Goal: Task Accomplishment & Management: Use online tool/utility

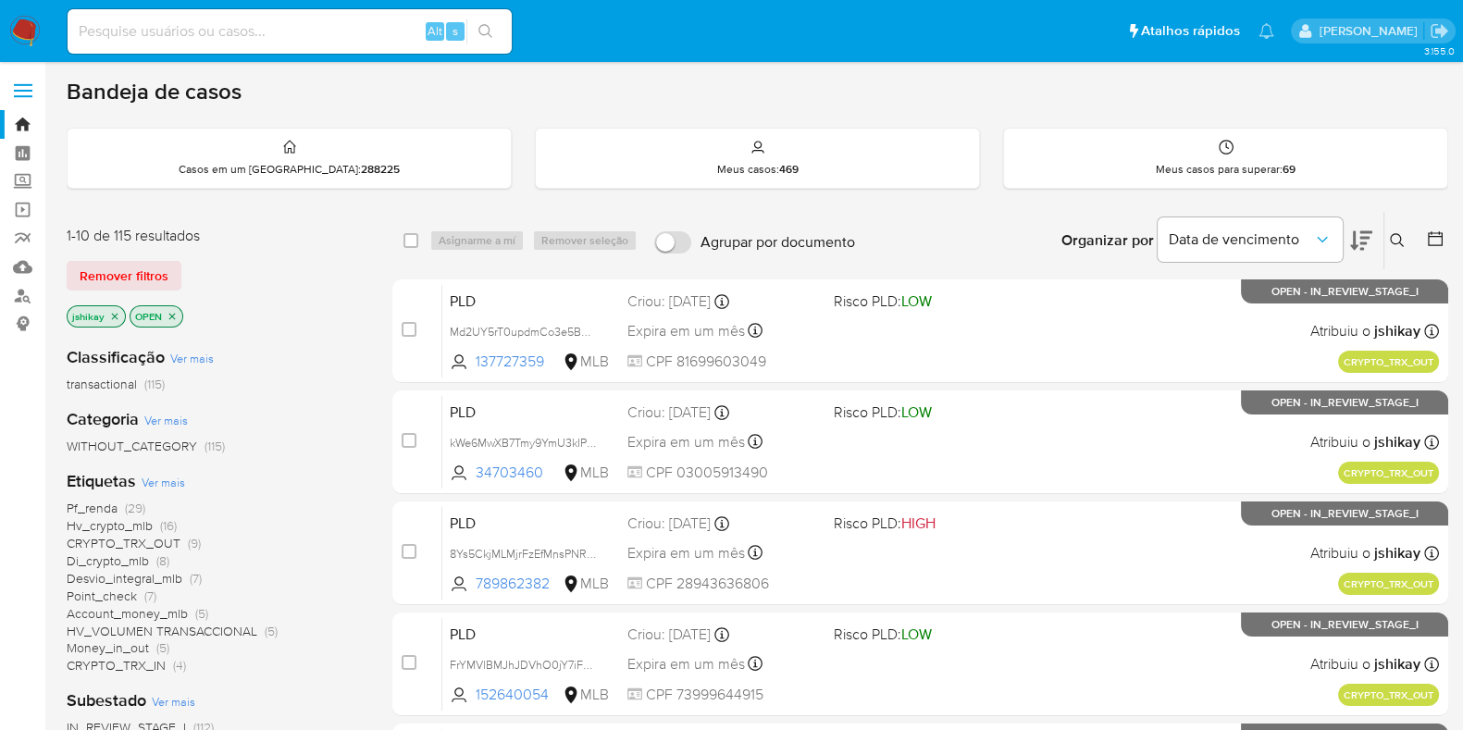
drag, startPoint x: 1397, startPoint y: 2, endPoint x: 606, endPoint y: 72, distance: 793.6
click at [606, 72] on main "3.155.0" at bounding box center [731, 731] width 1463 height 1462
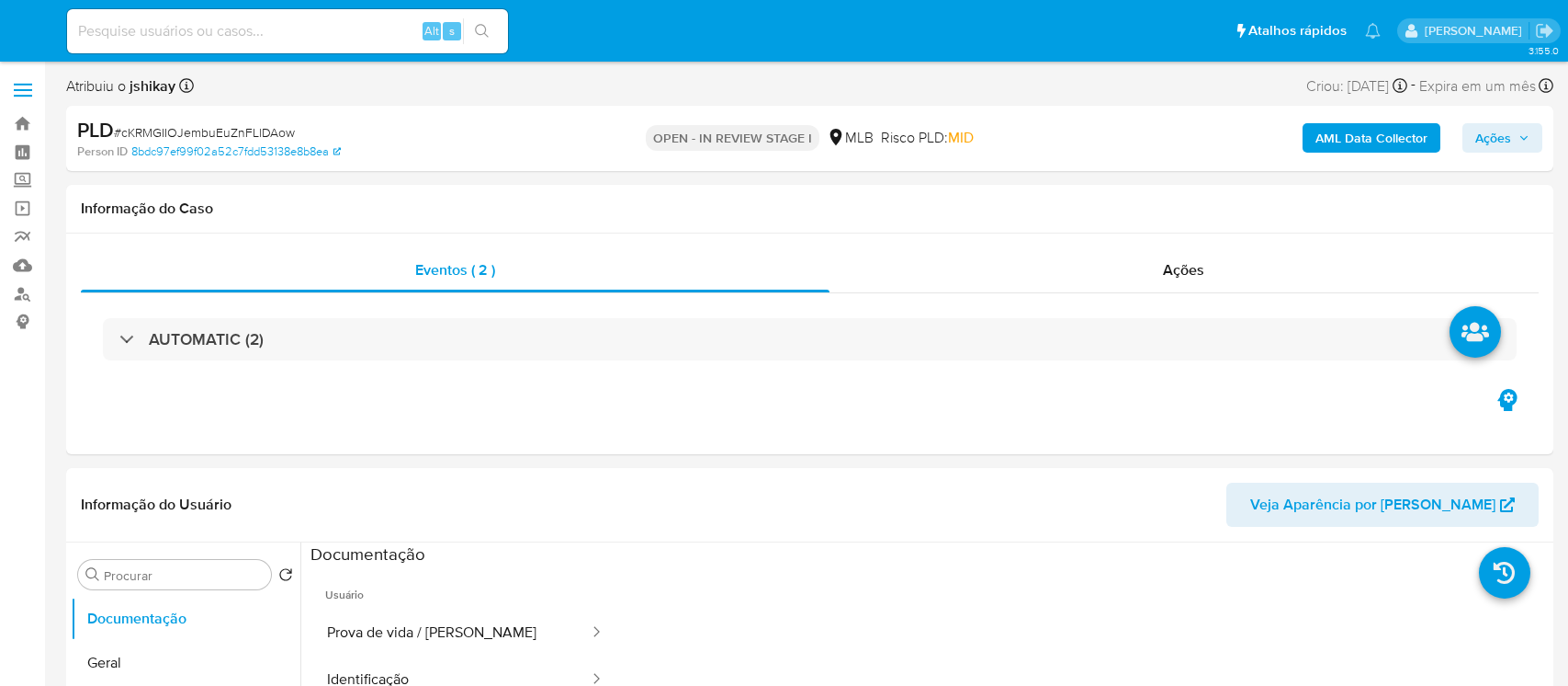
select select "10"
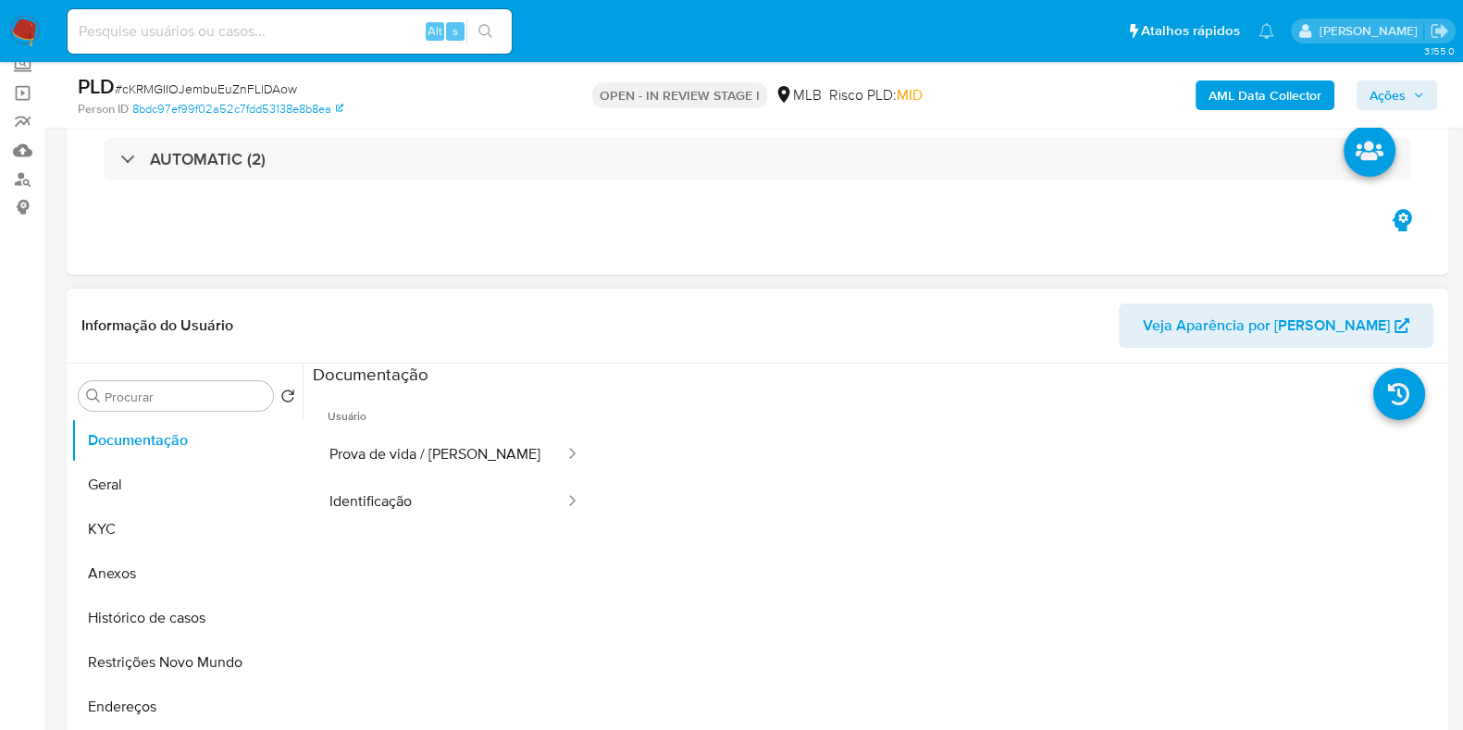
scroll to position [230, 0]
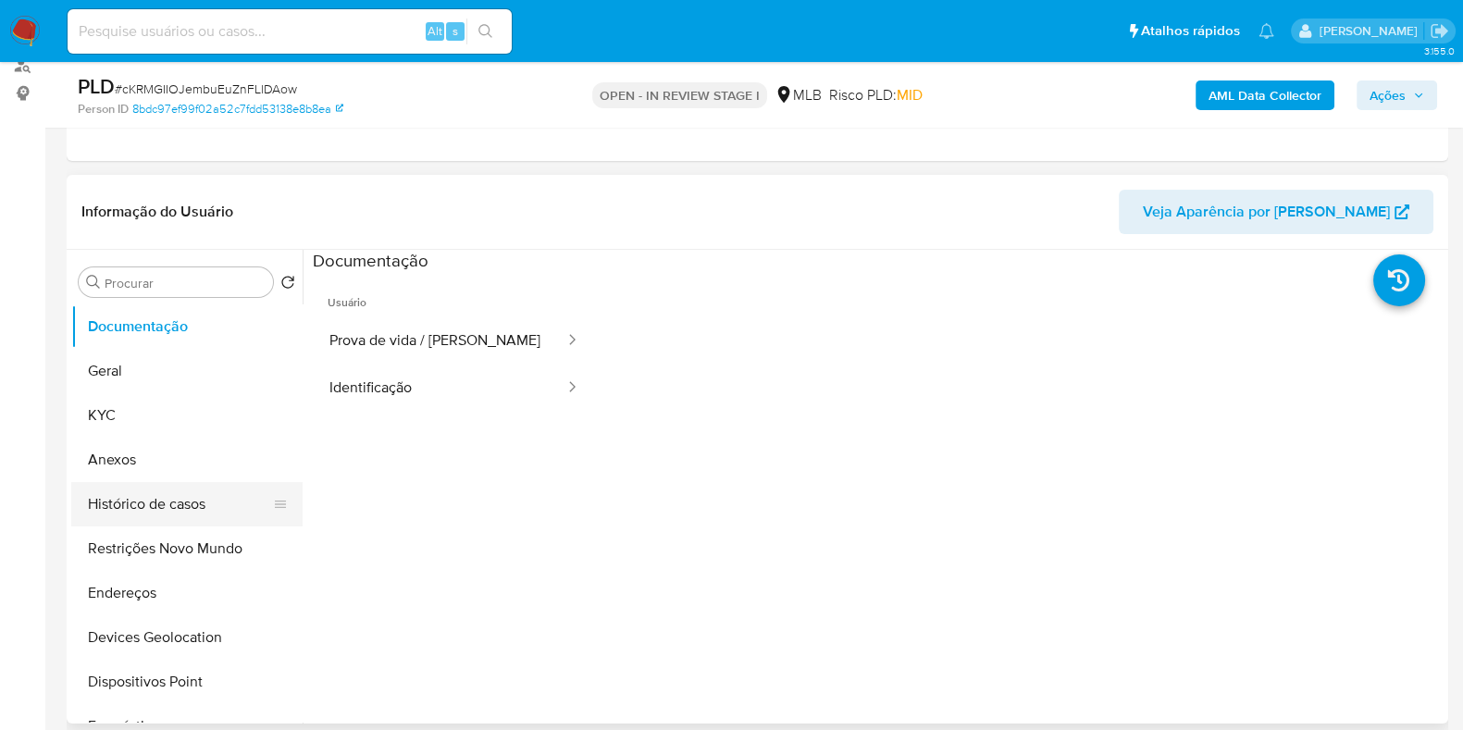
click at [149, 492] on button "Histórico de casos" at bounding box center [179, 504] width 217 height 44
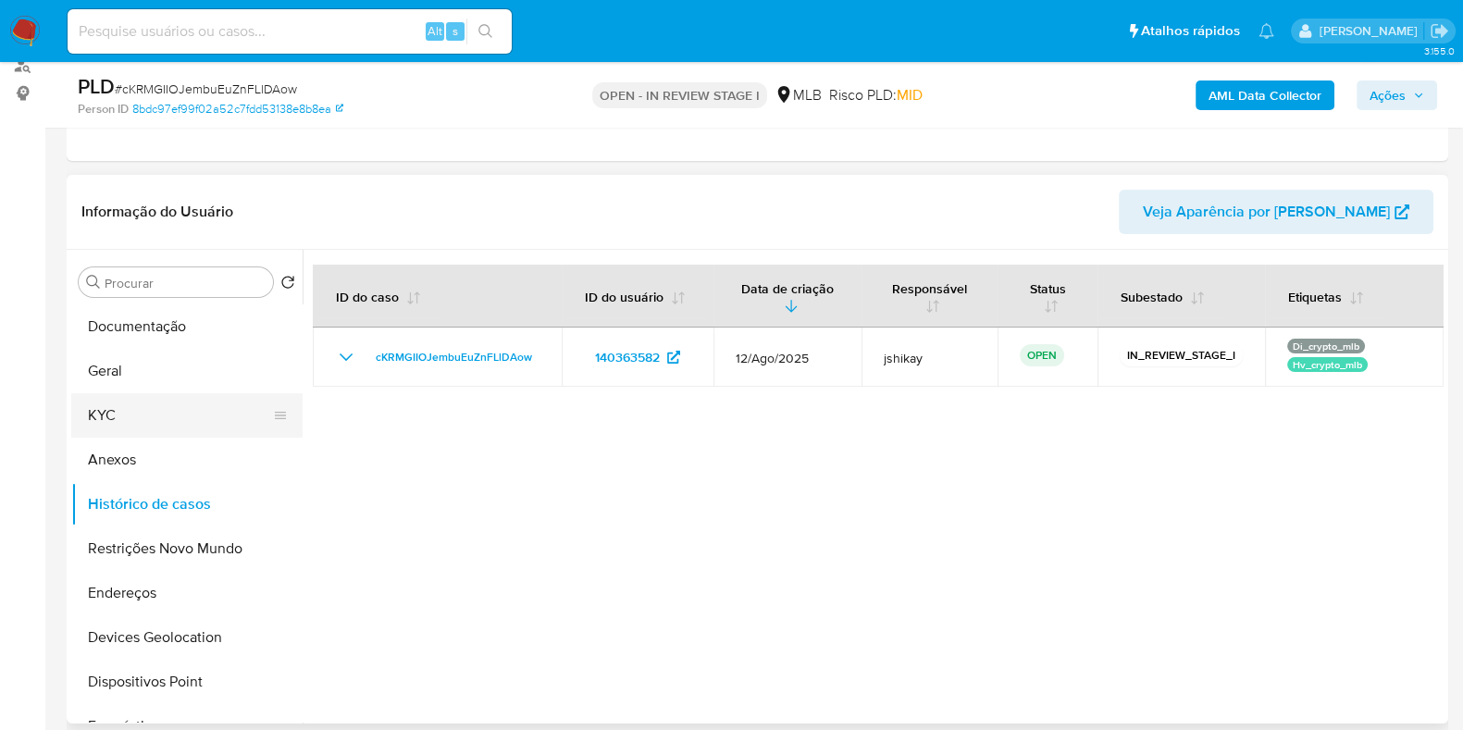
click at [115, 423] on button "KYC" at bounding box center [179, 415] width 217 height 44
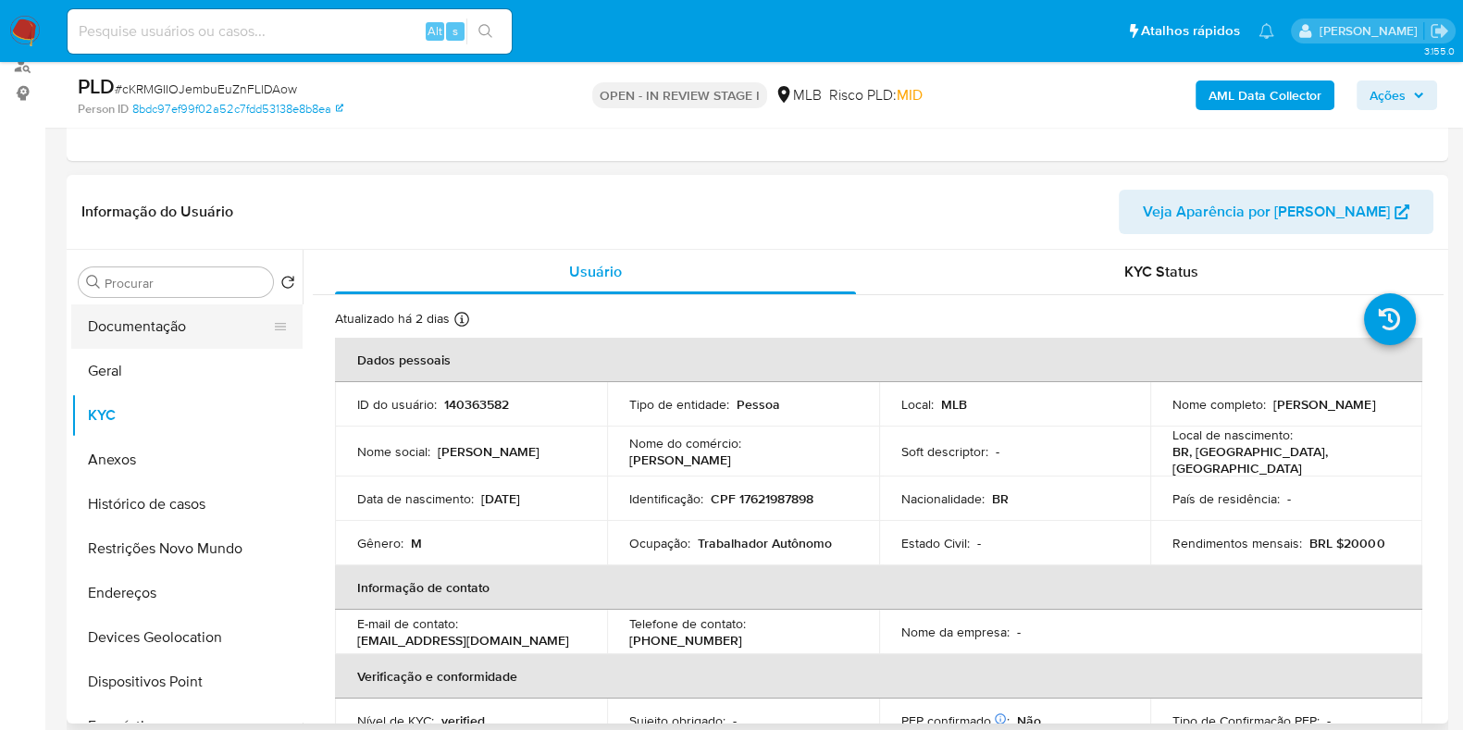
click at [159, 340] on button "Documentação" at bounding box center [179, 327] width 217 height 44
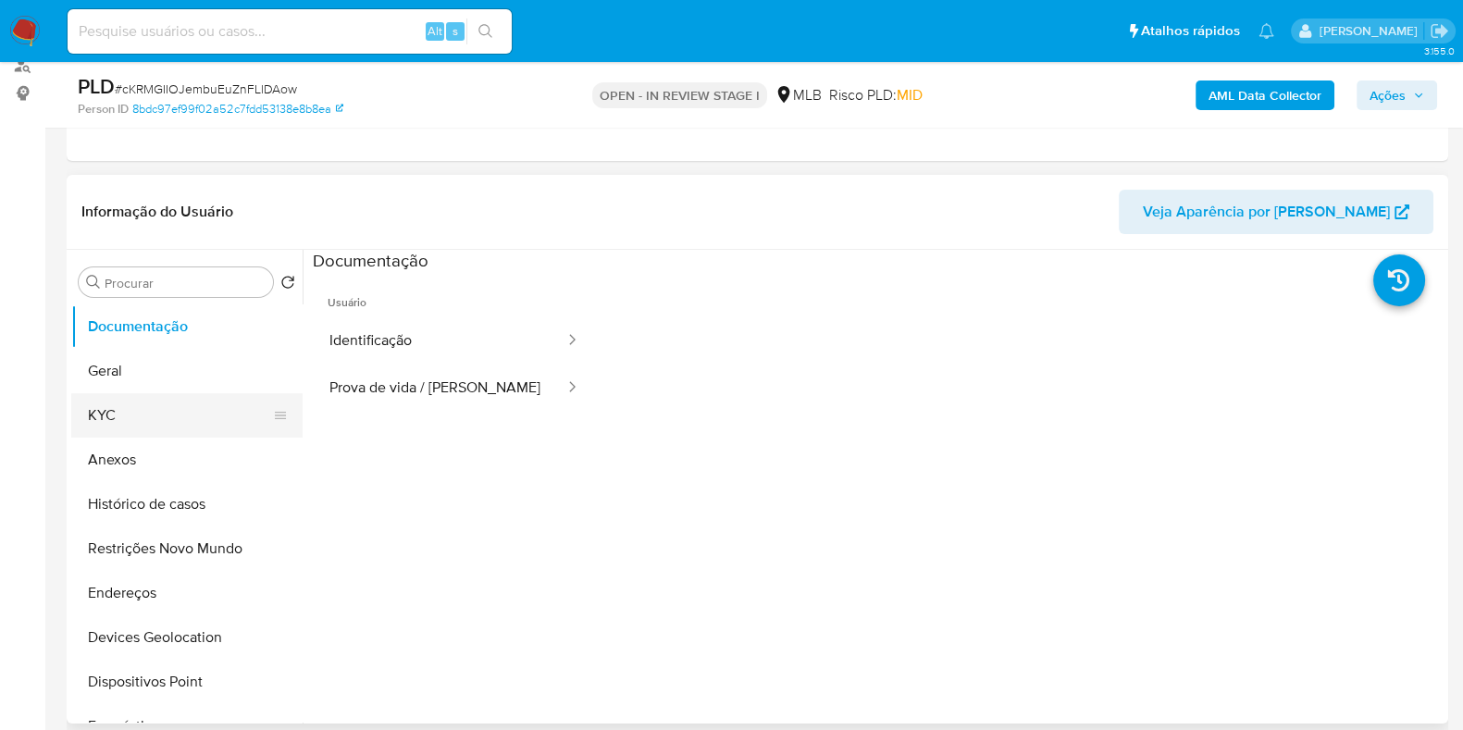
click at [149, 432] on button "KYC" at bounding box center [179, 415] width 217 height 44
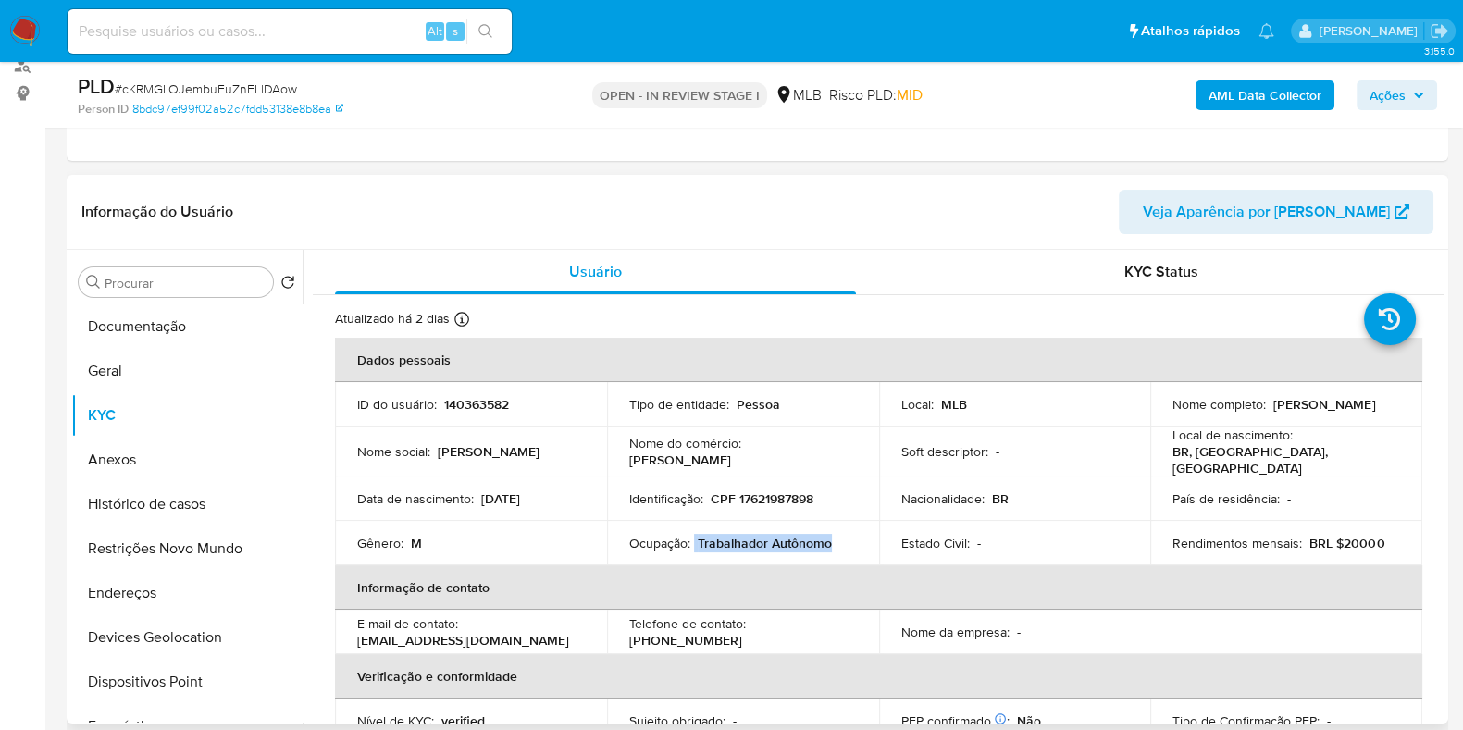
drag, startPoint x: 837, startPoint y: 539, endPoint x: 693, endPoint y: 541, distance: 143.5
click at [693, 541] on div "Ocupação : Trabalhador Autônomo" at bounding box center [743, 543] width 228 height 17
copy div "Trabalhador Autônomo"
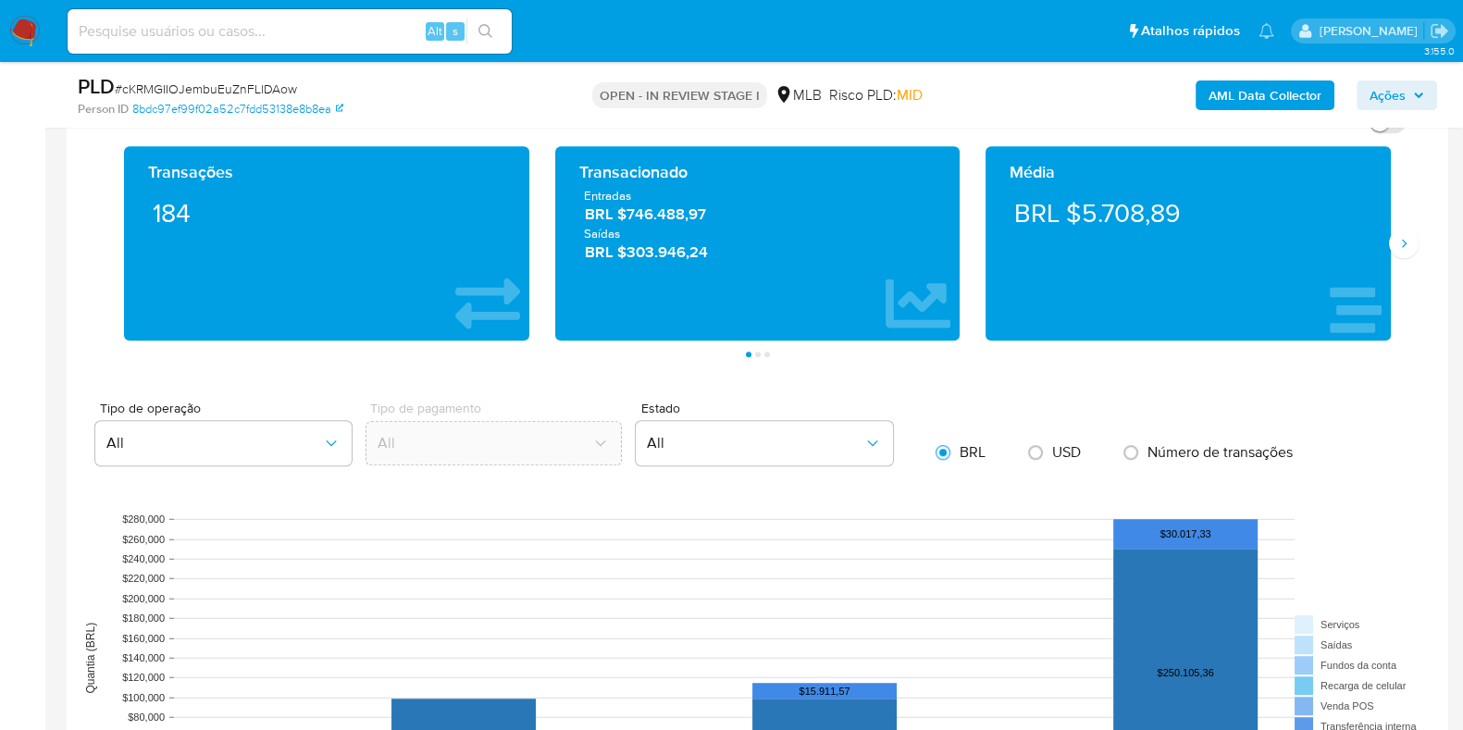
scroll to position [1039, 0]
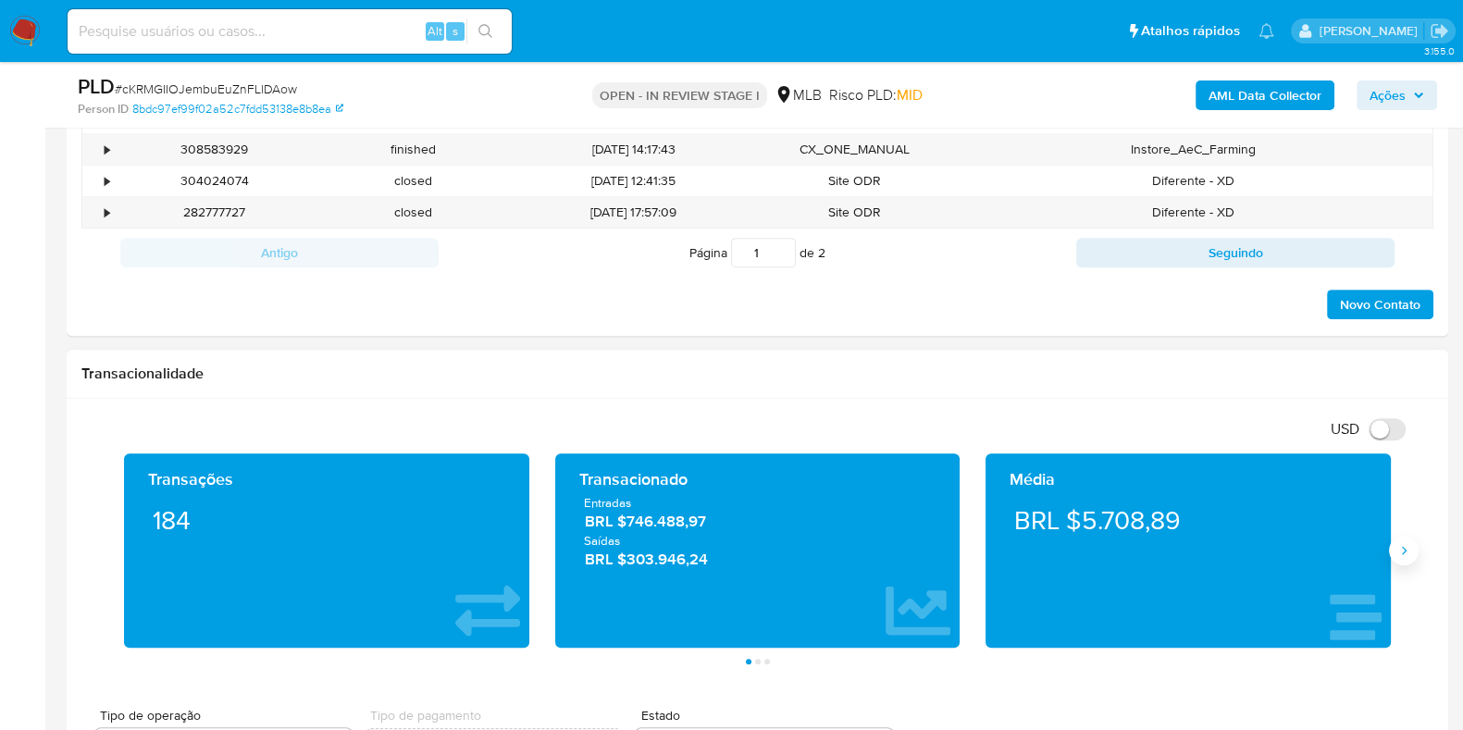
click at [1408, 545] on icon "Siguiente" at bounding box center [1404, 550] width 15 height 15
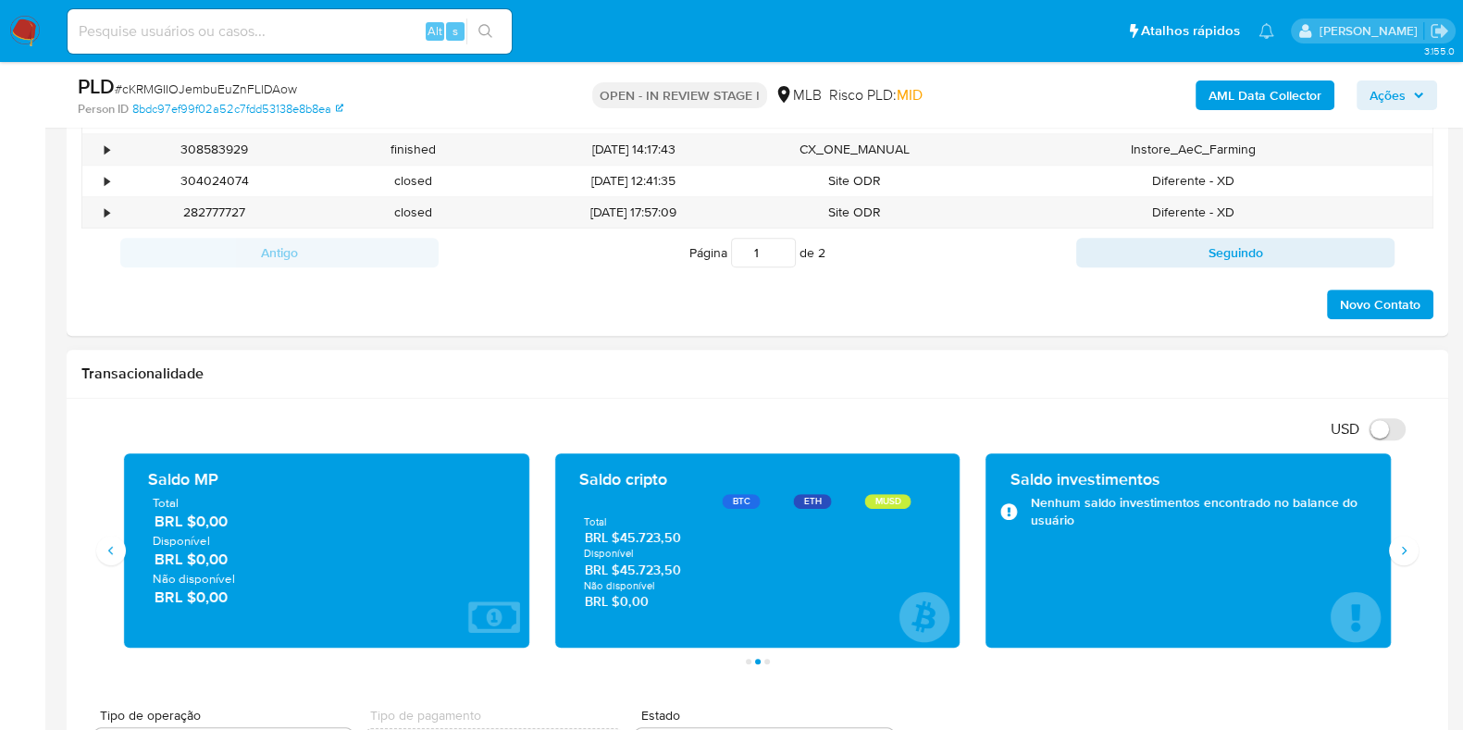
click at [681, 564] on span "BRL $45.723,50" at bounding box center [758, 570] width 346 height 18
drag, startPoint x: 685, startPoint y: 567, endPoint x: 619, endPoint y: 573, distance: 66.0
click at [619, 573] on span "BRL $45.723,50" at bounding box center [758, 570] width 346 height 18
click at [1404, 543] on icon "Siguiente" at bounding box center [1404, 550] width 15 height 15
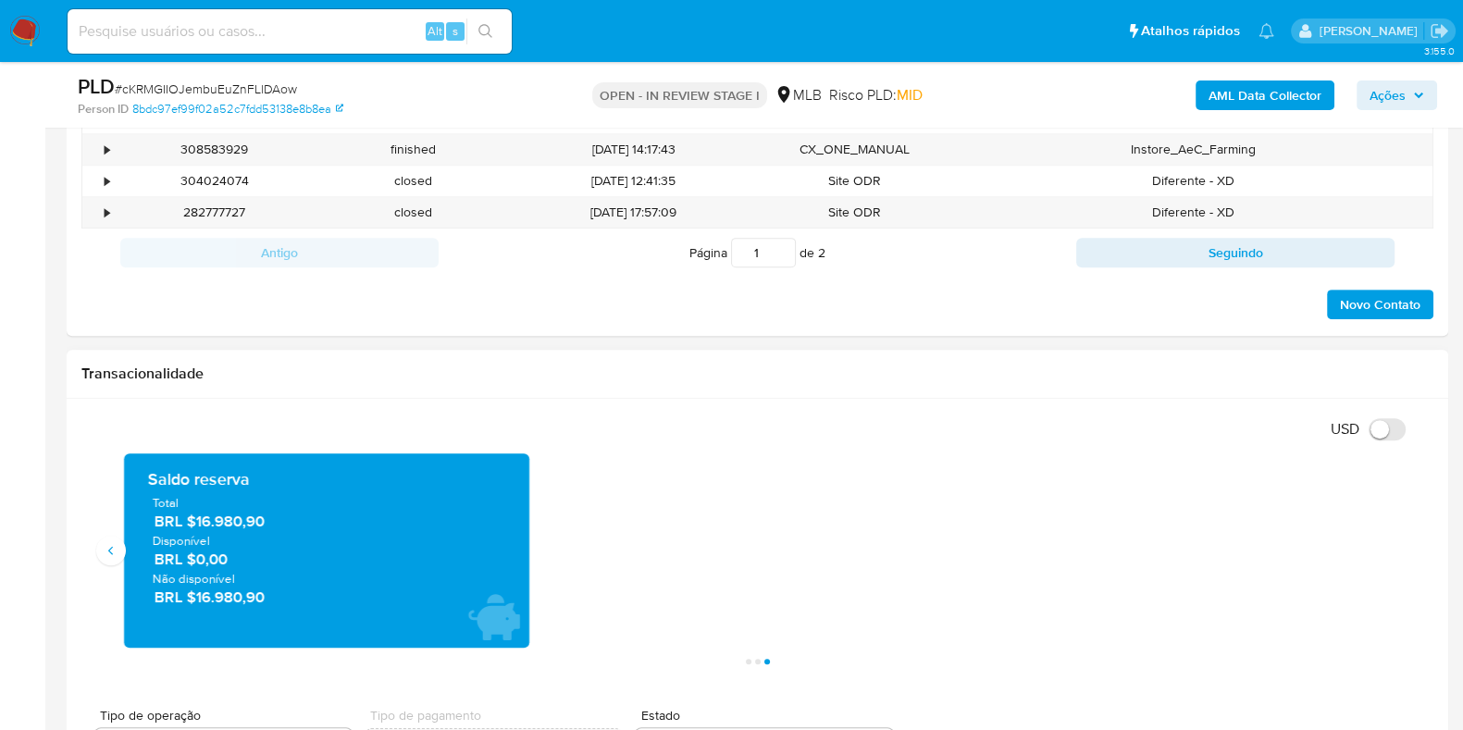
drag, startPoint x: 273, startPoint y: 520, endPoint x: 194, endPoint y: 526, distance: 78.9
click at [194, 526] on span "BRL $16.980,90" at bounding box center [328, 521] width 346 height 21
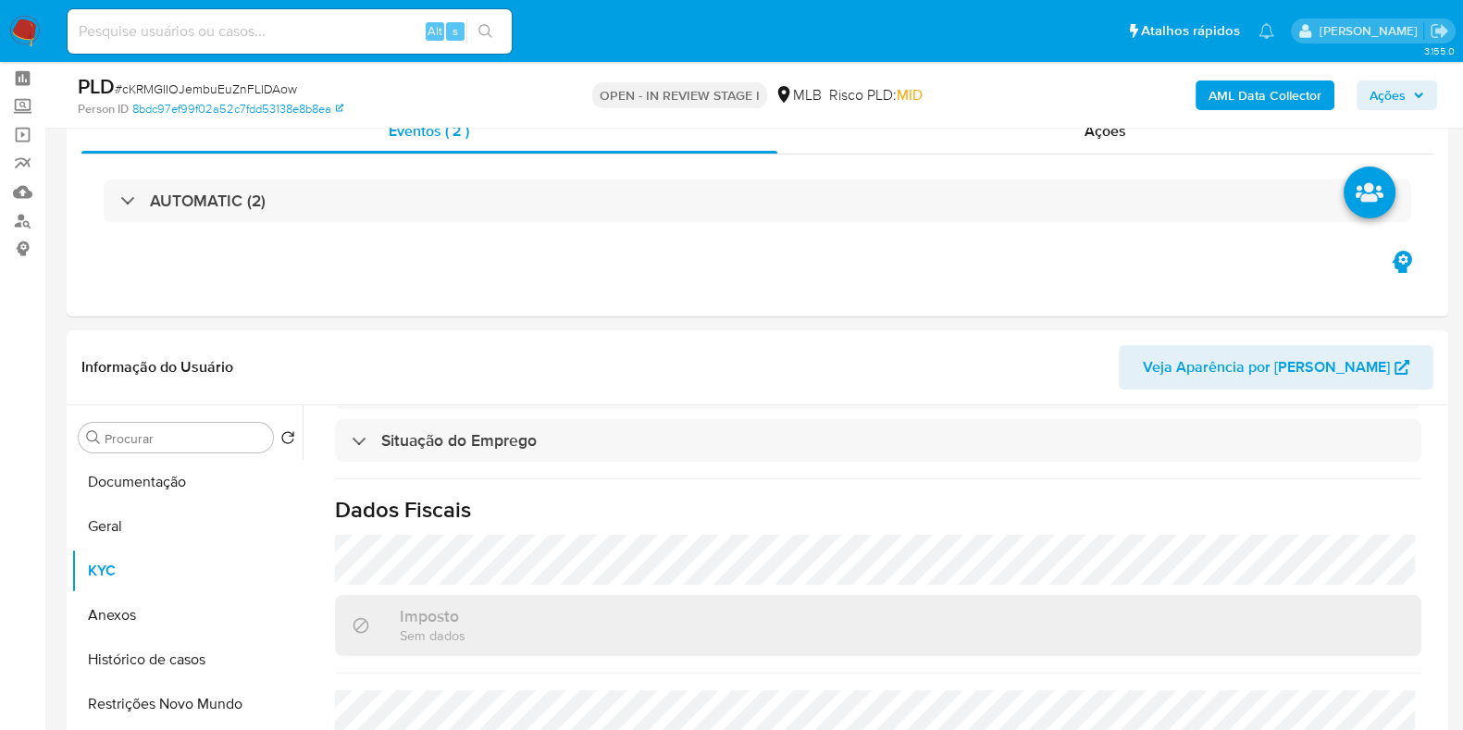
scroll to position [0, 0]
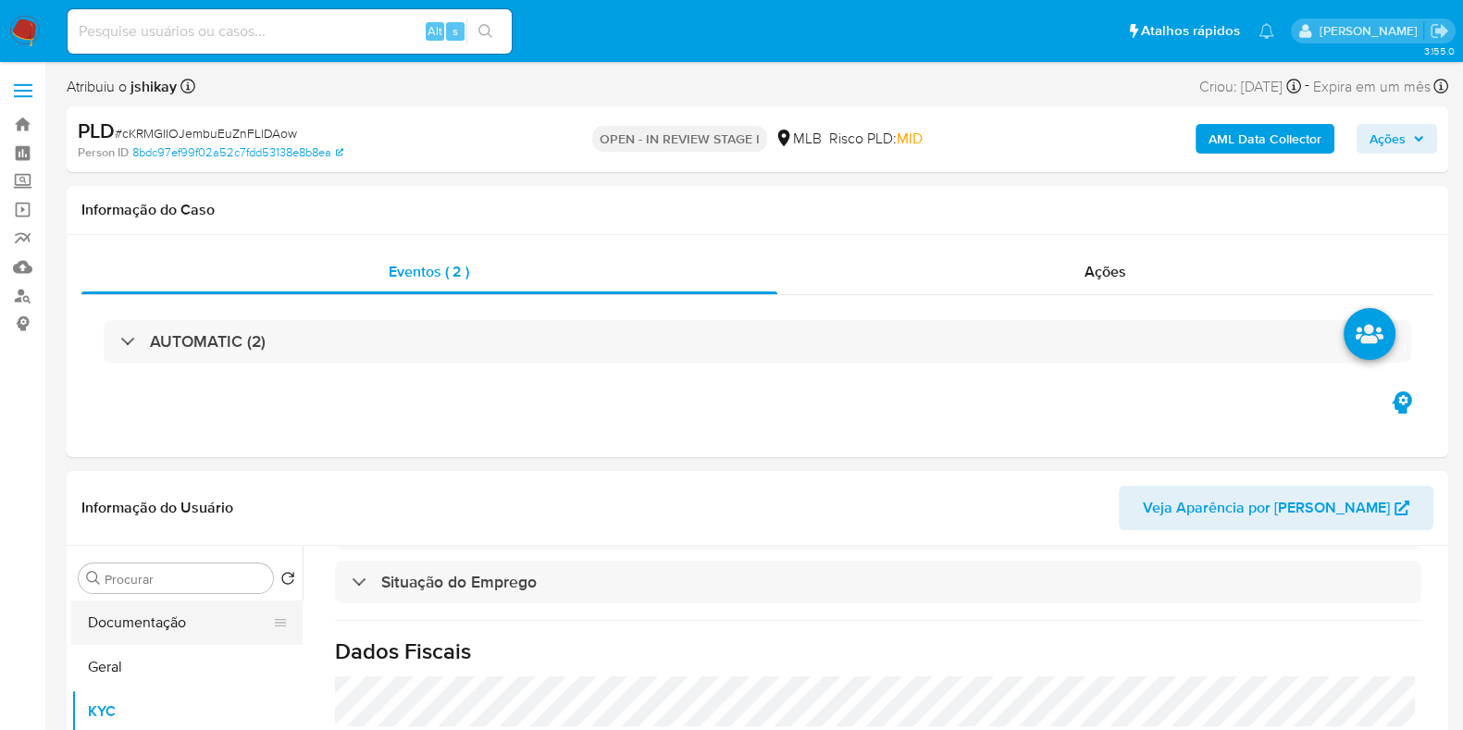
click at [193, 608] on button "Documentação" at bounding box center [179, 623] width 217 height 44
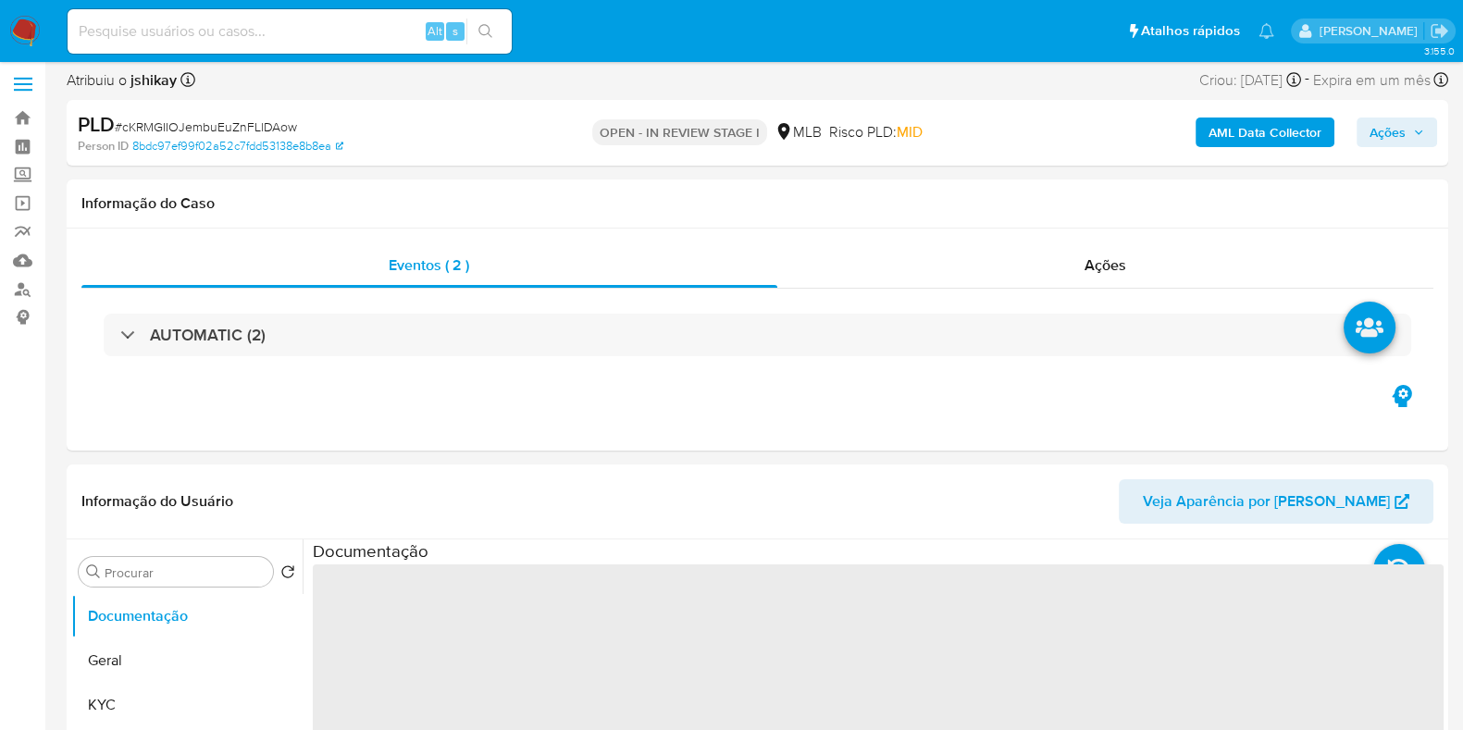
scroll to position [347, 0]
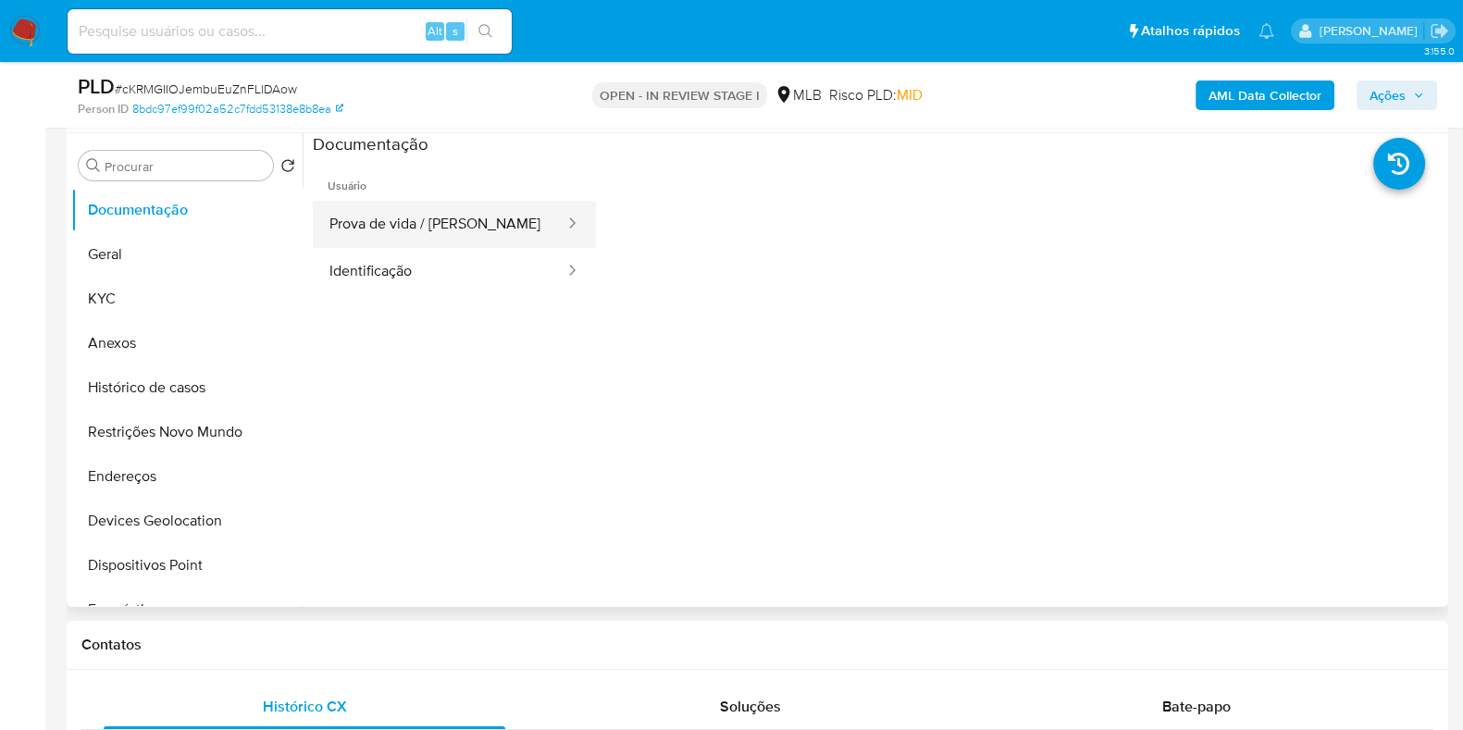
click at [469, 222] on button "Prova de vida / [PERSON_NAME]" at bounding box center [440, 224] width 254 height 47
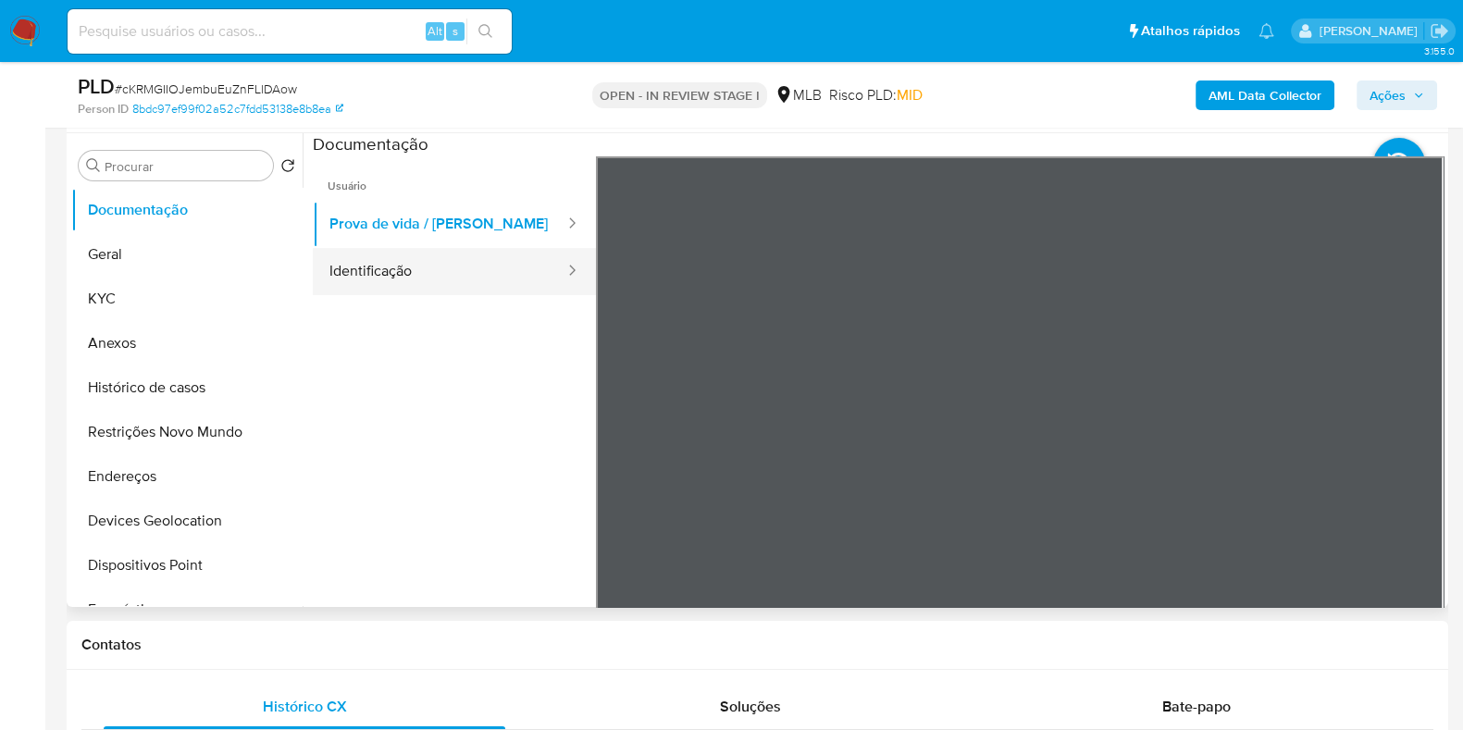
click at [449, 283] on button "Identificação" at bounding box center [440, 271] width 254 height 47
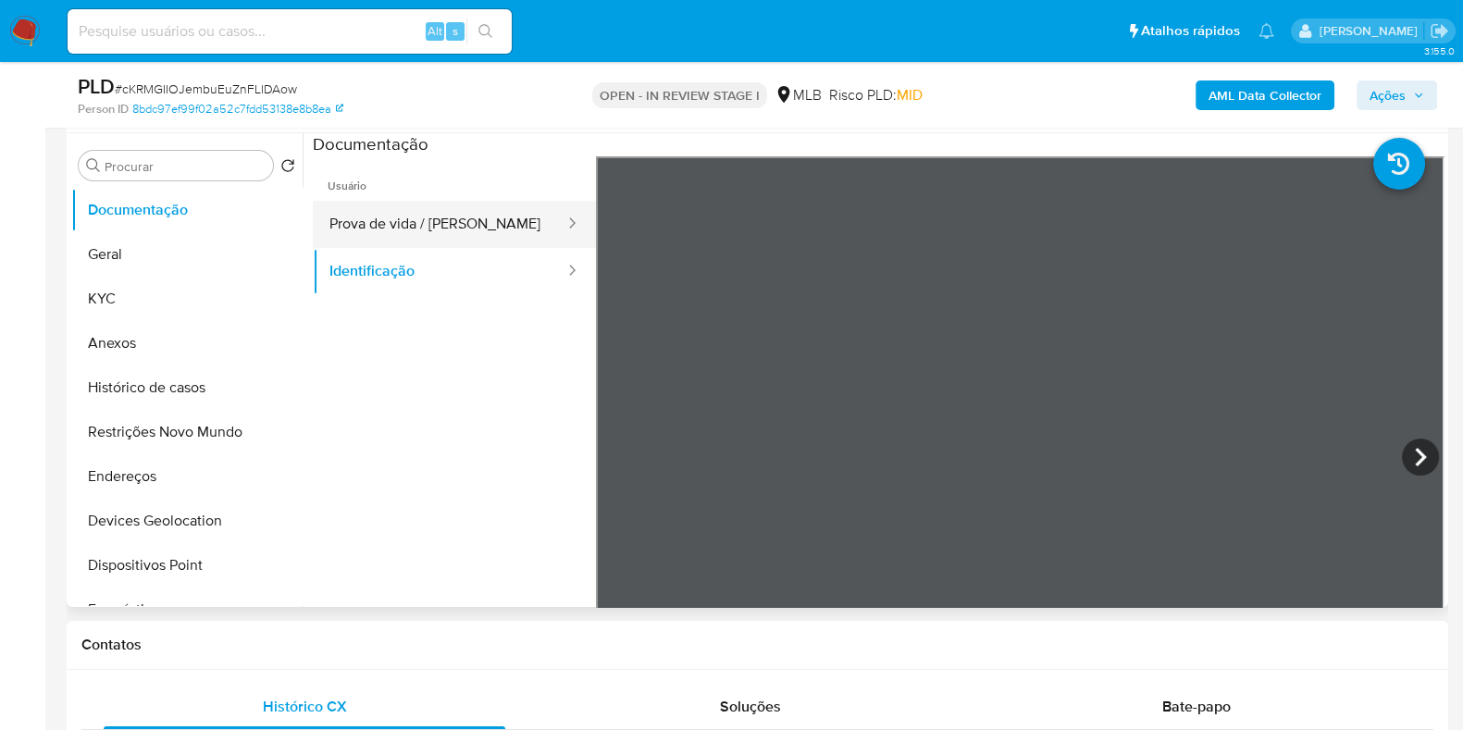
click at [380, 240] on button "Prova de vida / [PERSON_NAME]" at bounding box center [440, 224] width 254 height 47
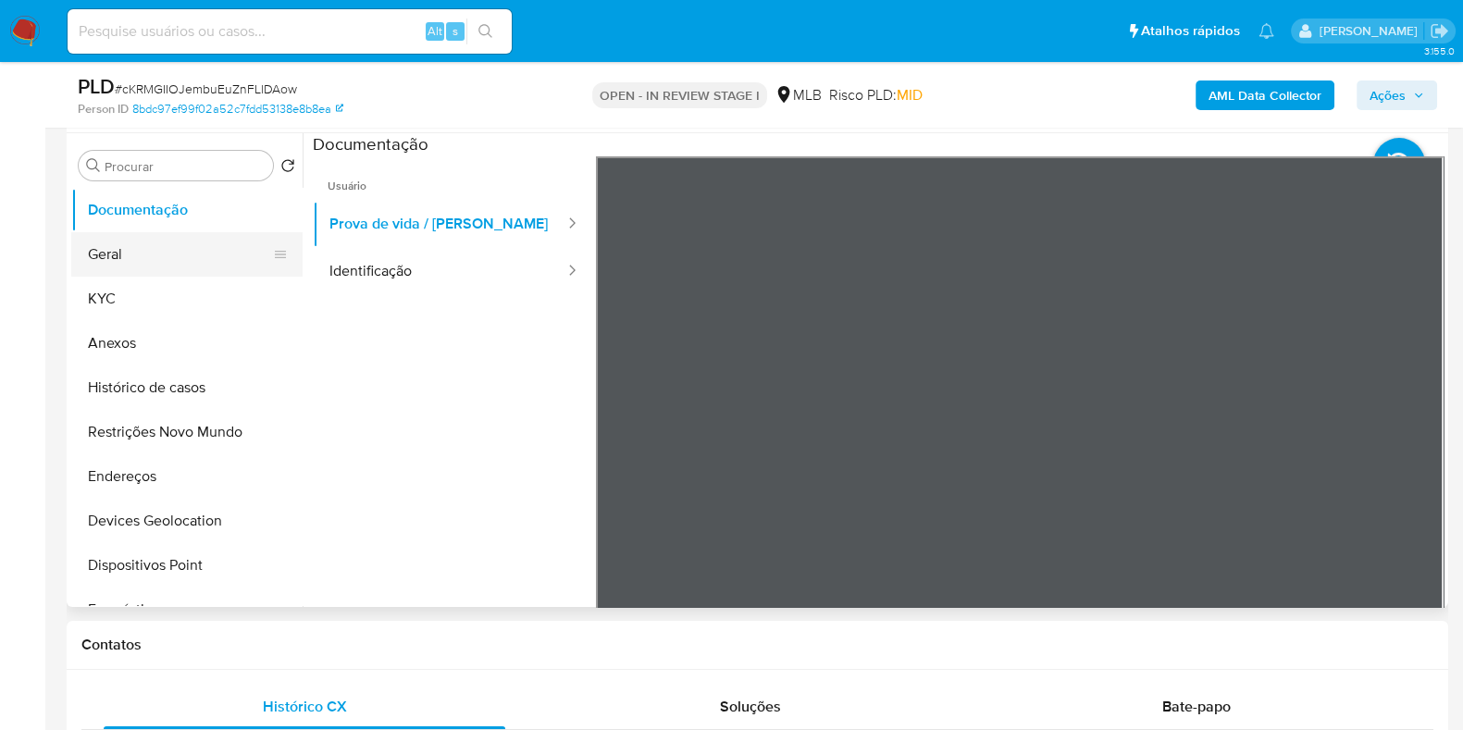
click at [183, 256] on button "Geral" at bounding box center [179, 254] width 217 height 44
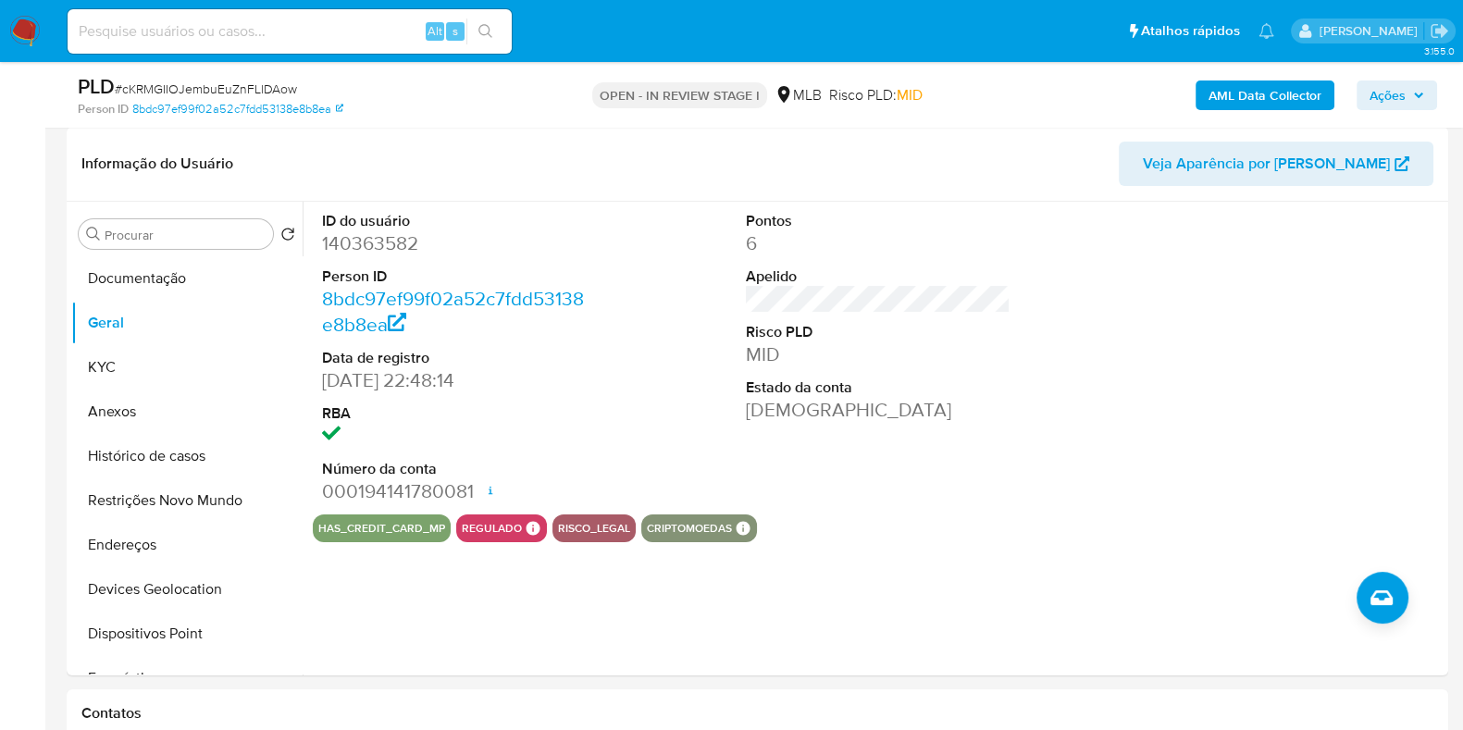
scroll to position [287, 0]
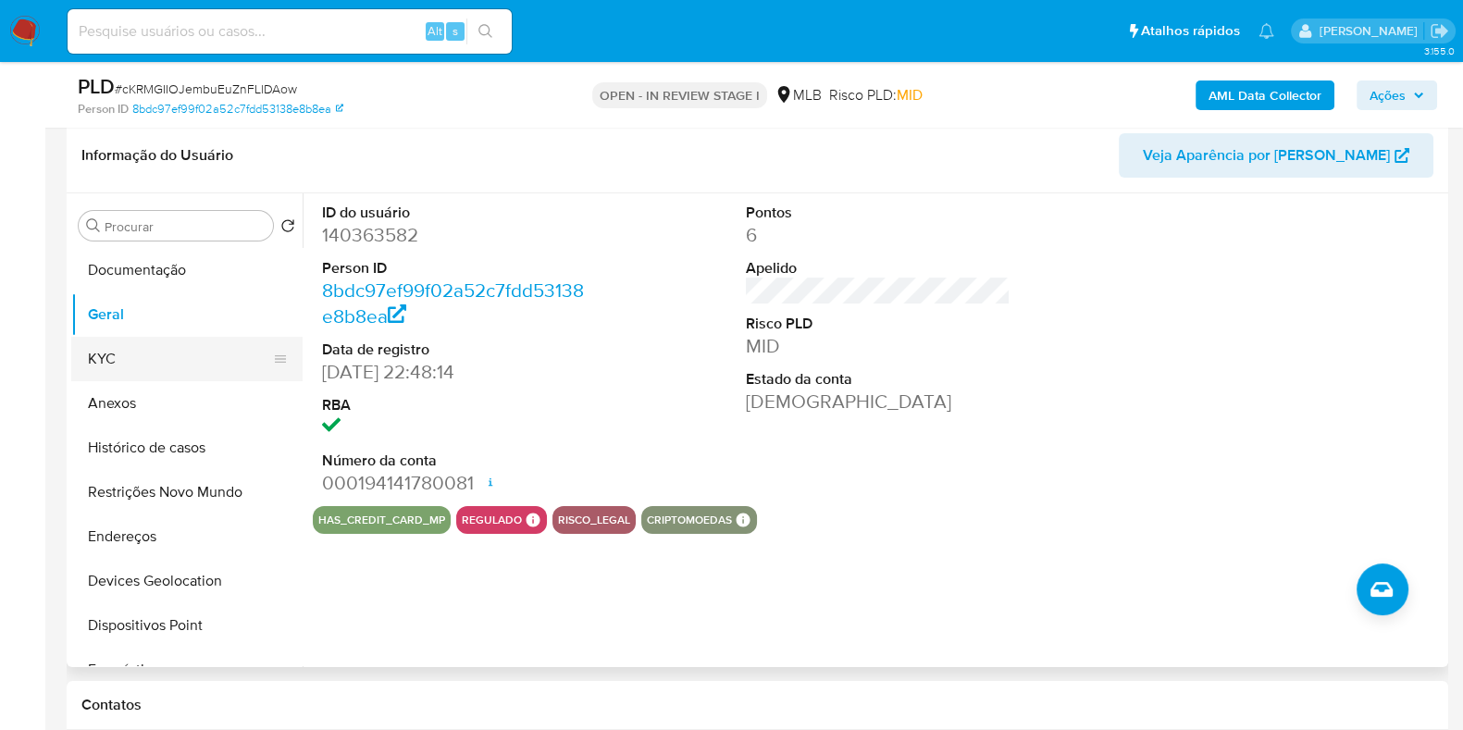
click at [146, 345] on button "KYC" at bounding box center [179, 359] width 217 height 44
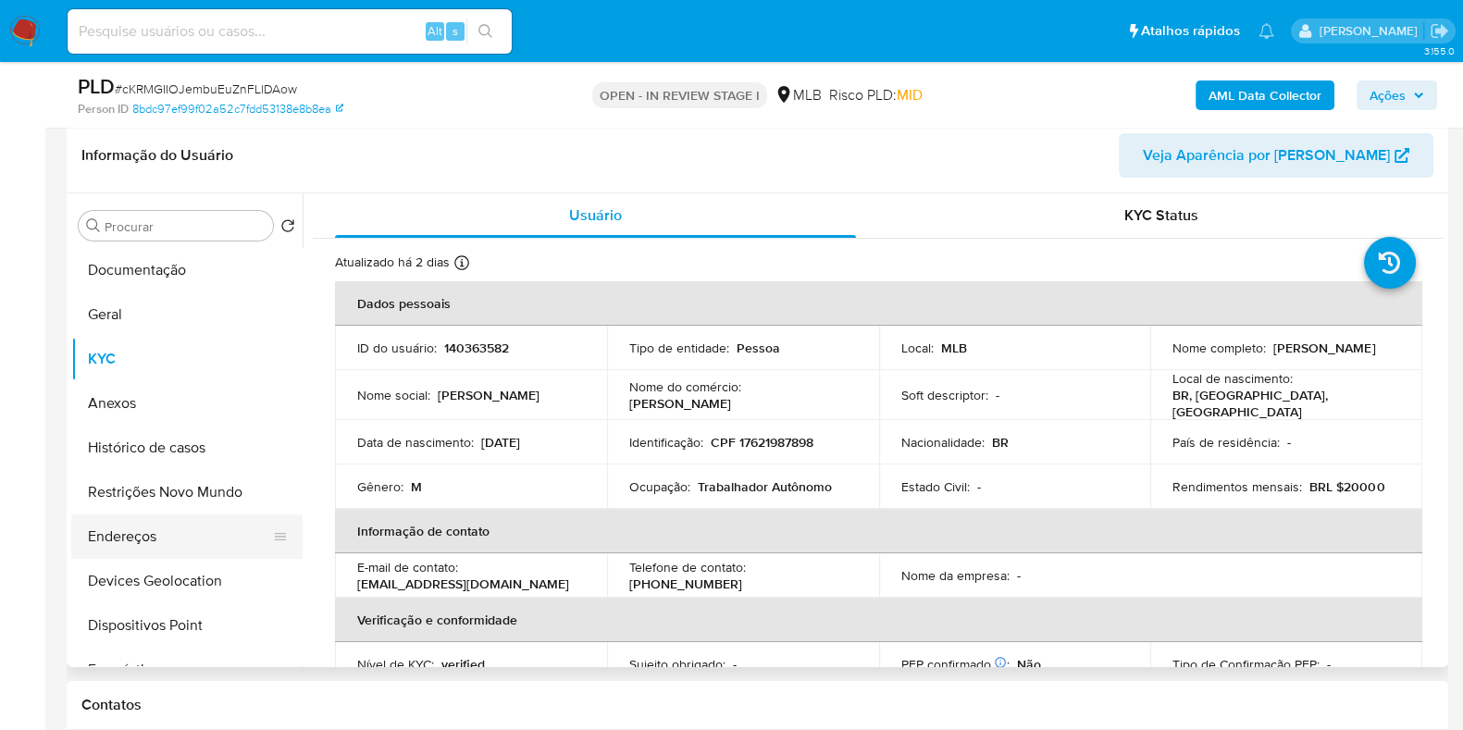
click at [145, 541] on button "Endereços" at bounding box center [179, 537] width 217 height 44
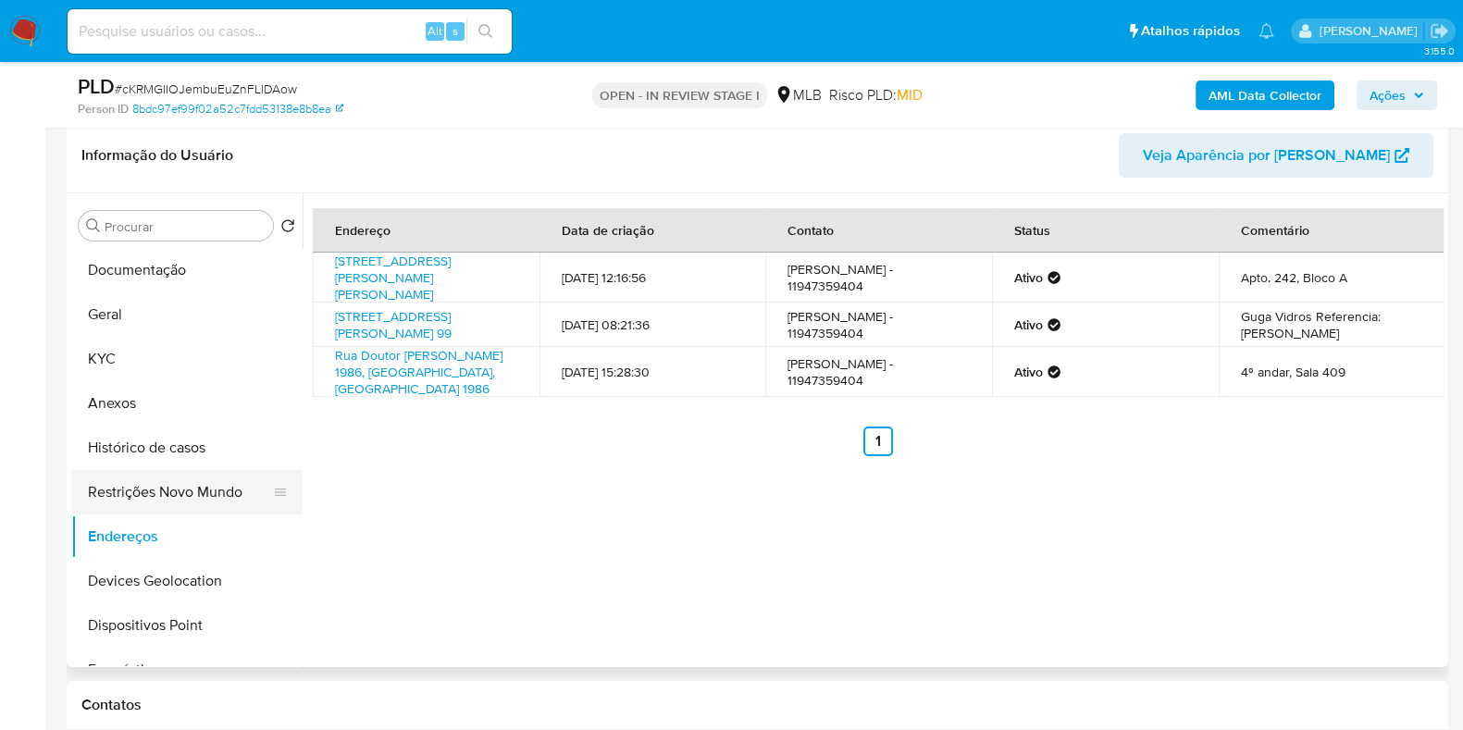
drag, startPoint x: 118, startPoint y: 500, endPoint x: 127, endPoint y: 499, distance: 9.3
click at [118, 500] on button "Restrições Novo Mundo" at bounding box center [179, 492] width 217 height 44
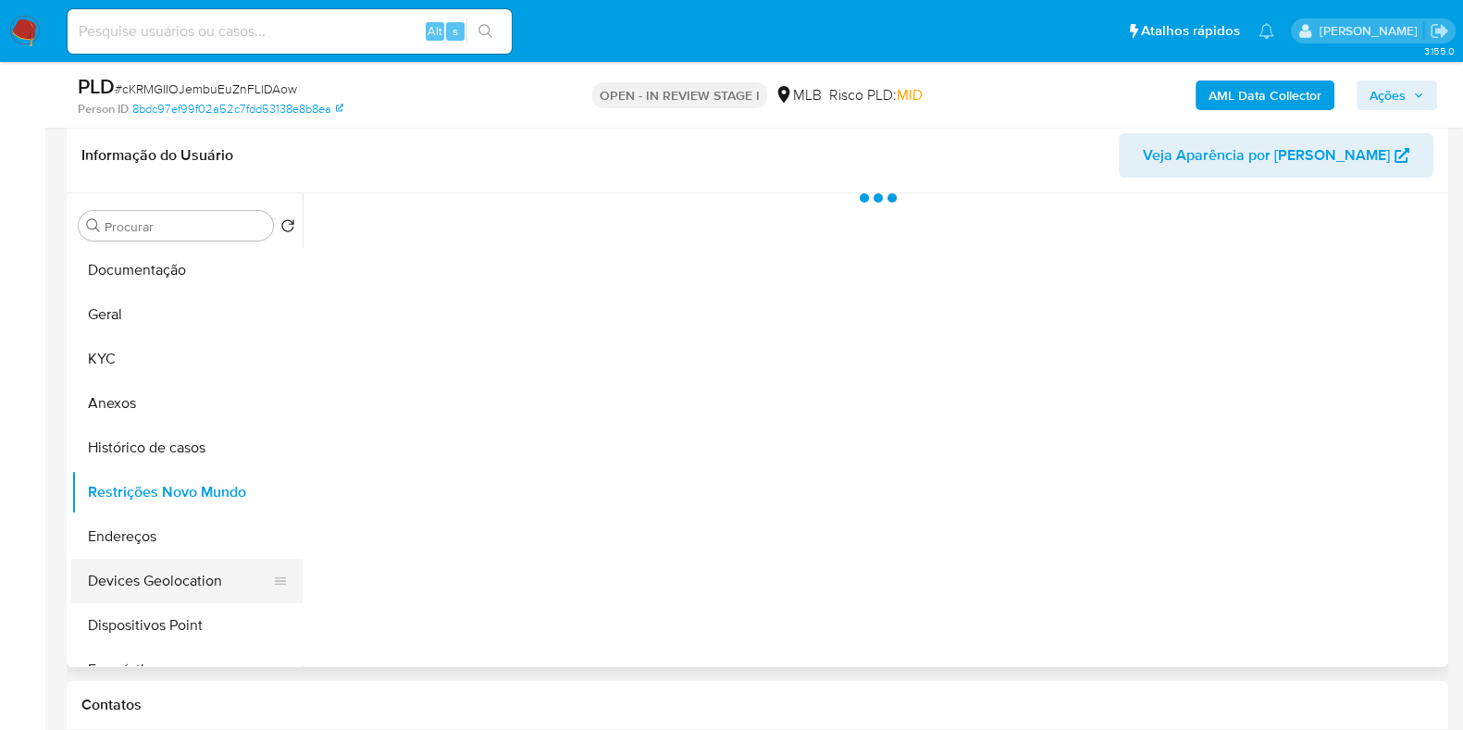
click at [147, 571] on button "Devices Geolocation" at bounding box center [179, 581] width 217 height 44
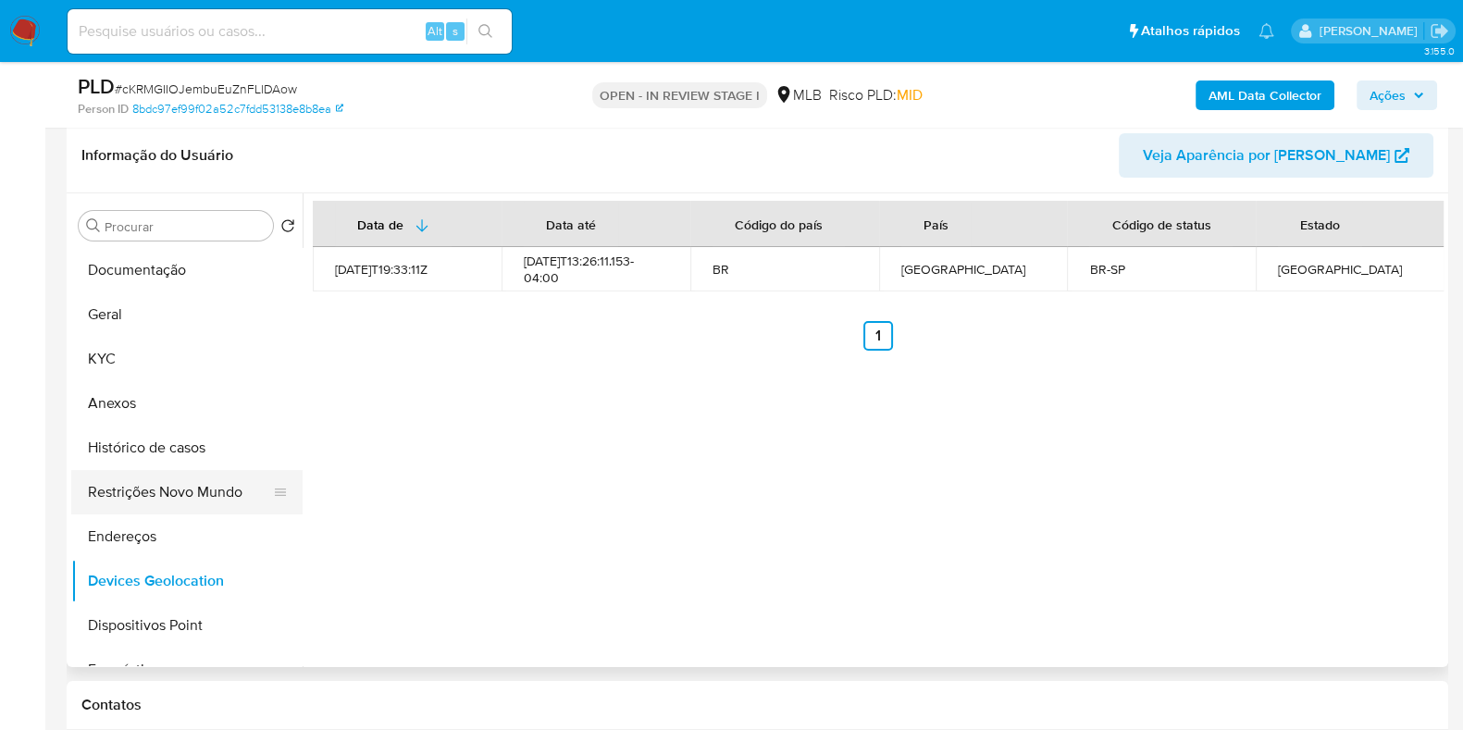
click at [116, 499] on button "Restrições Novo Mundo" at bounding box center [179, 492] width 217 height 44
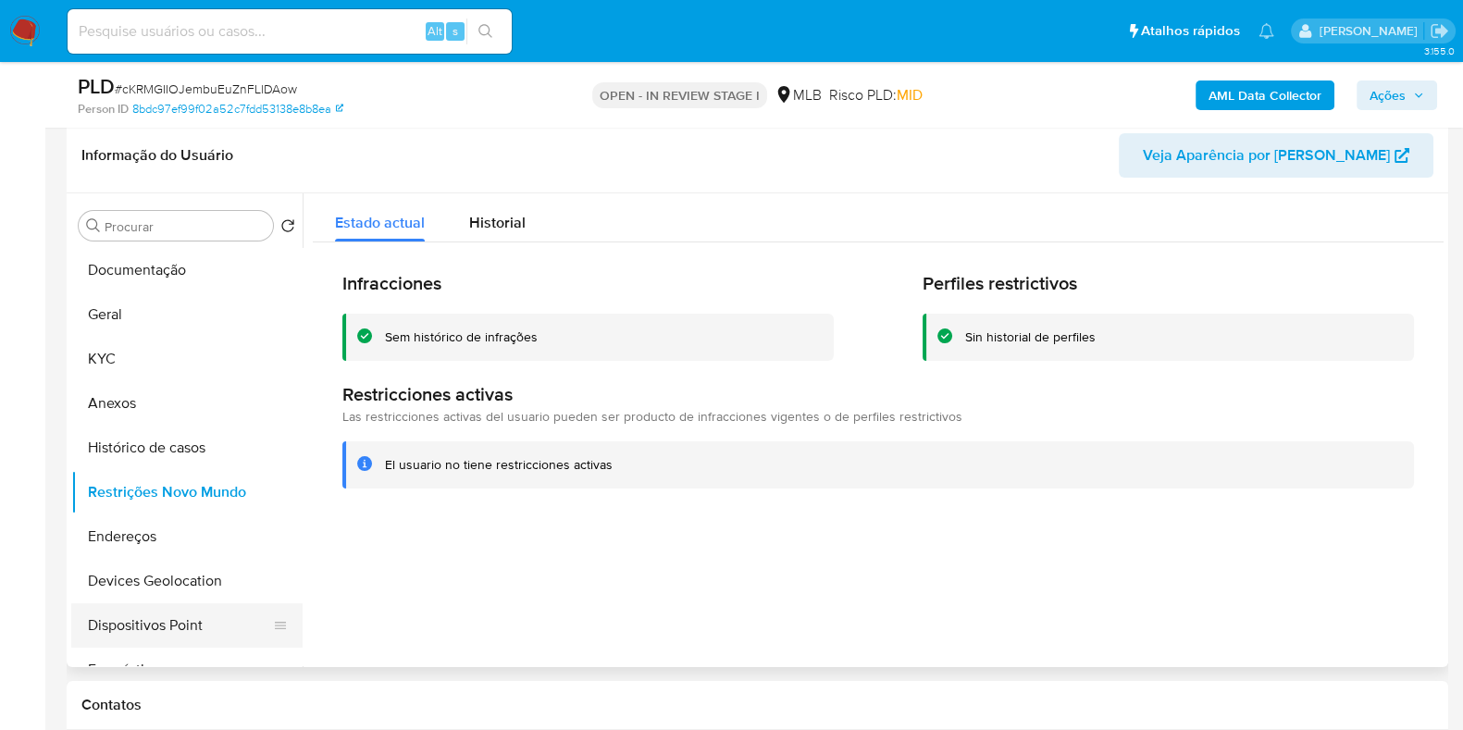
click at [169, 623] on button "Dispositivos Point" at bounding box center [179, 626] width 217 height 44
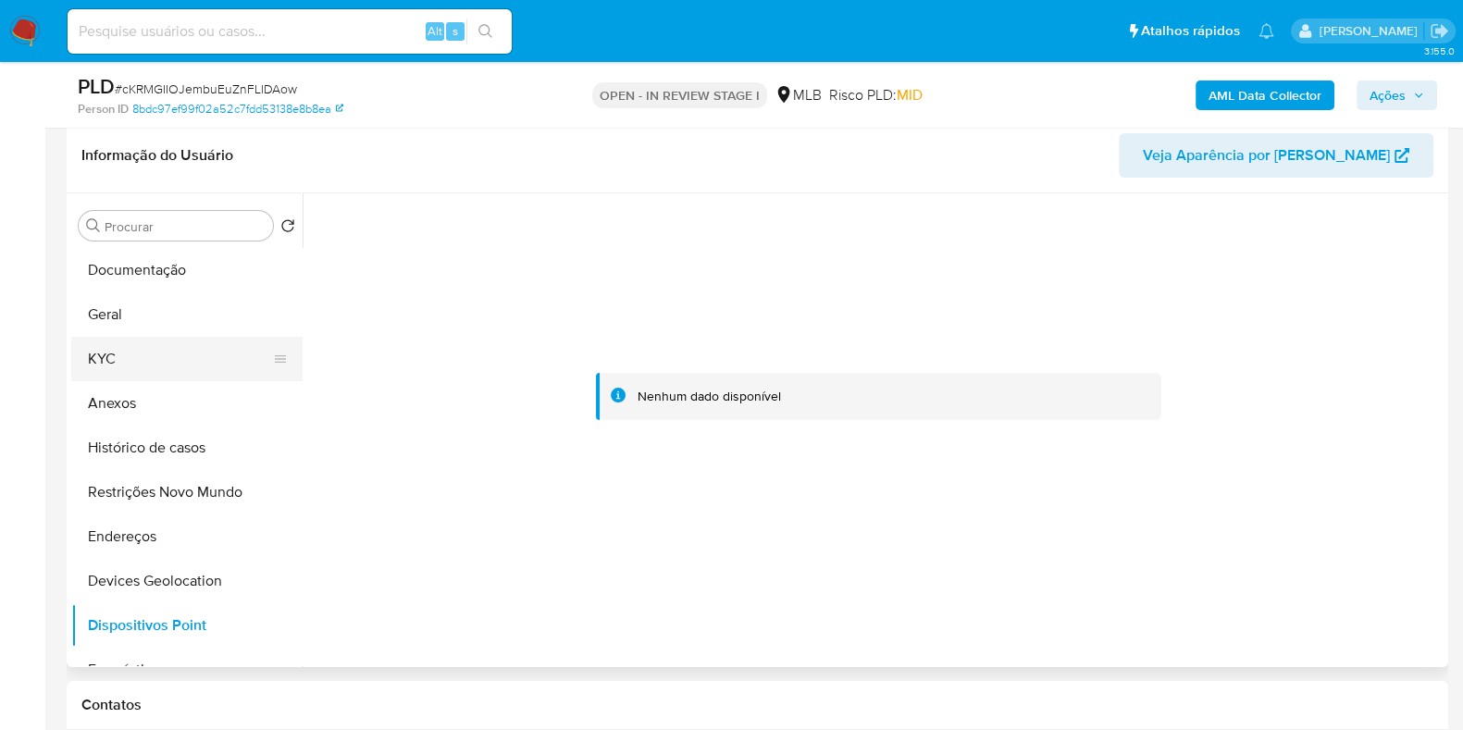
click at [154, 360] on button "KYC" at bounding box center [179, 359] width 217 height 44
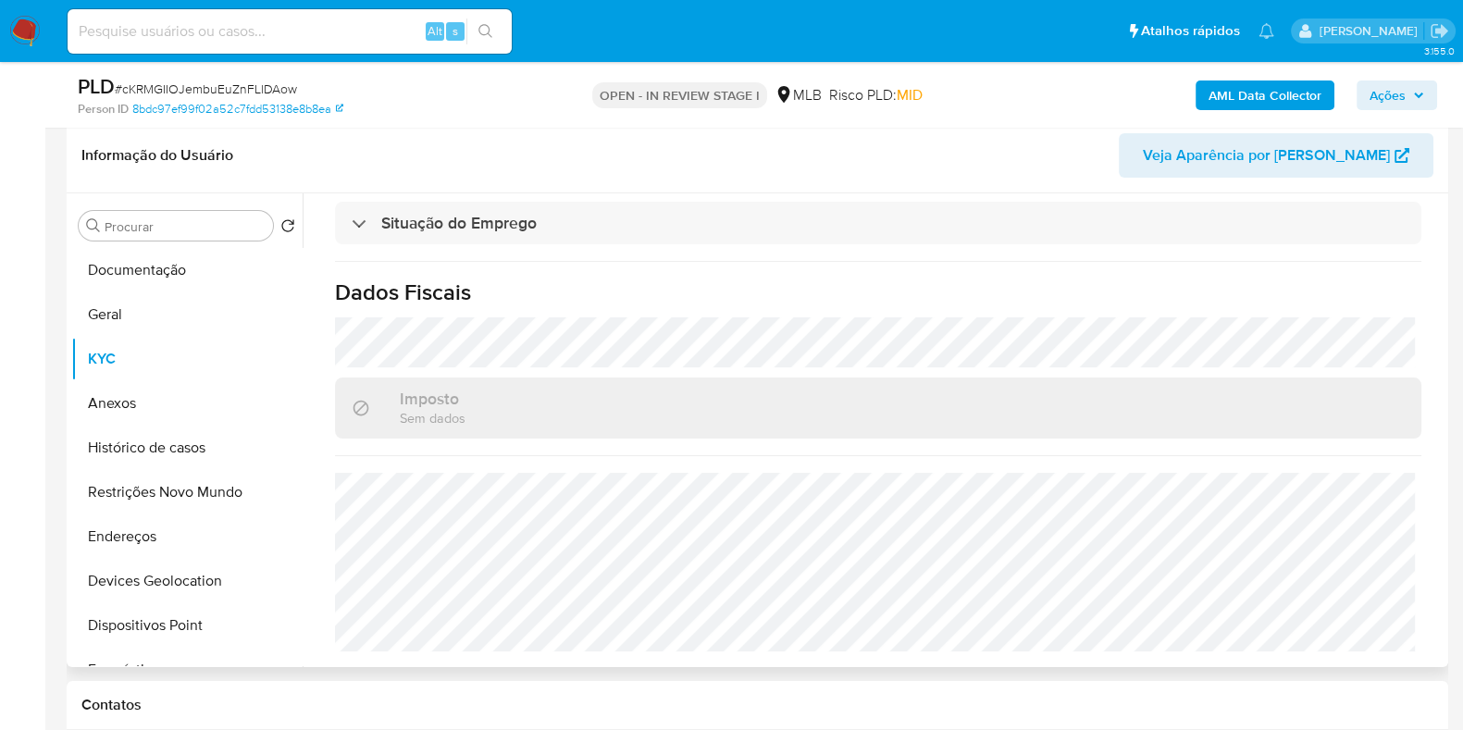
scroll to position [804, 0]
click at [177, 391] on button "Anexos" at bounding box center [179, 403] width 217 height 44
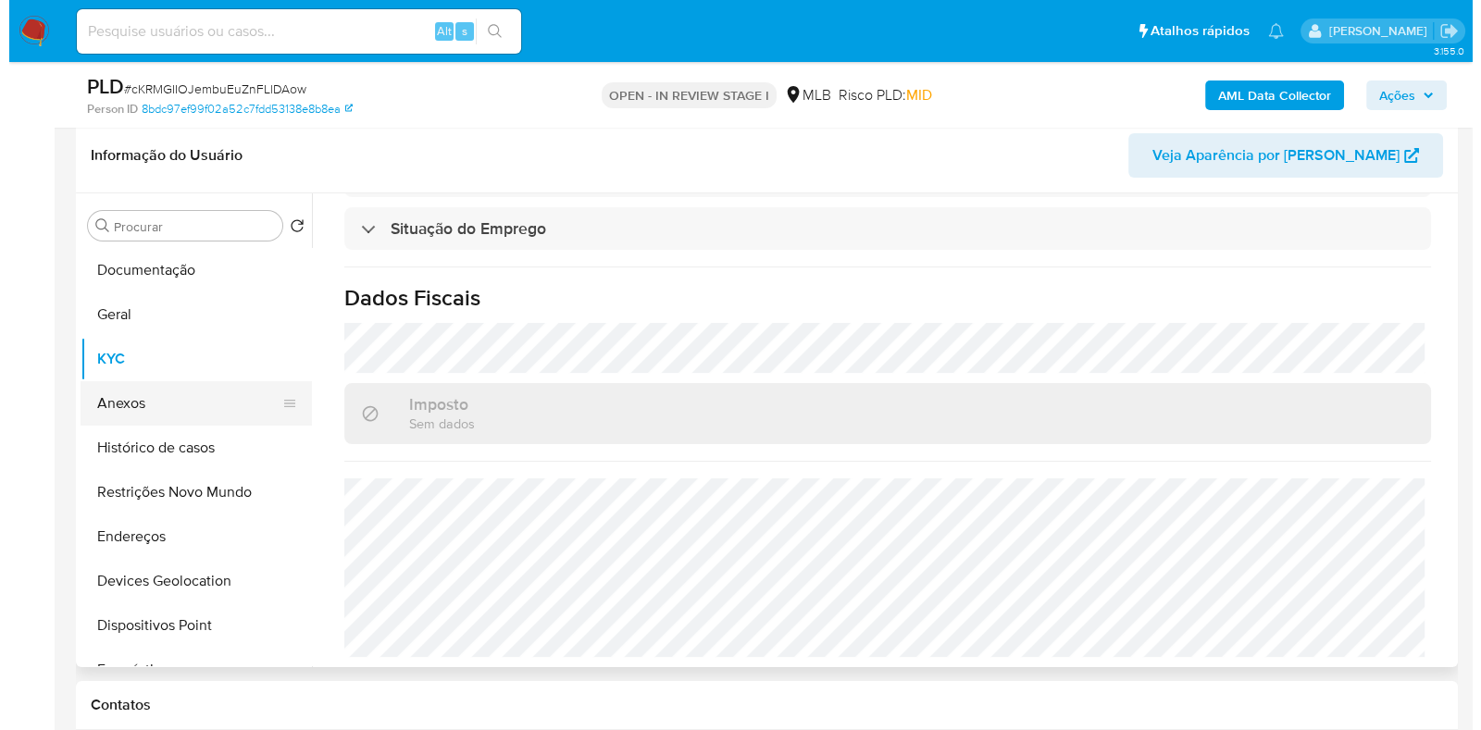
scroll to position [0, 0]
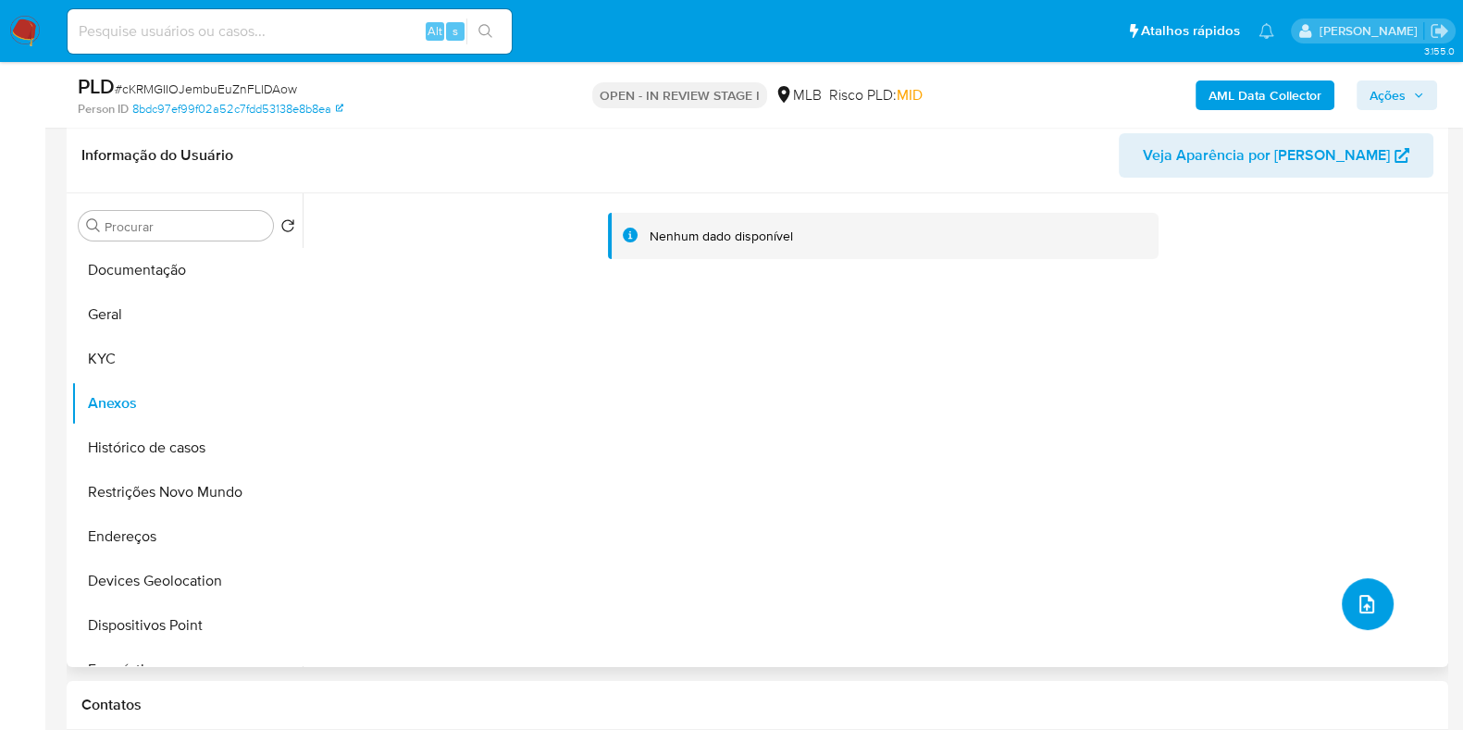
click at [1360, 599] on icon "upload-file" at bounding box center [1367, 604] width 22 height 22
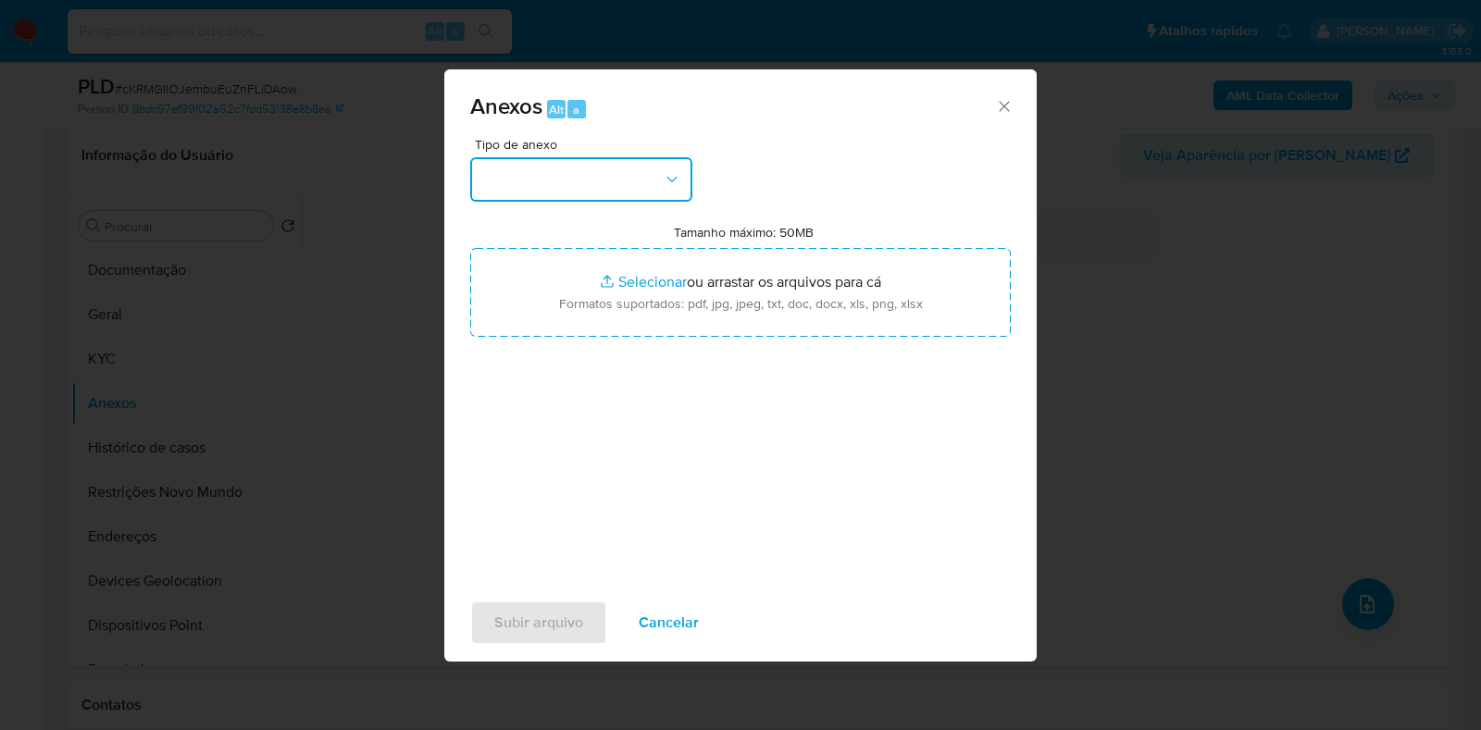
click at [567, 198] on button "button" at bounding box center [581, 179] width 222 height 44
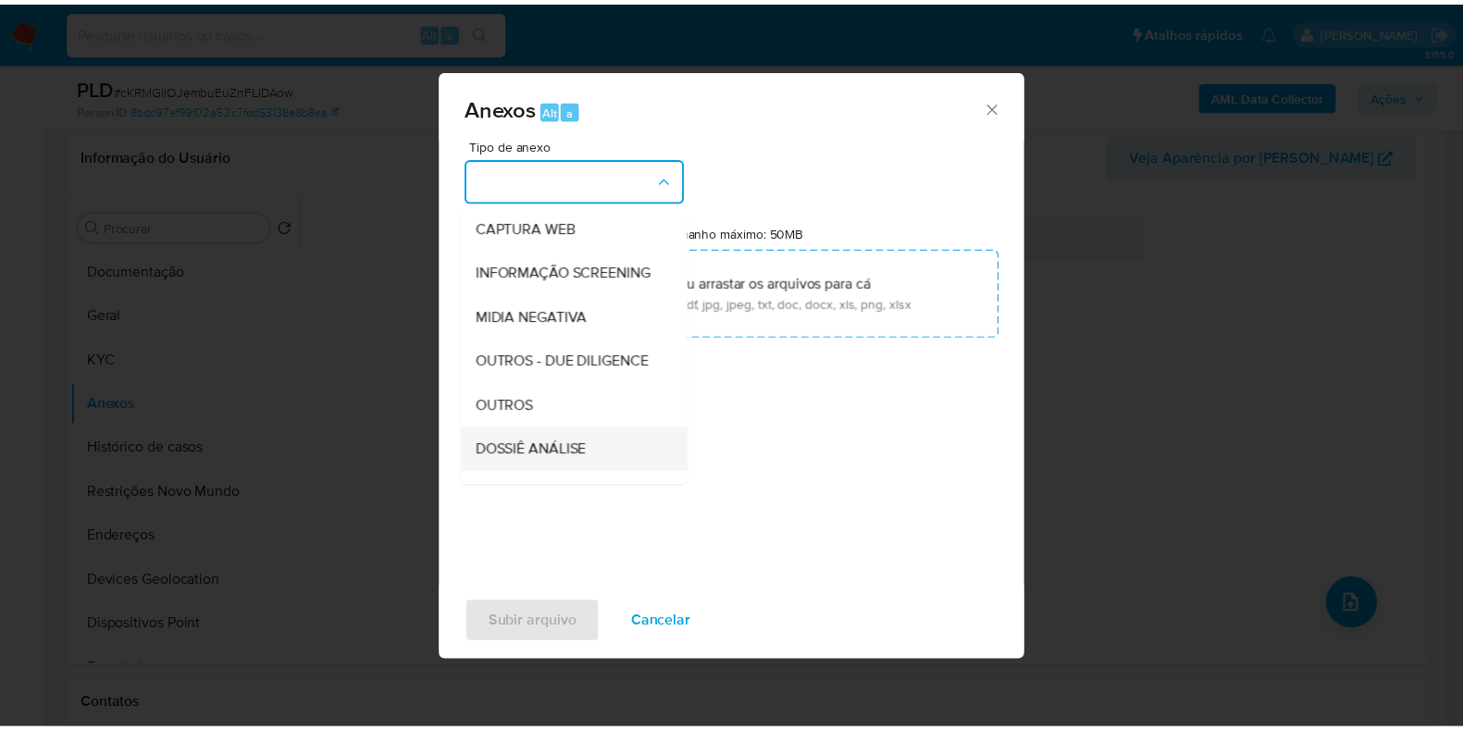
scroll to position [230, 0]
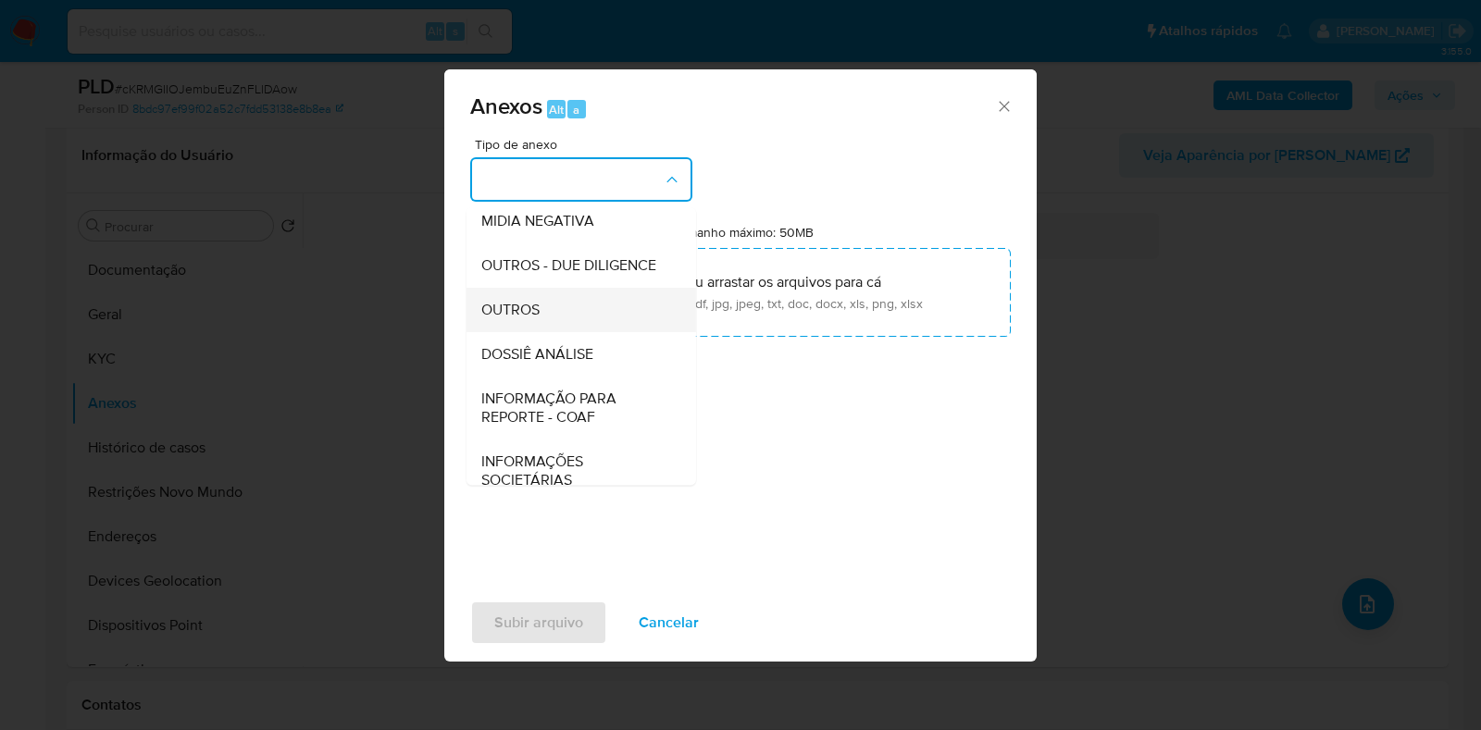
click at [541, 330] on div "OUTROS" at bounding box center [575, 310] width 189 height 44
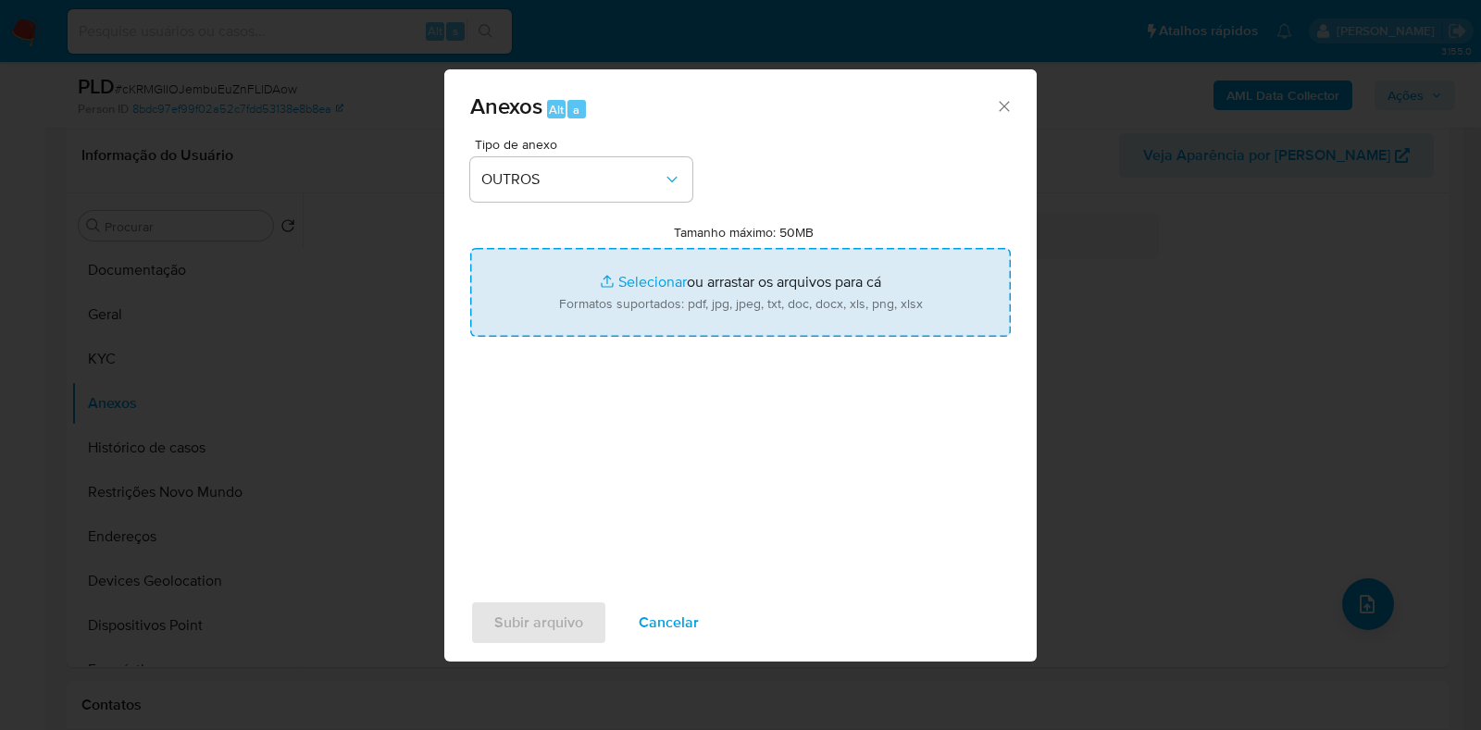
click at [643, 295] on input "Tamanho máximo: 50MB Selecionar arquivos" at bounding box center [740, 292] width 541 height 89
type input "C:\fakepath\CPF 17621987898 - ALEXANDRE SILVA SOUZA.pdf"
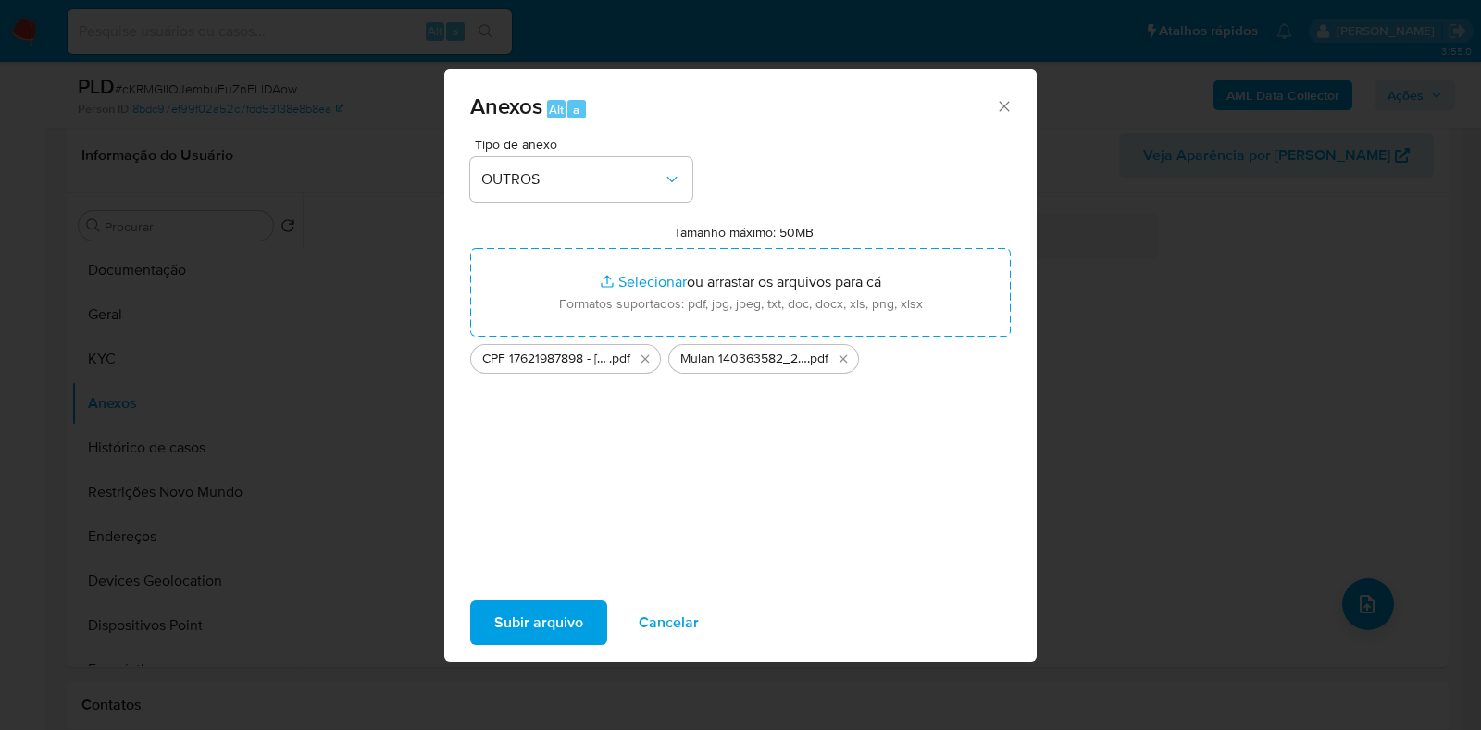
click at [532, 617] on span "Subir arquivo" at bounding box center [538, 623] width 89 height 41
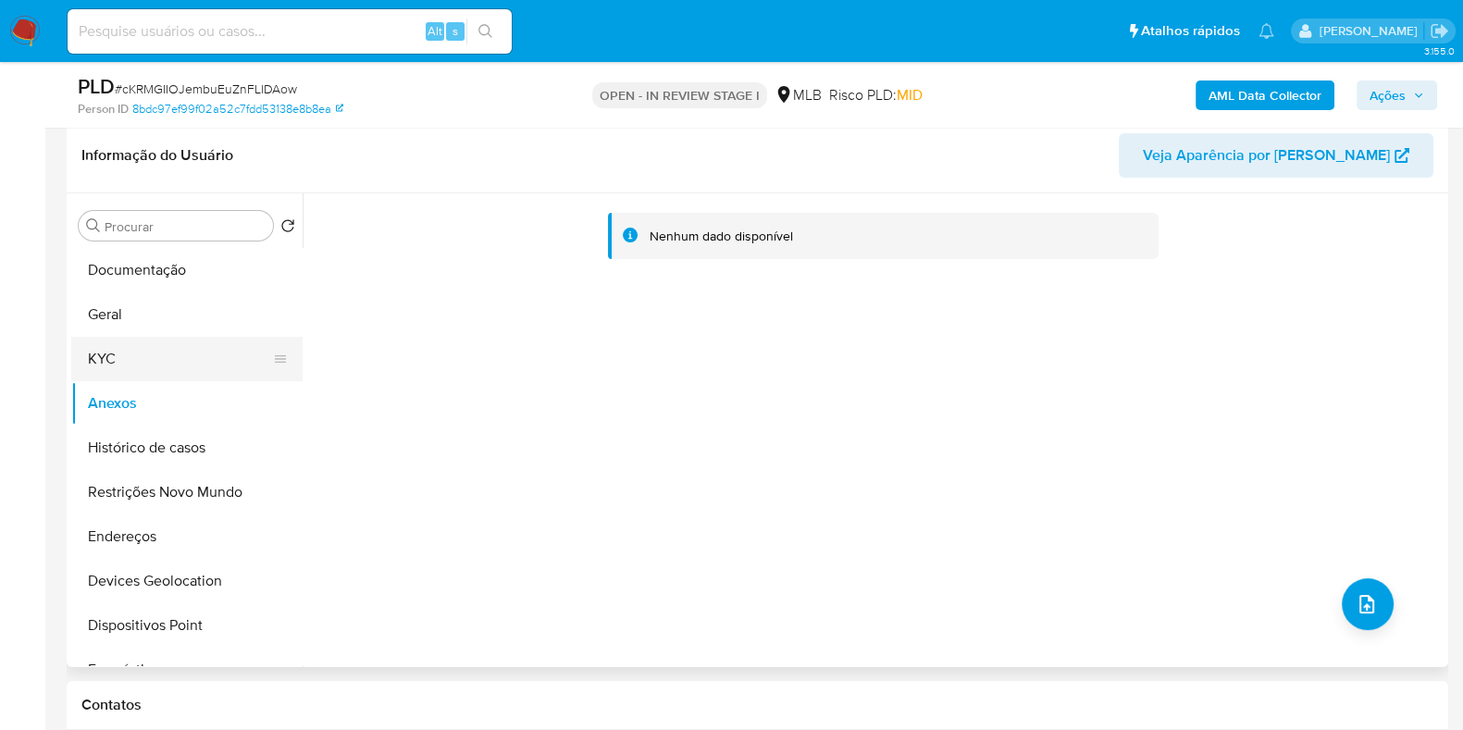
click at [109, 355] on button "KYC" at bounding box center [179, 359] width 217 height 44
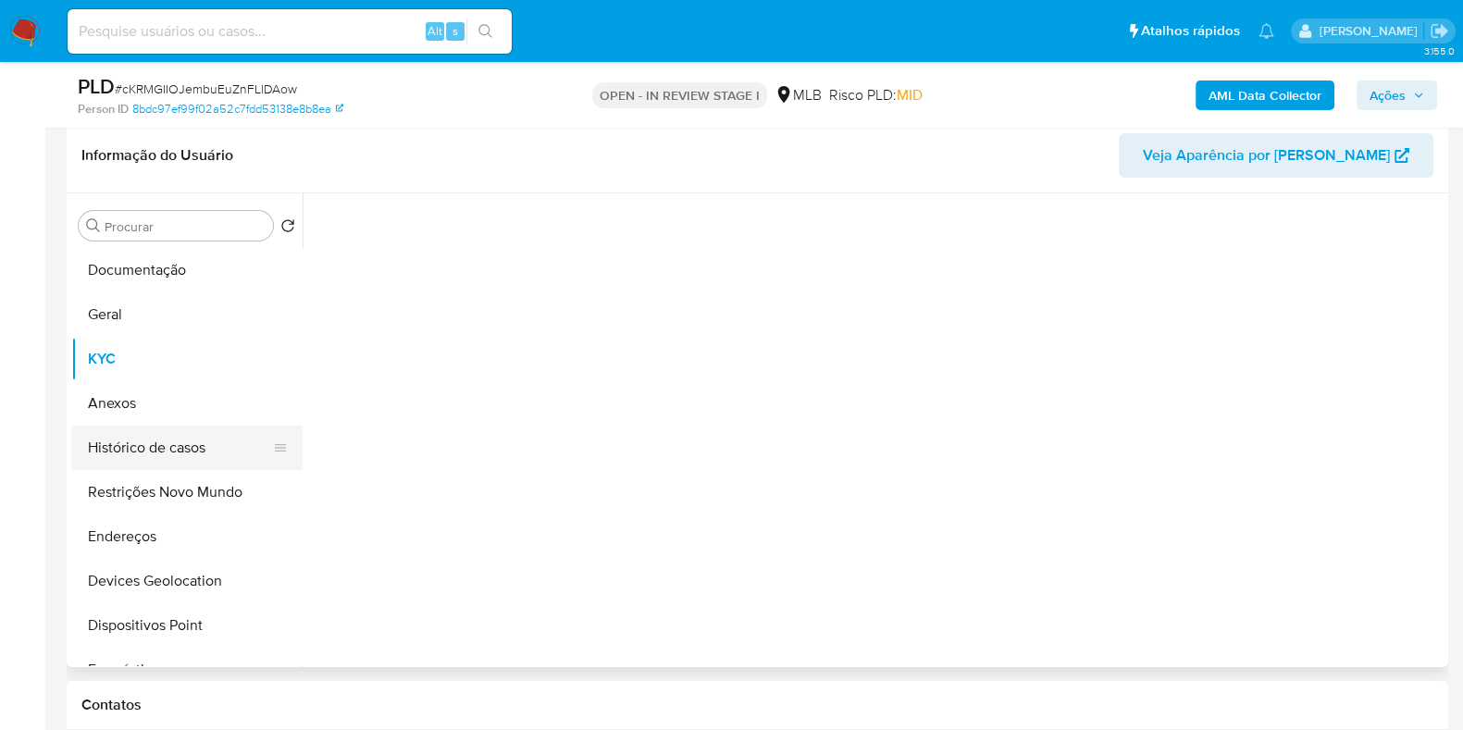
click at [100, 426] on button "Histórico de casos" at bounding box center [179, 448] width 217 height 44
click at [105, 406] on button "Anexos" at bounding box center [179, 403] width 217 height 44
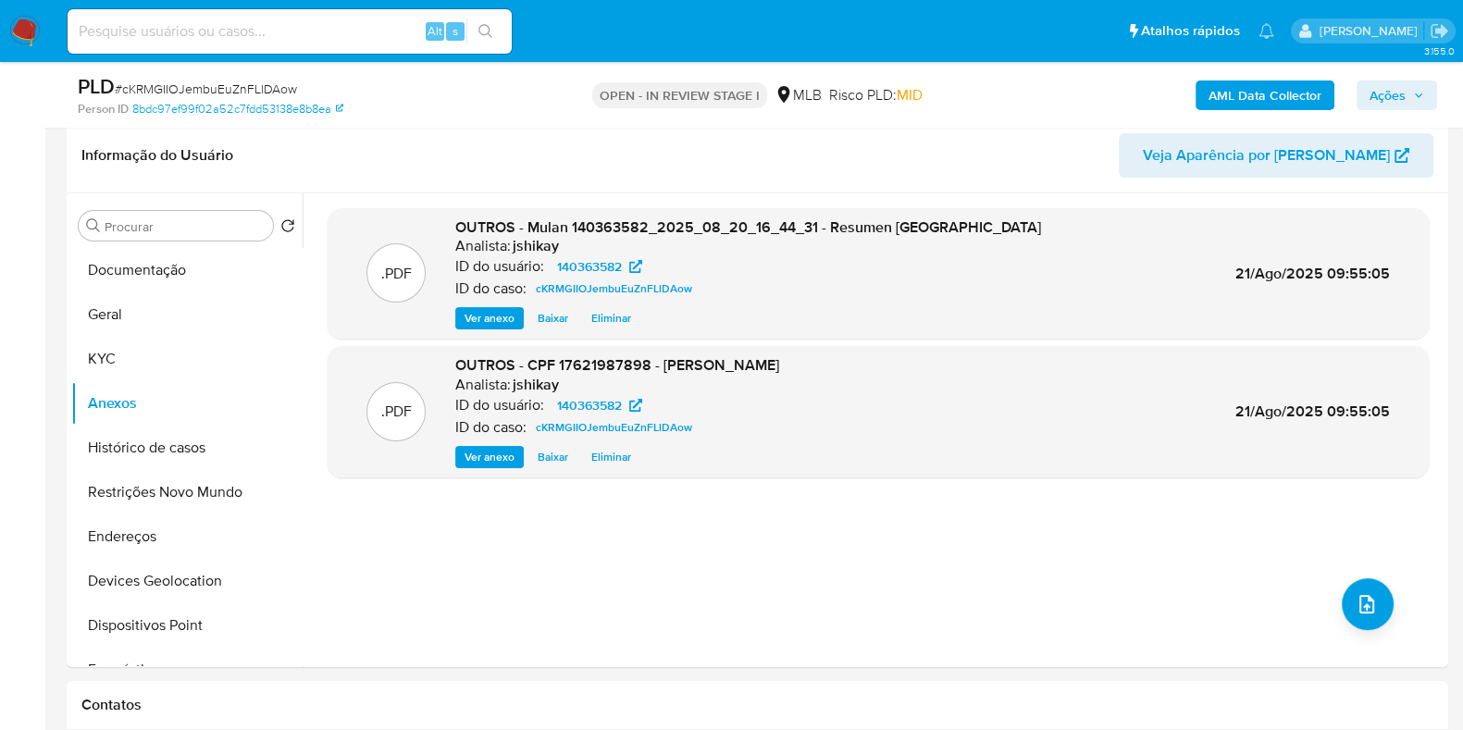
click at [1372, 103] on span "Ações" at bounding box center [1388, 96] width 36 height 30
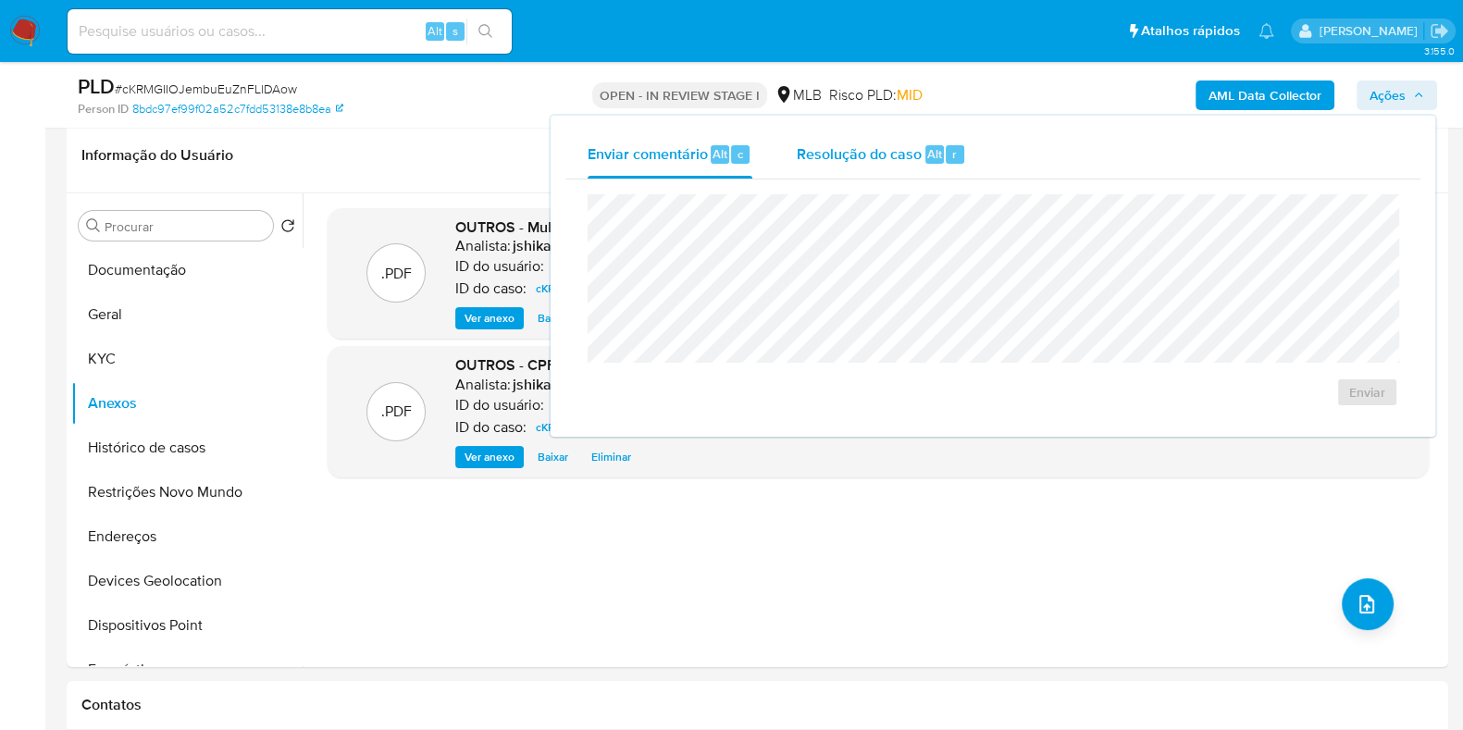
click at [814, 164] on div "Resolução do caso Alt r" at bounding box center [881, 155] width 169 height 48
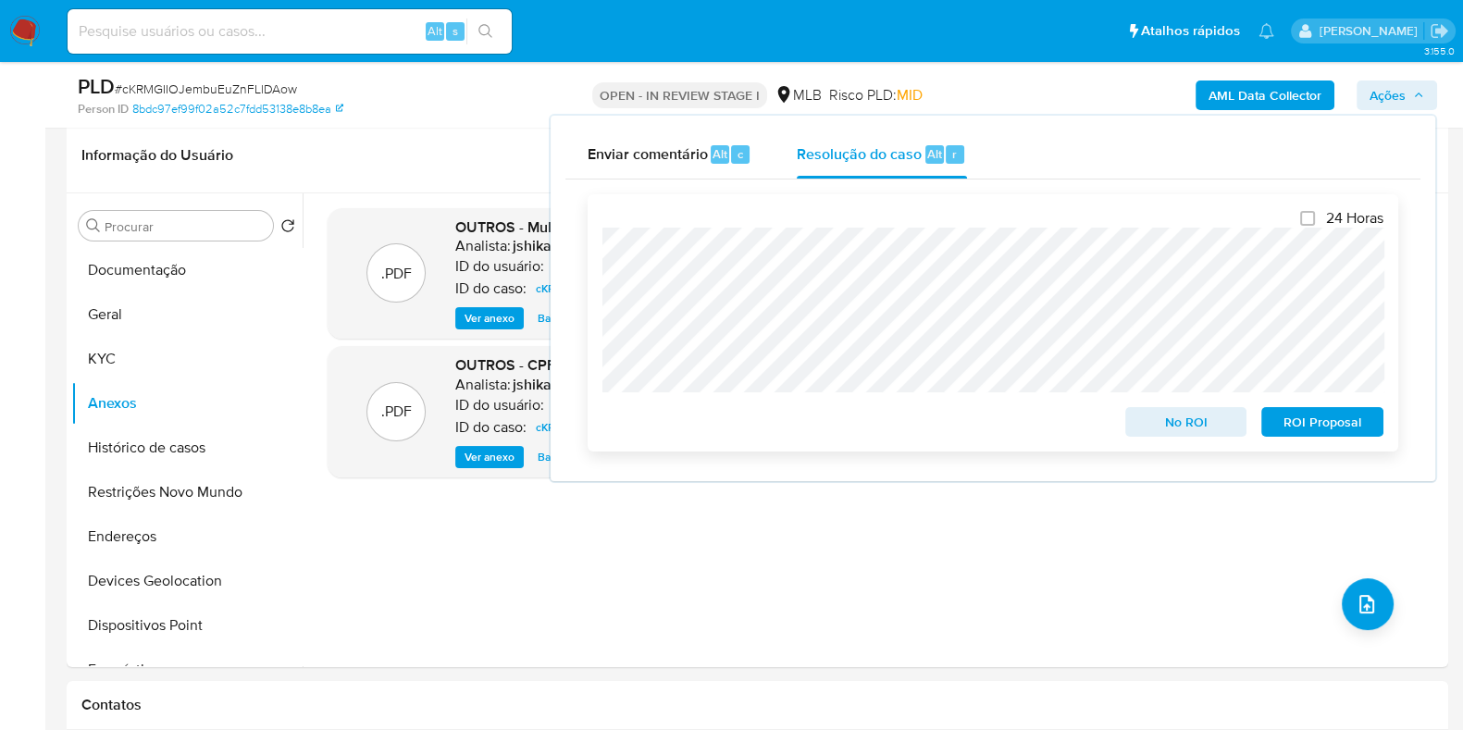
click at [1176, 419] on span "No ROI" at bounding box center [1187, 422] width 96 height 26
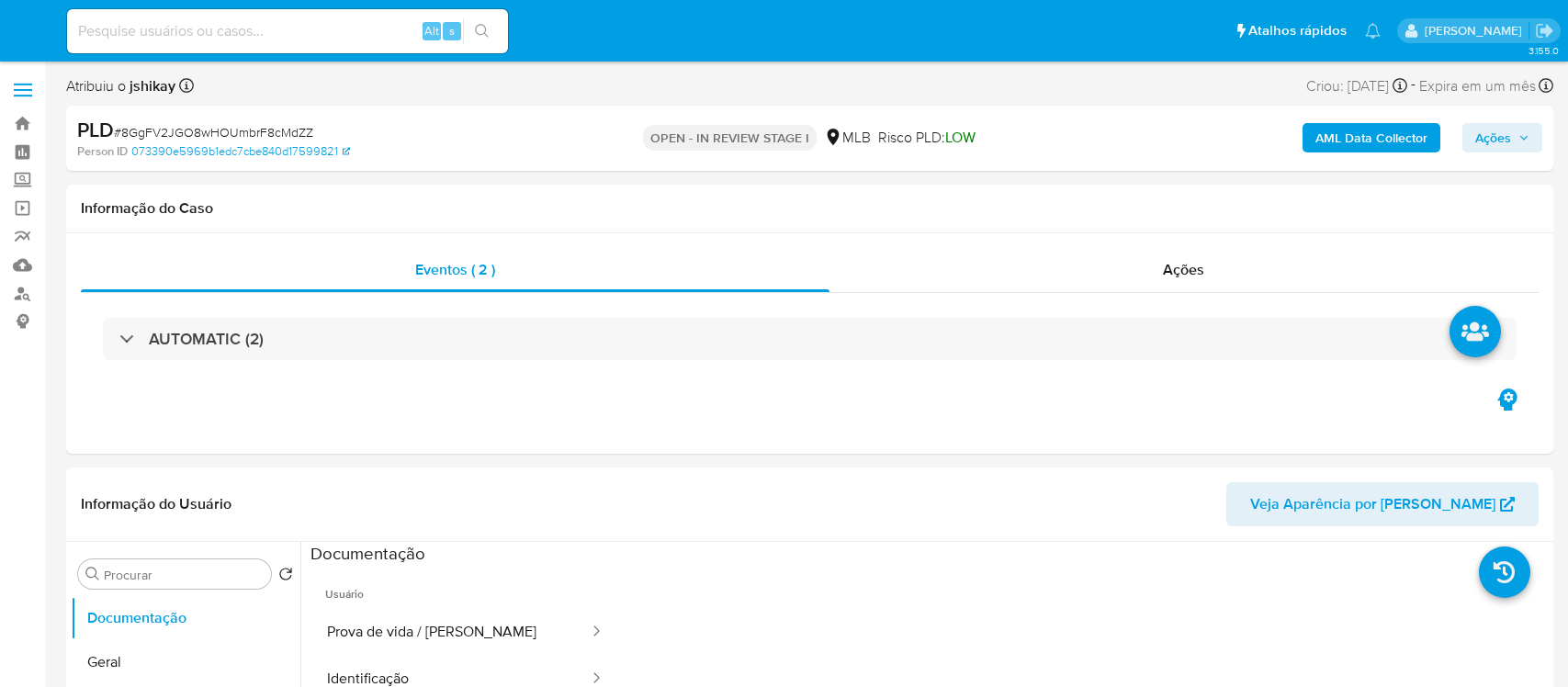
select select "10"
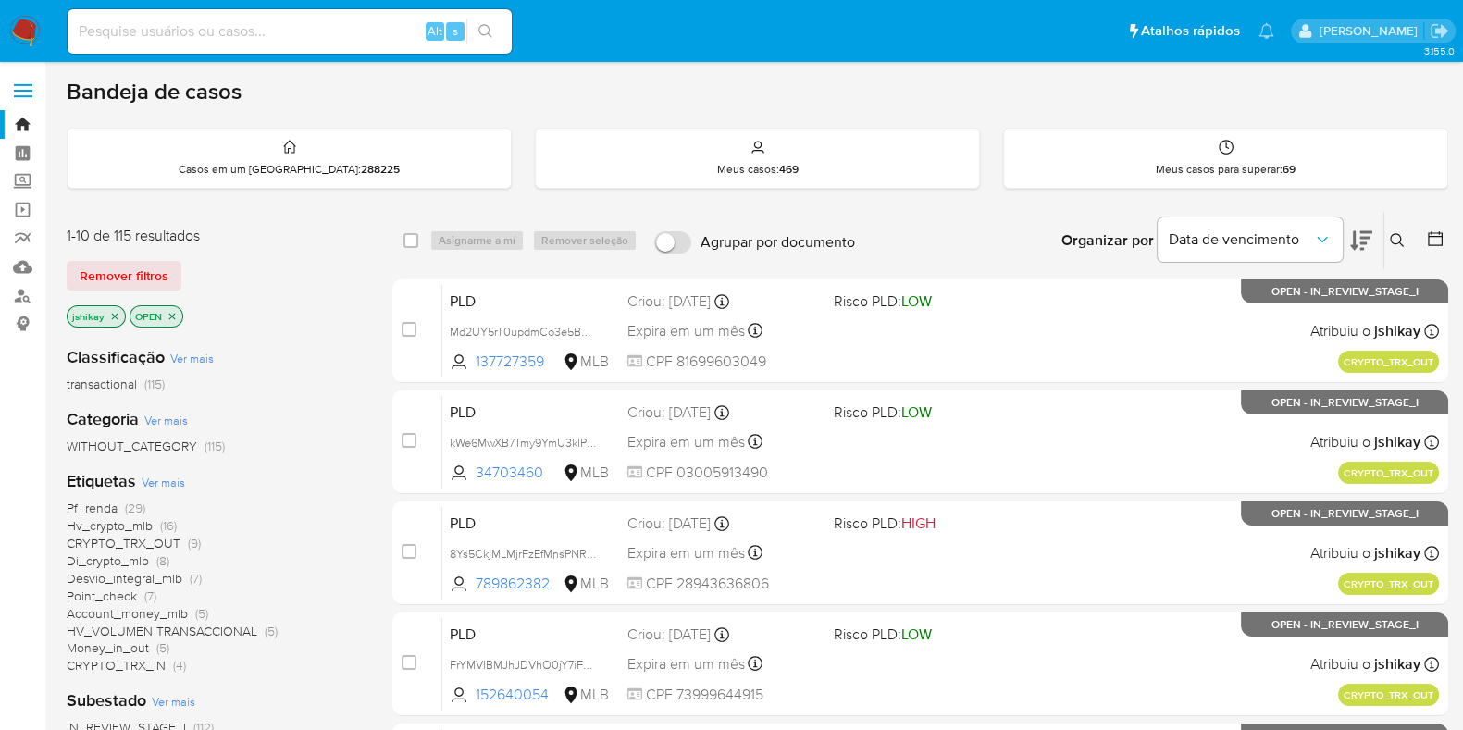
click at [259, 43] on input at bounding box center [290, 31] width 444 height 24
paste input "140363582"
type input "140363582"
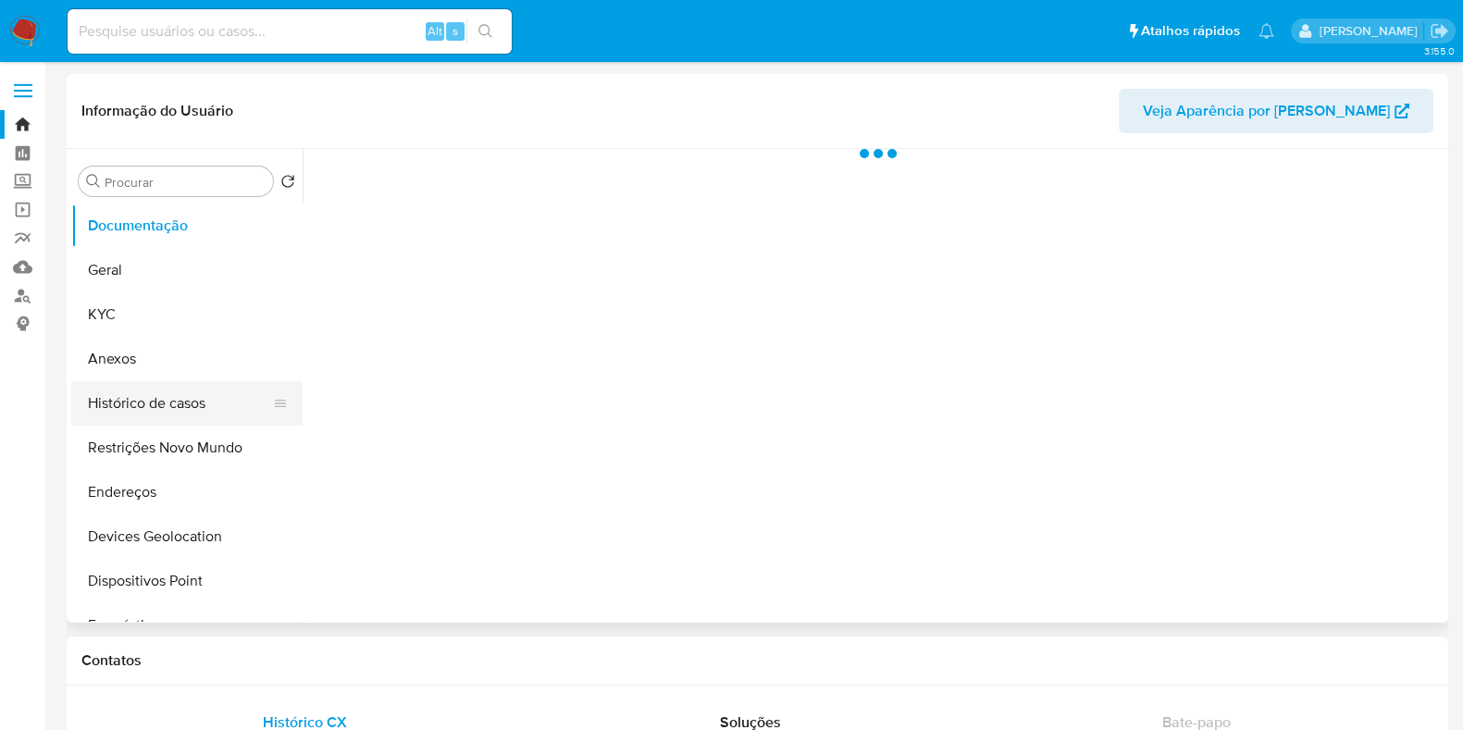
click at [178, 399] on button "Histórico de casos" at bounding box center [179, 403] width 217 height 44
select select "10"
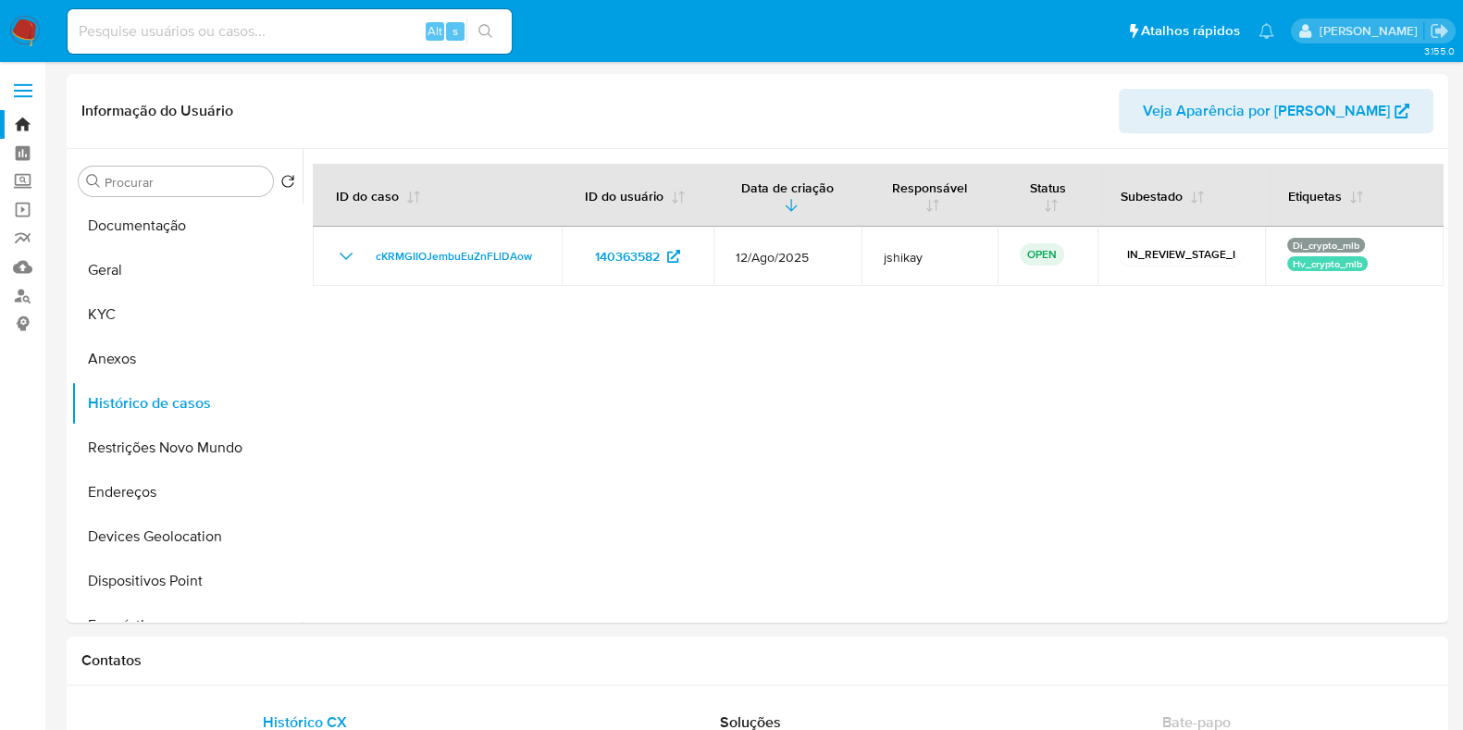
click at [250, 6] on div "Alt s" at bounding box center [290, 32] width 444 height 52
click at [251, 20] on input at bounding box center [290, 31] width 444 height 24
paste input "160290589"
type input "160290589"
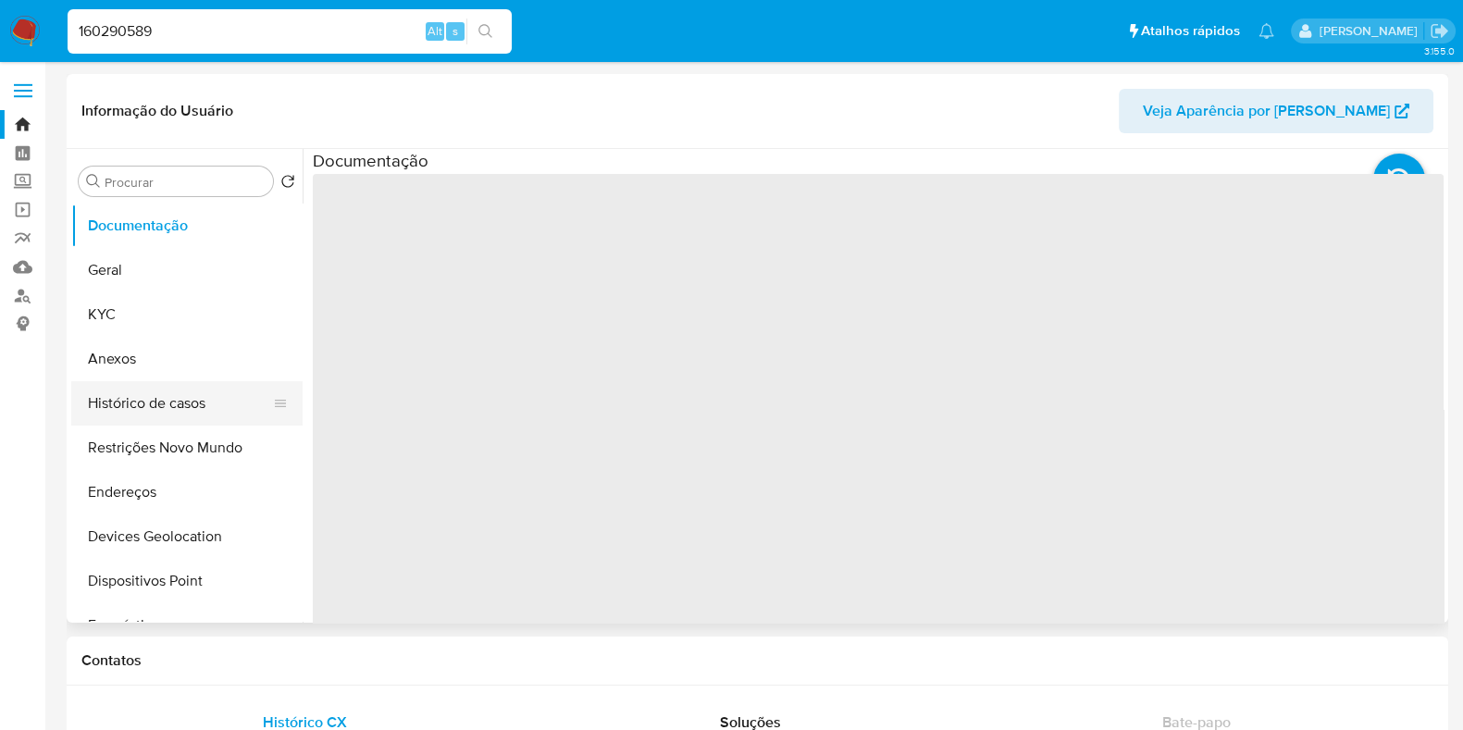
click at [99, 393] on button "Histórico de casos" at bounding box center [179, 403] width 217 height 44
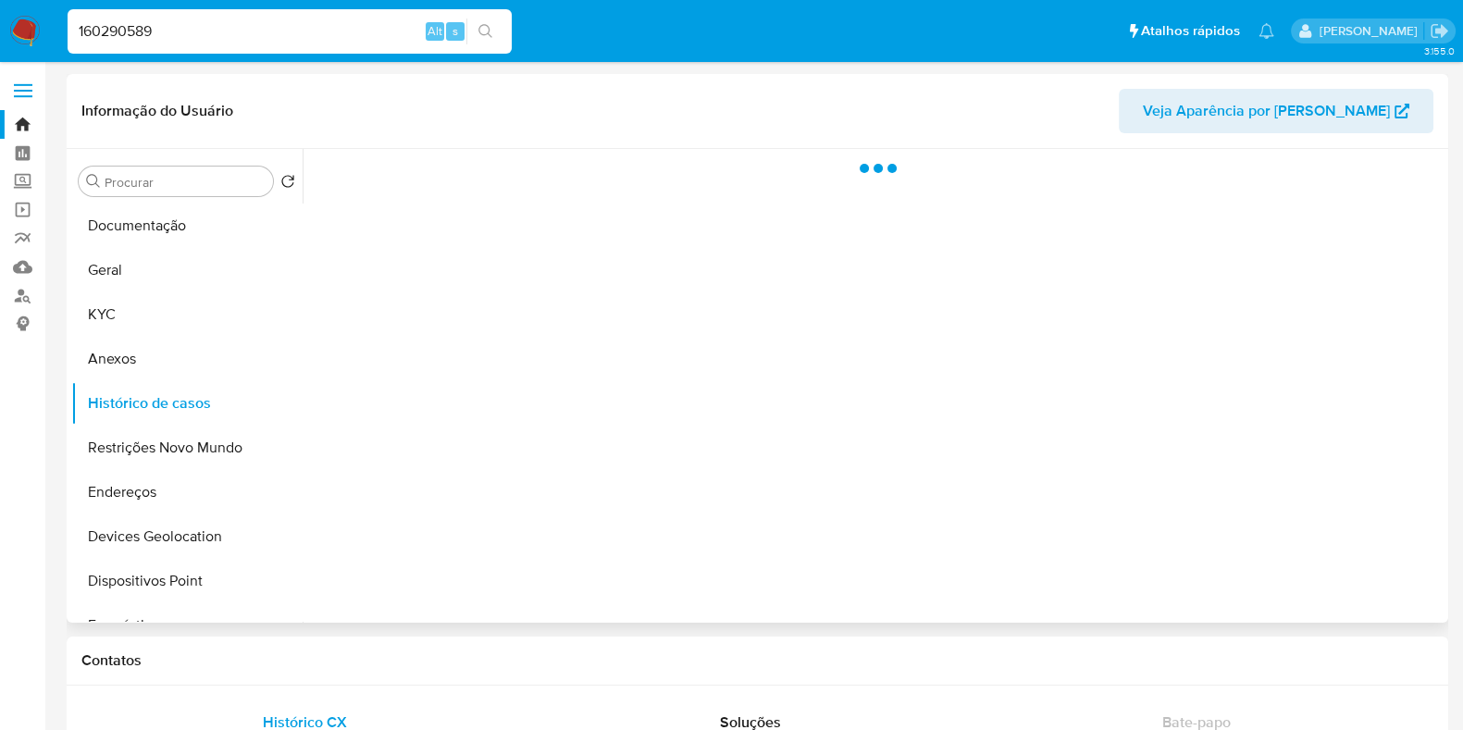
select select "10"
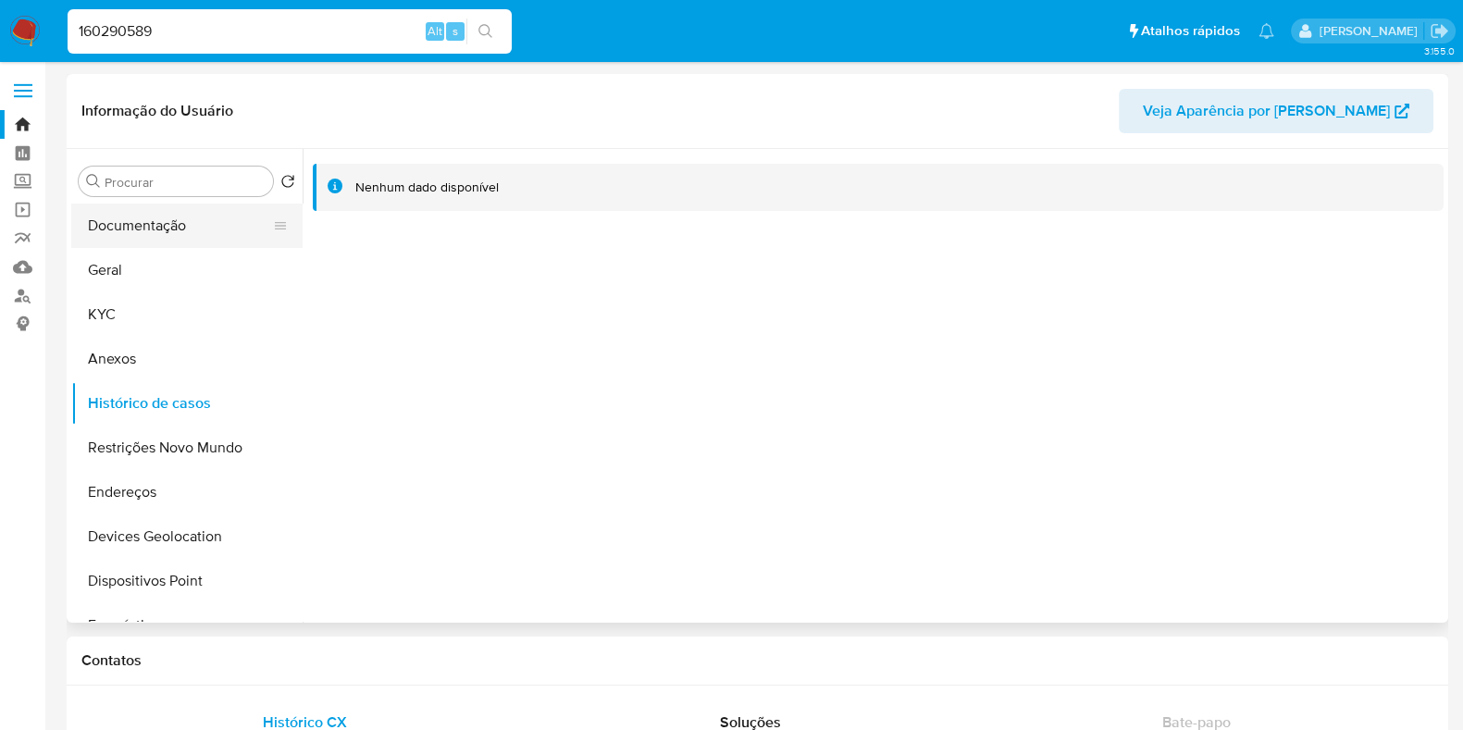
click at [149, 229] on button "Documentação" at bounding box center [179, 226] width 217 height 44
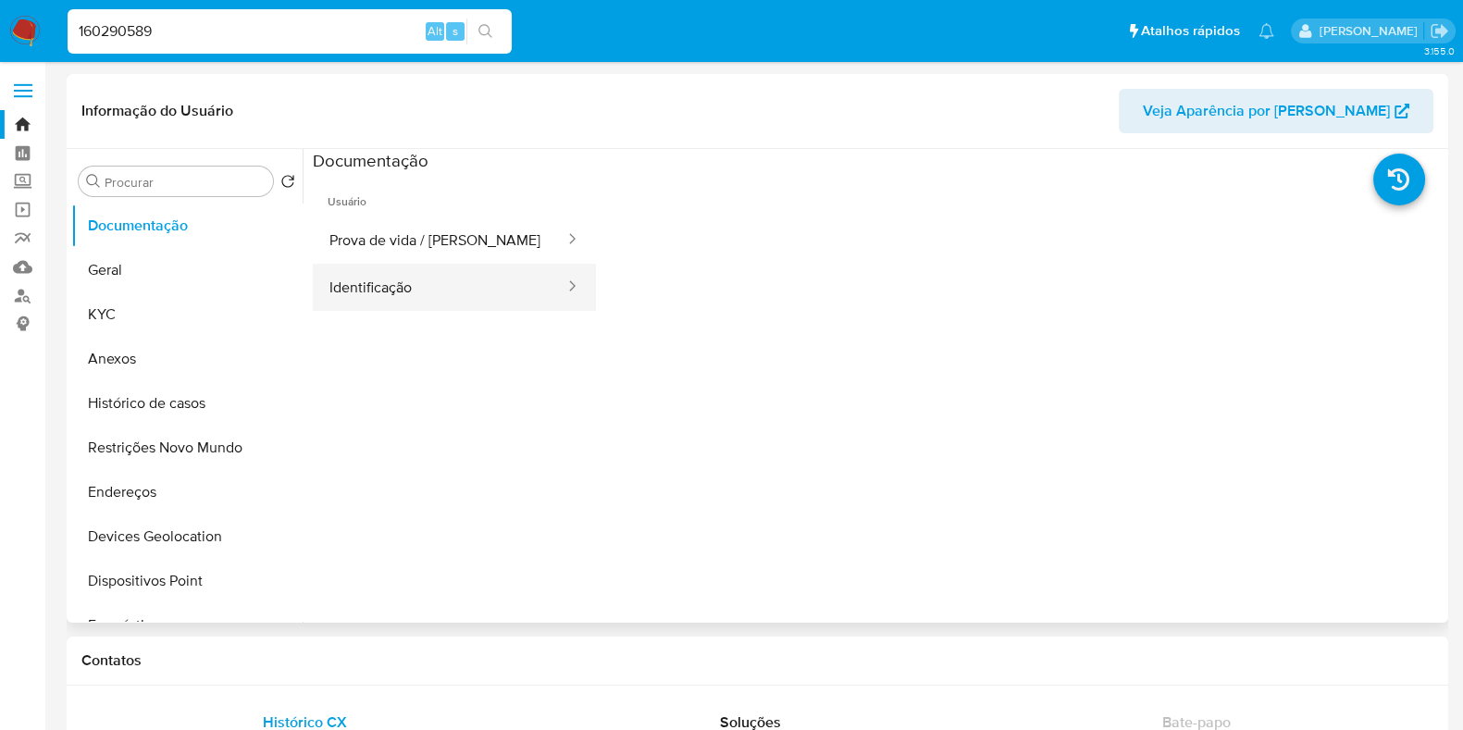
click at [495, 280] on button "Identificação" at bounding box center [440, 287] width 254 height 47
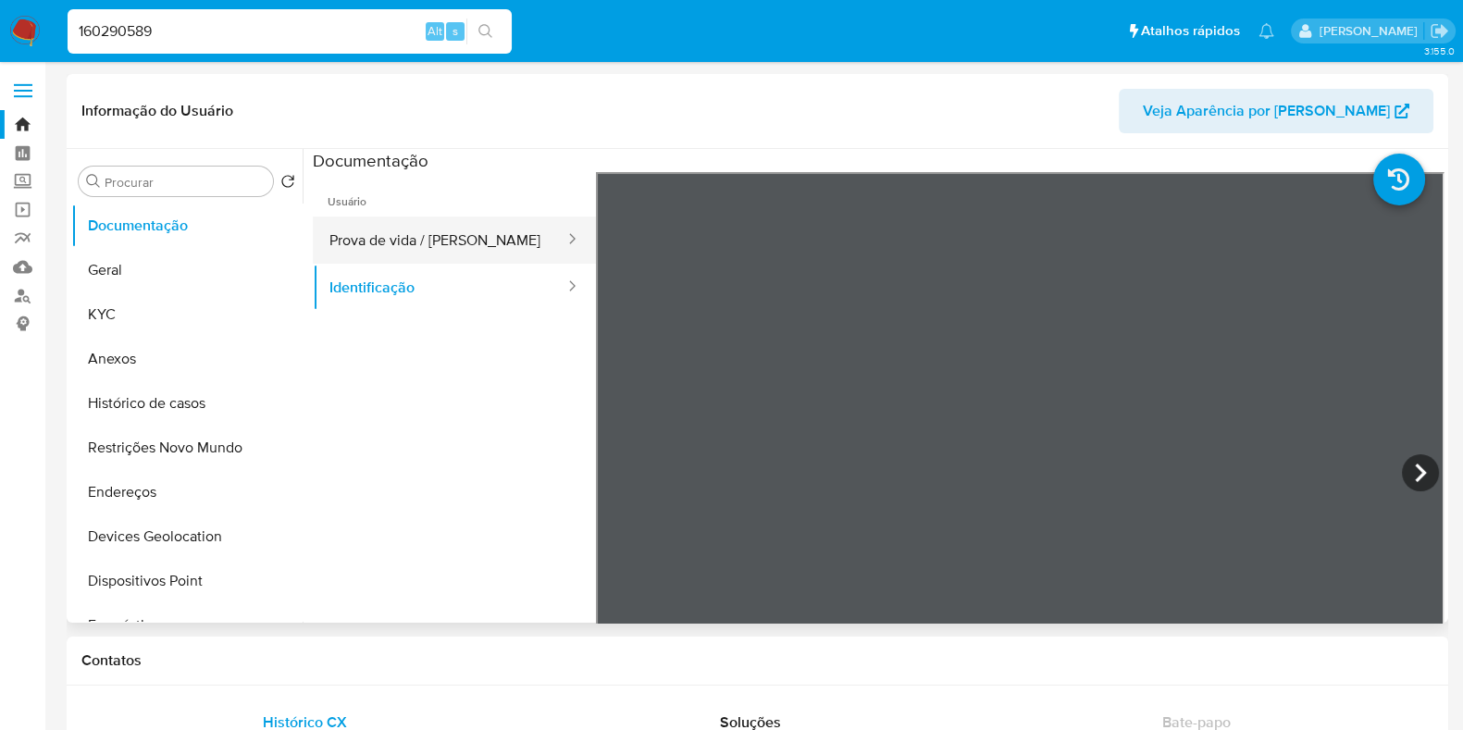
click at [492, 244] on button "Prova de vida / [PERSON_NAME]" at bounding box center [440, 240] width 254 height 47
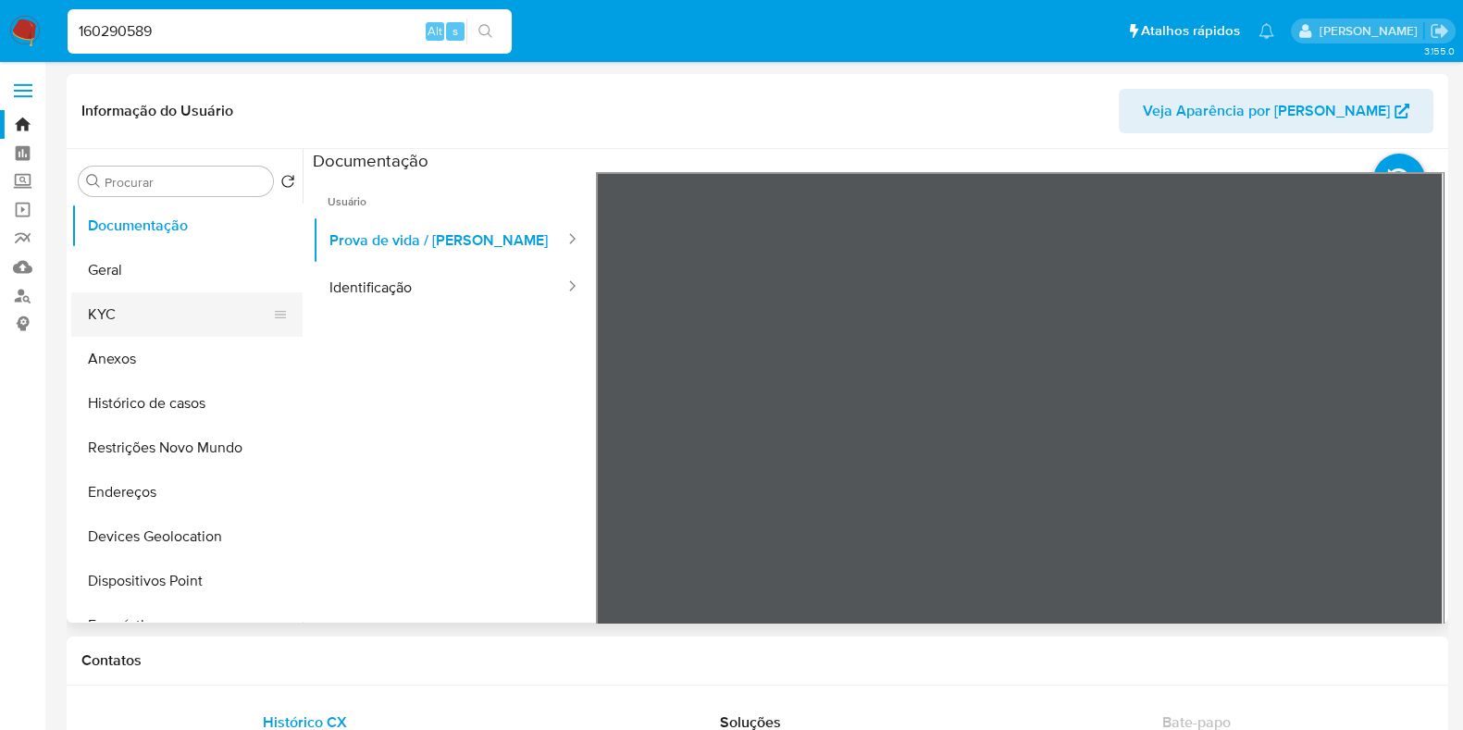
click at [131, 326] on button "KYC" at bounding box center [179, 315] width 217 height 44
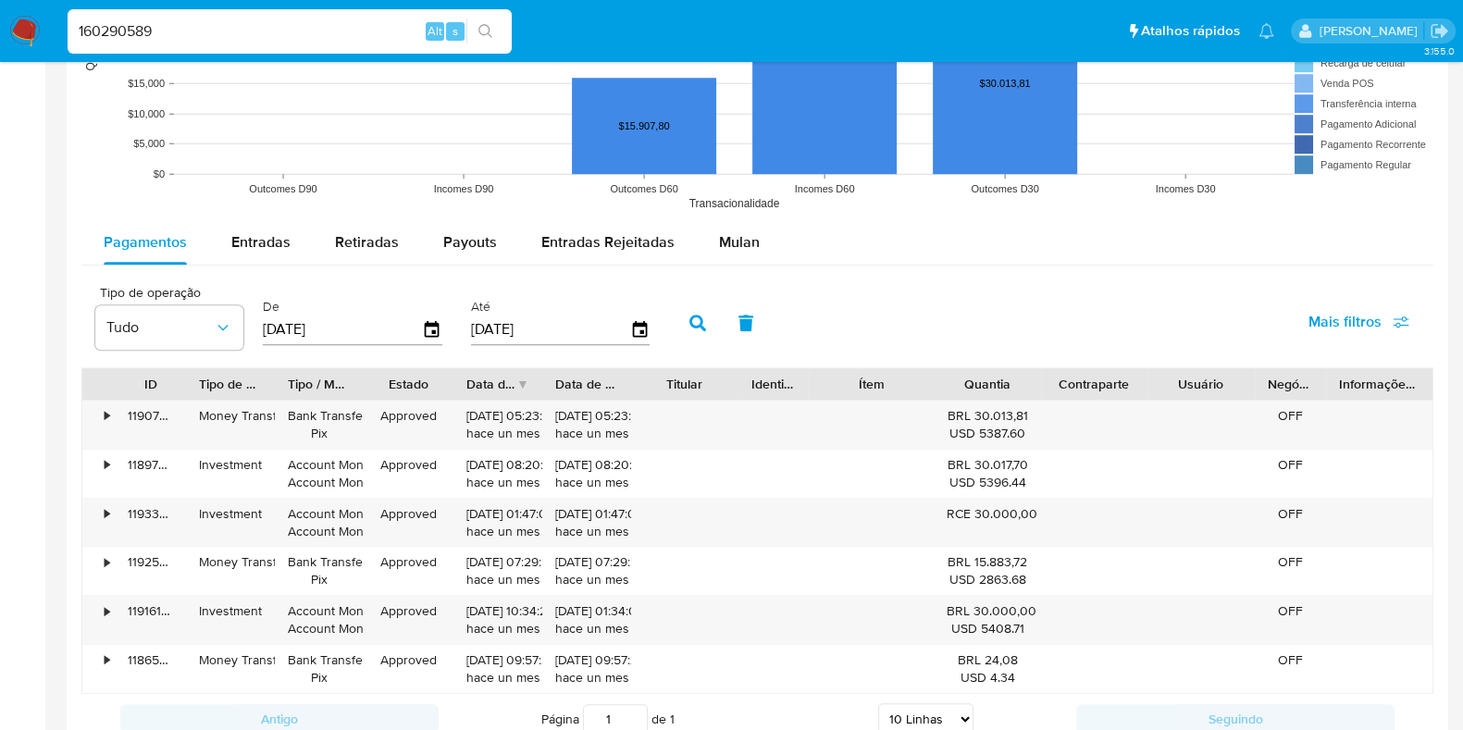
scroll to position [1735, 0]
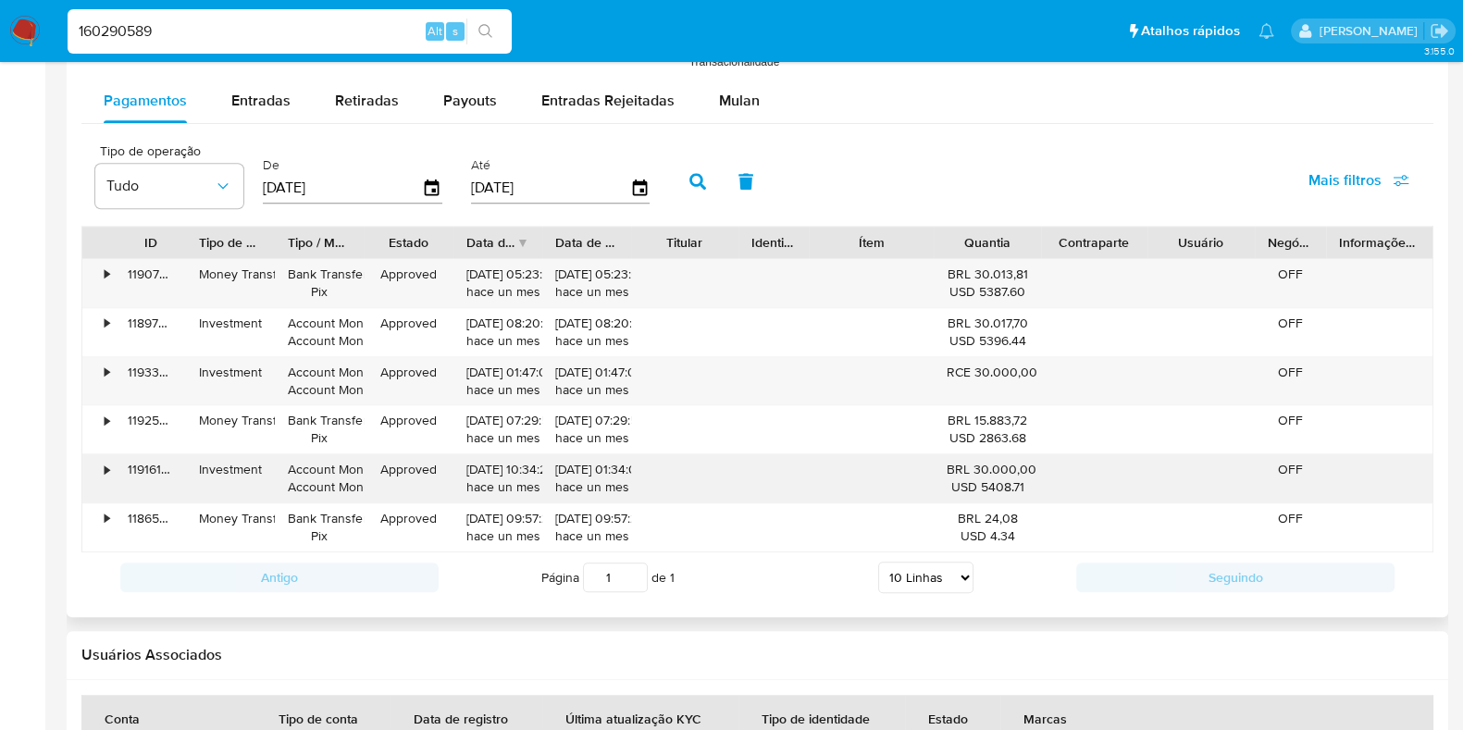
click at [106, 463] on div "•" at bounding box center [107, 470] width 5 height 18
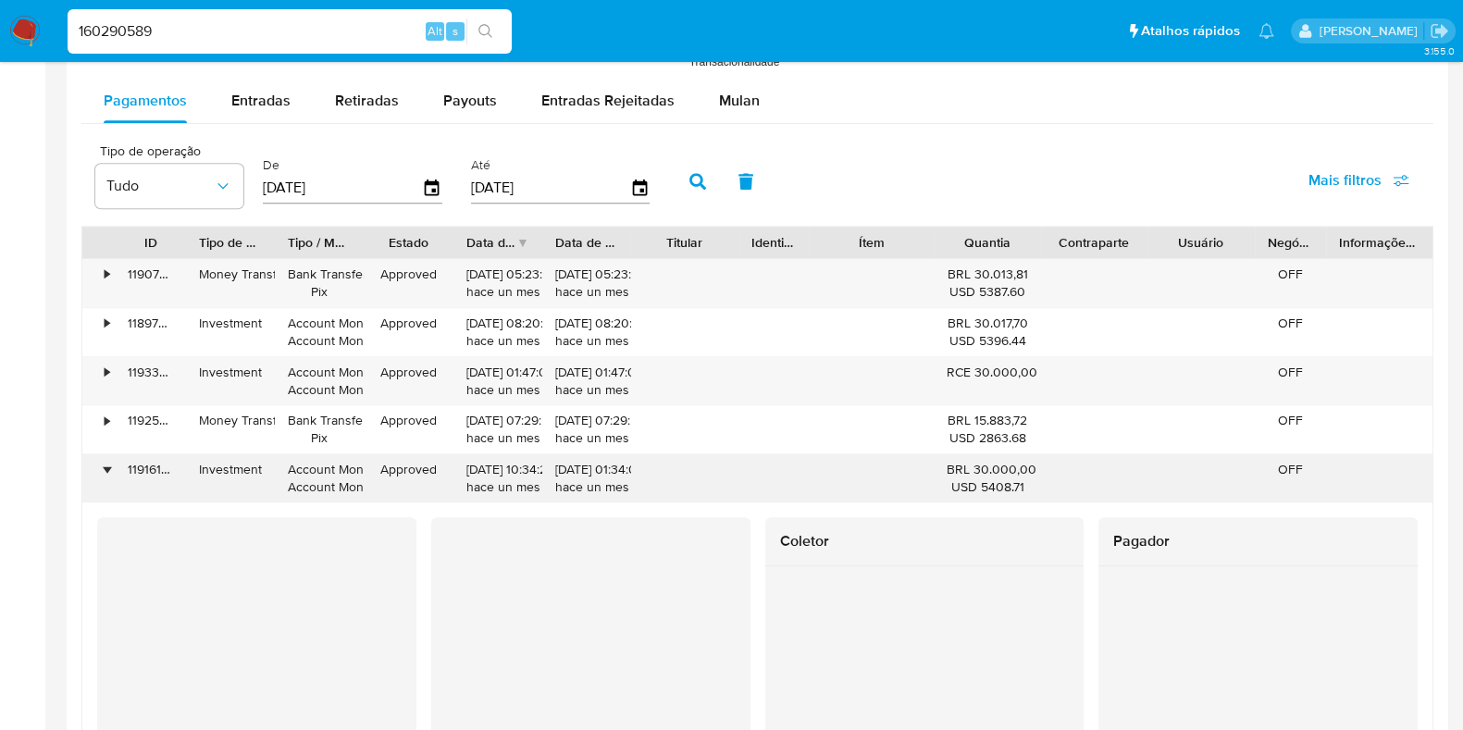
click at [106, 463] on div "•" at bounding box center [107, 470] width 5 height 18
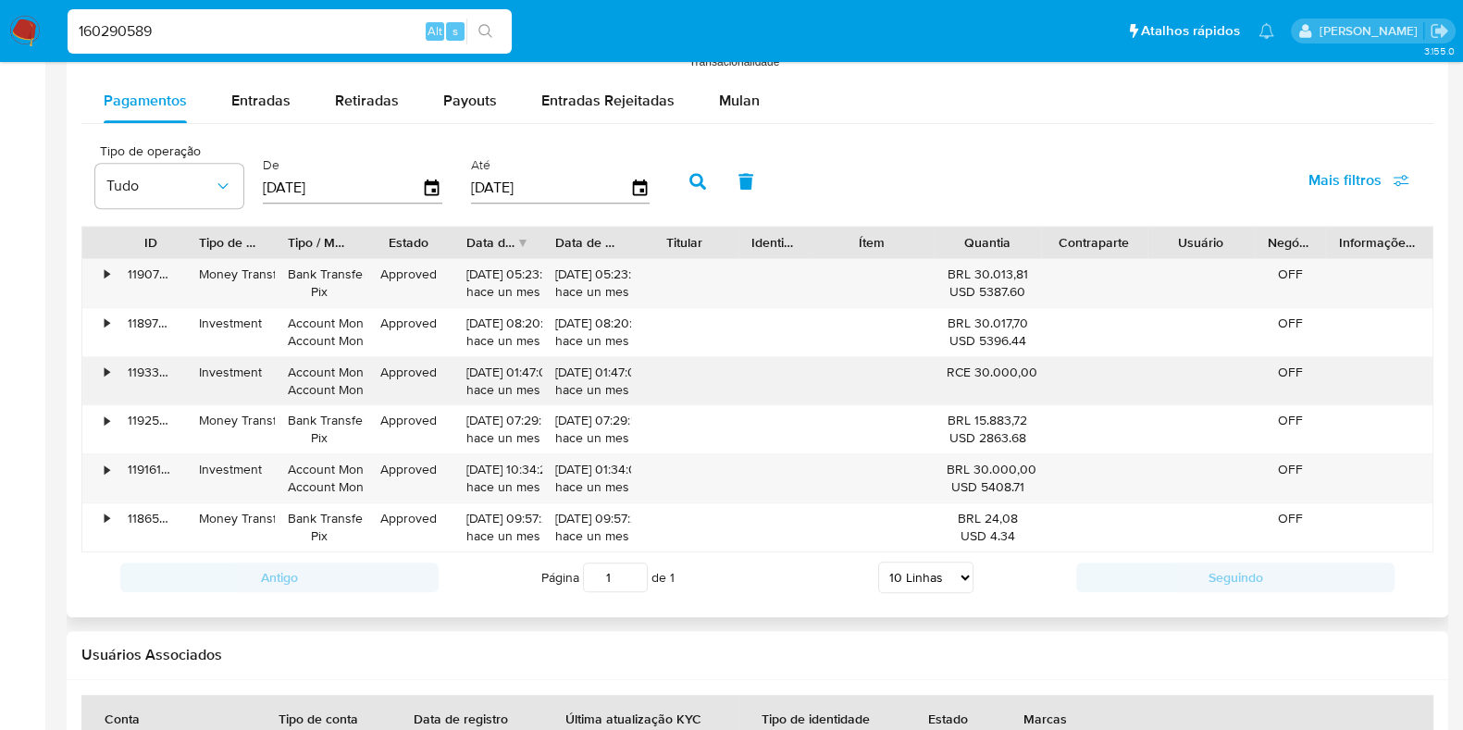
click at [120, 367] on div "119337369158" at bounding box center [150, 381] width 71 height 48
click at [93, 372] on div "•" at bounding box center [98, 381] width 32 height 48
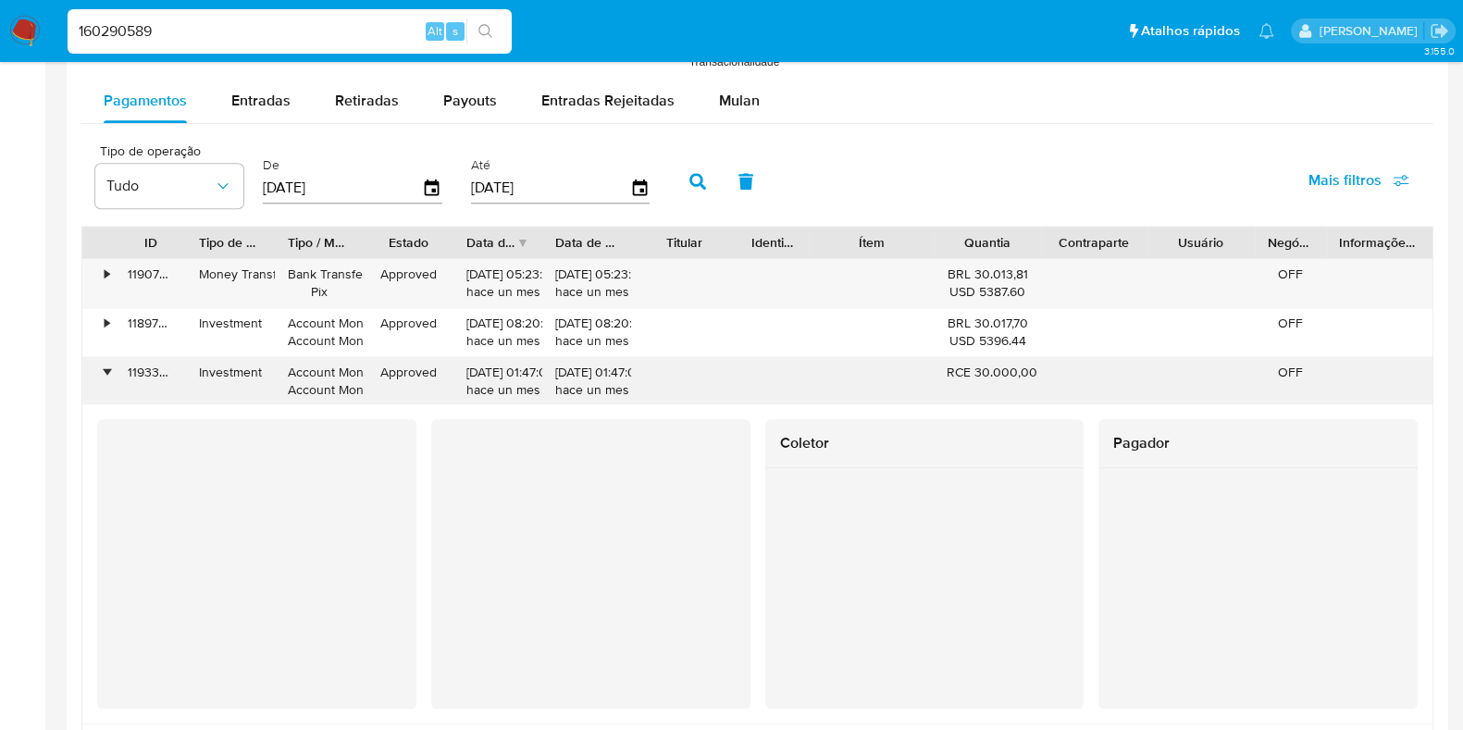
click at [97, 367] on div "•" at bounding box center [98, 381] width 32 height 48
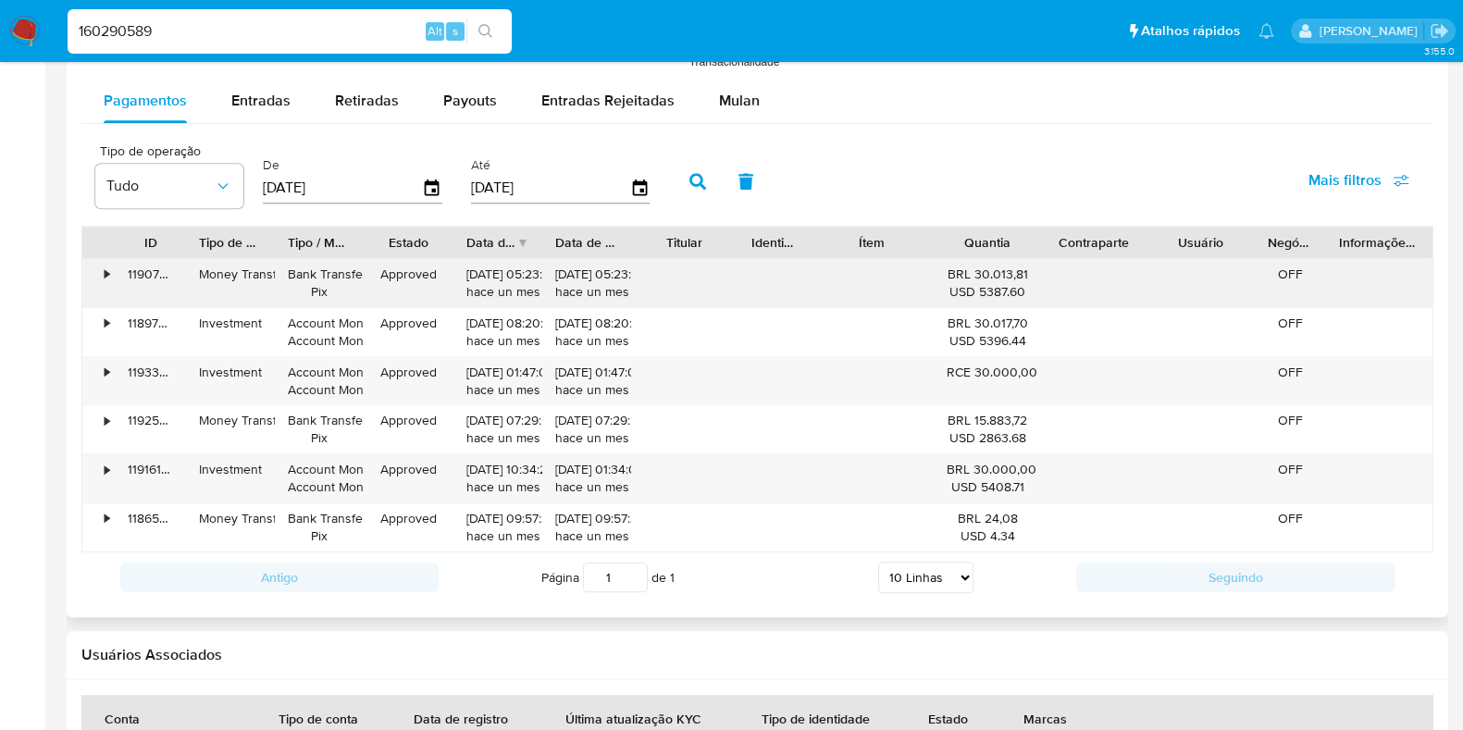
click at [112, 291] on div "•" at bounding box center [98, 283] width 32 height 48
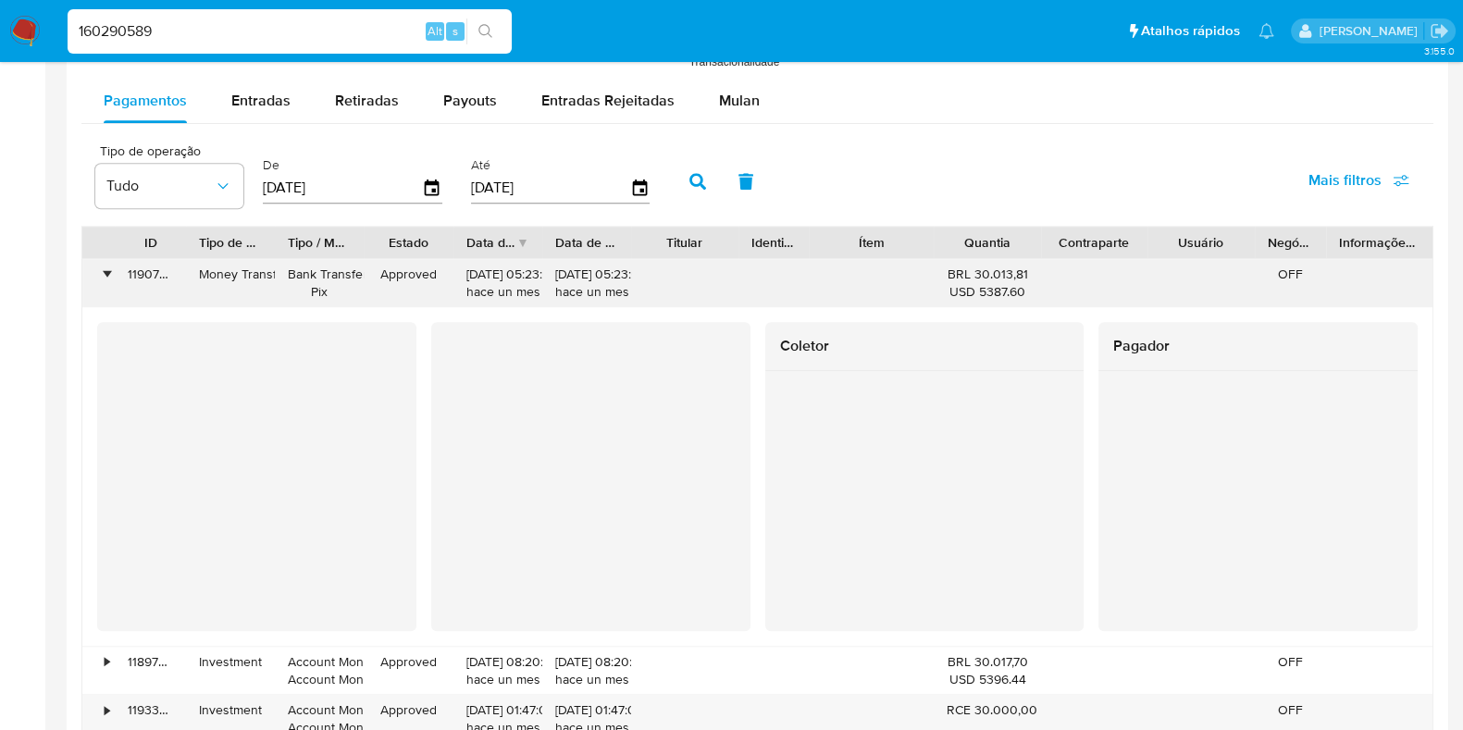
click at [112, 291] on div "•" at bounding box center [98, 283] width 32 height 48
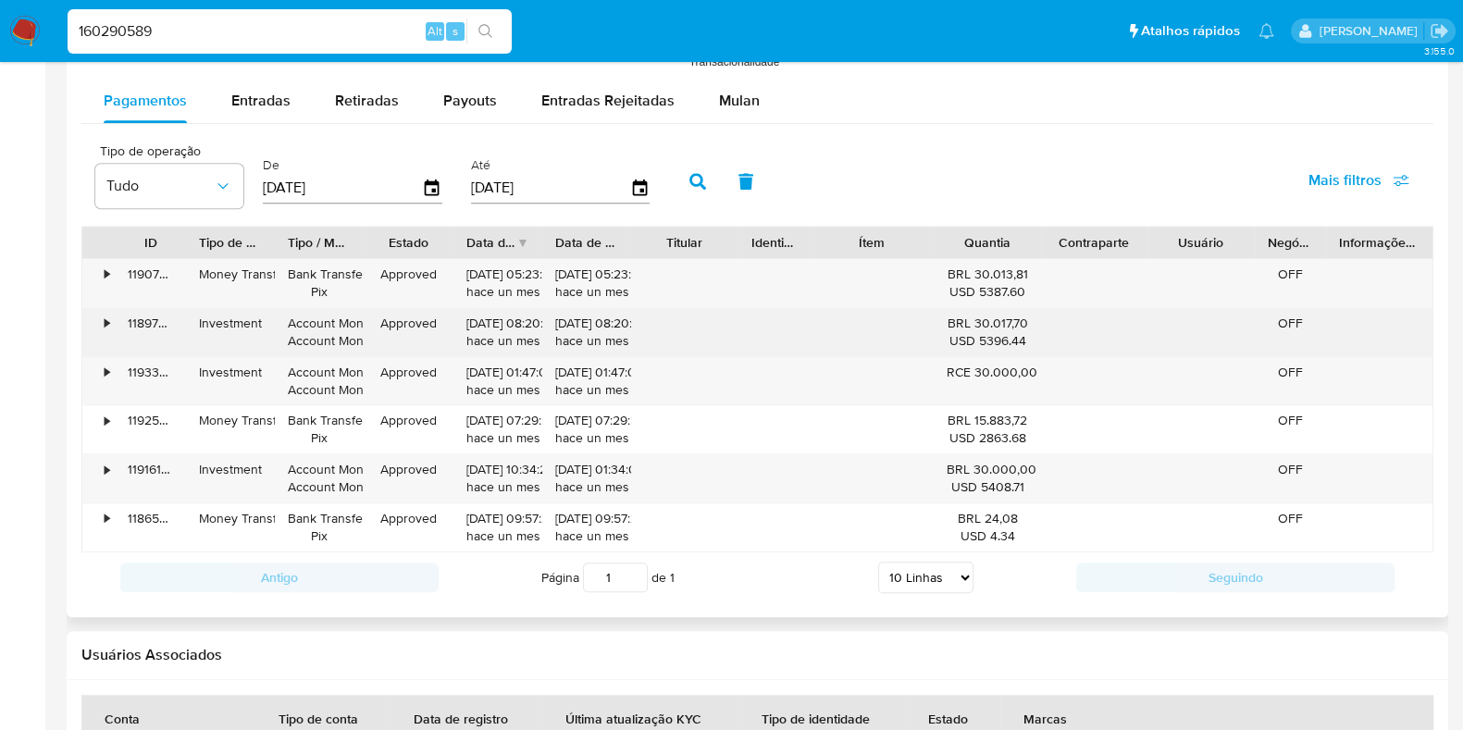
click at [115, 327] on div "118972780597" at bounding box center [150, 332] width 71 height 48
click at [112, 325] on div "•" at bounding box center [98, 332] width 32 height 48
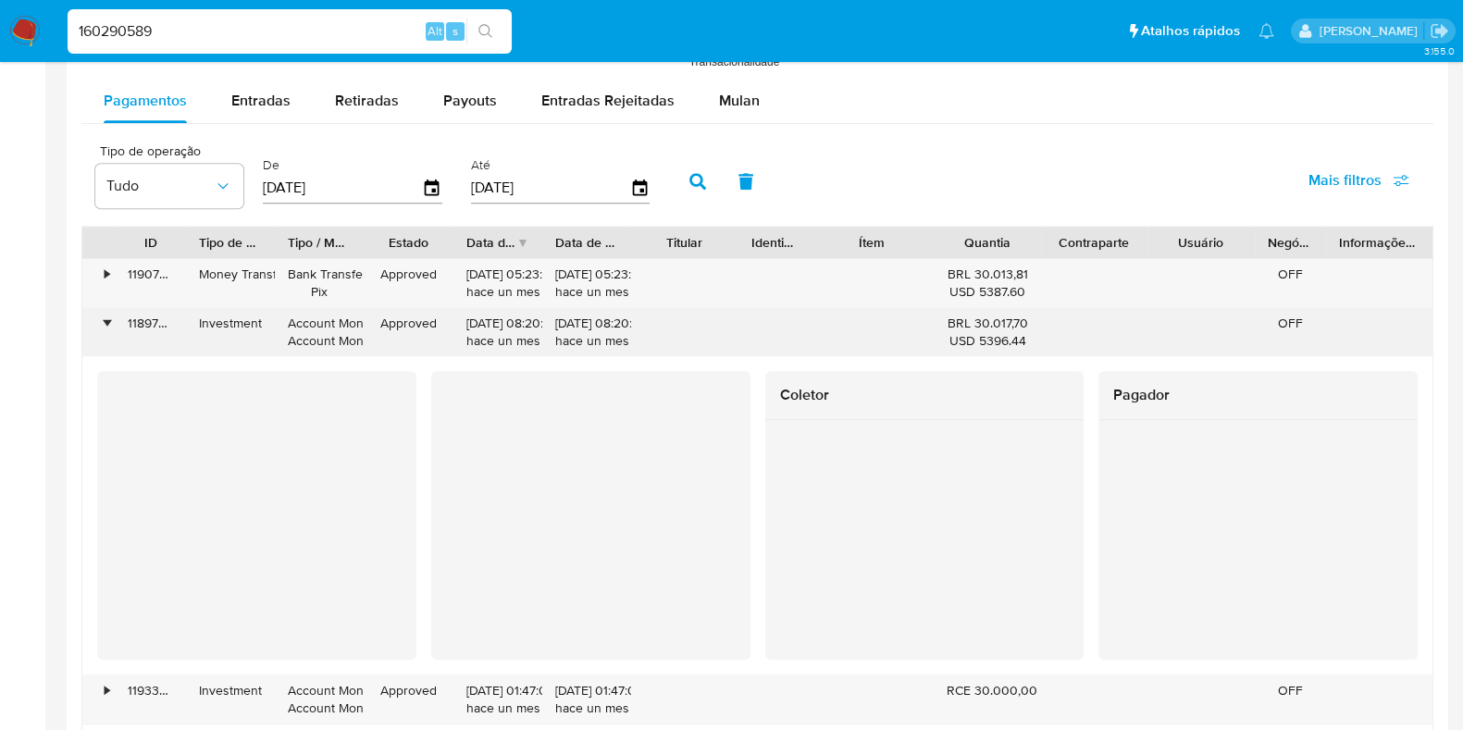
click at [111, 324] on div "•" at bounding box center [98, 332] width 32 height 48
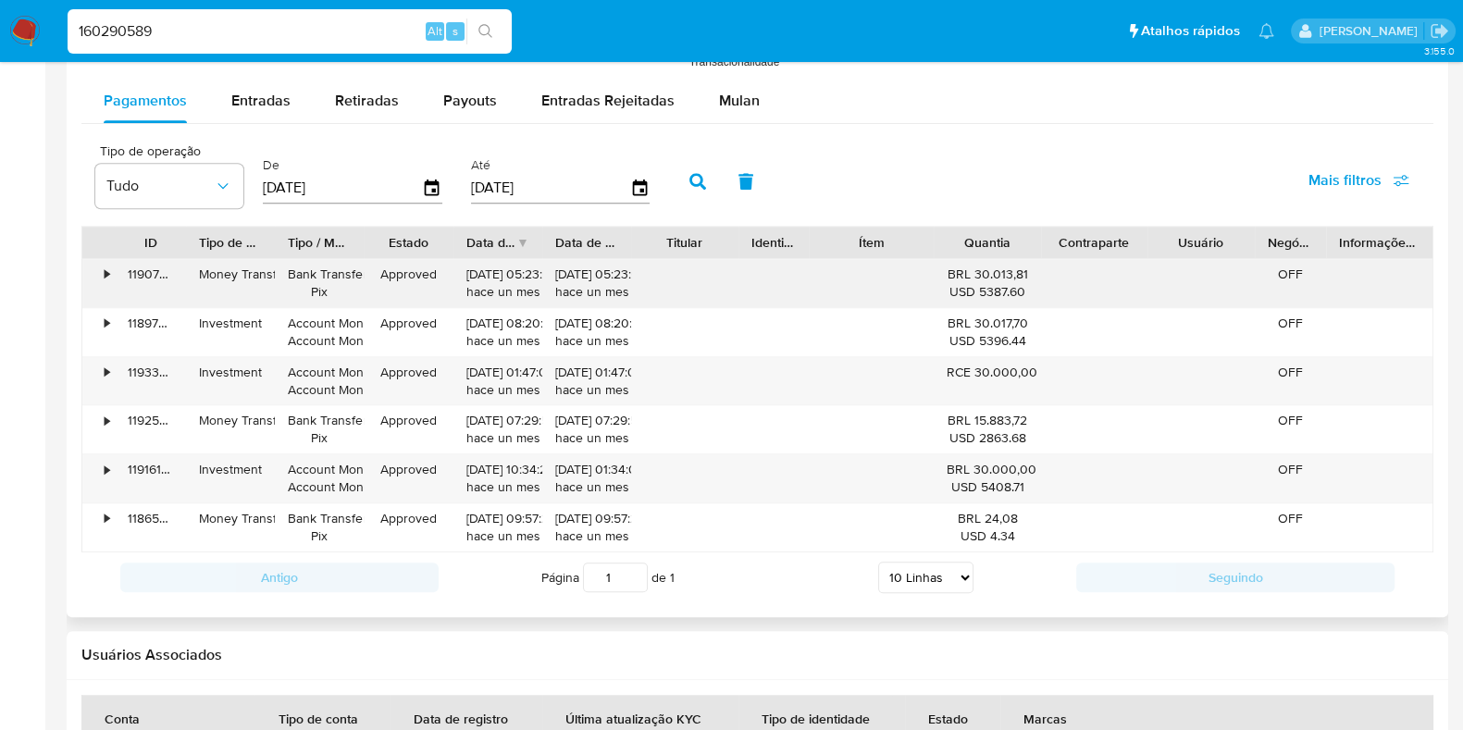
click at [99, 273] on div "•" at bounding box center [98, 283] width 32 height 48
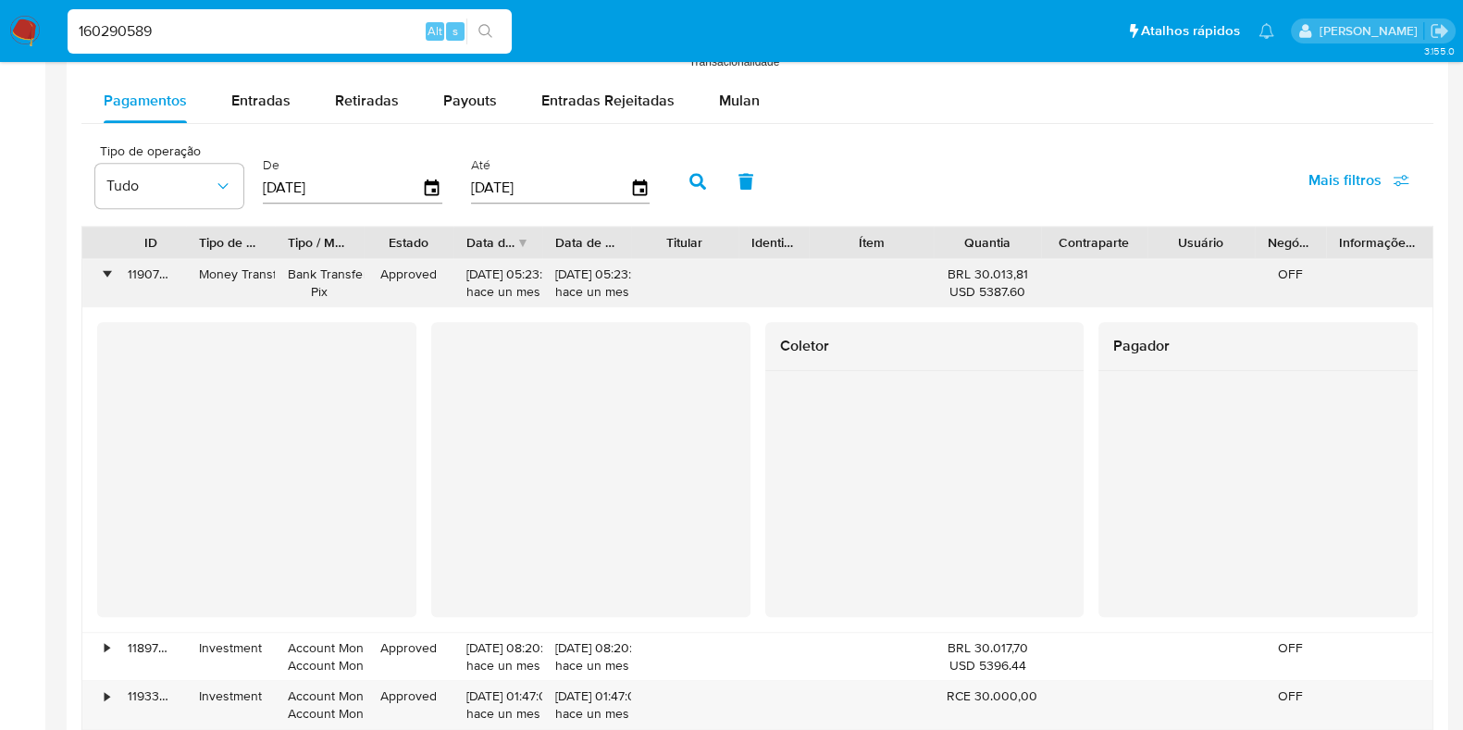
click at [99, 273] on div "•" at bounding box center [98, 283] width 32 height 48
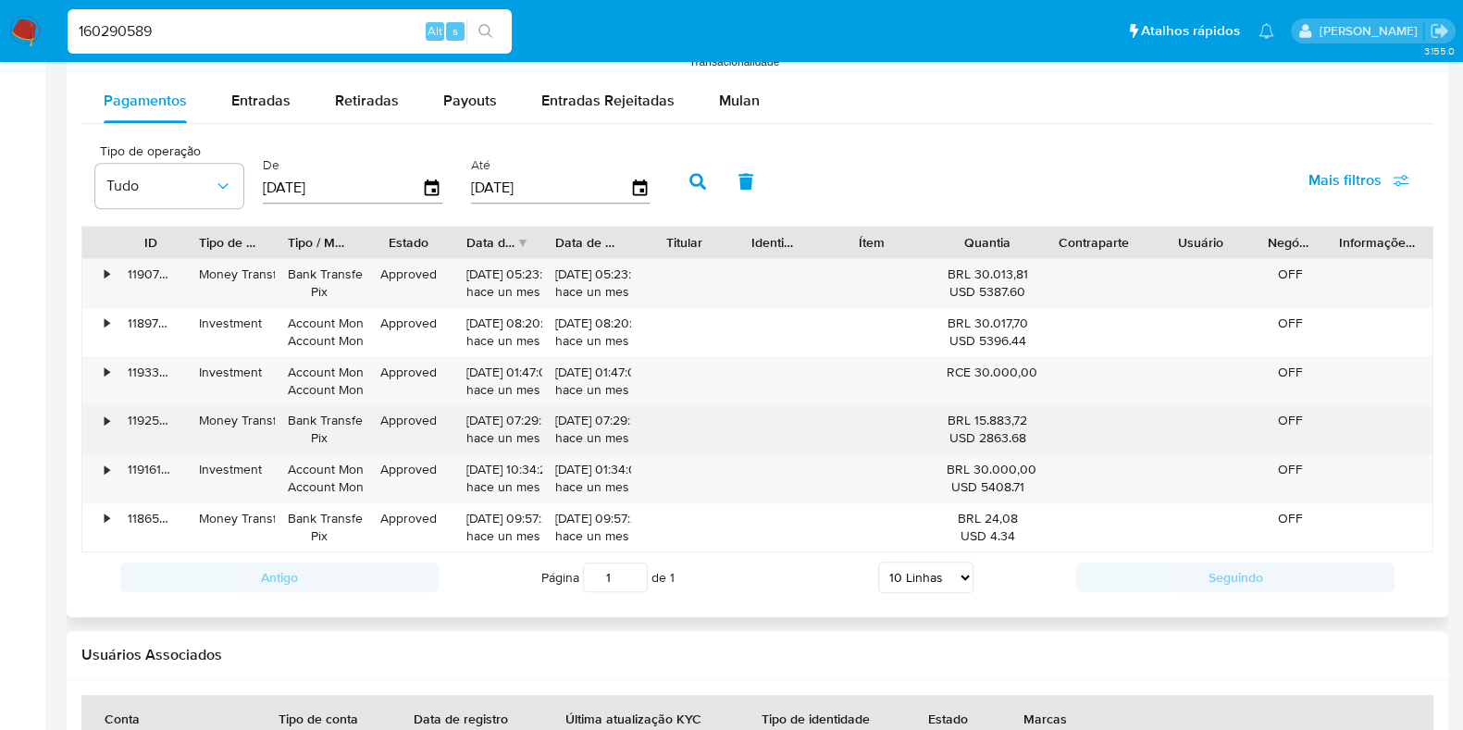
click at [105, 426] on div "•" at bounding box center [107, 421] width 5 height 18
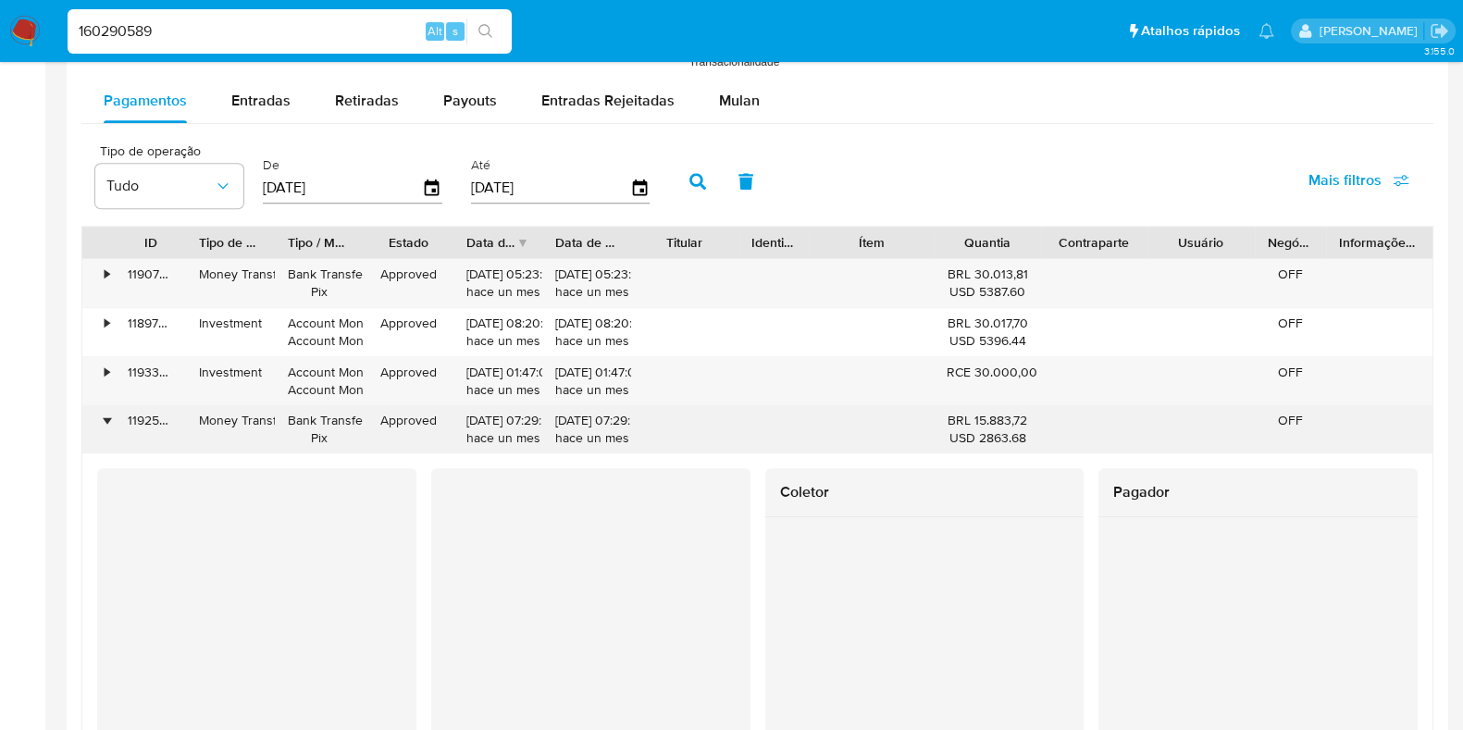
click at [105, 426] on div "•" at bounding box center [107, 421] width 5 height 18
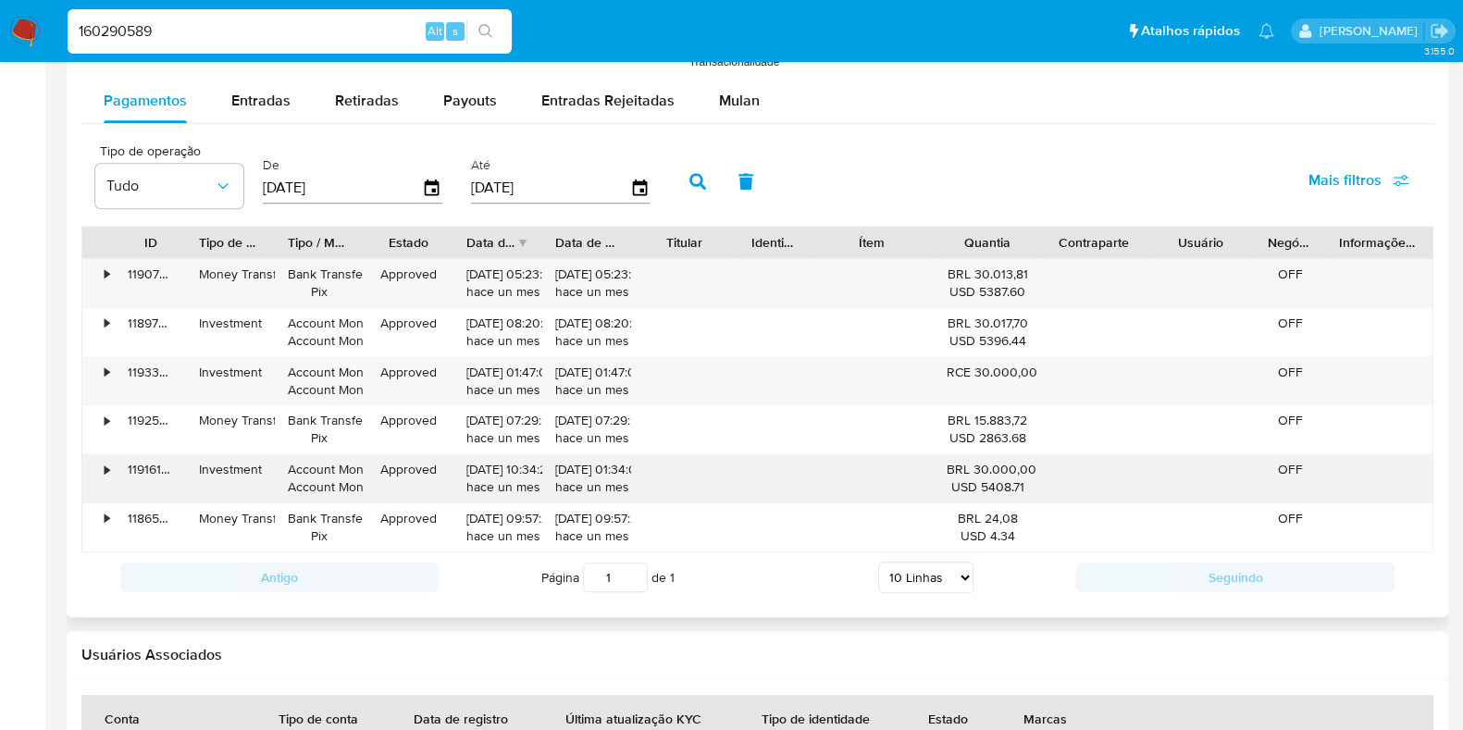
click at [96, 468] on div "•" at bounding box center [98, 478] width 32 height 48
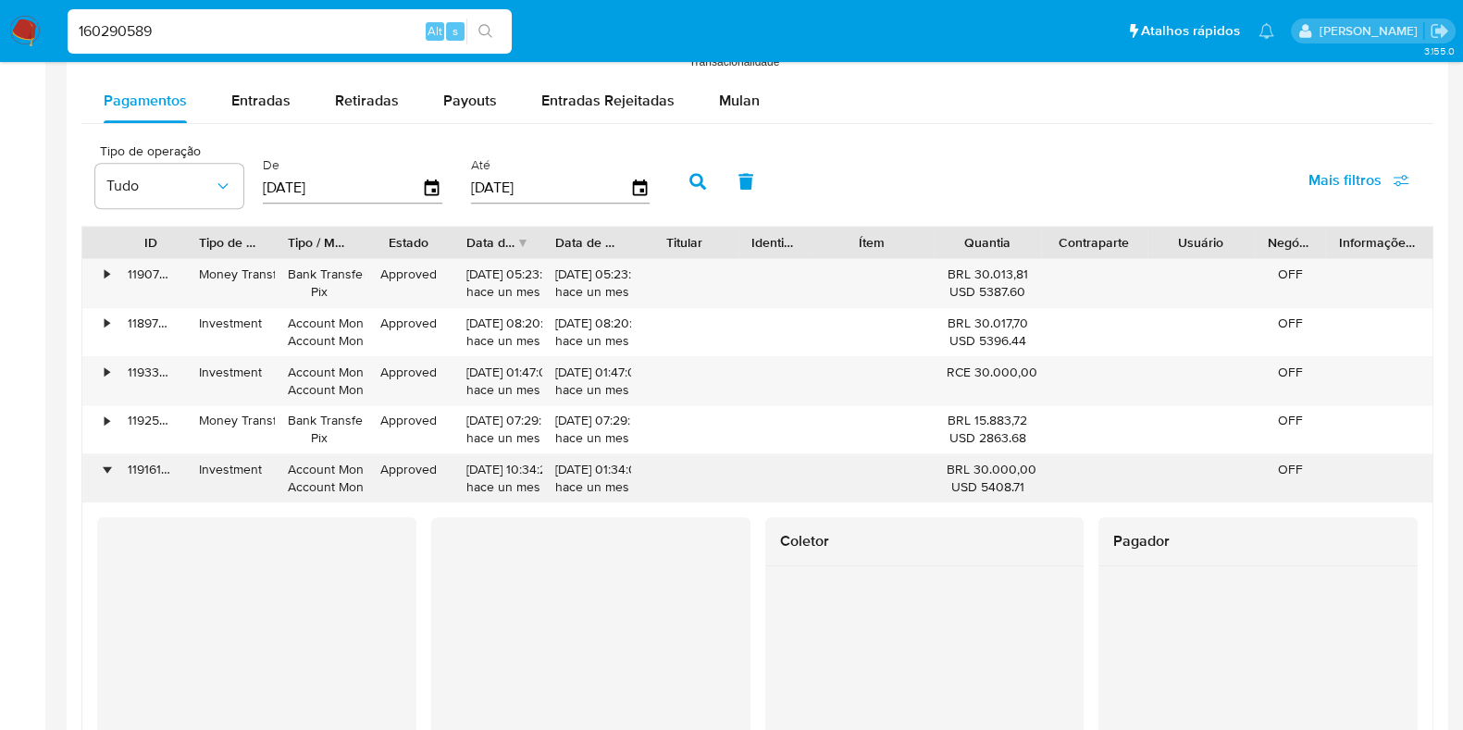
click at [96, 468] on div "•" at bounding box center [98, 478] width 32 height 48
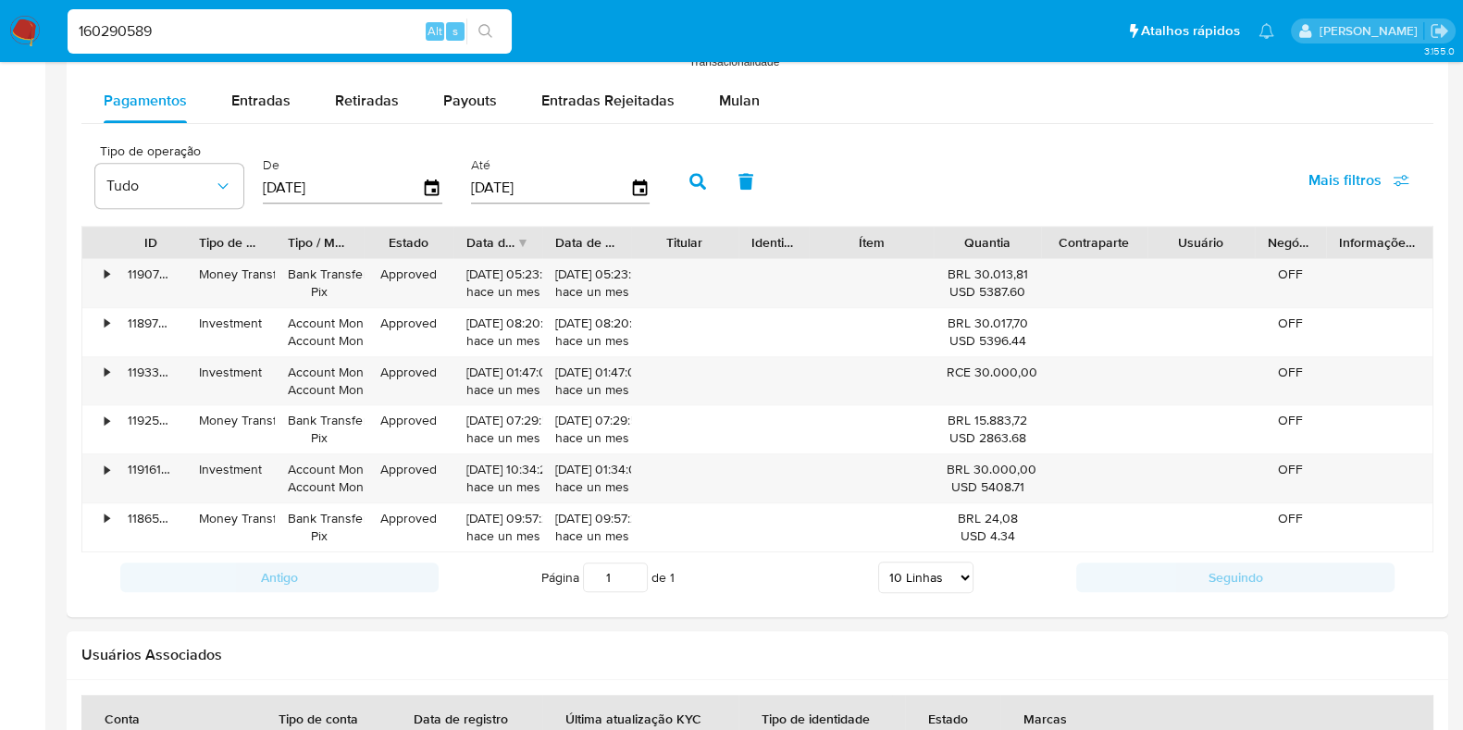
click at [9, 28] on img at bounding box center [24, 31] width 31 height 31
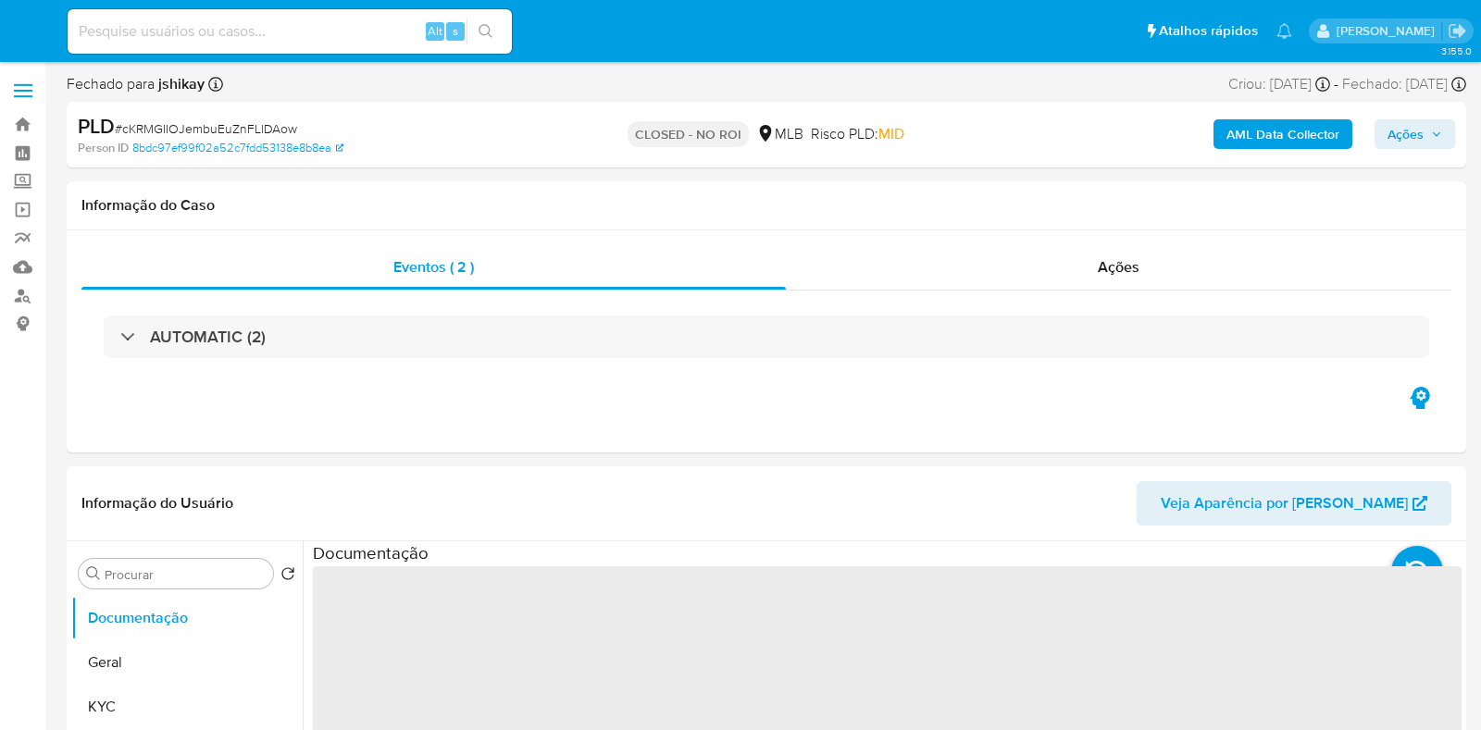
select select "10"
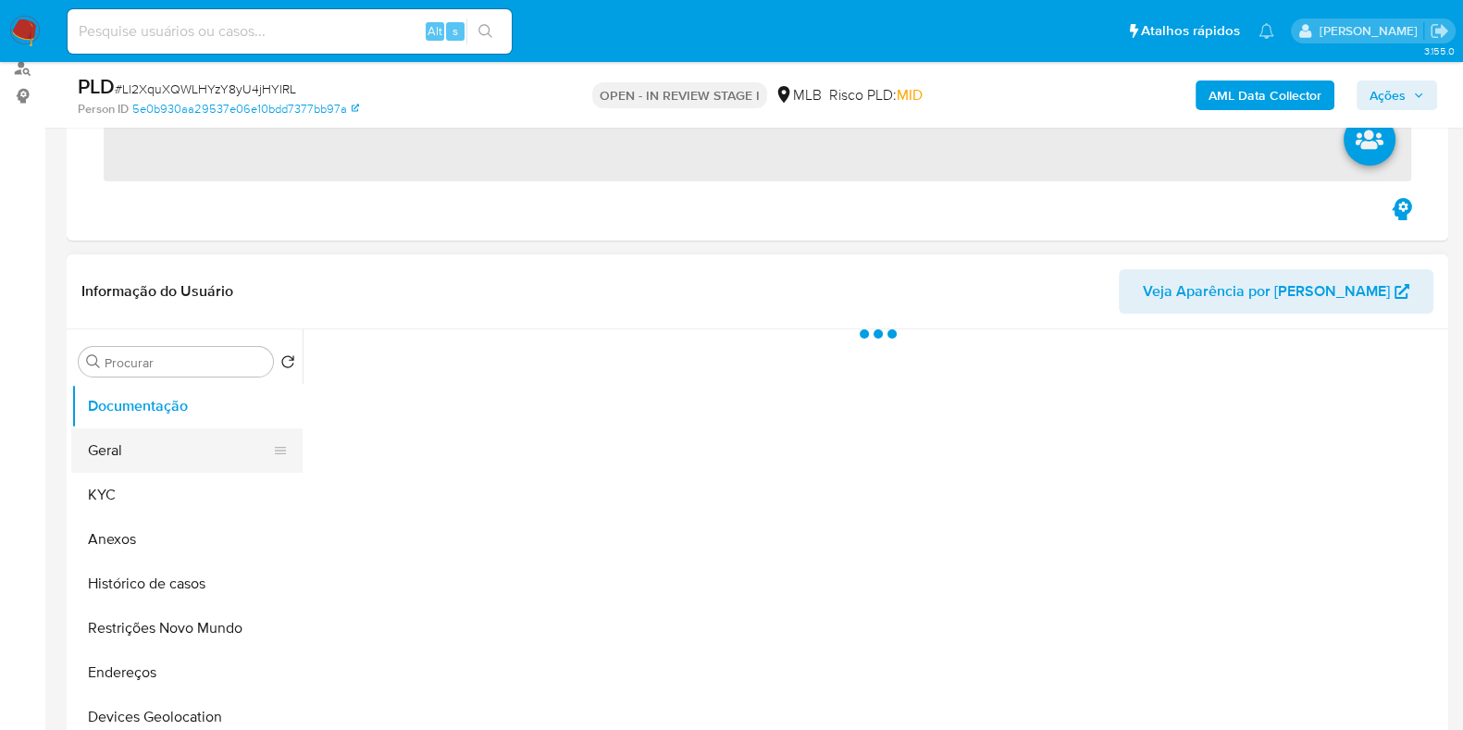
scroll to position [230, 0]
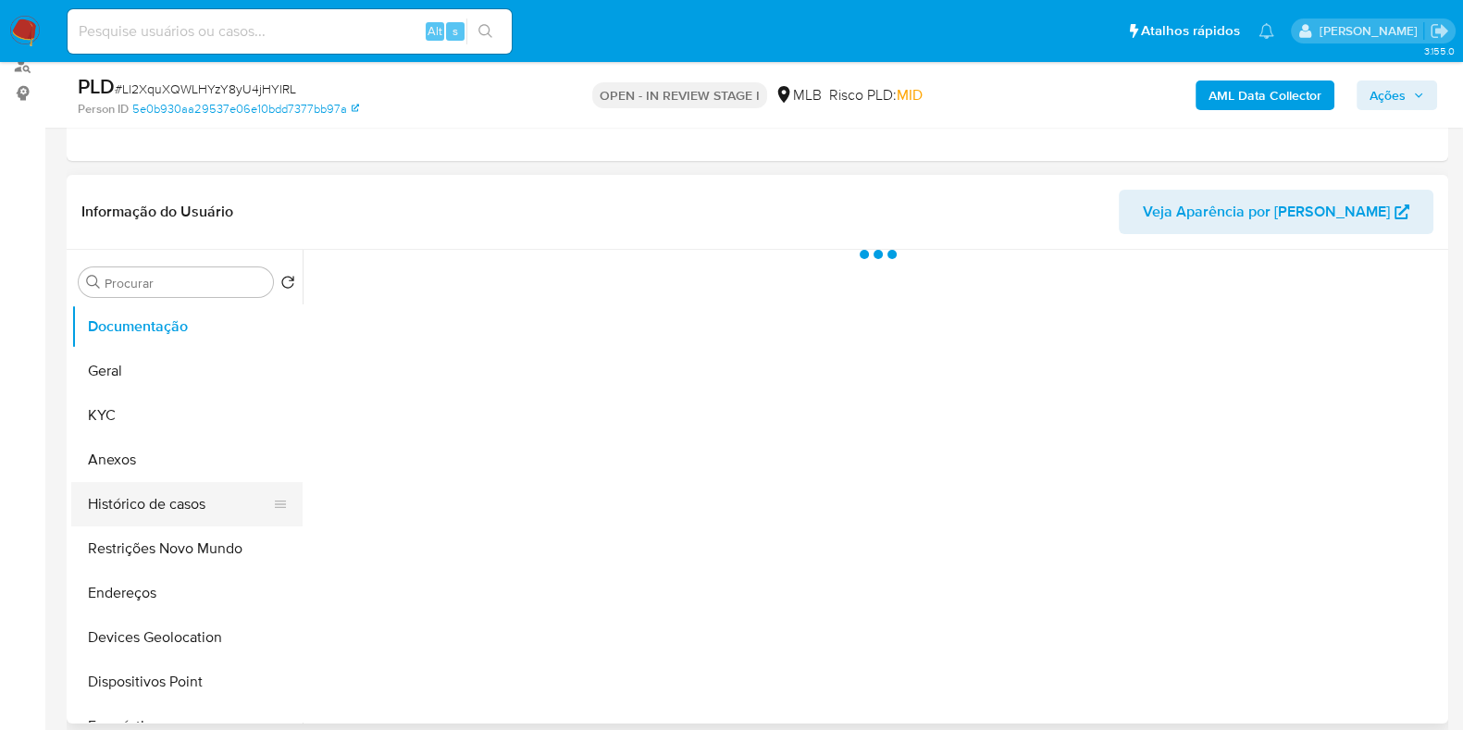
click at [169, 511] on button "Histórico de casos" at bounding box center [179, 504] width 217 height 44
select select "10"
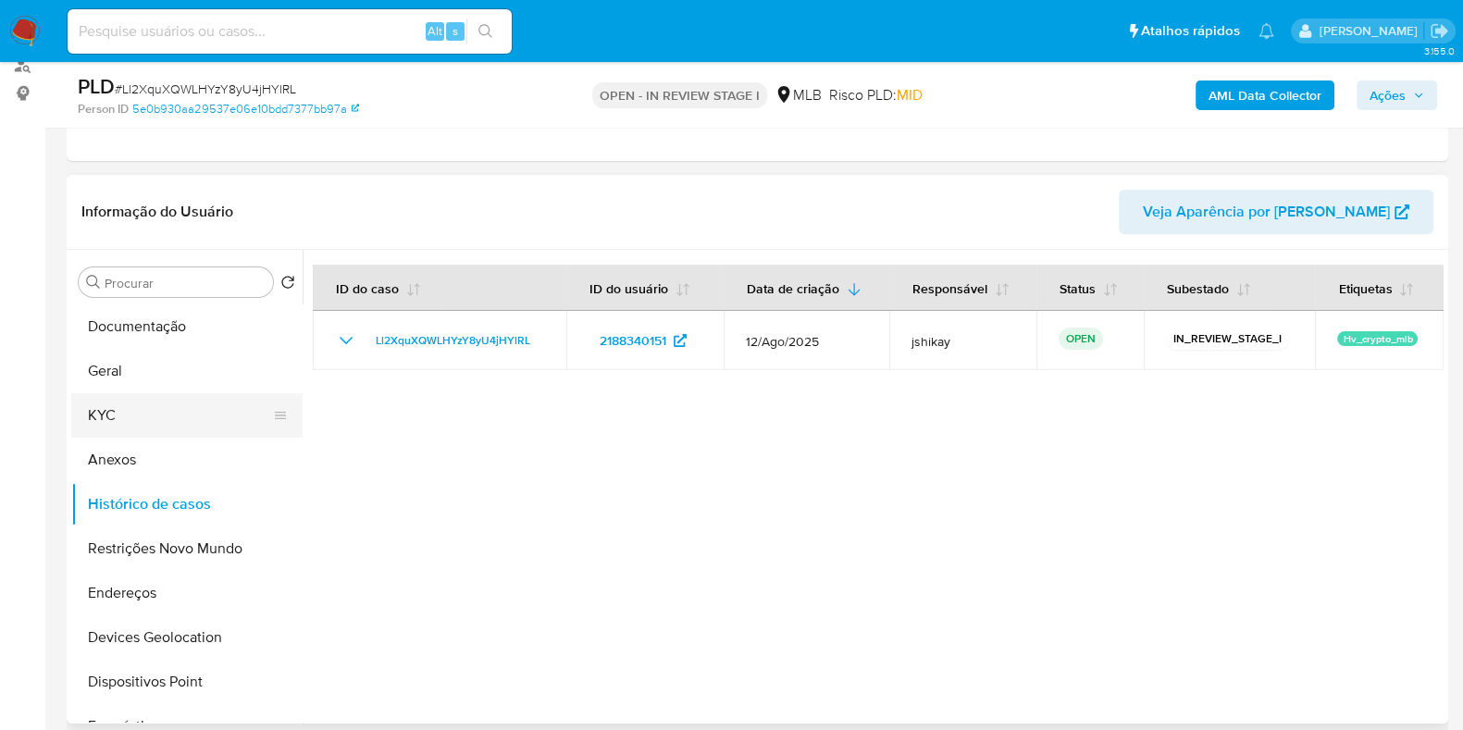
click at [126, 422] on button "KYC" at bounding box center [179, 415] width 217 height 44
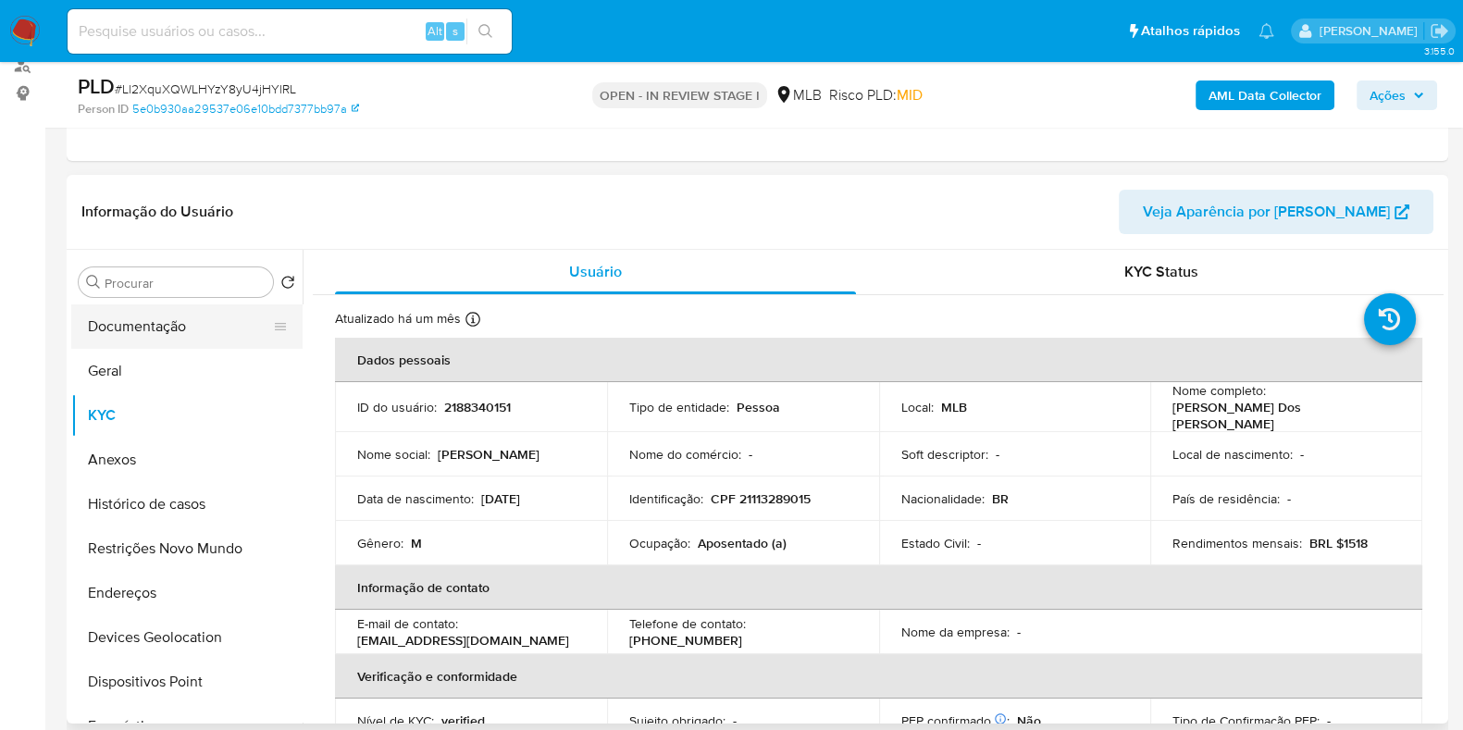
click at [193, 340] on button "Documentação" at bounding box center [179, 327] width 217 height 44
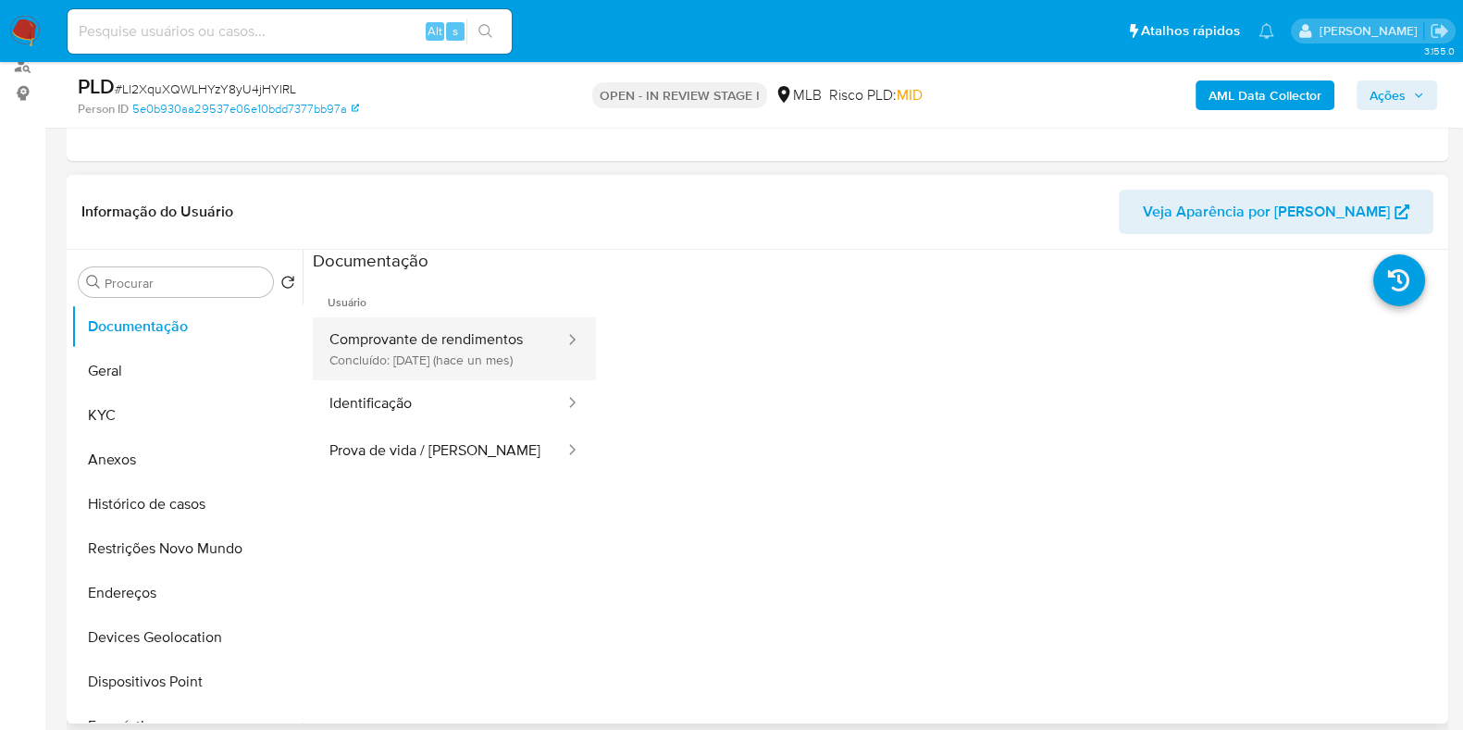
click at [454, 347] on button "Comprovante de rendimentos Concluído: [DATE] (hace un mes)" at bounding box center [440, 348] width 254 height 63
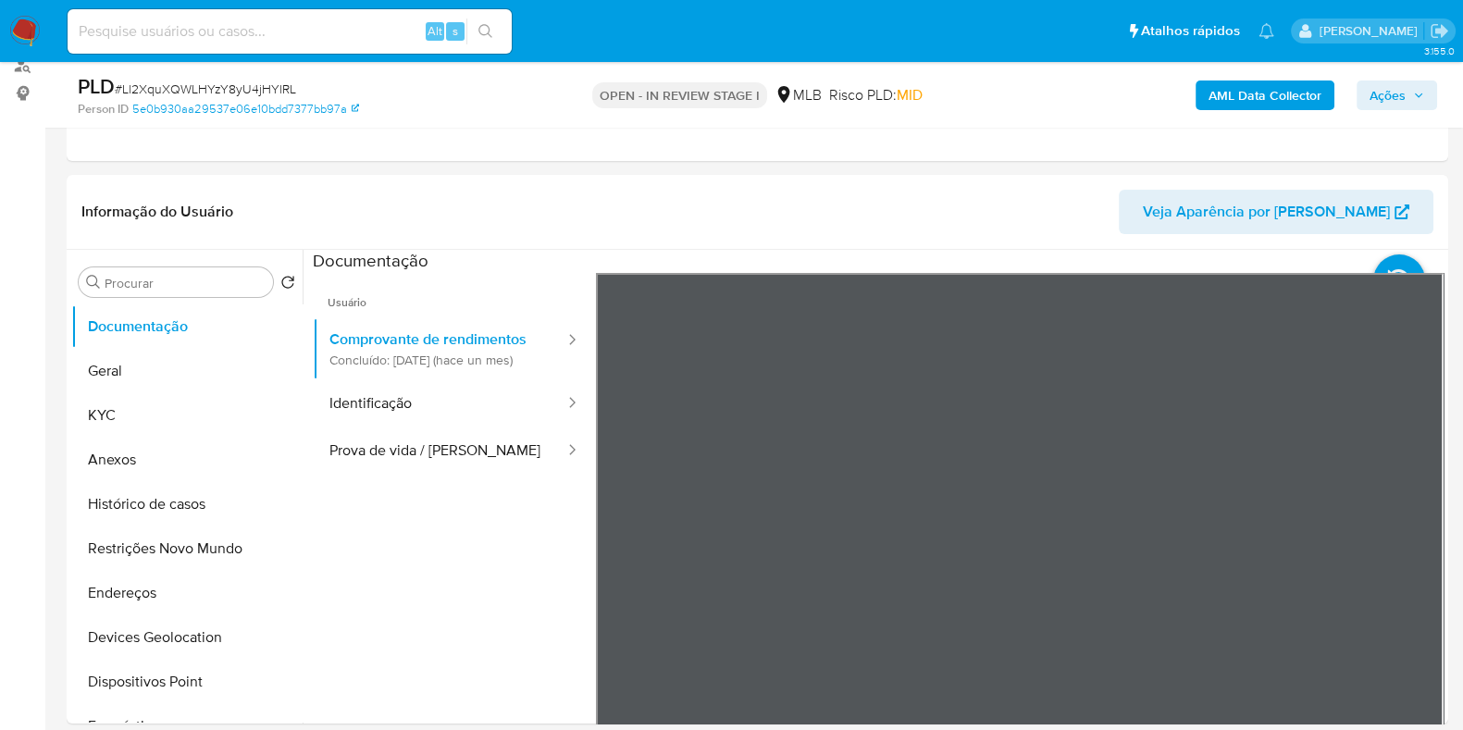
click at [1127, 648] on div "Procurar Retornar ao pedido padrão Documentação Geral KYC Anexos Histórico de c…" at bounding box center [758, 487] width 1382 height 474
drag, startPoint x: 1430, startPoint y: 452, endPoint x: 1164, endPoint y: 229, distance: 347.6
click at [1164, 229] on div "Informação do Usuário Veja Aparência por Pessoa Procurar Retornar ao pedido pad…" at bounding box center [758, 449] width 1382 height 549
click at [1202, 266] on section at bounding box center [878, 558] width 1131 height 616
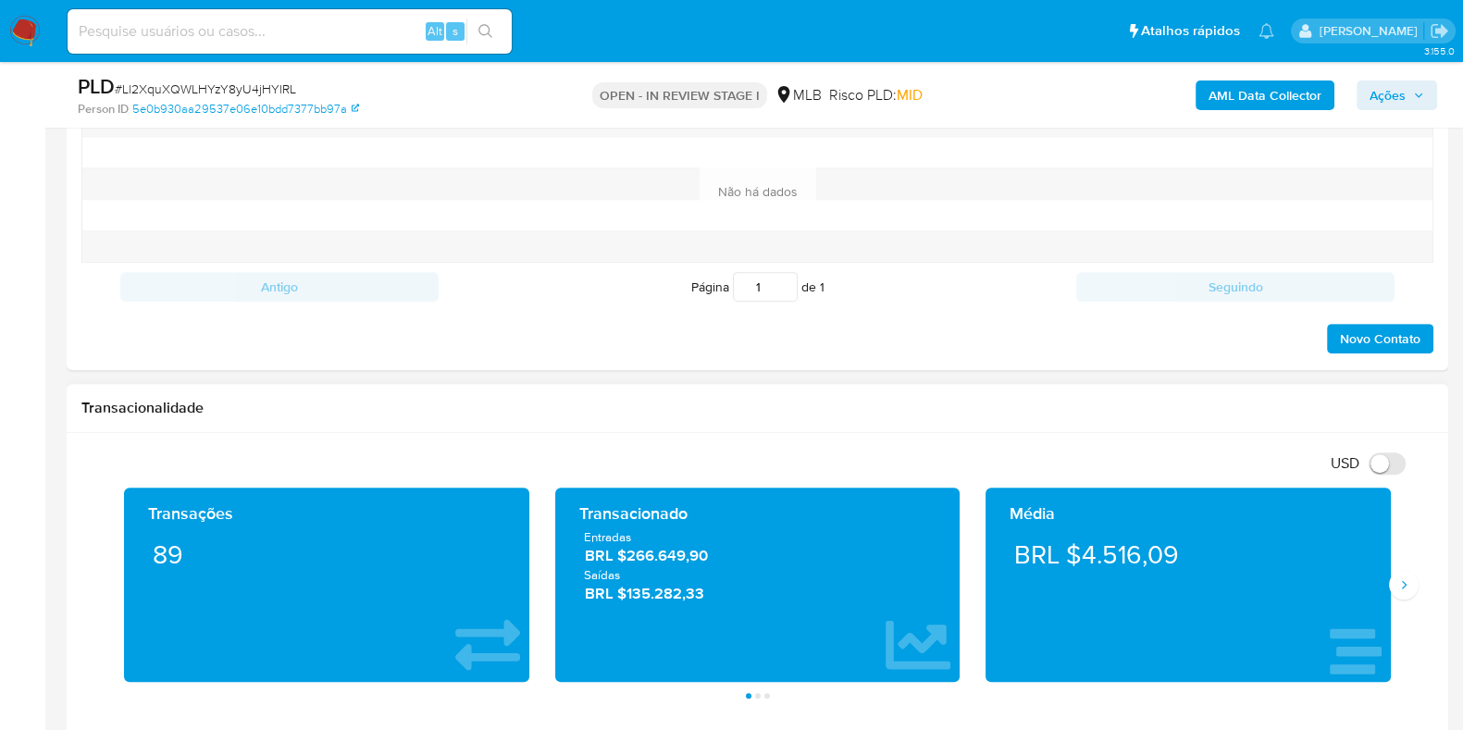
scroll to position [1041, 0]
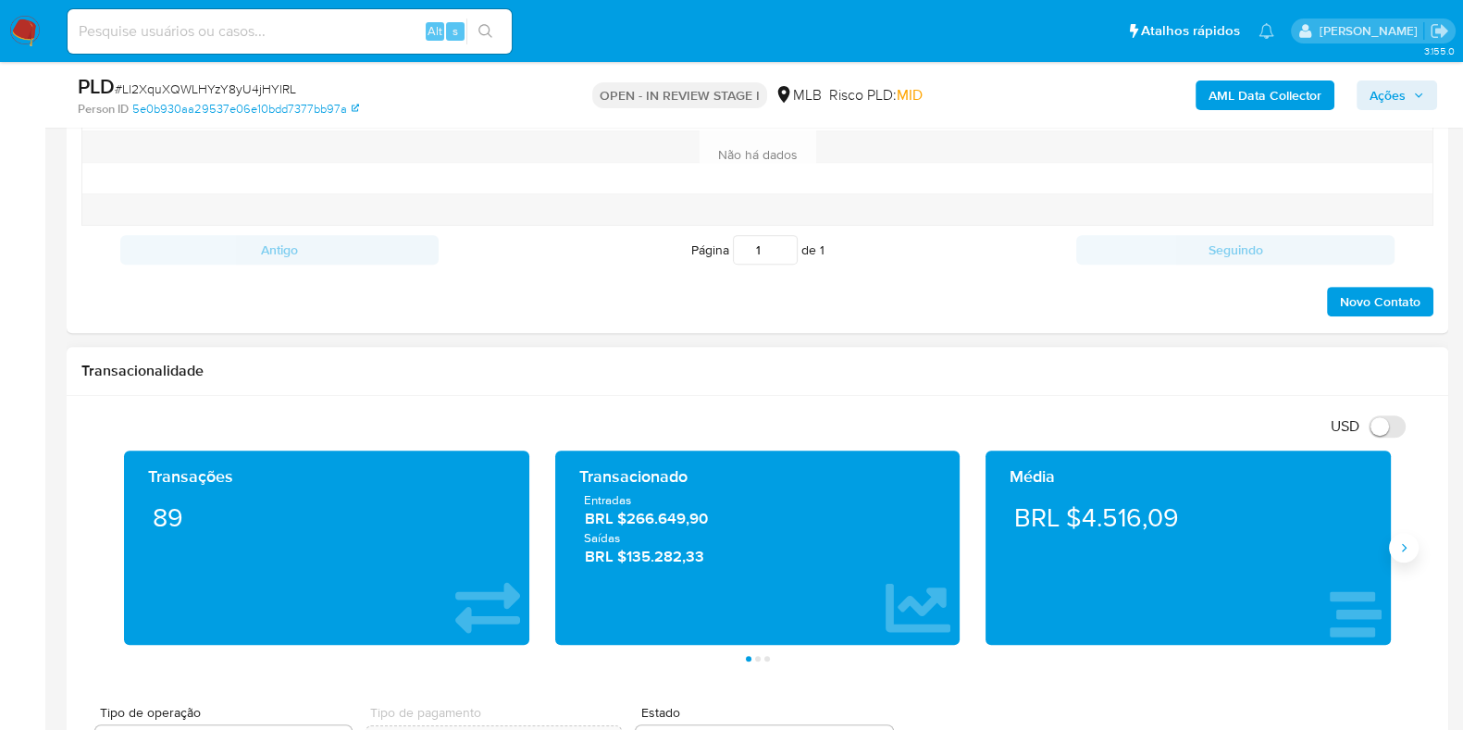
click at [1398, 553] on icon "Siguiente" at bounding box center [1404, 548] width 15 height 15
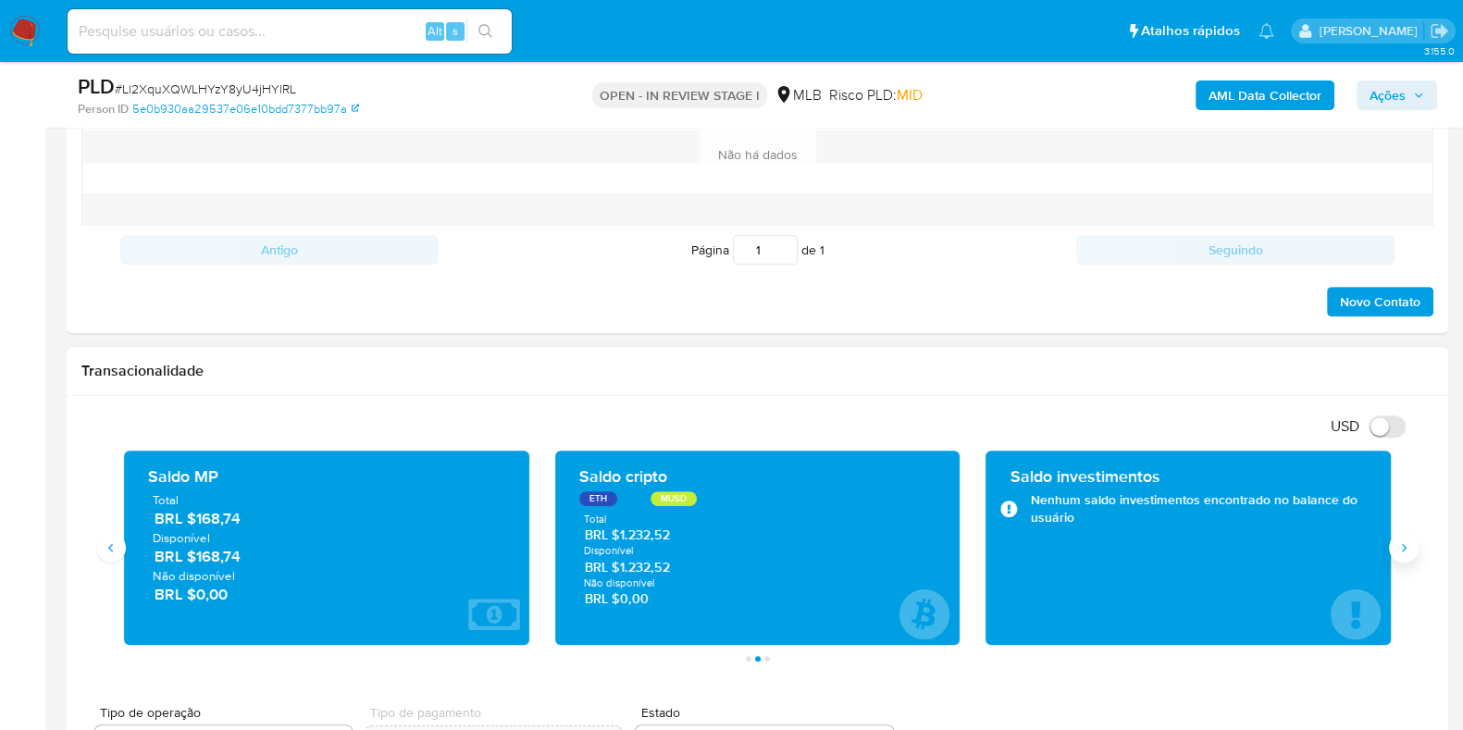
click at [1402, 553] on icon "Siguiente" at bounding box center [1404, 548] width 15 height 15
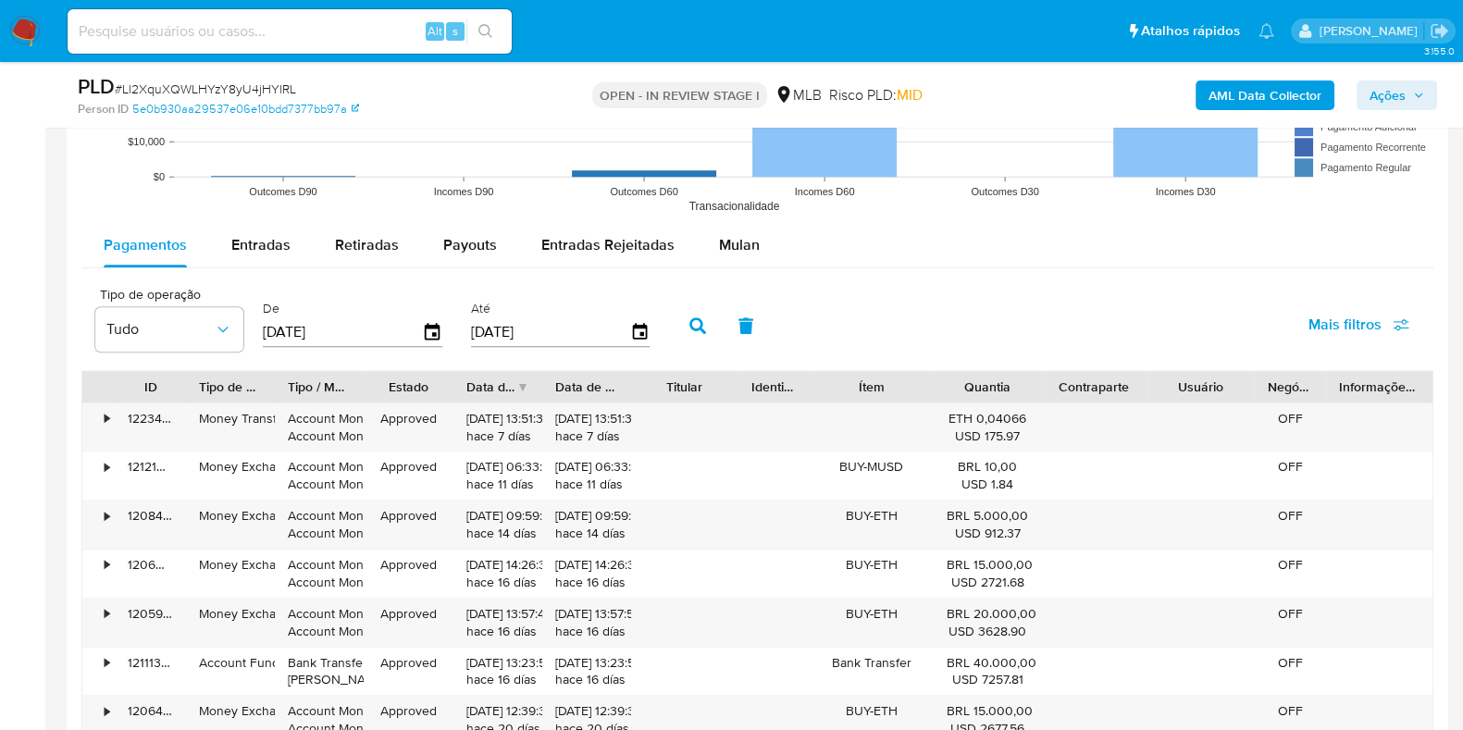
scroll to position [1967, 0]
click at [411, 330] on input "[DATE]" at bounding box center [342, 332] width 159 height 30
click at [427, 337] on icon "button" at bounding box center [432, 330] width 15 height 17
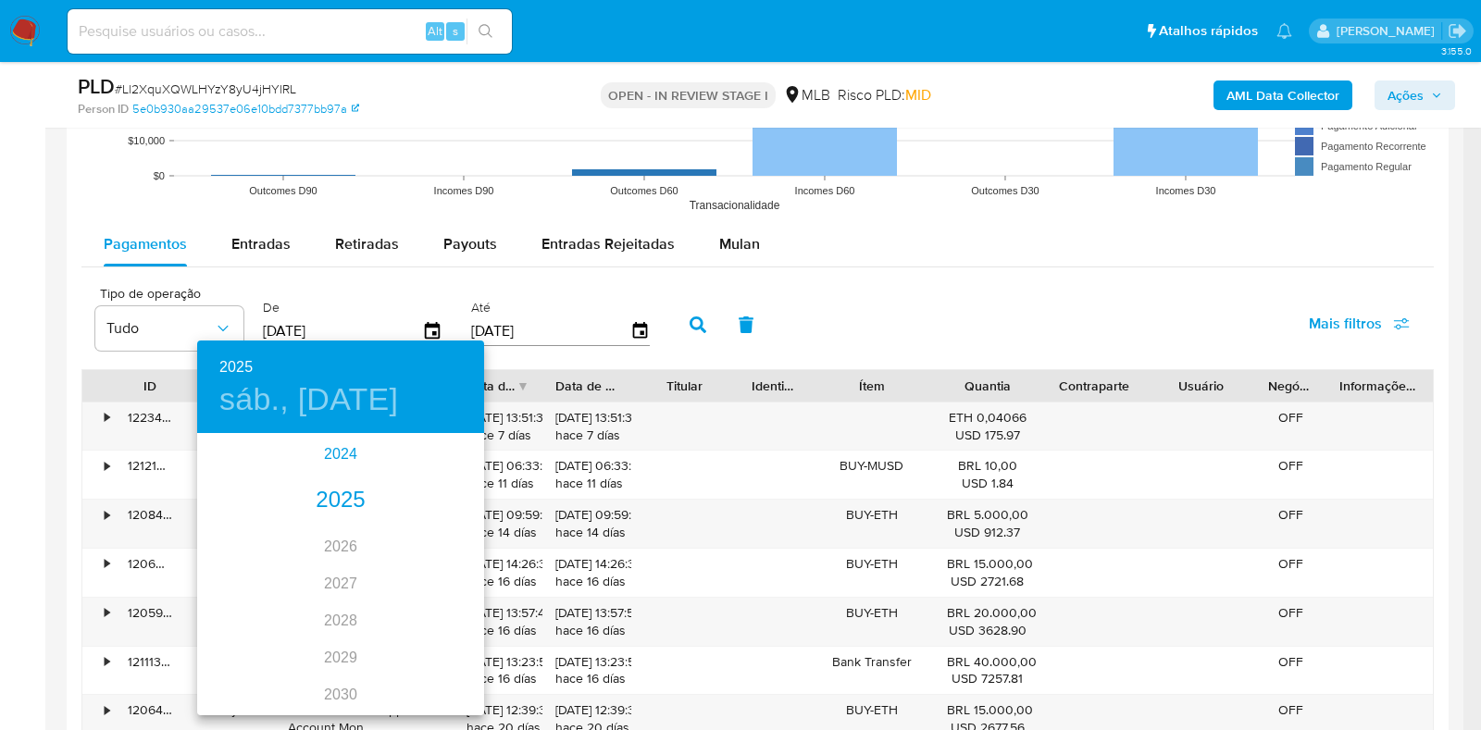
click at [337, 454] on div "2024" at bounding box center [340, 454] width 287 height 37
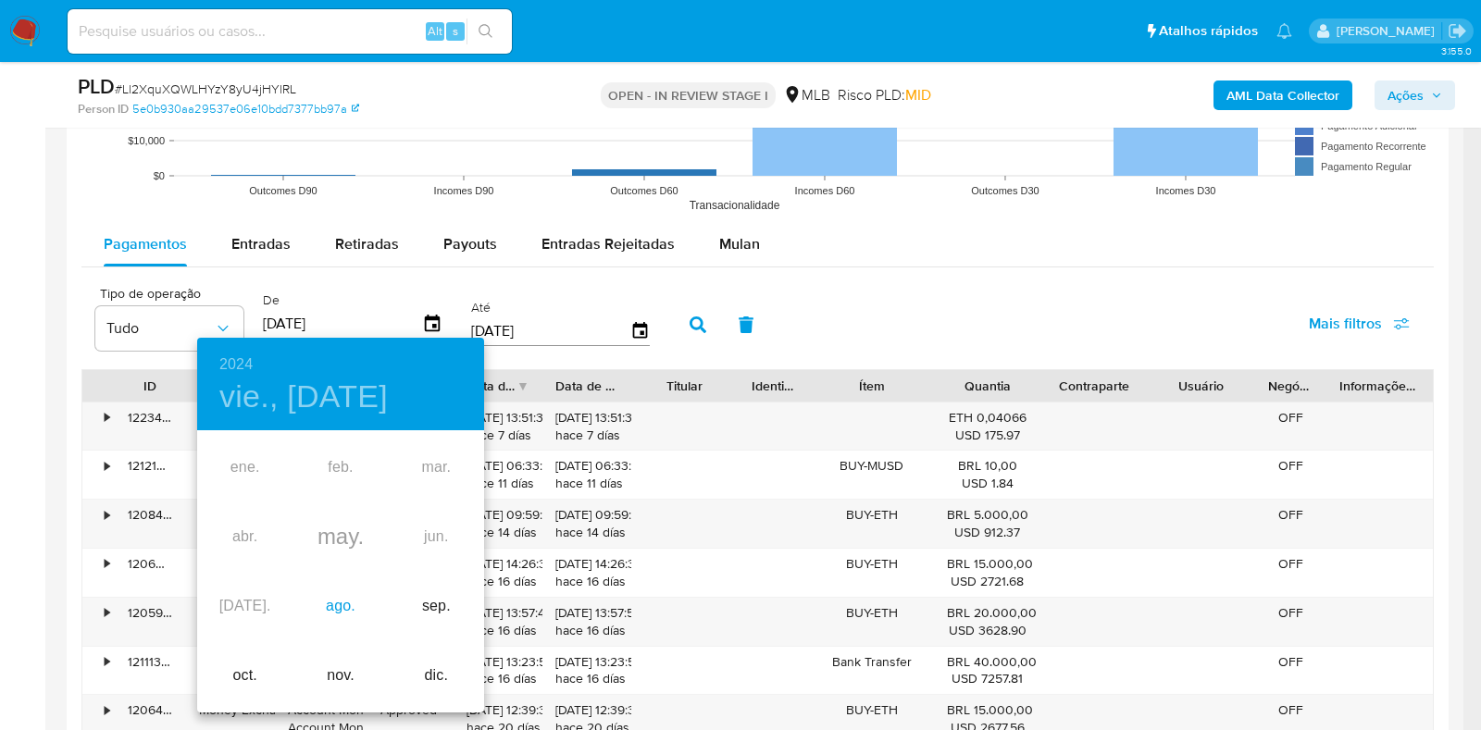
click at [347, 603] on div "ago." at bounding box center [340, 606] width 95 height 69
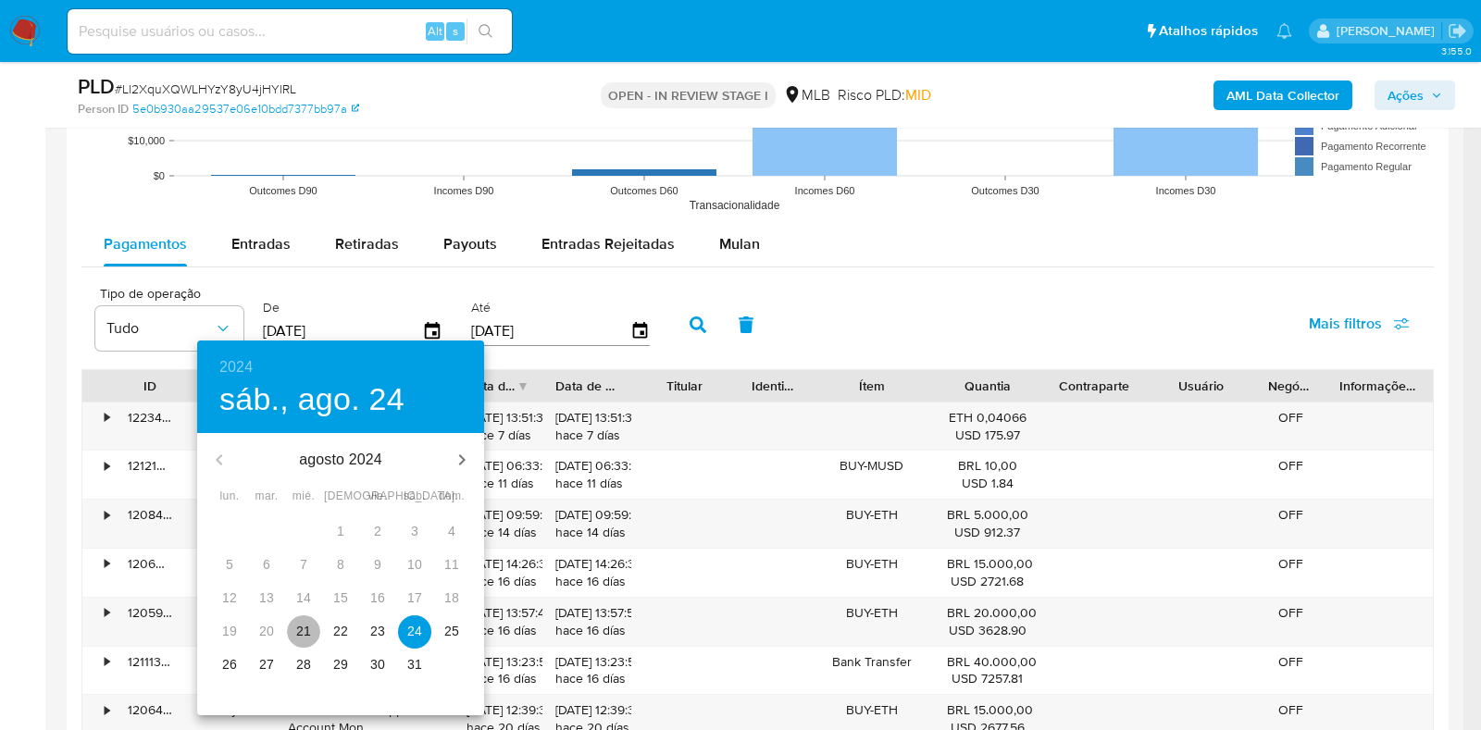
click at [306, 634] on p "21" at bounding box center [303, 631] width 15 height 19
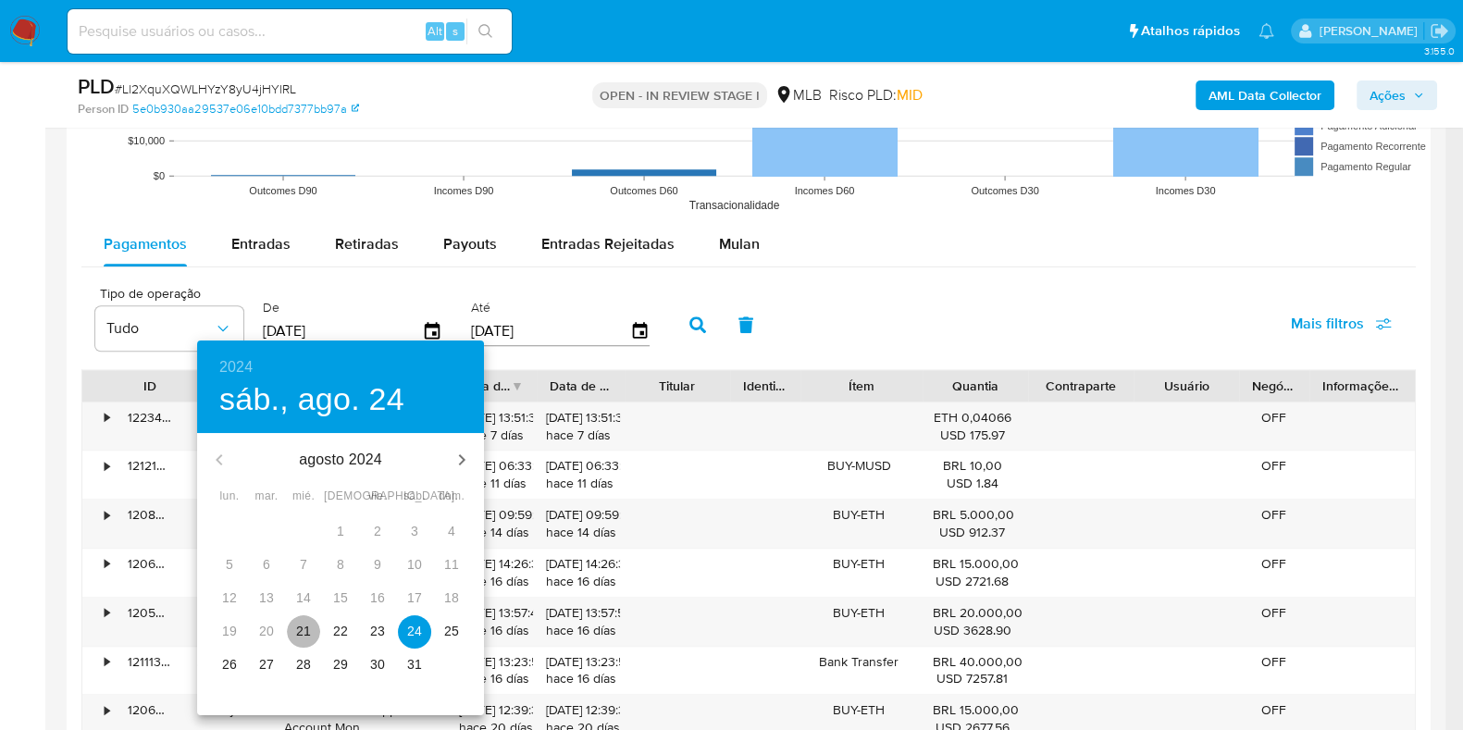
type input "21/08/2024"
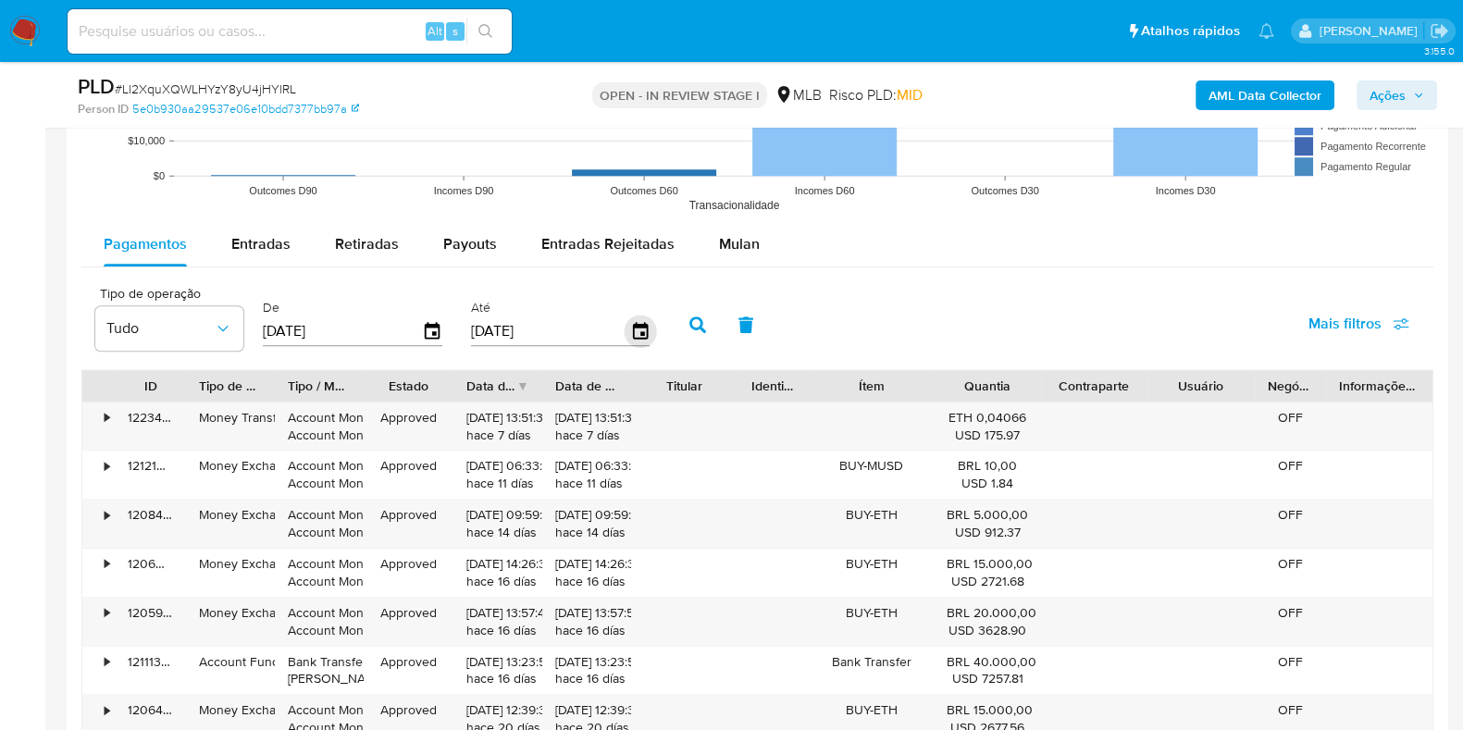
click at [635, 332] on icon "button" at bounding box center [639, 330] width 15 height 17
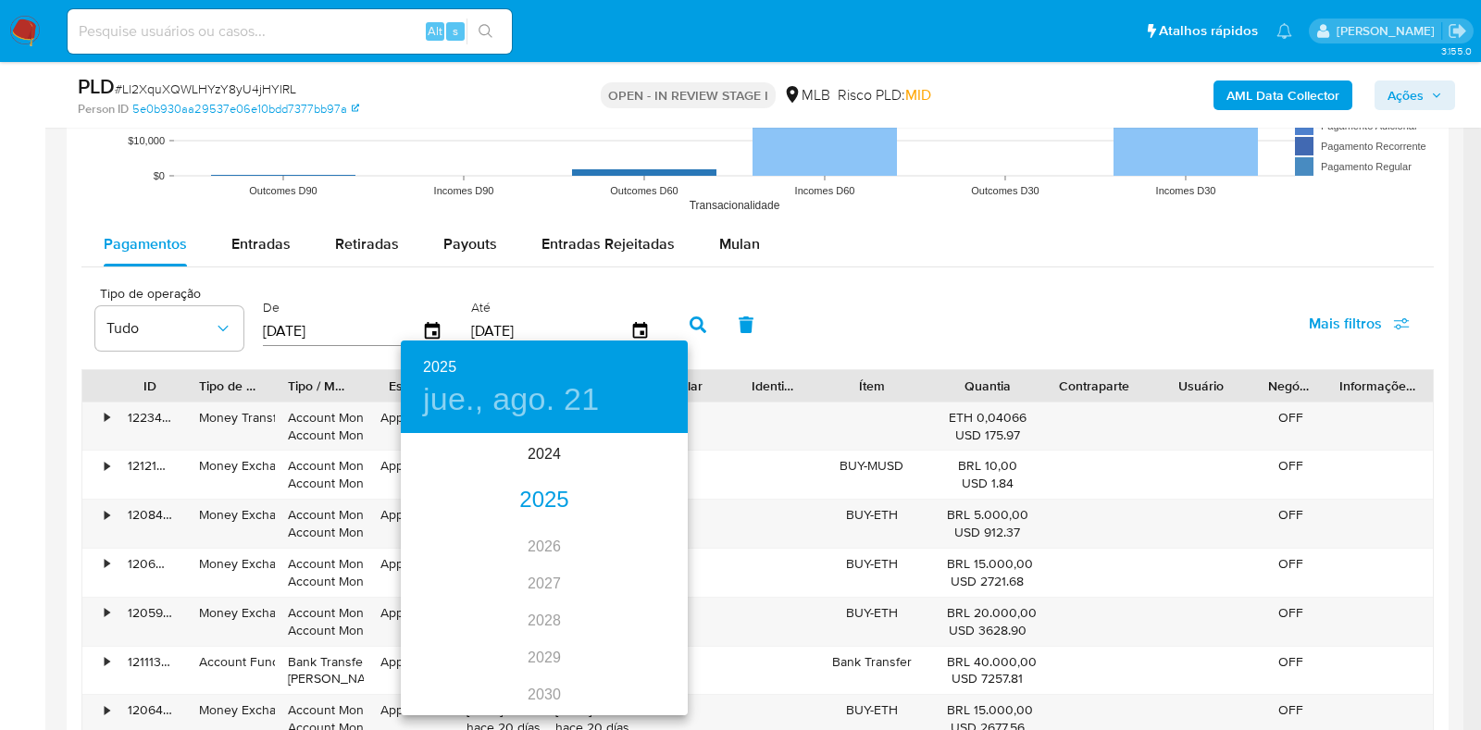
click at [533, 509] on div "2025" at bounding box center [544, 500] width 287 height 37
click at [537, 527] on div "may." at bounding box center [543, 539] width 95 height 69
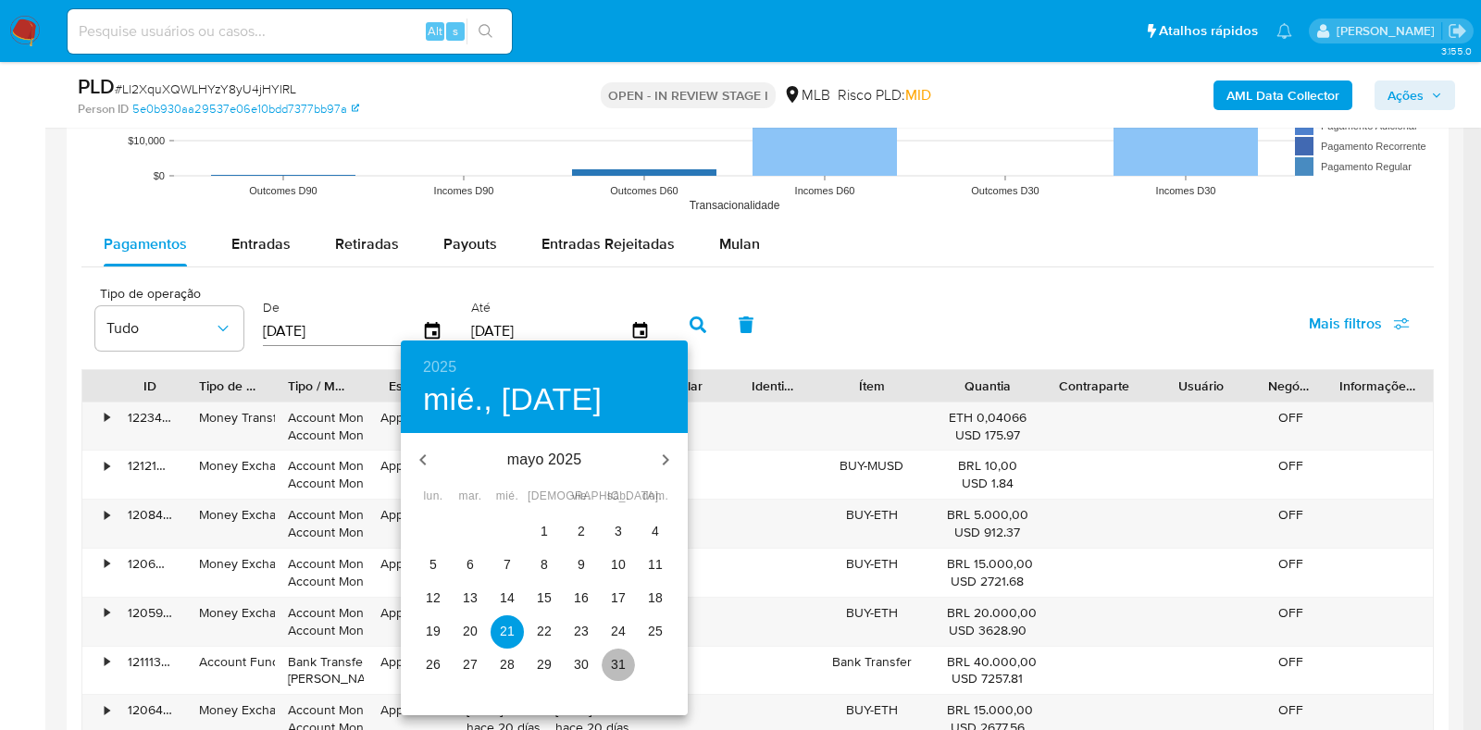
click at [616, 662] on p "31" at bounding box center [618, 664] width 15 height 19
type input "31/05/2025"
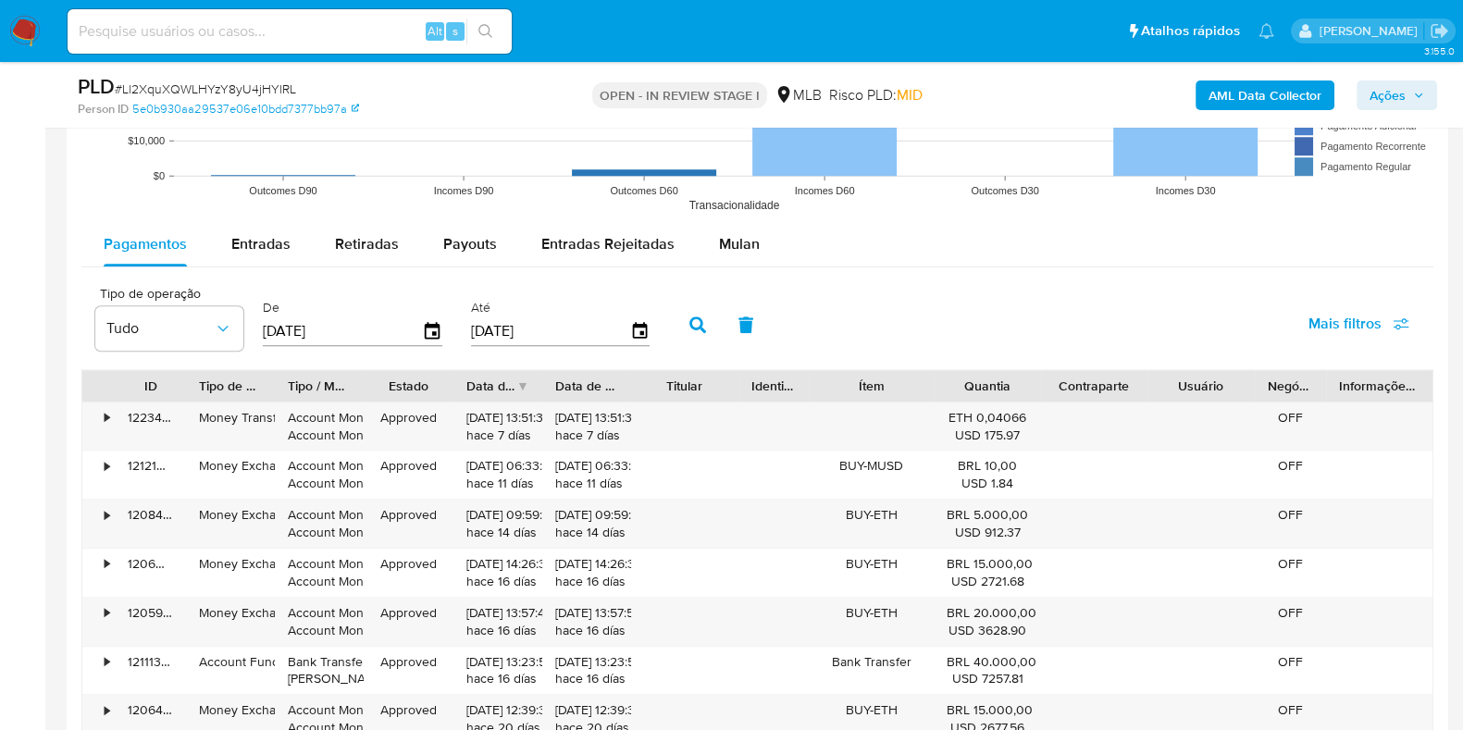
click at [691, 330] on icon "button" at bounding box center [698, 325] width 17 height 17
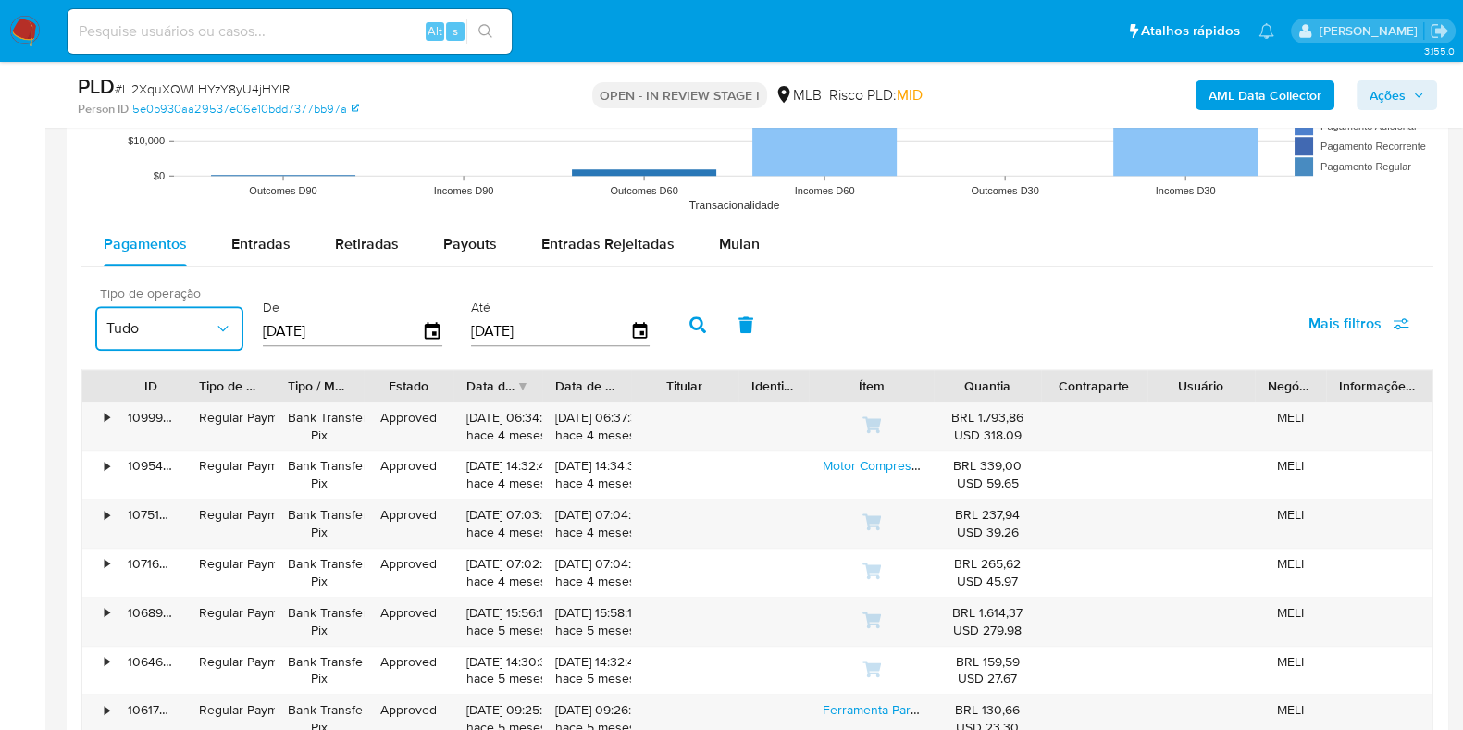
click at [156, 326] on span "Tudo" at bounding box center [159, 328] width 107 height 19
click at [928, 328] on div "Tipo de operação Tudo De 21/08/2024 Até 31/05/2025 Mais filtros" at bounding box center [757, 323] width 1352 height 93
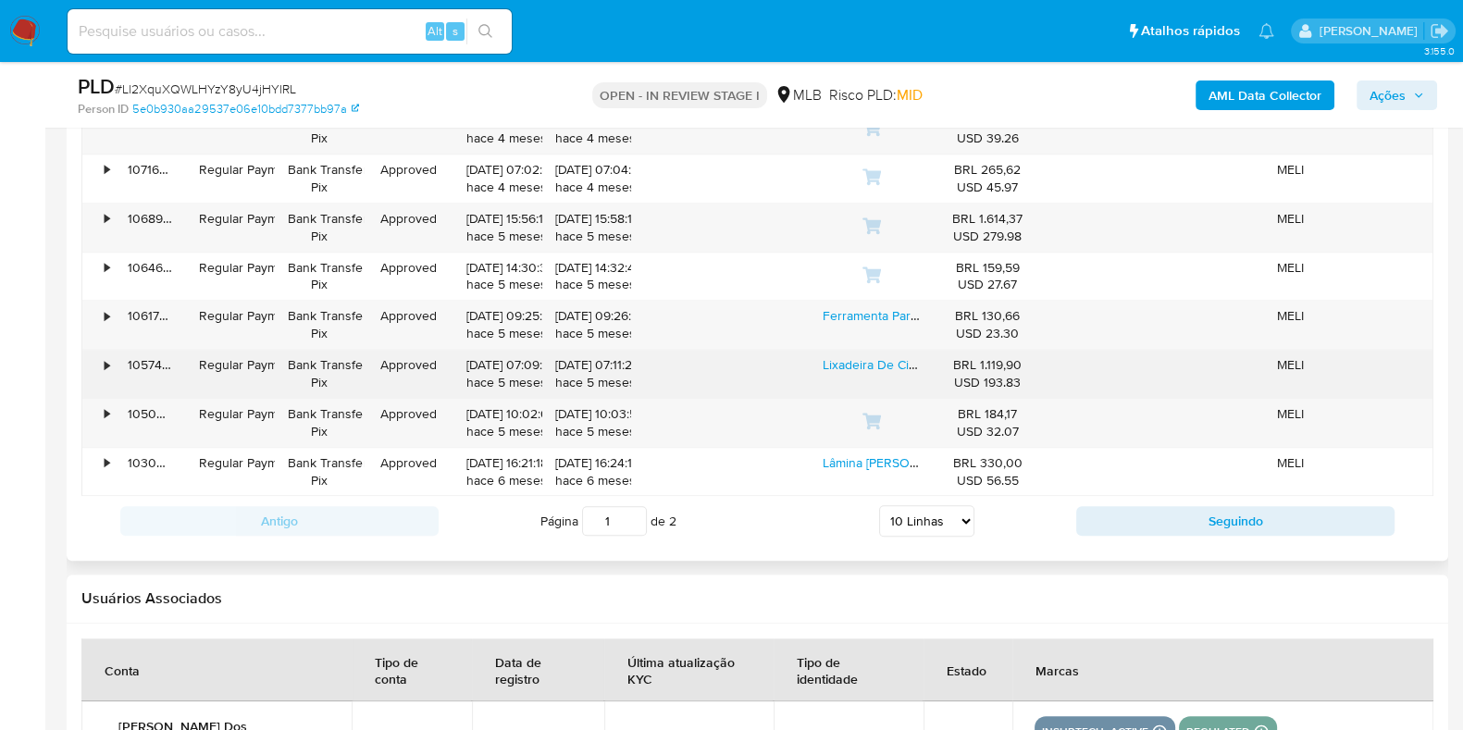
scroll to position [2430, 0]
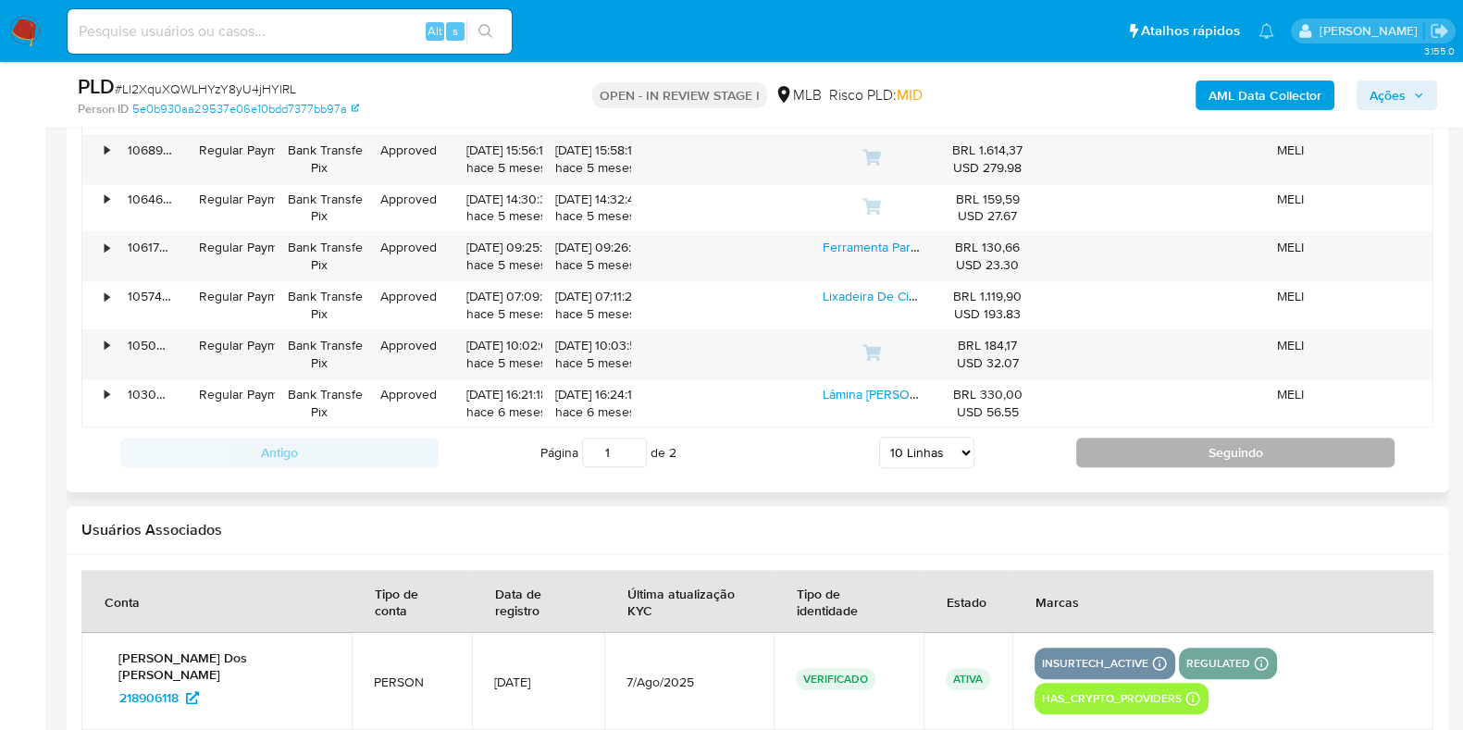
click at [1088, 446] on button "Seguindo" at bounding box center [1236, 453] width 318 height 30
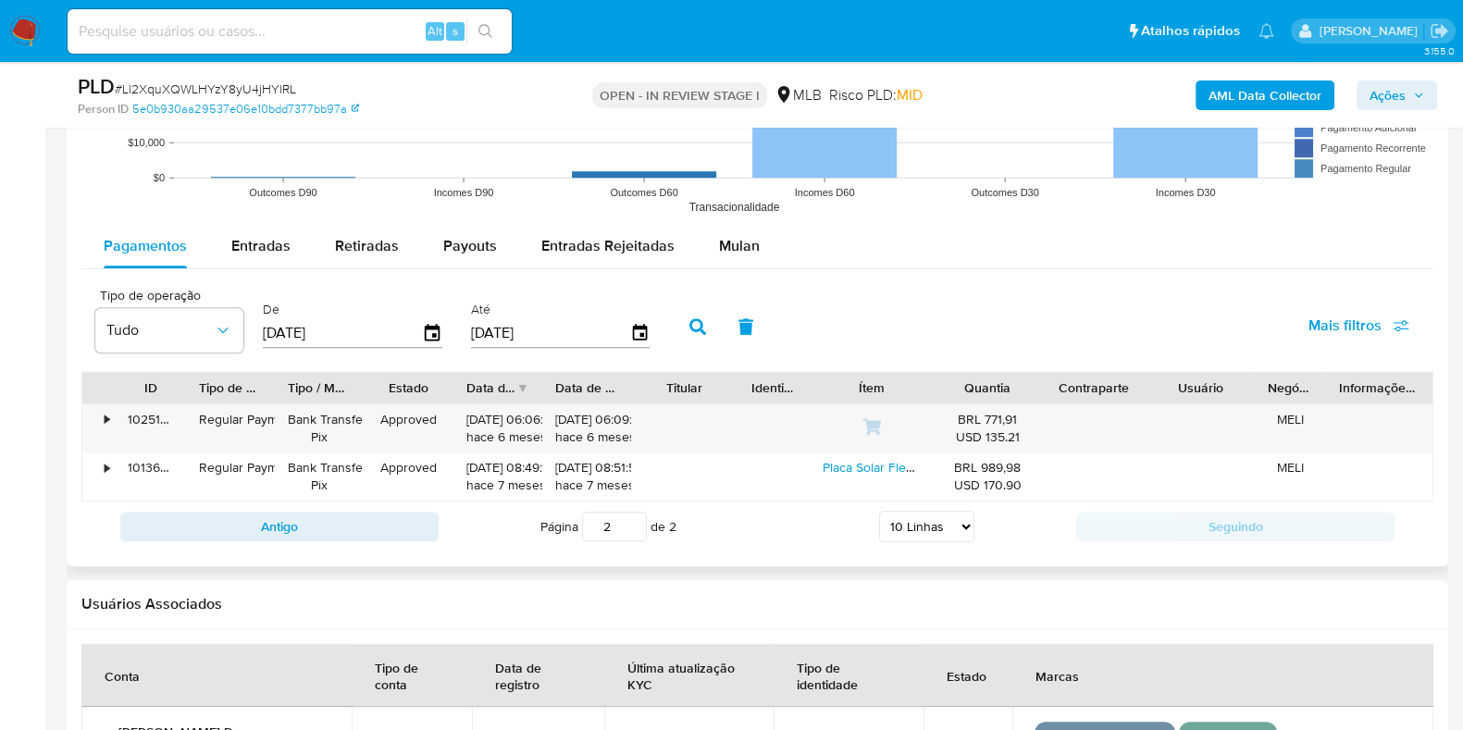
scroll to position [1850, 0]
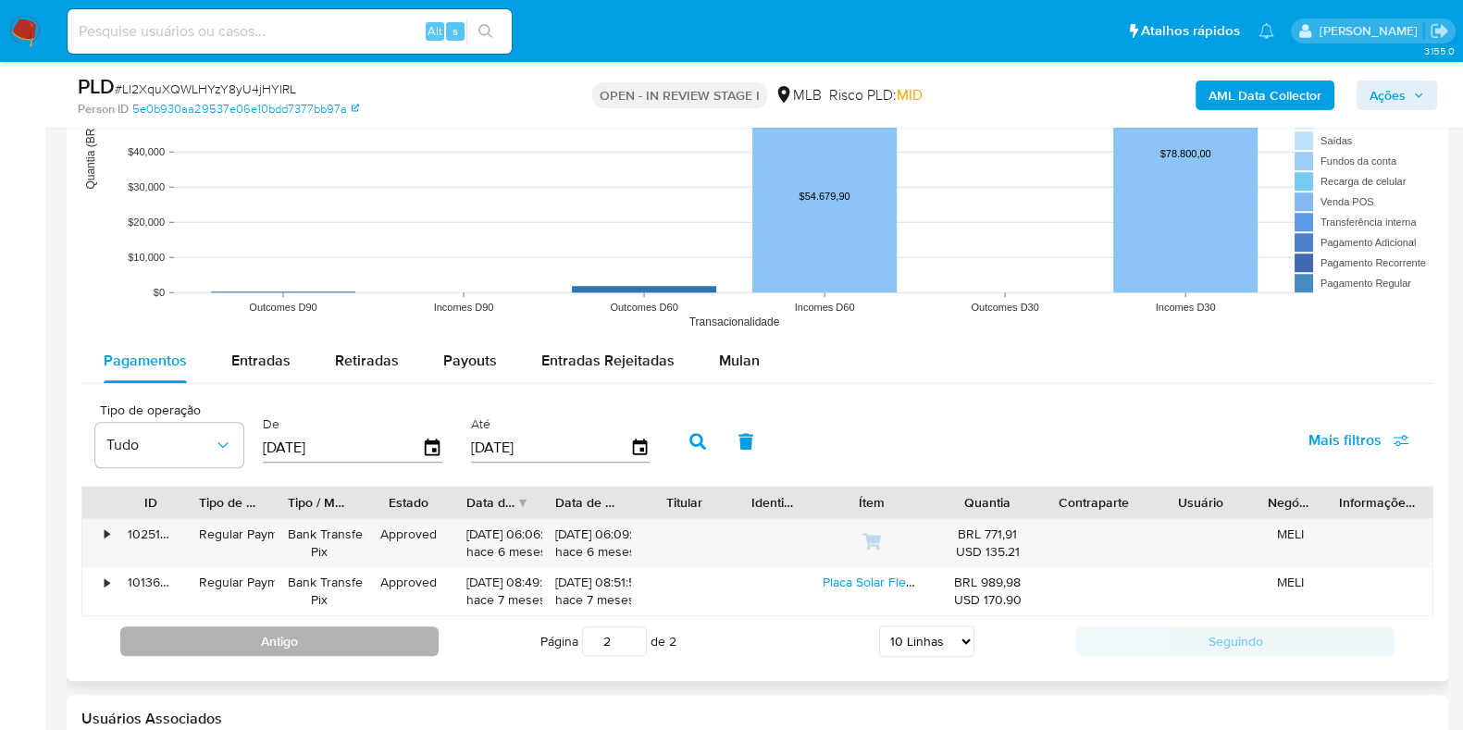
click at [415, 643] on button "Antigo" at bounding box center [279, 642] width 318 height 30
type input "1"
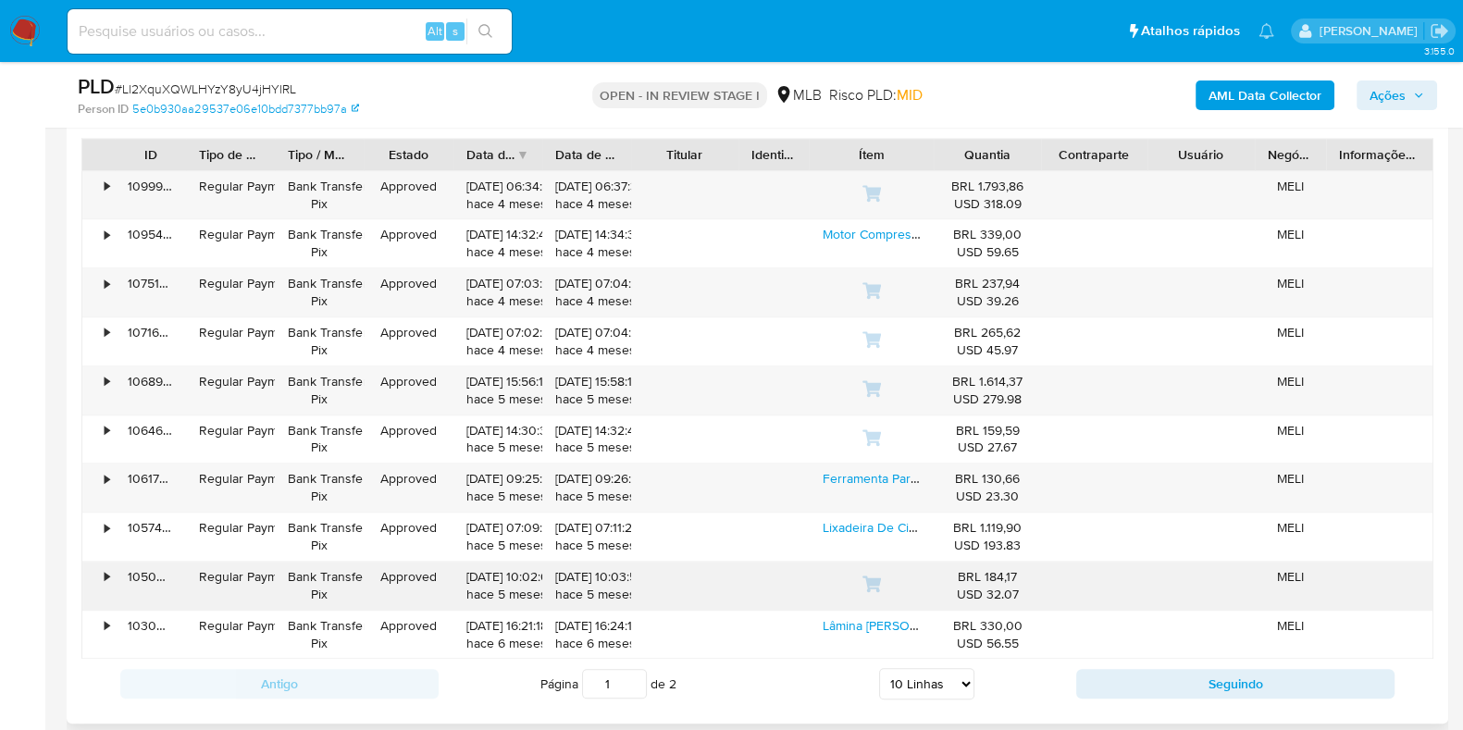
scroll to position [2083, 0]
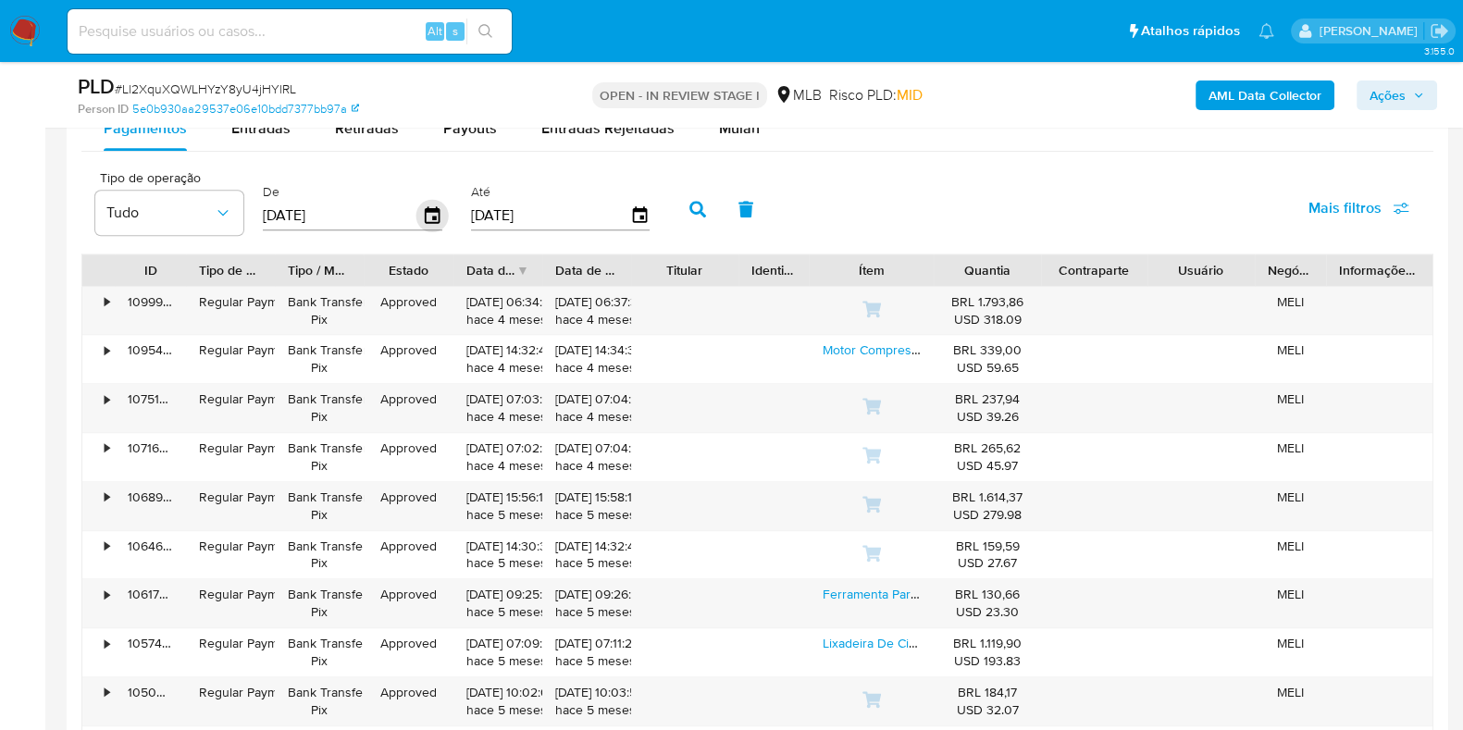
click at [431, 215] on icon "button" at bounding box center [432, 214] width 15 height 17
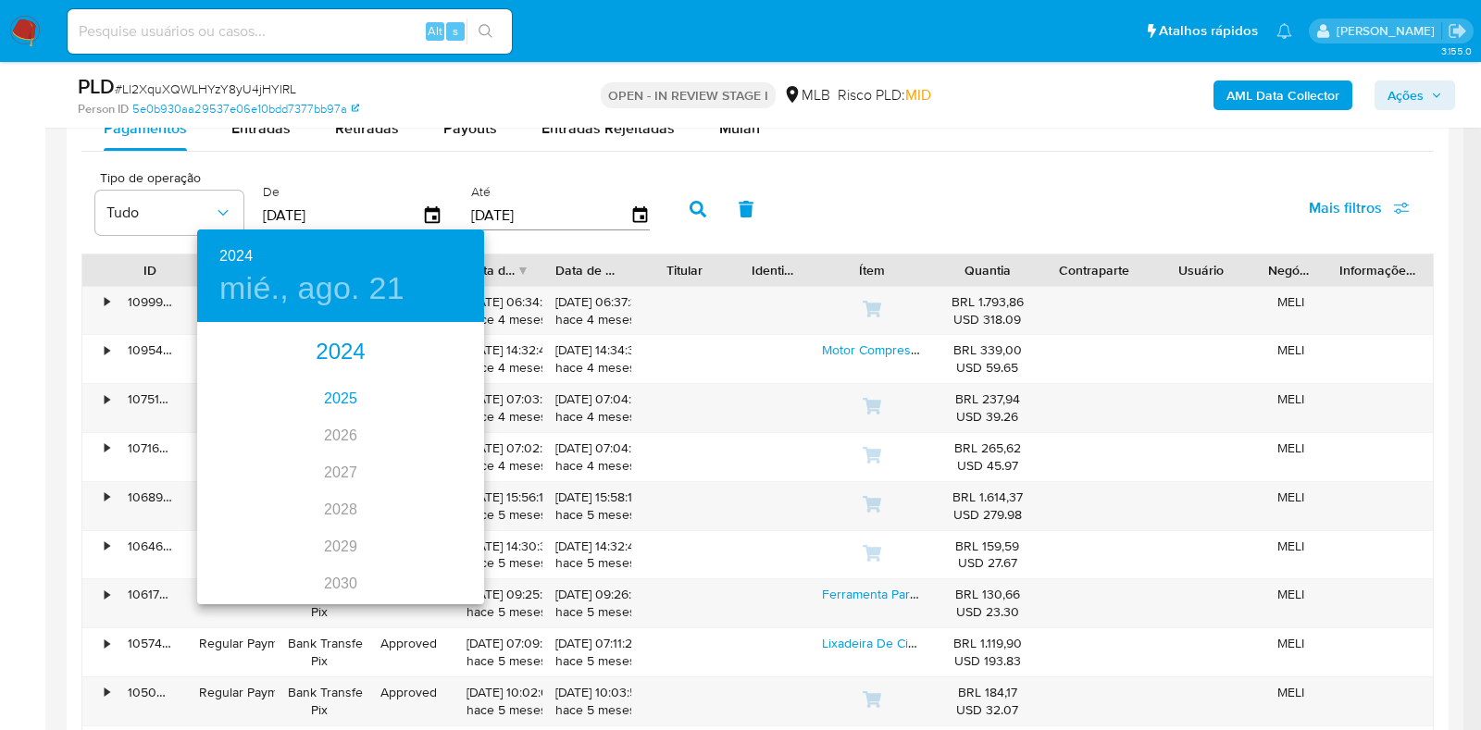
click at [329, 384] on div "2025" at bounding box center [340, 398] width 287 height 37
click at [419, 436] on div "jun." at bounding box center [436, 428] width 95 height 69
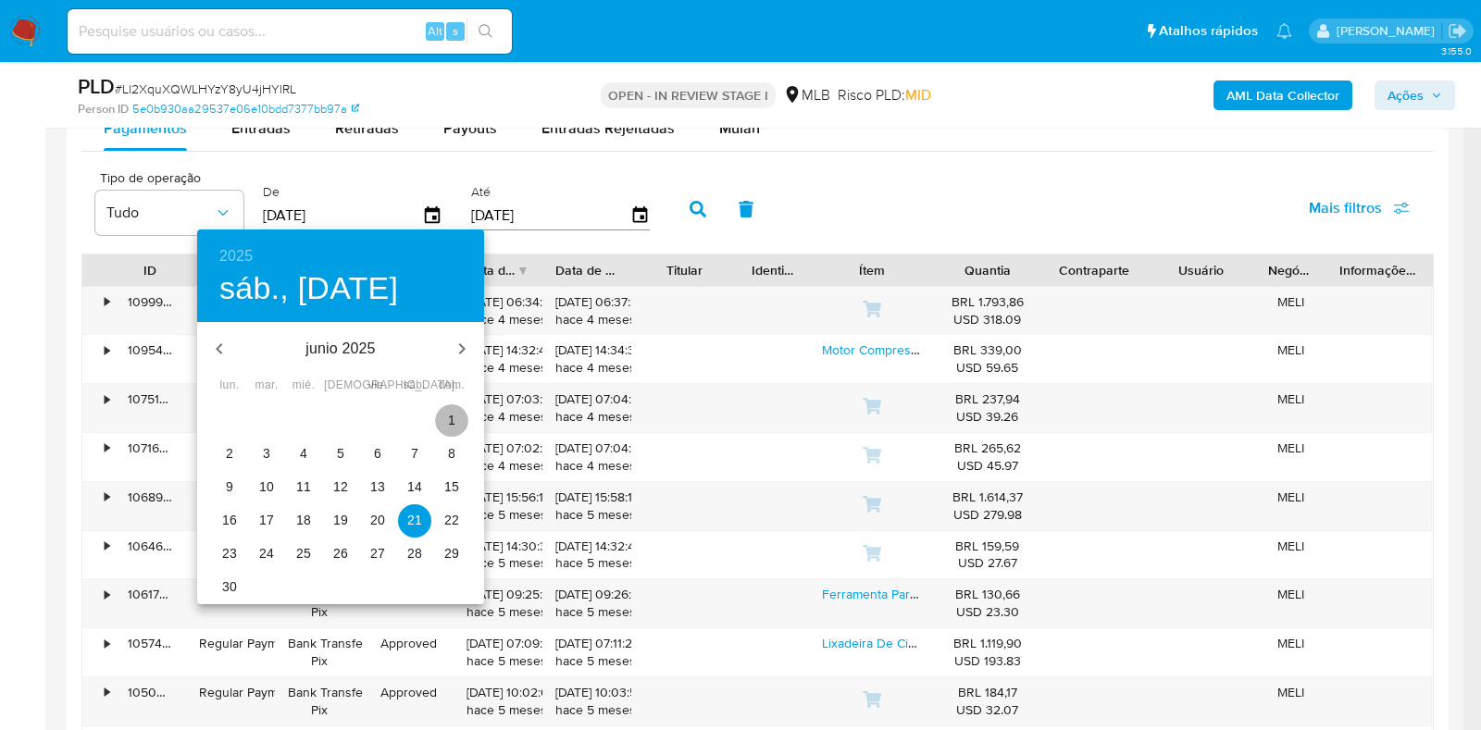
click at [450, 424] on p "1" at bounding box center [451, 420] width 7 height 19
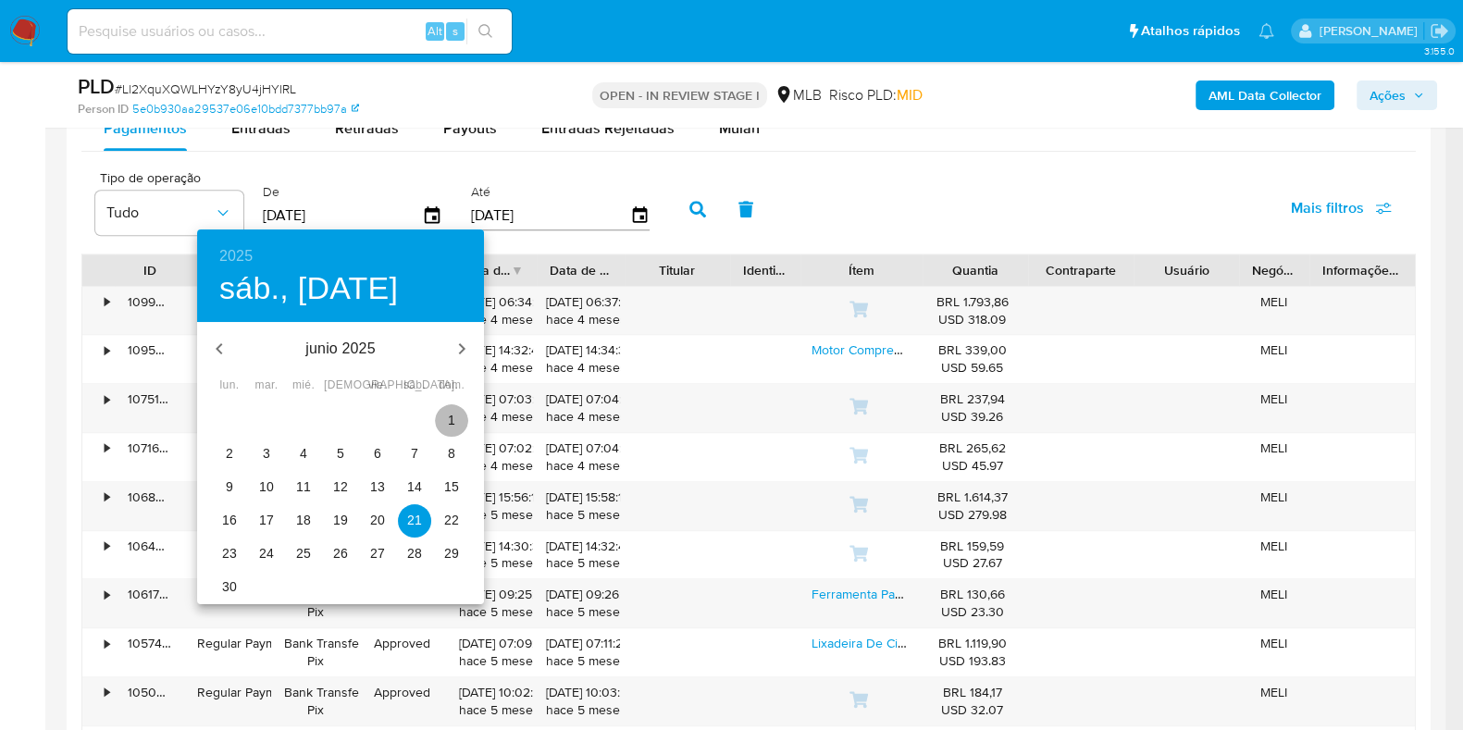
type input "01/06/2025"
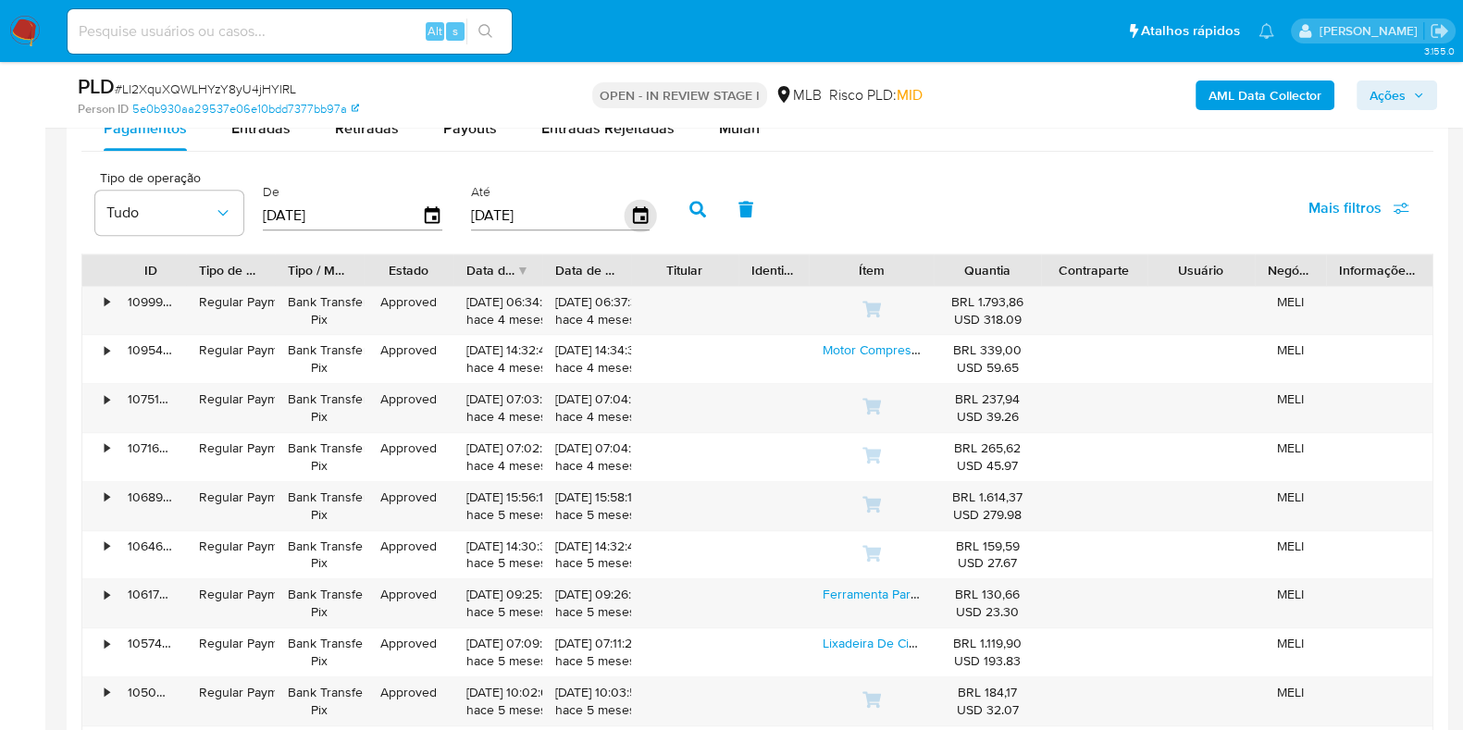
click at [632, 206] on icon "button" at bounding box center [639, 214] width 15 height 17
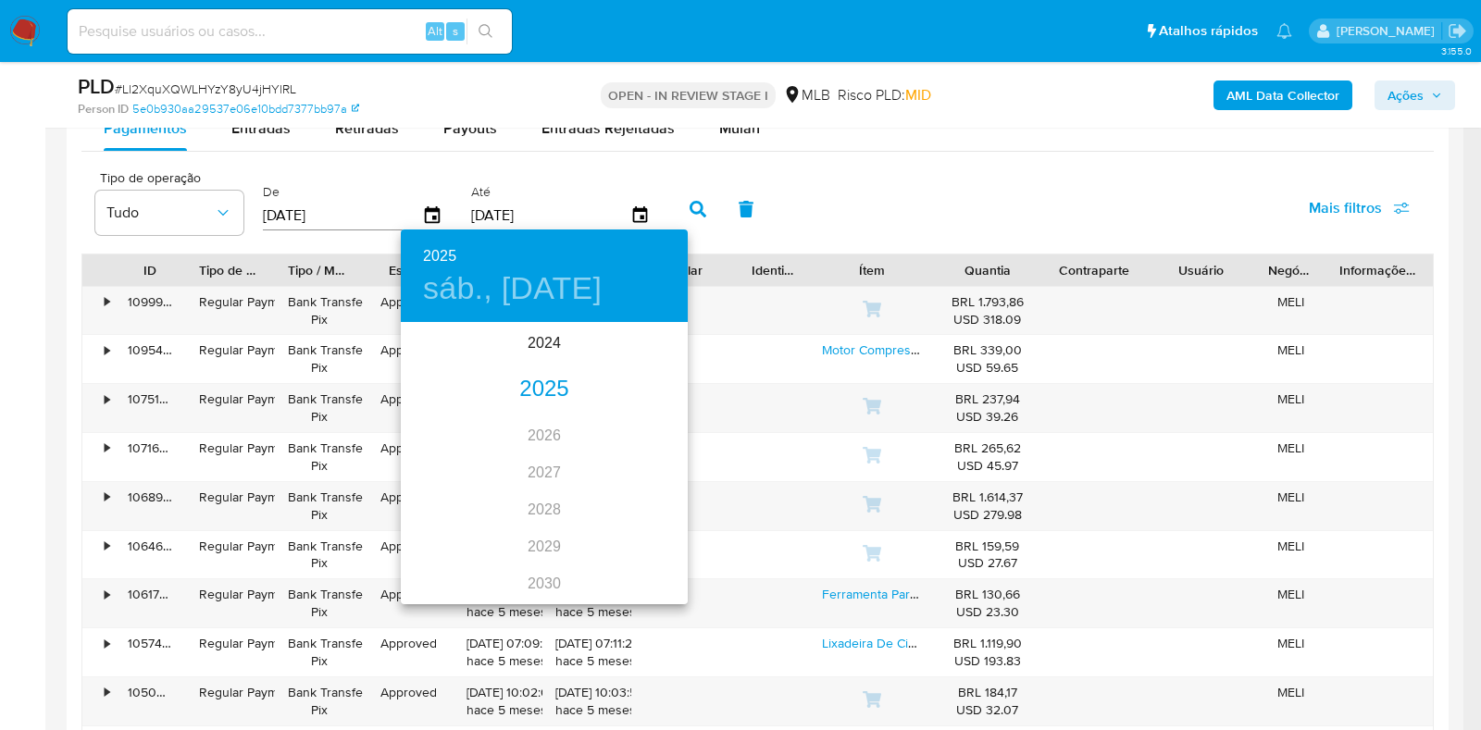
click at [531, 388] on div "2025" at bounding box center [544, 389] width 287 height 37
click at [549, 501] on div "ago." at bounding box center [543, 498] width 95 height 69
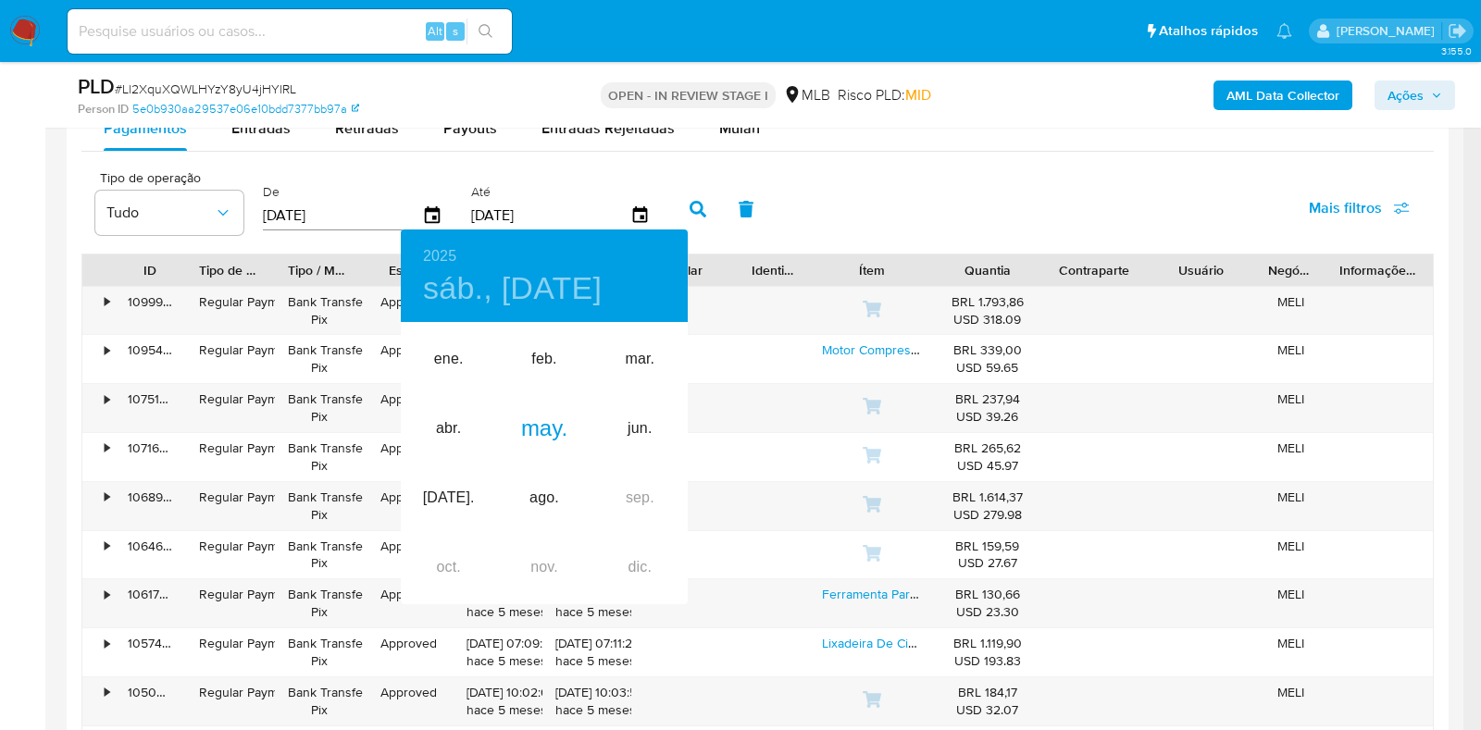
type input "[DATE]"
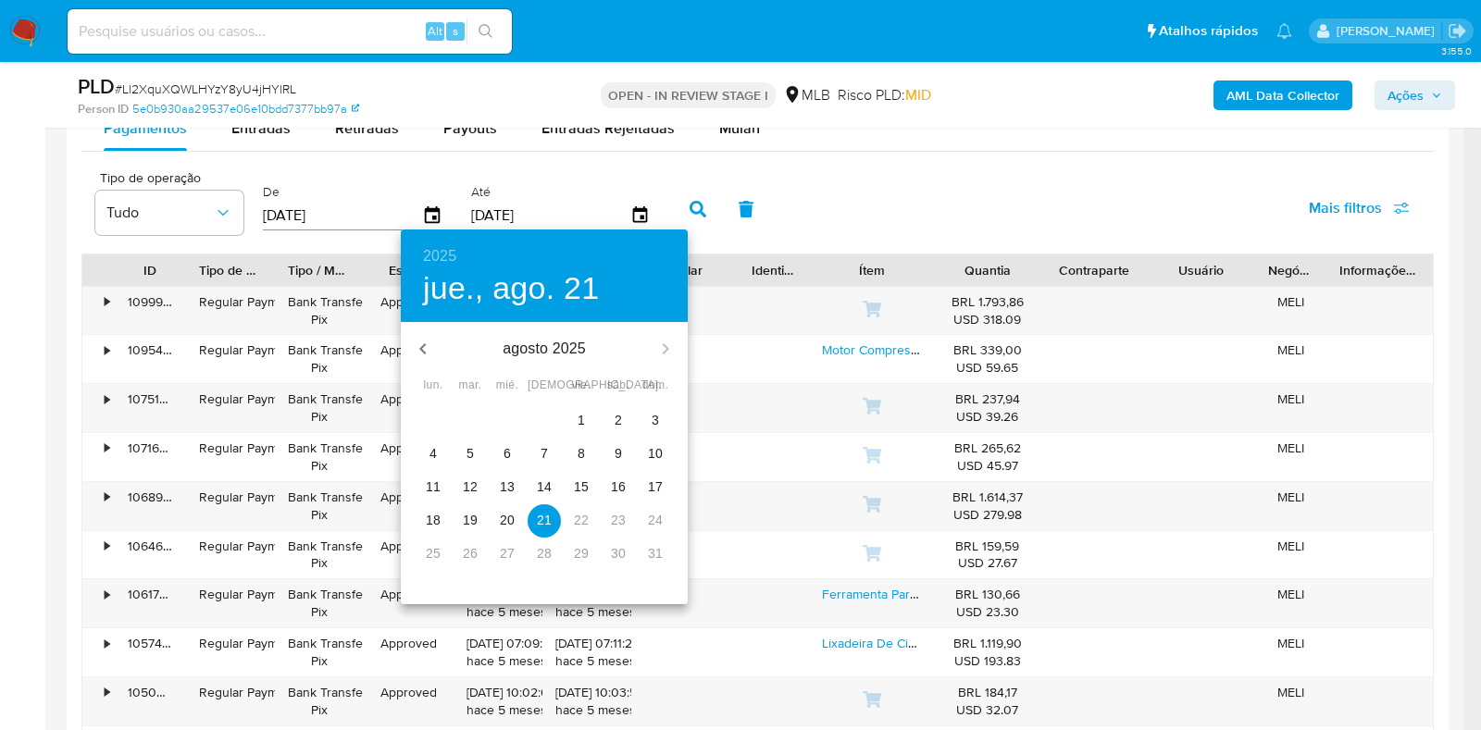
click at [538, 517] on p "21" at bounding box center [544, 520] width 15 height 19
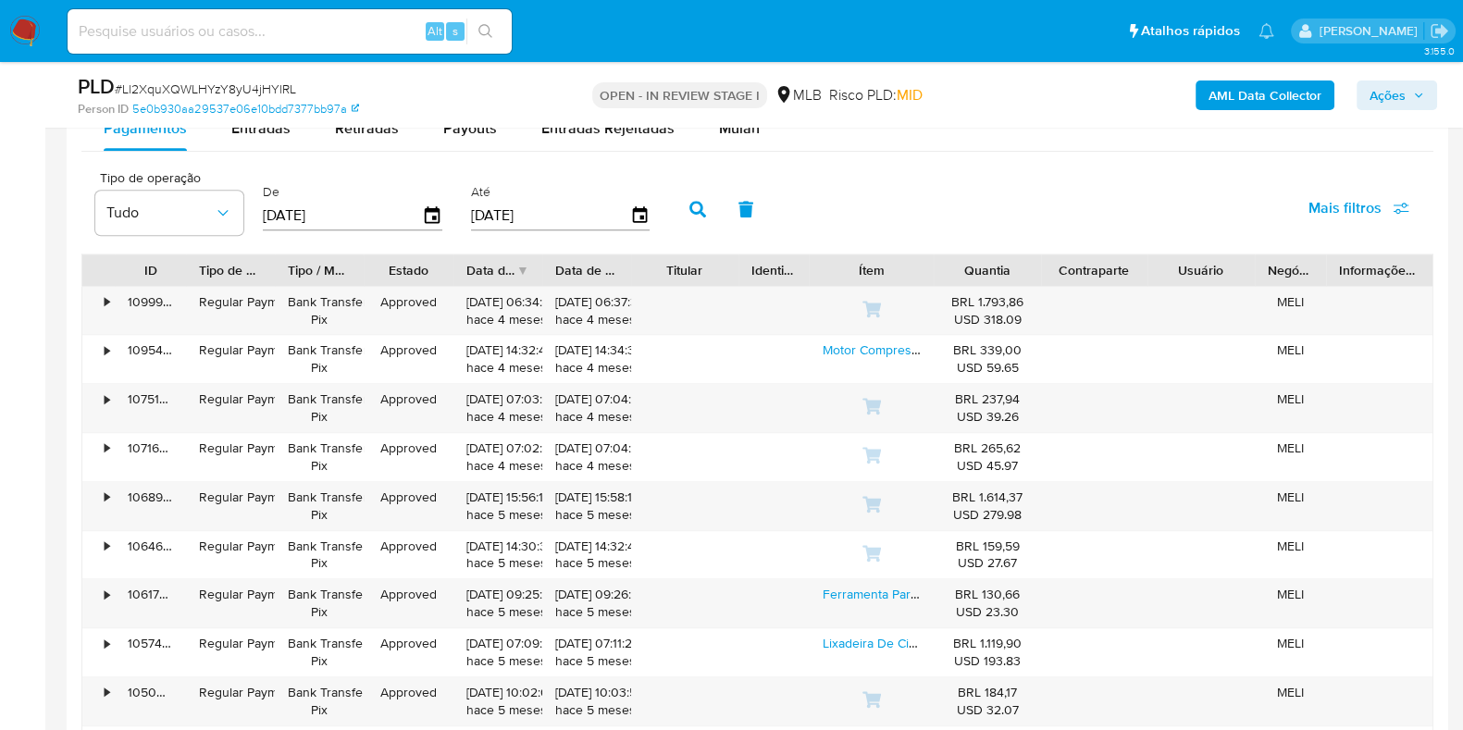
click at [699, 215] on button "button" at bounding box center [698, 209] width 48 height 44
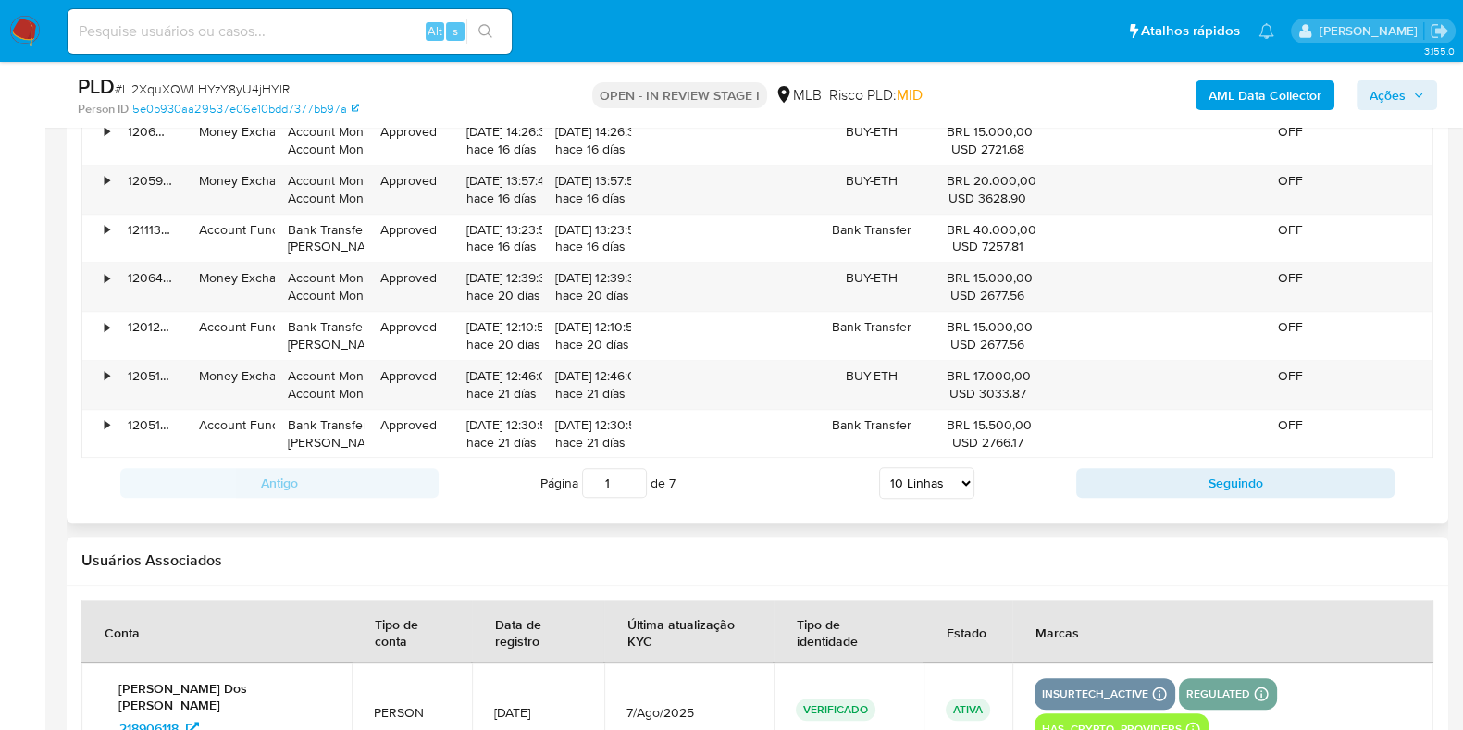
scroll to position [2430, 0]
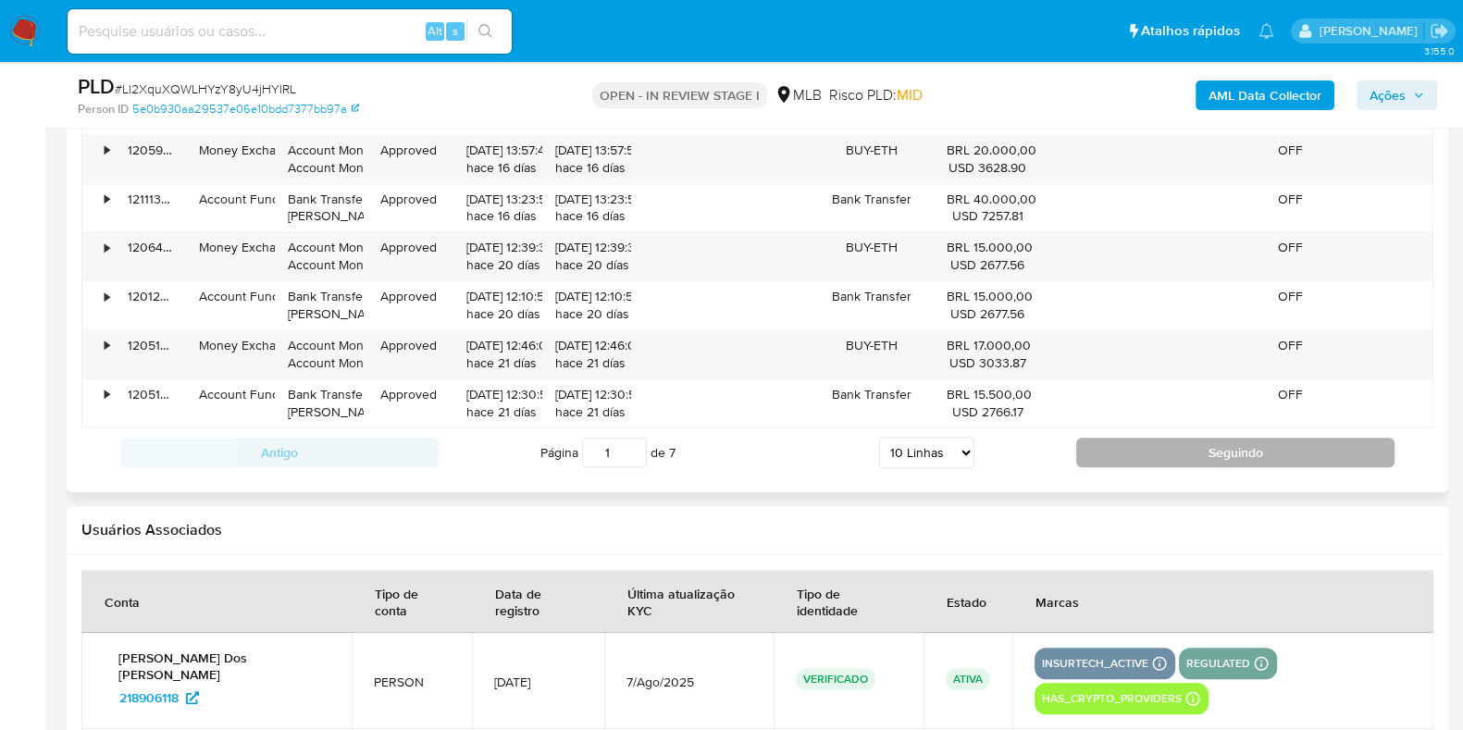
click at [1155, 464] on button "Seguindo" at bounding box center [1236, 453] width 318 height 30
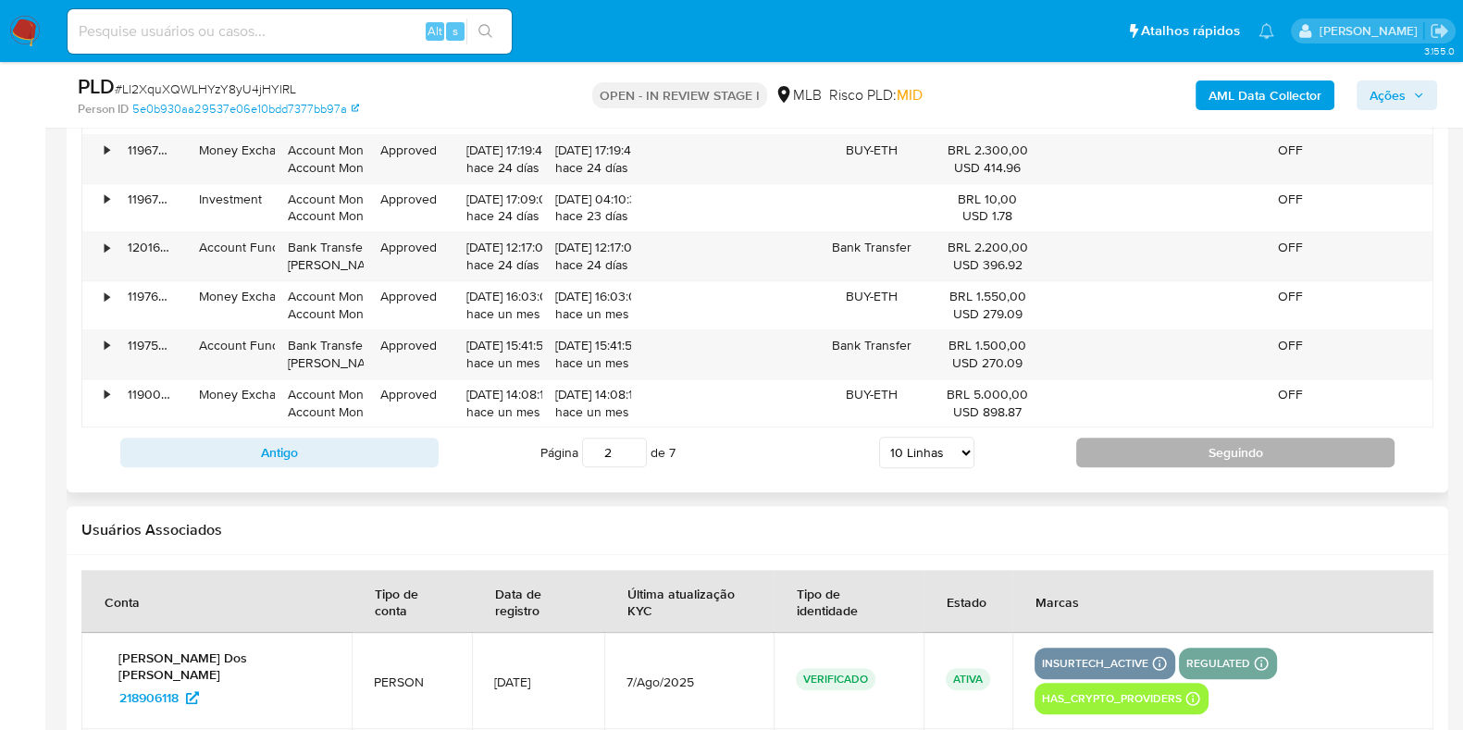
click at [1155, 464] on button "Seguindo" at bounding box center [1236, 453] width 318 height 30
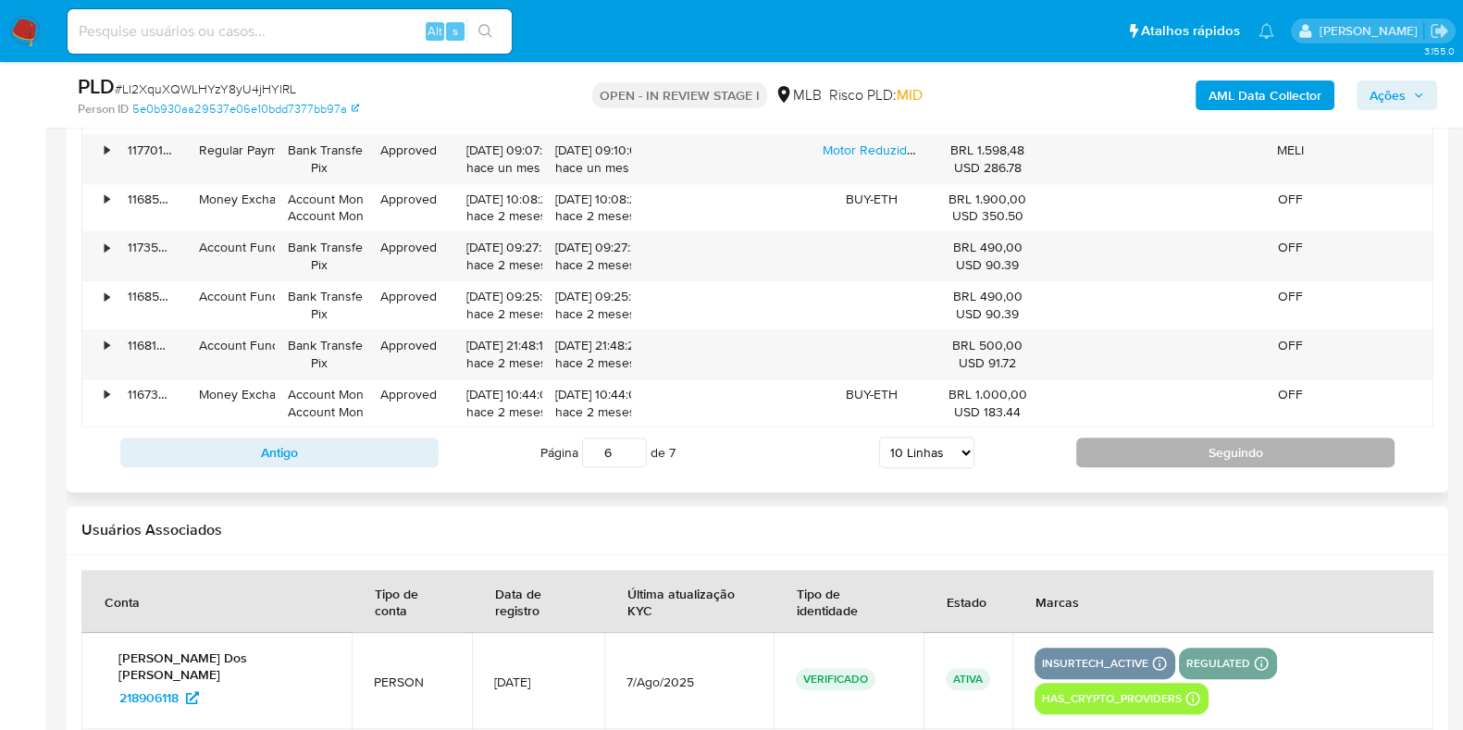
type input "7"
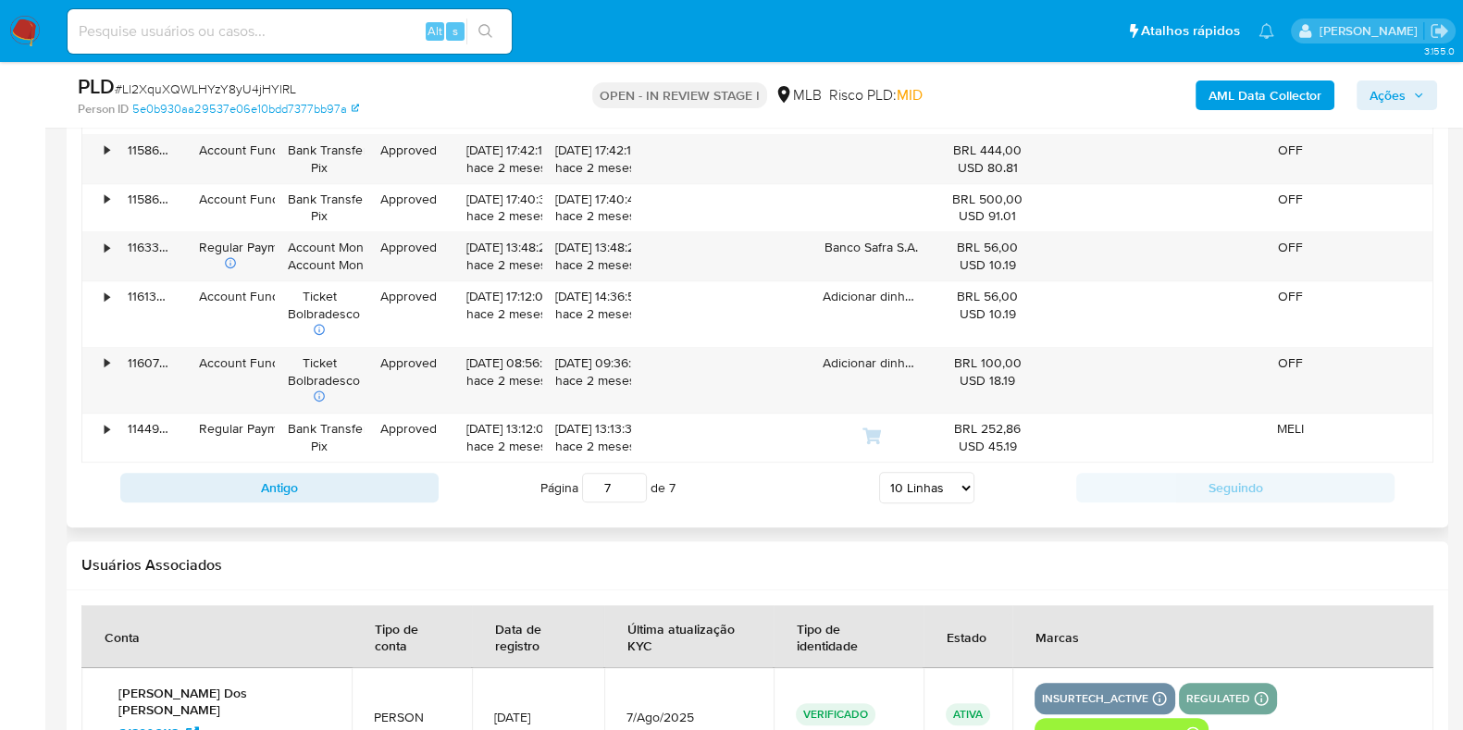
click at [1155, 464] on div "Antigo Página 7 de 7 5 Linhas 10 Linhas 20 Linhas 25 Linhas 50 Linhas 100 Linha…" at bounding box center [757, 488] width 1352 height 50
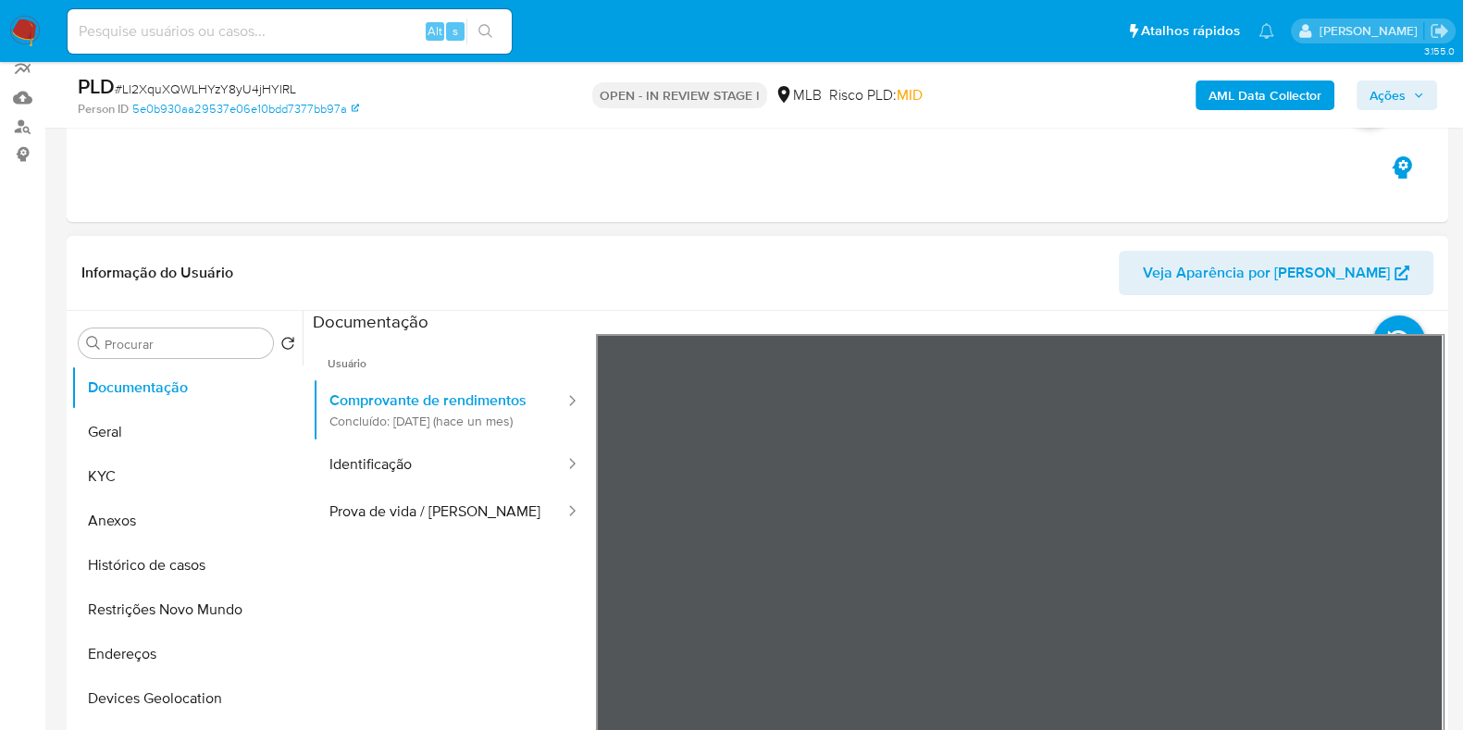
scroll to position [115, 0]
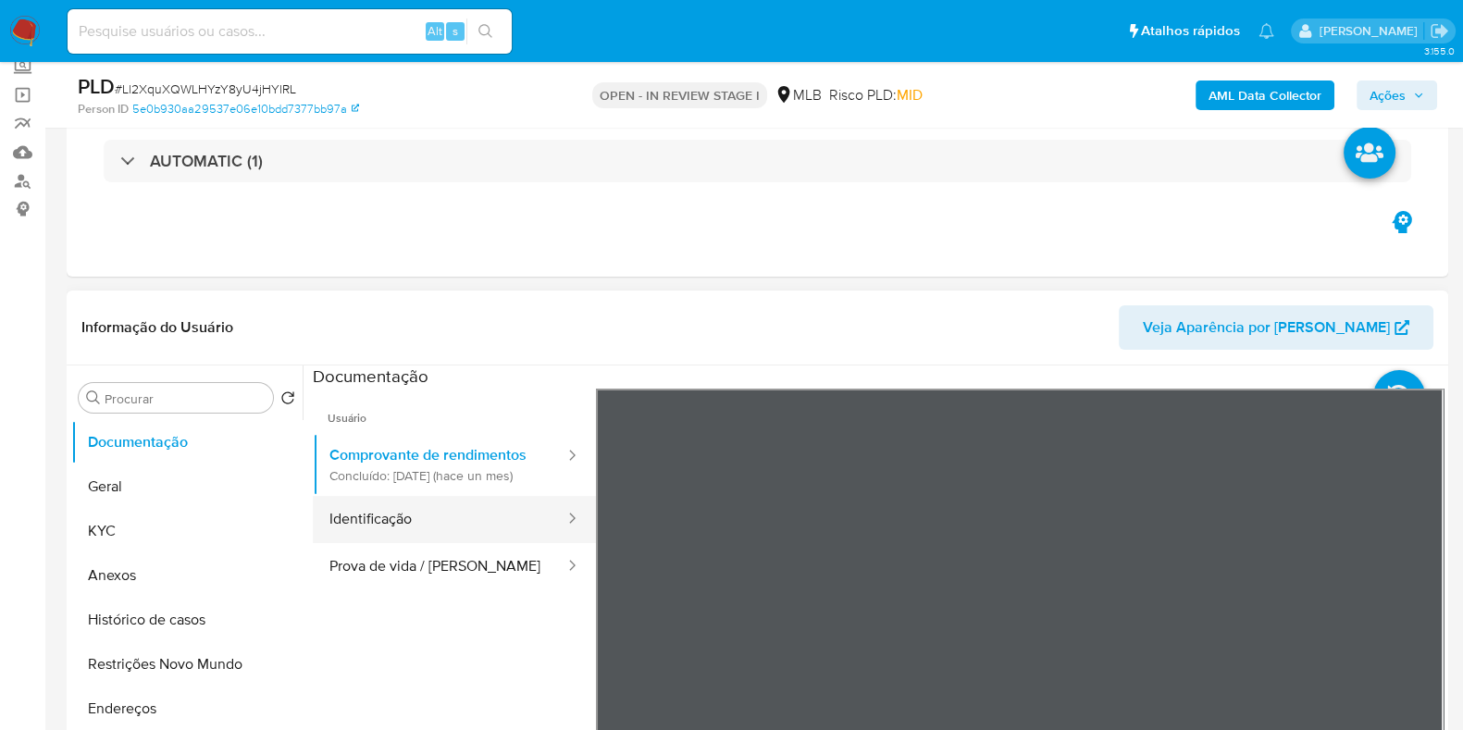
drag, startPoint x: 421, startPoint y: 530, endPoint x: 430, endPoint y: 523, distance: 11.9
click at [423, 530] on button "Identificação" at bounding box center [440, 519] width 254 height 47
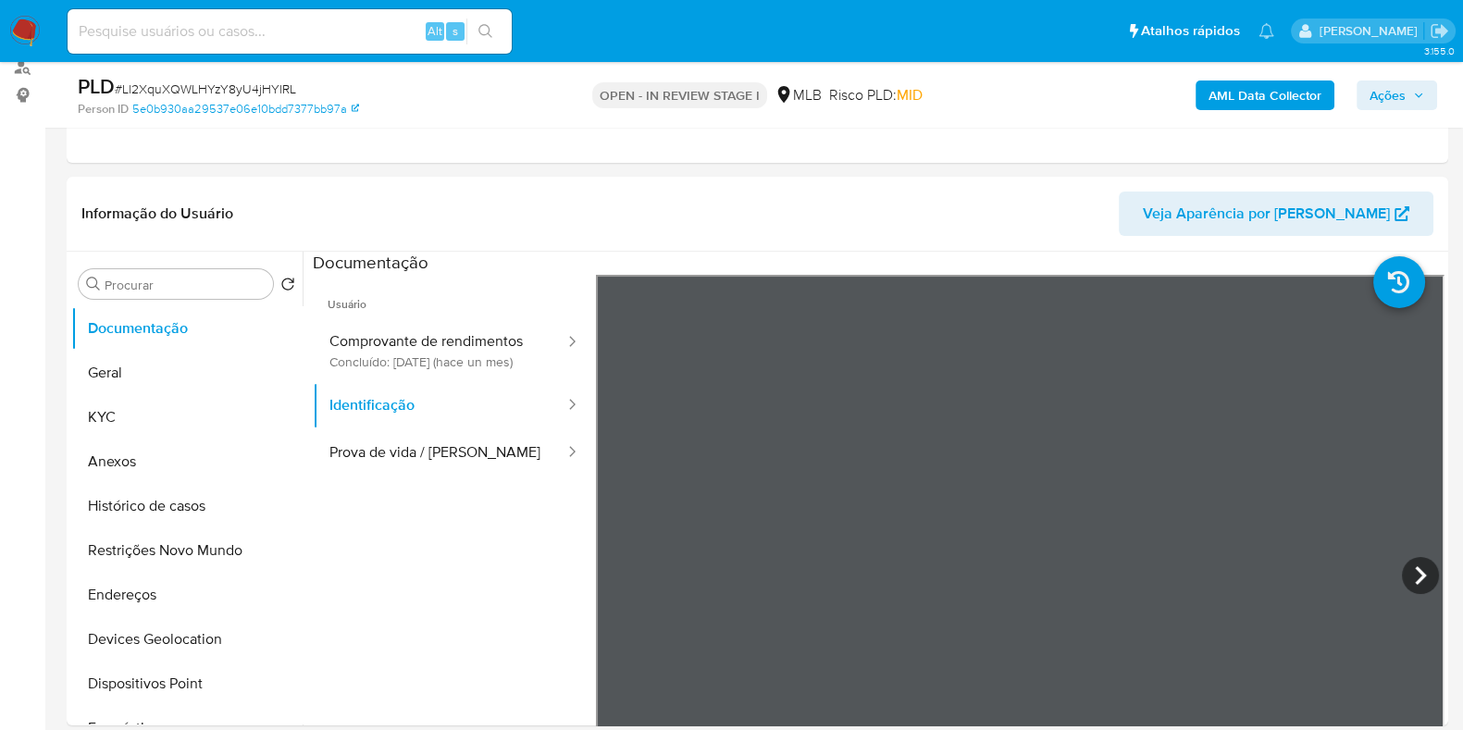
scroll to position [347, 0]
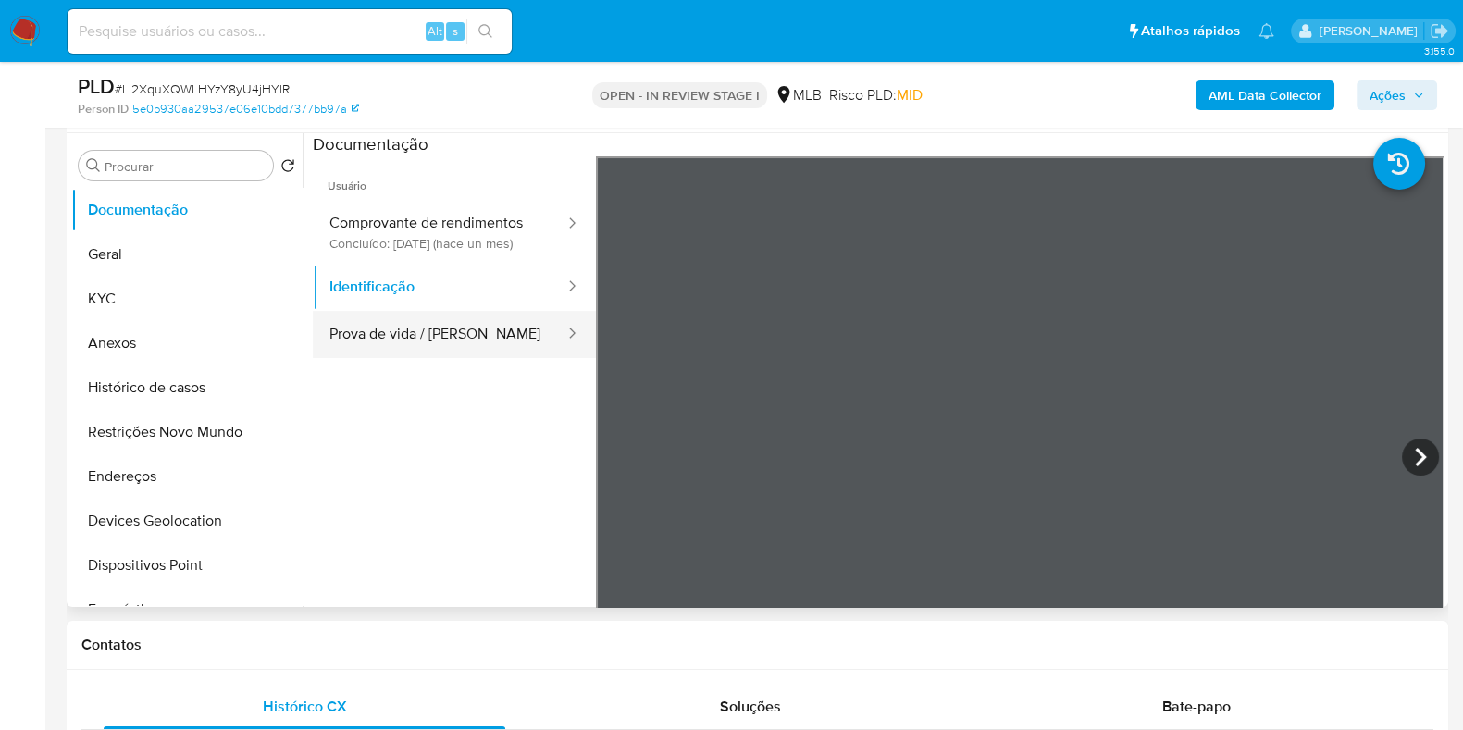
click at [449, 358] on button "Prova de vida / [PERSON_NAME]" at bounding box center [440, 334] width 254 height 47
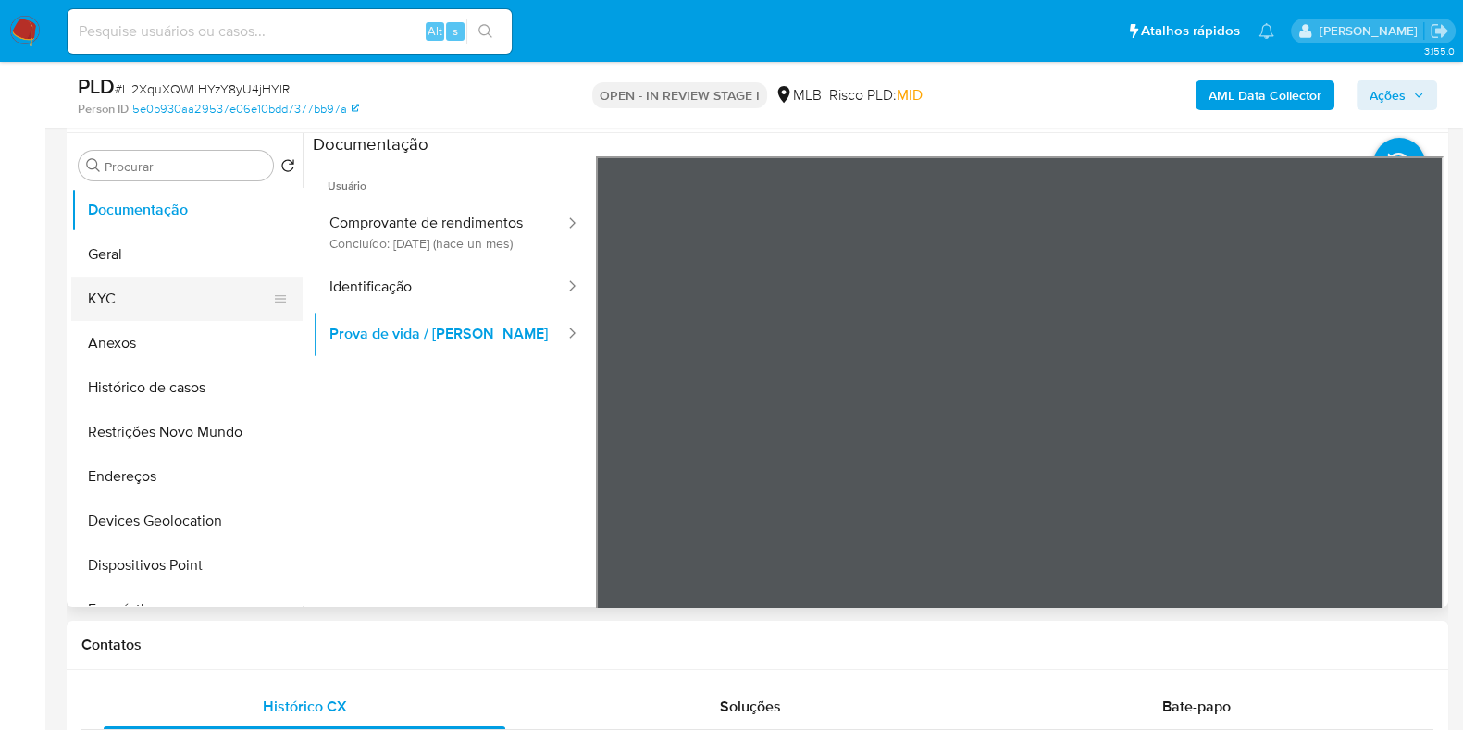
click at [148, 290] on button "KYC" at bounding box center [179, 299] width 217 height 44
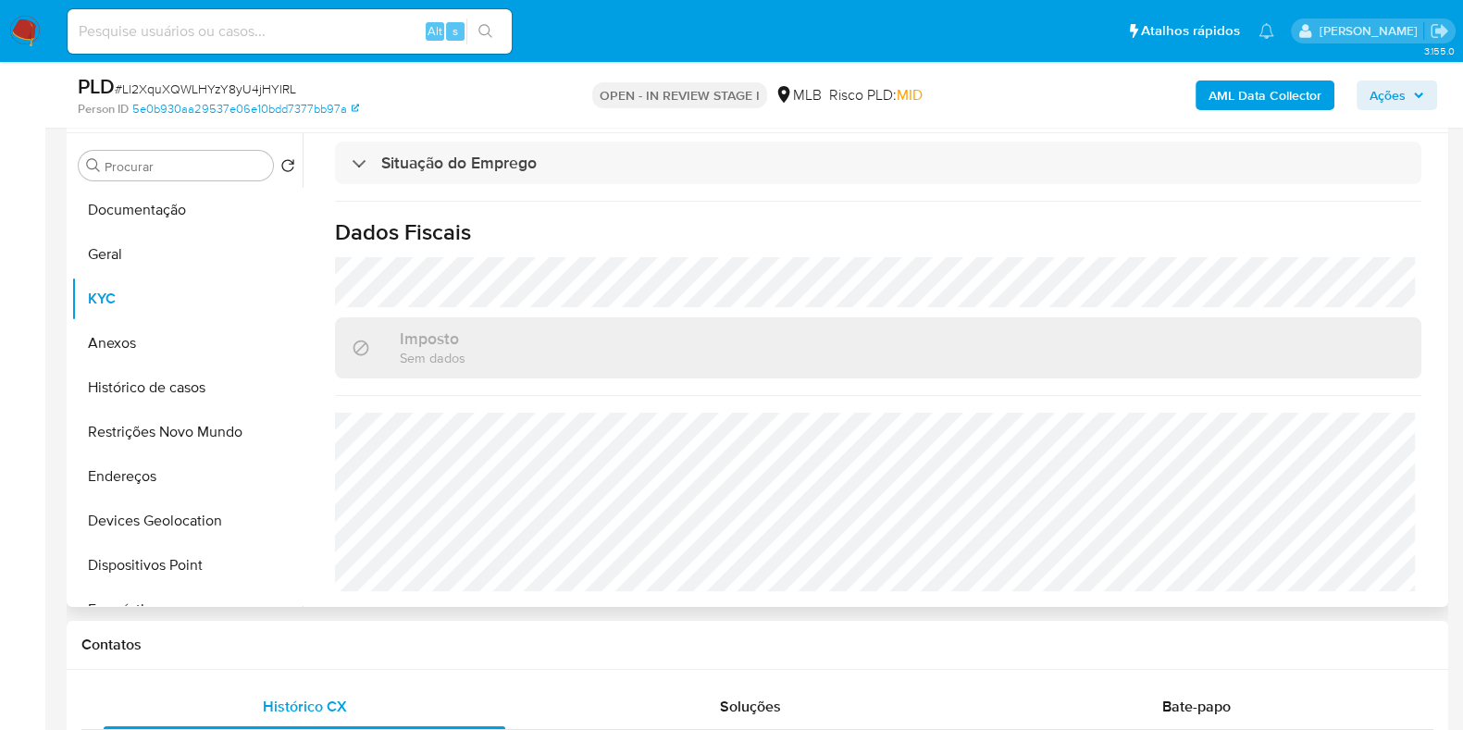
scroll to position [803, 0]
click at [159, 213] on button "Documentação" at bounding box center [179, 210] width 217 height 44
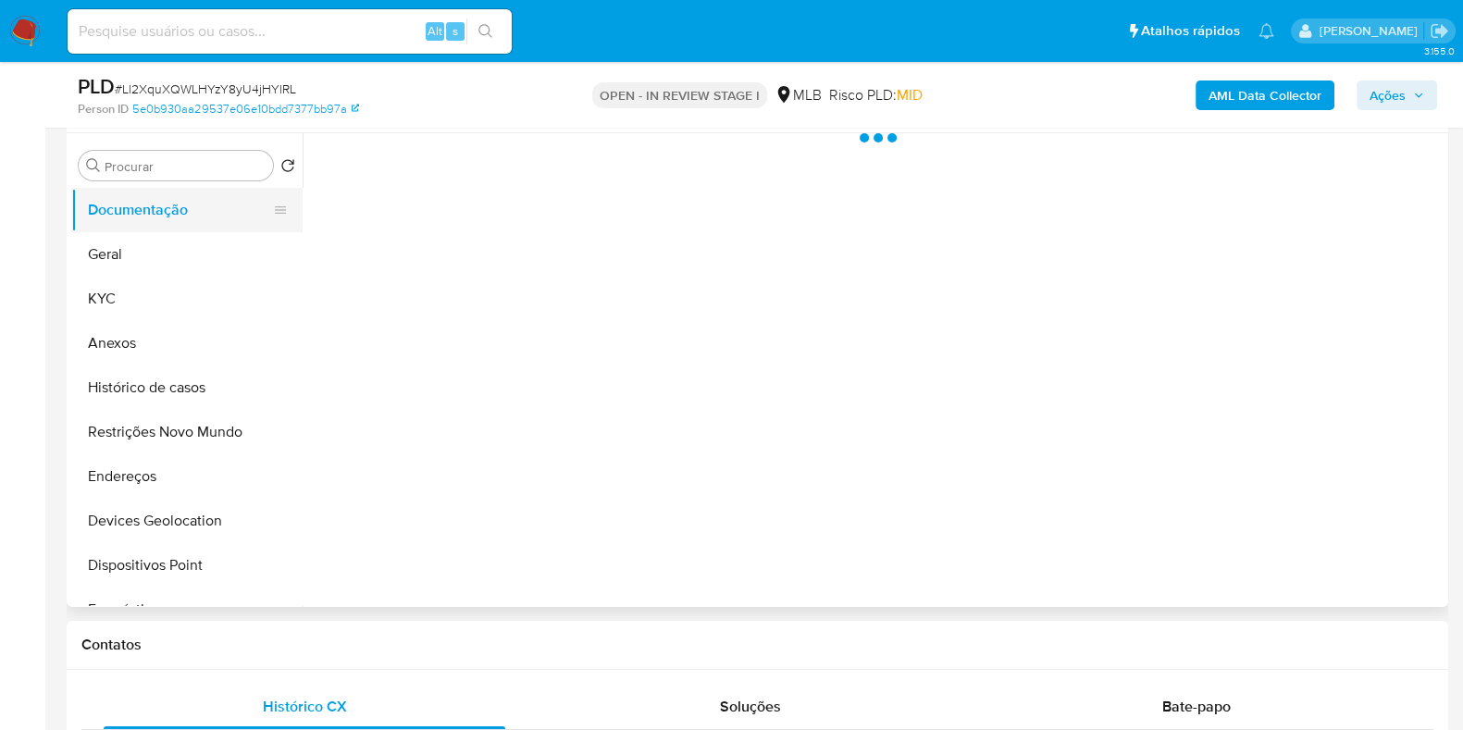
scroll to position [0, 0]
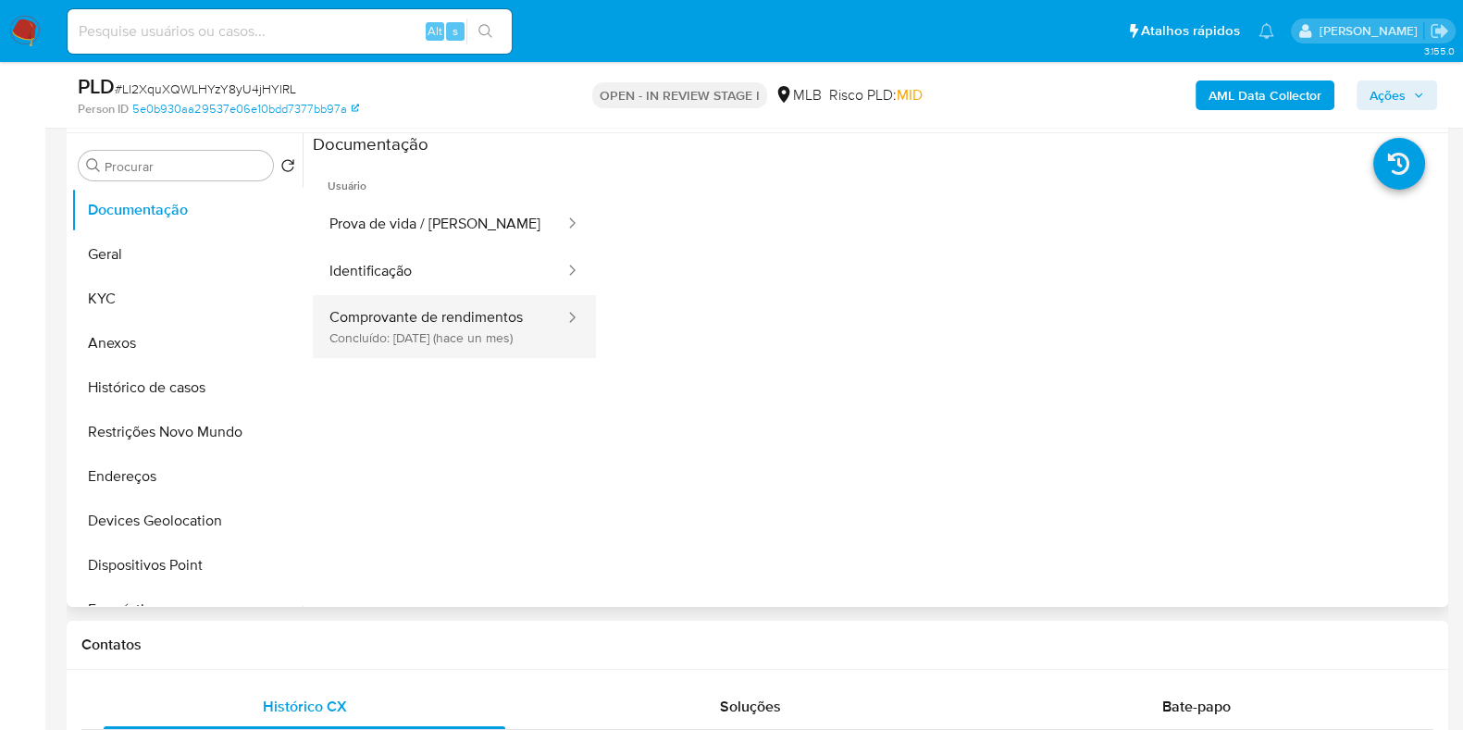
click at [466, 316] on button "Comprovante de rendimentos Concluído: 25/07/2025 (hace un mes)" at bounding box center [440, 326] width 254 height 63
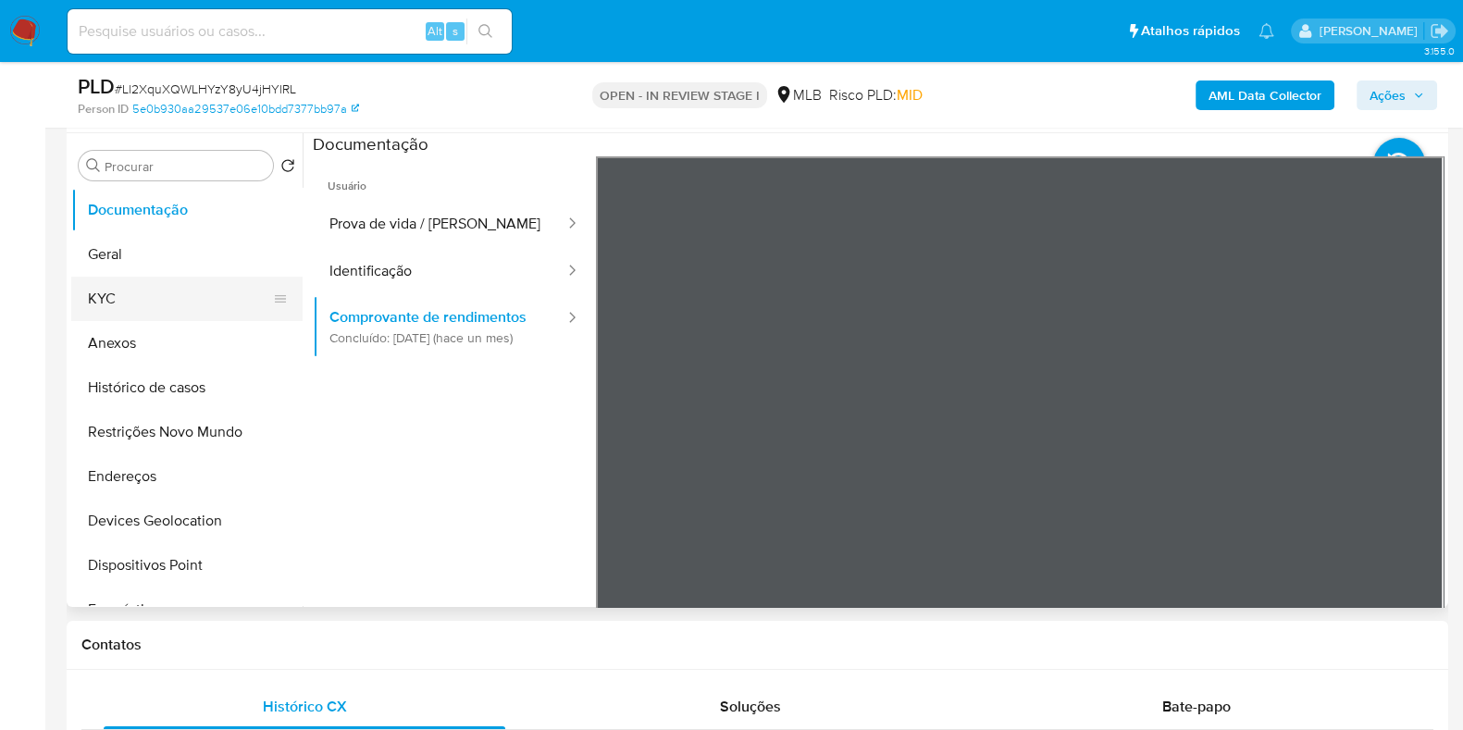
click at [150, 289] on button "KYC" at bounding box center [179, 299] width 217 height 44
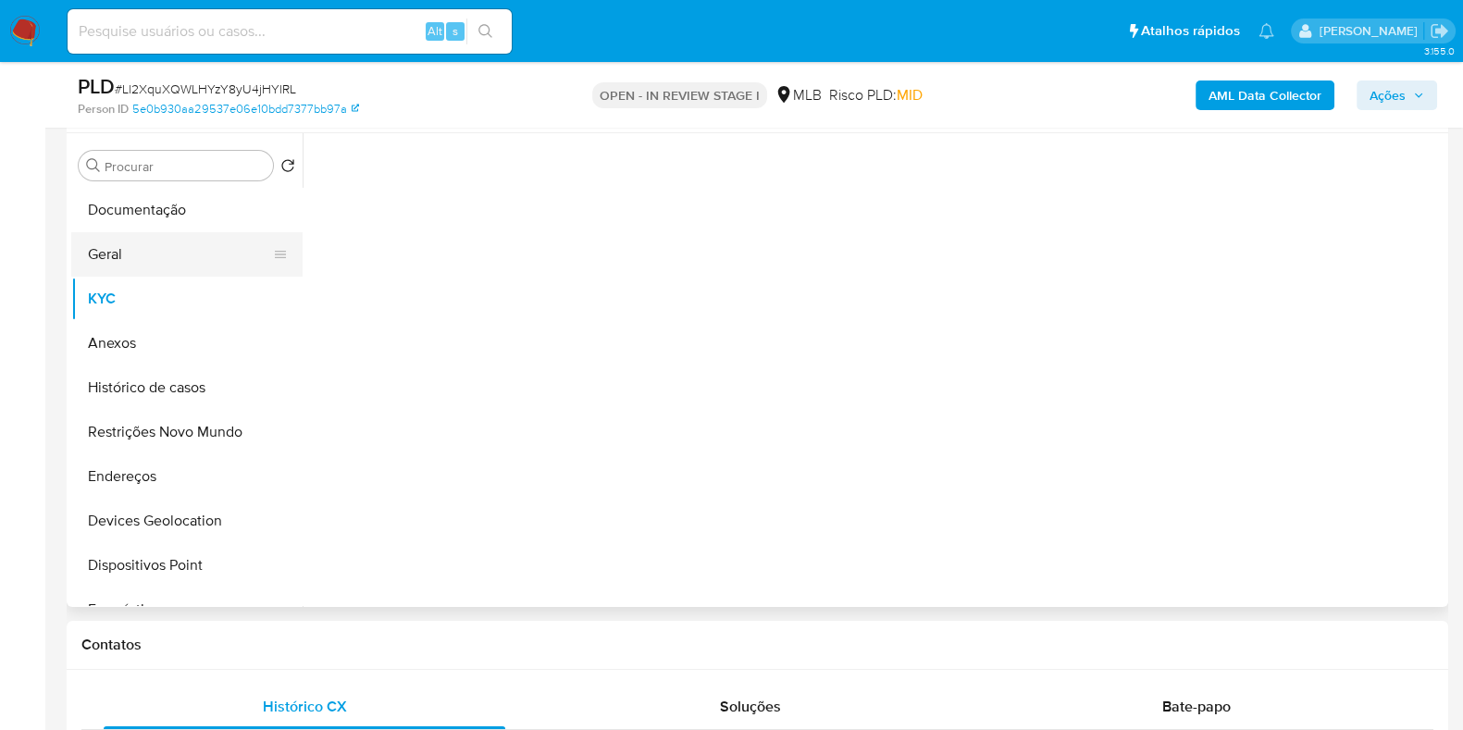
click at [159, 246] on button "Geral" at bounding box center [179, 254] width 217 height 44
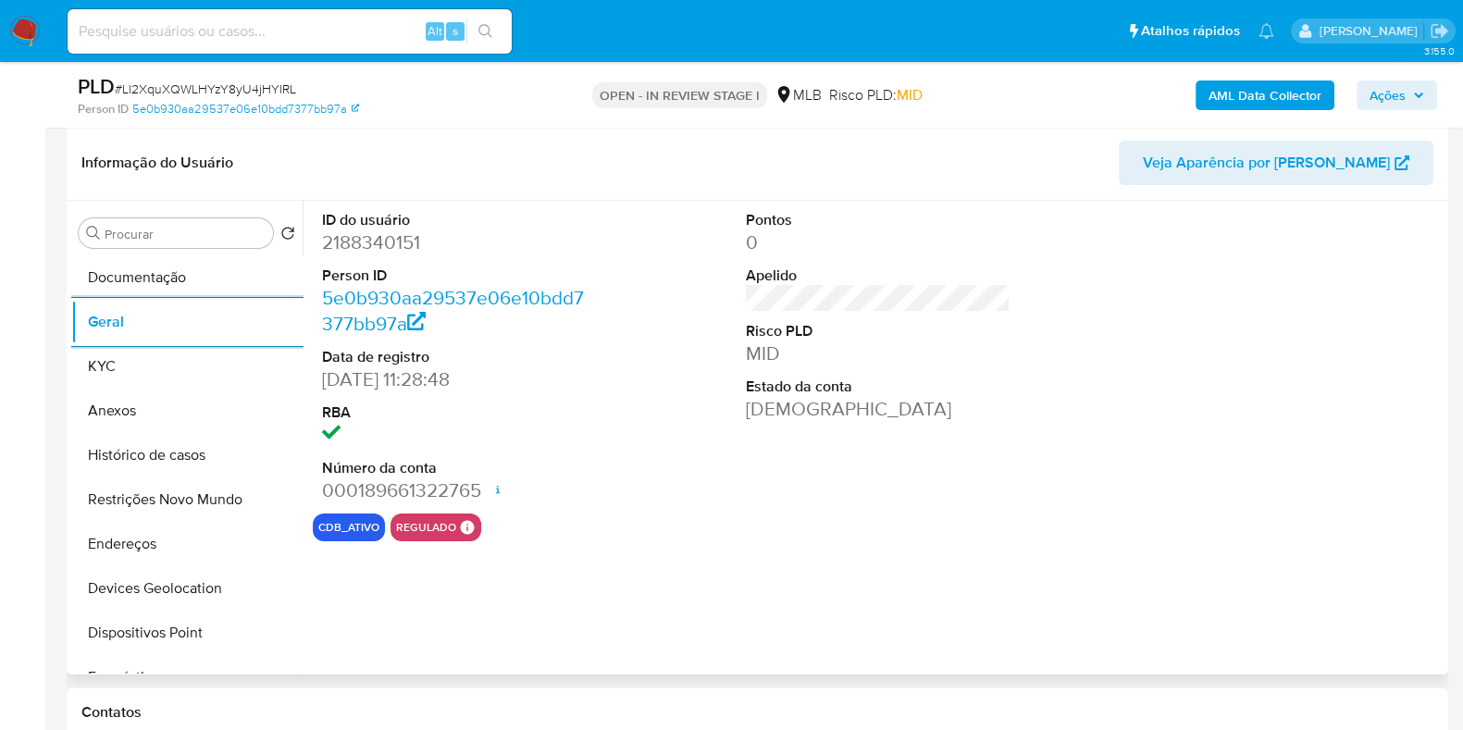
scroll to position [230, 0]
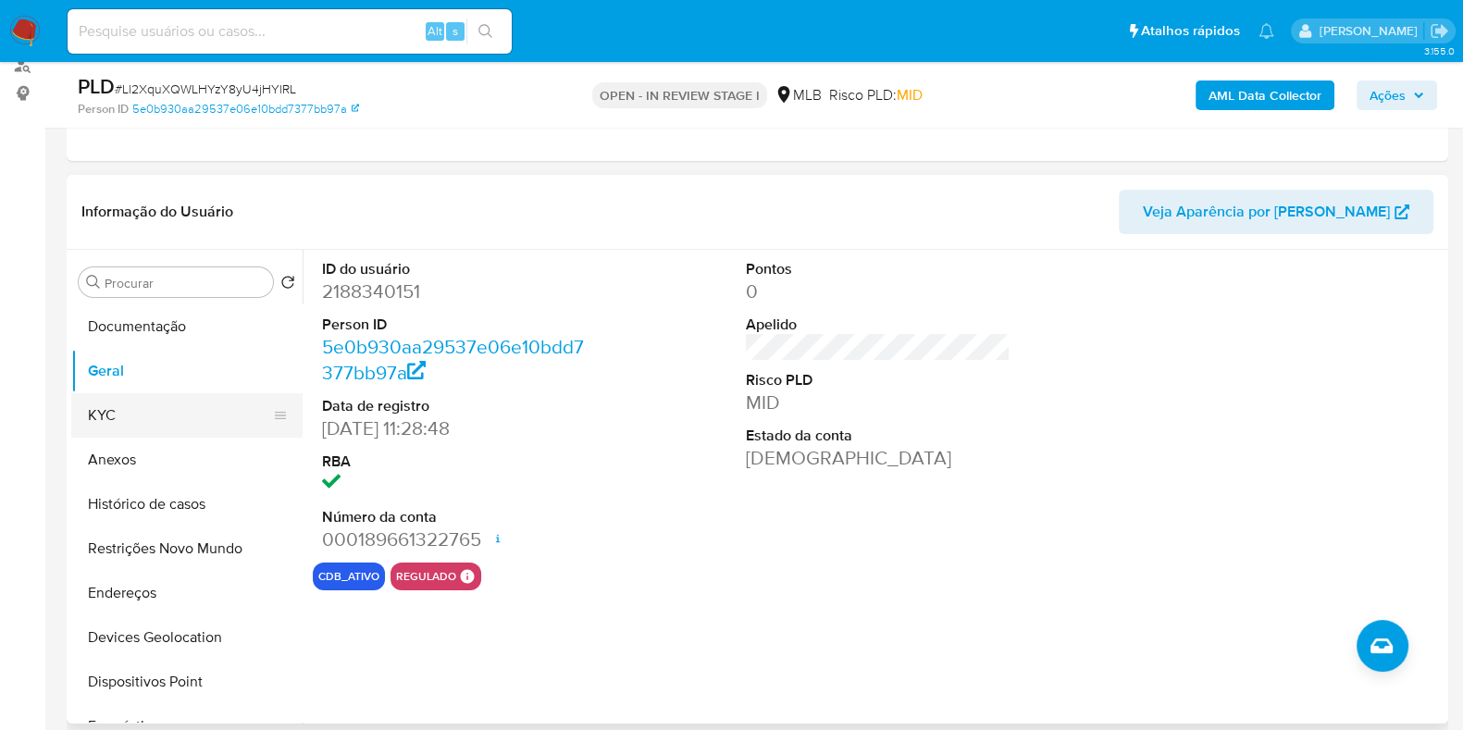
click at [152, 415] on button "KYC" at bounding box center [179, 415] width 217 height 44
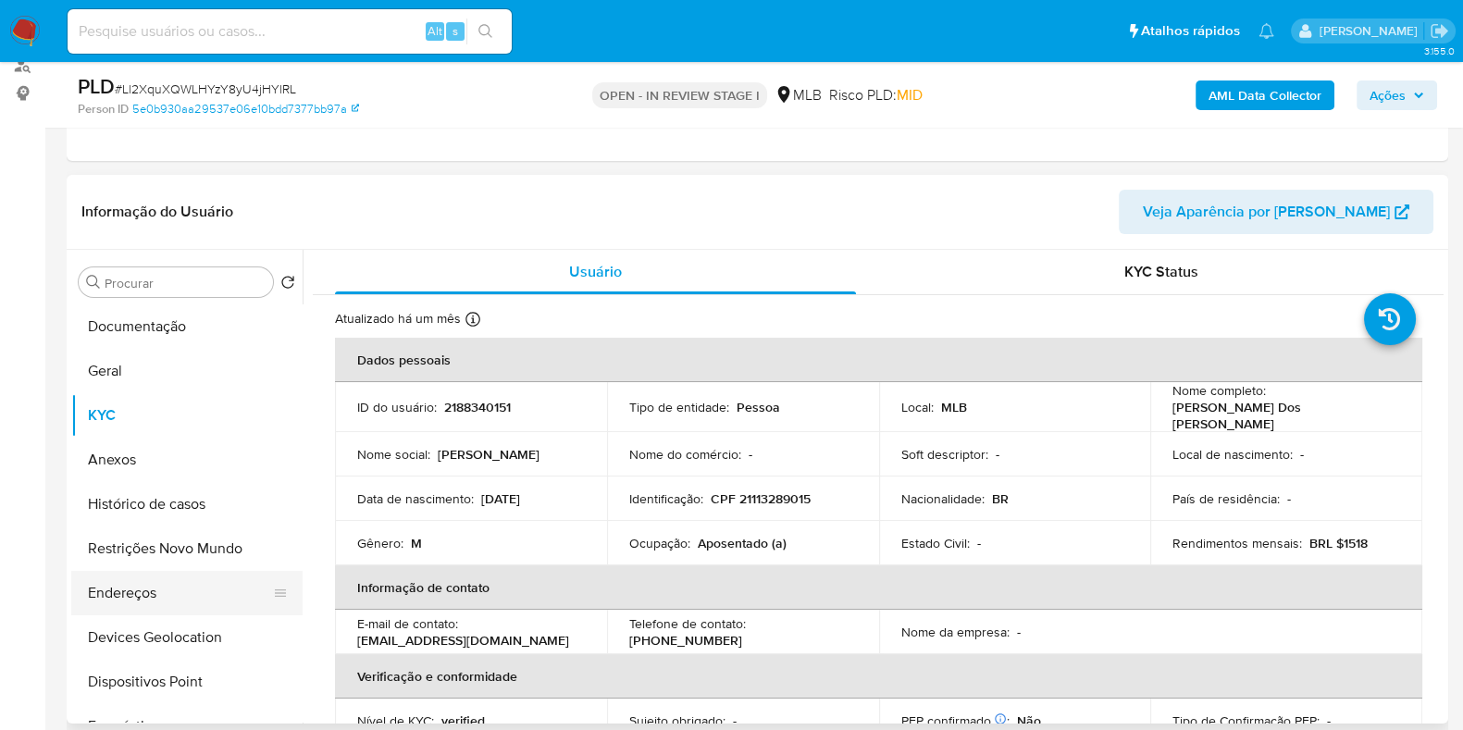
drag, startPoint x: 167, startPoint y: 602, endPoint x: 184, endPoint y: 593, distance: 19.5
click at [167, 602] on button "Endereços" at bounding box center [179, 593] width 217 height 44
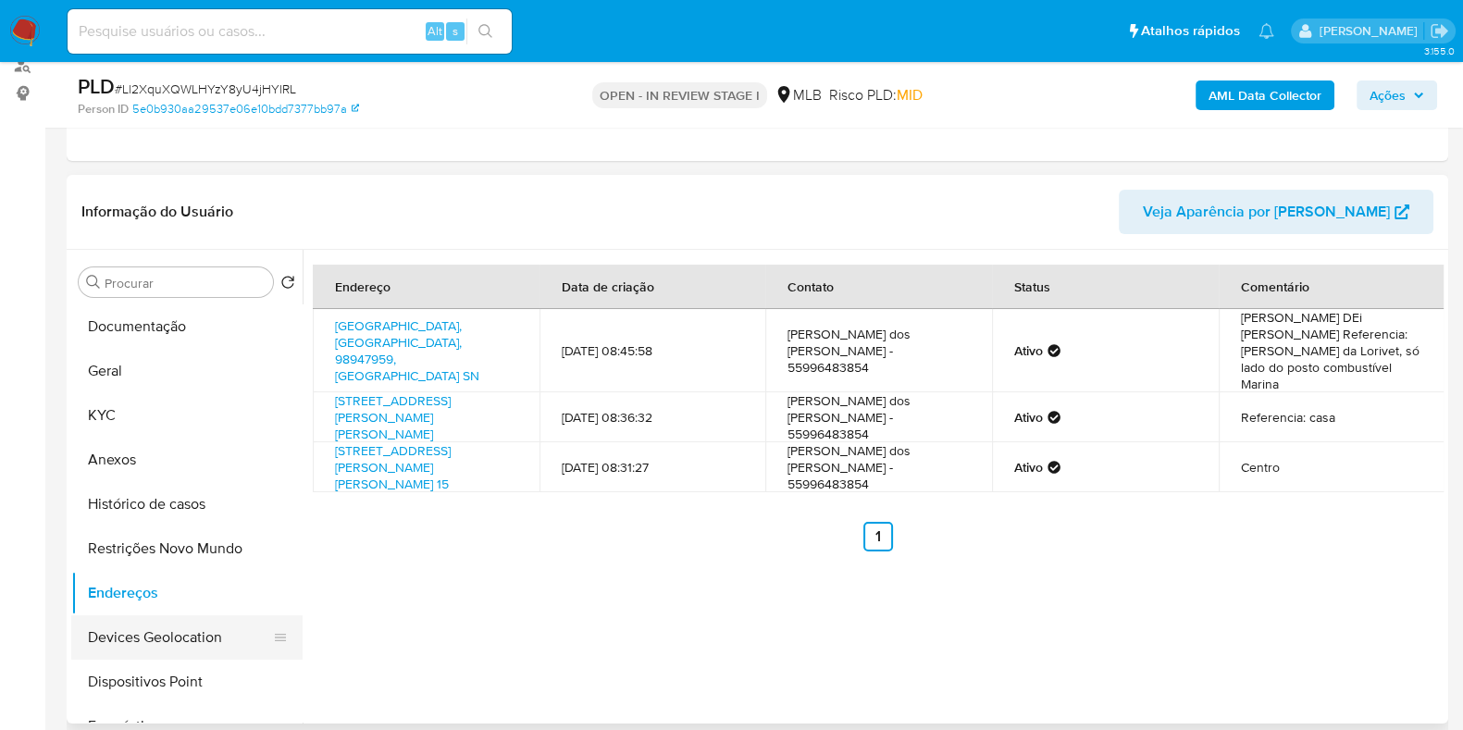
click at [157, 623] on button "Devices Geolocation" at bounding box center [179, 638] width 217 height 44
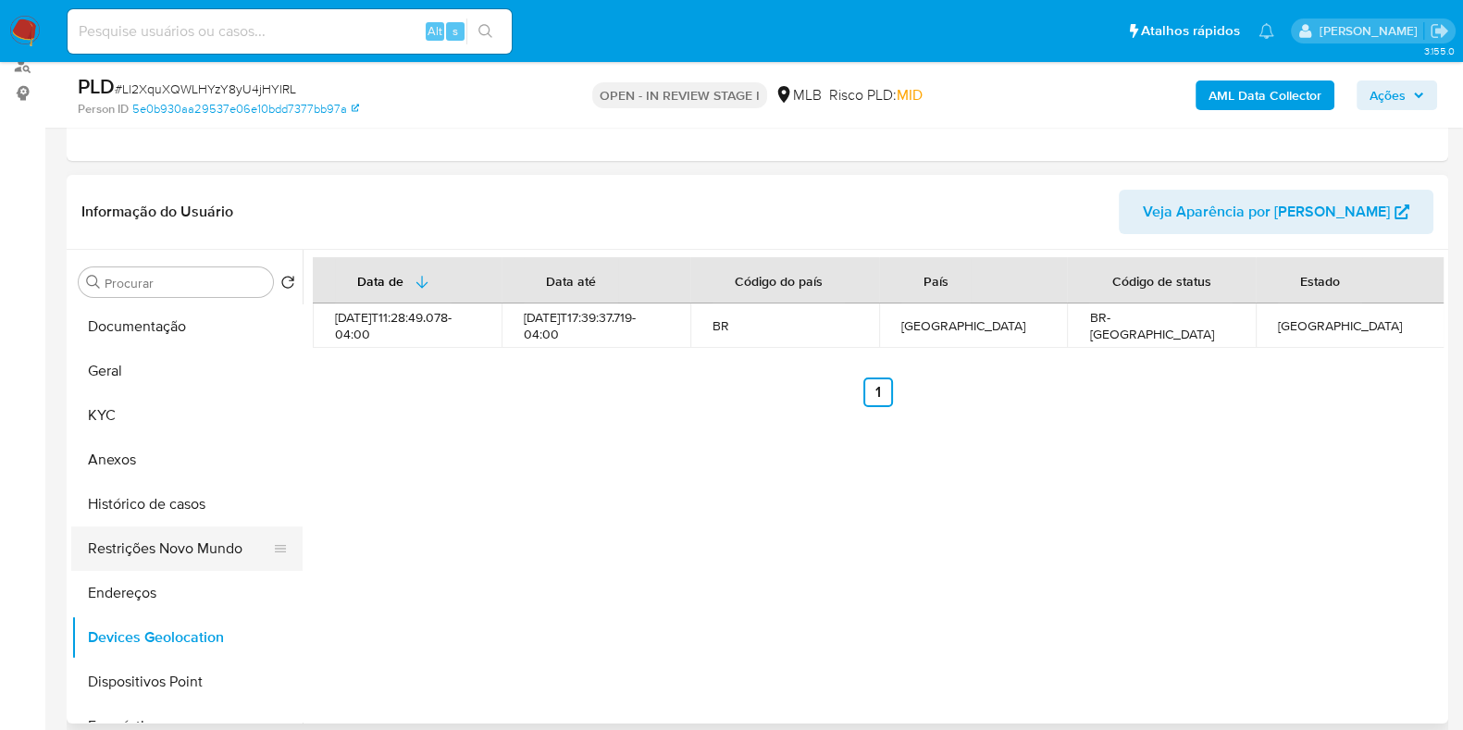
click at [185, 564] on button "Restrições Novo Mundo" at bounding box center [179, 549] width 217 height 44
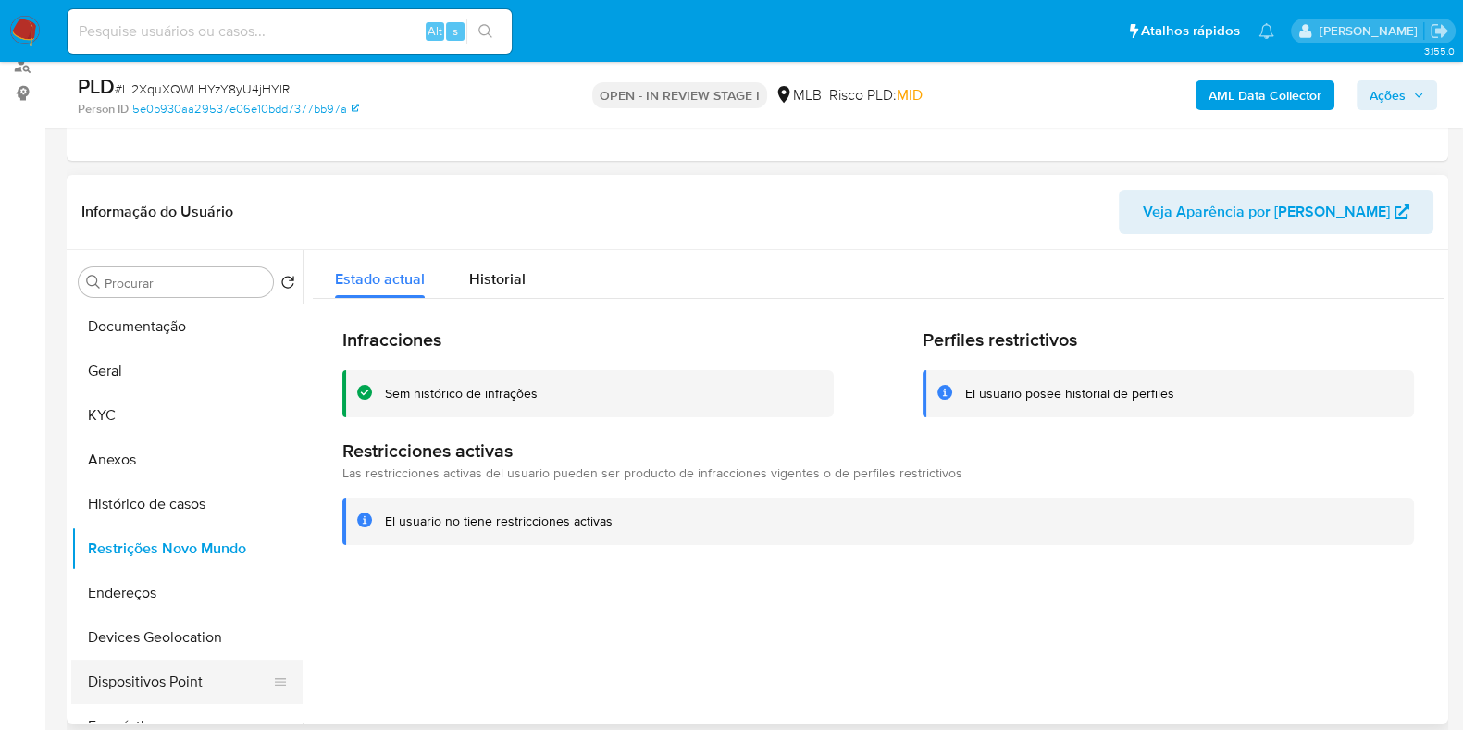
drag, startPoint x: 194, startPoint y: 683, endPoint x: 204, endPoint y: 680, distance: 9.7
click at [194, 683] on button "Dispositivos Point" at bounding box center [179, 682] width 217 height 44
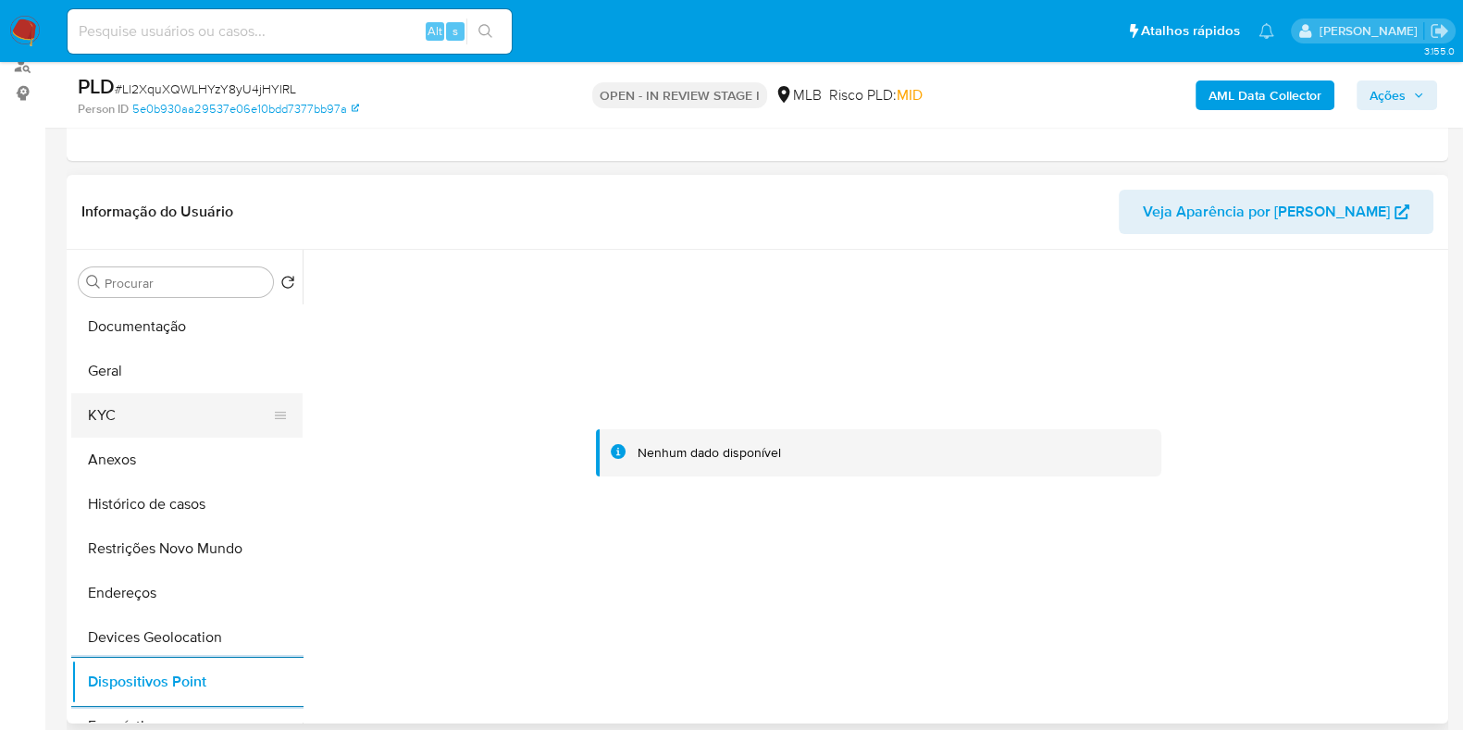
click at [203, 402] on button "KYC" at bounding box center [179, 415] width 217 height 44
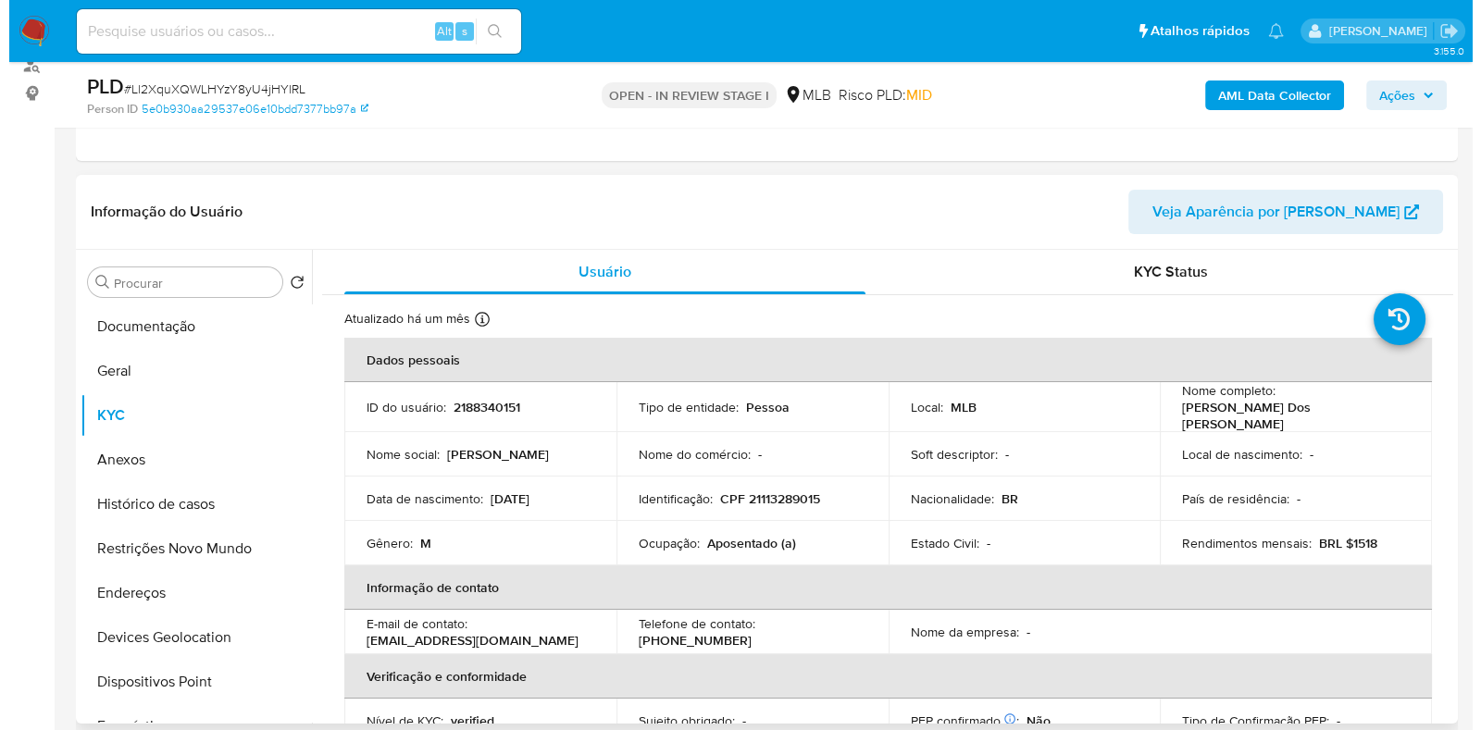
scroll to position [0, 0]
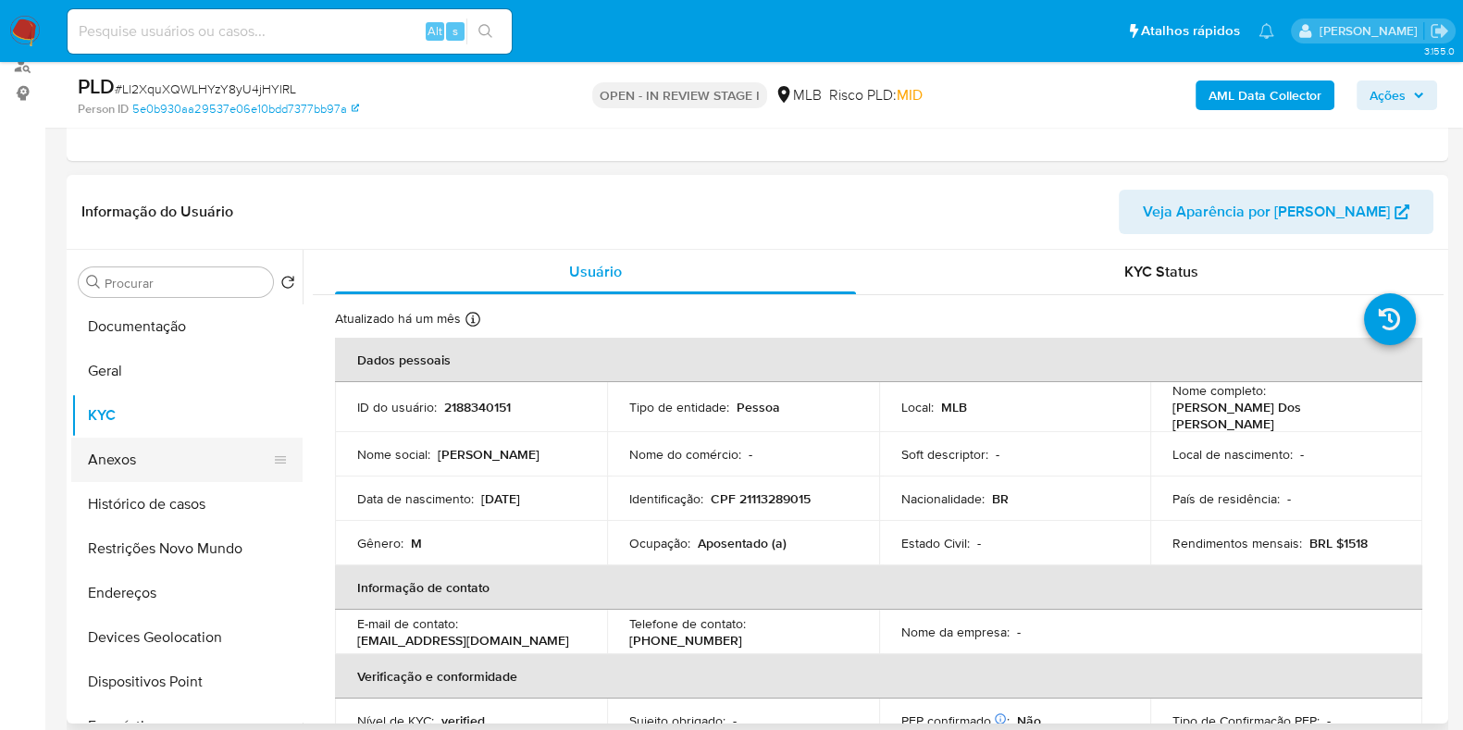
click at [124, 458] on button "Anexos" at bounding box center [179, 460] width 217 height 44
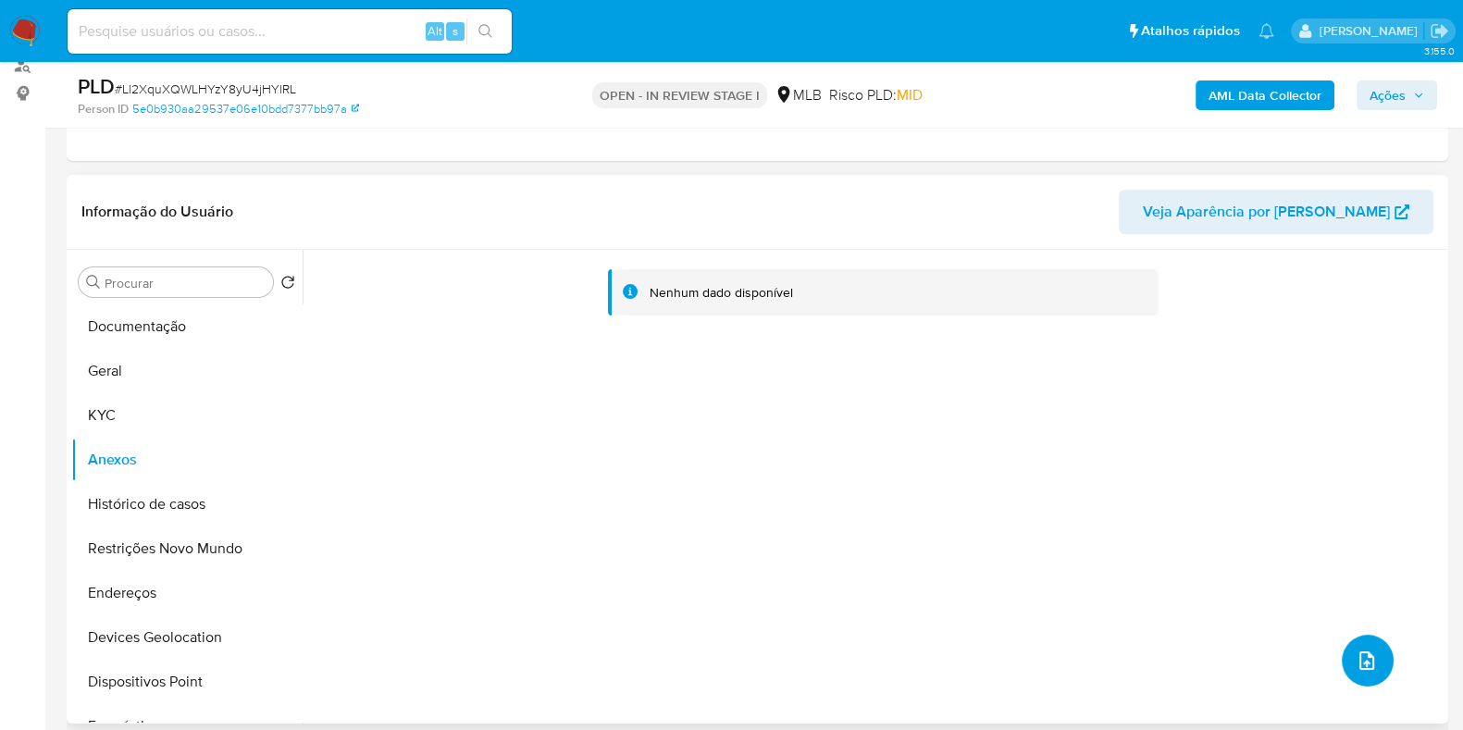
click at [1373, 653] on button "upload-file" at bounding box center [1368, 661] width 52 height 52
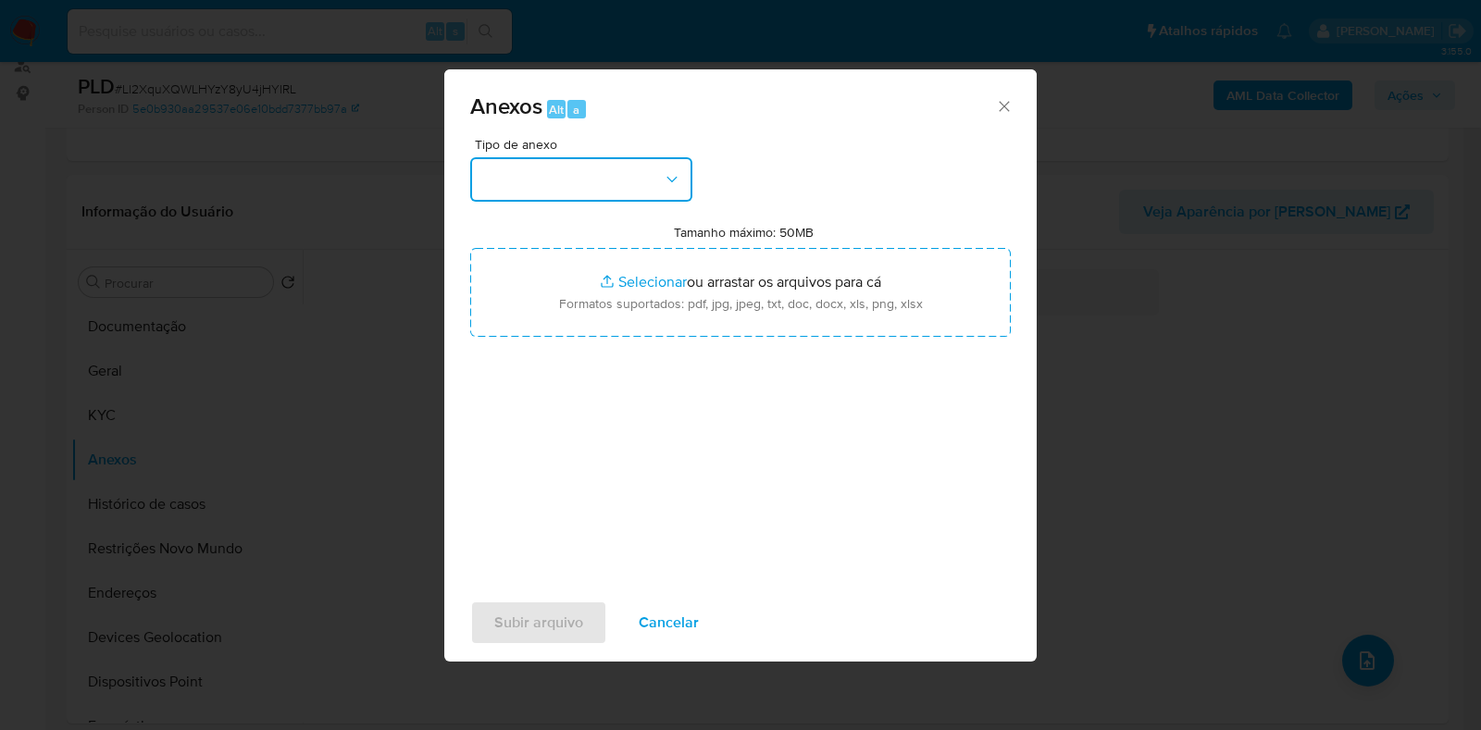
click at [500, 178] on button "button" at bounding box center [581, 179] width 222 height 44
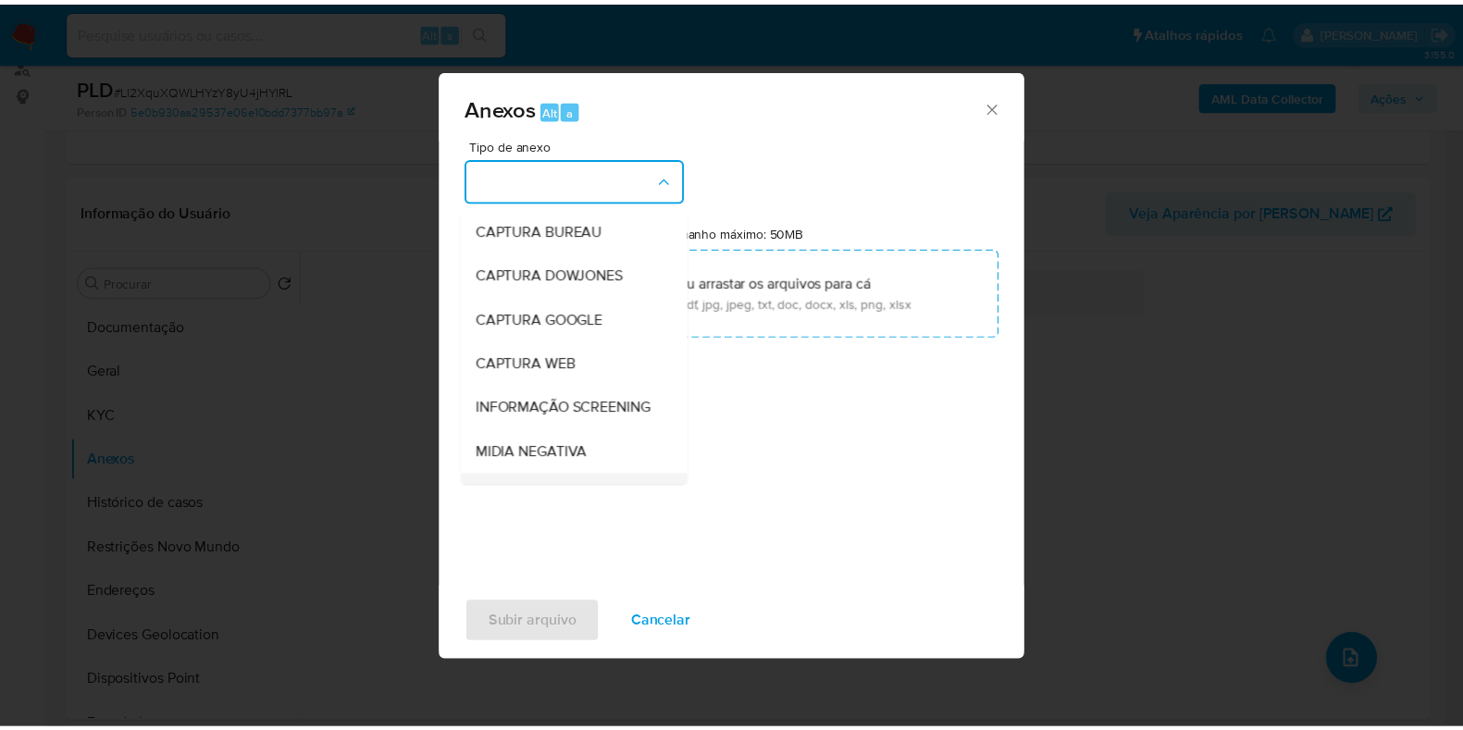
scroll to position [230, 0]
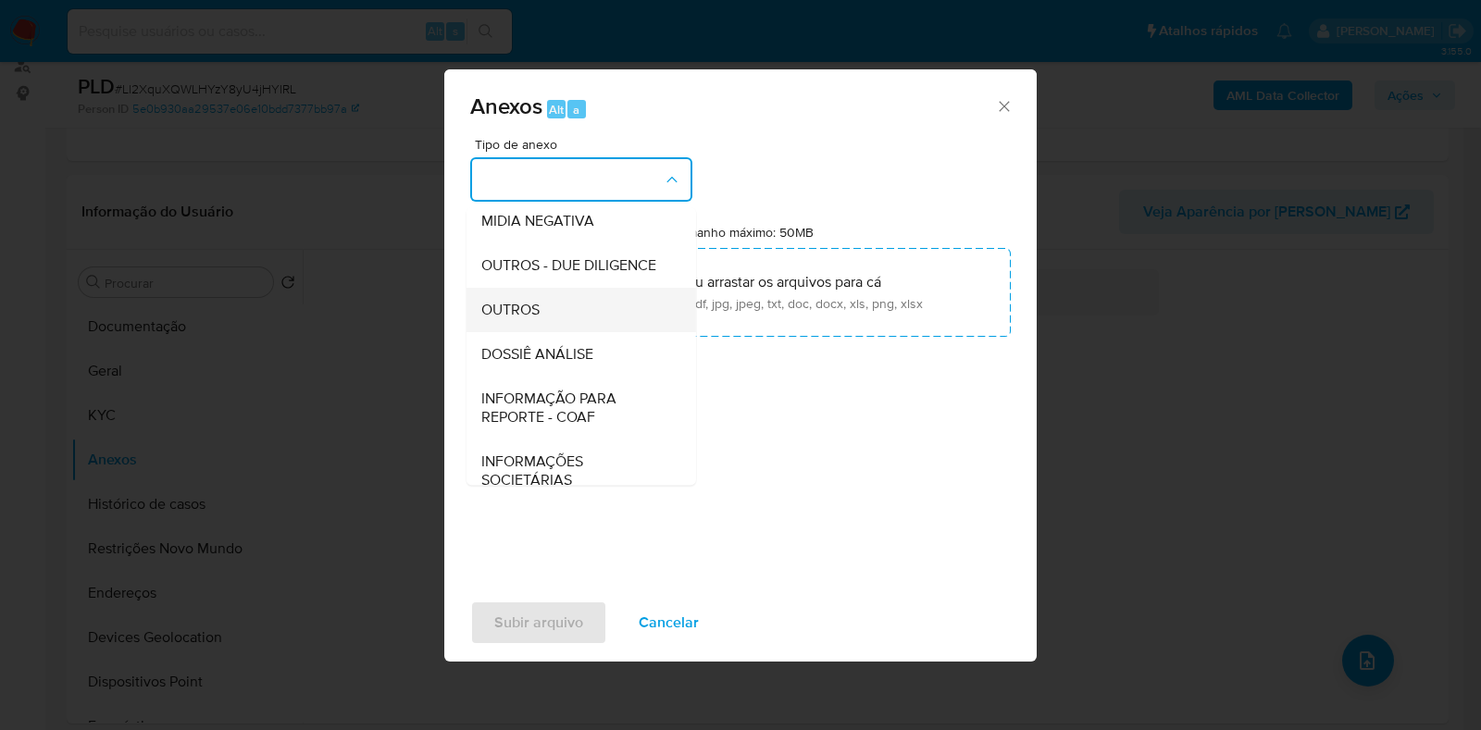
click at [556, 332] on div "OUTROS" at bounding box center [575, 310] width 189 height 44
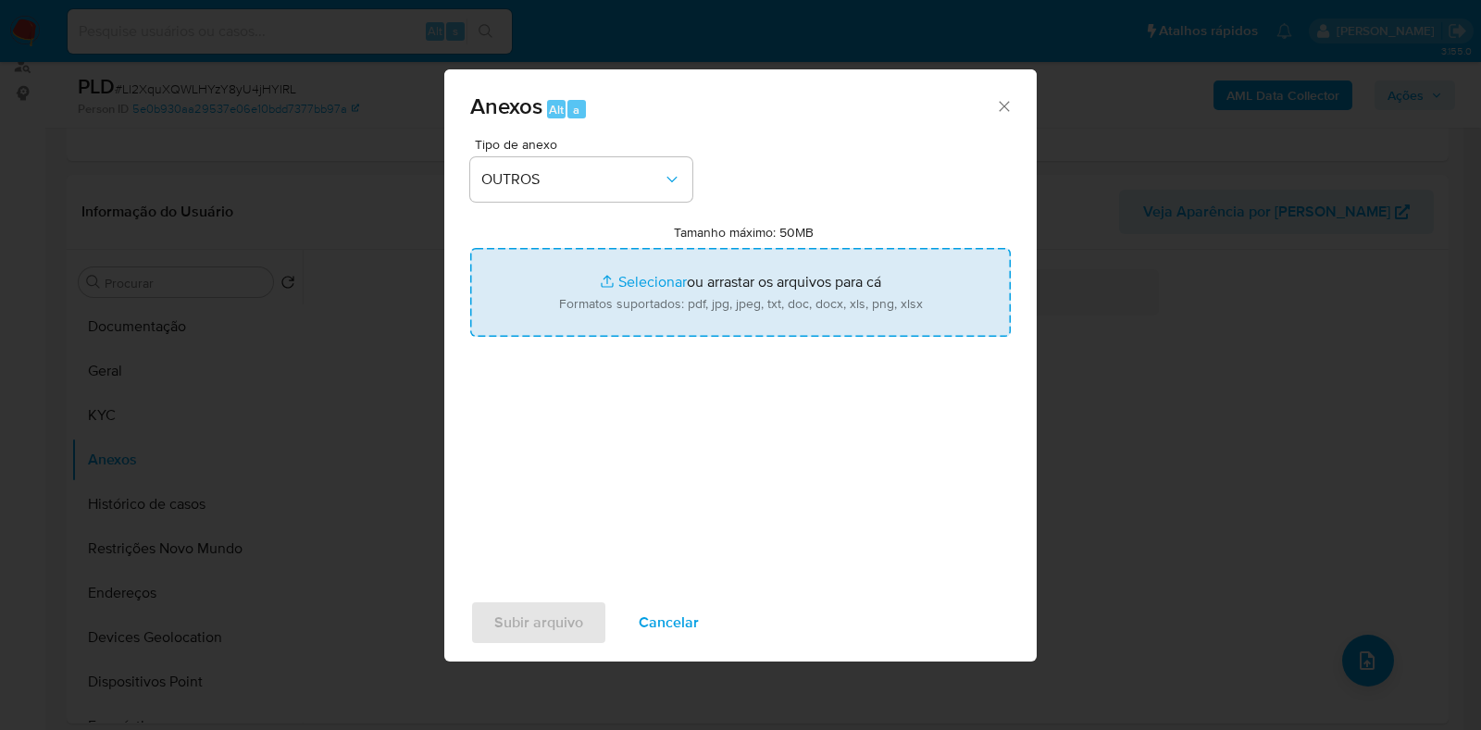
click at [643, 301] on input "Tamanho máximo: 50MB Selecionar arquivos" at bounding box center [740, 292] width 541 height 89
type input "C:\fakepath\Mulan 2188340151_2025_08_20_16_44_21 - Resumen TX.pdf"
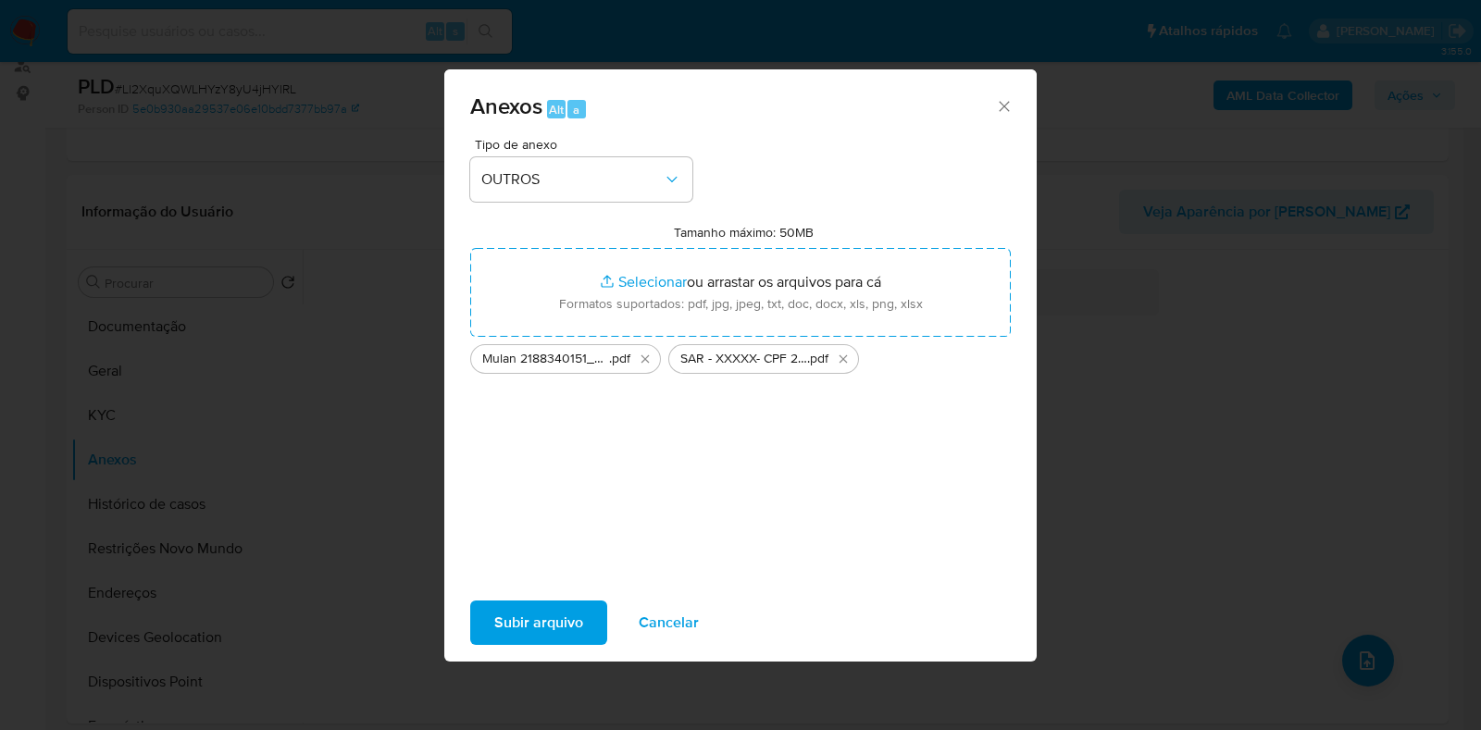
click at [495, 611] on span "Subir arquivo" at bounding box center [538, 623] width 89 height 41
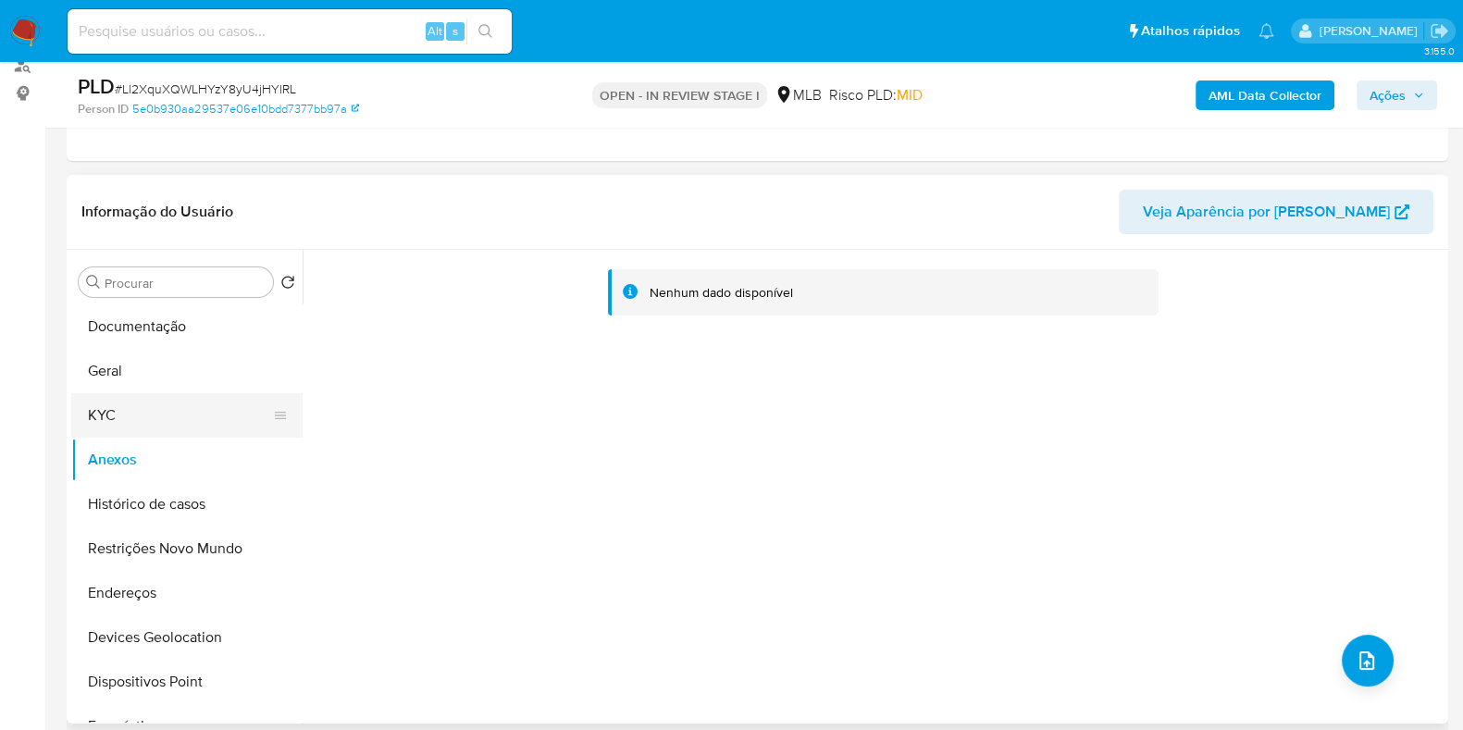
click at [134, 419] on button "KYC" at bounding box center [179, 415] width 217 height 44
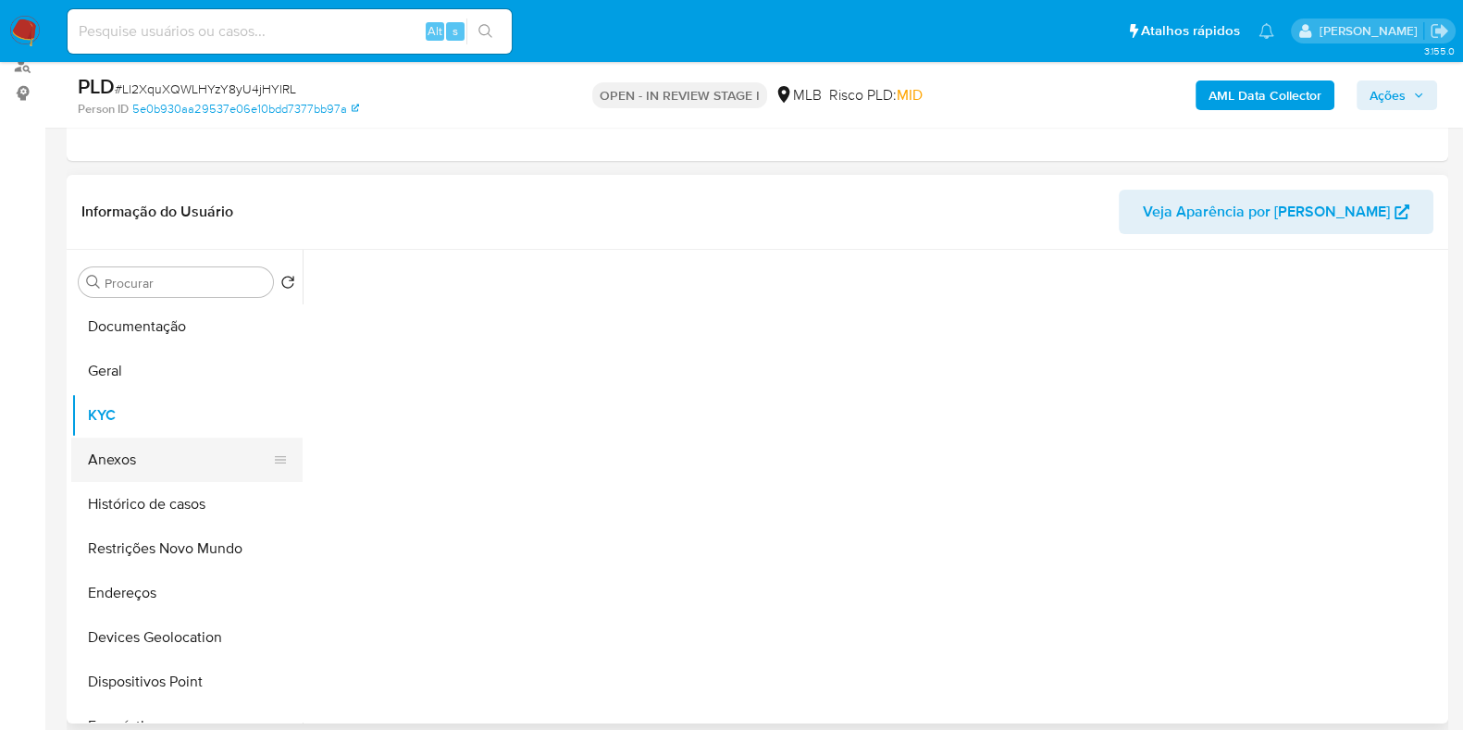
click at [130, 461] on button "Anexos" at bounding box center [179, 460] width 217 height 44
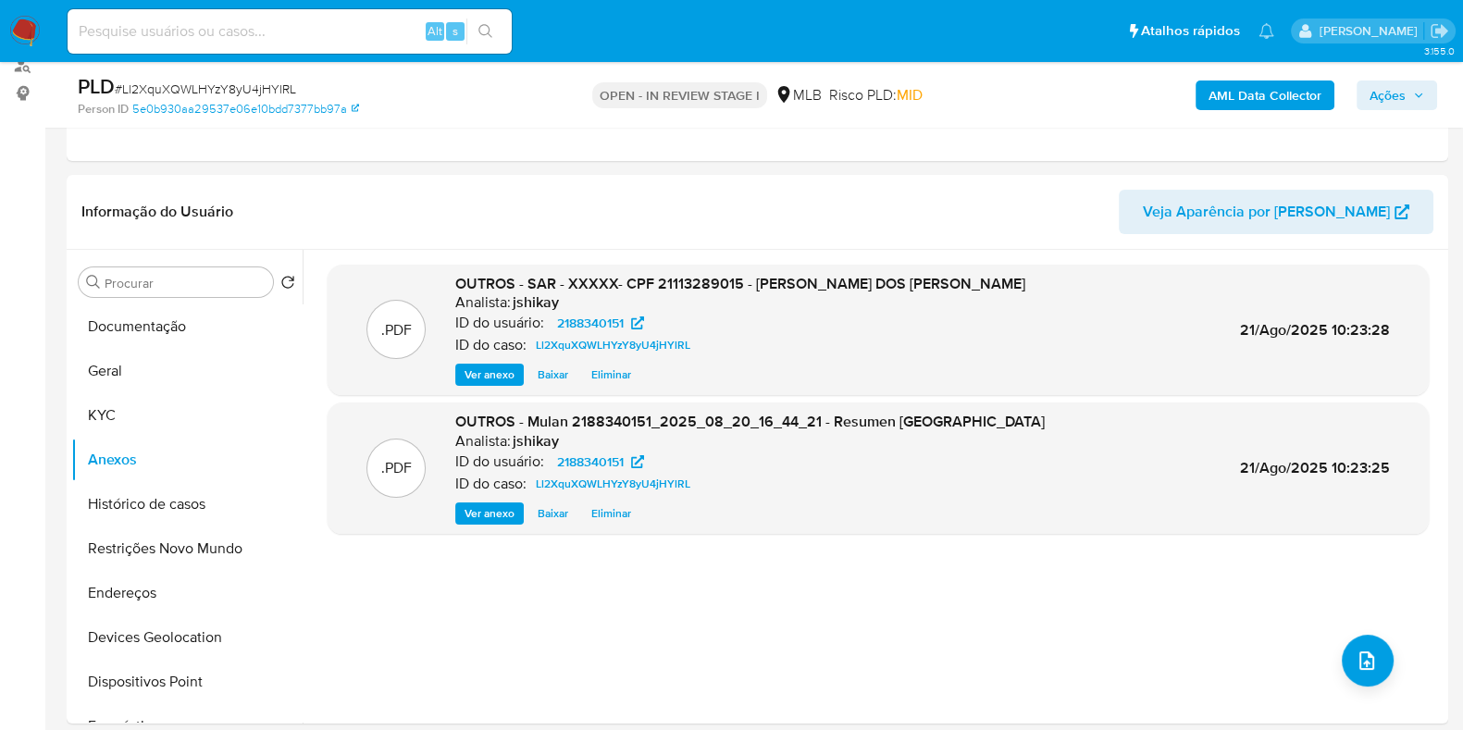
click at [1412, 99] on span "Ações" at bounding box center [1397, 95] width 55 height 26
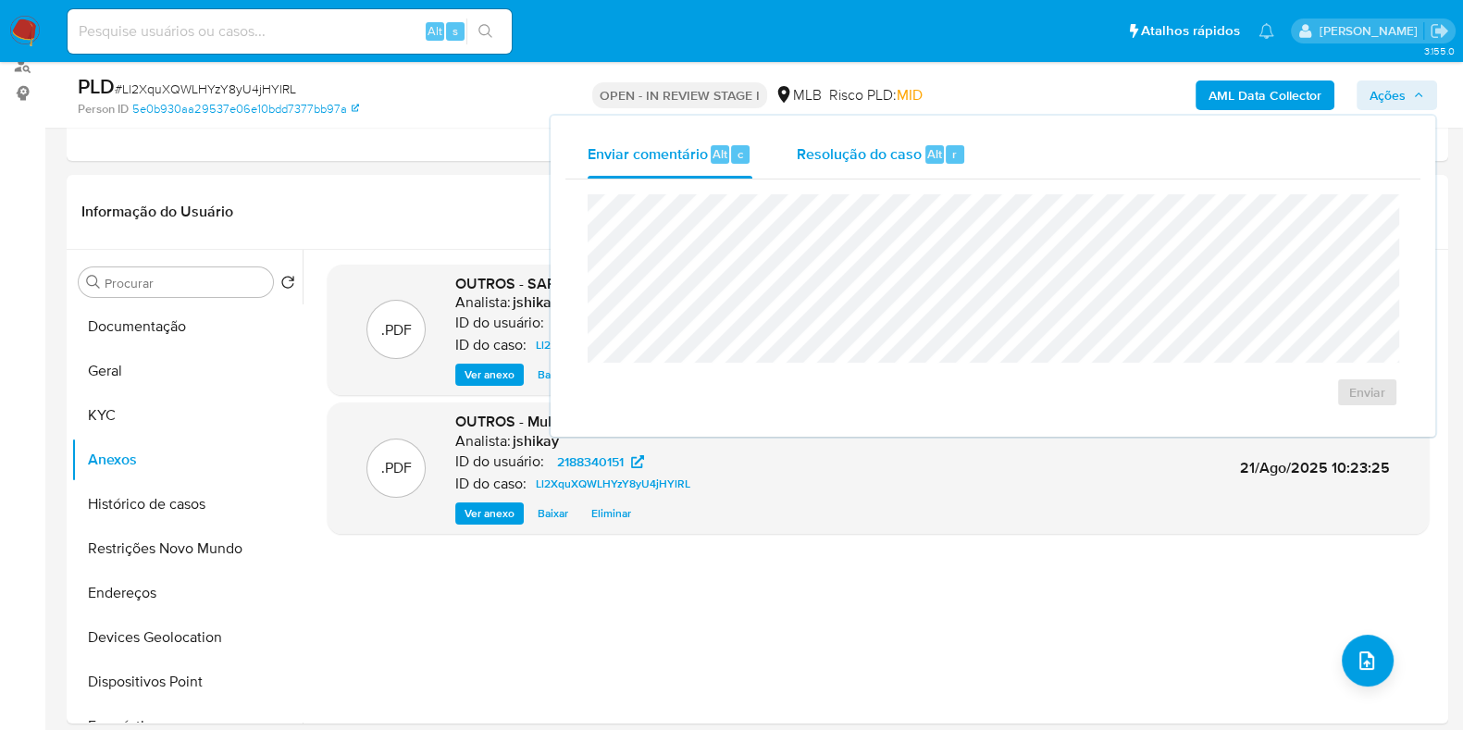
click at [918, 164] on div "Resolução do caso Alt r" at bounding box center [881, 155] width 169 height 48
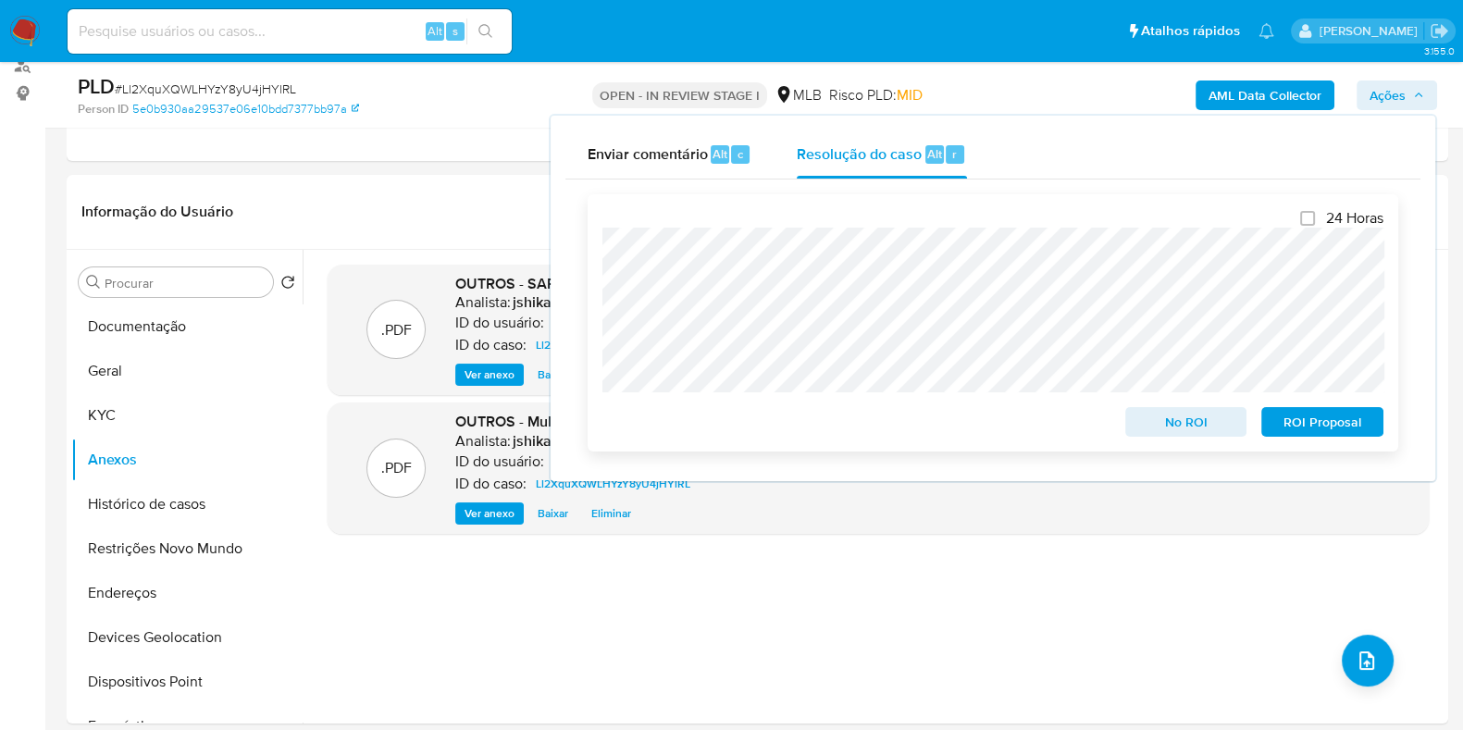
click at [1343, 429] on span "ROI Proposal" at bounding box center [1323, 422] width 96 height 26
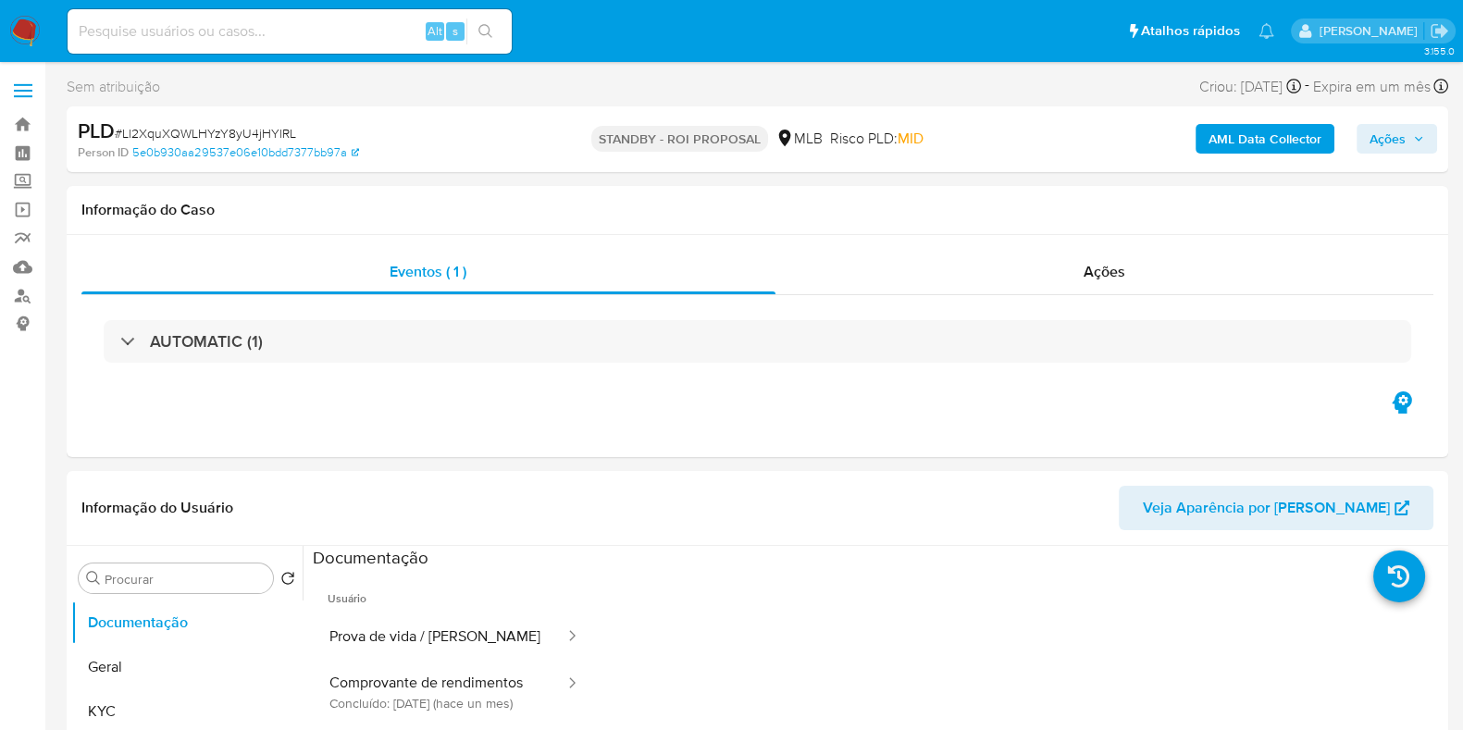
select select "10"
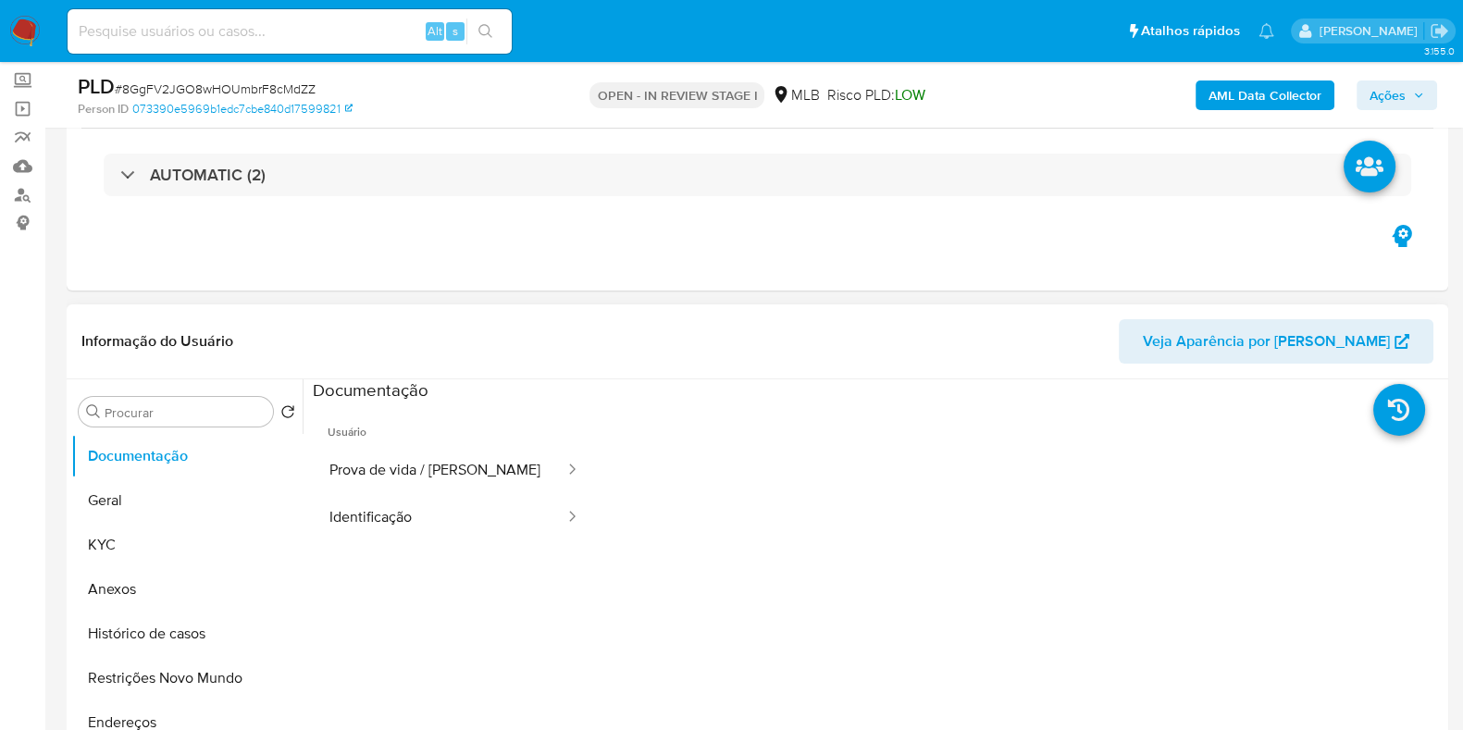
scroll to position [230, 0]
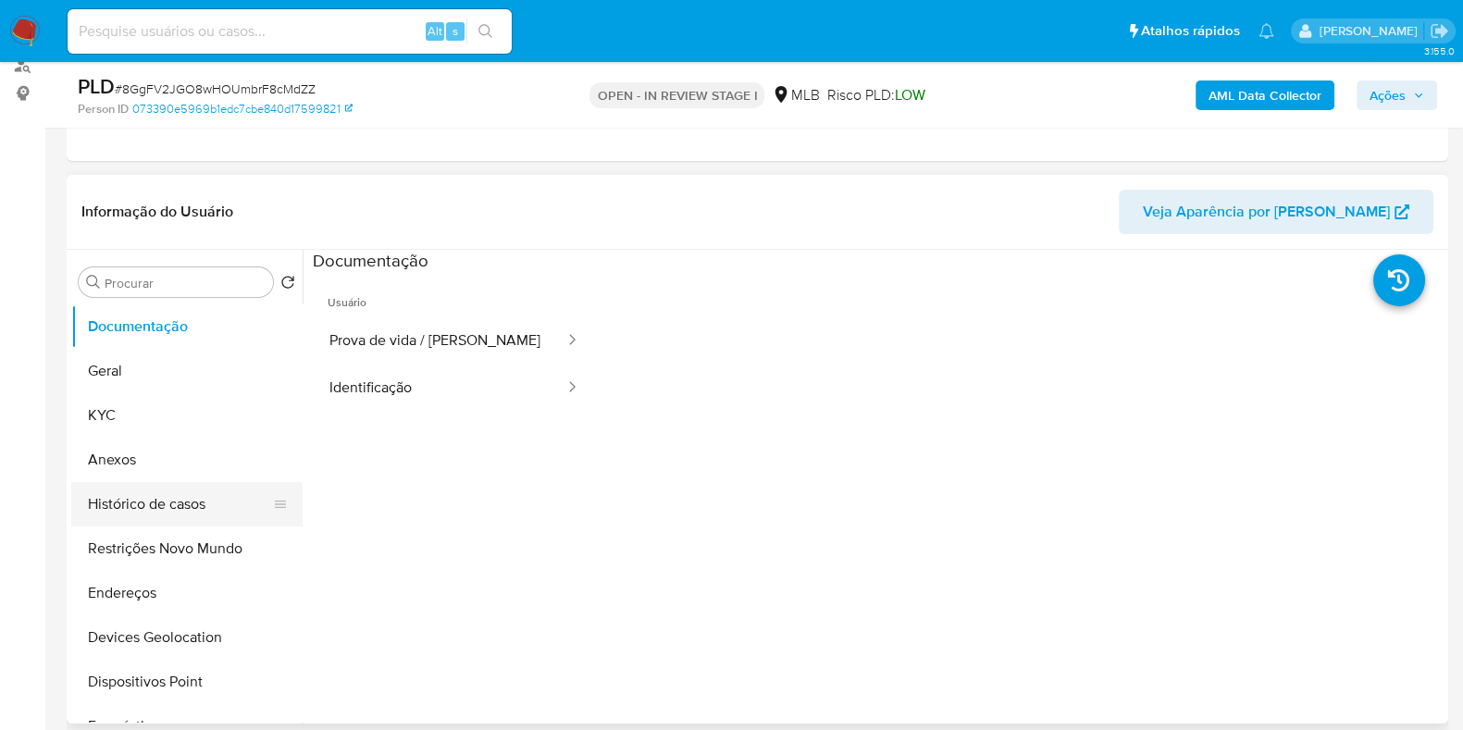
click at [201, 498] on button "Histórico de casos" at bounding box center [179, 504] width 217 height 44
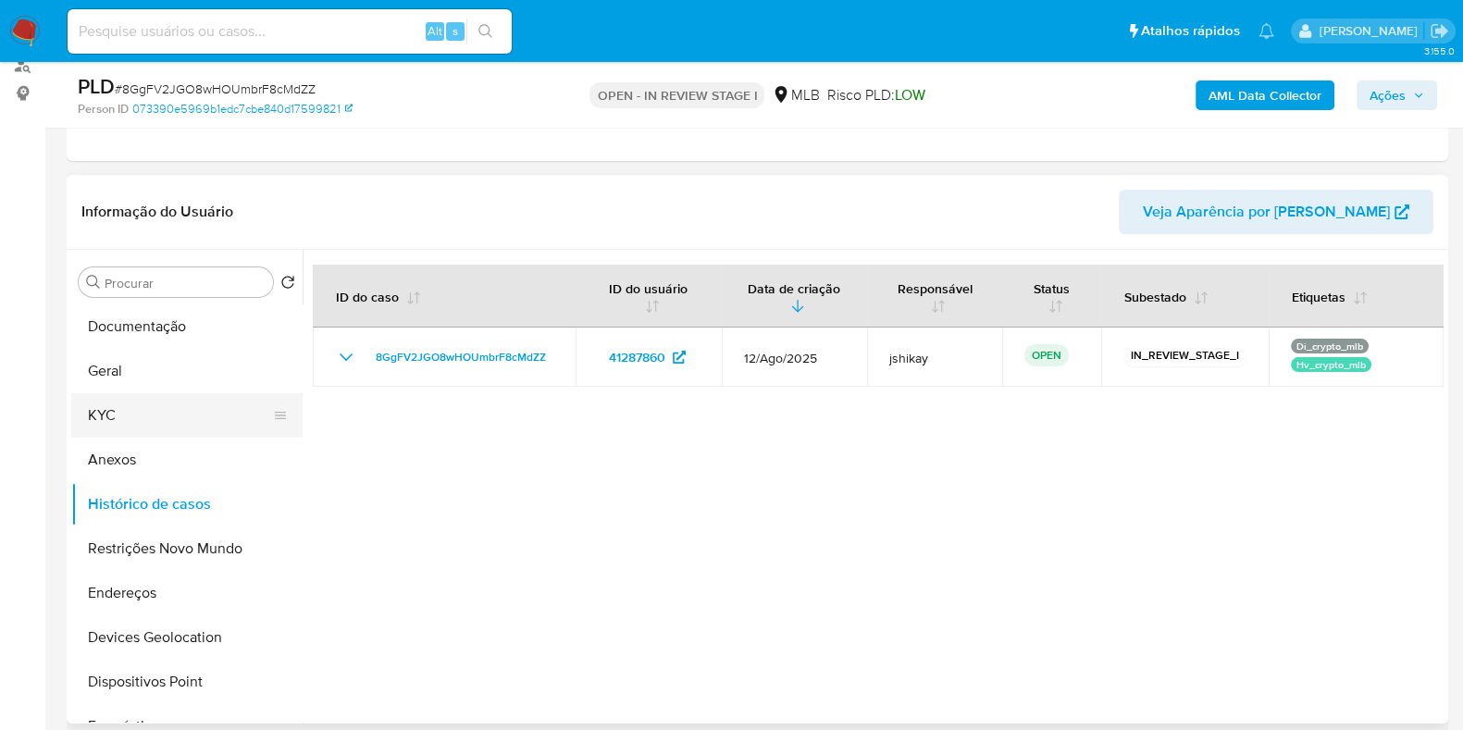
click at [143, 417] on button "KYC" at bounding box center [179, 415] width 217 height 44
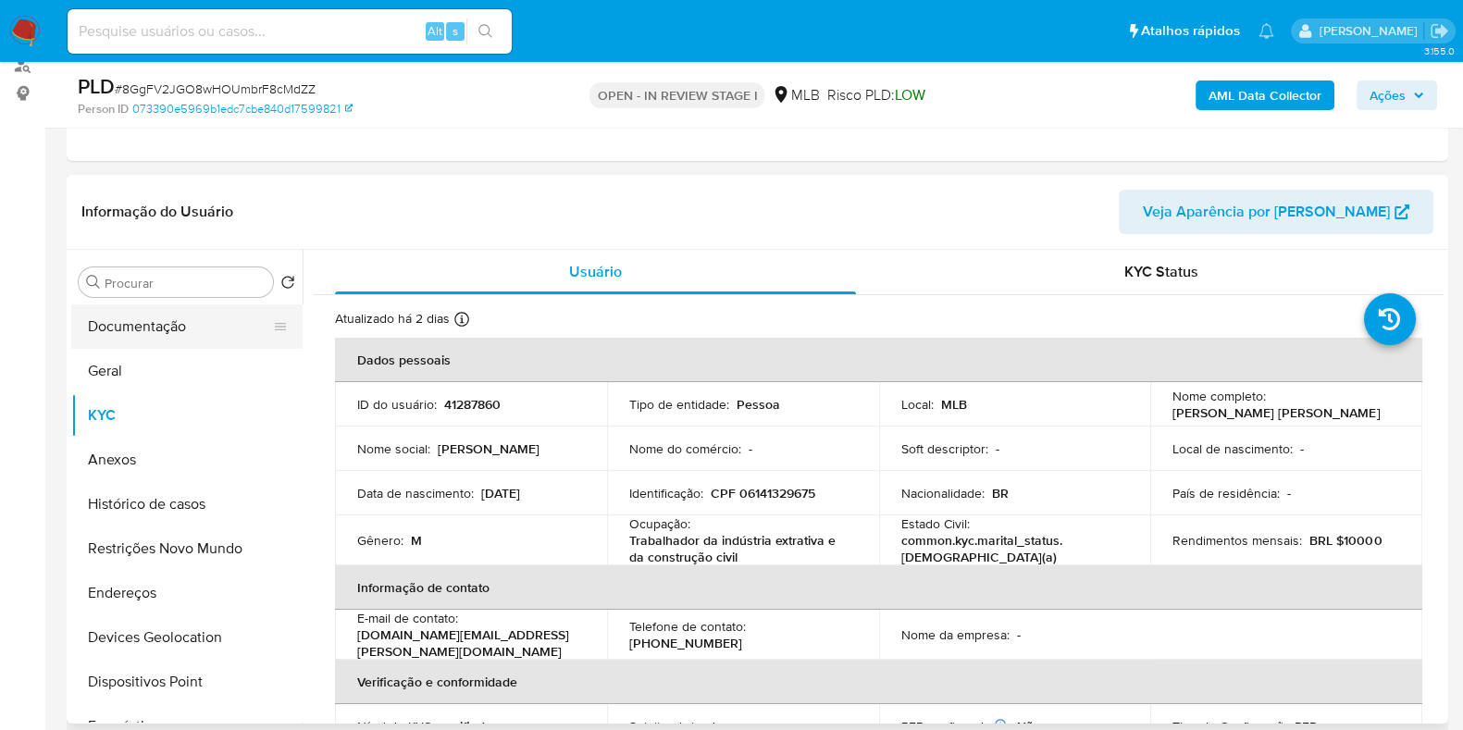
click at [153, 317] on button "Documentação" at bounding box center [179, 327] width 217 height 44
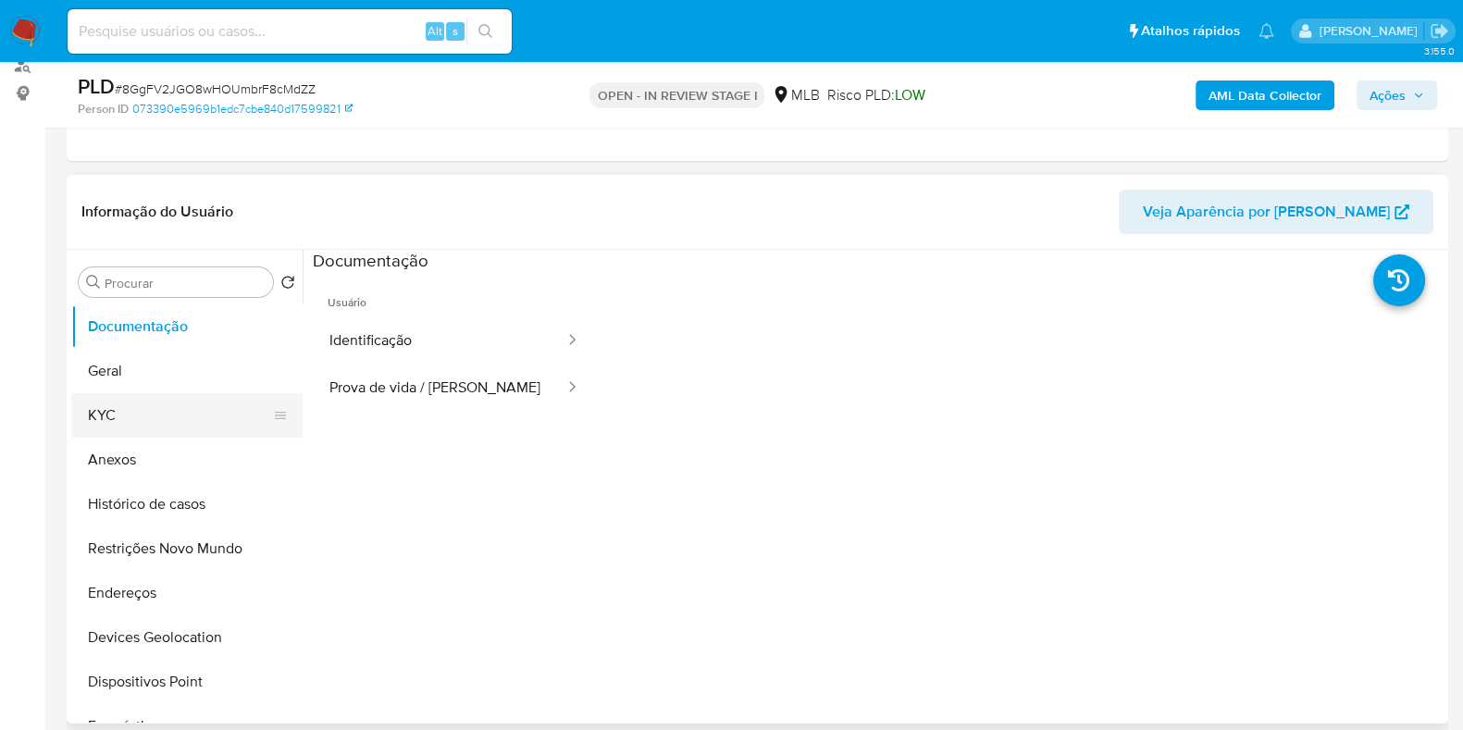
click at [151, 406] on button "KYC" at bounding box center [179, 415] width 217 height 44
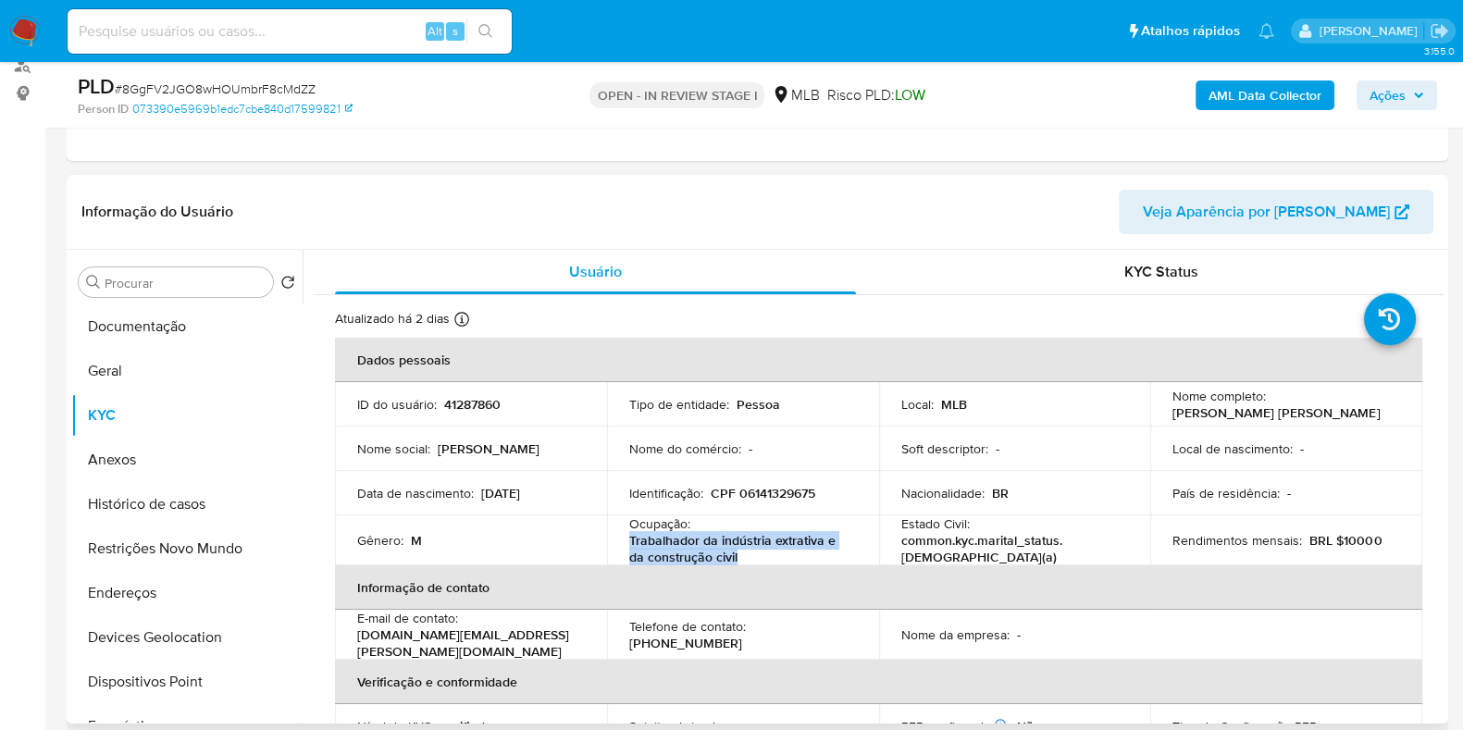
copy p "Trabalhador da indústria extrativa e da construção civil"
drag, startPoint x: 743, startPoint y: 550, endPoint x: 629, endPoint y: 539, distance: 115.3
click at [629, 539] on p "Trabalhador da indústria extrativa e da construção civil" at bounding box center [739, 548] width 220 height 33
click at [168, 382] on button "Geral" at bounding box center [179, 371] width 217 height 44
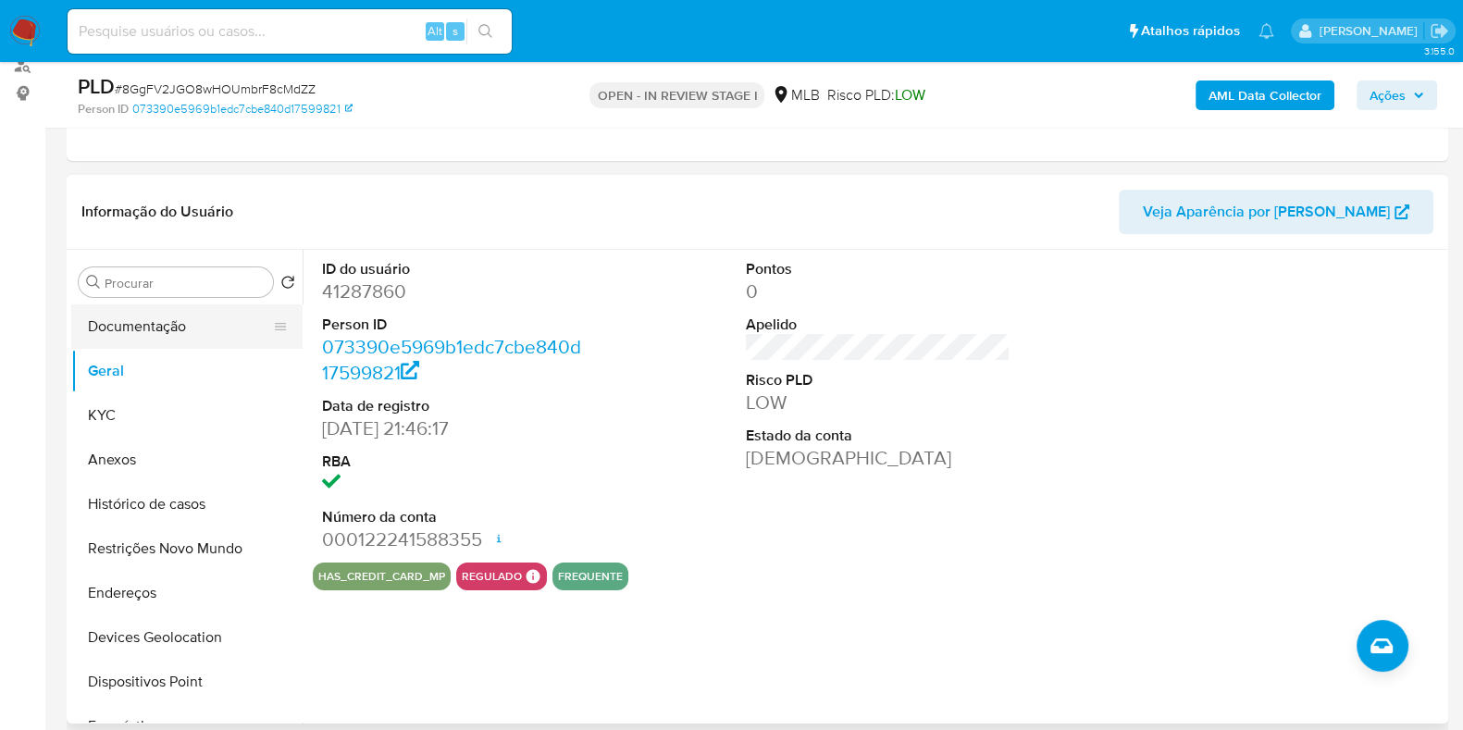
click at [185, 306] on button "Documentação" at bounding box center [179, 327] width 217 height 44
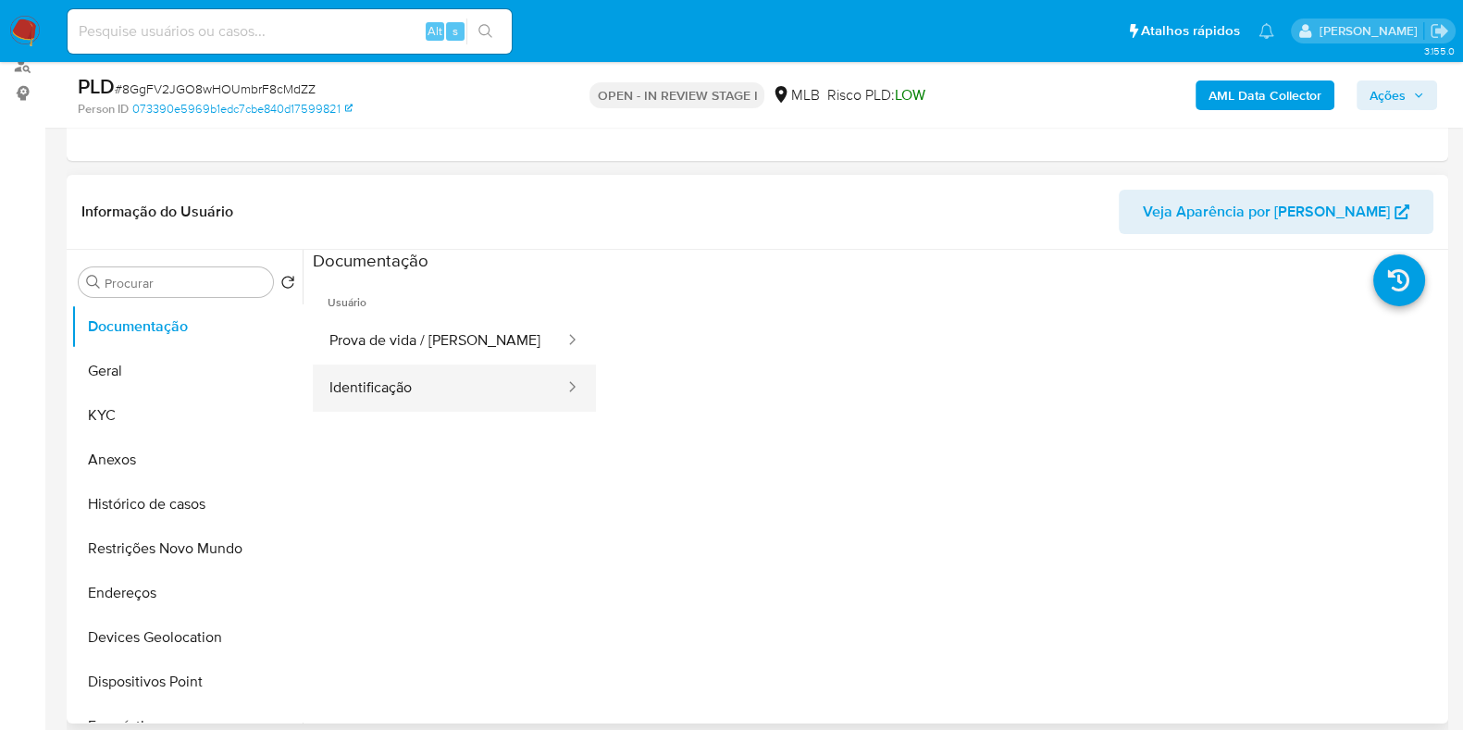
click at [449, 374] on button "Identificação" at bounding box center [440, 388] width 254 height 47
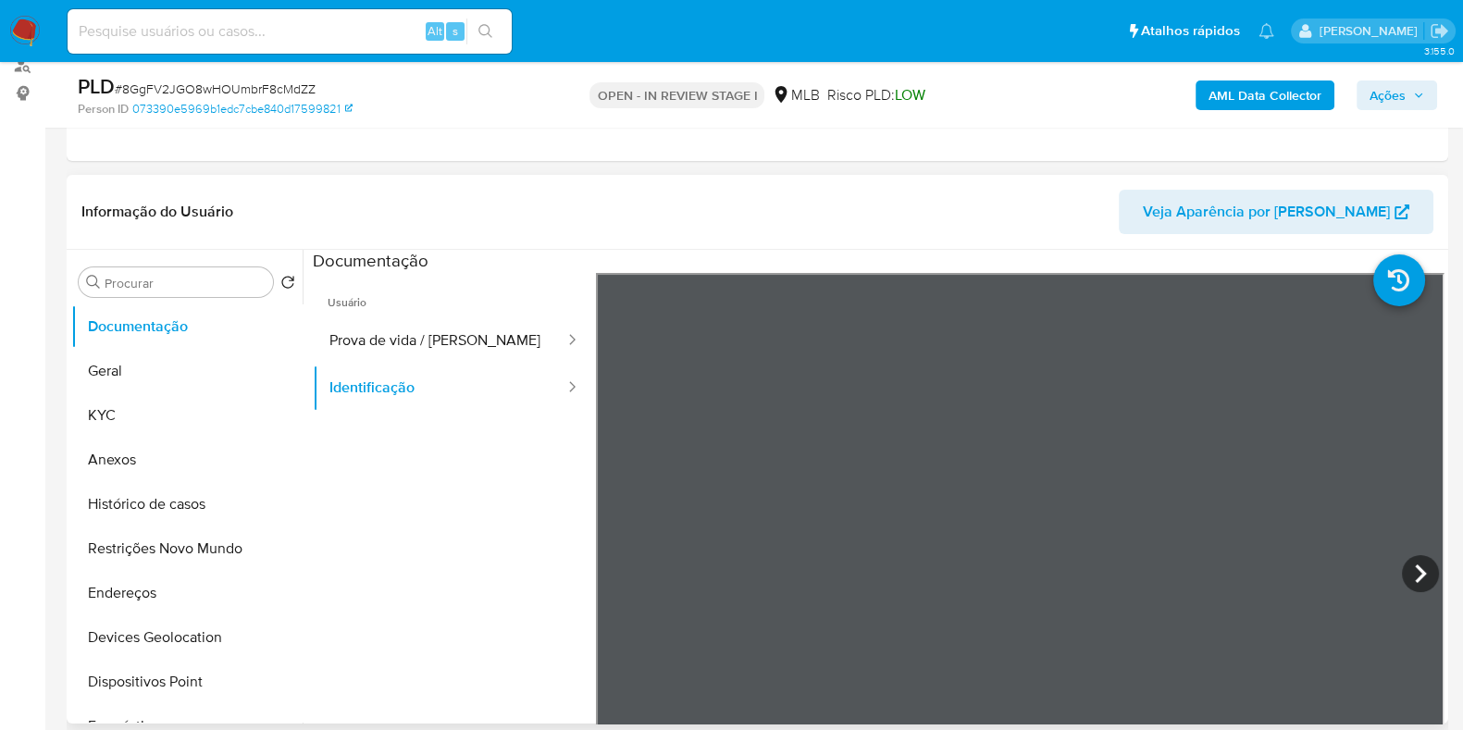
scroll to position [347, 0]
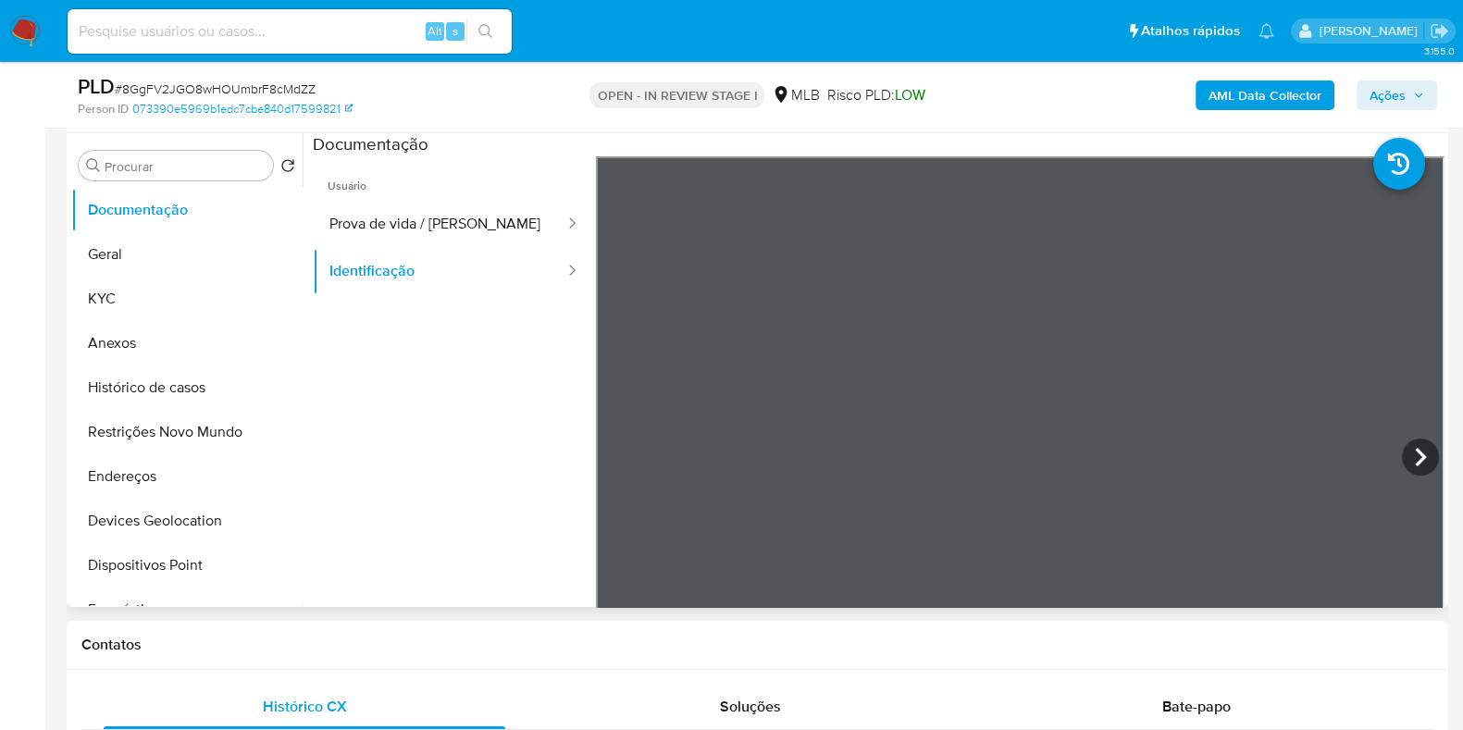
click at [477, 191] on span "Usuário" at bounding box center [454, 178] width 283 height 44
click at [486, 219] on button "Prova de vida / [PERSON_NAME]" at bounding box center [440, 224] width 254 height 47
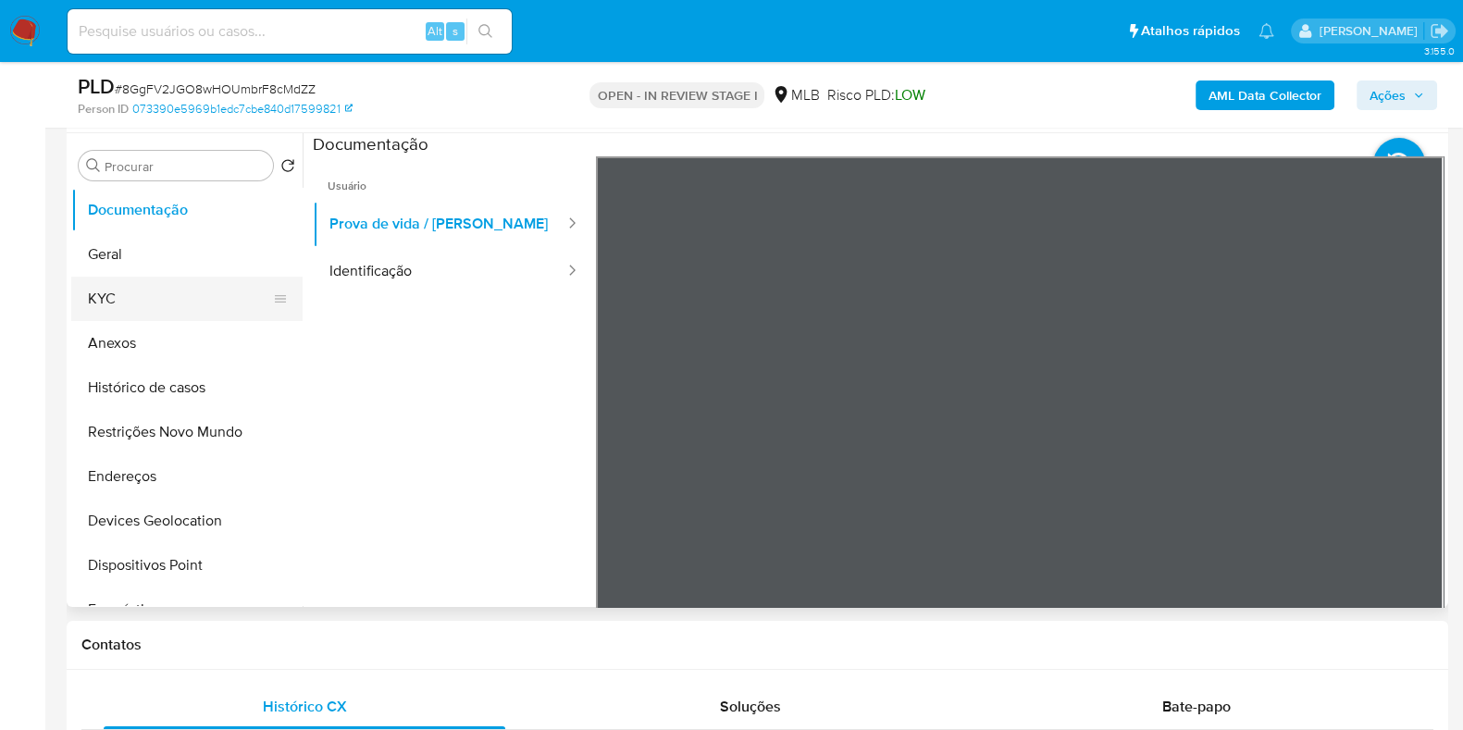
click at [142, 293] on button "KYC" at bounding box center [179, 299] width 217 height 44
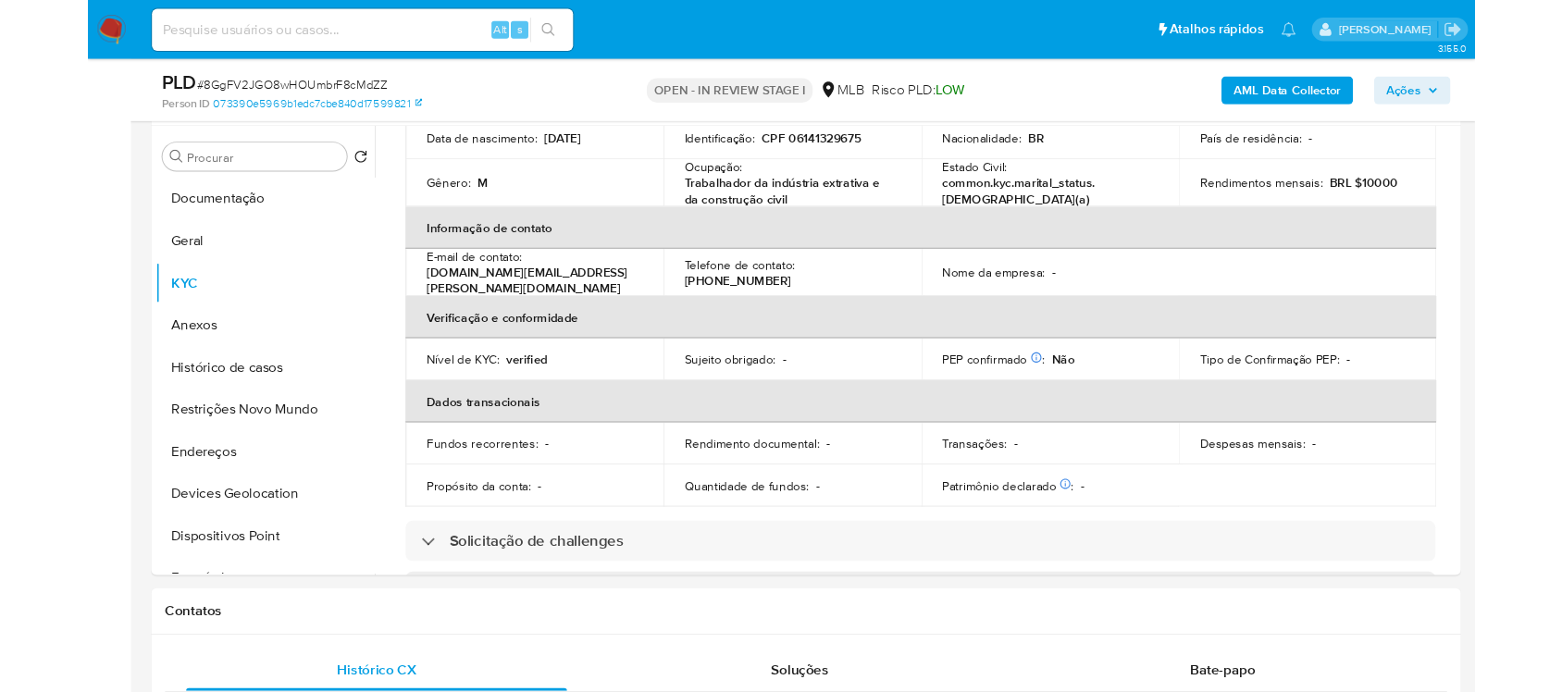
scroll to position [231, 0]
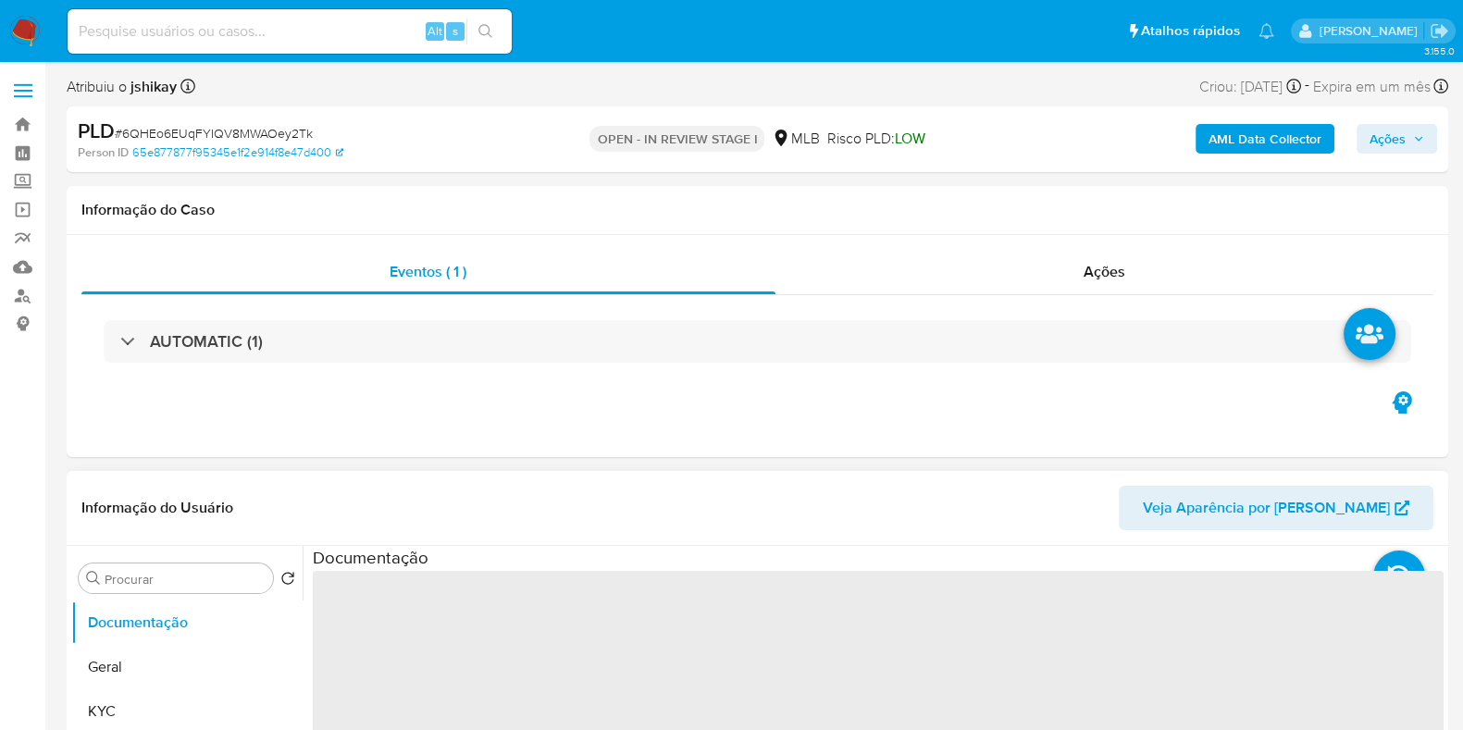
scroll to position [115, 0]
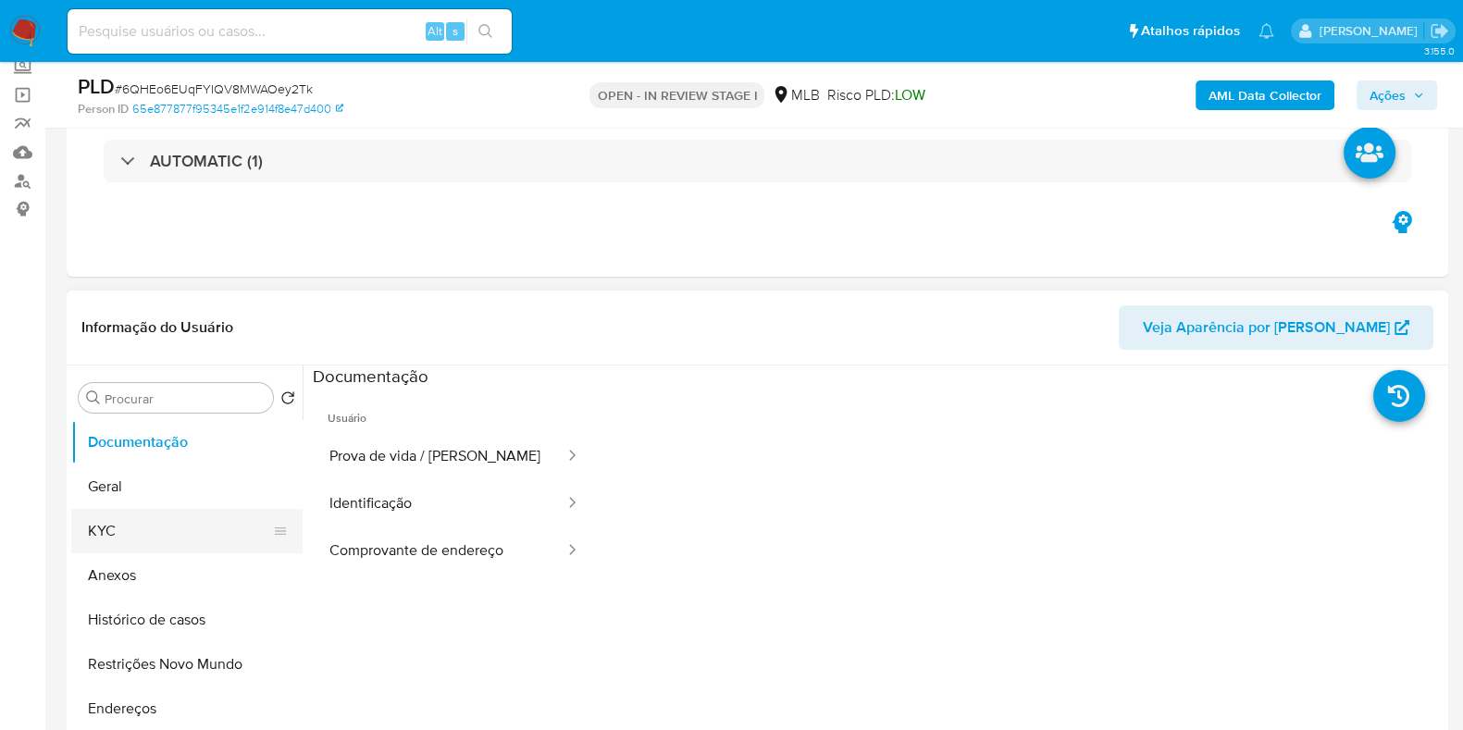
select select "10"
click at [135, 623] on button "Histórico de casos" at bounding box center [179, 620] width 217 height 44
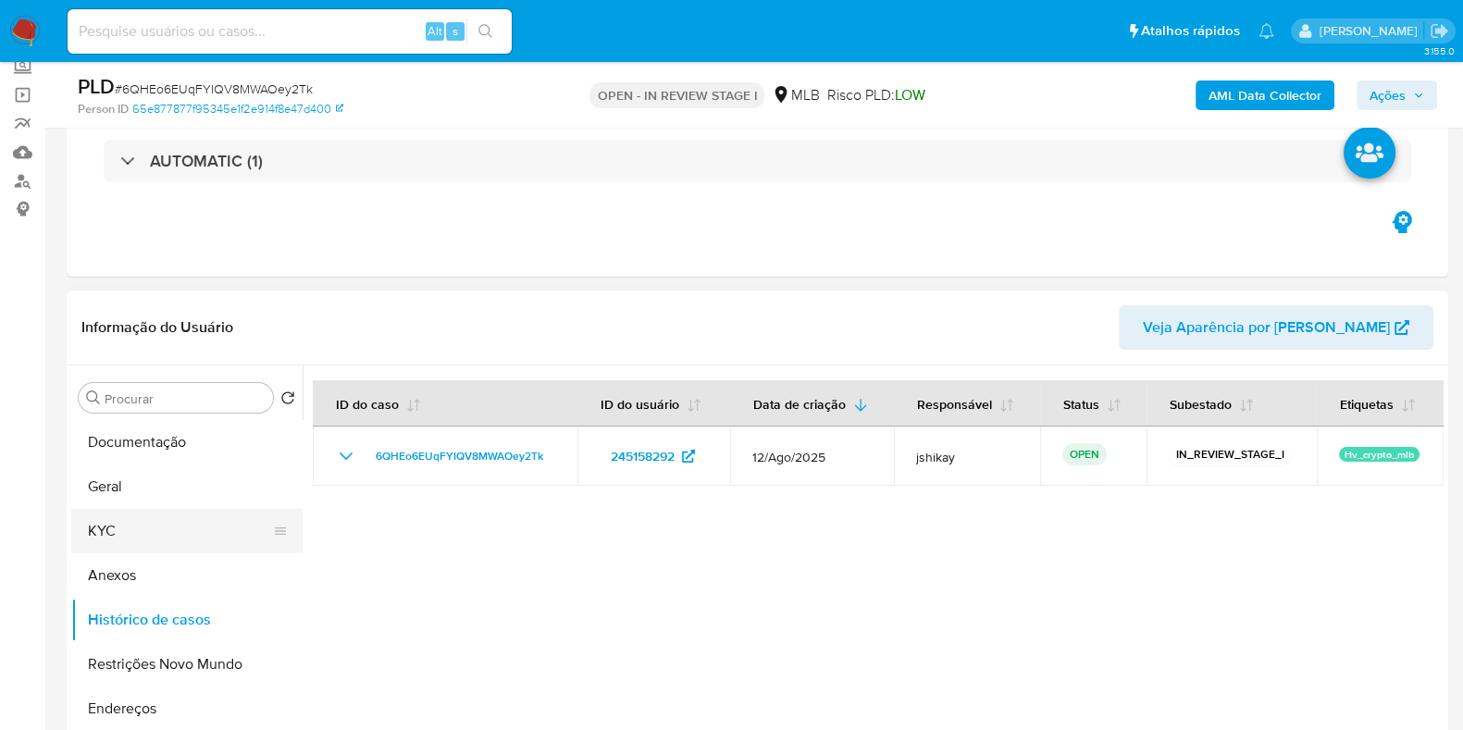
click at [124, 524] on button "KYC" at bounding box center [179, 531] width 217 height 44
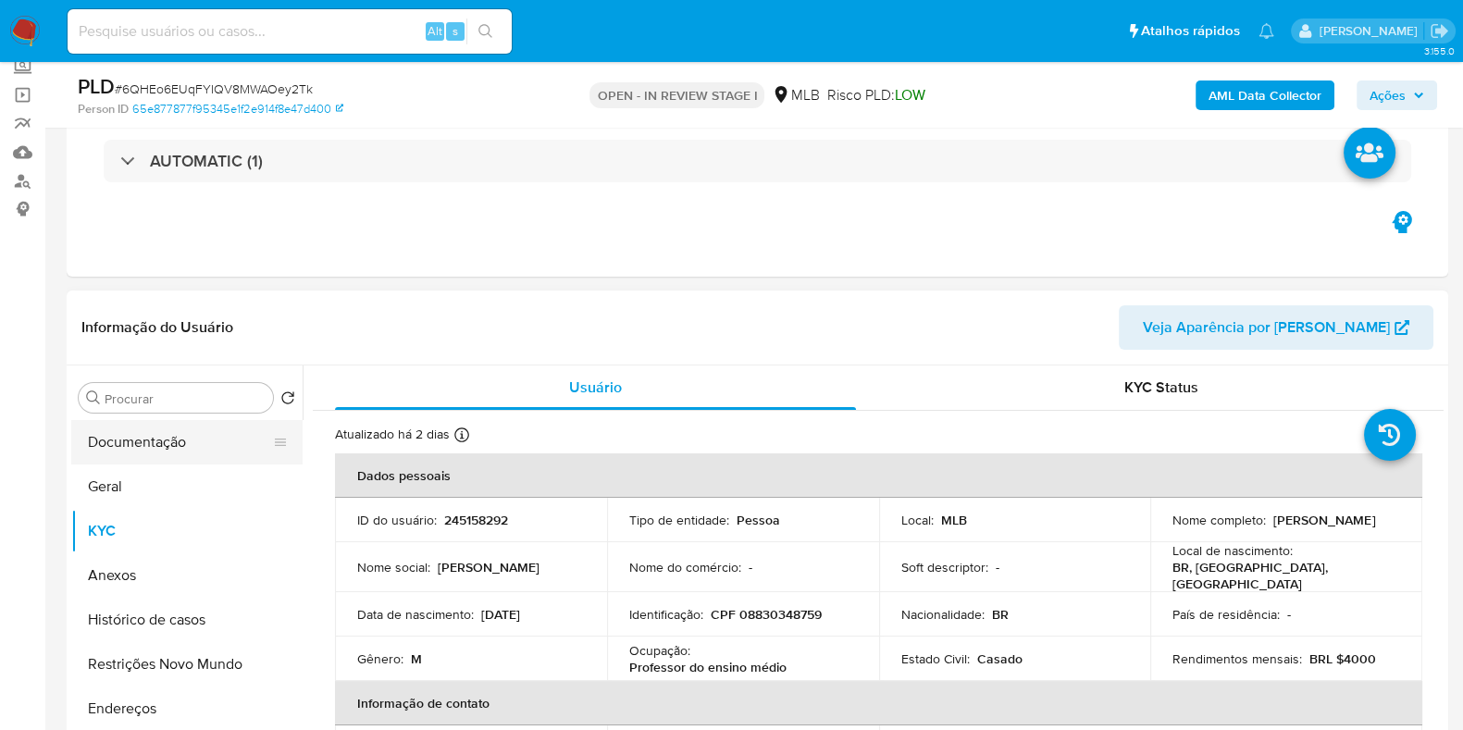
click at [186, 443] on button "Documentação" at bounding box center [179, 442] width 217 height 44
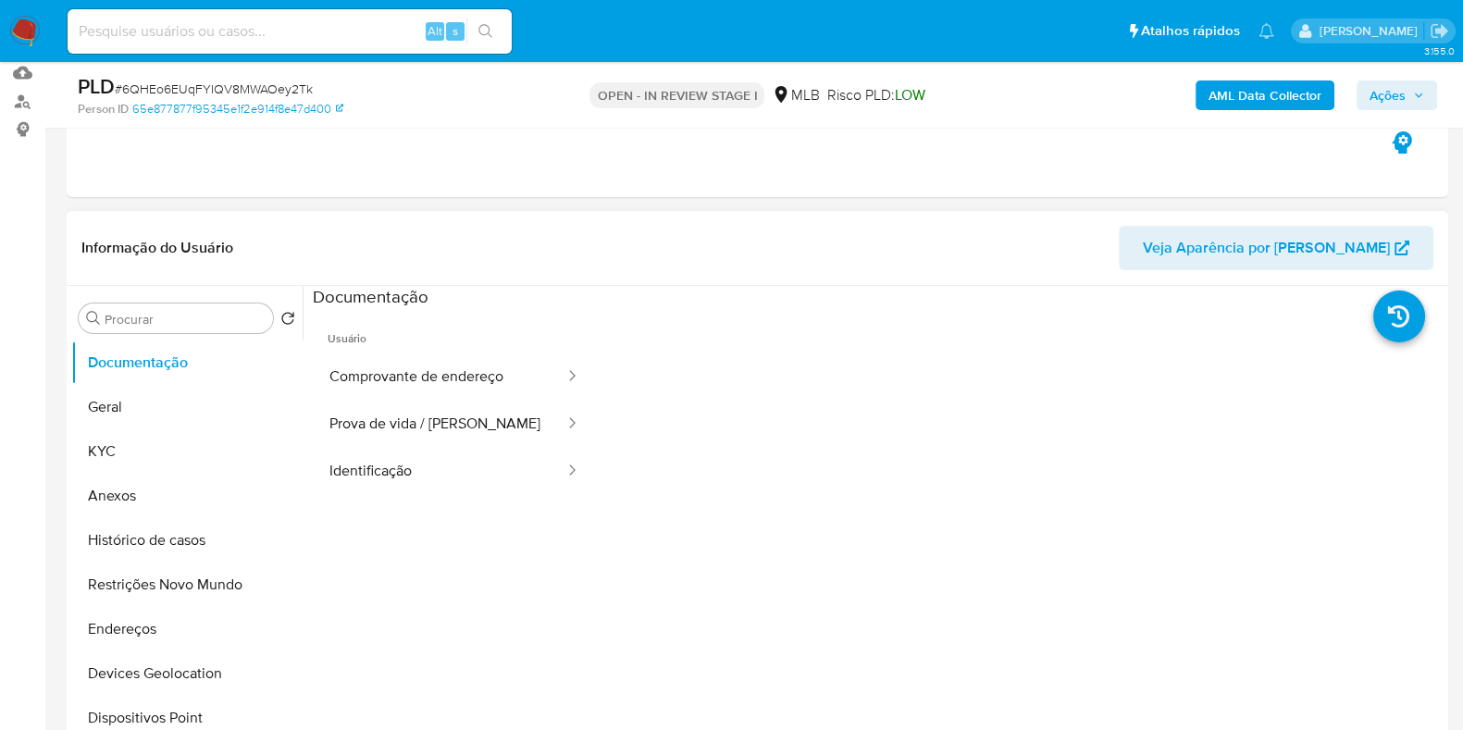
scroll to position [347, 0]
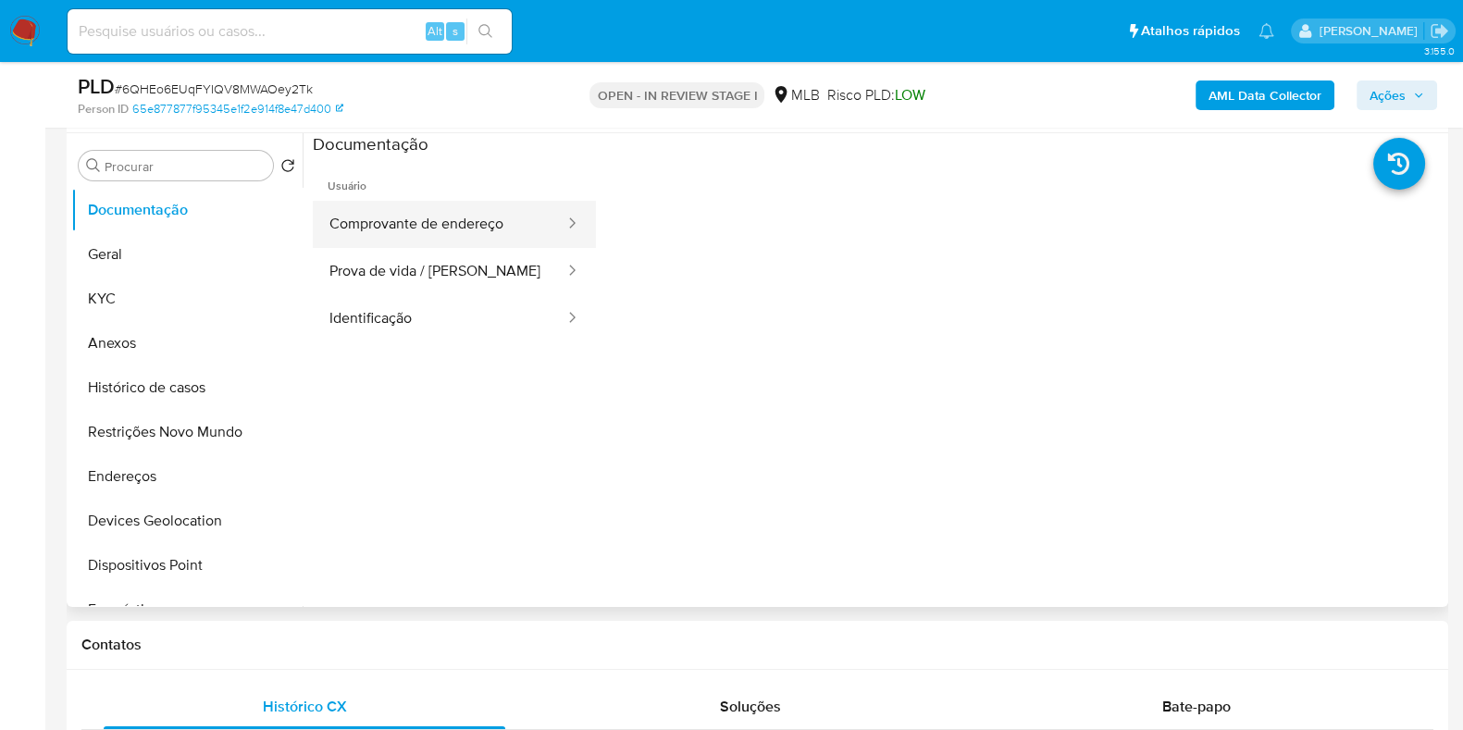
click at [484, 228] on button "Comprovante de endereço" at bounding box center [440, 224] width 254 height 47
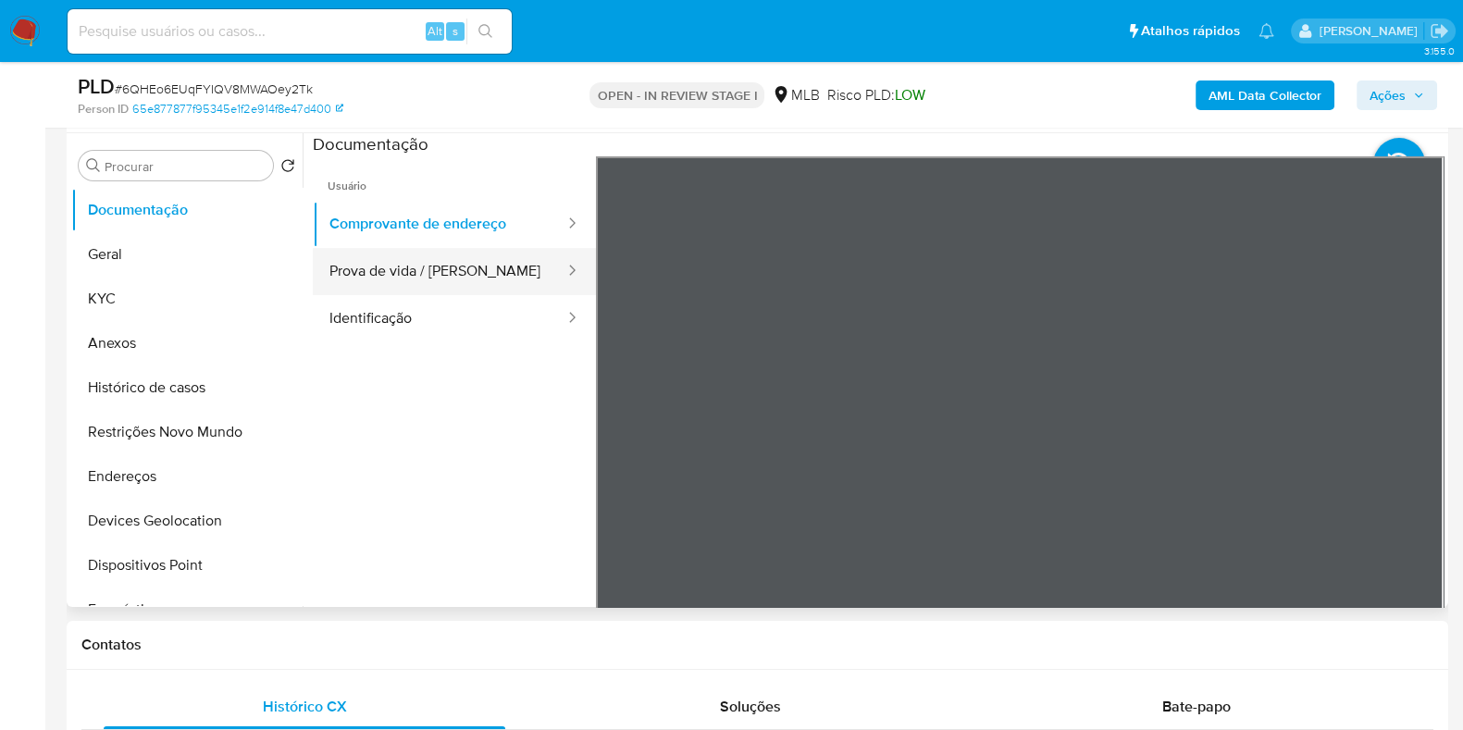
click at [400, 272] on button "Prova de vida / [PERSON_NAME]" at bounding box center [440, 271] width 254 height 47
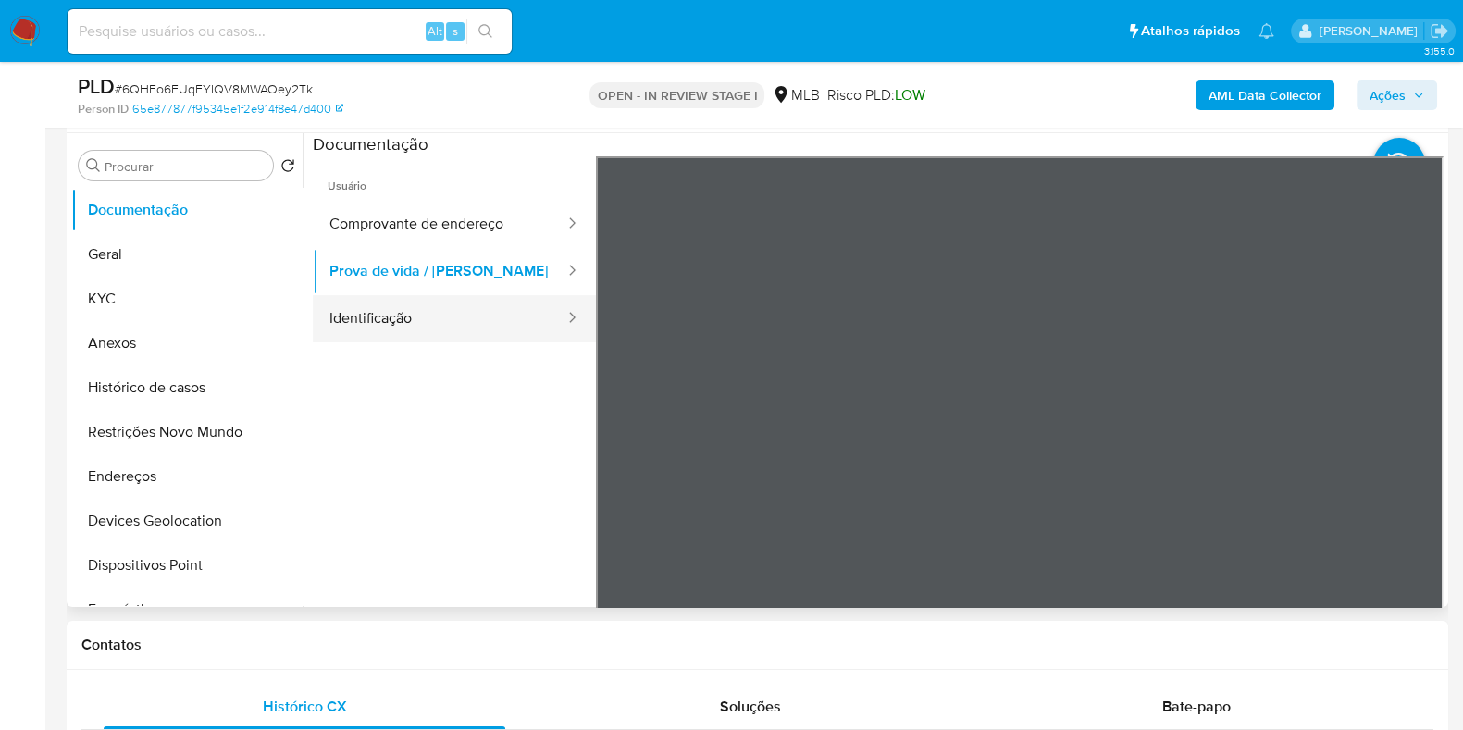
click at [412, 326] on button "Identificação" at bounding box center [440, 318] width 254 height 47
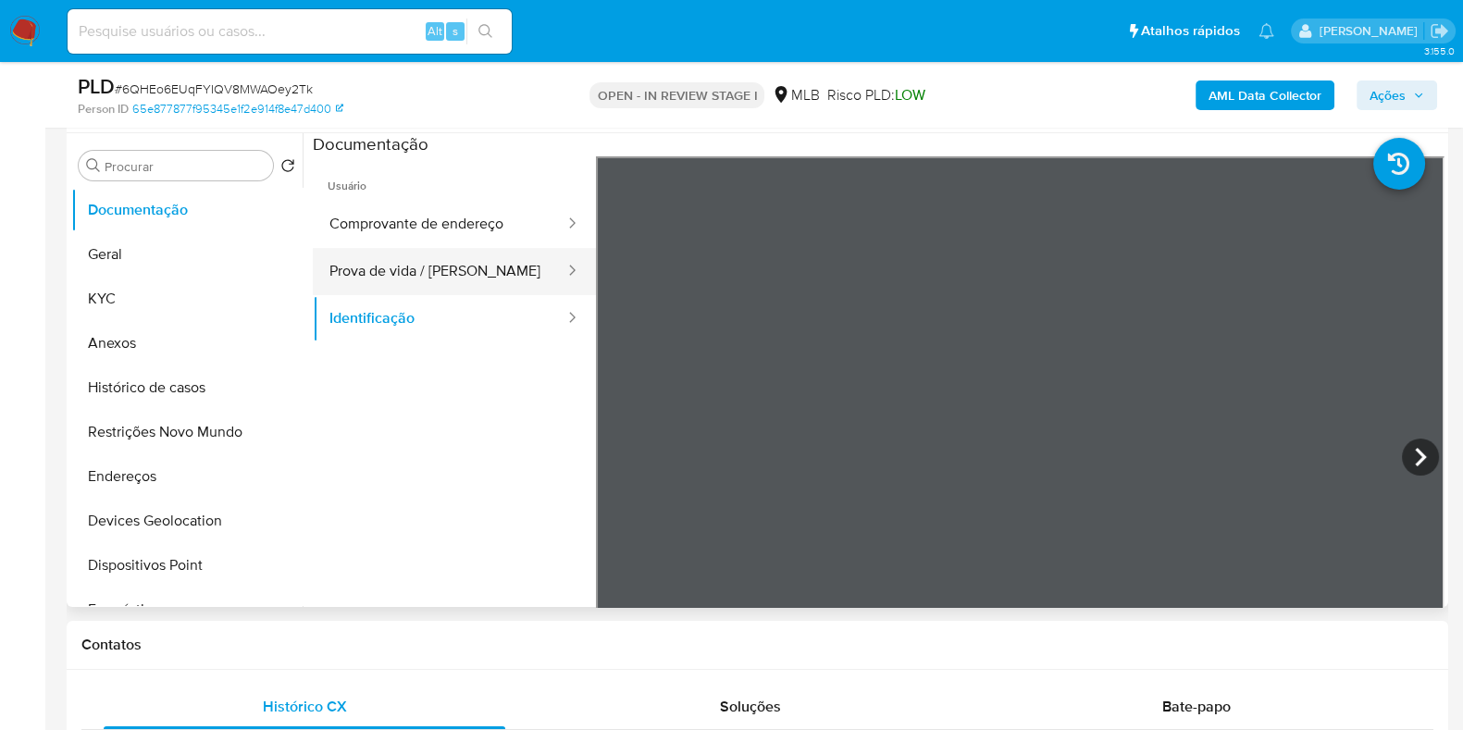
click at [436, 281] on button "Prova de vida / [PERSON_NAME]" at bounding box center [440, 271] width 254 height 47
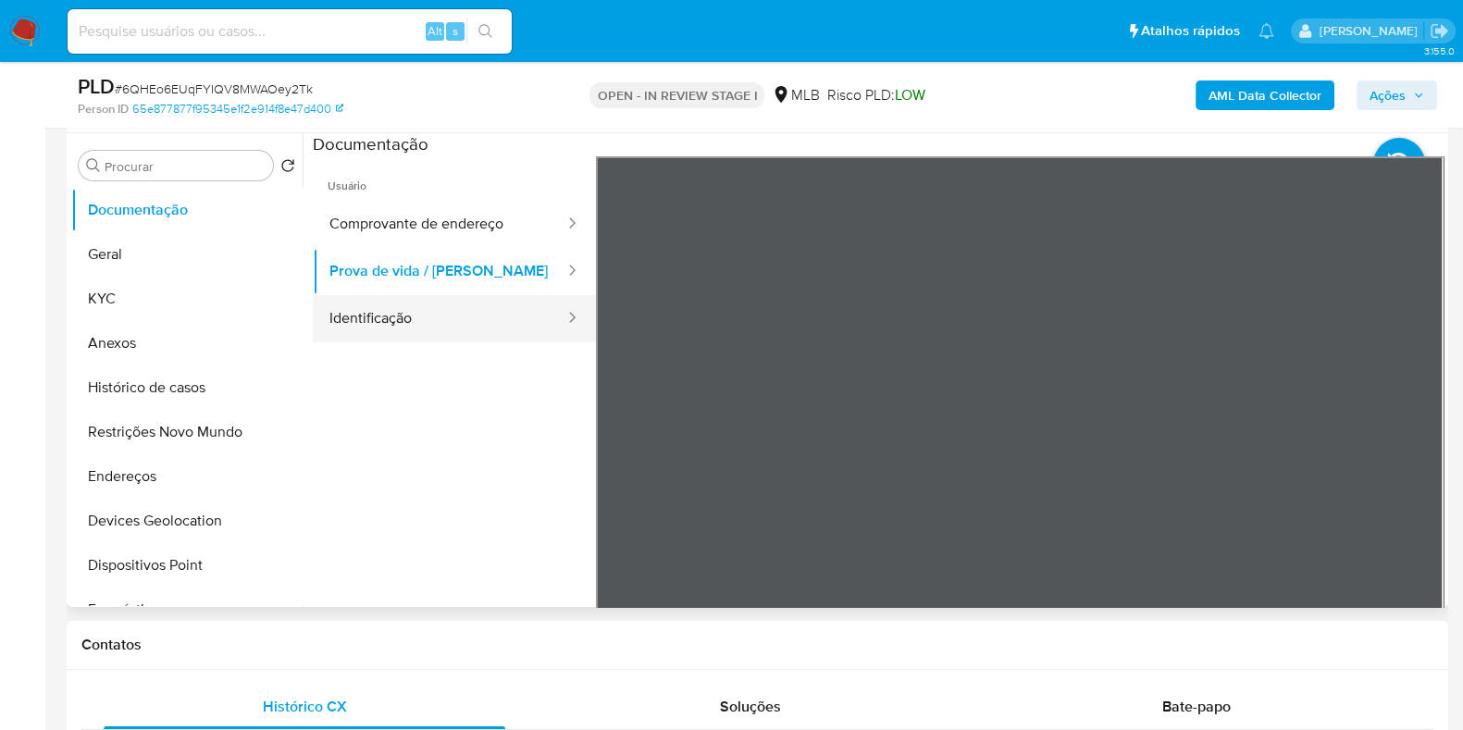
click at [506, 322] on button "Identificação" at bounding box center [440, 318] width 254 height 47
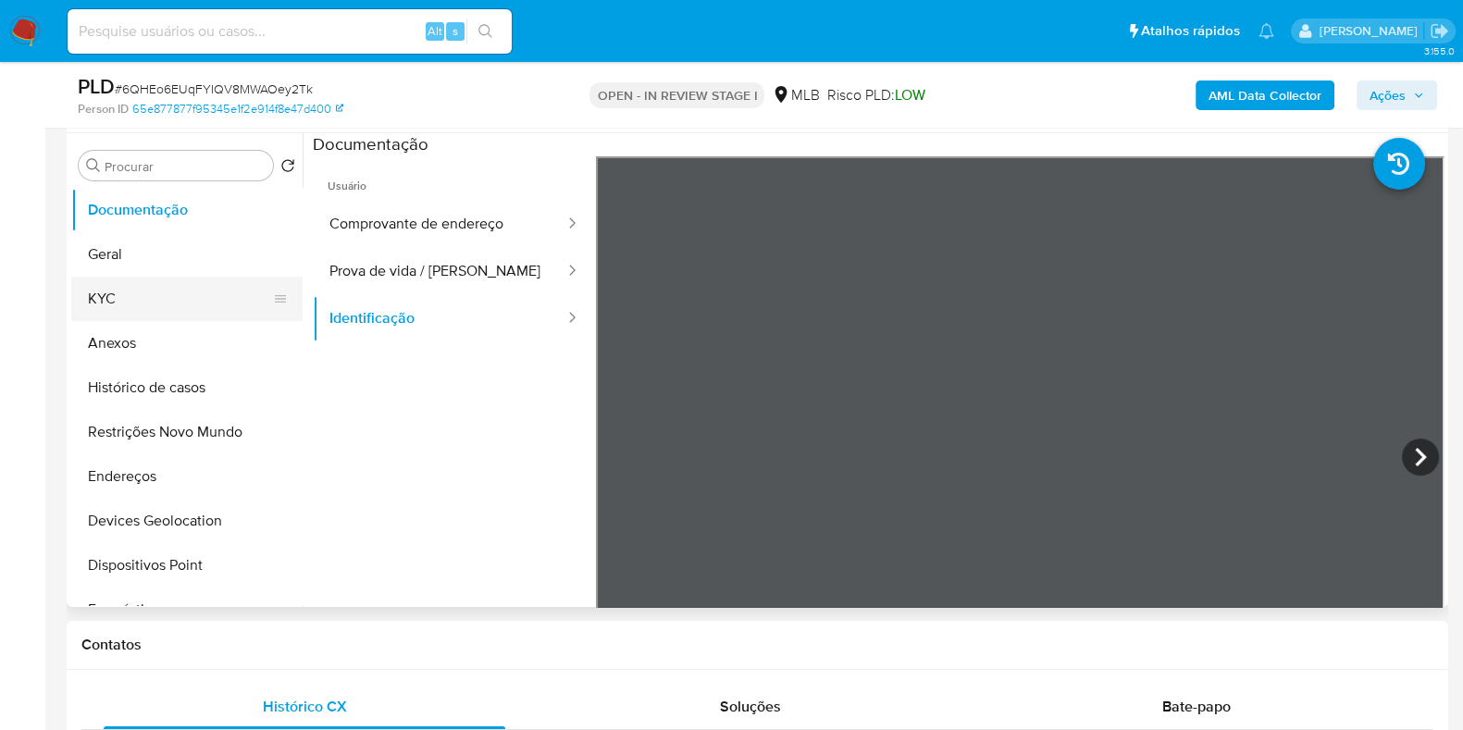
click at [140, 298] on button "KYC" at bounding box center [179, 299] width 217 height 44
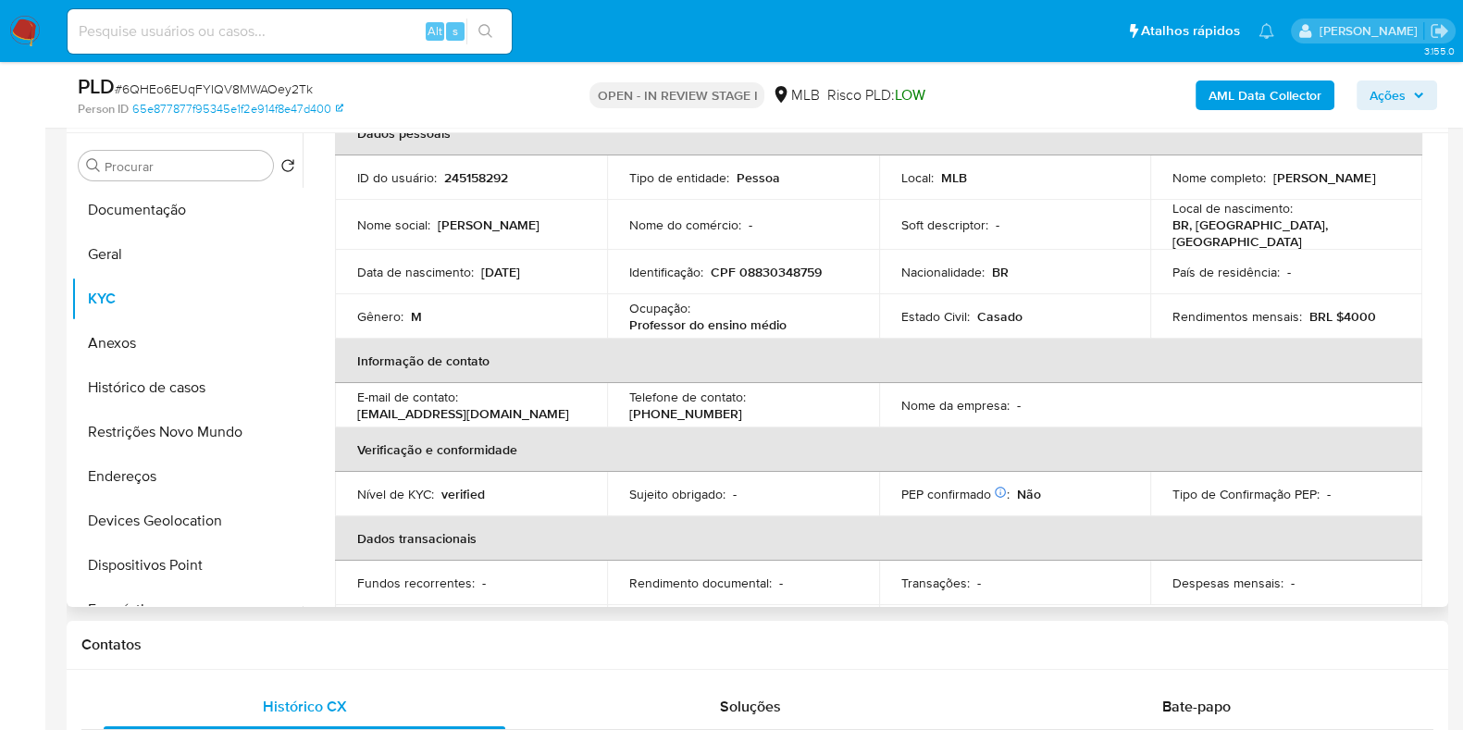
scroll to position [0, 0]
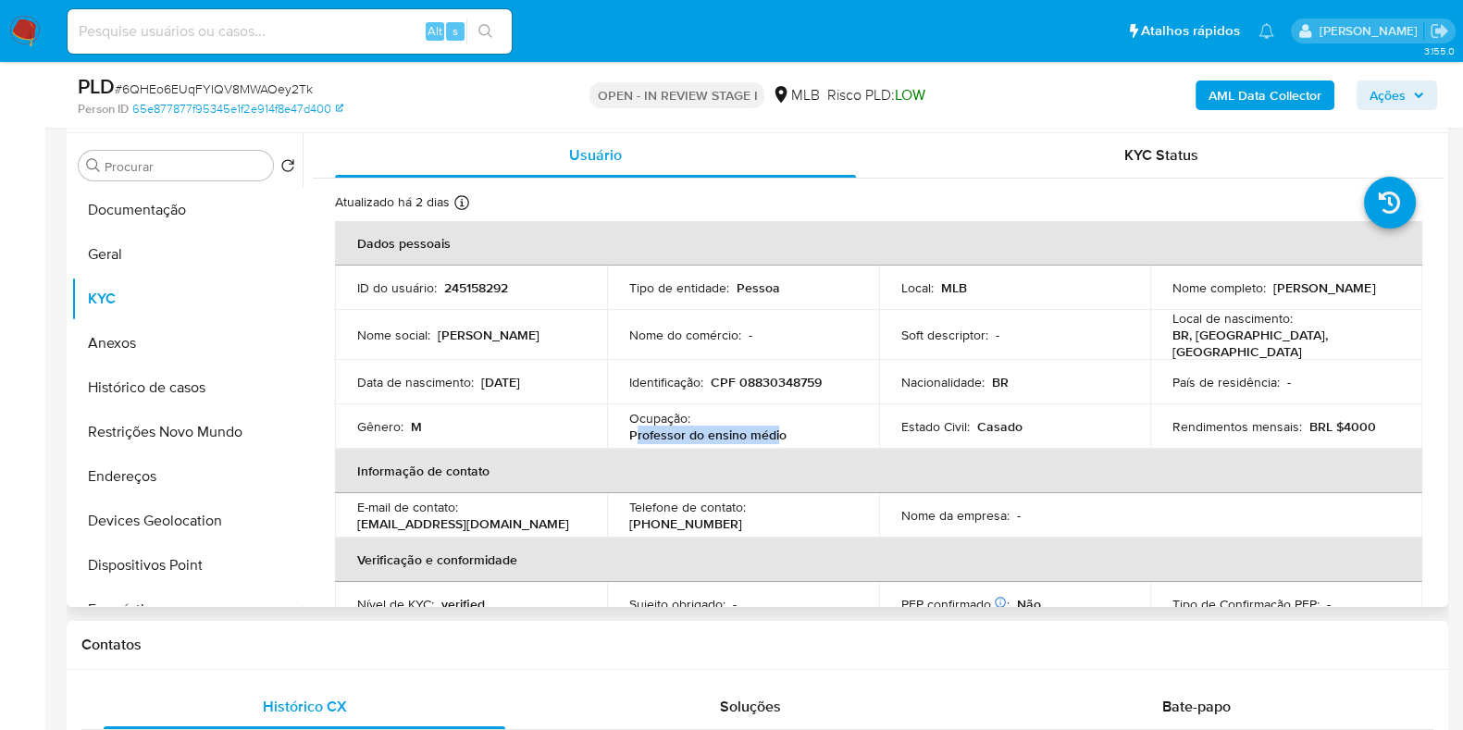
drag, startPoint x: 637, startPoint y: 431, endPoint x: 778, endPoint y: 431, distance: 140.7
click at [778, 431] on p "Professor do ensino médio" at bounding box center [707, 435] width 157 height 17
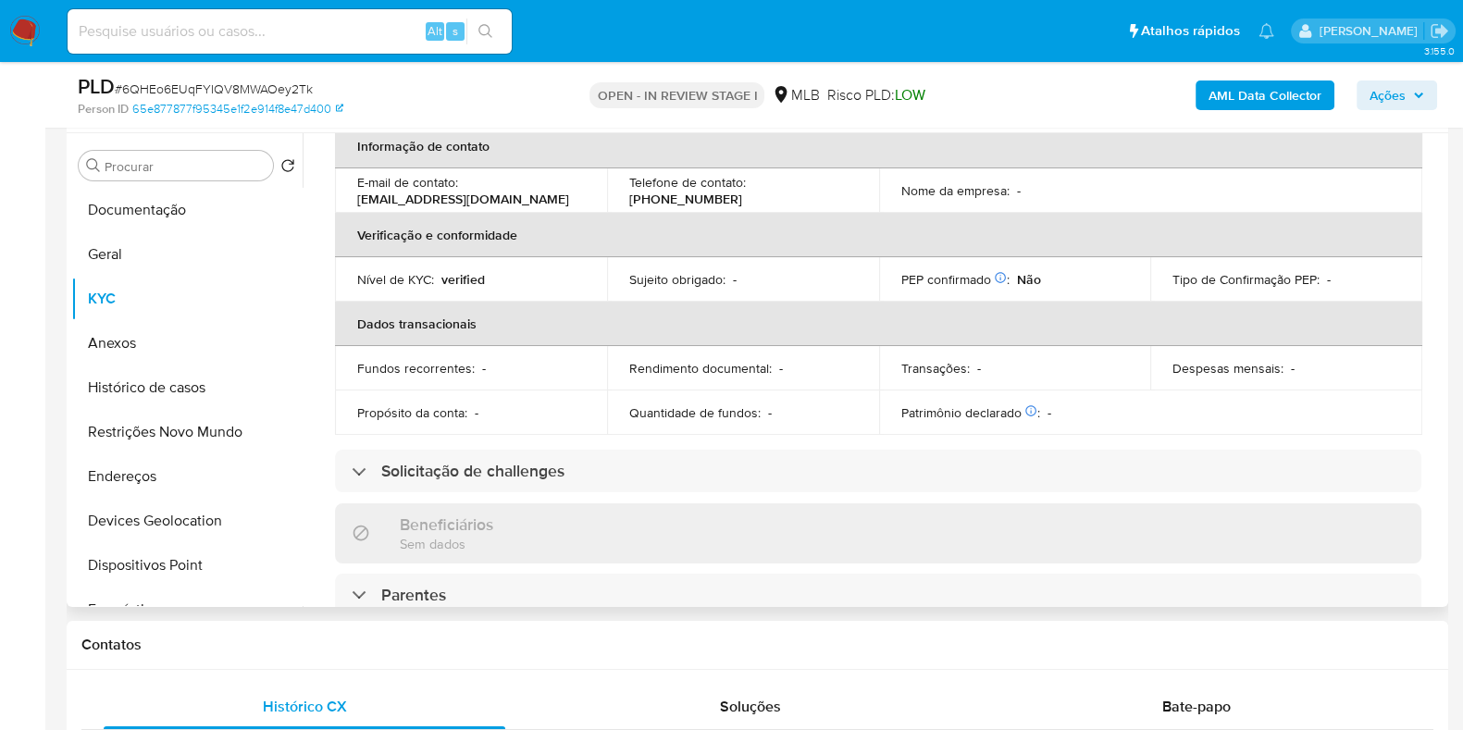
scroll to position [110, 0]
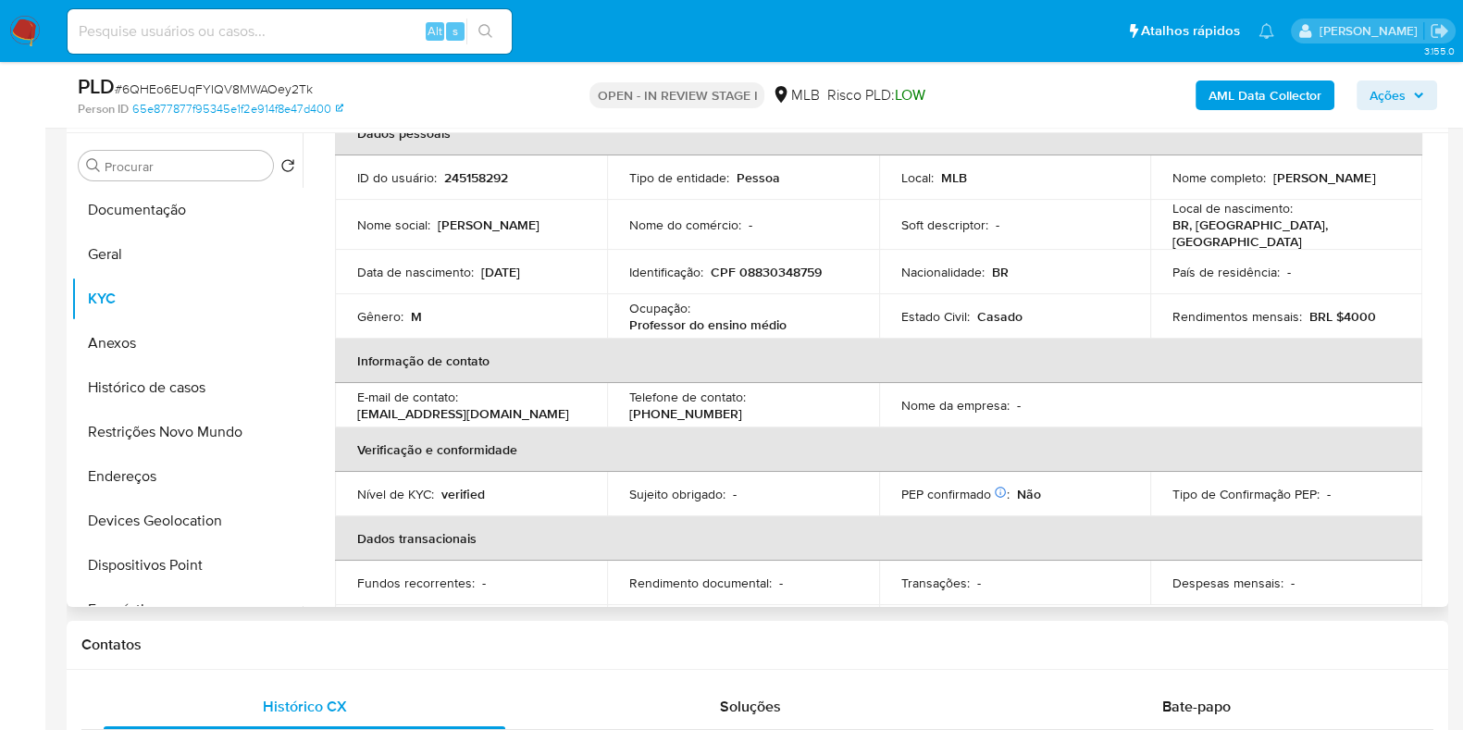
click at [782, 317] on div "Ocupação : Professor do ensino médio" at bounding box center [743, 316] width 228 height 33
drag, startPoint x: 787, startPoint y: 320, endPoint x: 629, endPoint y: 321, distance: 157.4
click at [629, 321] on div "Ocupação : Professor do ensino médio" at bounding box center [743, 316] width 228 height 33
copy p "Professor do ensino médio"
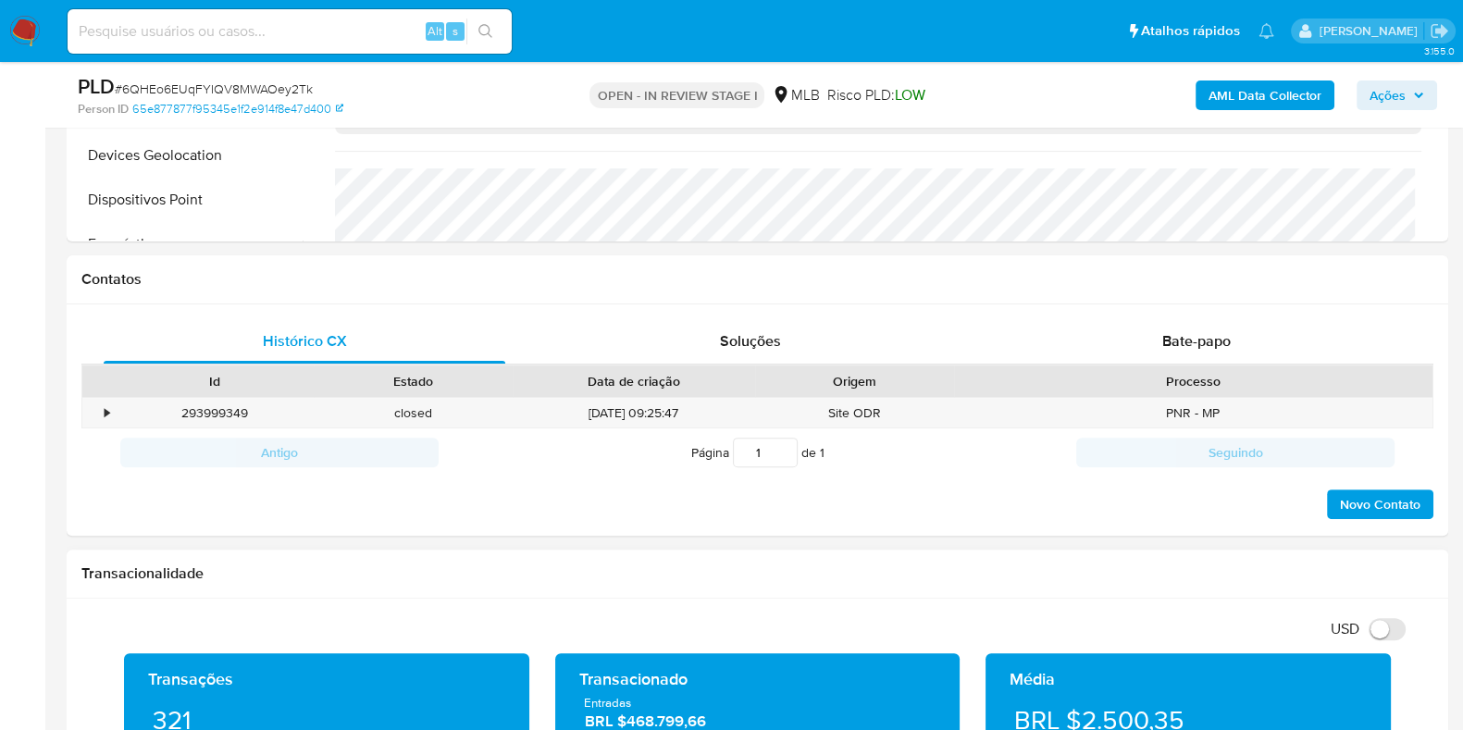
scroll to position [1041, 0]
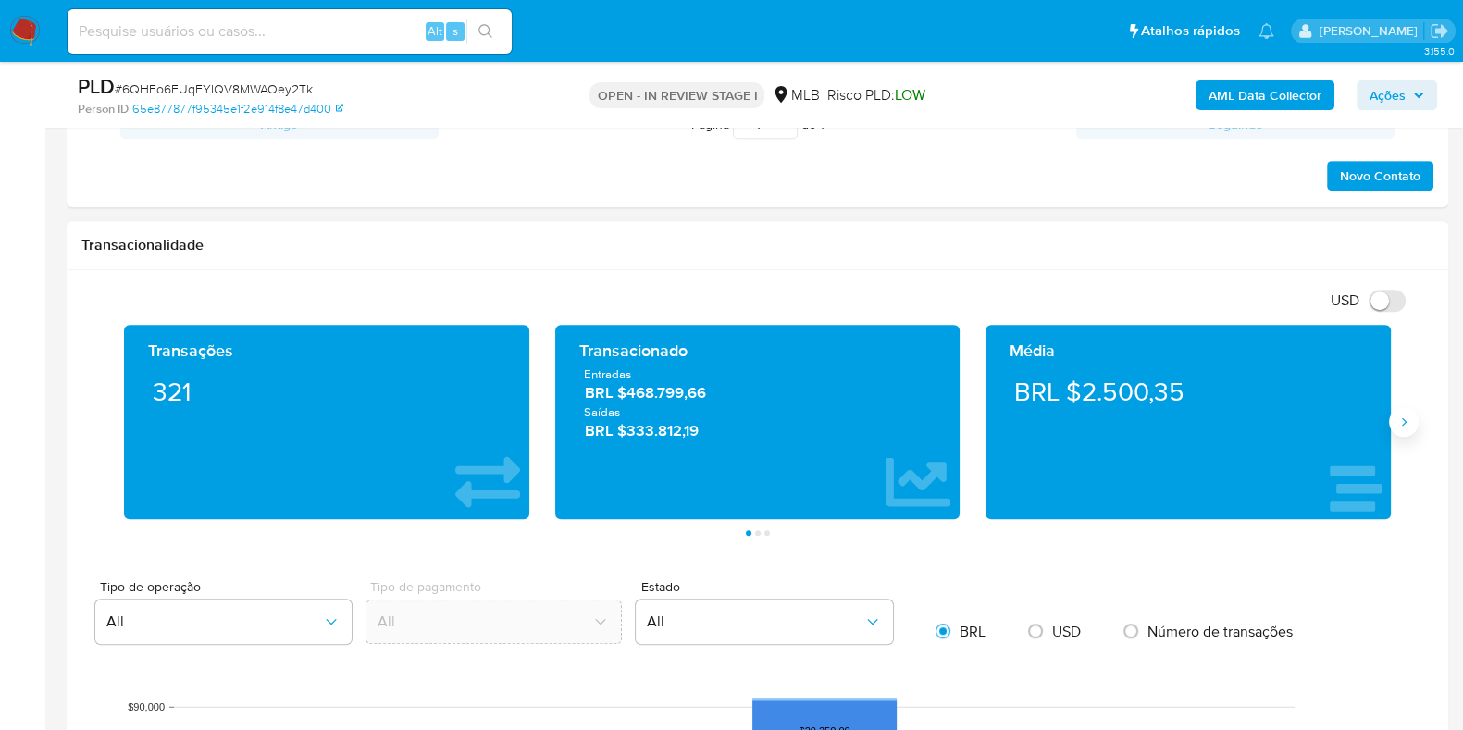
click at [1410, 415] on icon "Siguiente" at bounding box center [1404, 422] width 15 height 15
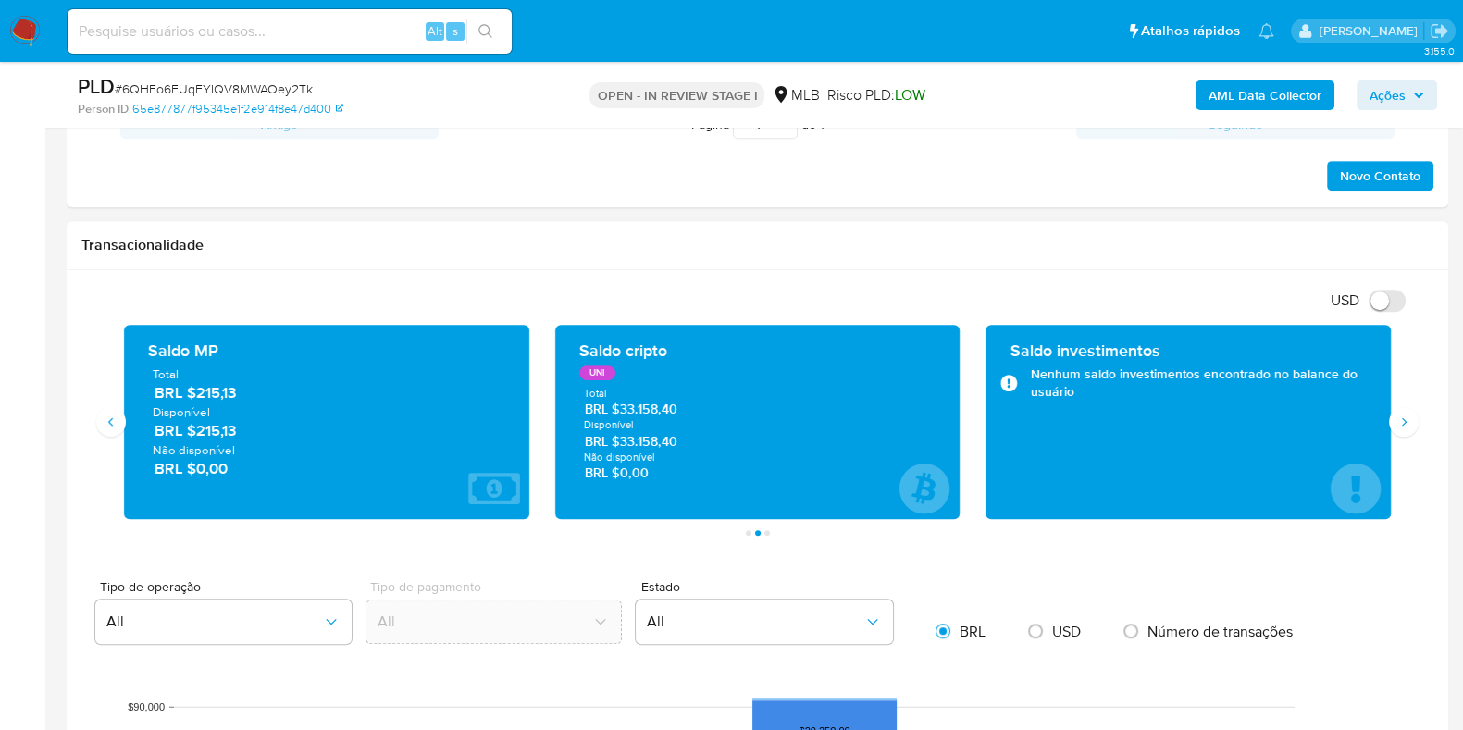
drag, startPoint x: 690, startPoint y: 445, endPoint x: 618, endPoint y: 449, distance: 71.4
click at [618, 449] on div "Total BRL $33.158,40 Disponível BRL $33.158,40 Não disponível BRL $0,00" at bounding box center [758, 435] width 376 height 96
click at [1407, 423] on icon "Siguiente" at bounding box center [1404, 422] width 15 height 15
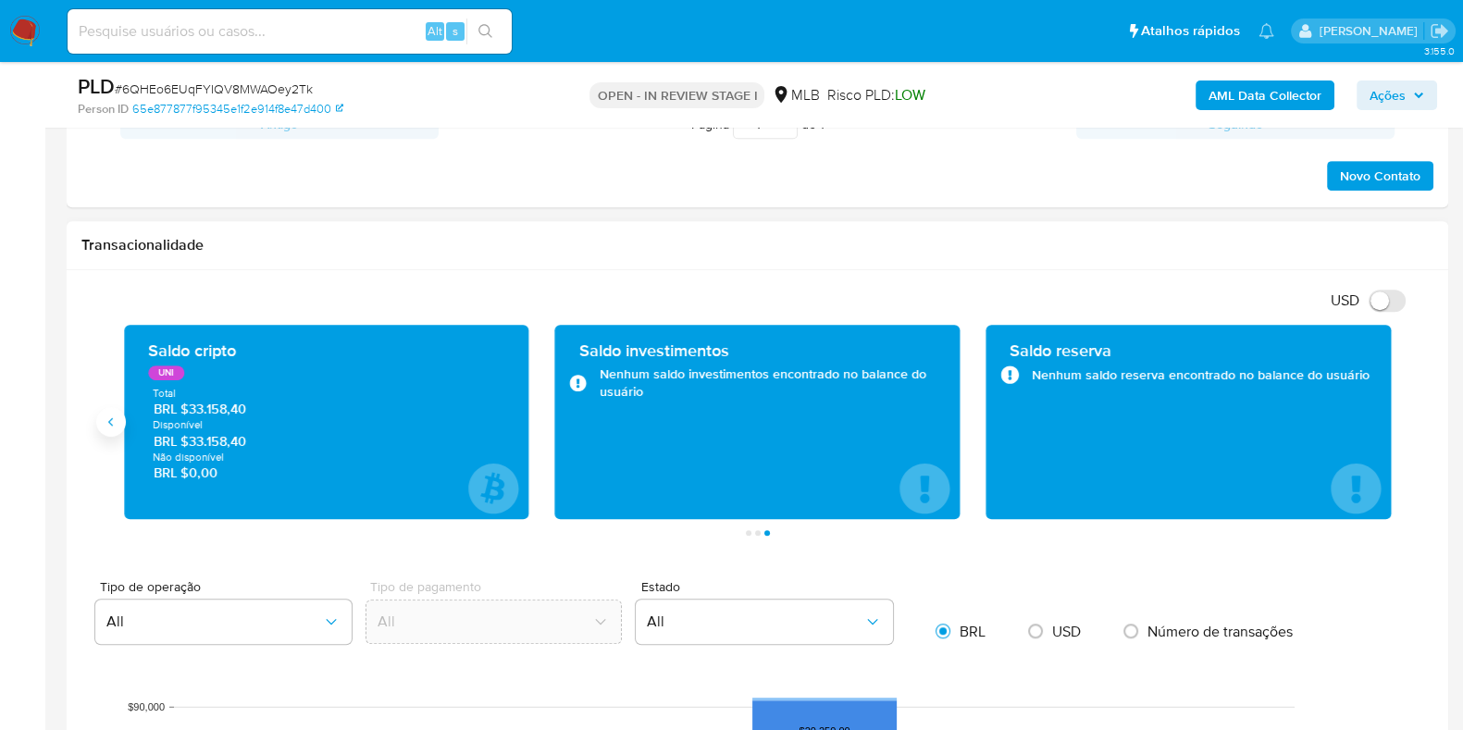
click at [120, 421] on button "Anterior" at bounding box center [111, 422] width 30 height 30
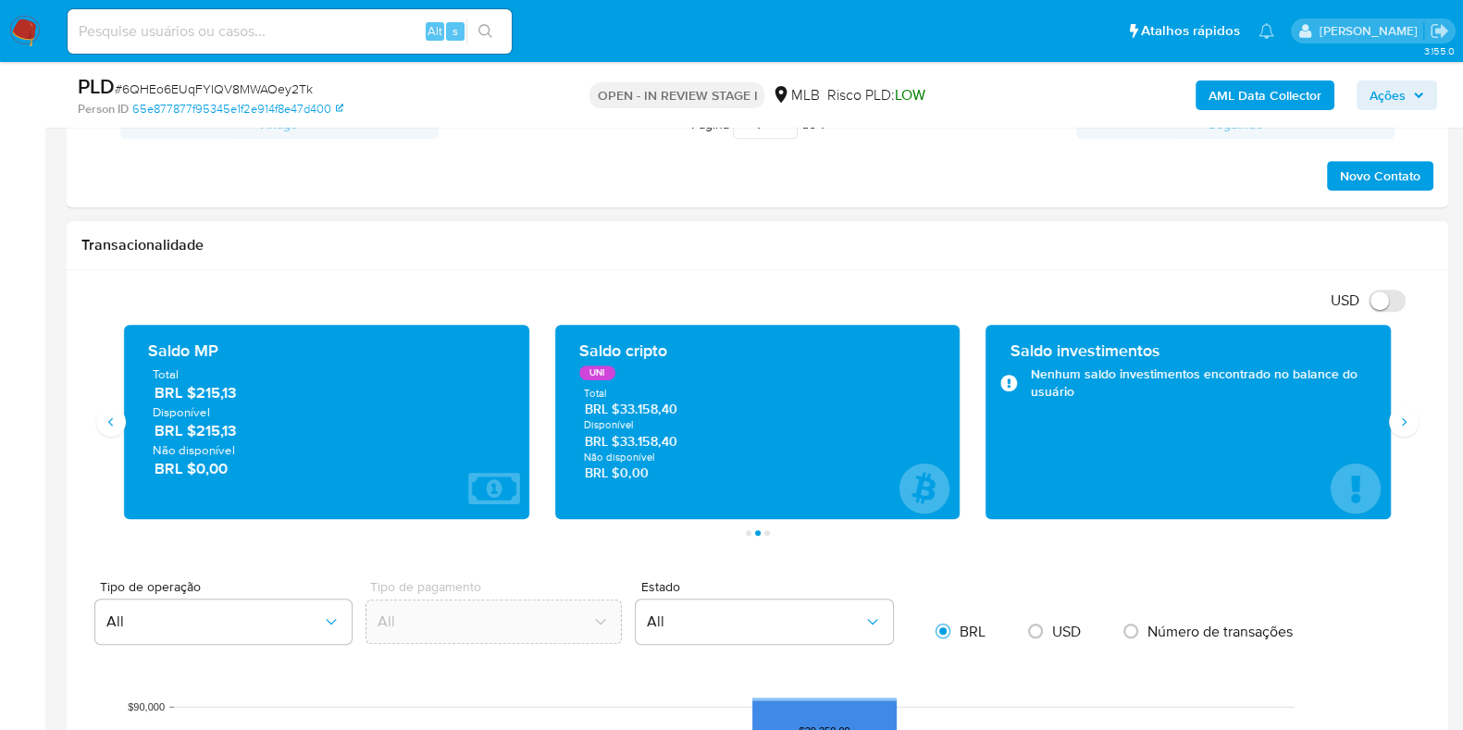
scroll to position [347, 0]
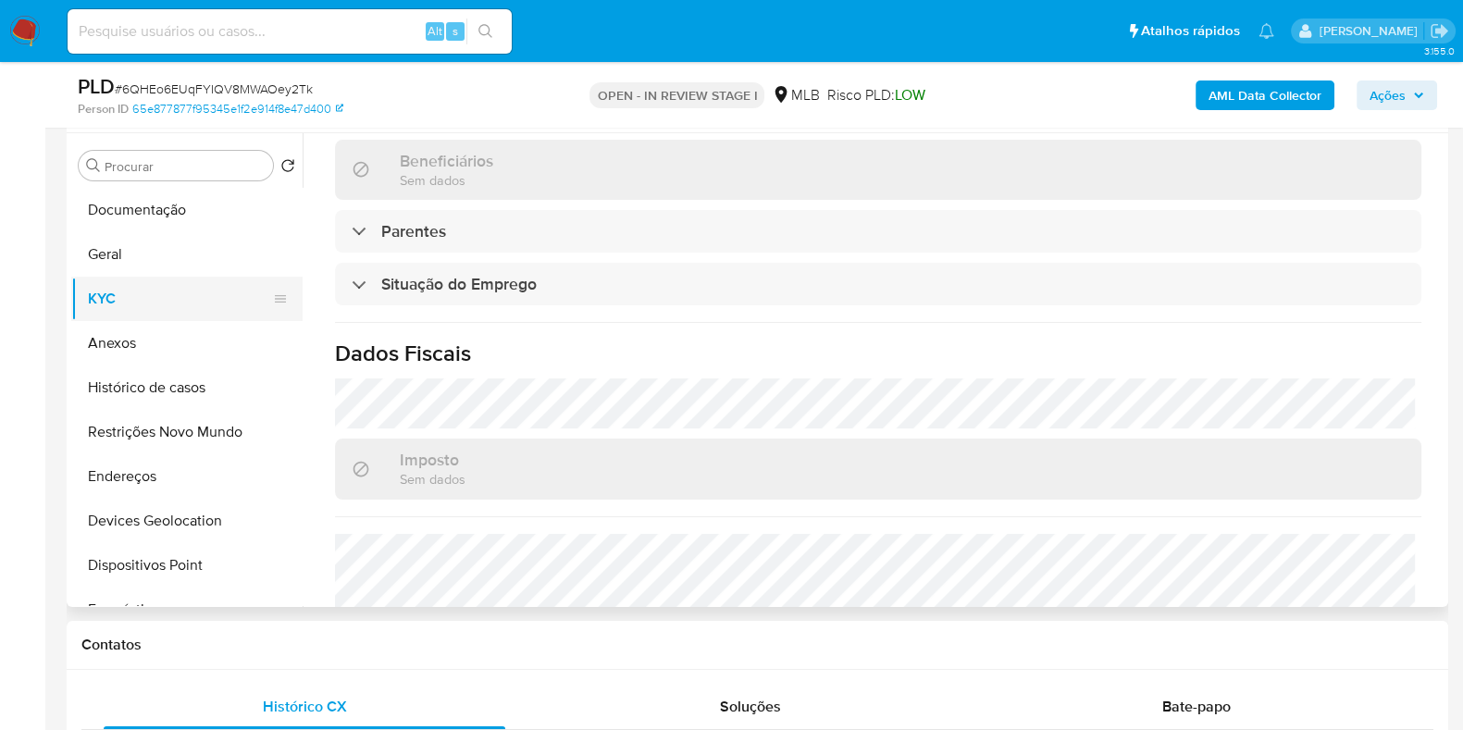
click at [125, 257] on button "Geral" at bounding box center [186, 254] width 231 height 44
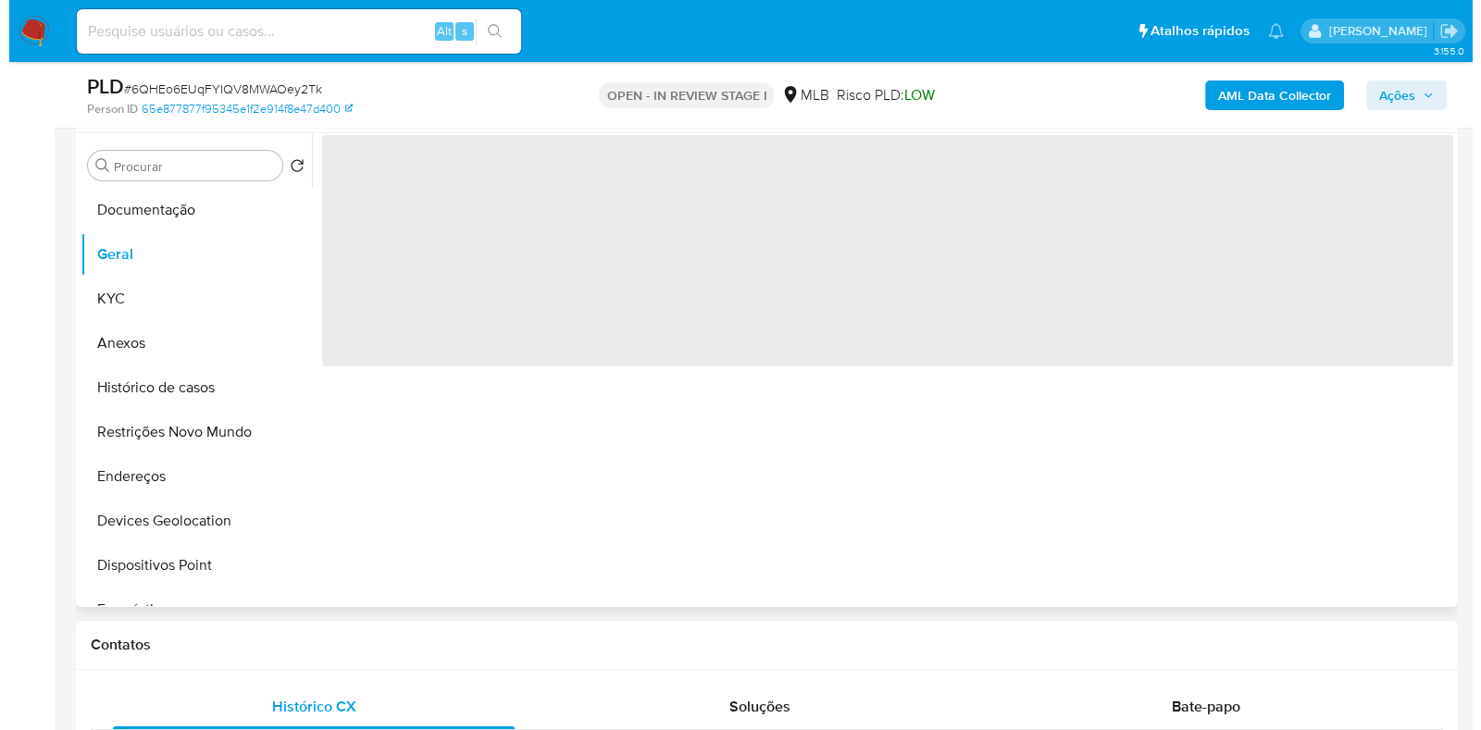
scroll to position [0, 0]
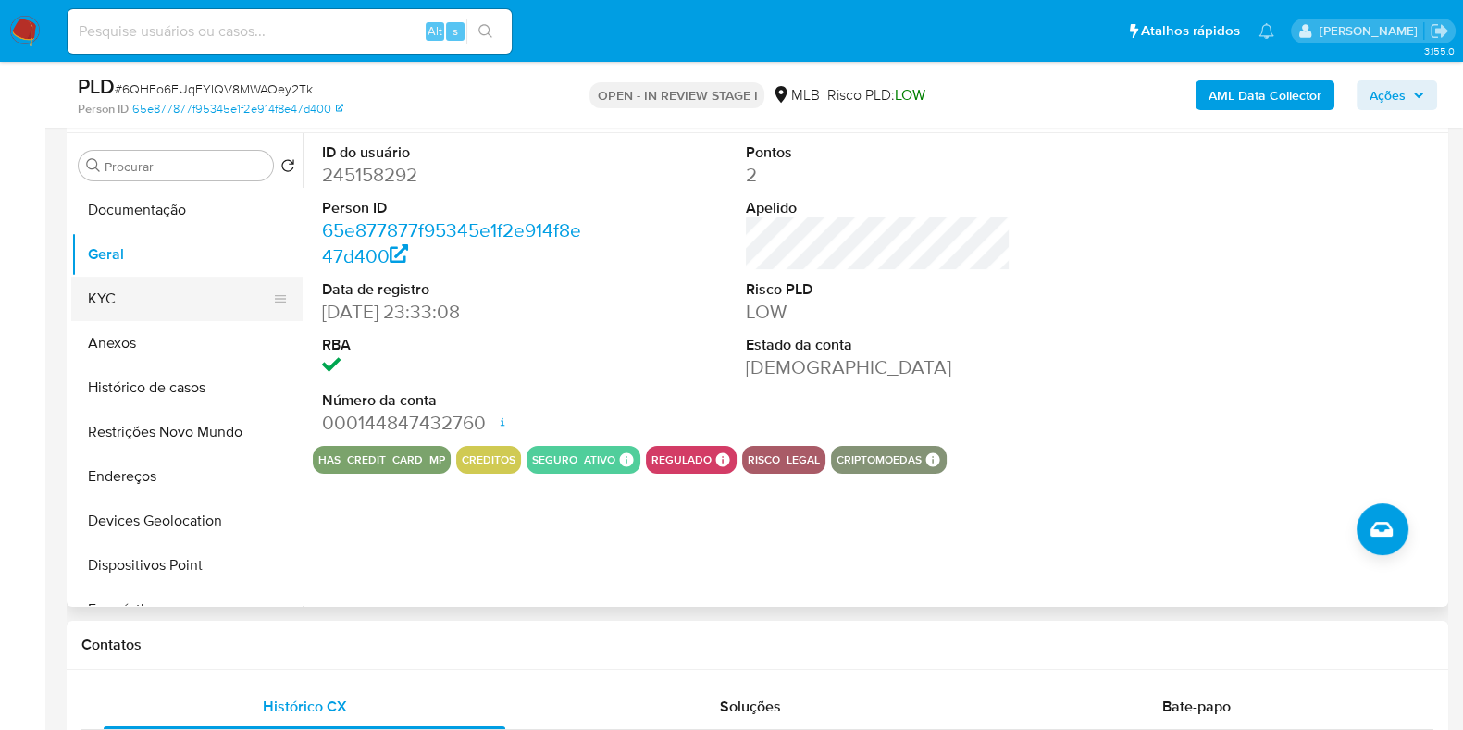
click at [139, 302] on button "KYC" at bounding box center [179, 299] width 217 height 44
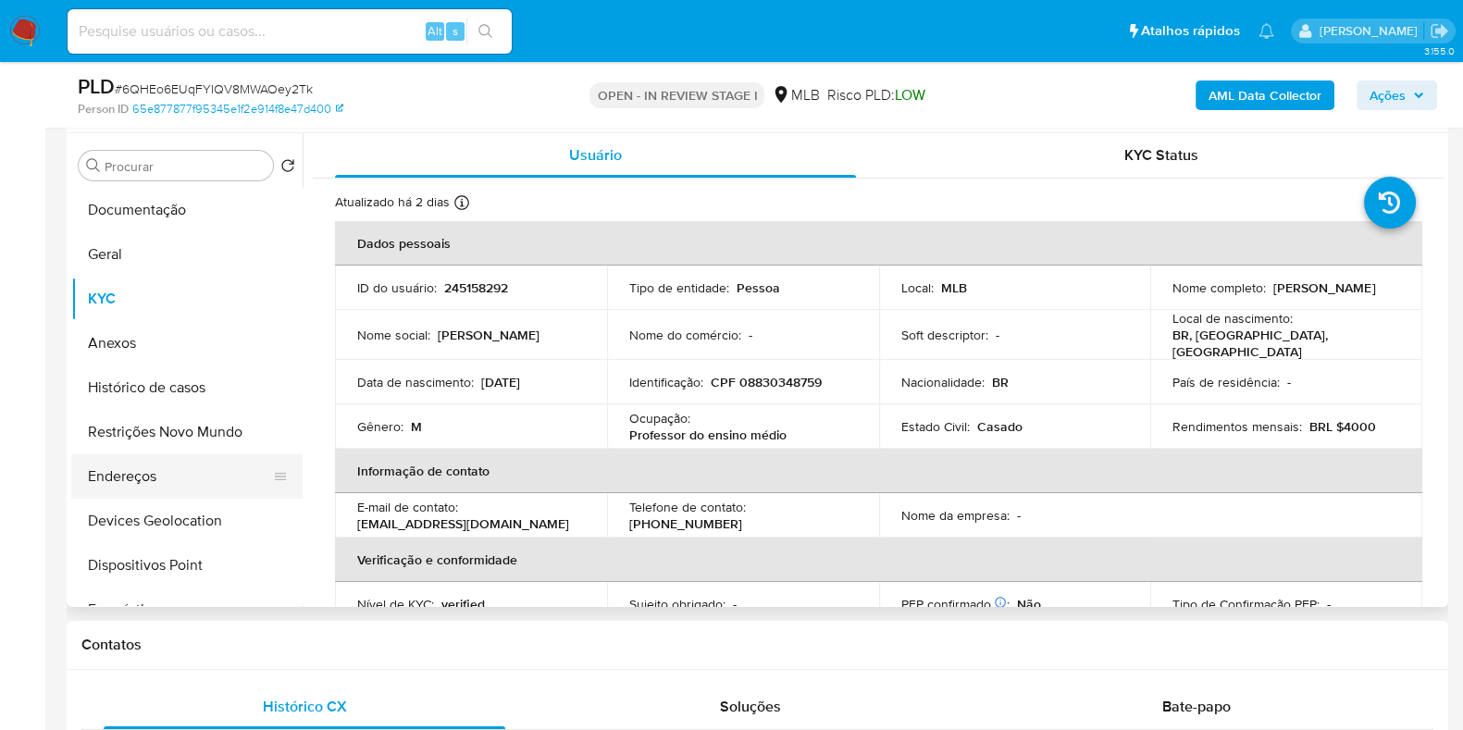
click at [142, 470] on button "Endereços" at bounding box center [179, 476] width 217 height 44
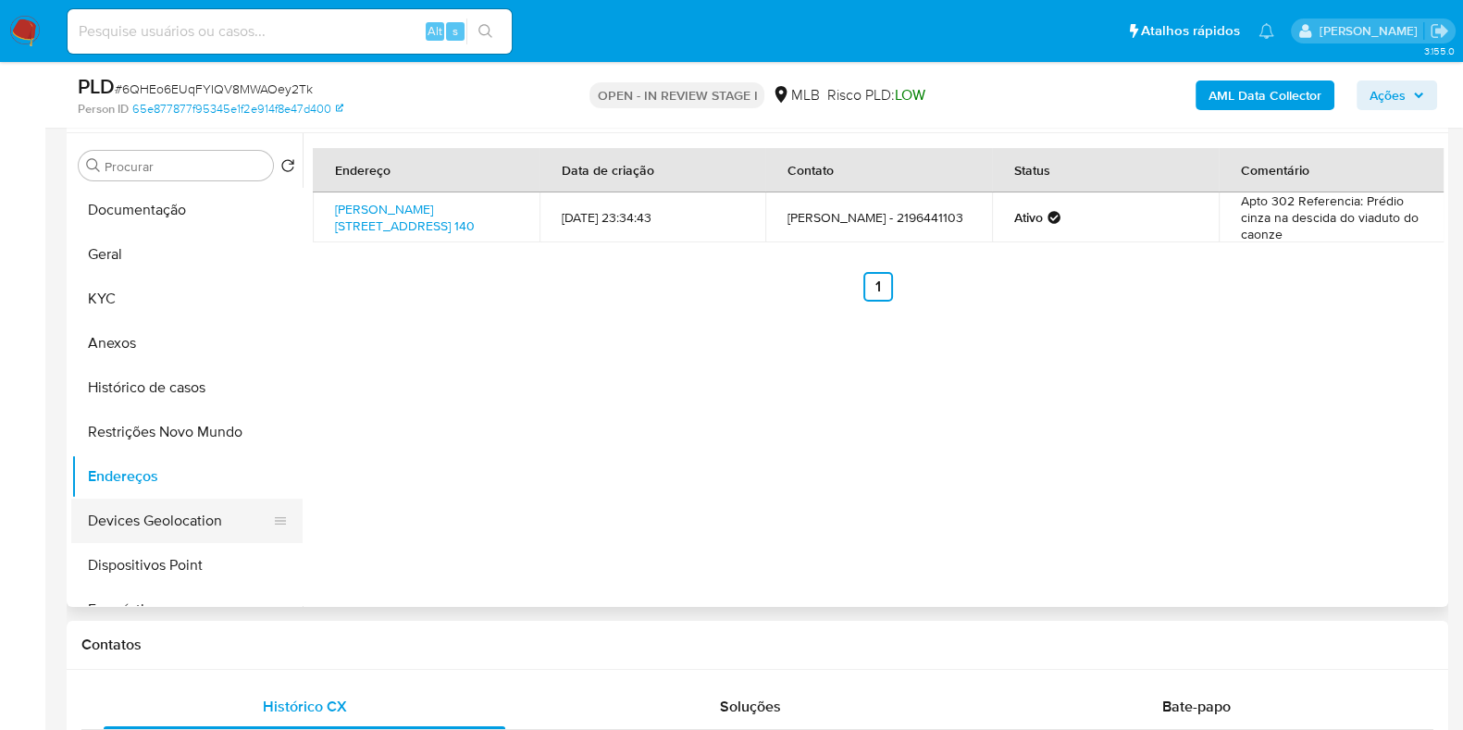
click at [182, 506] on button "Devices Geolocation" at bounding box center [179, 521] width 217 height 44
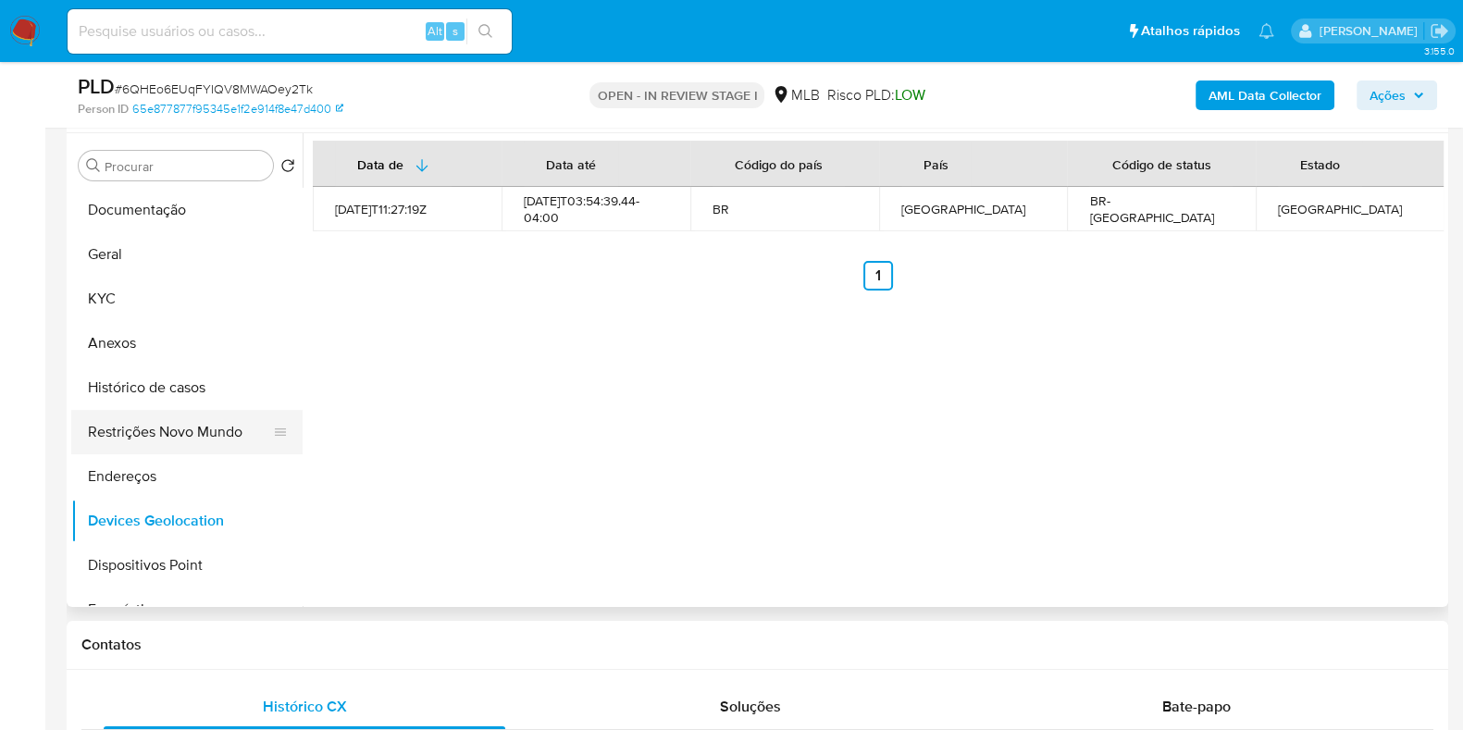
click at [151, 435] on button "Restrições Novo Mundo" at bounding box center [179, 432] width 217 height 44
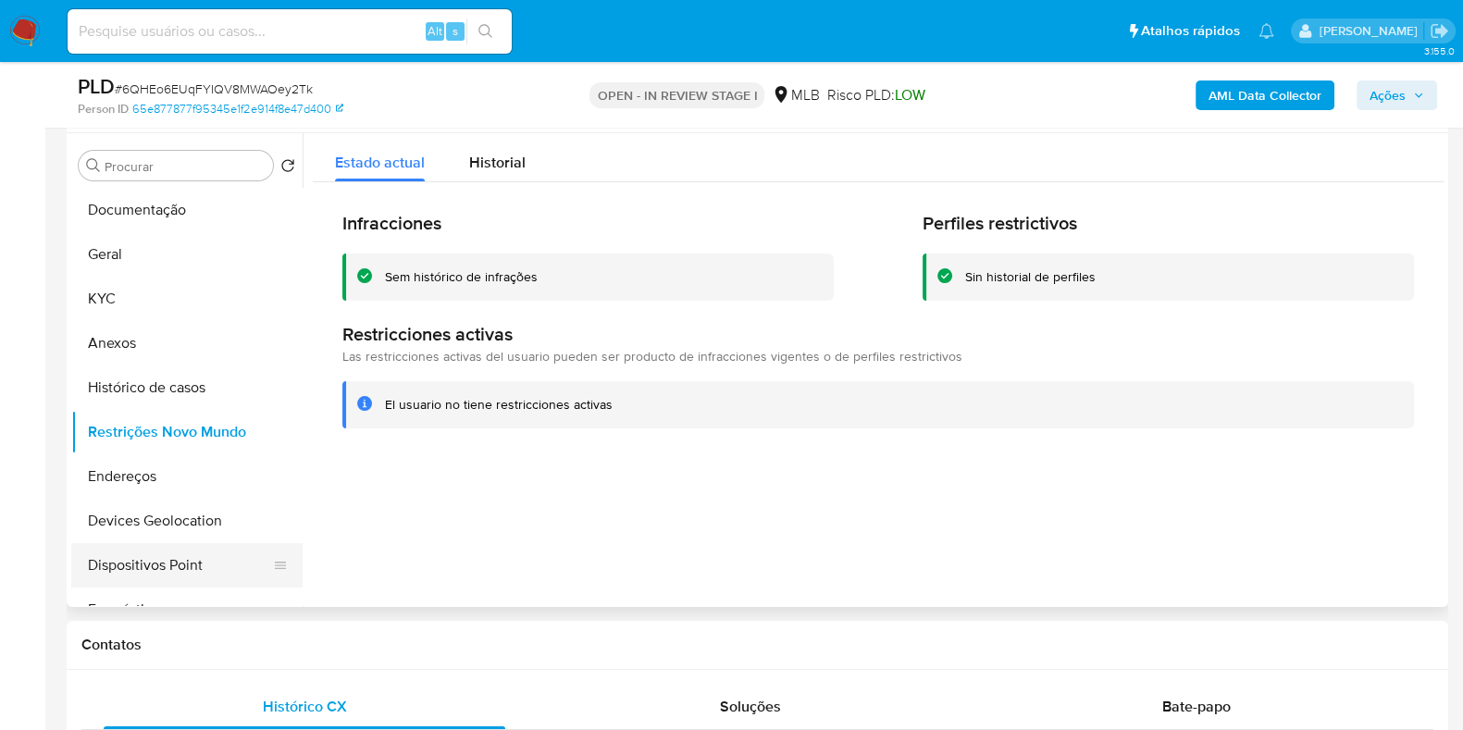
click at [200, 566] on button "Dispositivos Point" at bounding box center [179, 565] width 217 height 44
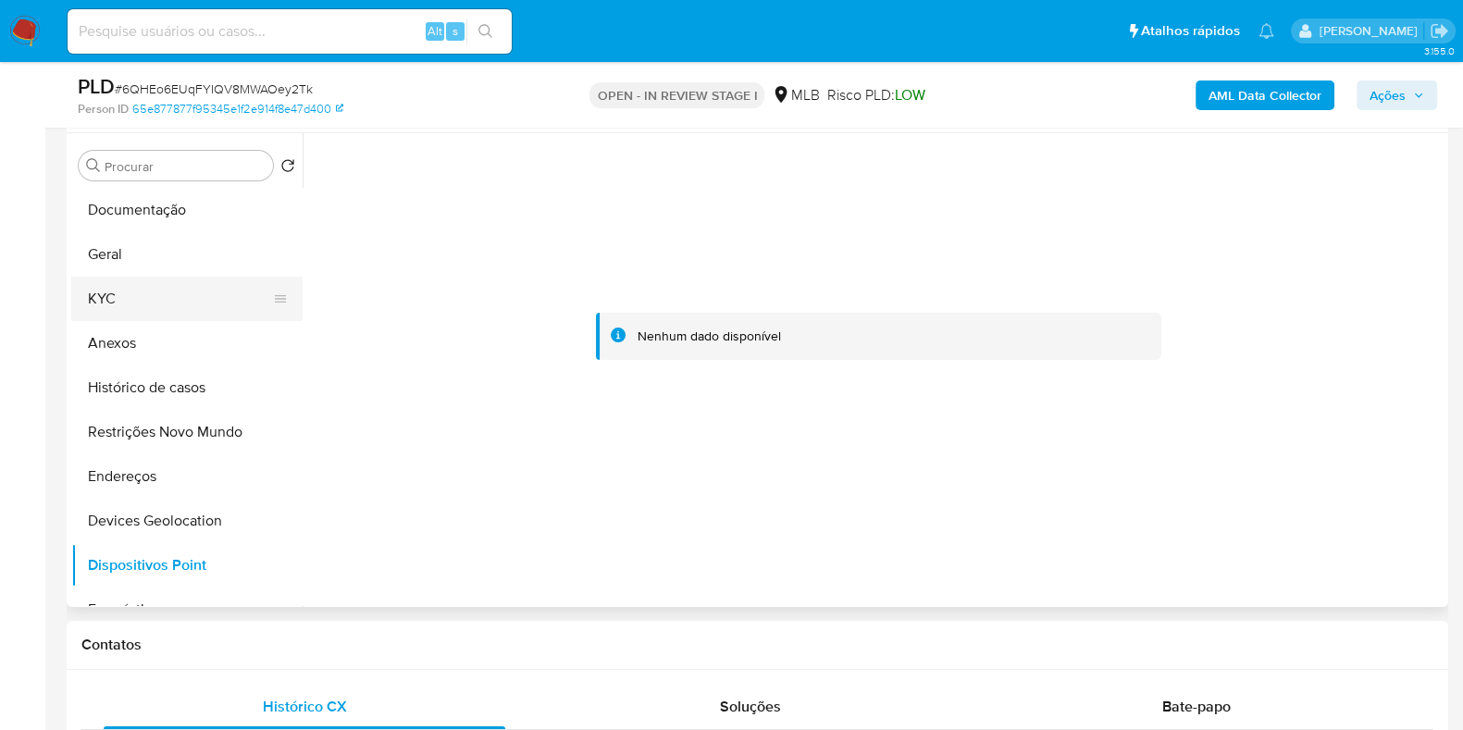
click at [153, 303] on button "KYC" at bounding box center [179, 299] width 217 height 44
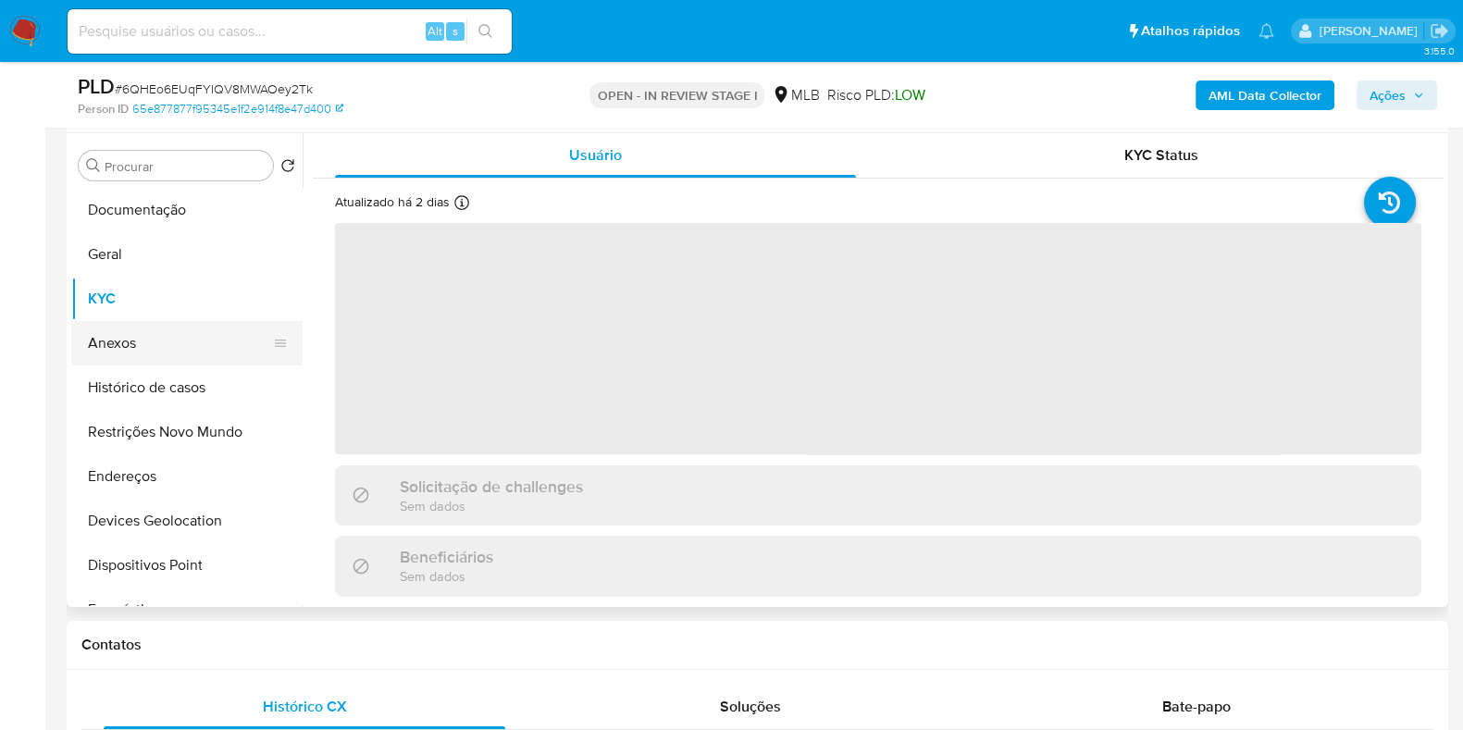
click at [151, 342] on button "Anexos" at bounding box center [179, 343] width 217 height 44
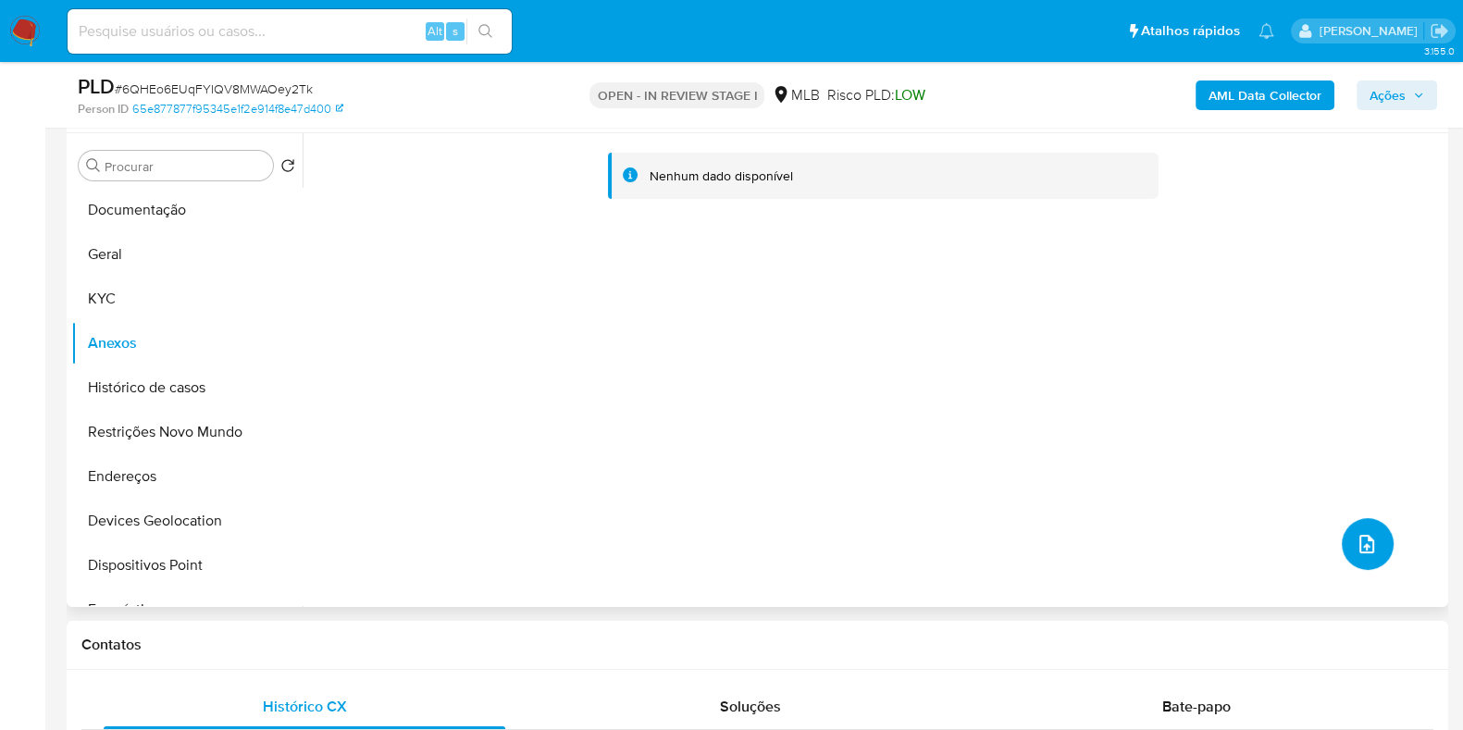
click at [1365, 541] on icon "upload-file" at bounding box center [1367, 544] width 15 height 19
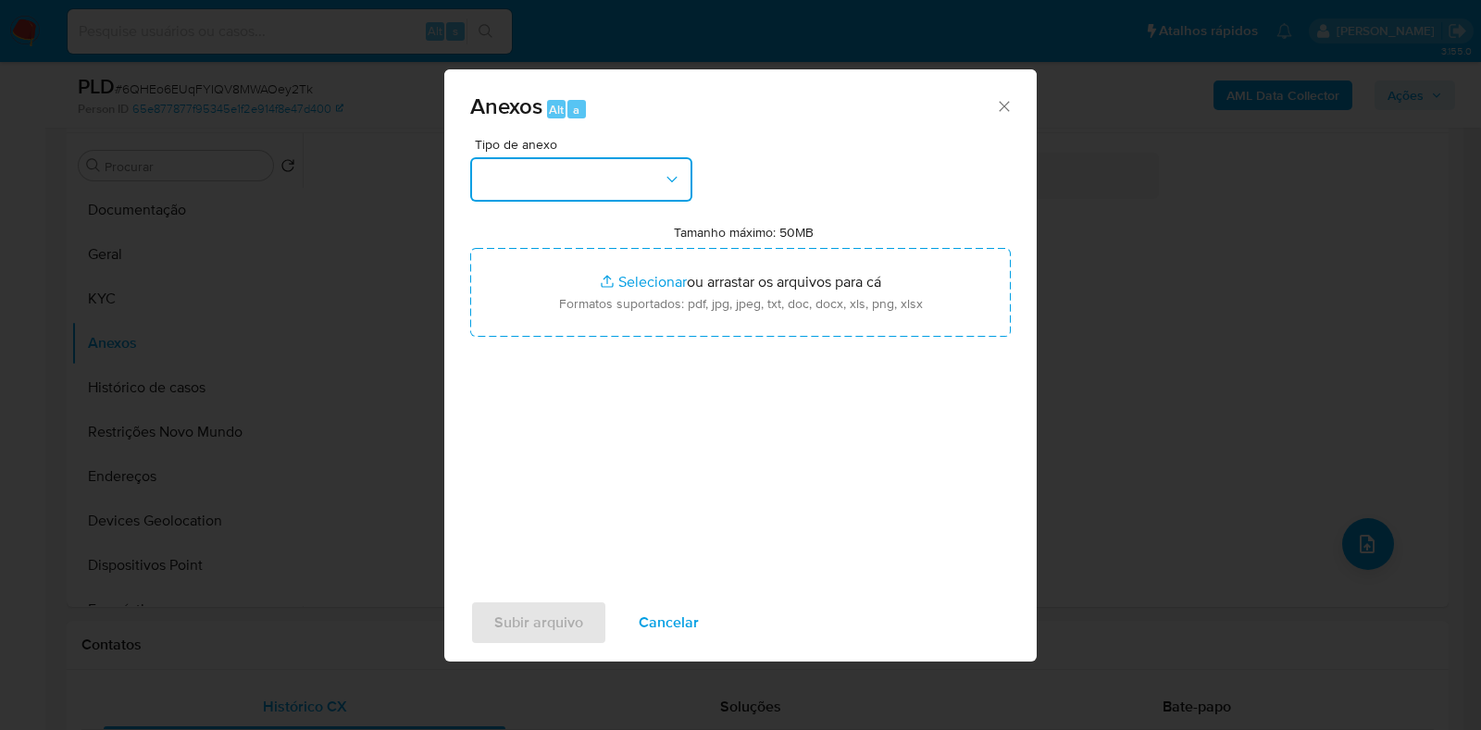
click at [579, 168] on button "button" at bounding box center [581, 179] width 222 height 44
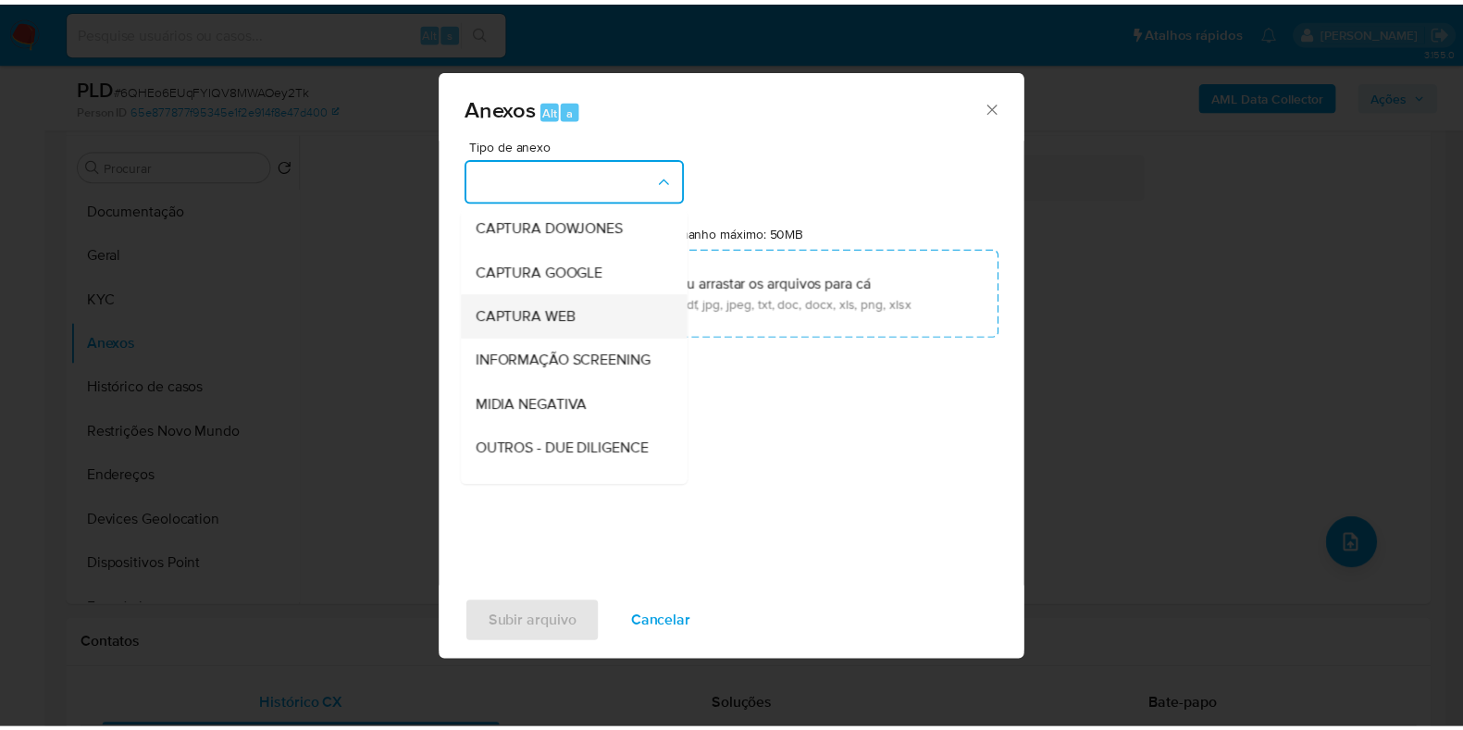
scroll to position [115, 0]
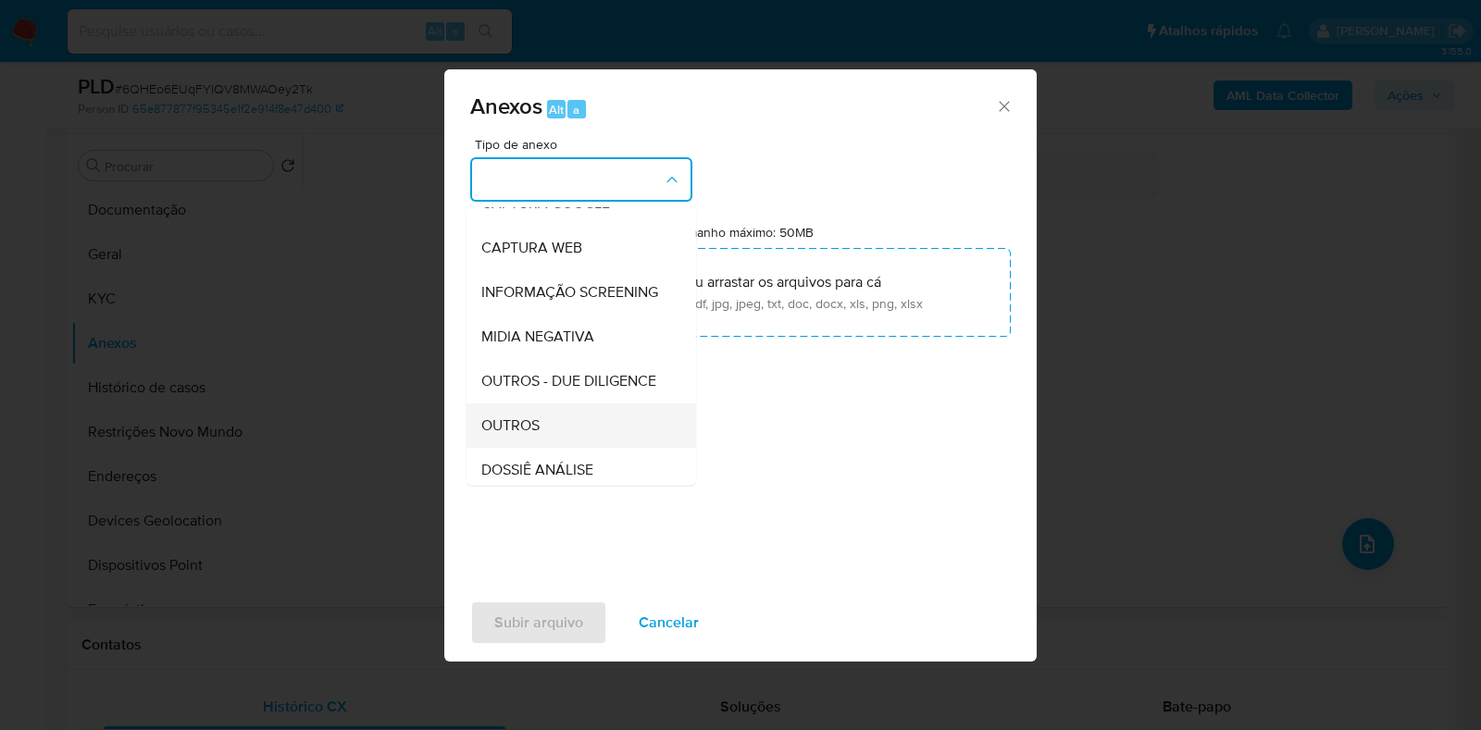
click at [520, 435] on span "OUTROS" at bounding box center [510, 426] width 58 height 19
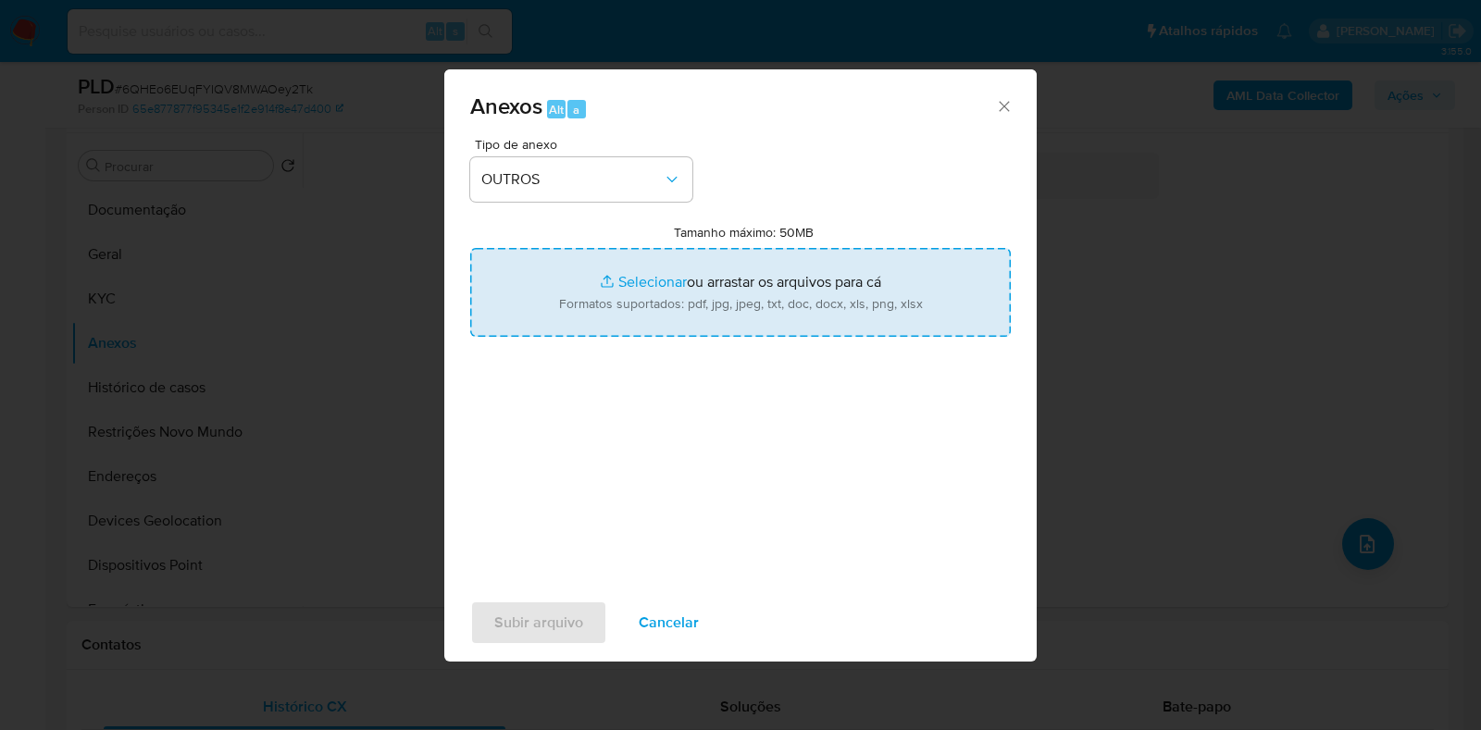
click at [642, 278] on input "Tamanho máximo: 50MB Selecionar arquivos" at bounding box center [740, 292] width 541 height 89
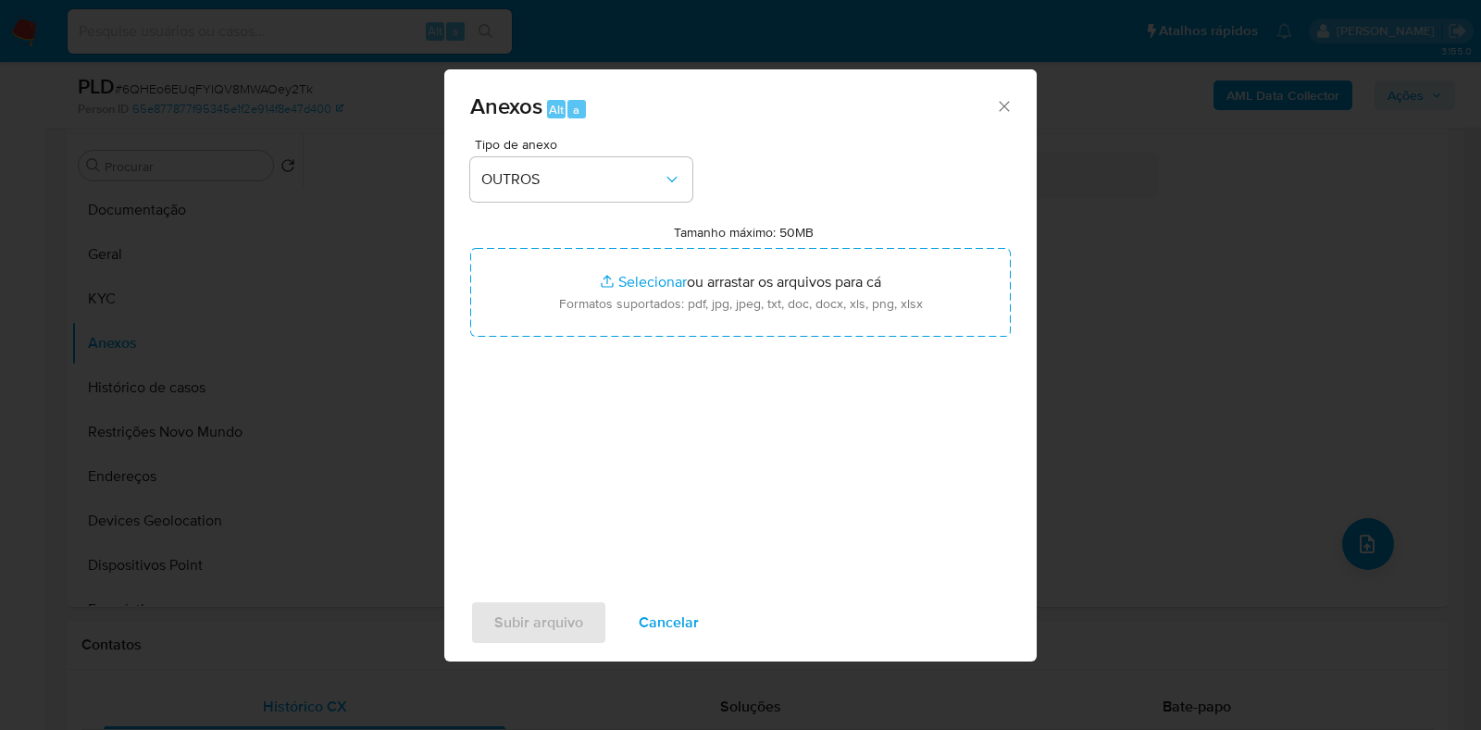
type input "C:\fakepath\CPF 08830348759 - RODRIGO MATTOS DE CARVALHO.pdf"
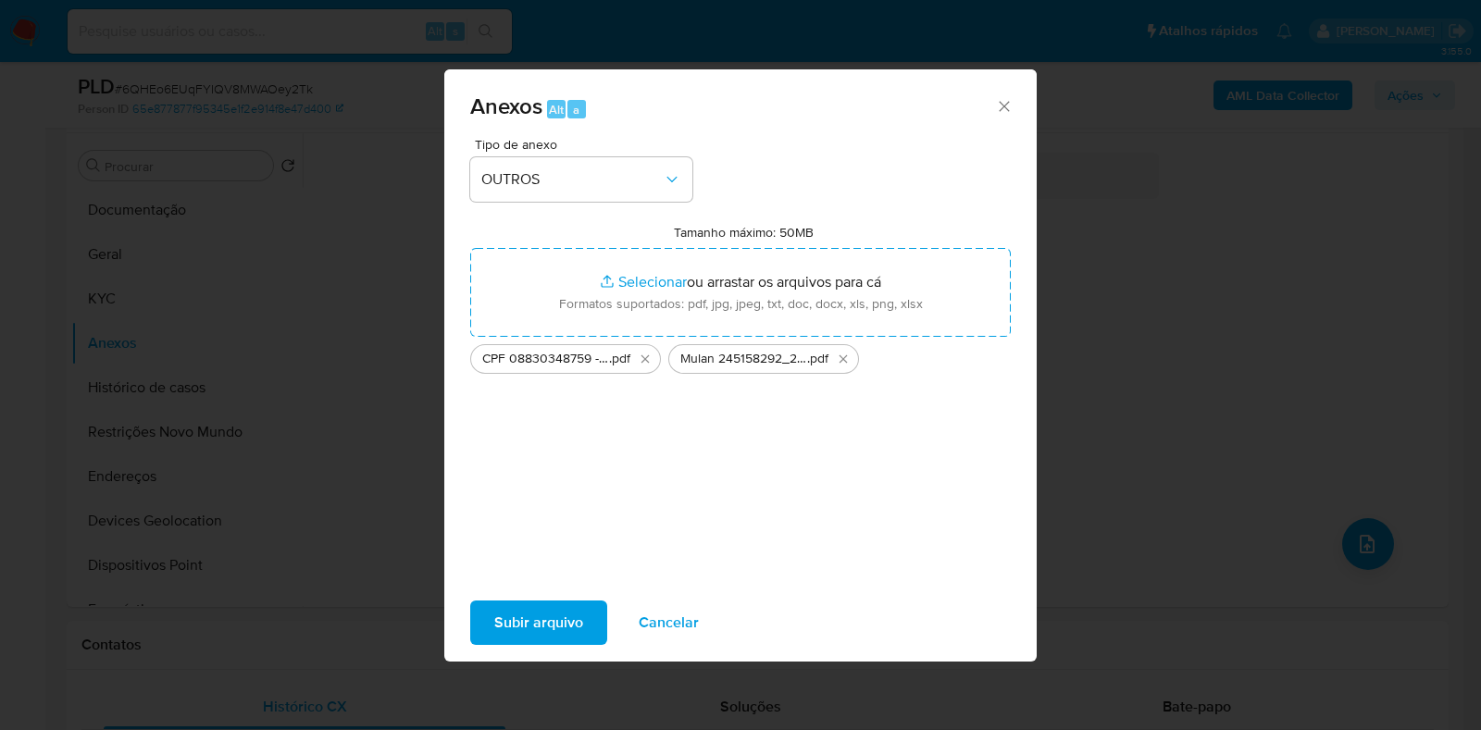
click at [566, 608] on span "Subir arquivo" at bounding box center [538, 623] width 89 height 41
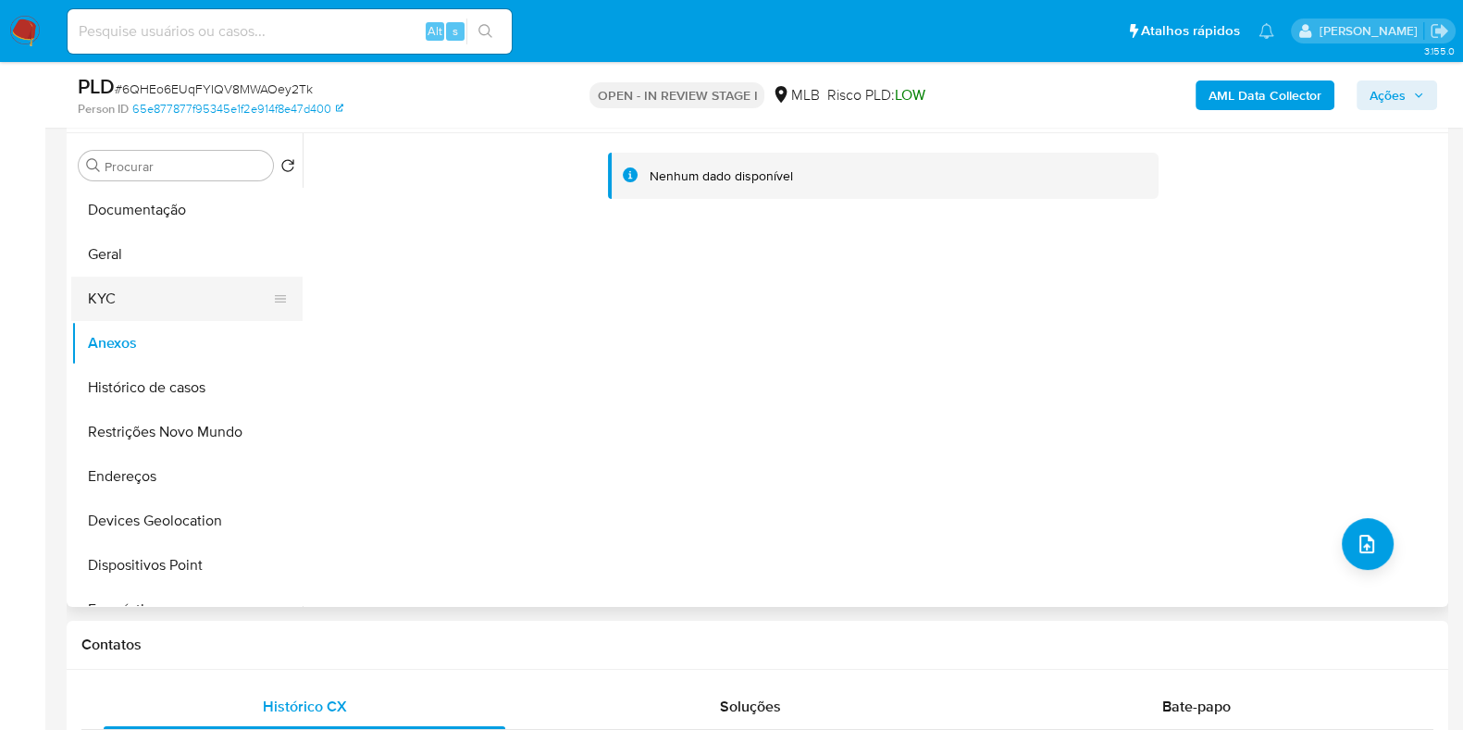
click at [130, 290] on button "KYC" at bounding box center [179, 299] width 217 height 44
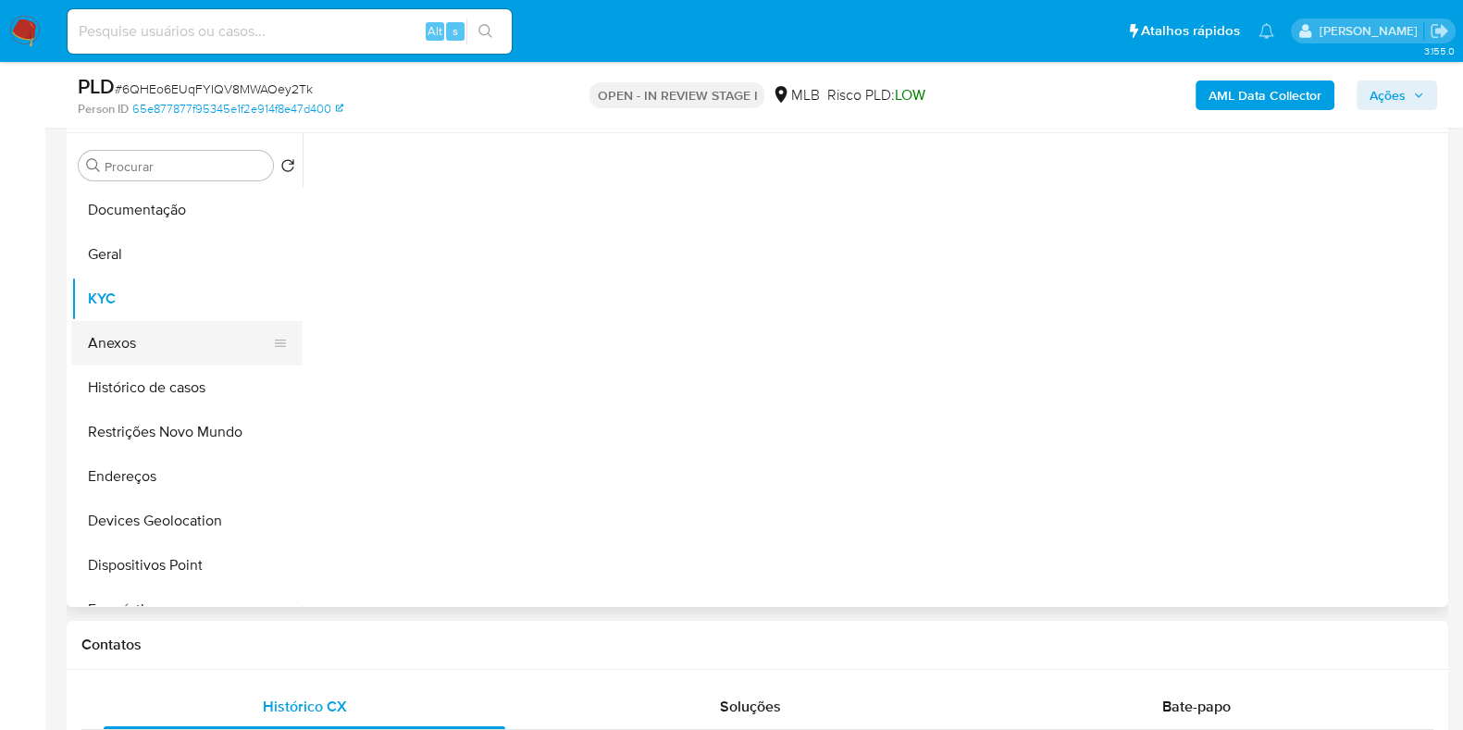
click at [134, 349] on button "Anexos" at bounding box center [179, 343] width 217 height 44
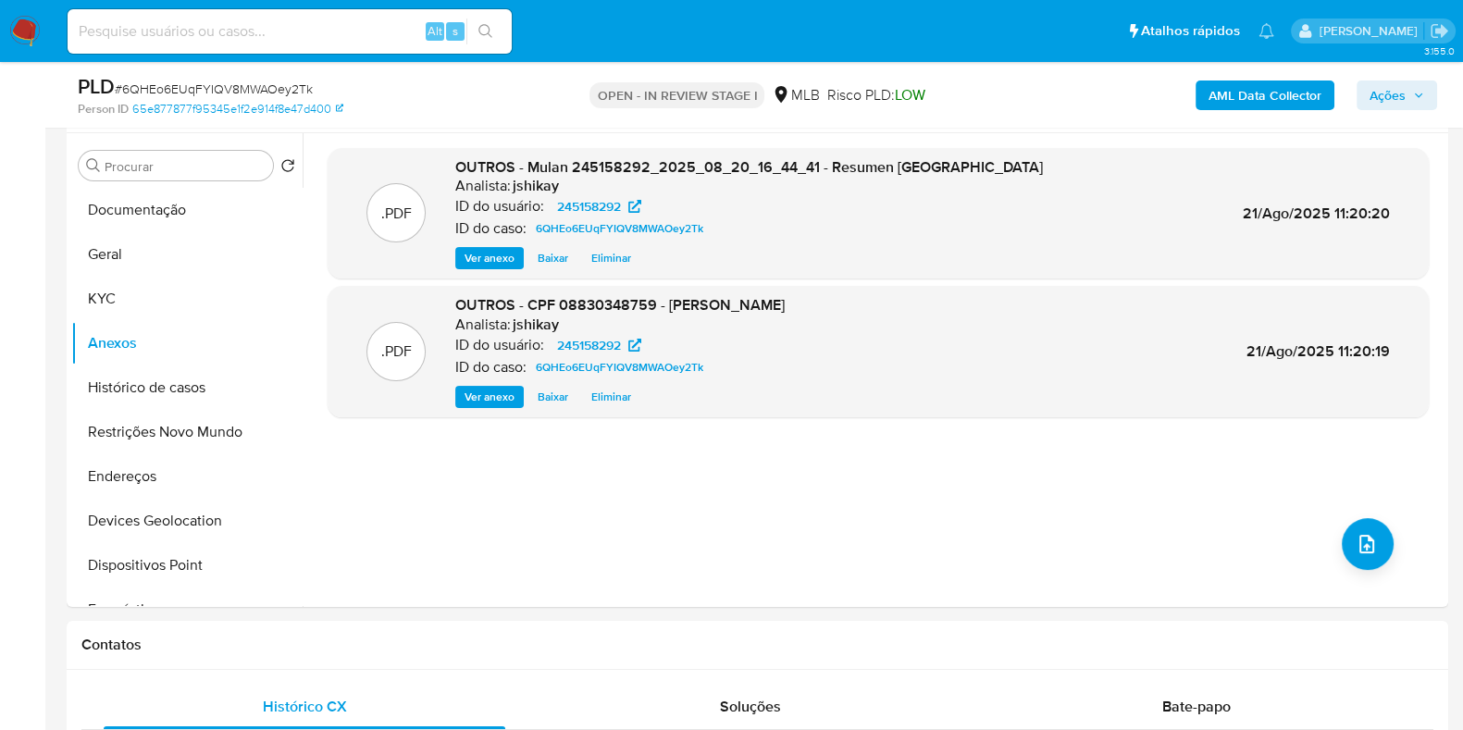
click at [1398, 104] on span "Ações" at bounding box center [1388, 96] width 36 height 30
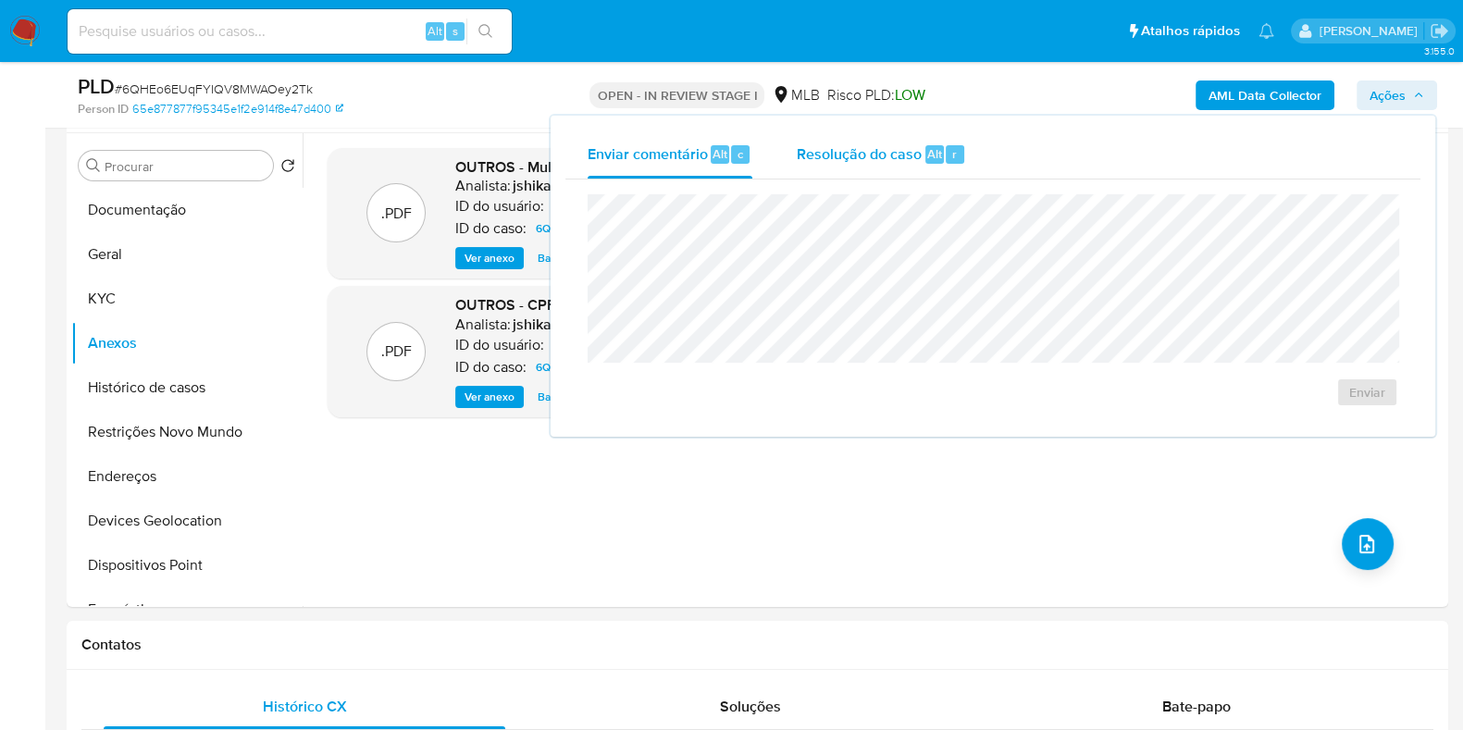
click at [906, 166] on div "Resolução do caso Alt r" at bounding box center [881, 155] width 169 height 48
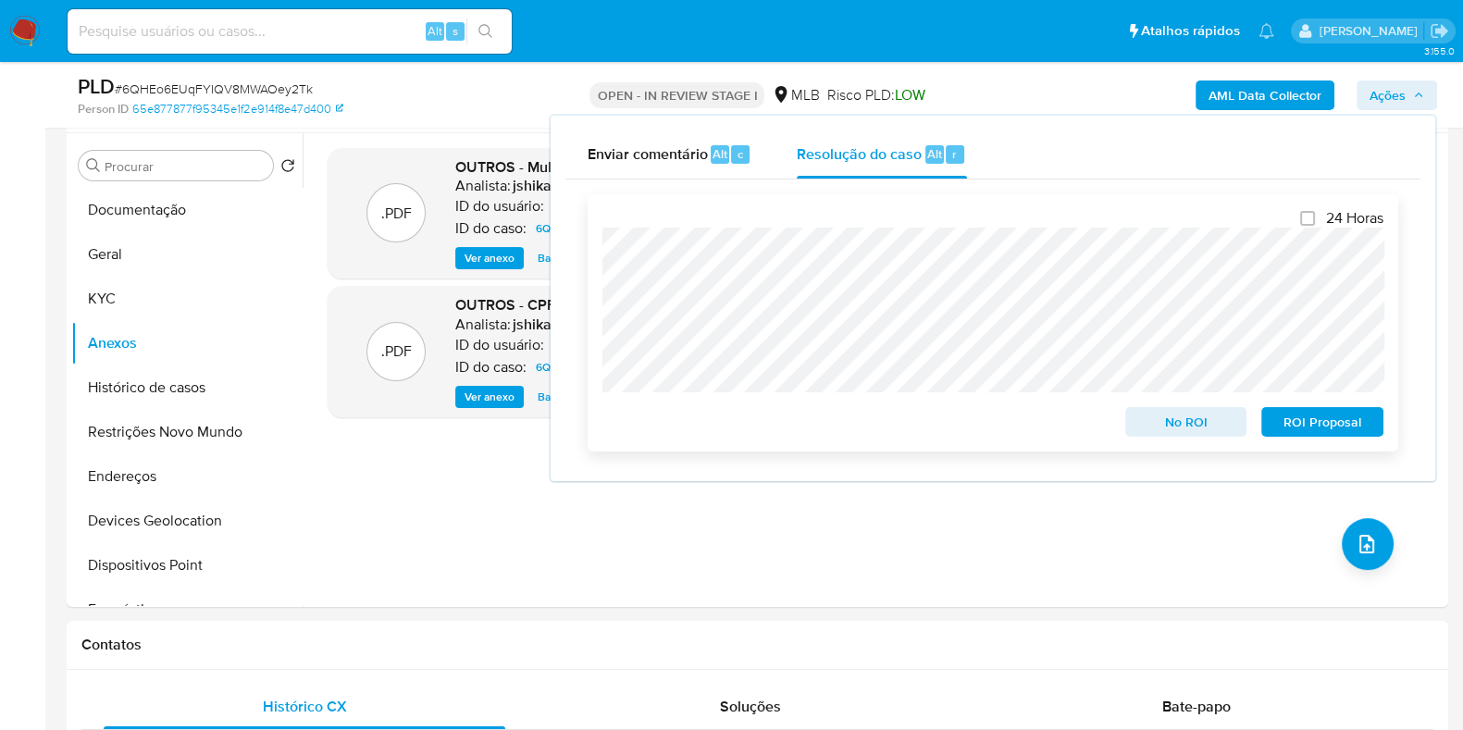
click at [1175, 427] on span "No ROI" at bounding box center [1187, 422] width 96 height 26
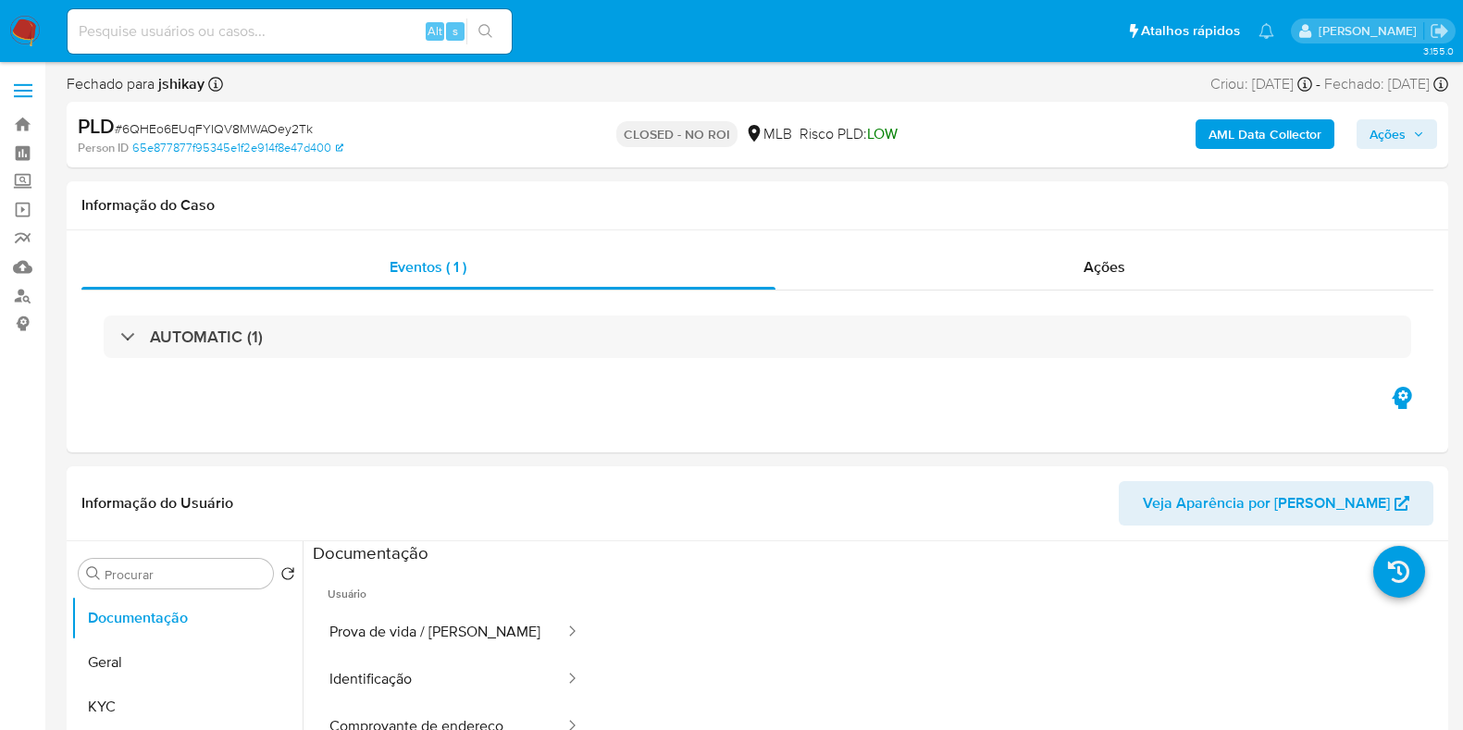
select select "10"
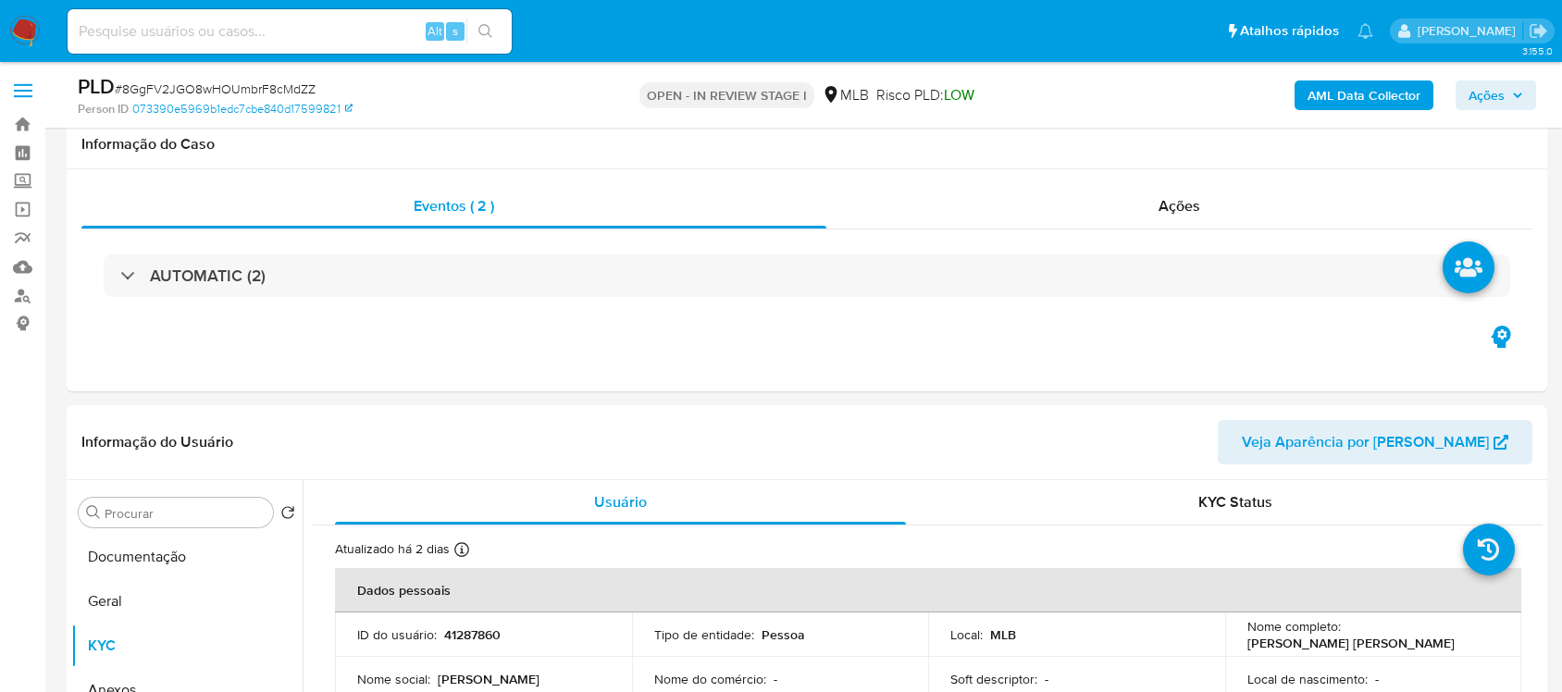
select select "10"
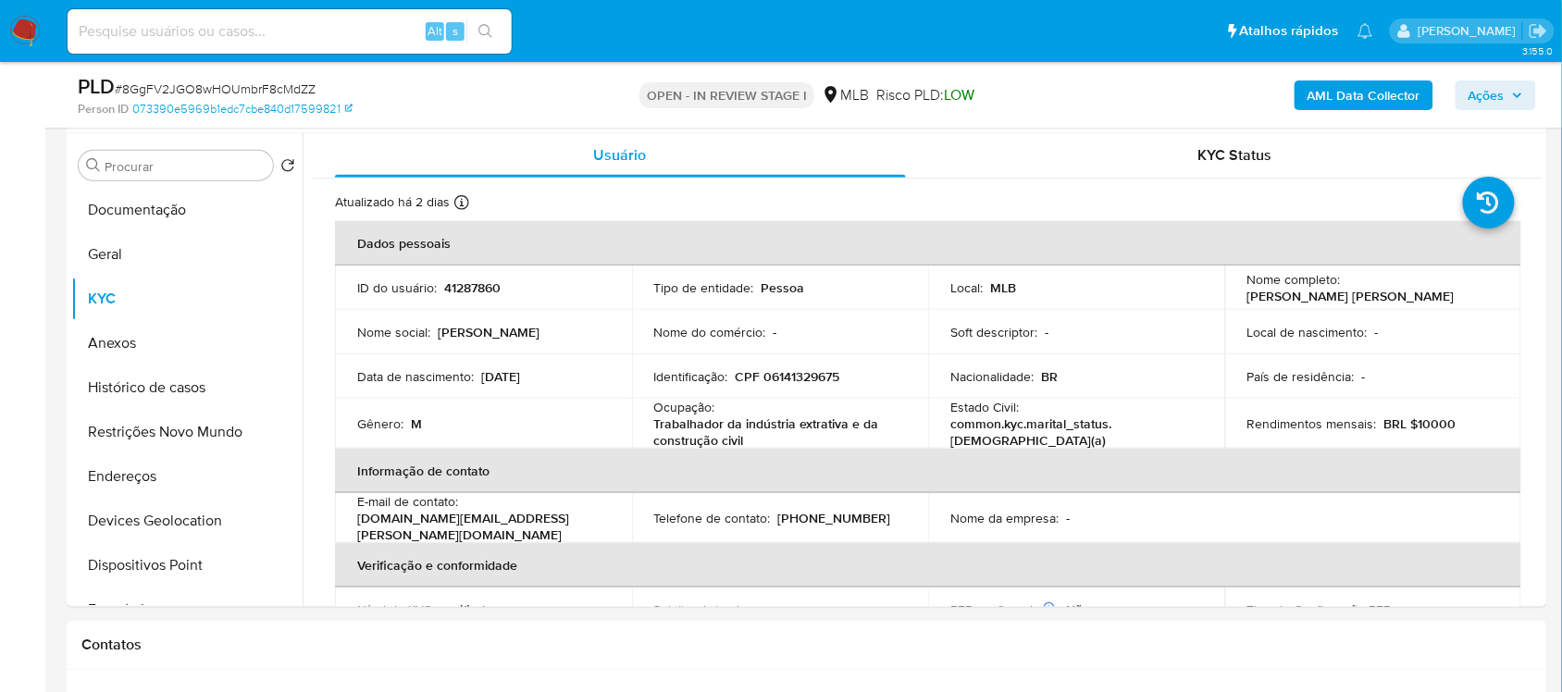
scroll to position [231, 0]
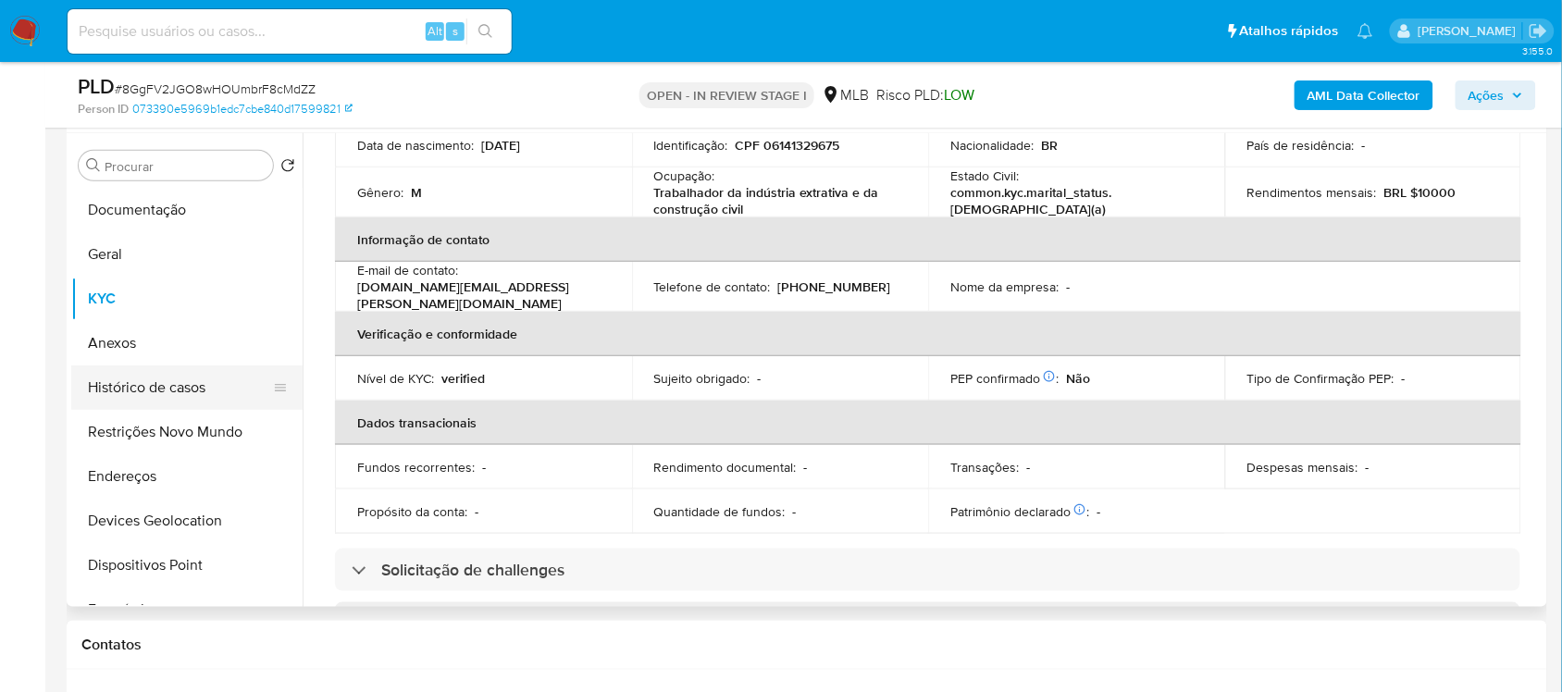
click at [168, 373] on button "Histórico de casos" at bounding box center [179, 388] width 217 height 44
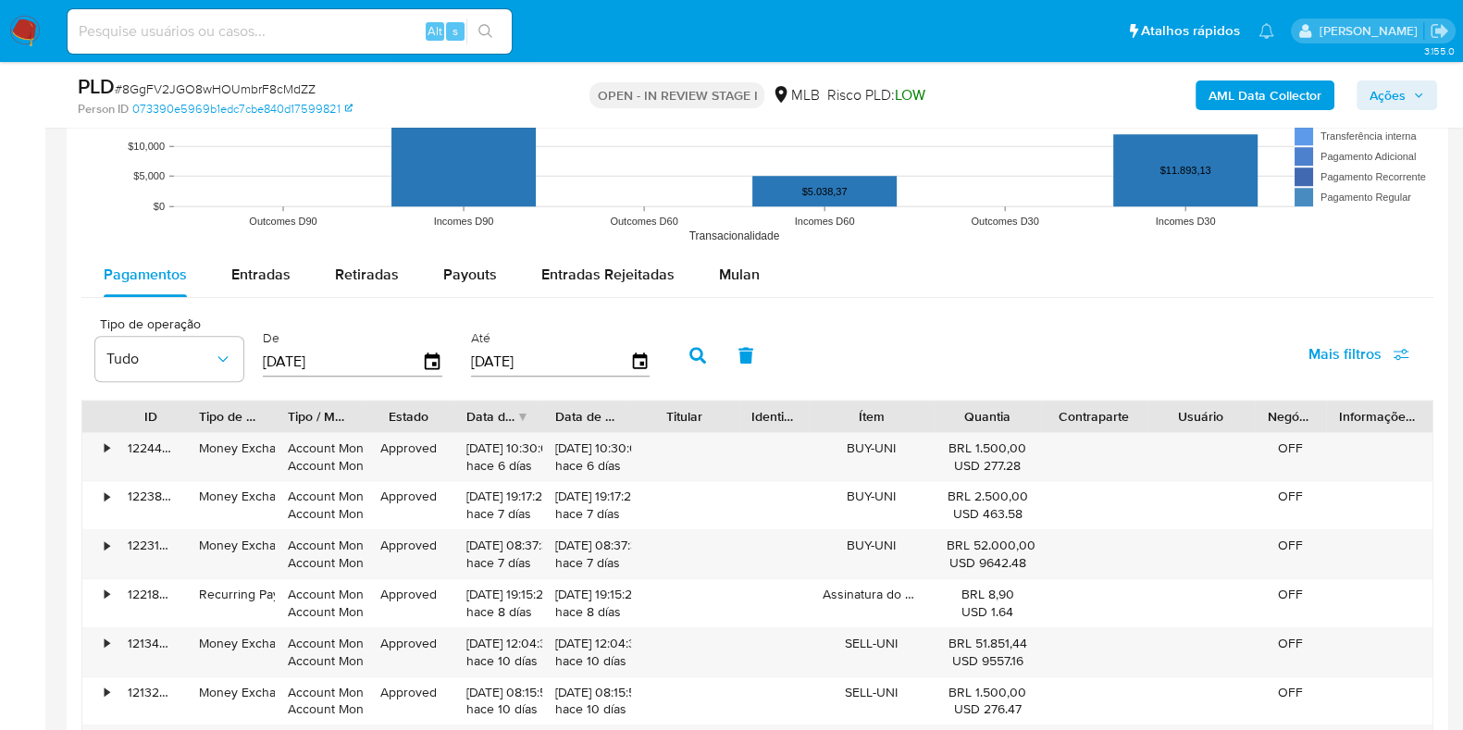
scroll to position [1967, 0]
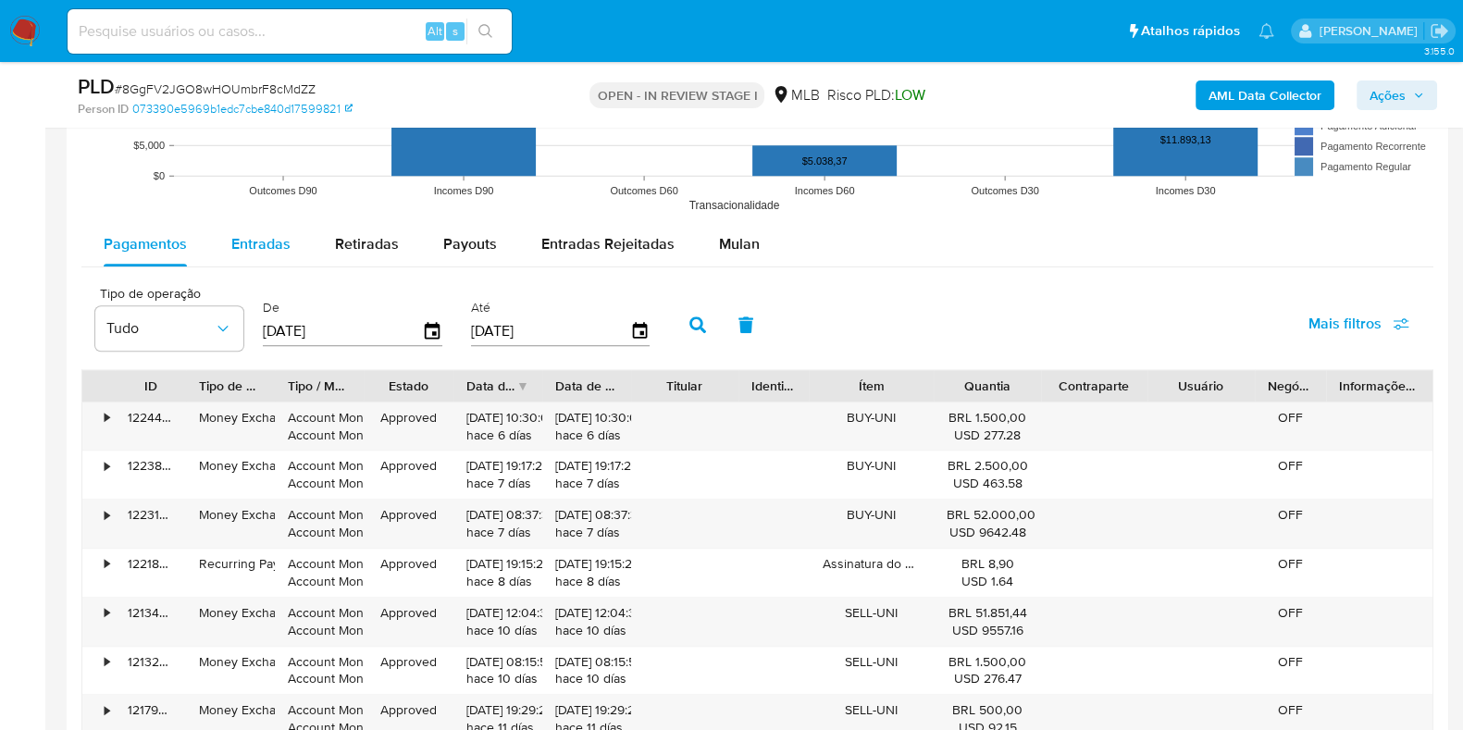
click at [287, 243] on span "Entradas" at bounding box center [260, 243] width 59 height 21
select select "10"
click at [425, 326] on icon "button" at bounding box center [432, 330] width 15 height 17
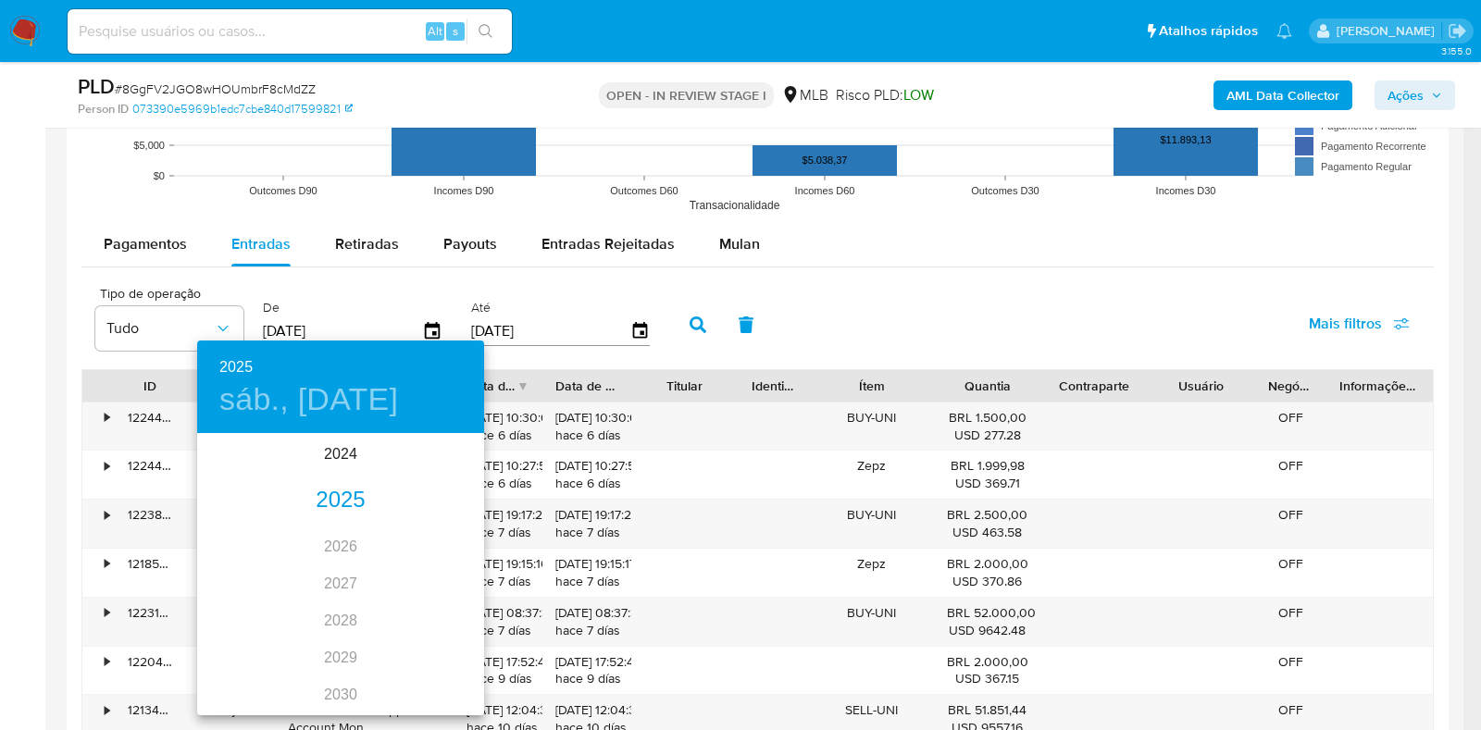
click at [352, 492] on div "2025" at bounding box center [340, 500] width 287 height 37
click at [338, 532] on div "may." at bounding box center [340, 539] width 95 height 69
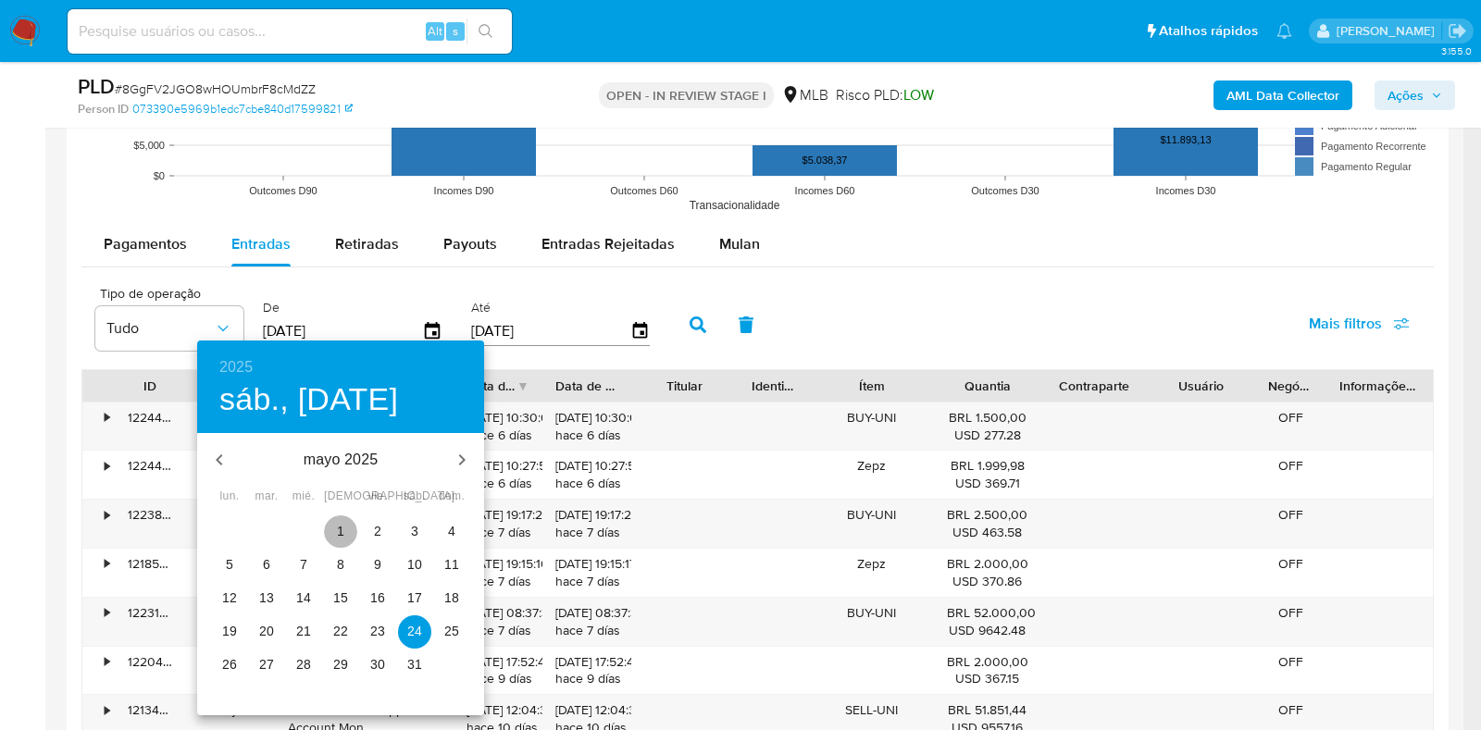
click at [340, 541] on button "1" at bounding box center [340, 532] width 33 height 33
type input "01/05/2025"
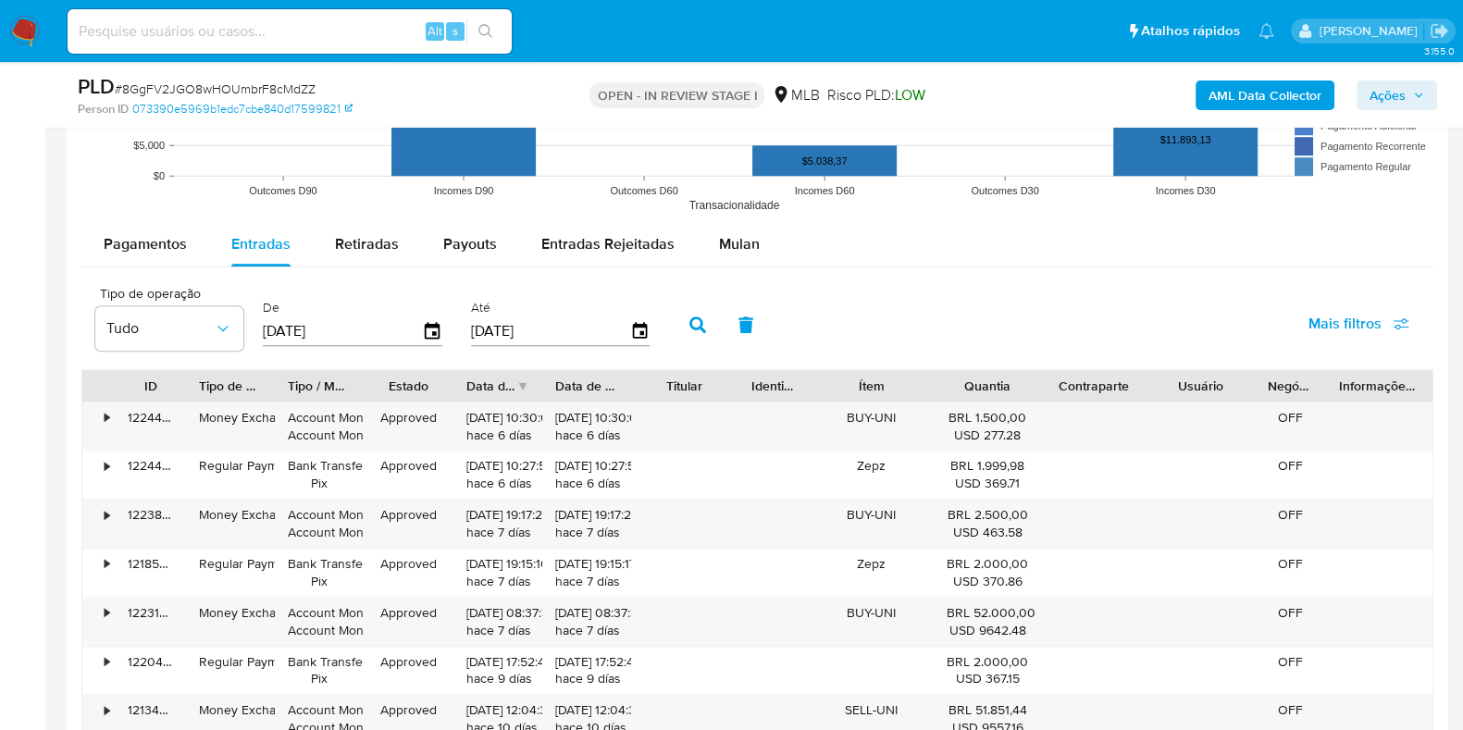
click at [690, 323] on icon "button" at bounding box center [698, 325] width 17 height 17
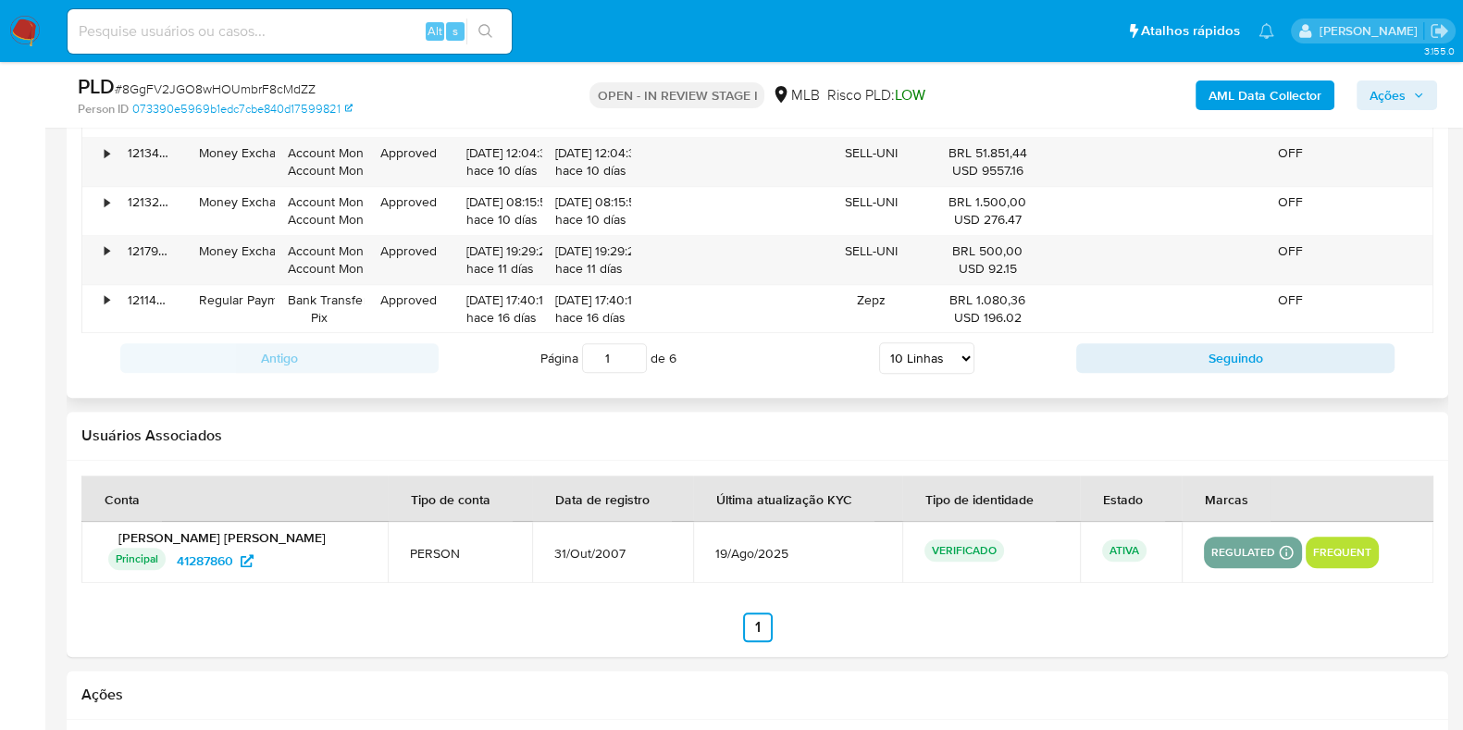
scroll to position [2545, 0]
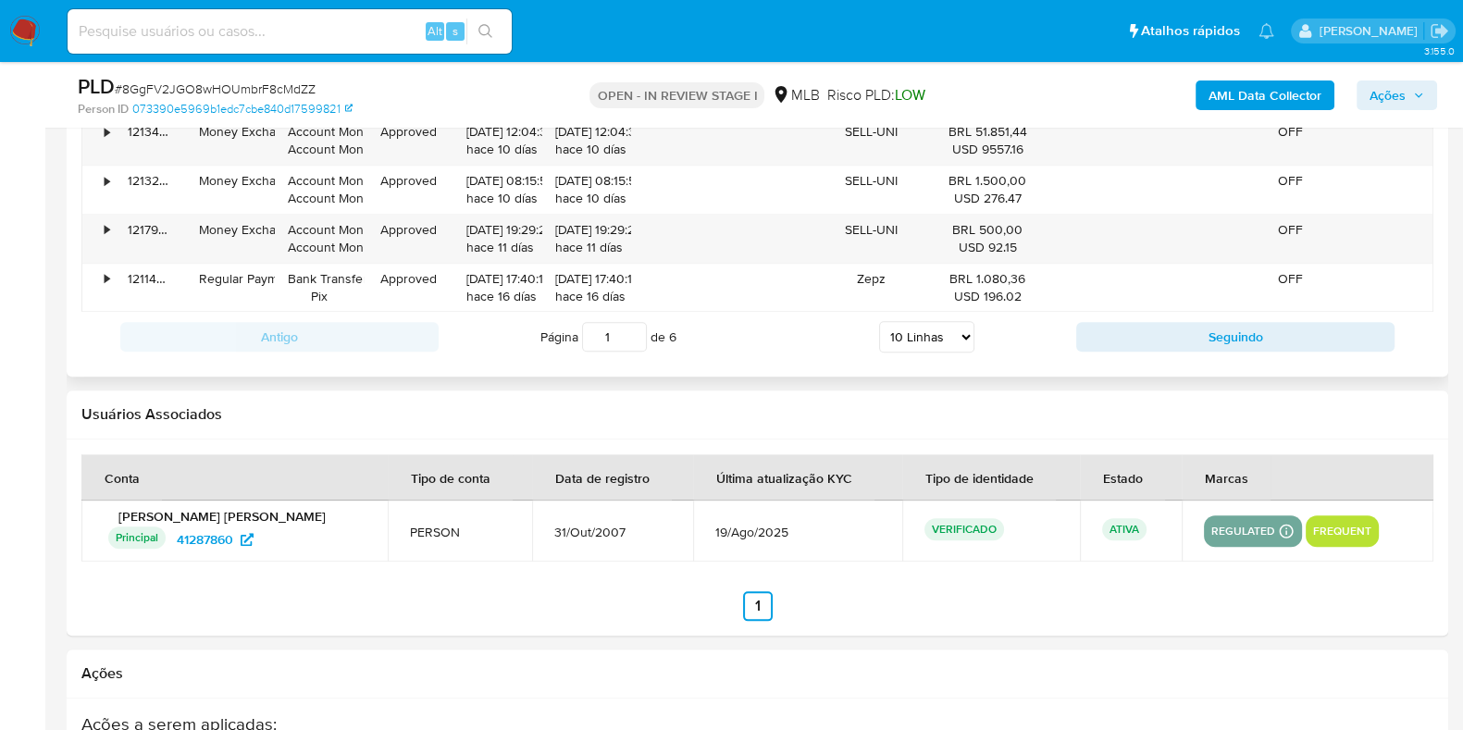
drag, startPoint x: 621, startPoint y: 340, endPoint x: 597, endPoint y: 340, distance: 24.1
click at [597, 340] on input "1" at bounding box center [614, 337] width 65 height 30
click at [631, 339] on input "1" at bounding box center [614, 337] width 65 height 30
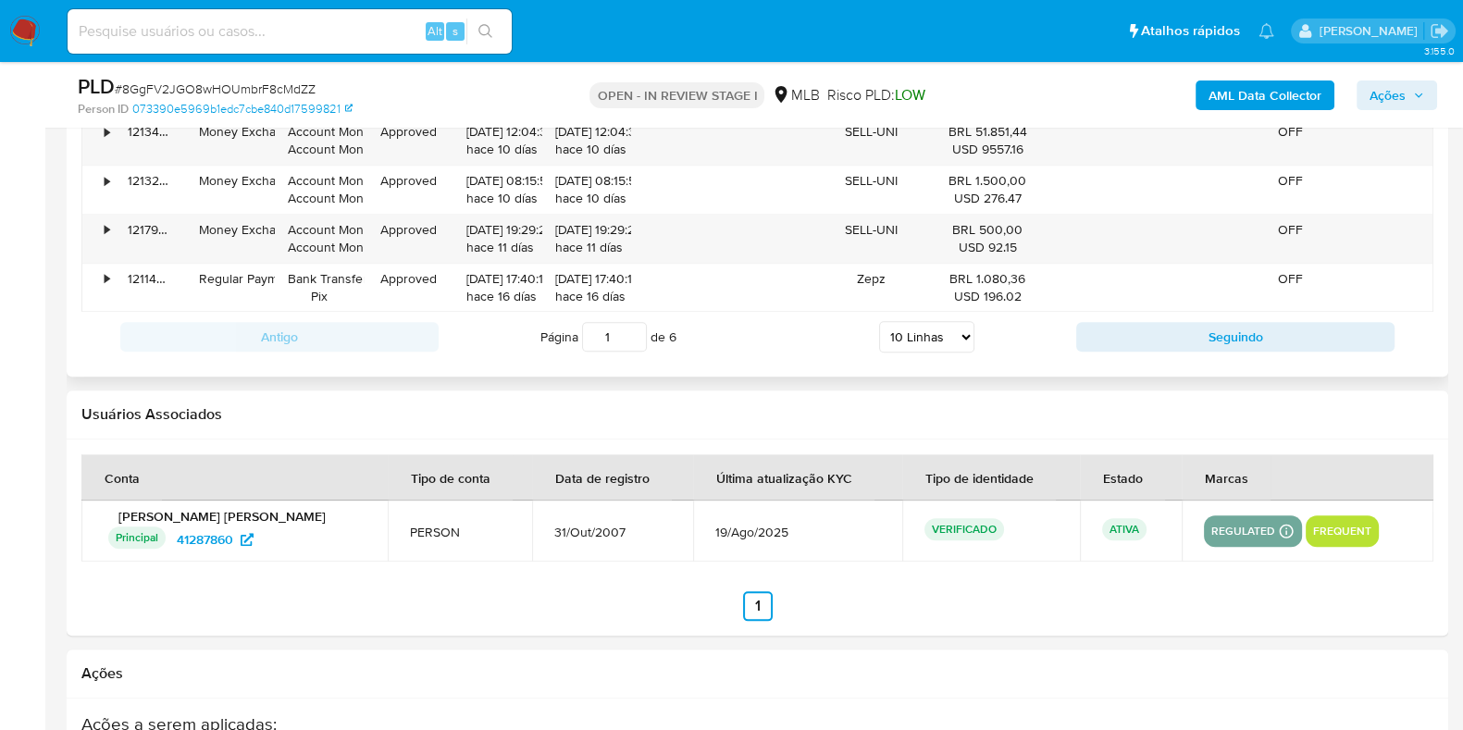
click at [638, 337] on input "1" at bounding box center [614, 337] width 65 height 30
click at [633, 328] on input "2" at bounding box center [614, 337] width 65 height 30
click at [633, 328] on input "3" at bounding box center [614, 337] width 65 height 30
click at [633, 328] on input "4" at bounding box center [614, 337] width 65 height 30
click at [633, 328] on input "5" at bounding box center [614, 337] width 65 height 30
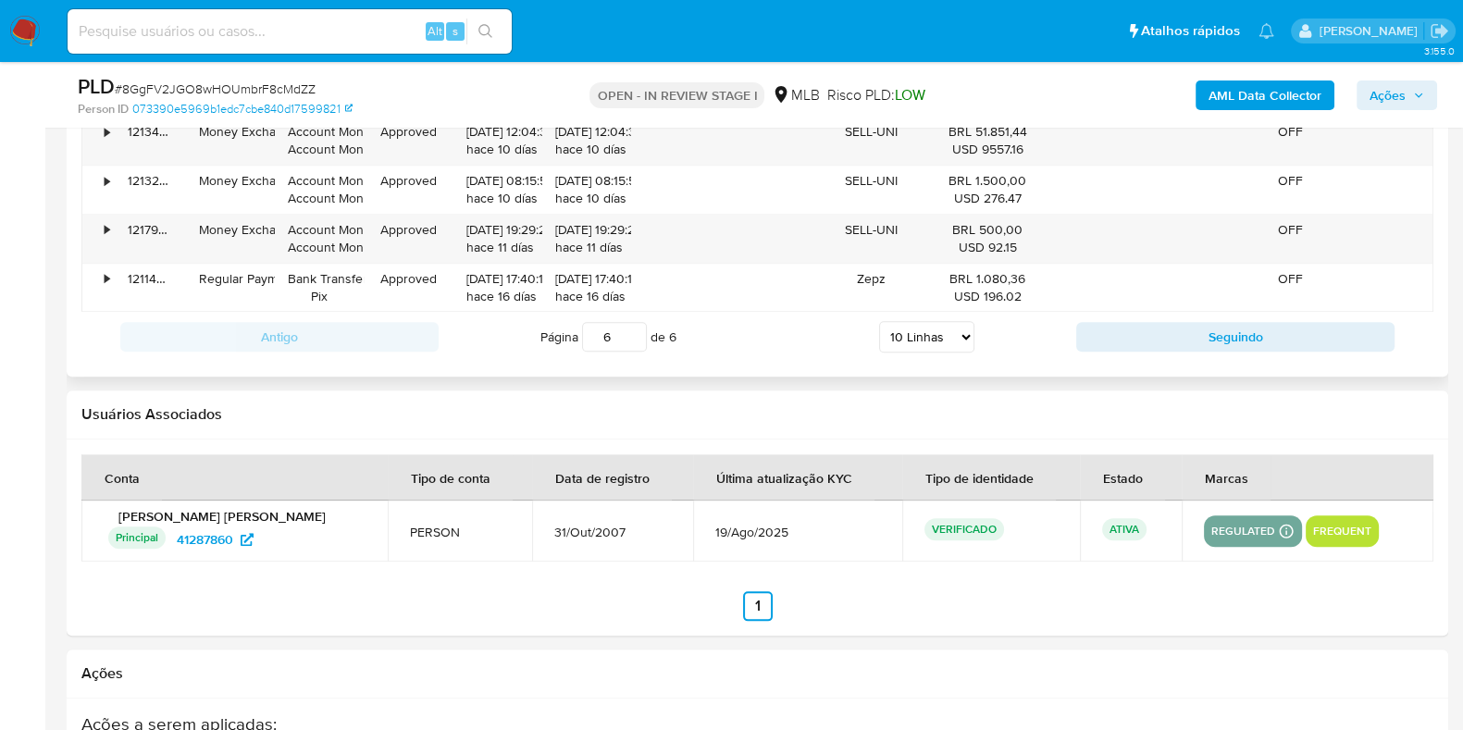
click at [633, 328] on input "6" at bounding box center [614, 337] width 65 height 30
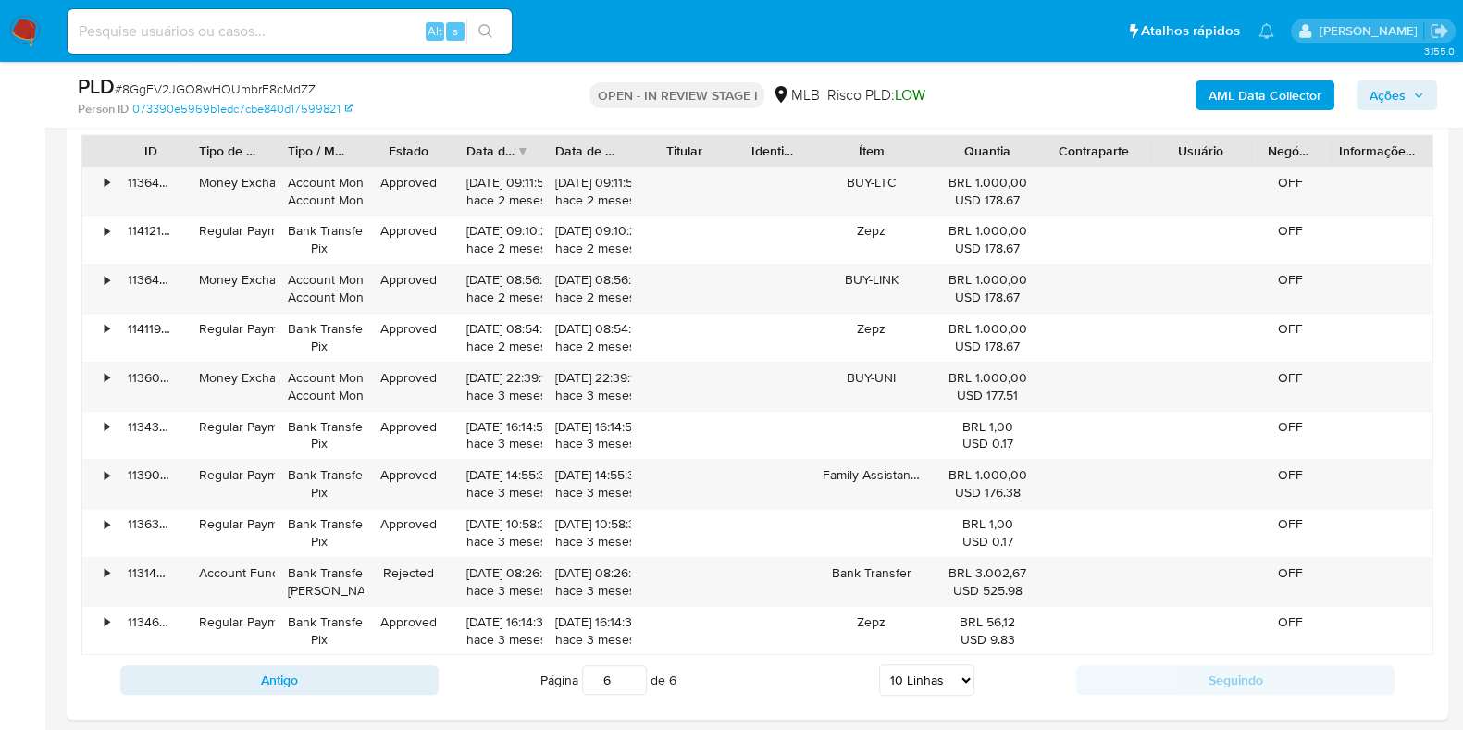
scroll to position [2198, 0]
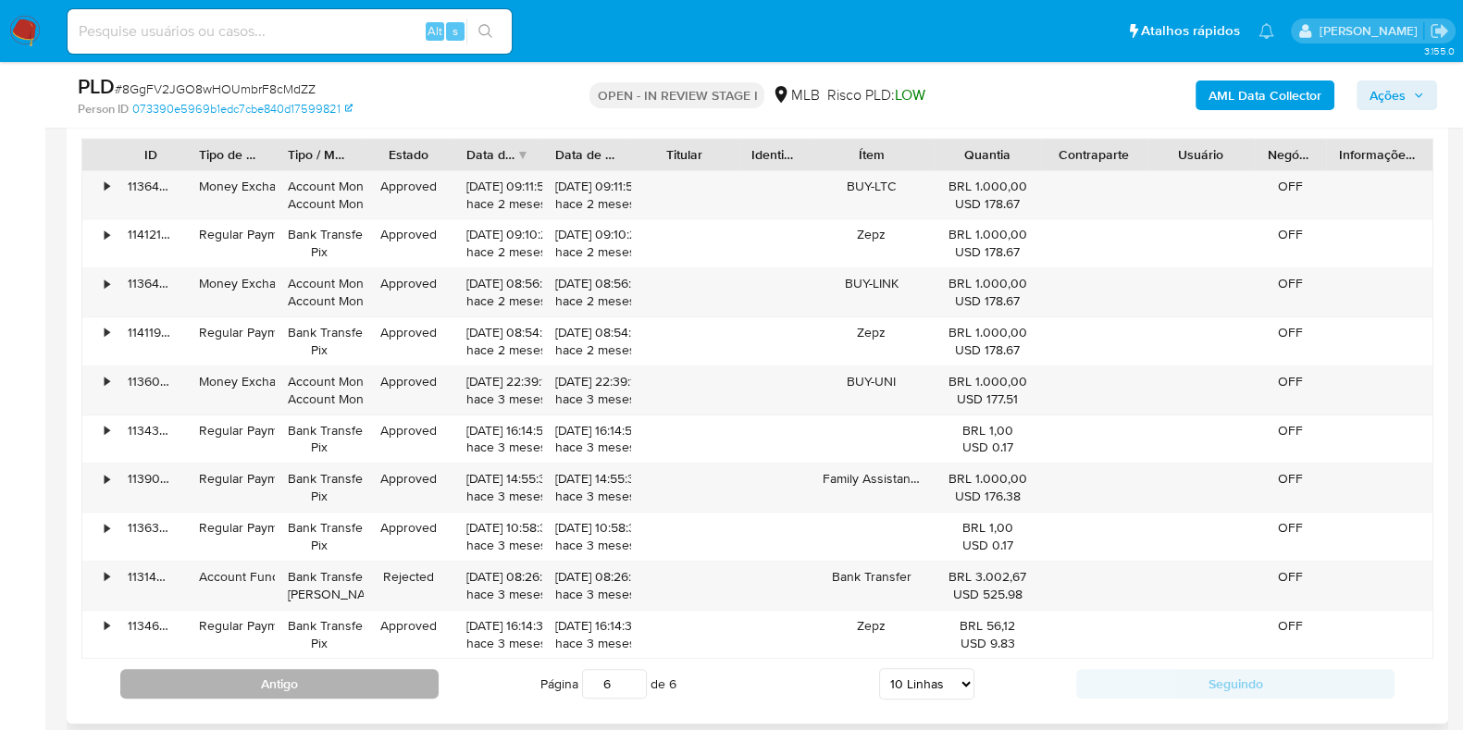
click at [394, 681] on button "Antigo" at bounding box center [279, 684] width 318 height 30
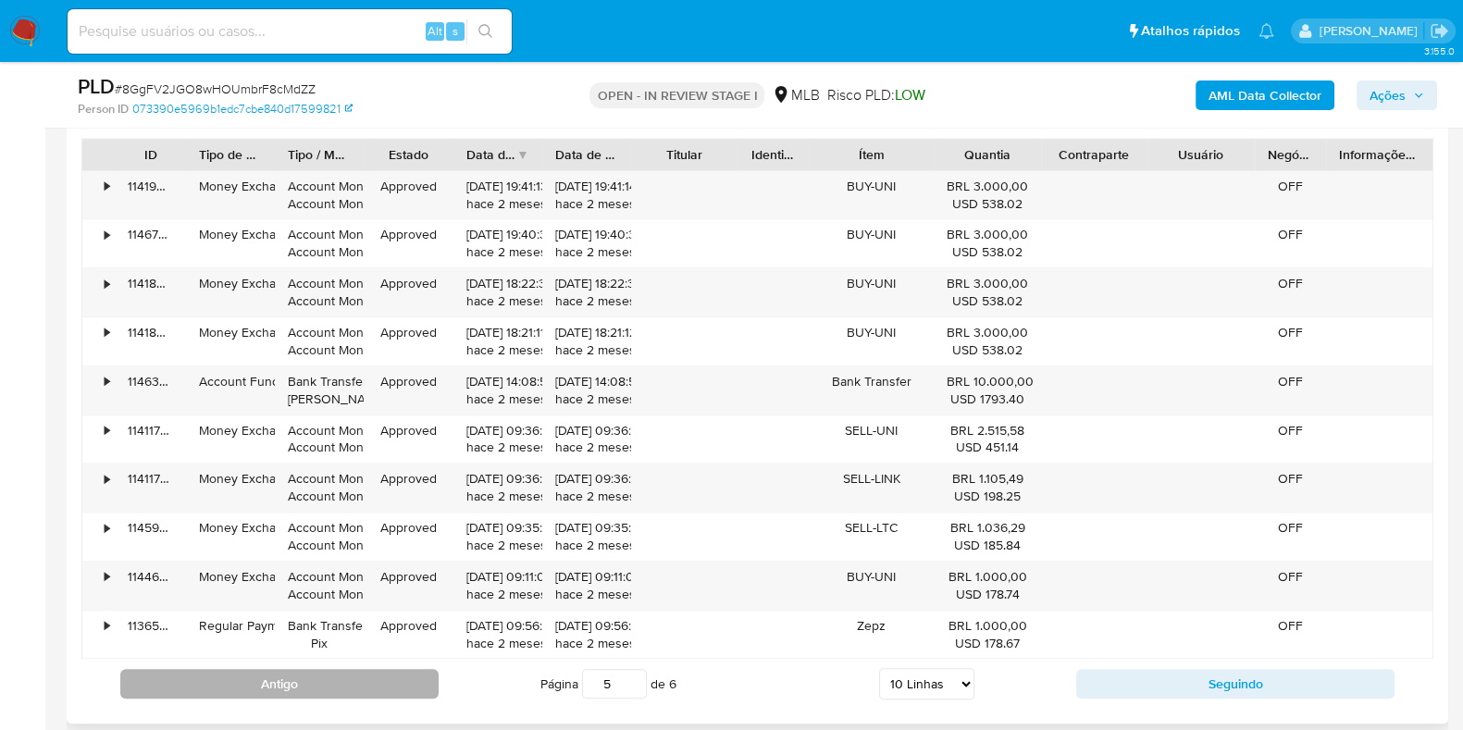
click at [375, 691] on button "Antigo" at bounding box center [279, 684] width 318 height 30
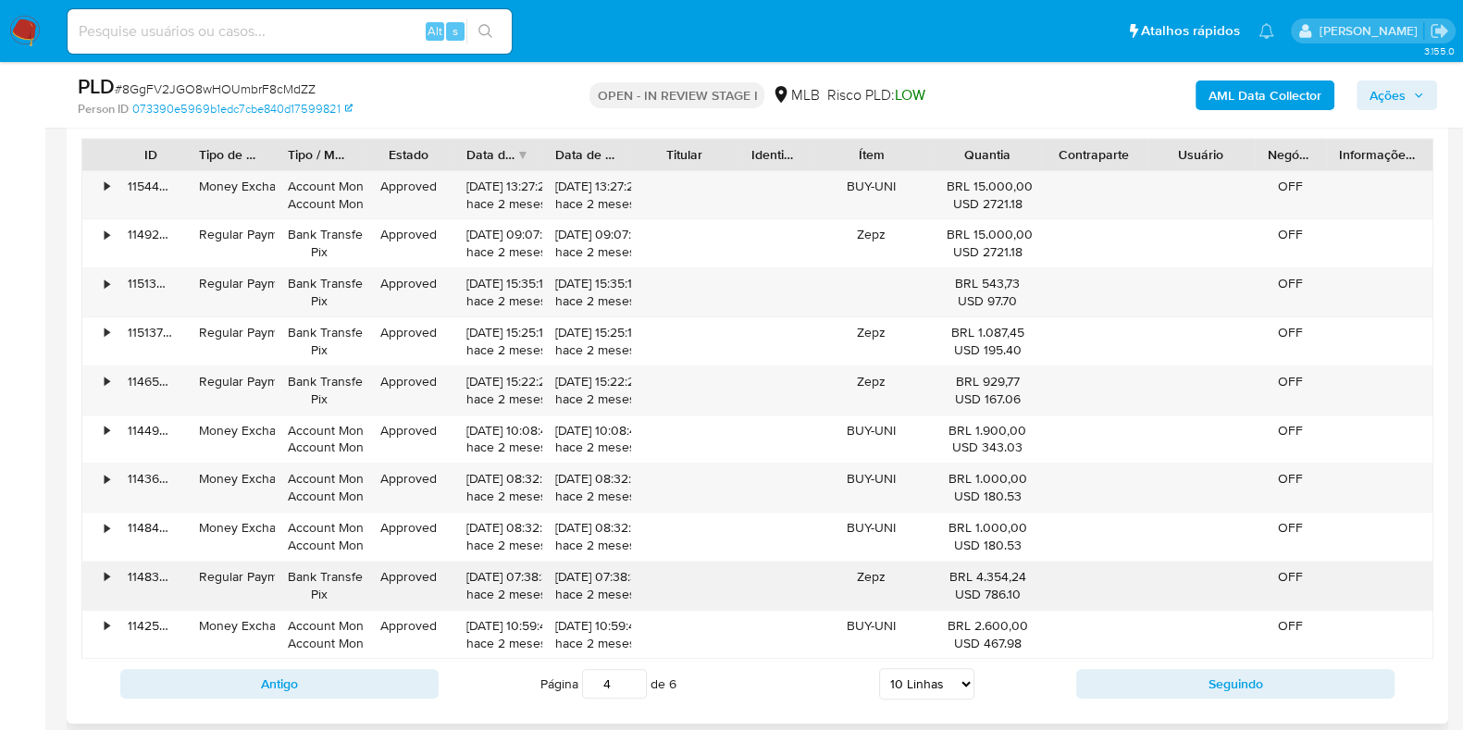
click at [100, 574] on div "•" at bounding box center [98, 586] width 32 height 48
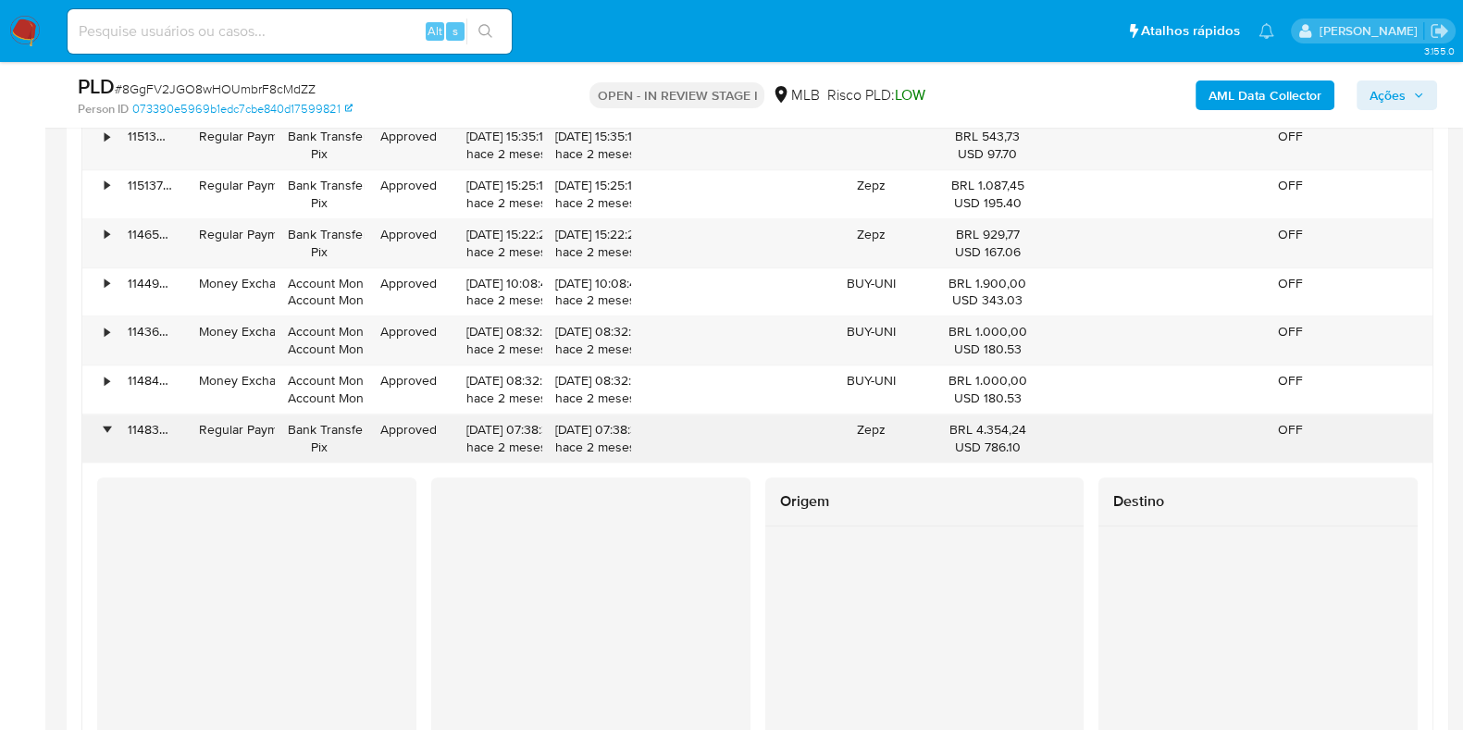
scroll to position [2314, 0]
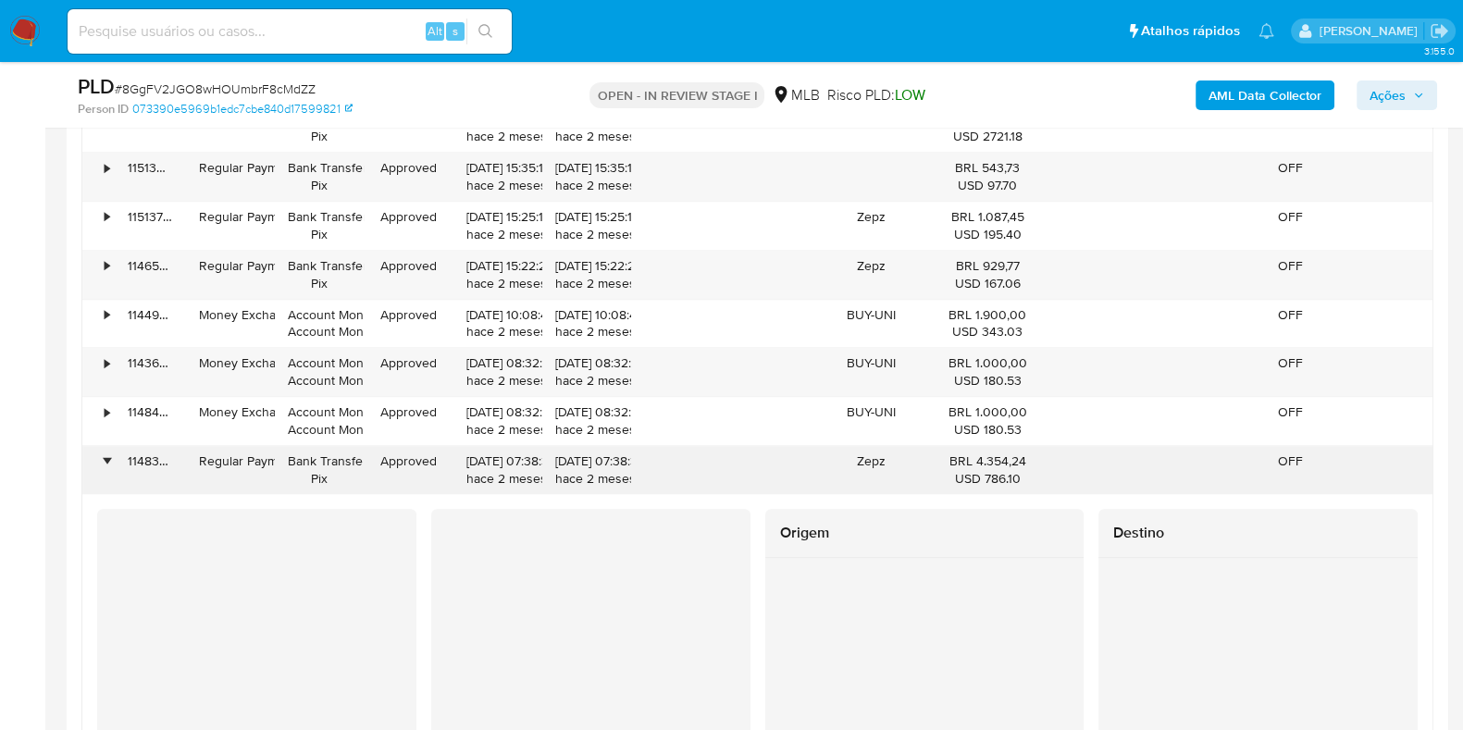
click at [111, 458] on div "•" at bounding box center [98, 470] width 32 height 48
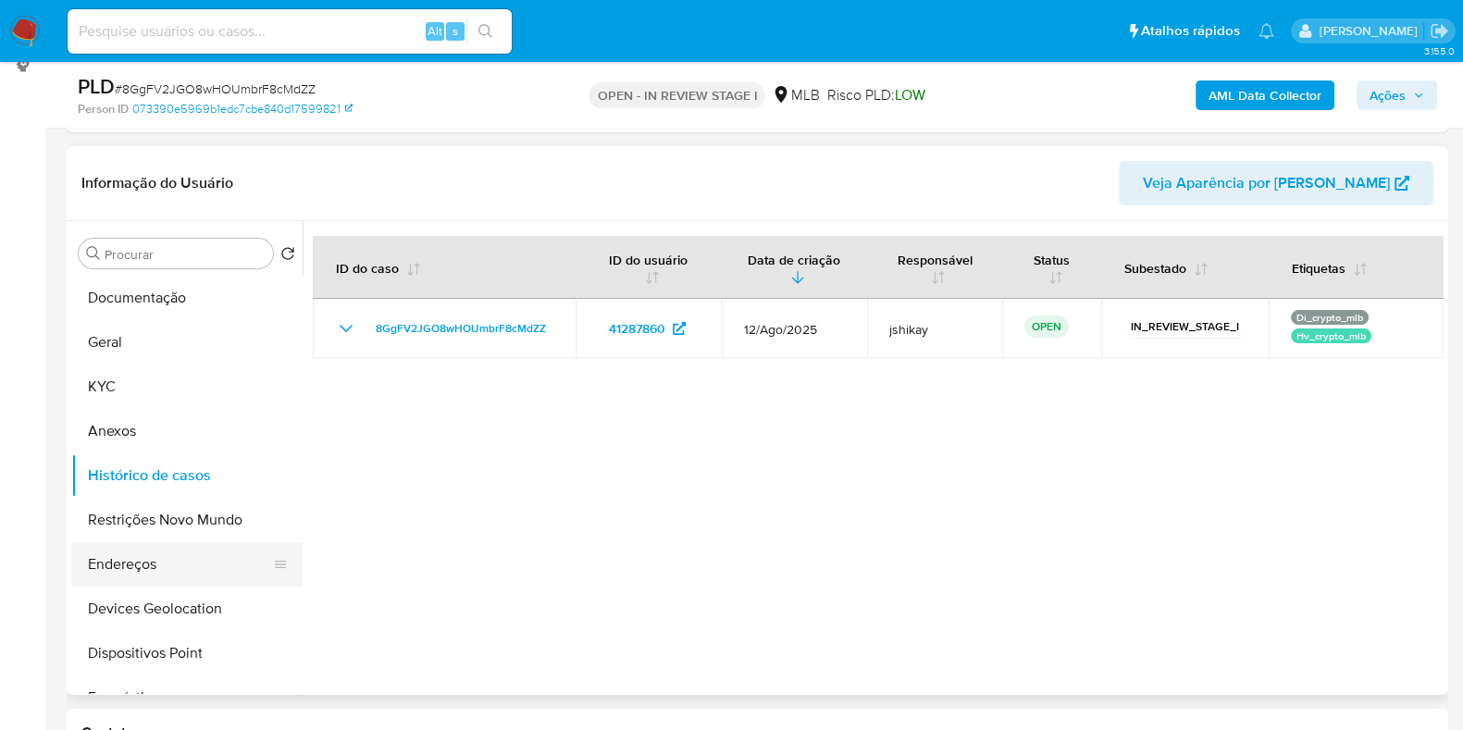
scroll to position [115, 0]
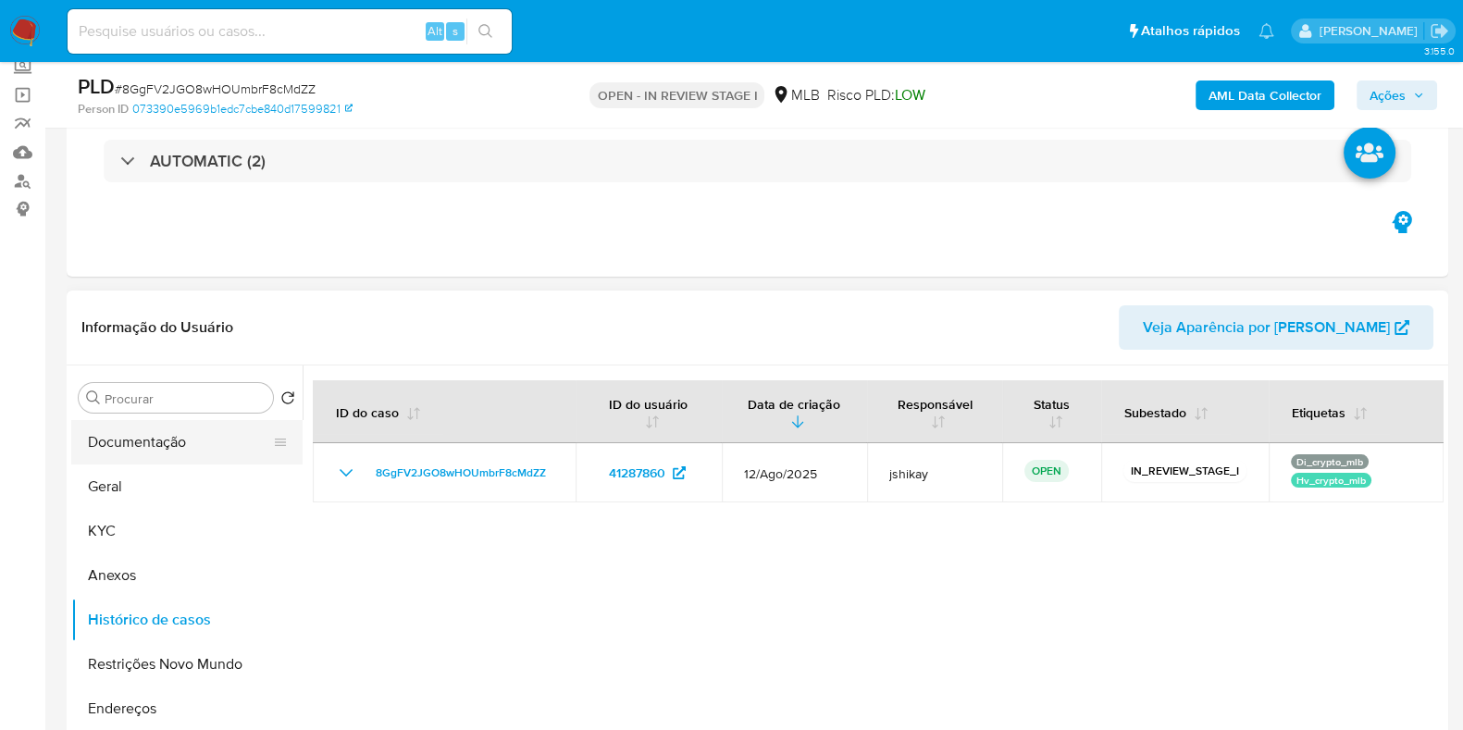
click at [176, 420] on button "Documentação" at bounding box center [179, 442] width 217 height 44
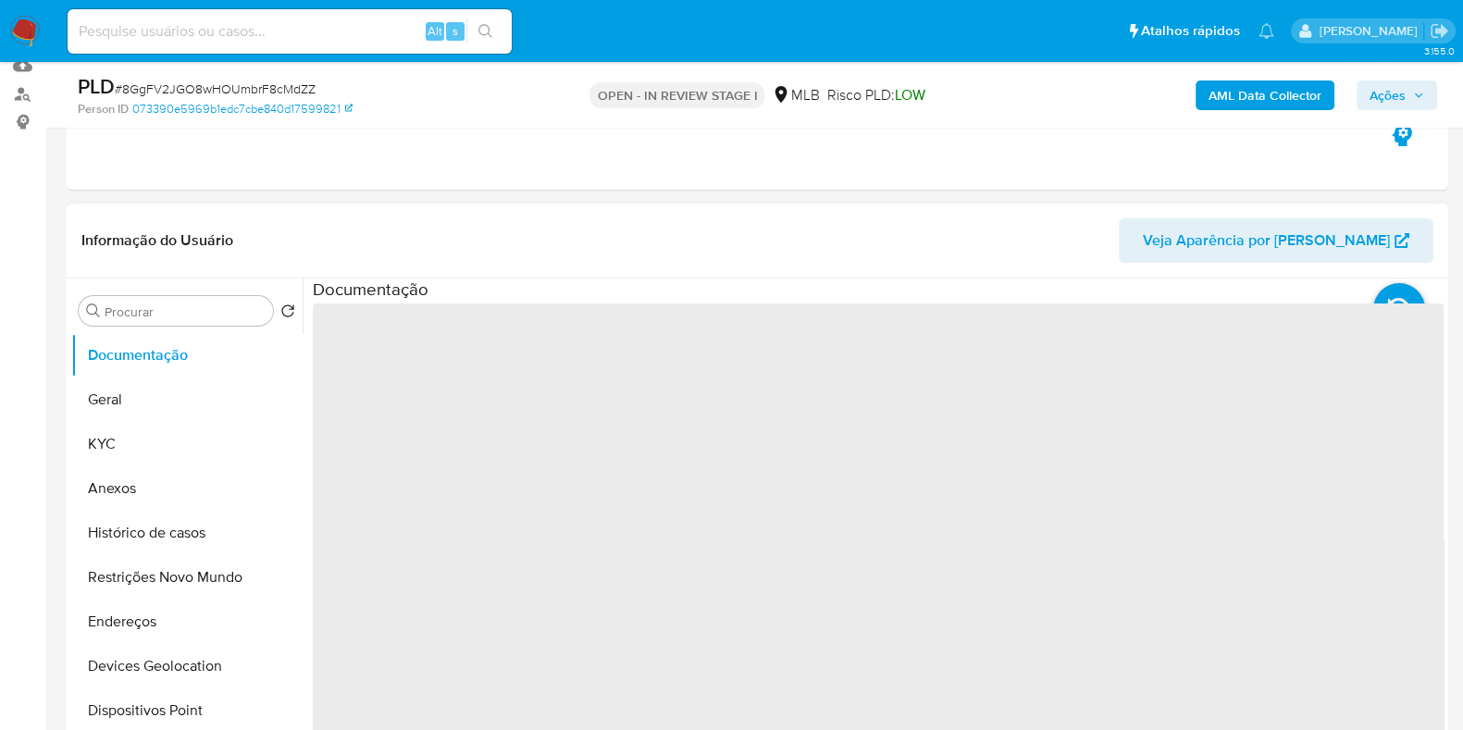
scroll to position [347, 0]
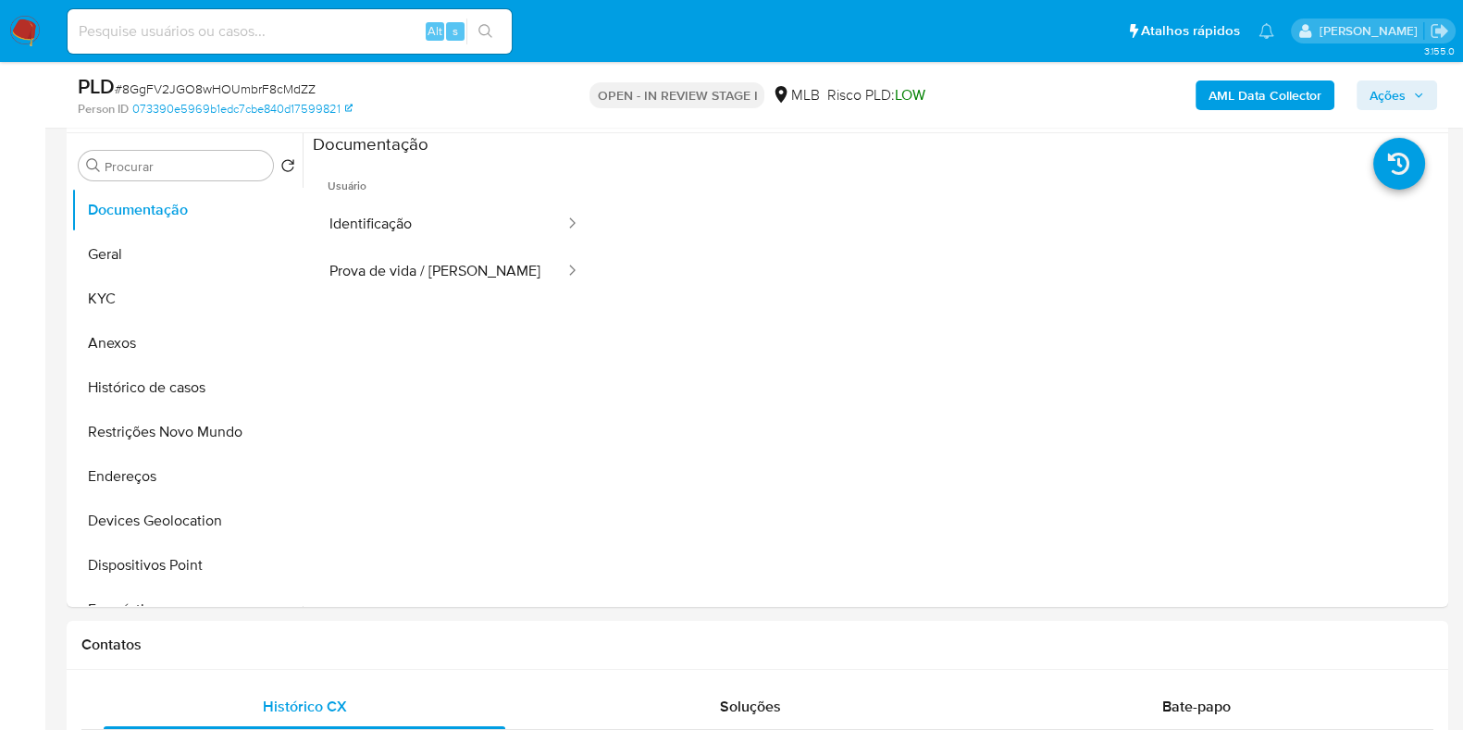
click at [477, 322] on ul "Usuário Identificação Prova de vida / Selfie" at bounding box center [454, 422] width 283 height 533
click at [491, 297] on ul "Usuário Identificação Prova de vida / Selfie" at bounding box center [454, 422] width 283 height 533
click at [493, 290] on button "Prova de vida / Selfie" at bounding box center [440, 271] width 254 height 47
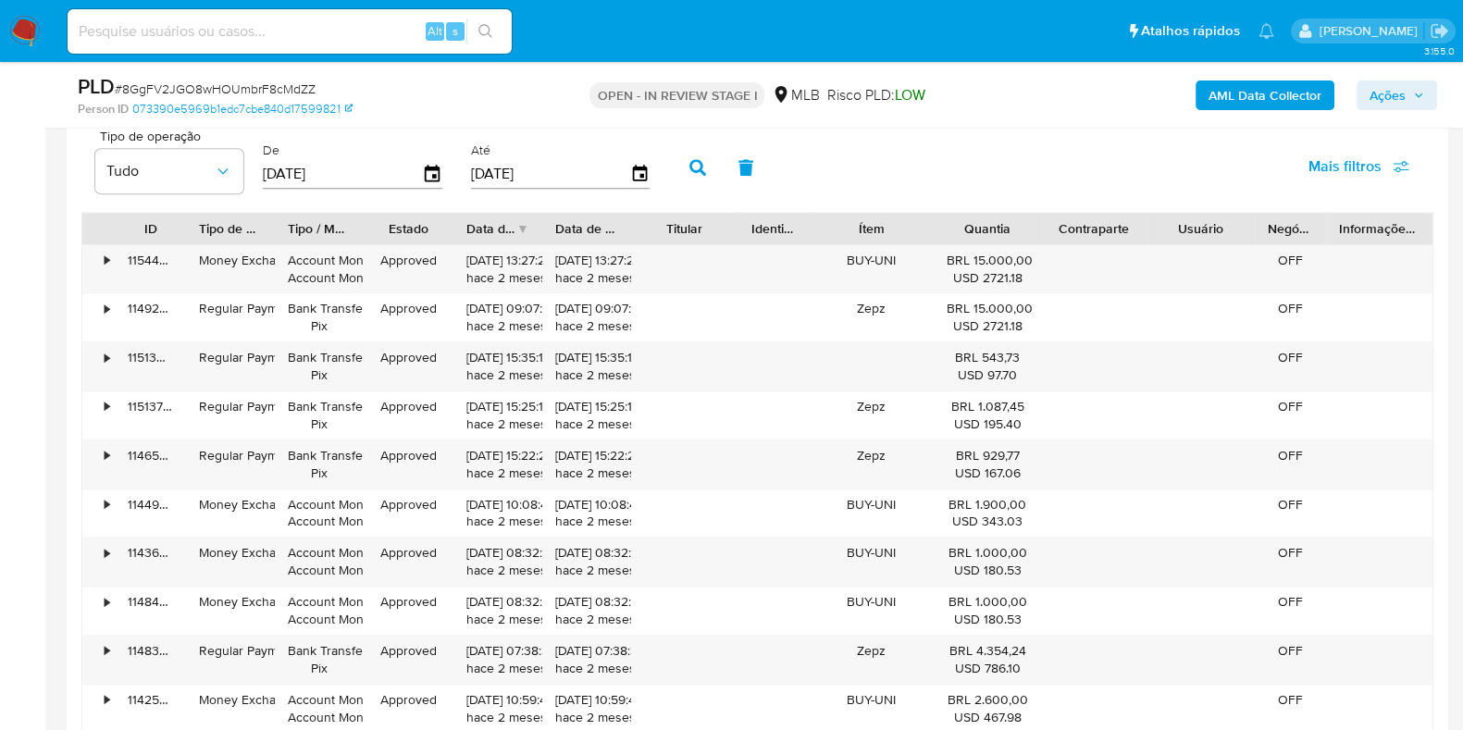
scroll to position [2198, 0]
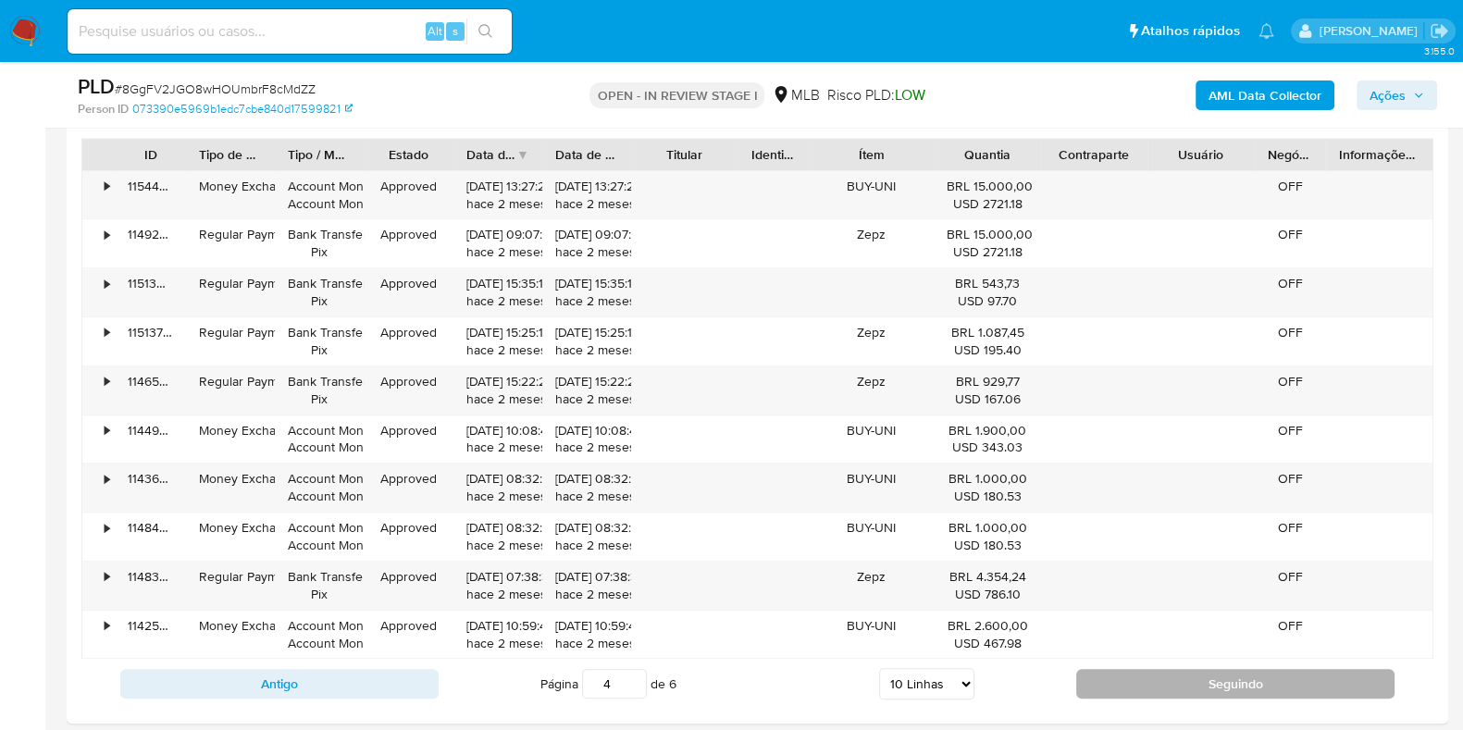
click at [1086, 676] on button "Seguindo" at bounding box center [1236, 684] width 318 height 30
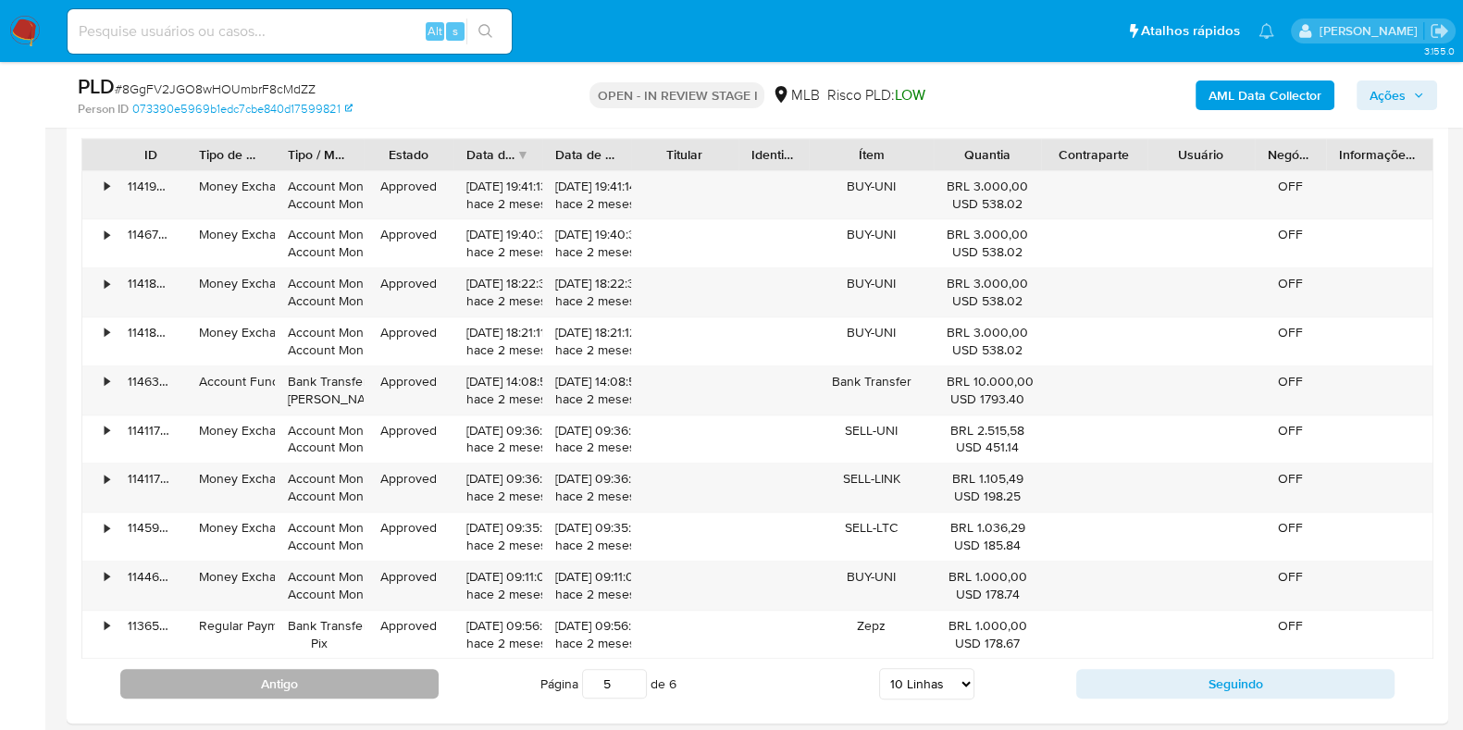
click at [380, 687] on button "Antigo" at bounding box center [279, 684] width 318 height 30
type input "2"
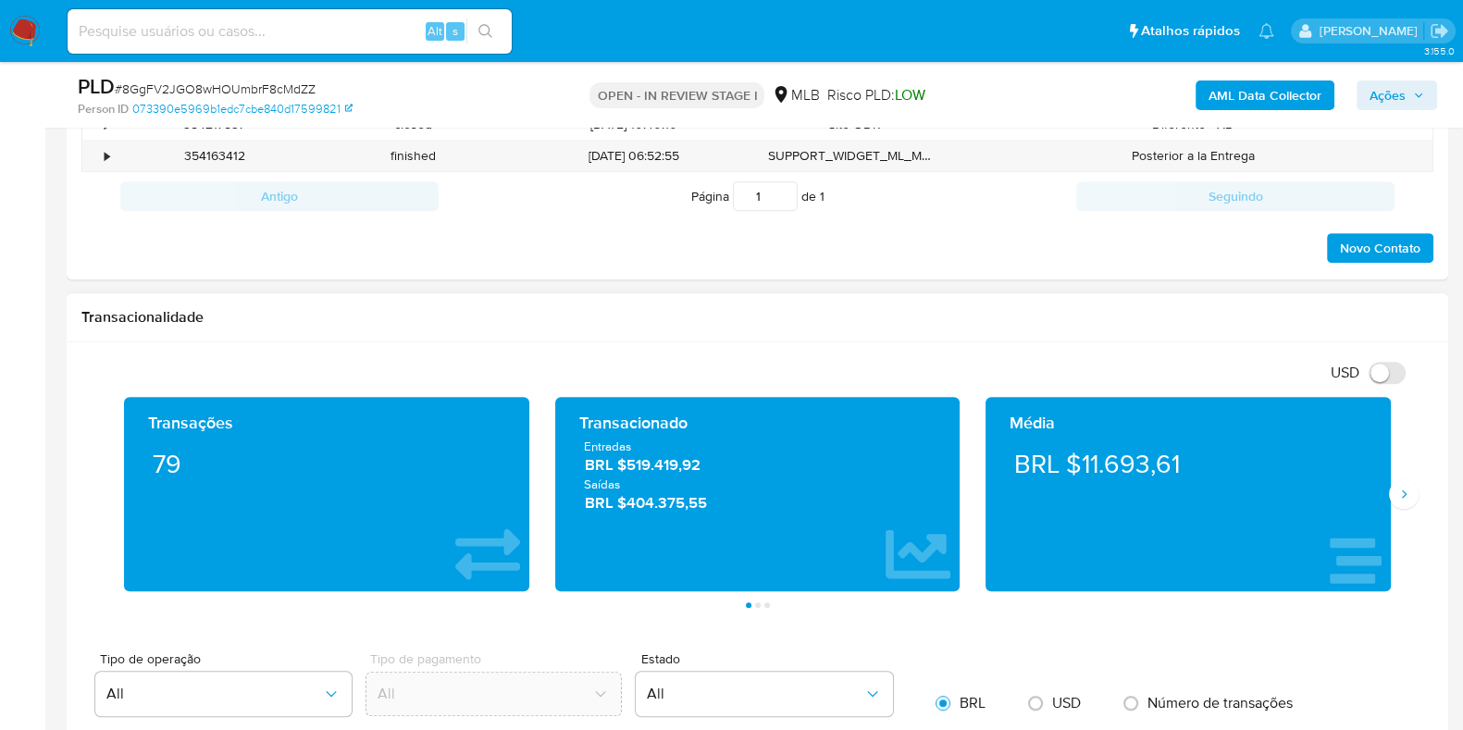
scroll to position [1093, 0]
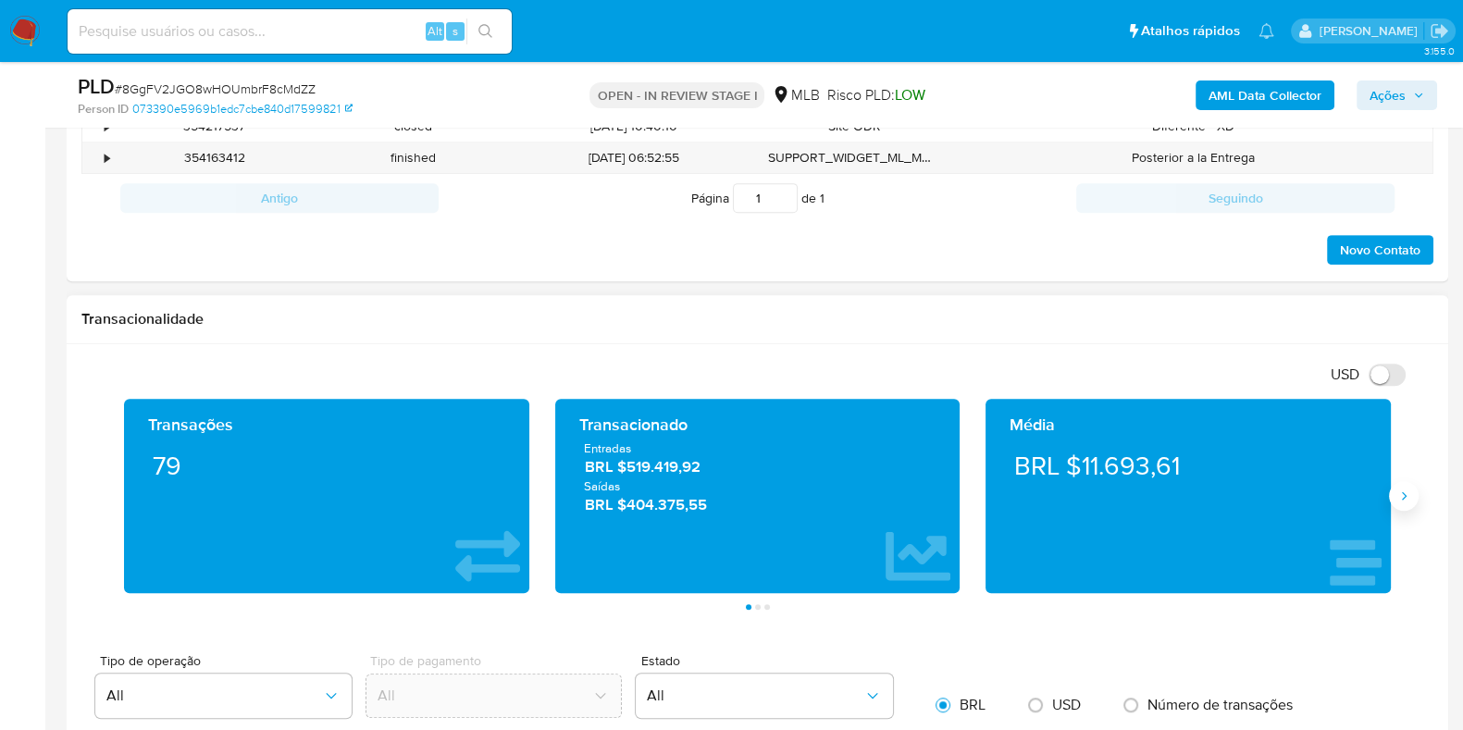
click at [1395, 503] on button "Siguiente" at bounding box center [1404, 496] width 30 height 30
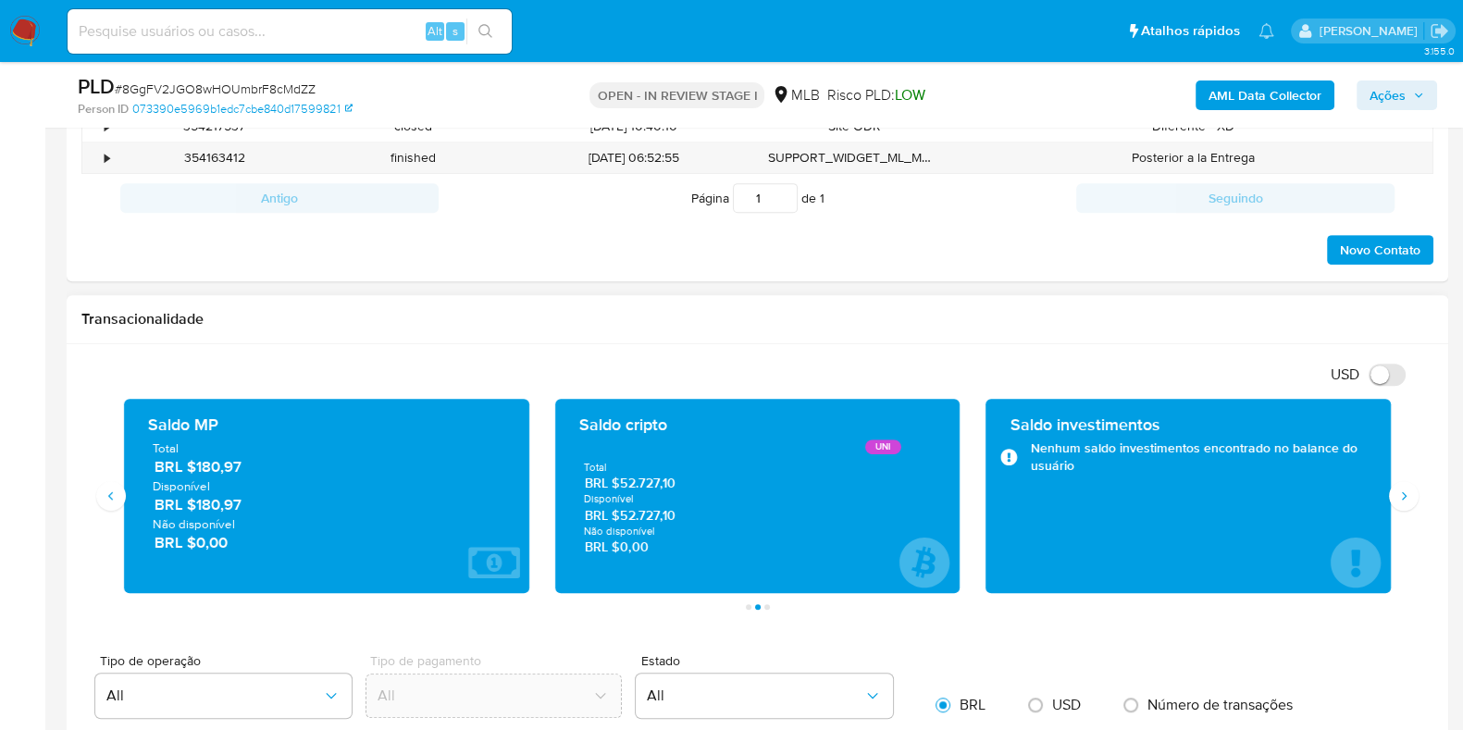
drag, startPoint x: 678, startPoint y: 520, endPoint x: 623, endPoint y: 520, distance: 55.5
click at [623, 520] on span "BRL $52.727,10" at bounding box center [758, 515] width 346 height 18
click at [1411, 494] on icon "Siguiente" at bounding box center [1404, 496] width 15 height 15
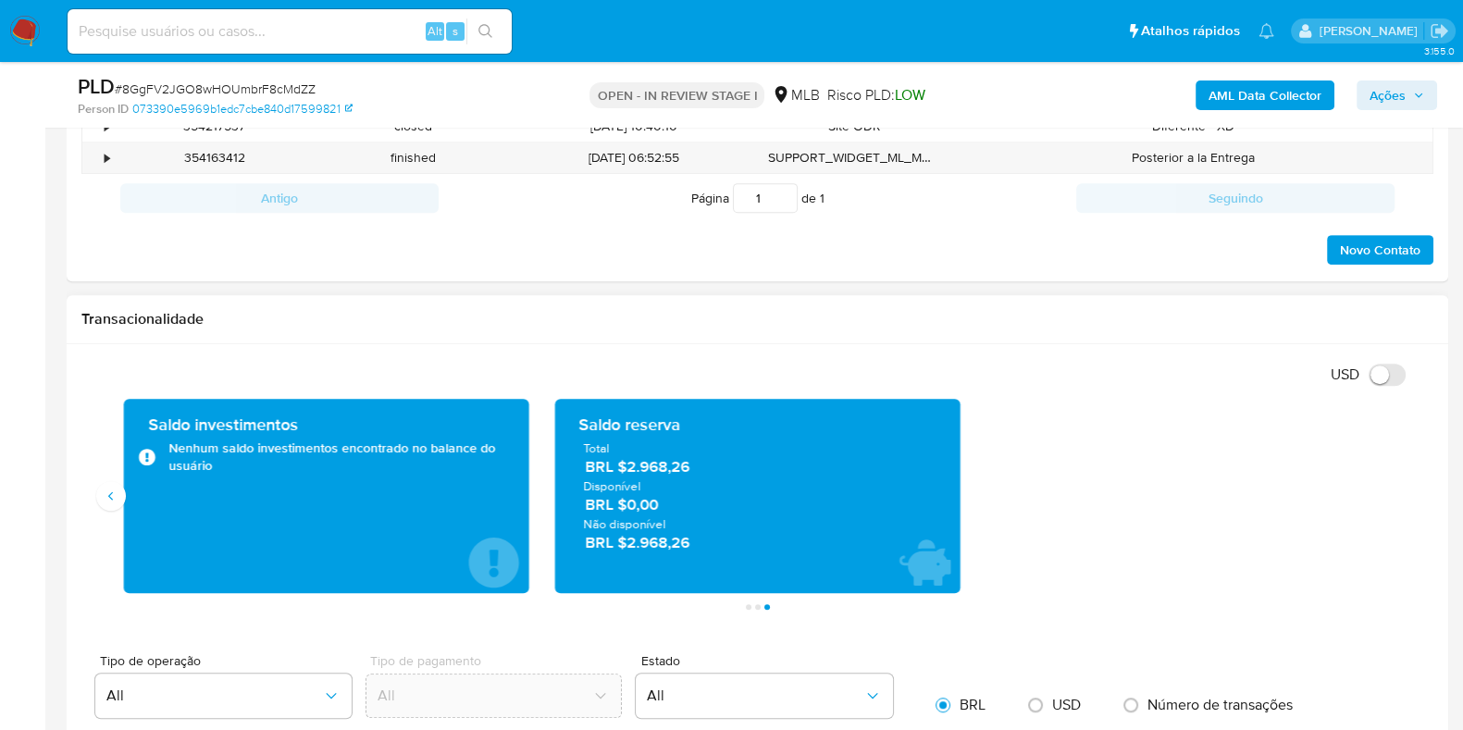
drag, startPoint x: 696, startPoint y: 469, endPoint x: 629, endPoint y: 466, distance: 66.7
click at [629, 466] on span "BRL $2.968,26" at bounding box center [758, 466] width 346 height 21
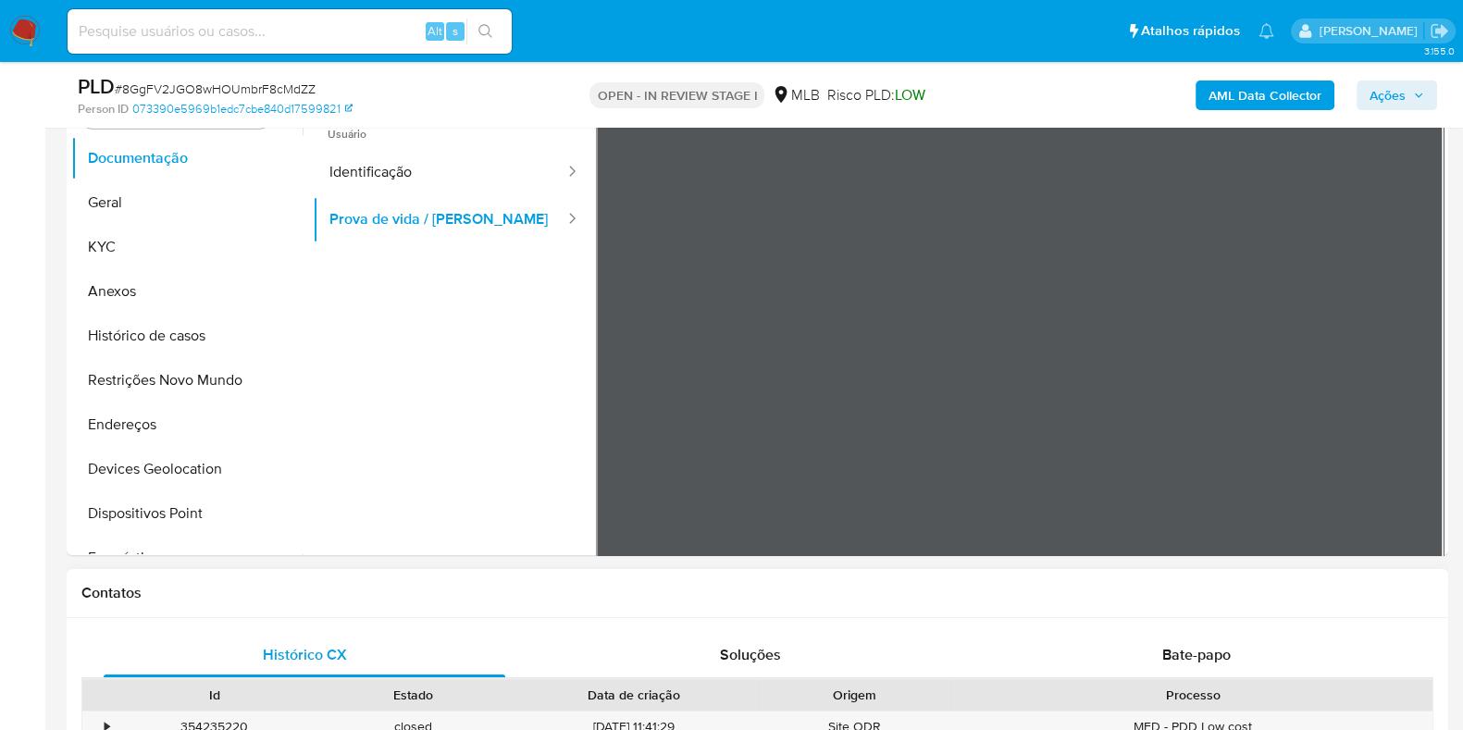
scroll to position [52, 0]
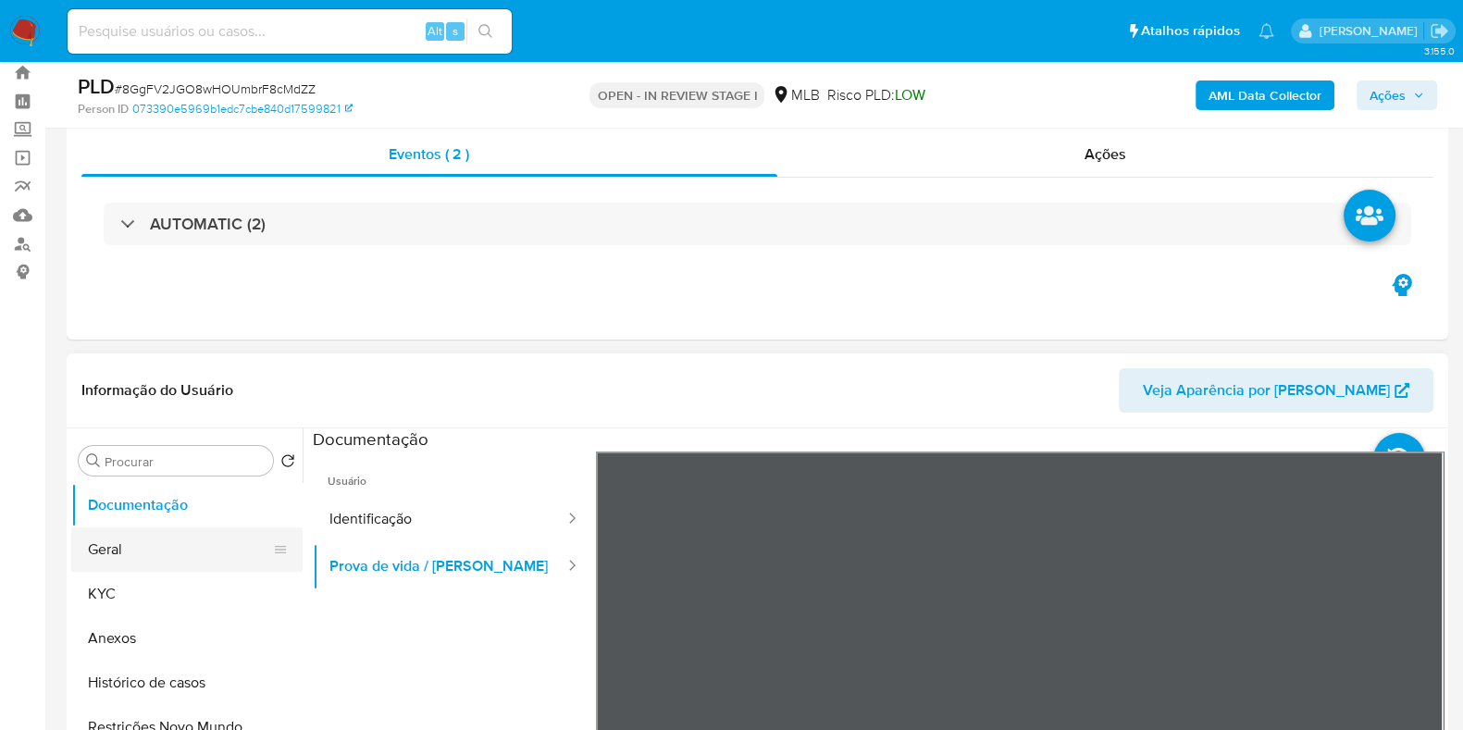
click at [143, 545] on button "Geral" at bounding box center [179, 550] width 217 height 44
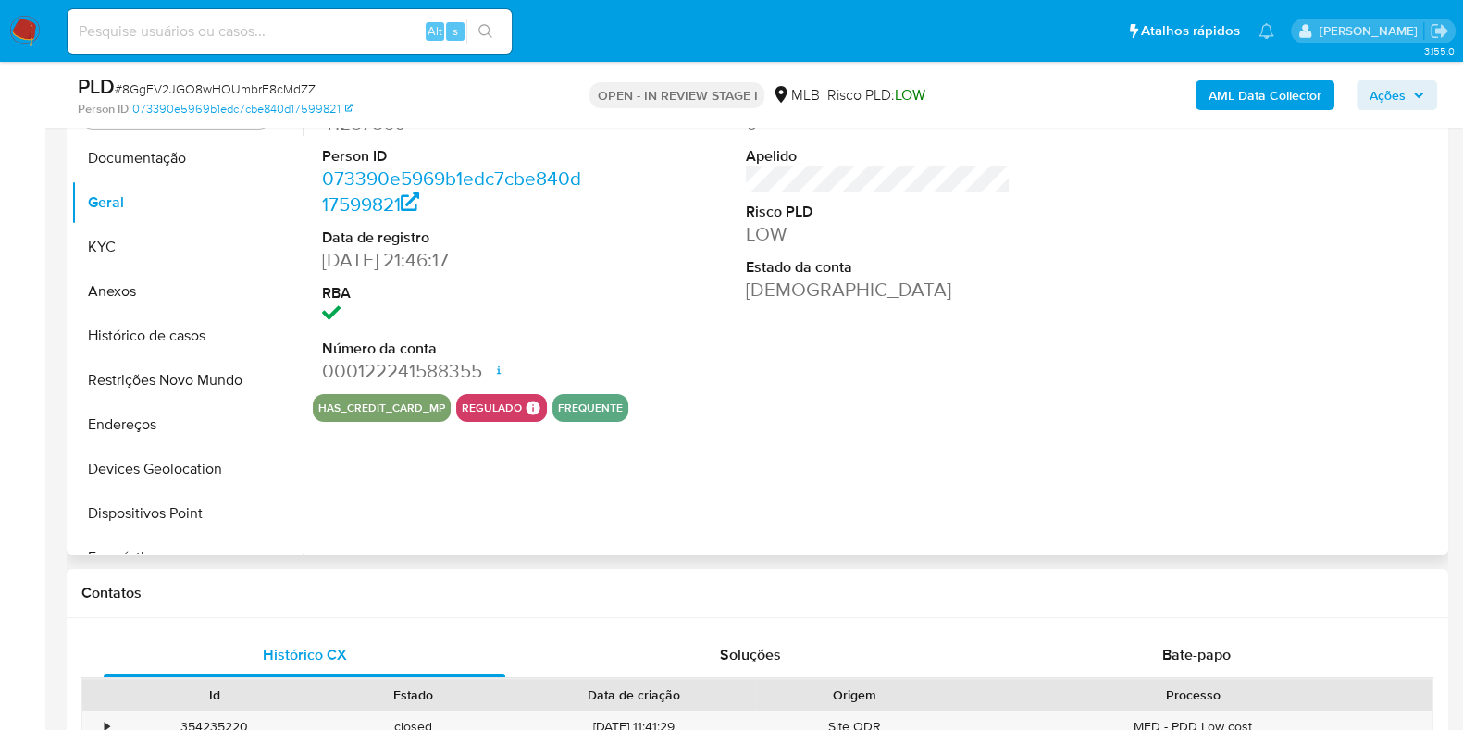
scroll to position [283, 0]
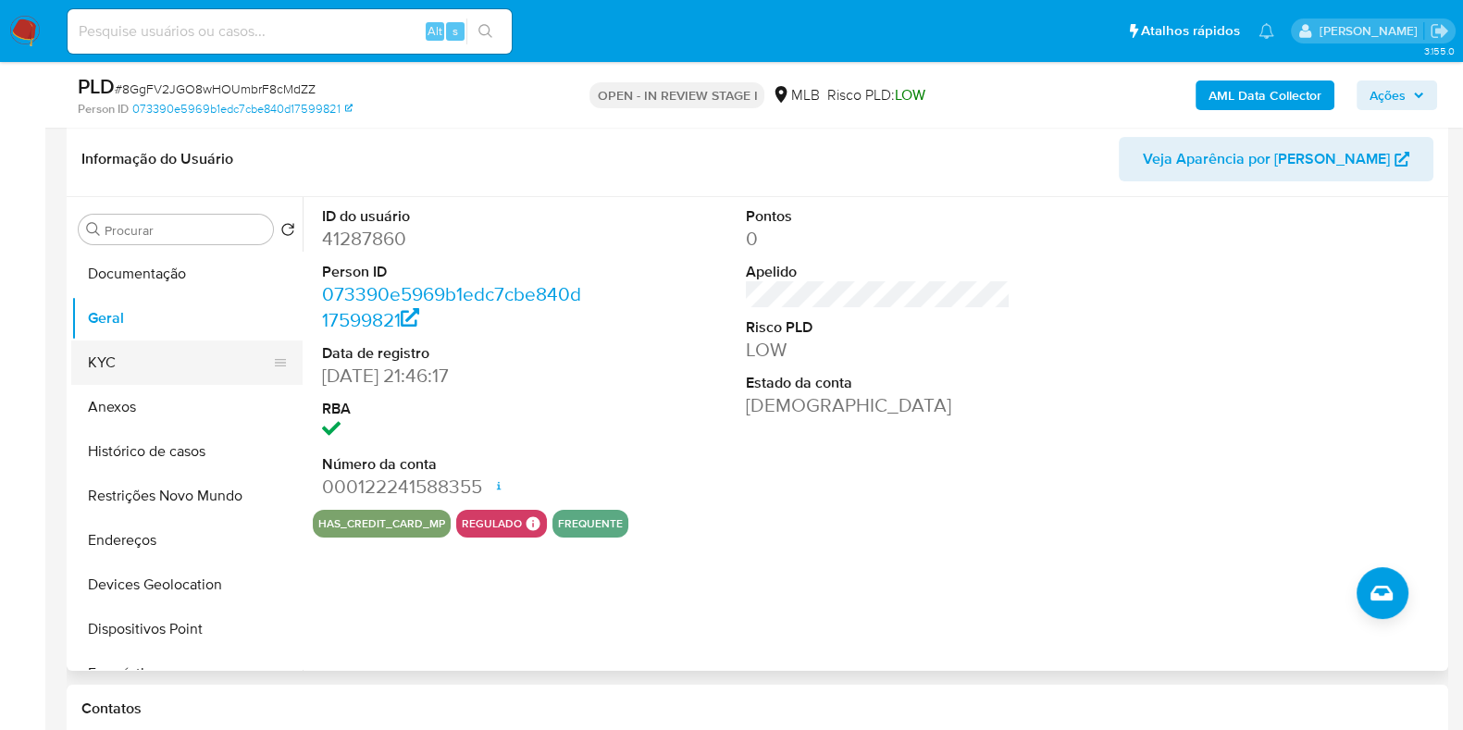
click at [139, 356] on button "KYC" at bounding box center [179, 363] width 217 height 44
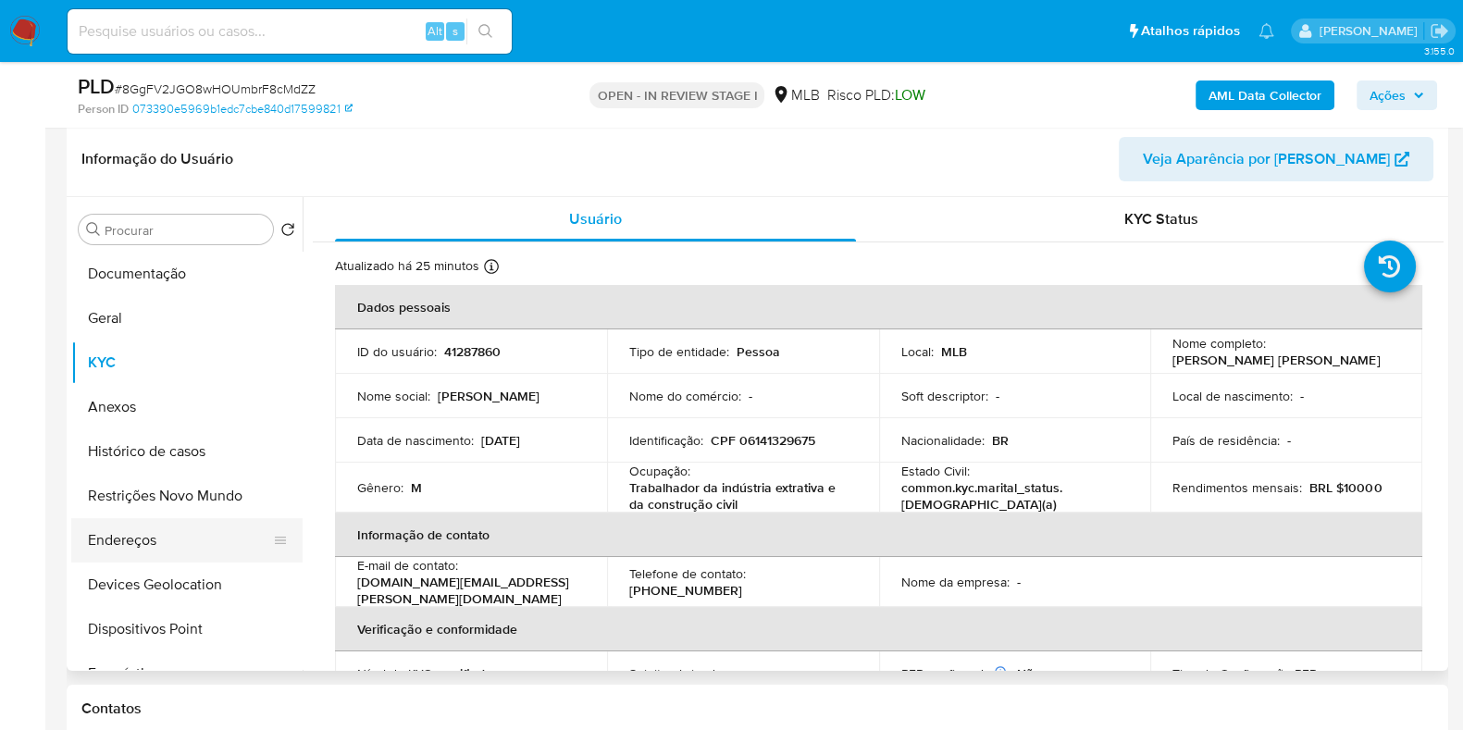
drag, startPoint x: 139, startPoint y: 550, endPoint x: 148, endPoint y: 551, distance: 9.3
click at [139, 551] on button "Endereços" at bounding box center [179, 540] width 217 height 44
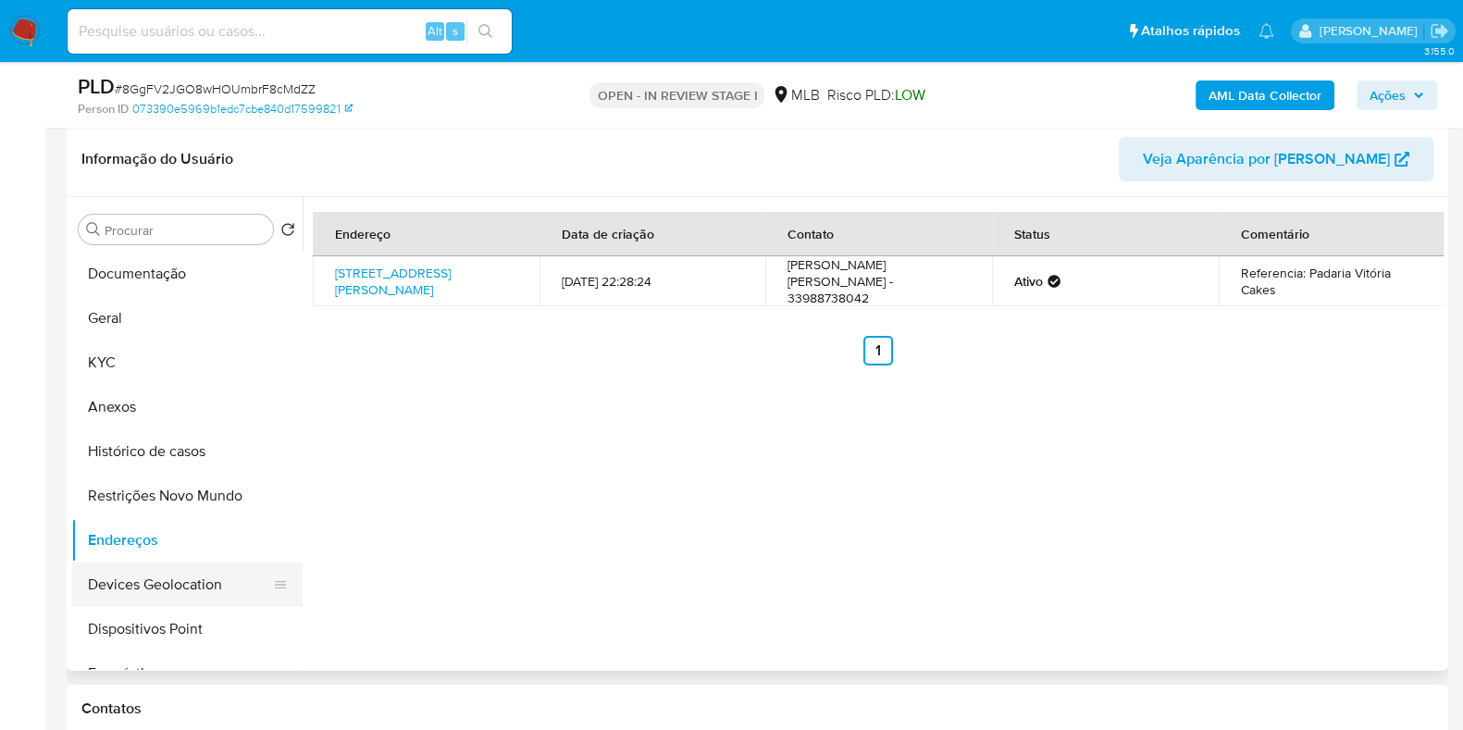
click at [213, 569] on button "Devices Geolocation" at bounding box center [179, 585] width 217 height 44
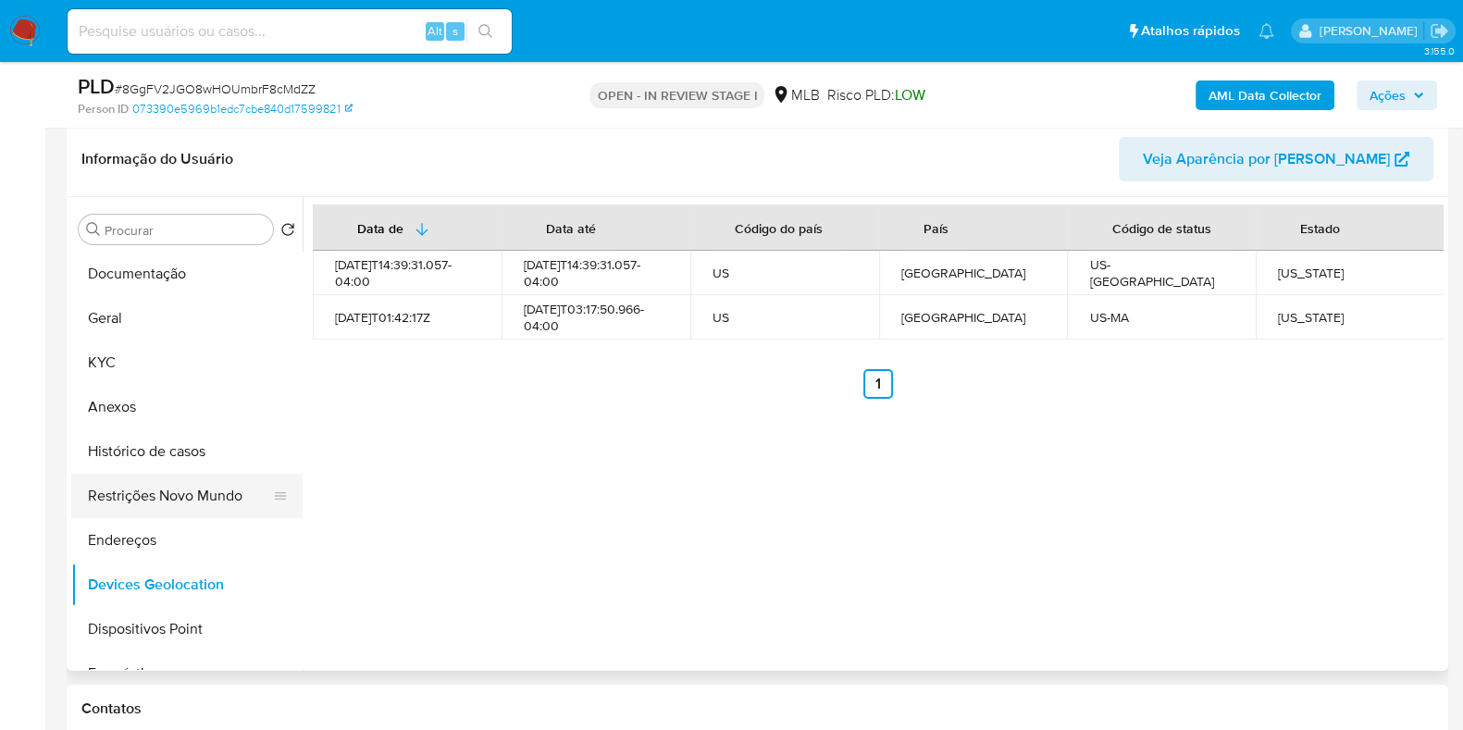
click at [155, 488] on button "Restrições Novo Mundo" at bounding box center [179, 496] width 217 height 44
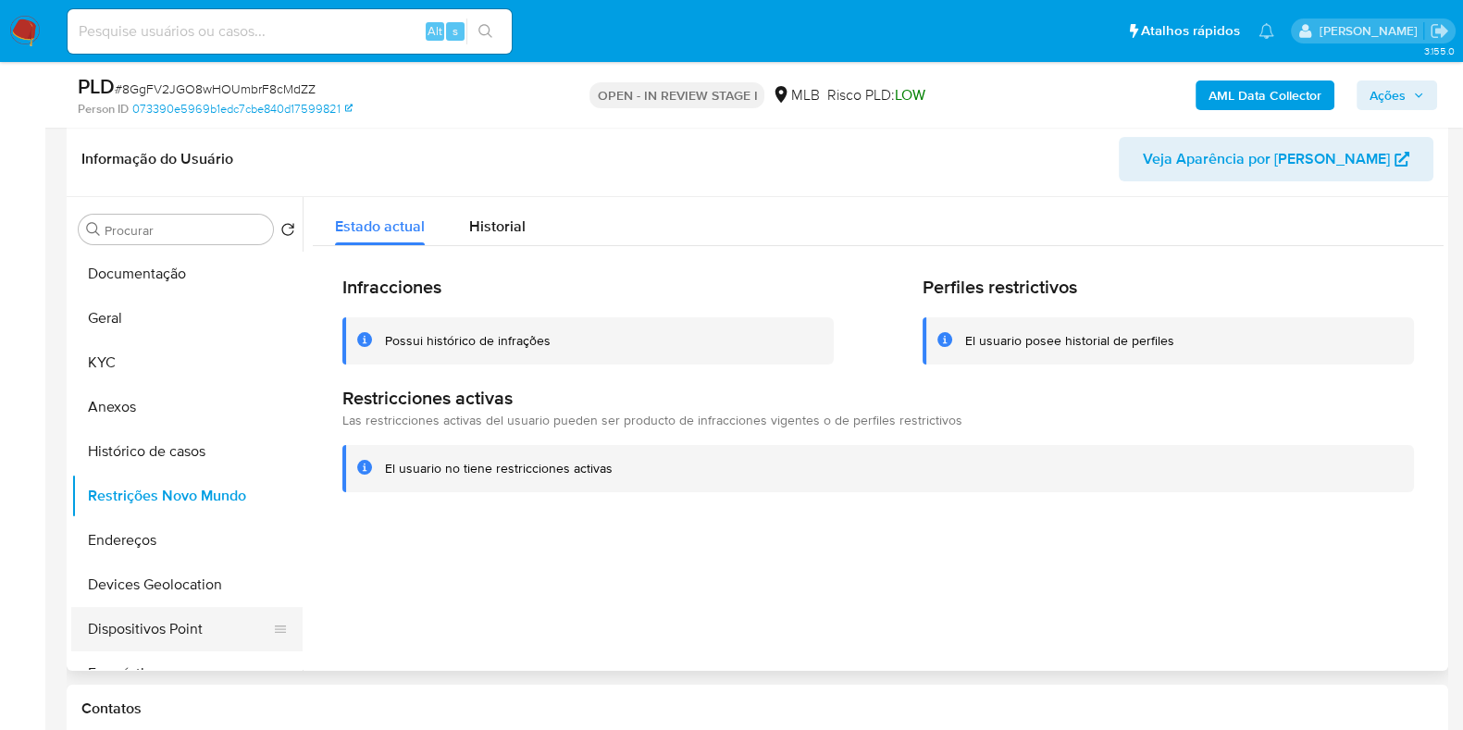
click at [161, 647] on button "Dispositivos Point" at bounding box center [179, 629] width 217 height 44
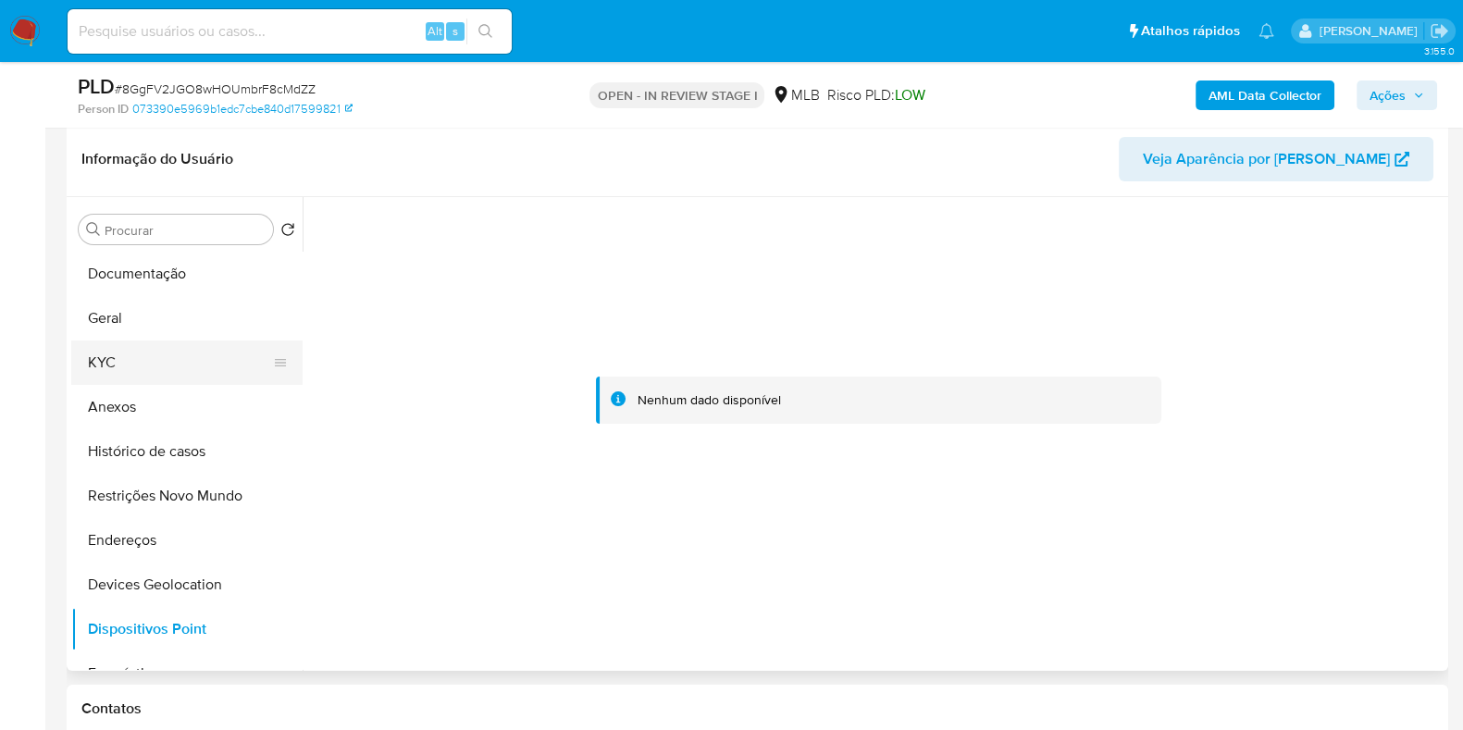
click at [144, 353] on button "KYC" at bounding box center [179, 363] width 217 height 44
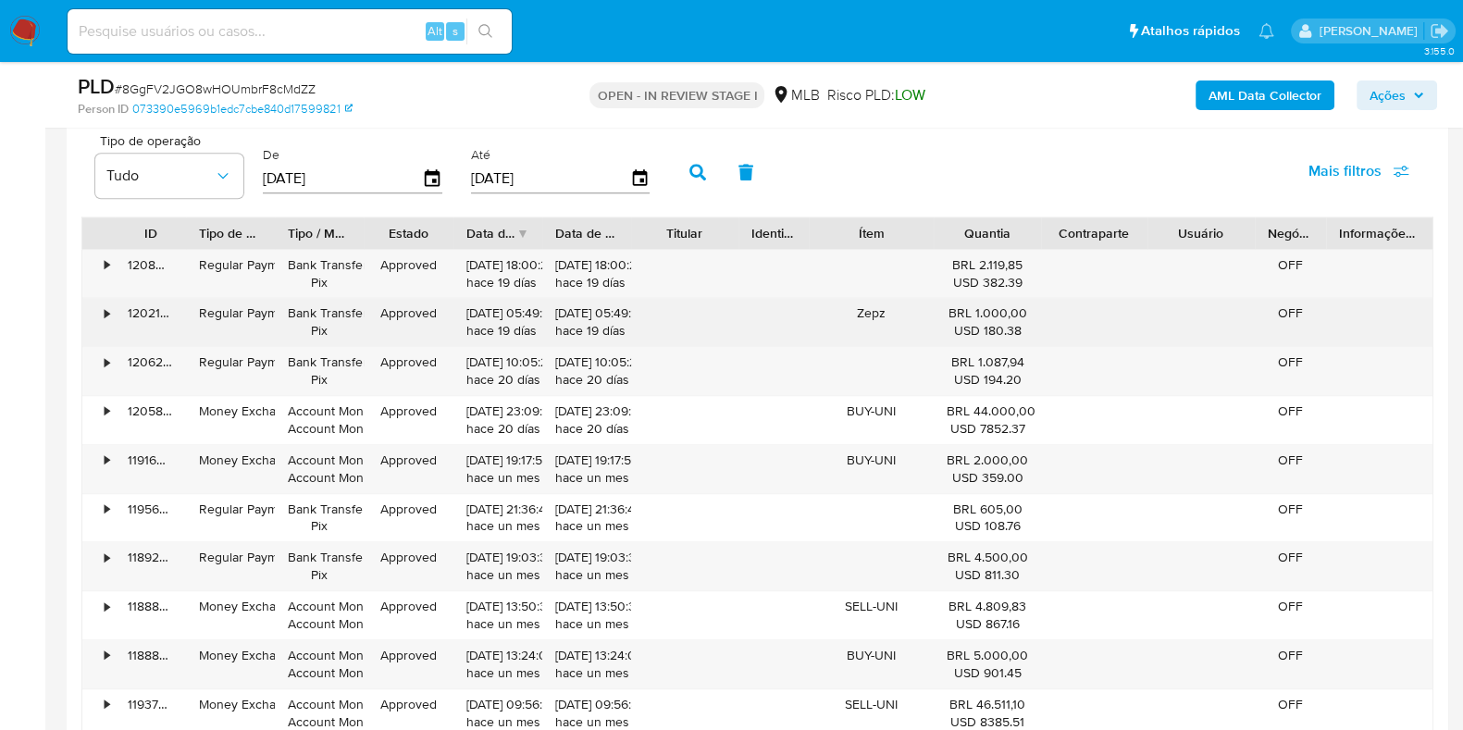
scroll to position [2250, 0]
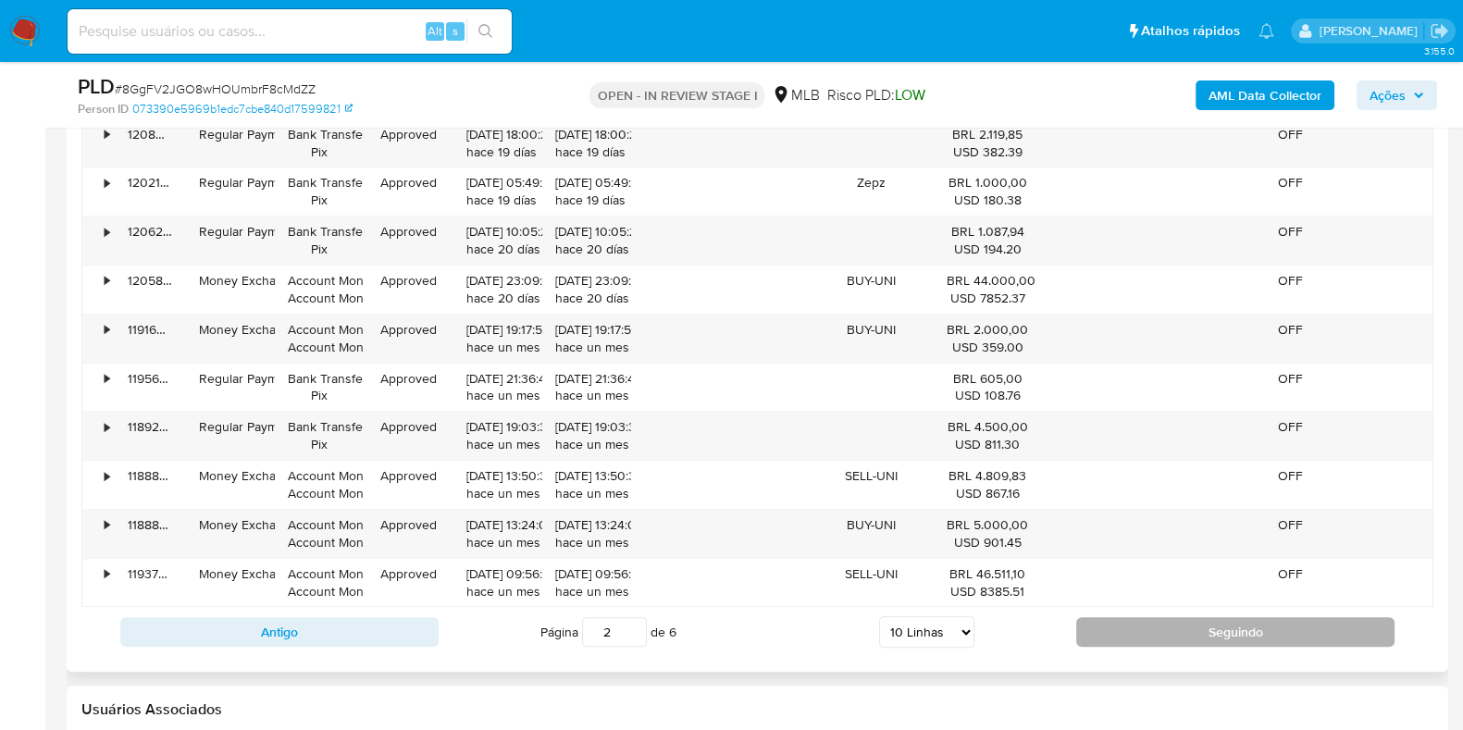
click at [1141, 636] on button "Seguindo" at bounding box center [1236, 632] width 318 height 30
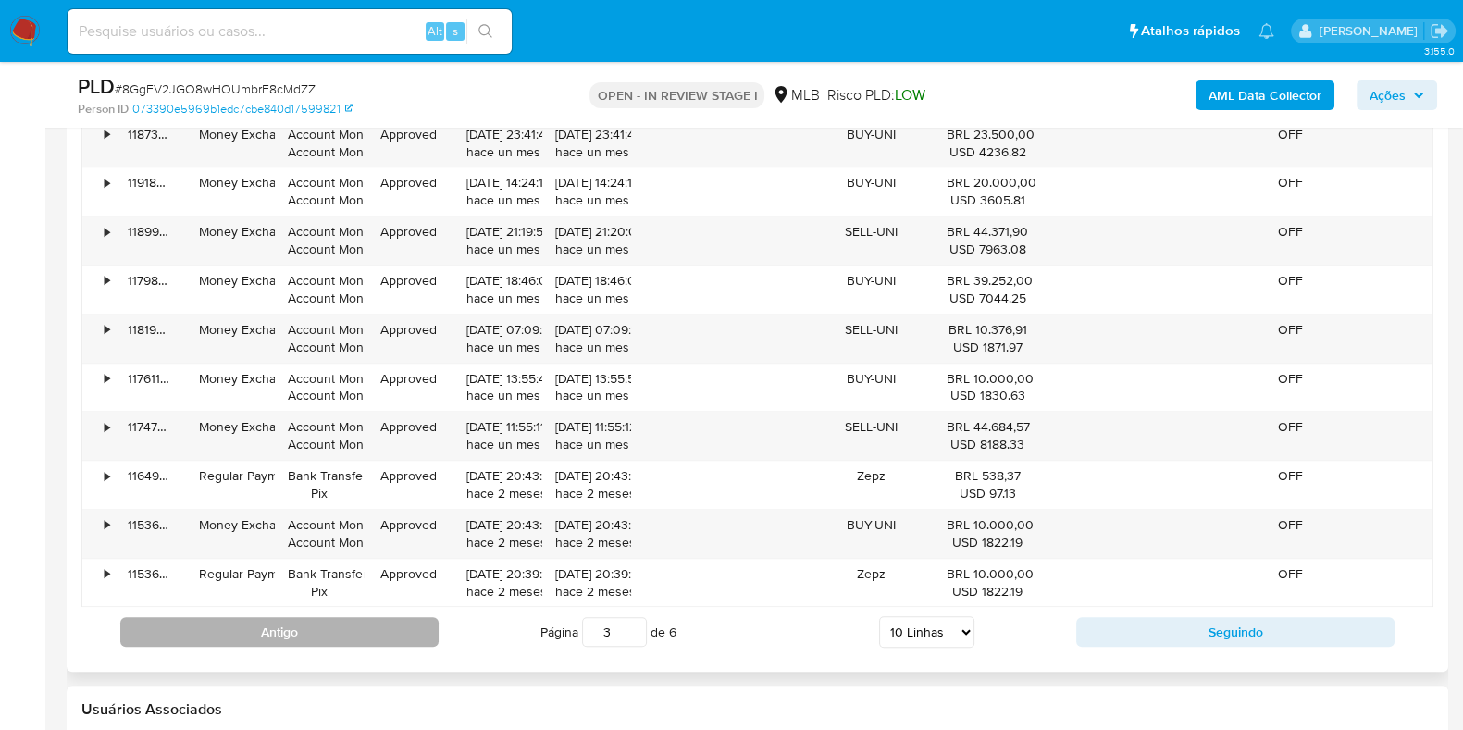
click at [320, 624] on button "Antigo" at bounding box center [279, 632] width 318 height 30
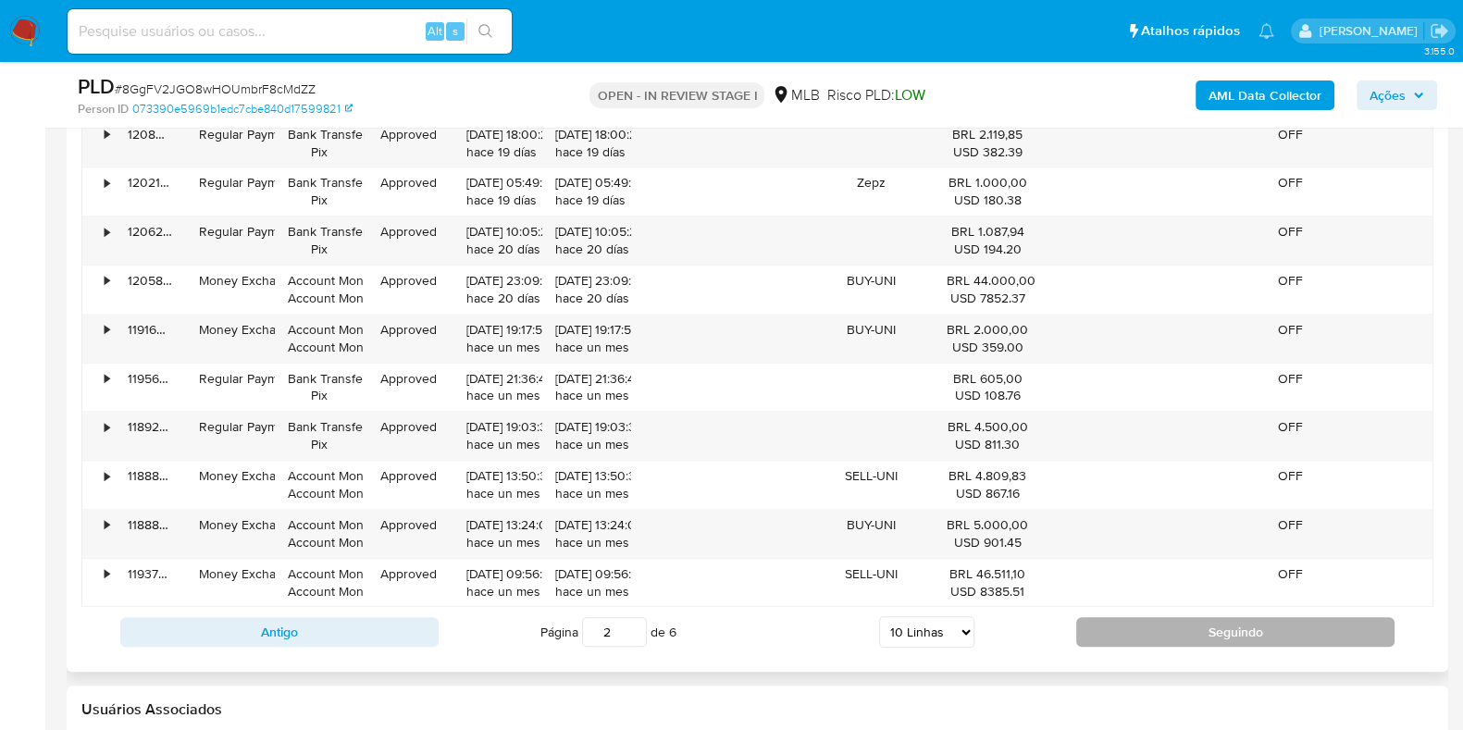
click at [1114, 629] on button "Seguindo" at bounding box center [1236, 632] width 318 height 30
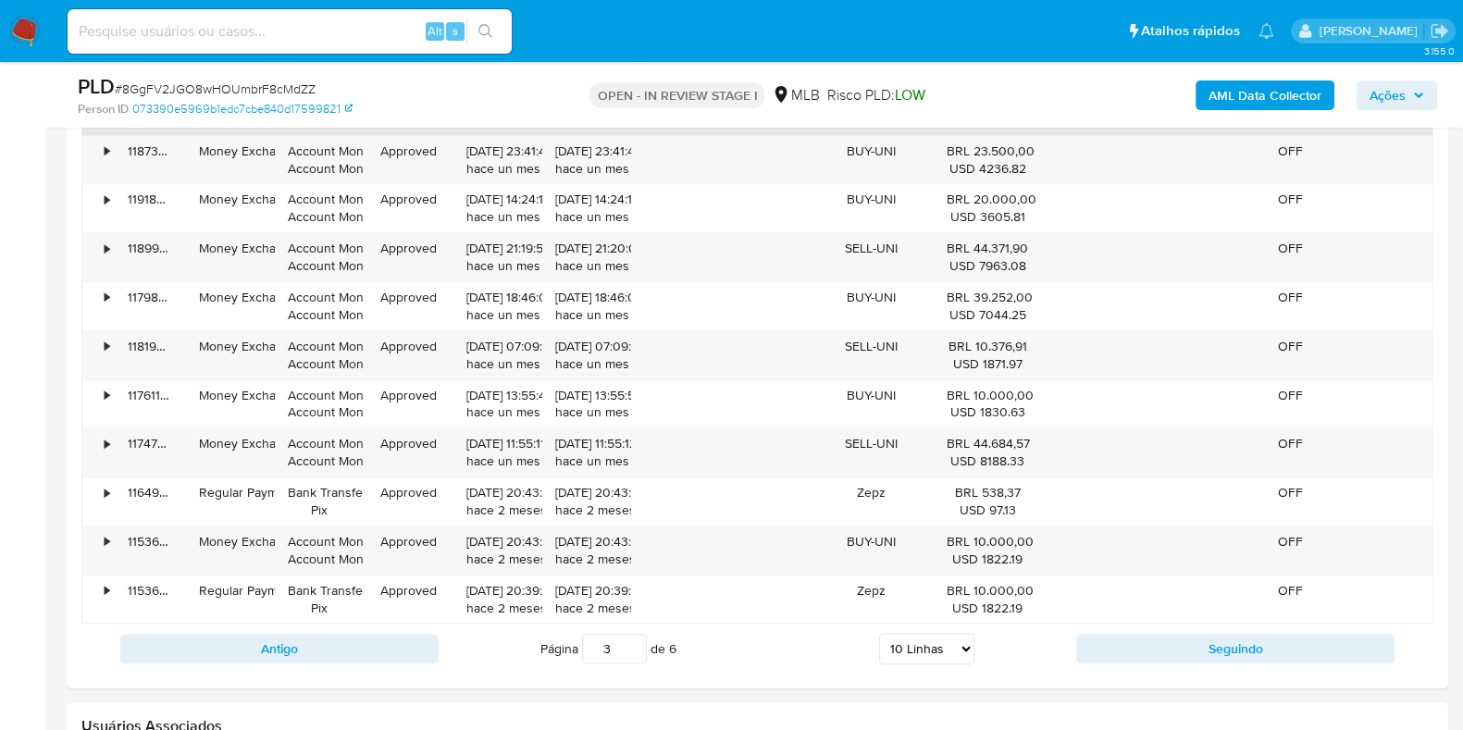
scroll to position [2237, 0]
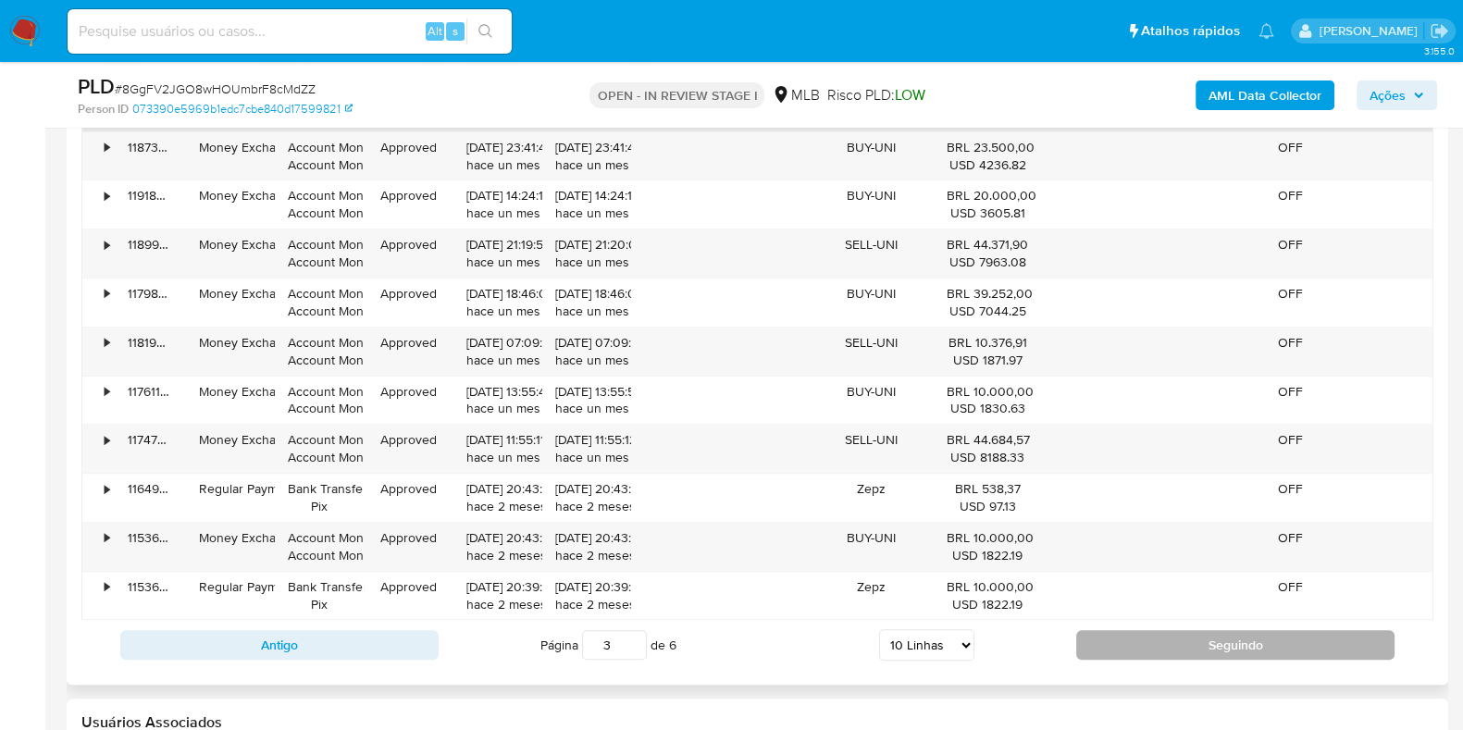
click at [1185, 644] on button "Seguindo" at bounding box center [1236, 645] width 318 height 30
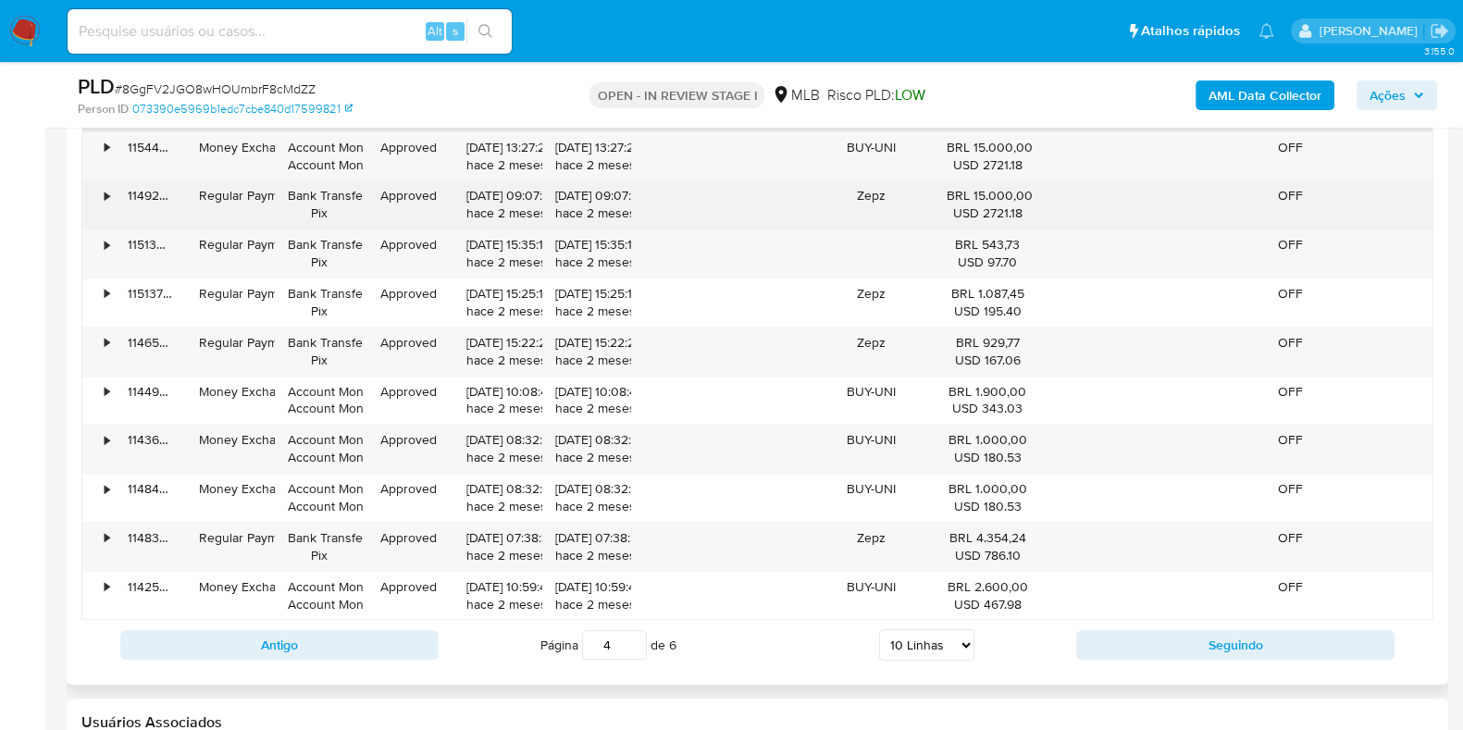
click at [105, 201] on div "•" at bounding box center [107, 196] width 5 height 18
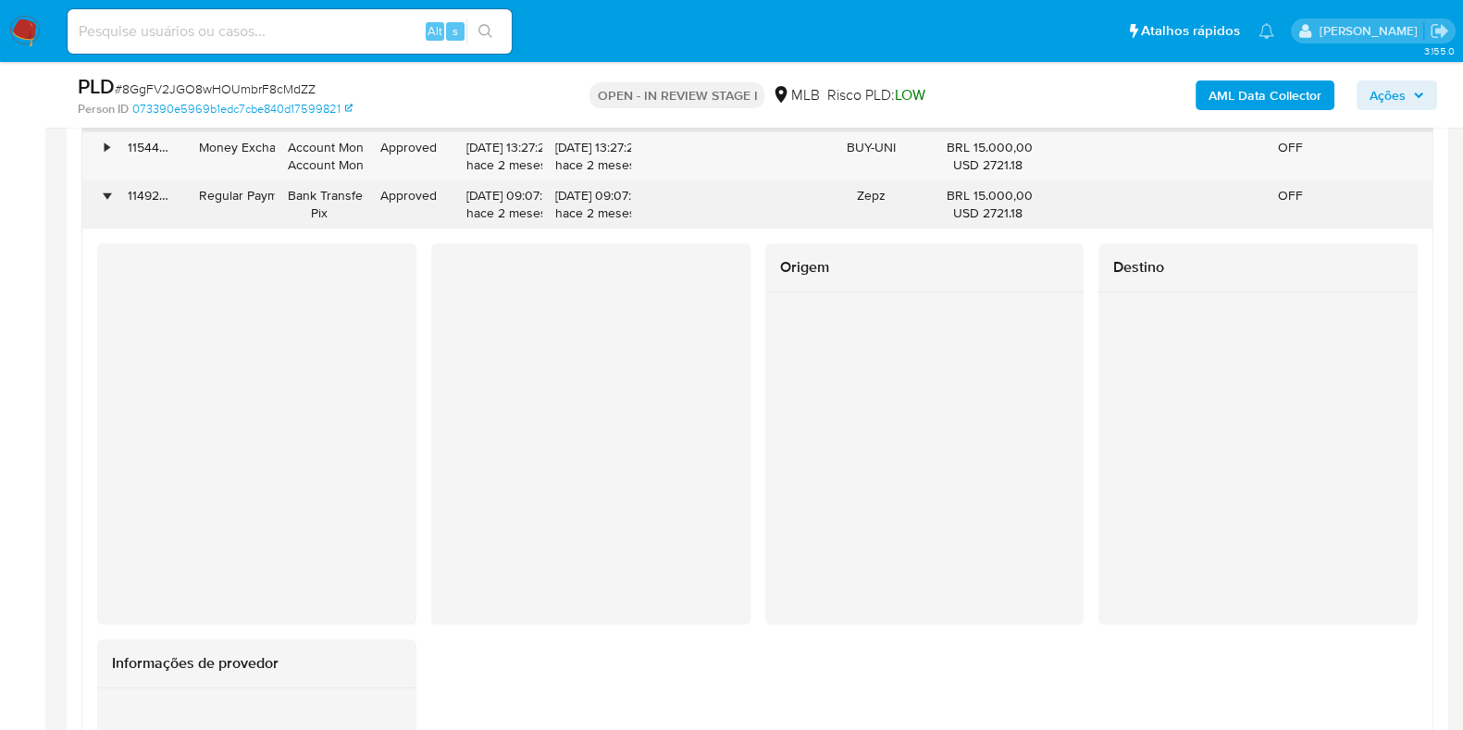
click at [105, 201] on div "•" at bounding box center [107, 196] width 5 height 18
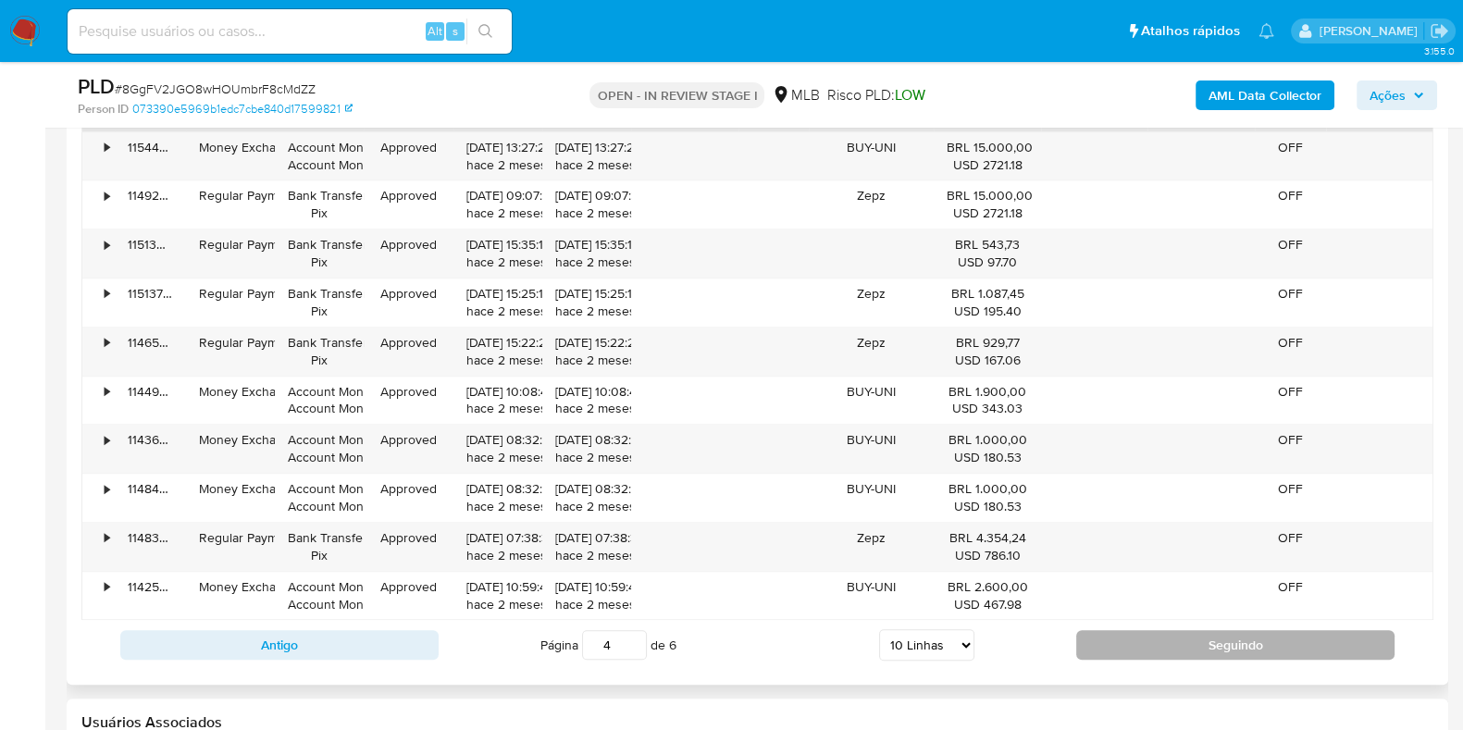
click at [1124, 631] on button "Seguindo" at bounding box center [1236, 645] width 318 height 30
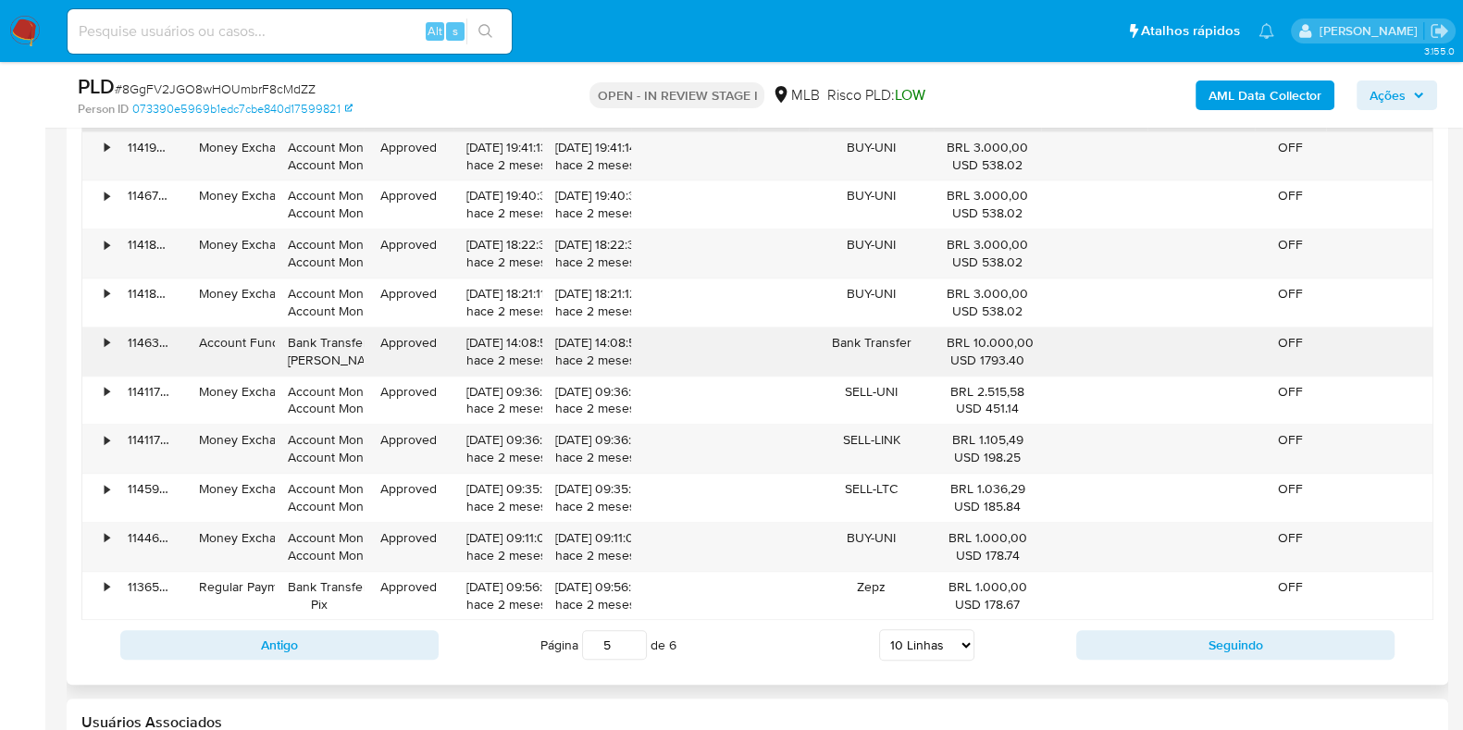
click at [105, 339] on div "•" at bounding box center [107, 343] width 5 height 18
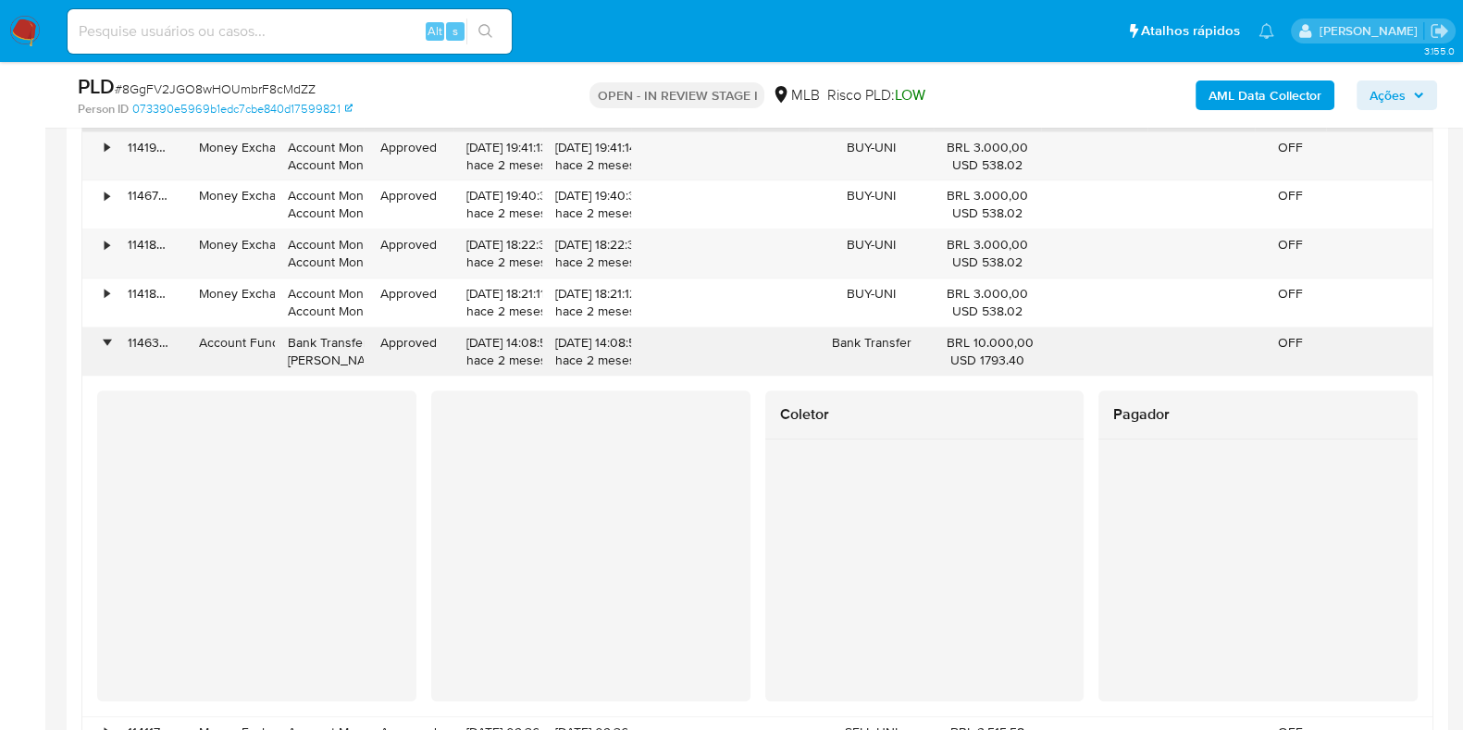
click at [105, 339] on div "•" at bounding box center [107, 343] width 5 height 18
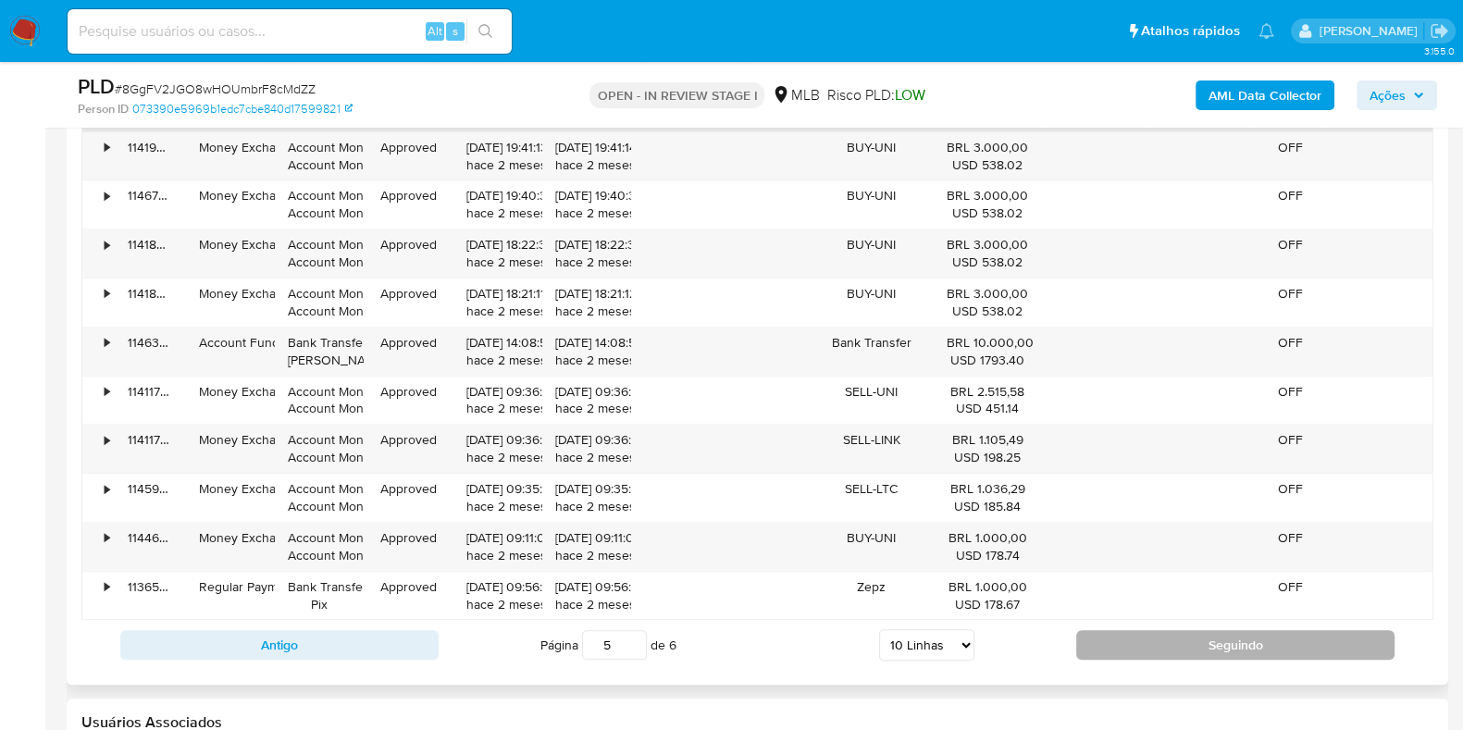
click at [1112, 645] on button "Seguindo" at bounding box center [1236, 645] width 318 height 30
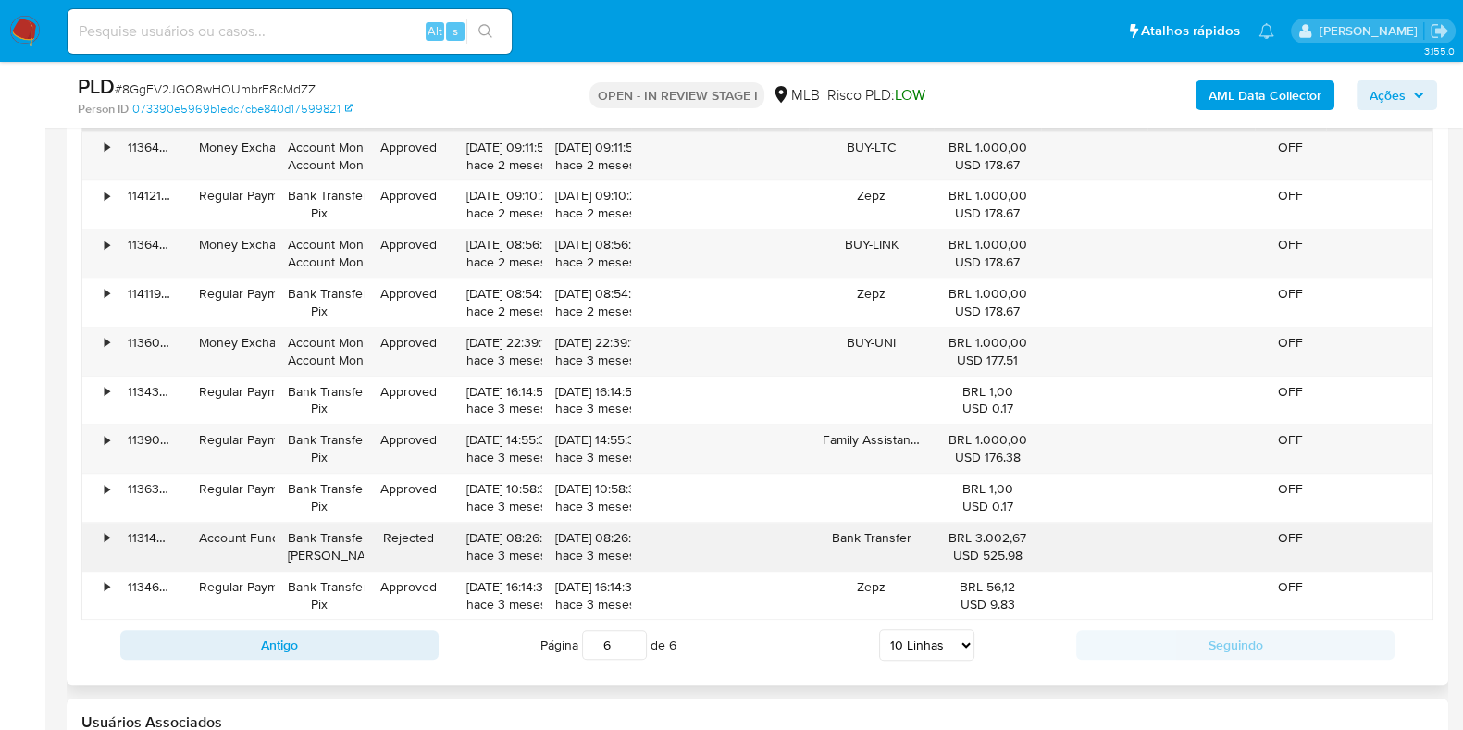
click at [102, 532] on div "•" at bounding box center [98, 547] width 32 height 48
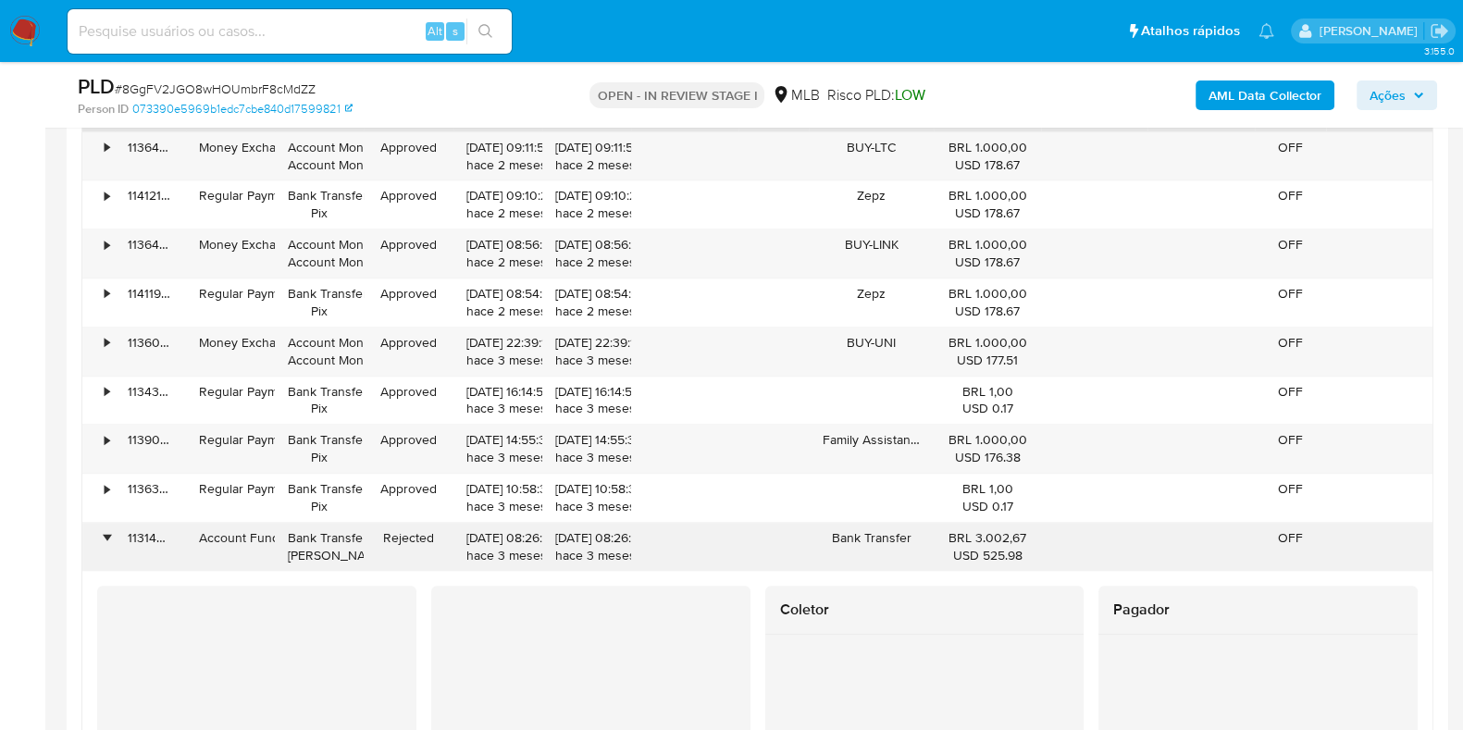
click at [105, 532] on div "•" at bounding box center [107, 538] width 5 height 18
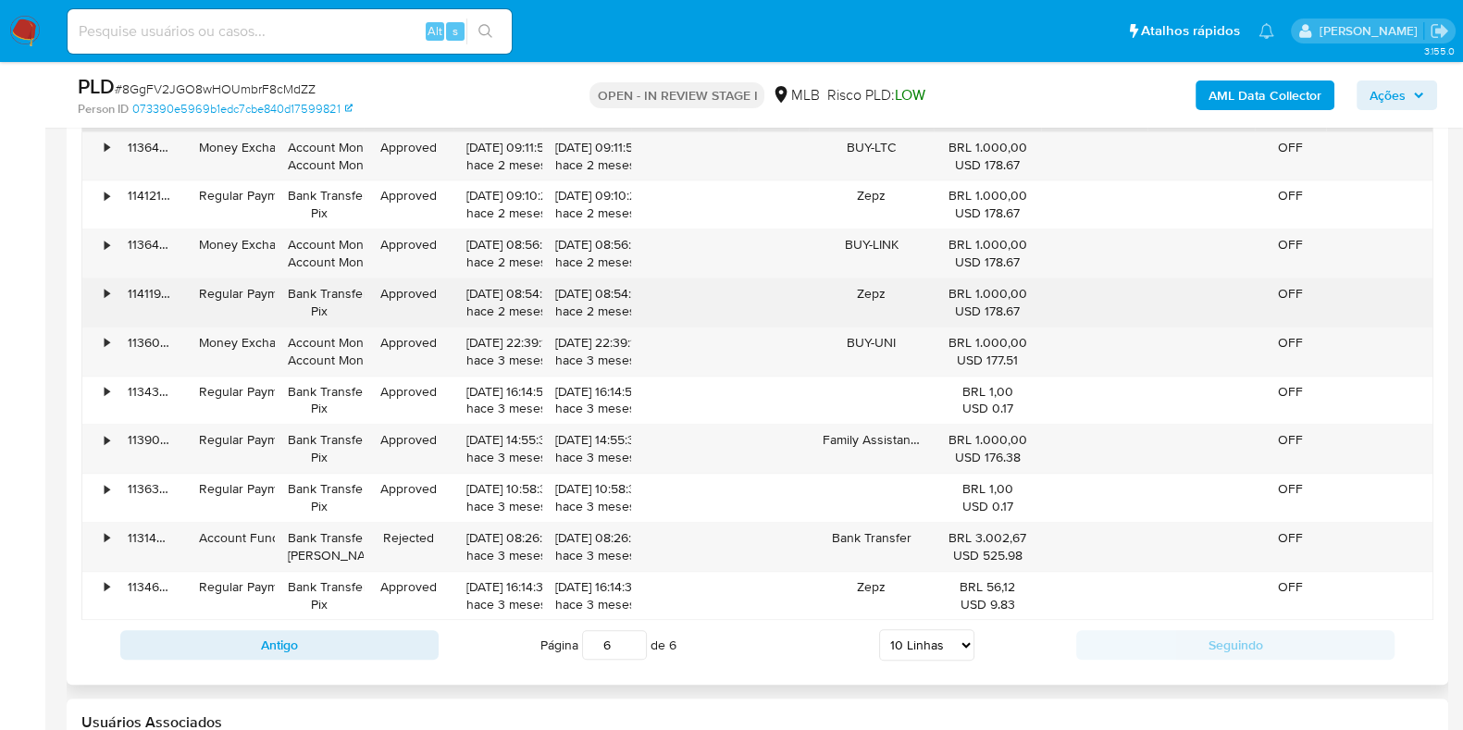
click at [86, 312] on div "•" at bounding box center [98, 303] width 32 height 48
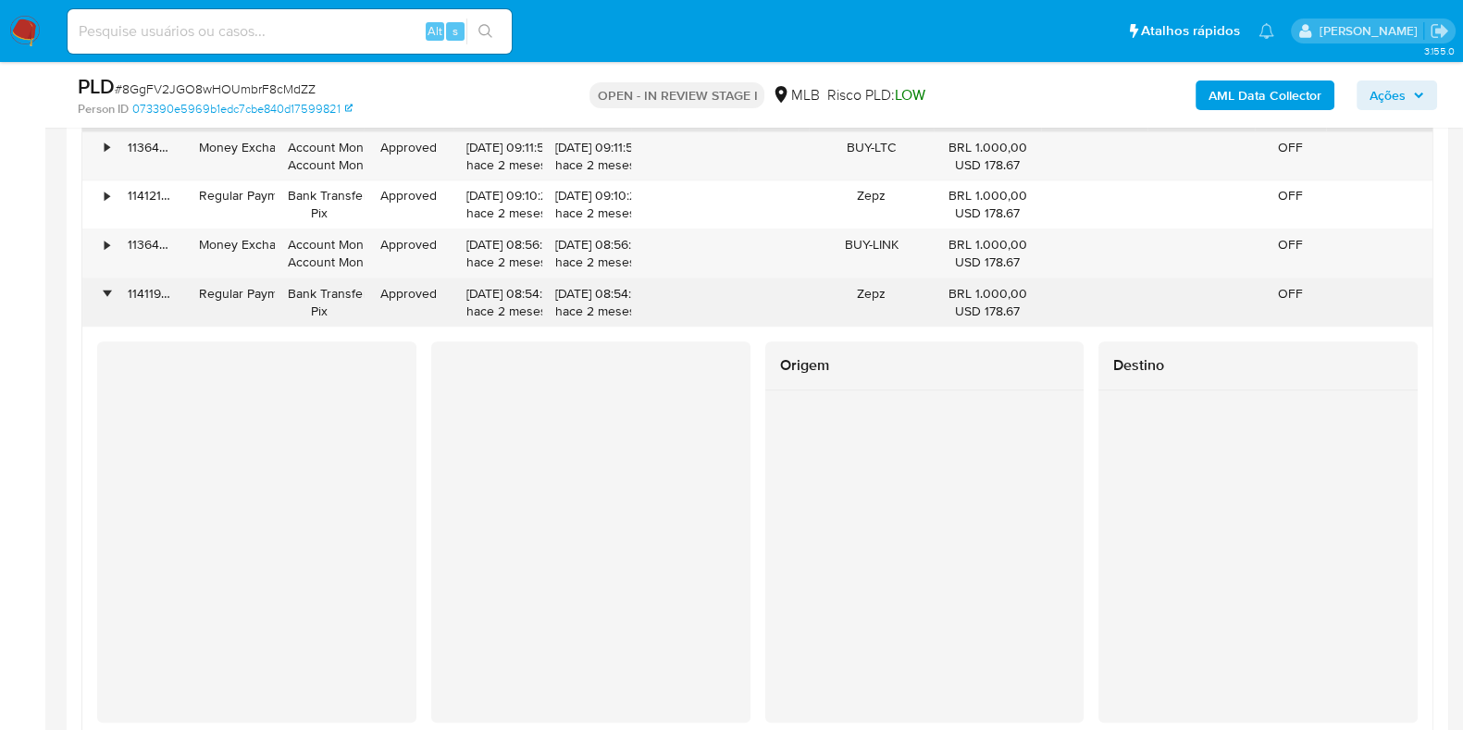
click at [86, 312] on div "•" at bounding box center [98, 303] width 32 height 48
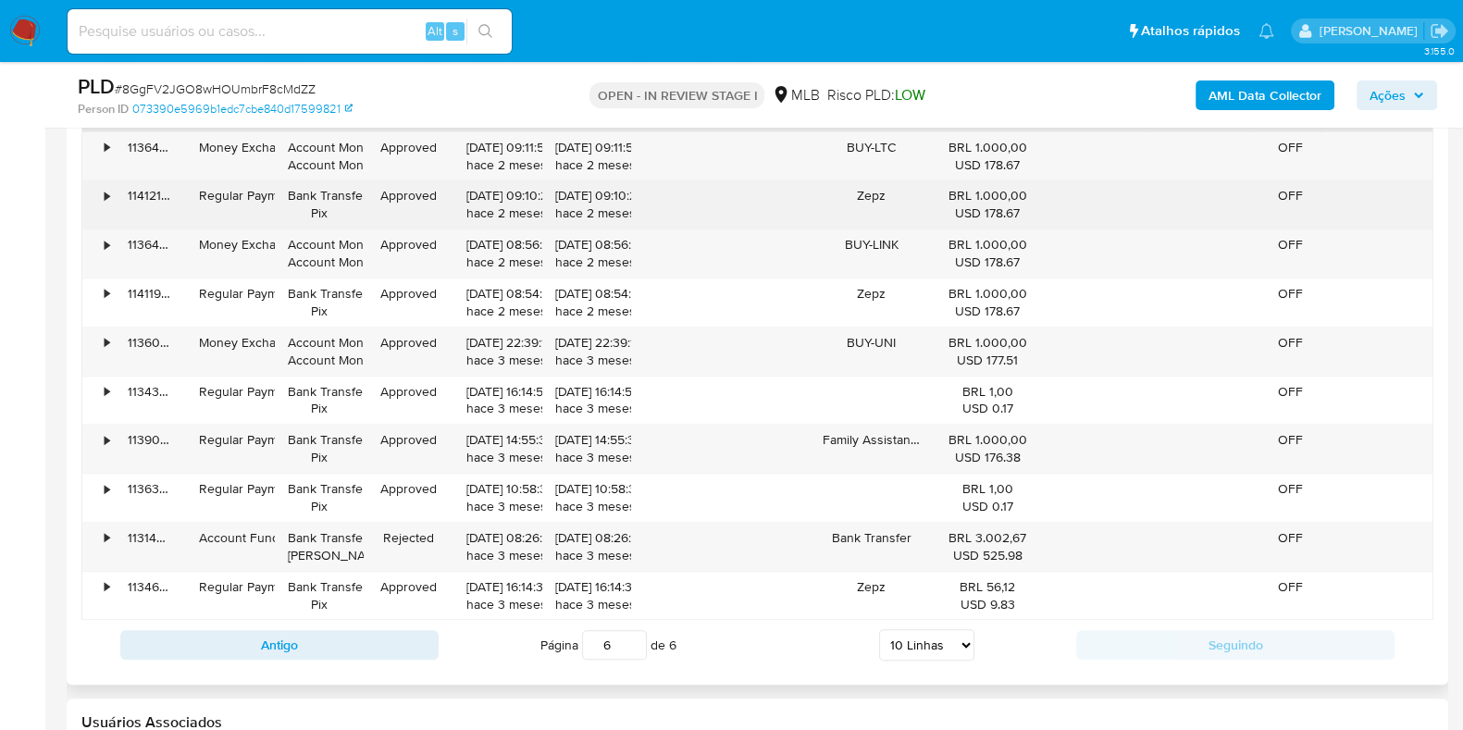
click at [100, 190] on div "•" at bounding box center [98, 204] width 32 height 48
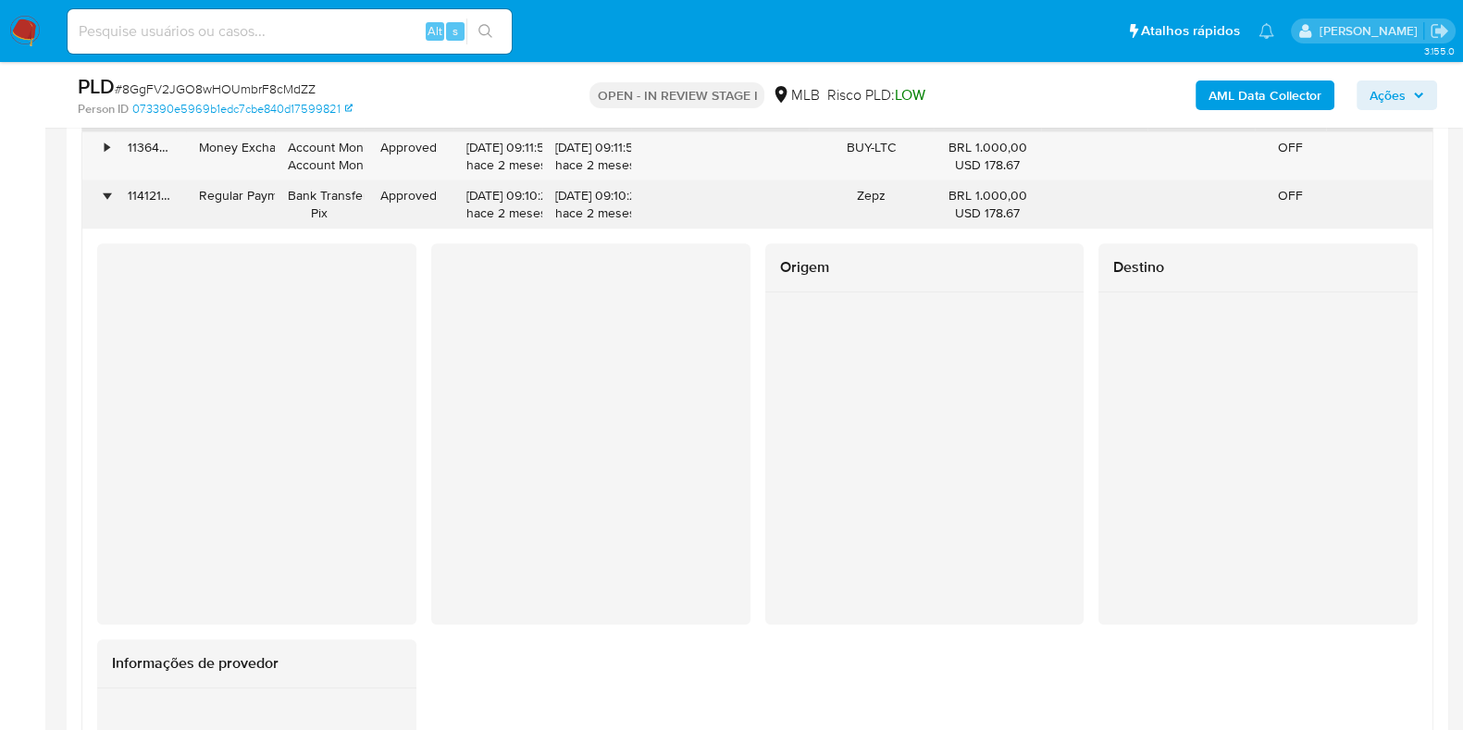
click at [100, 190] on div "•" at bounding box center [98, 204] width 32 height 48
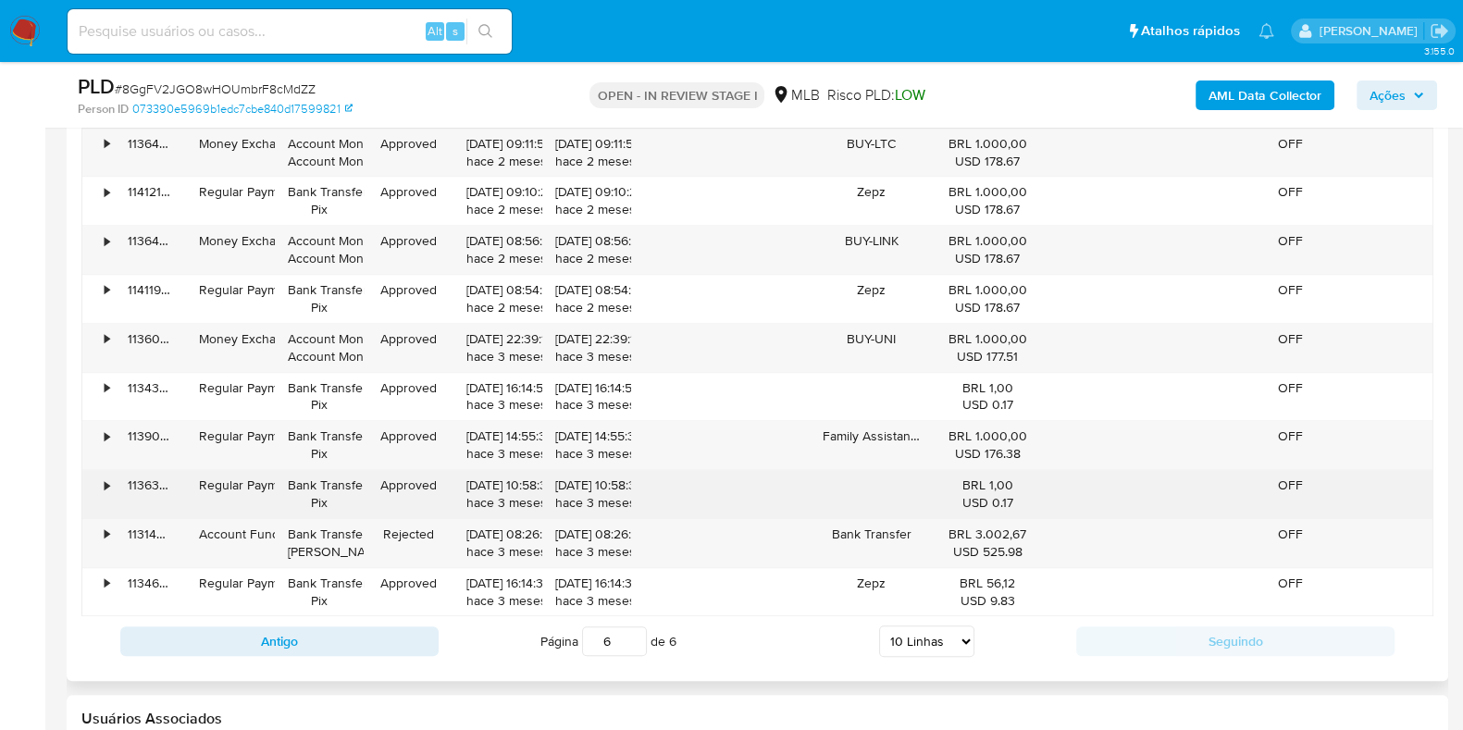
scroll to position [2353, 0]
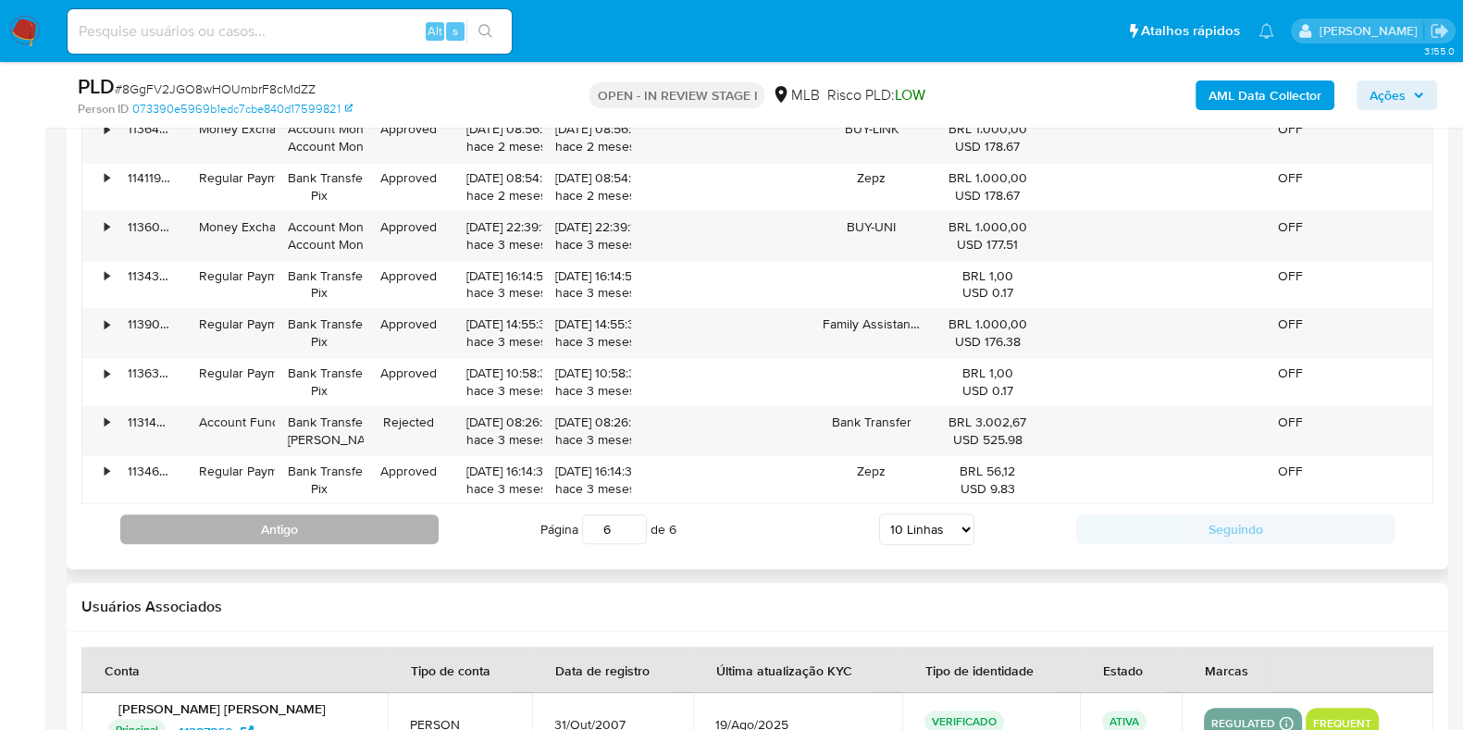
click at [361, 529] on button "Antigo" at bounding box center [279, 530] width 318 height 30
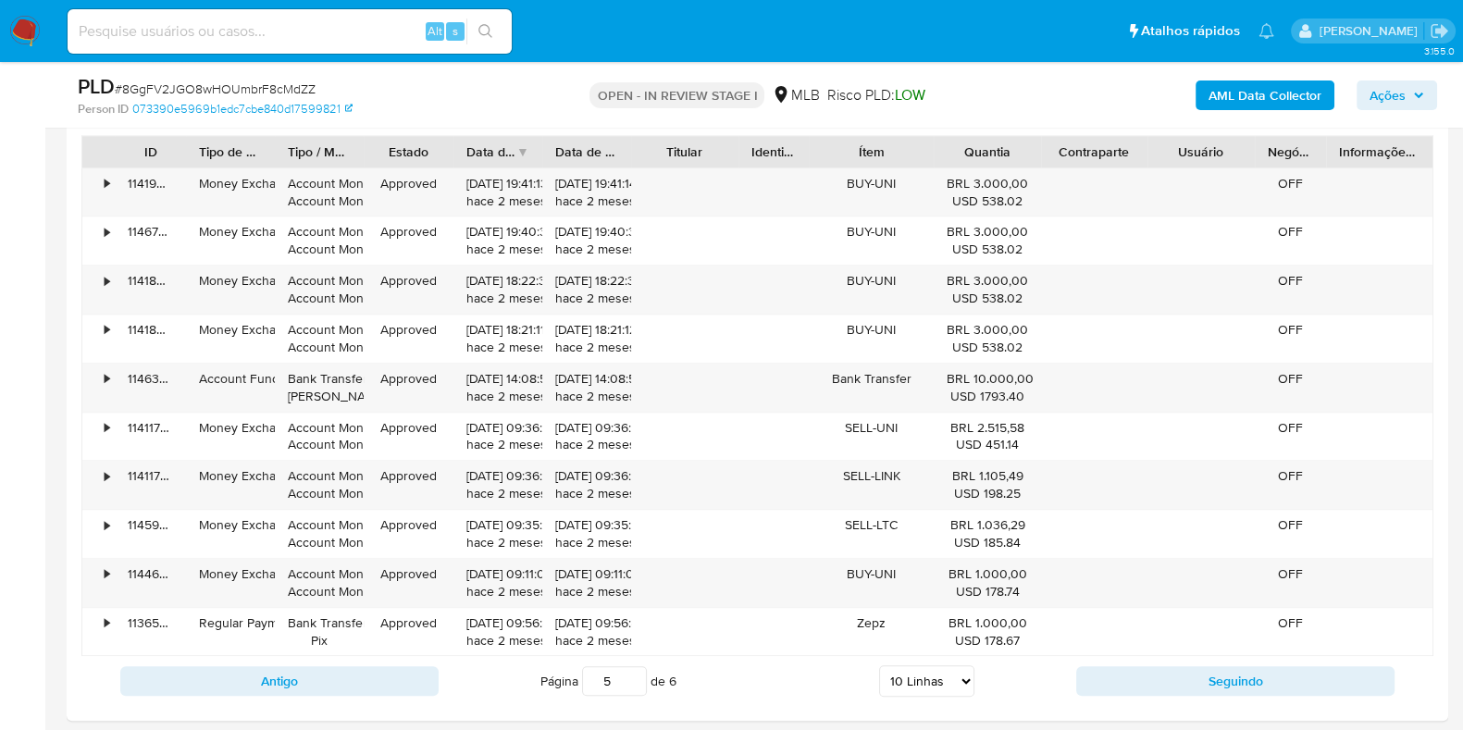
scroll to position [2237, 0]
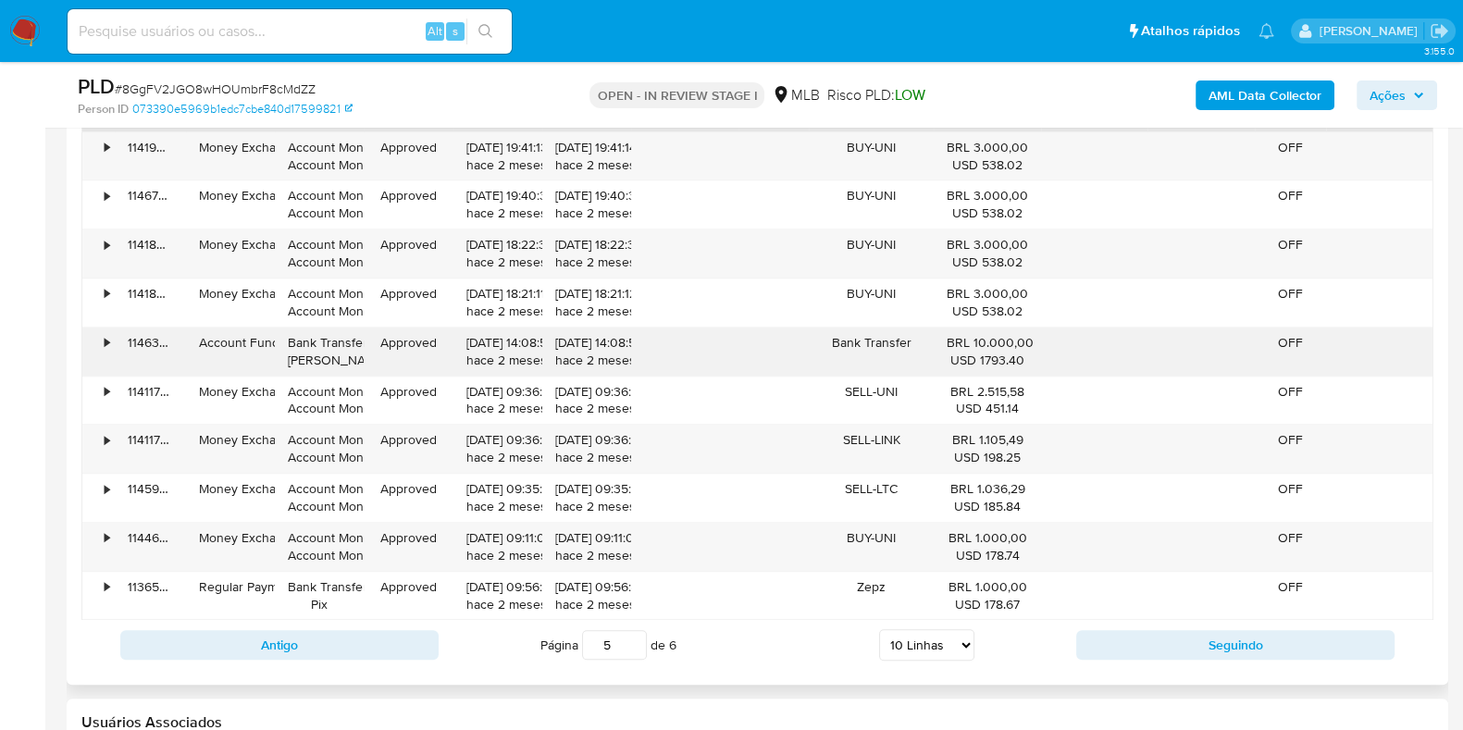
click at [111, 337] on div "•" at bounding box center [98, 352] width 32 height 48
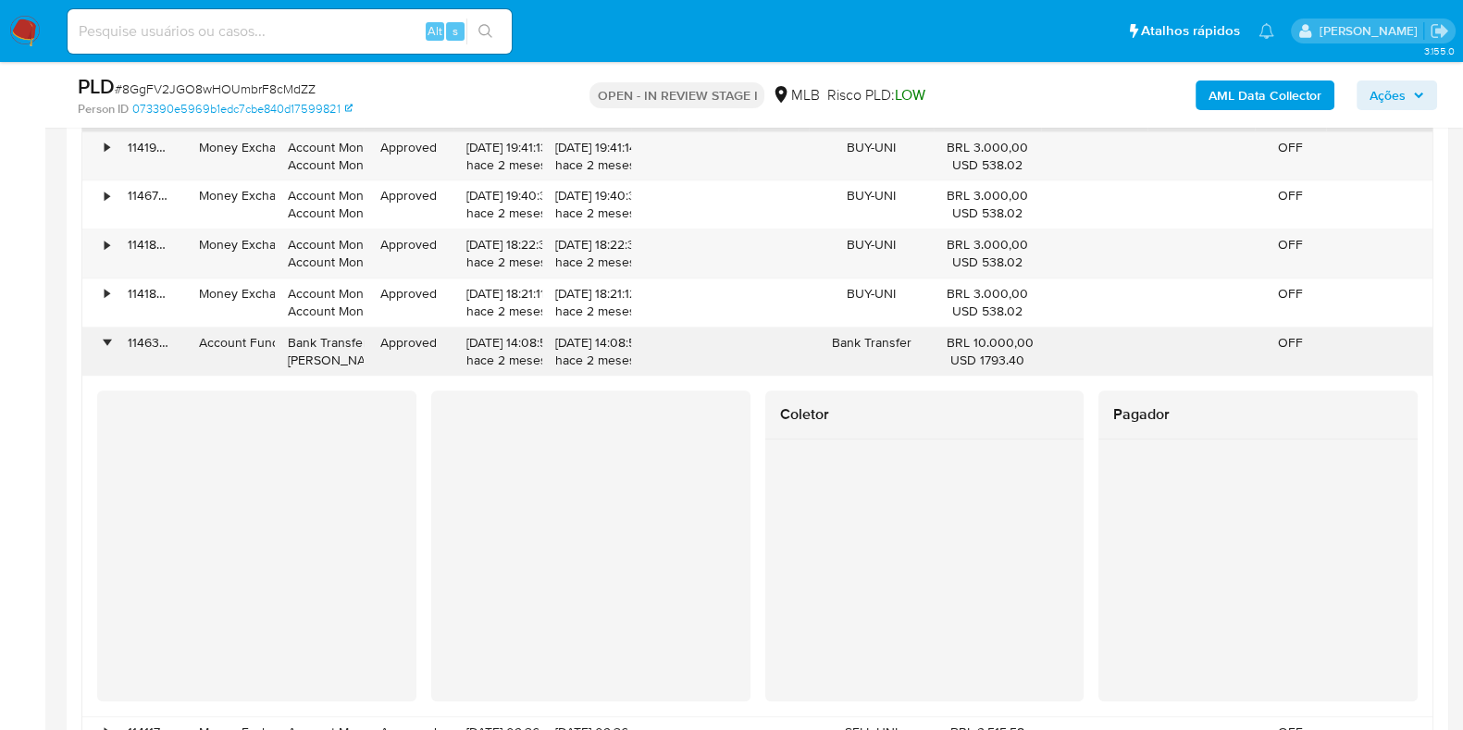
click at [111, 337] on div "•" at bounding box center [98, 352] width 32 height 48
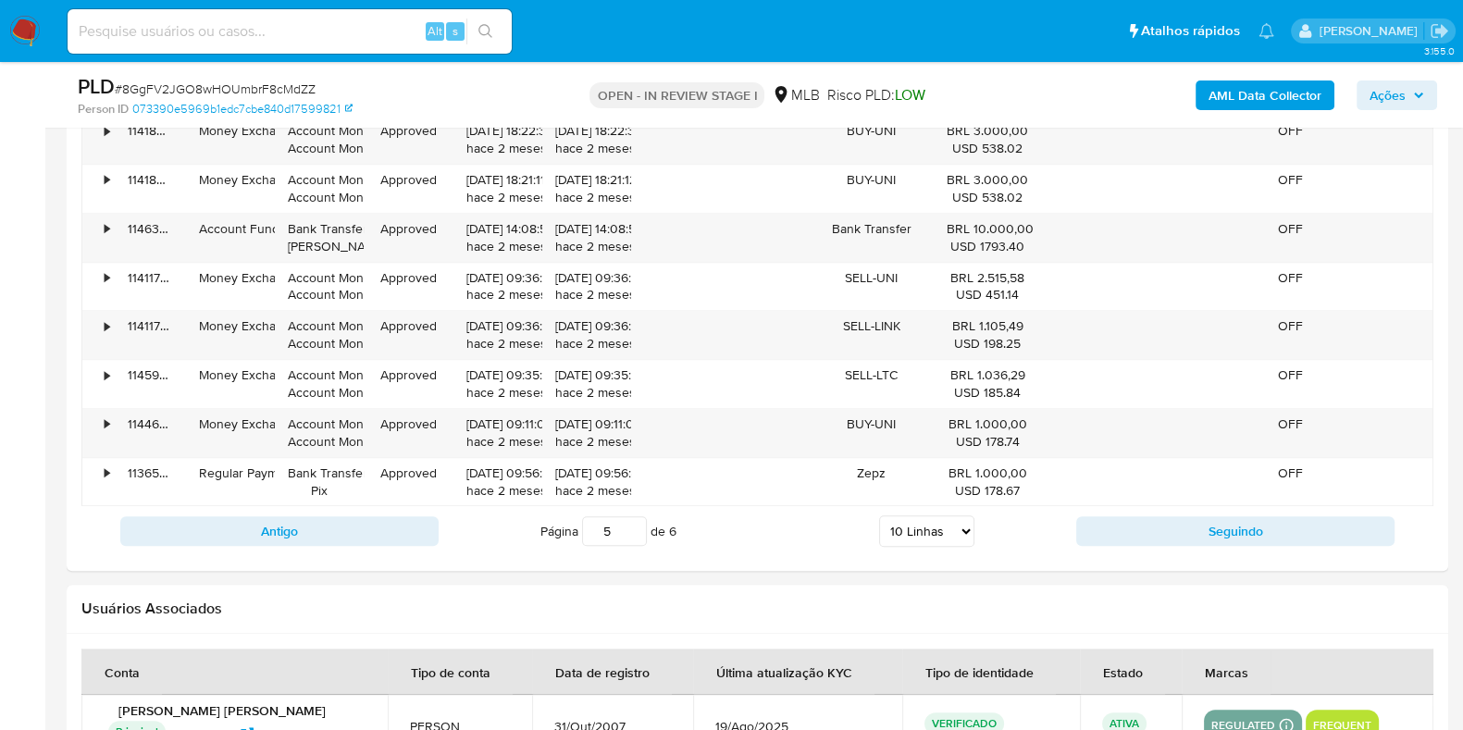
scroll to position [2353, 0]
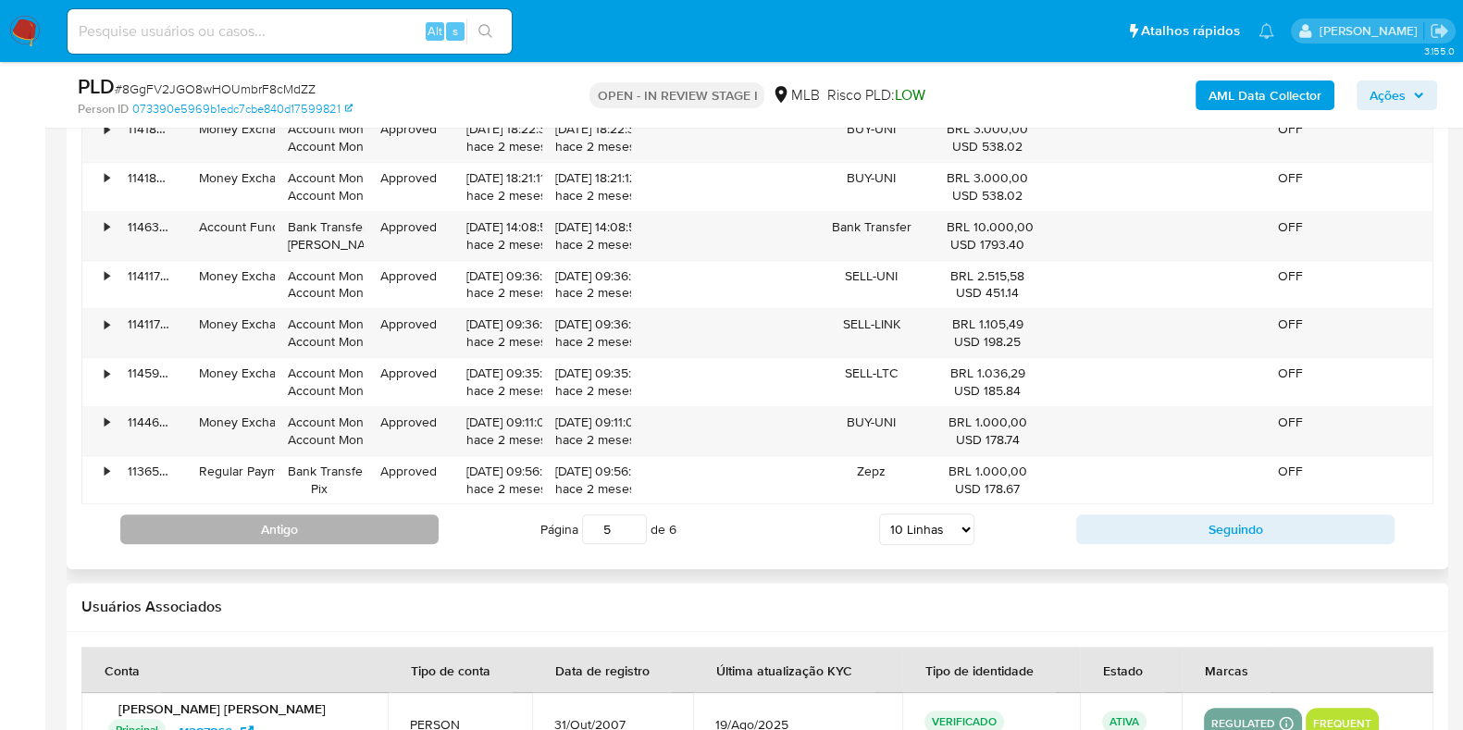
click at [314, 524] on button "Antigo" at bounding box center [279, 530] width 318 height 30
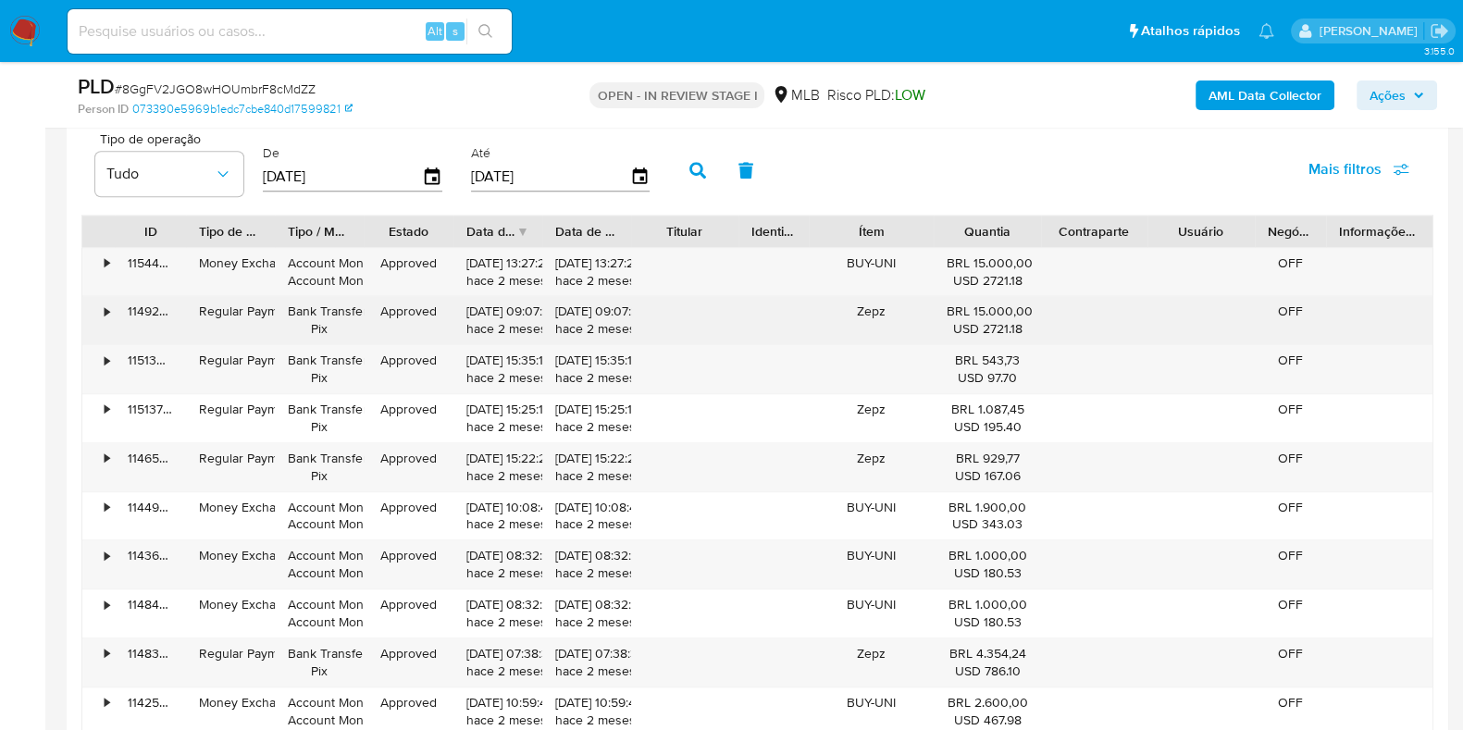
scroll to position [2237, 0]
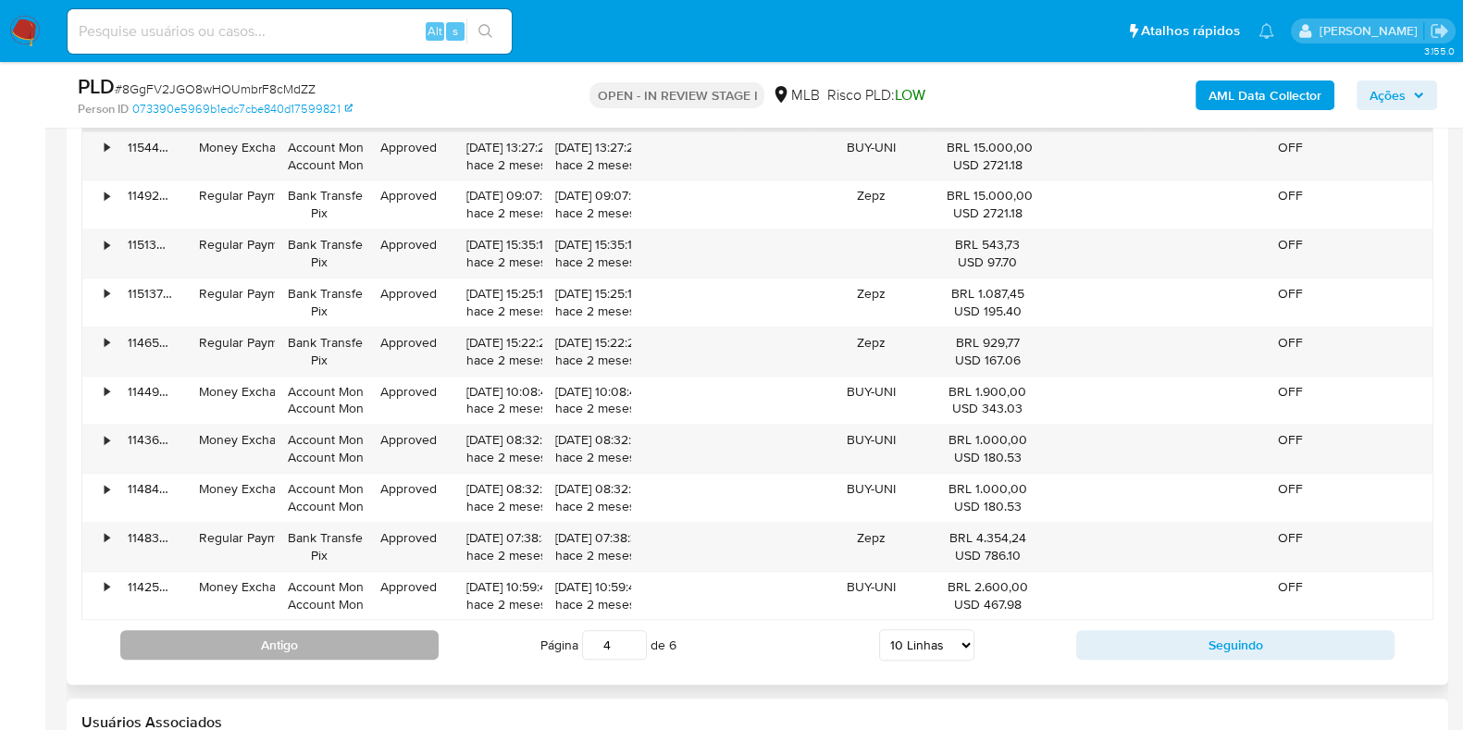
click at [399, 639] on button "Antigo" at bounding box center [279, 645] width 318 height 30
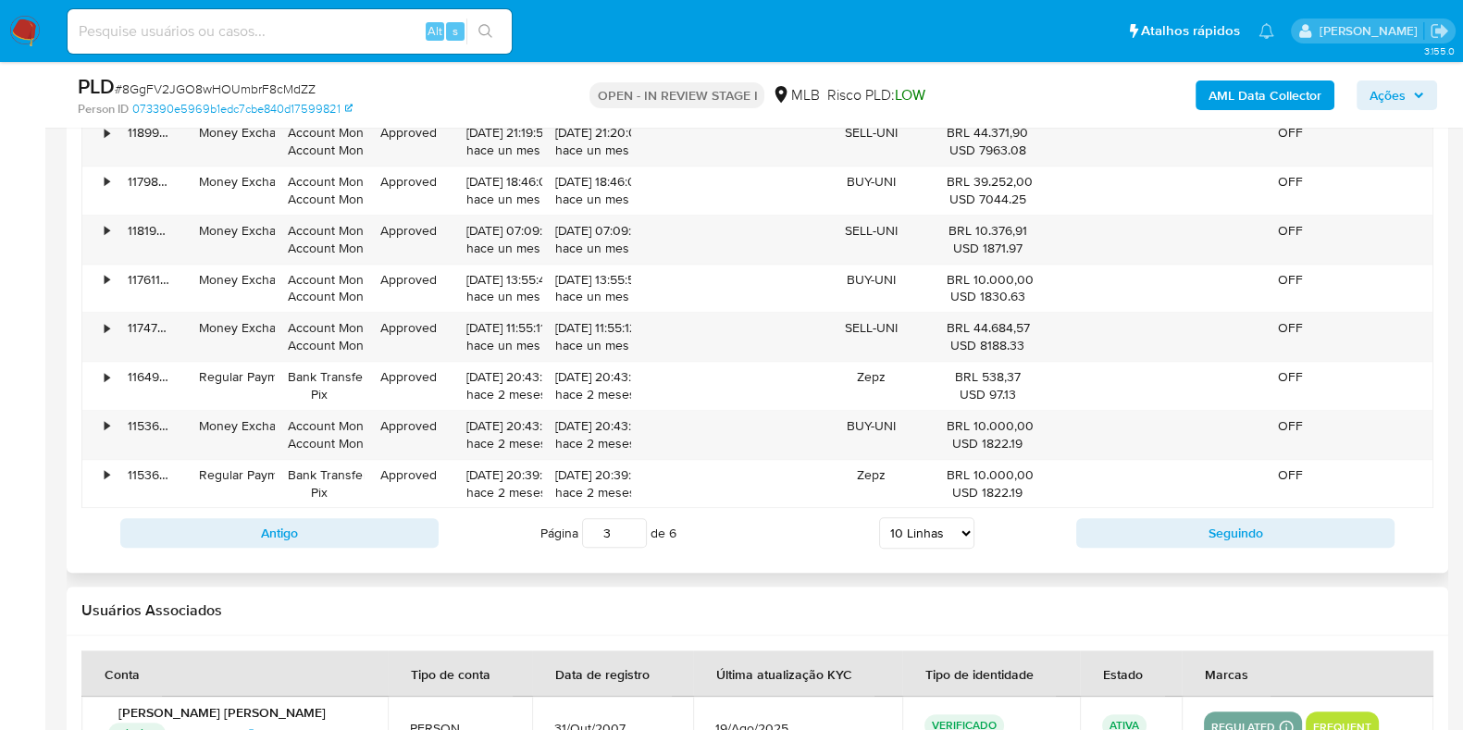
scroll to position [2353, 0]
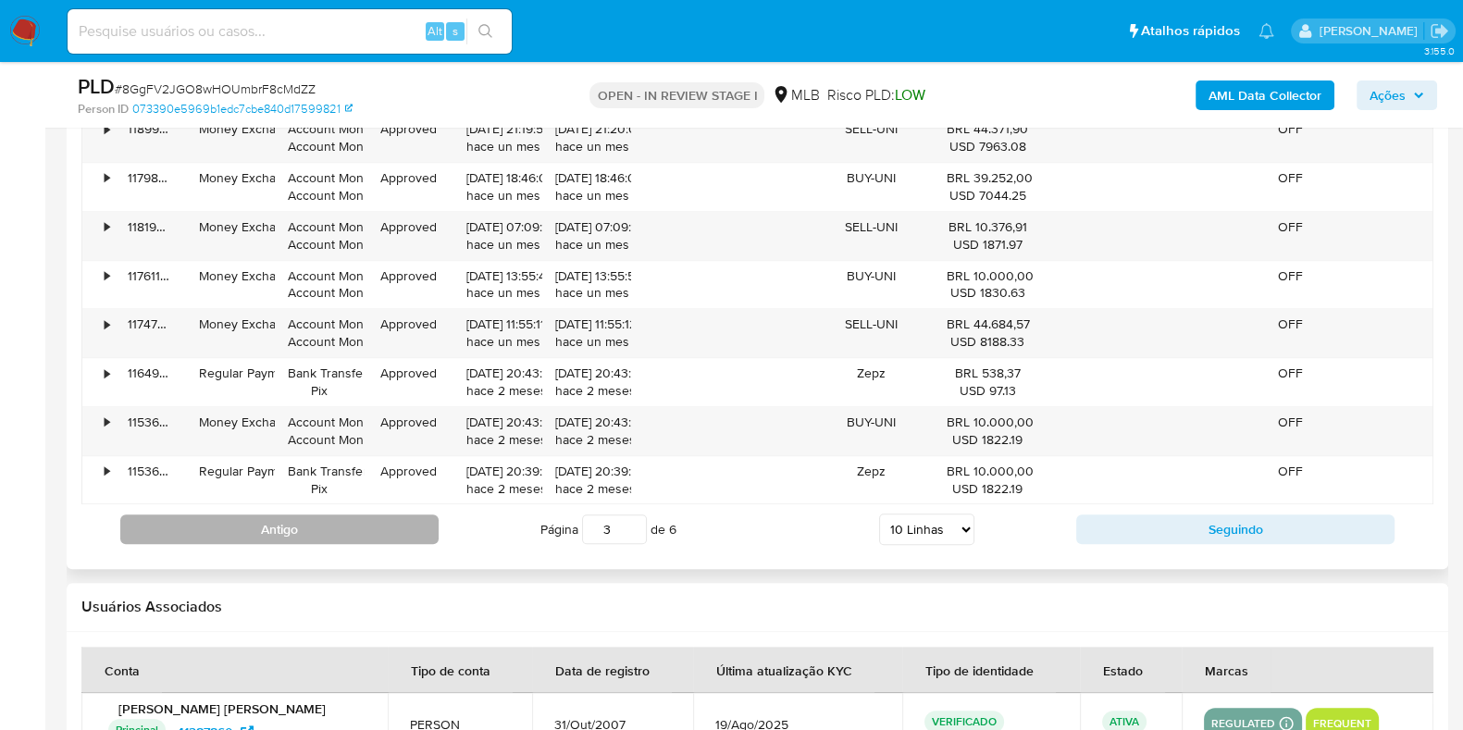
click at [416, 533] on button "Antigo" at bounding box center [279, 530] width 318 height 30
type input "2"
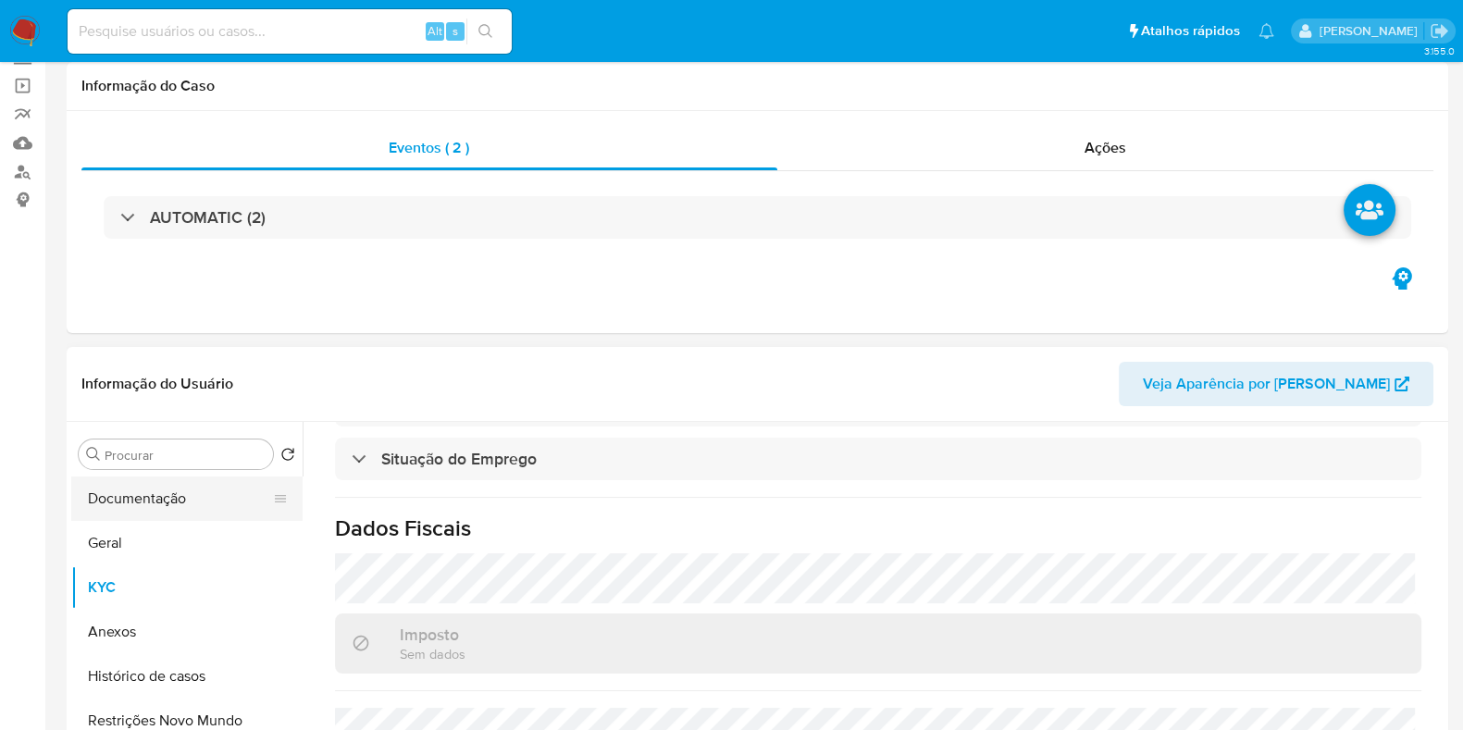
scroll to position [230, 0]
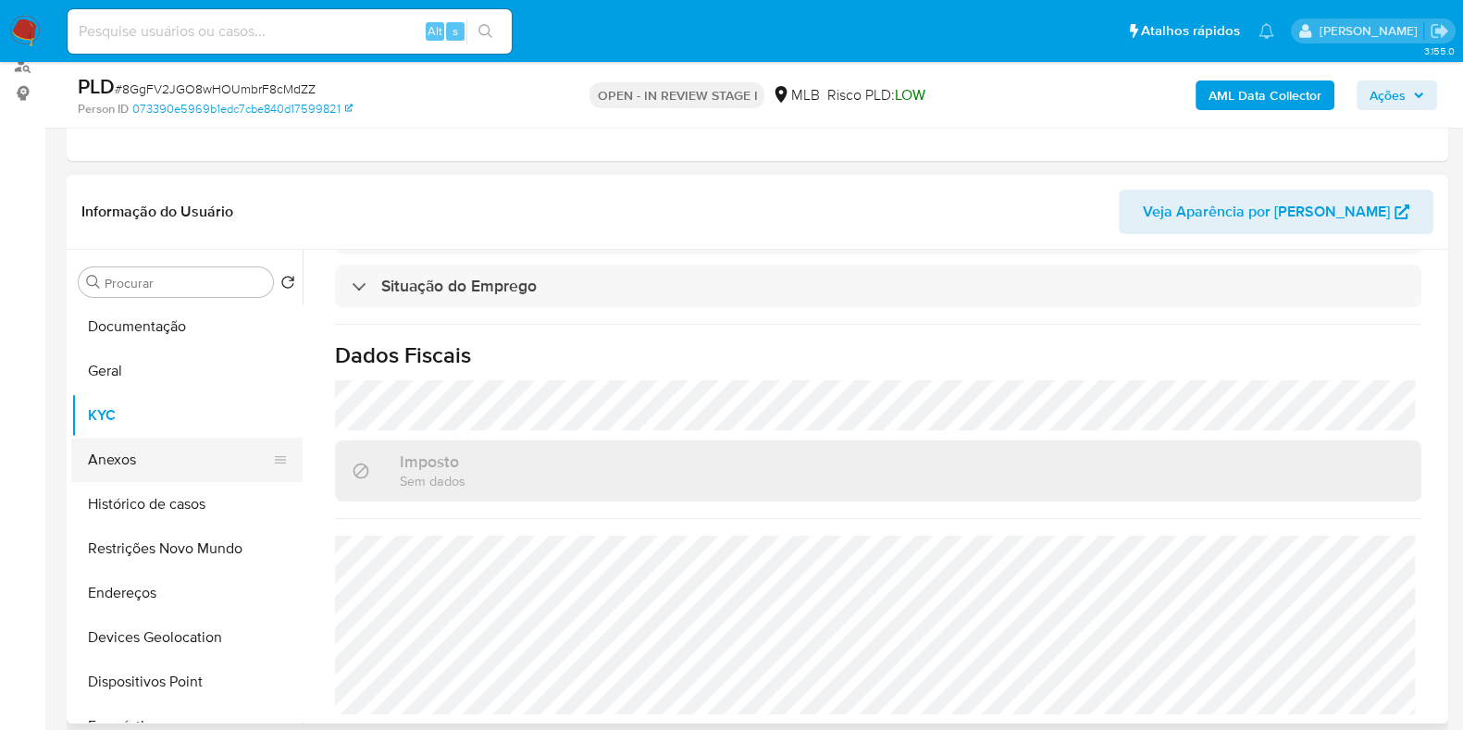
click at [130, 459] on button "Anexos" at bounding box center [179, 460] width 217 height 44
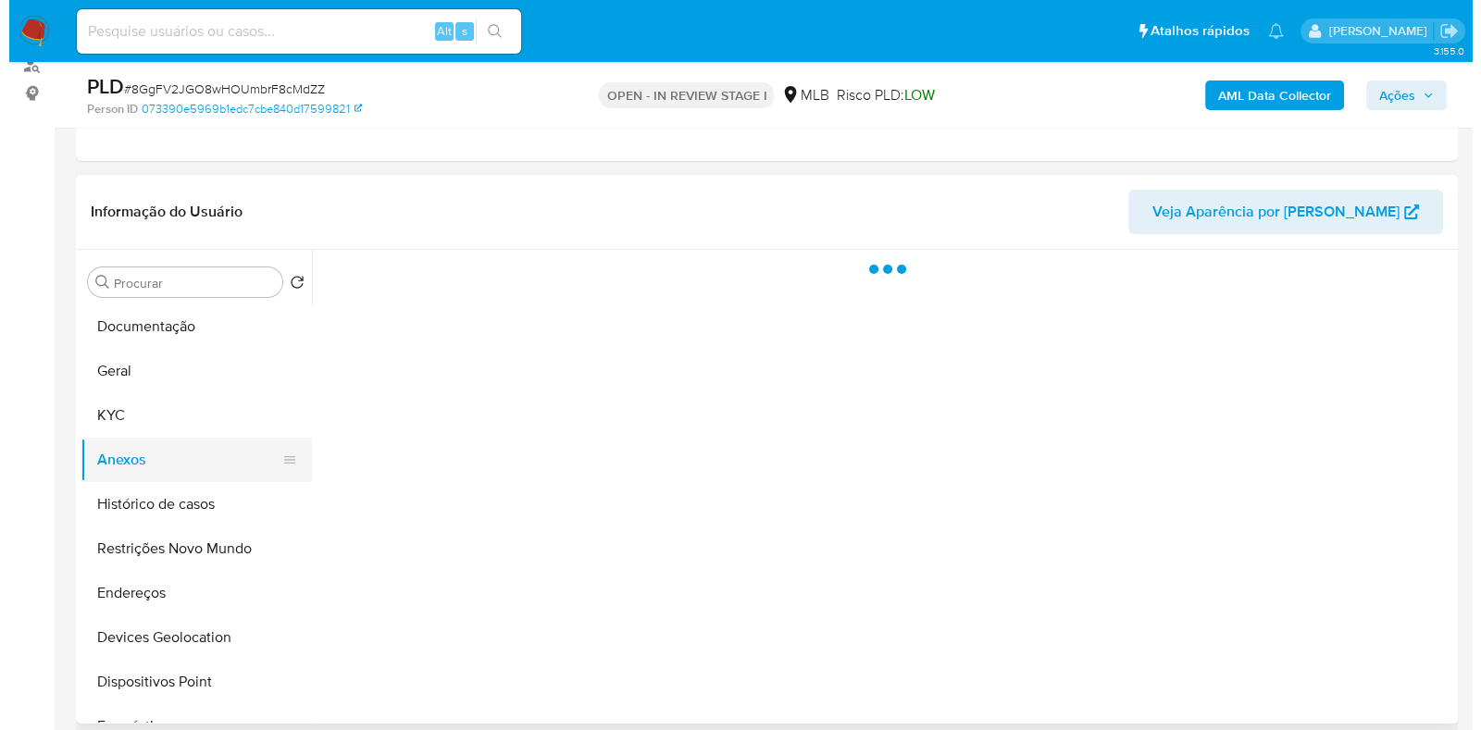
scroll to position [0, 0]
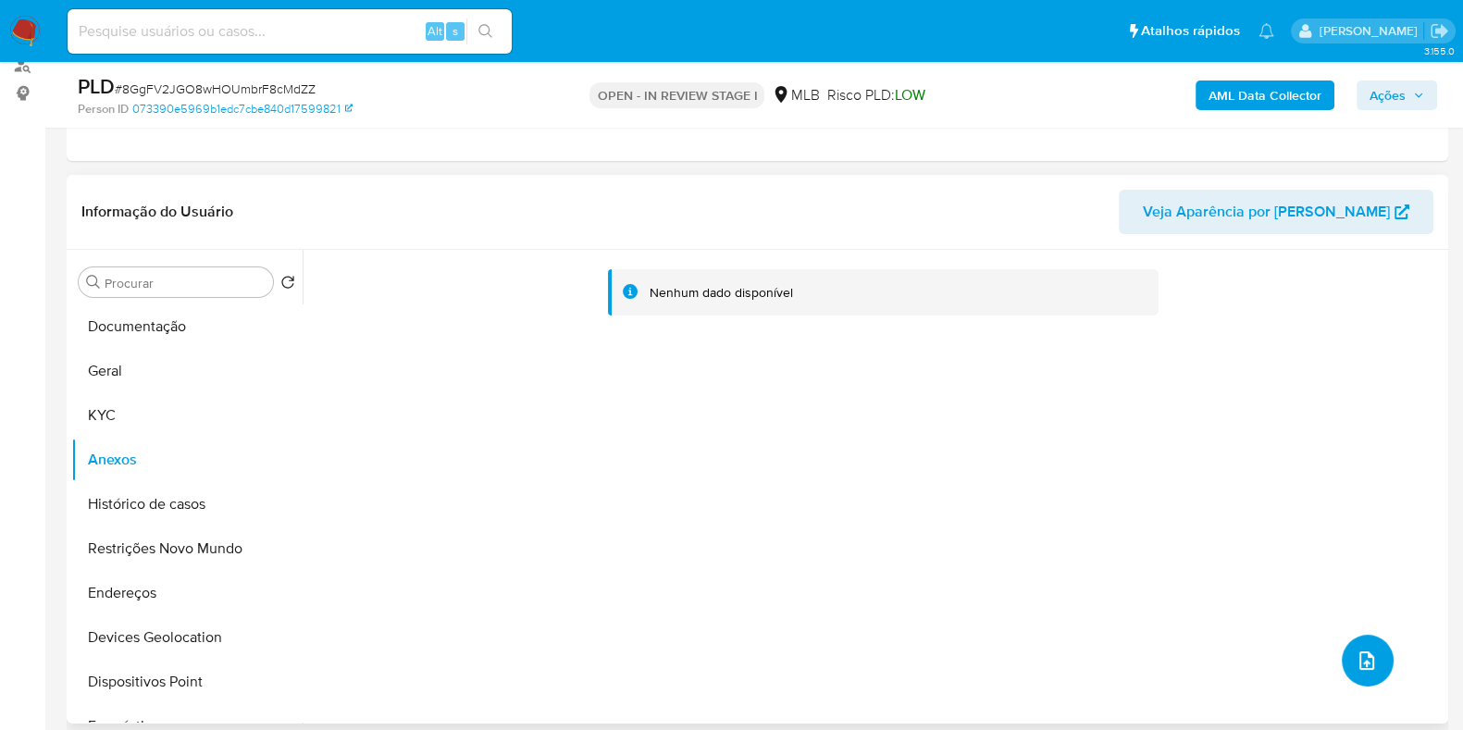
click at [1351, 641] on button "upload-file" at bounding box center [1368, 661] width 52 height 52
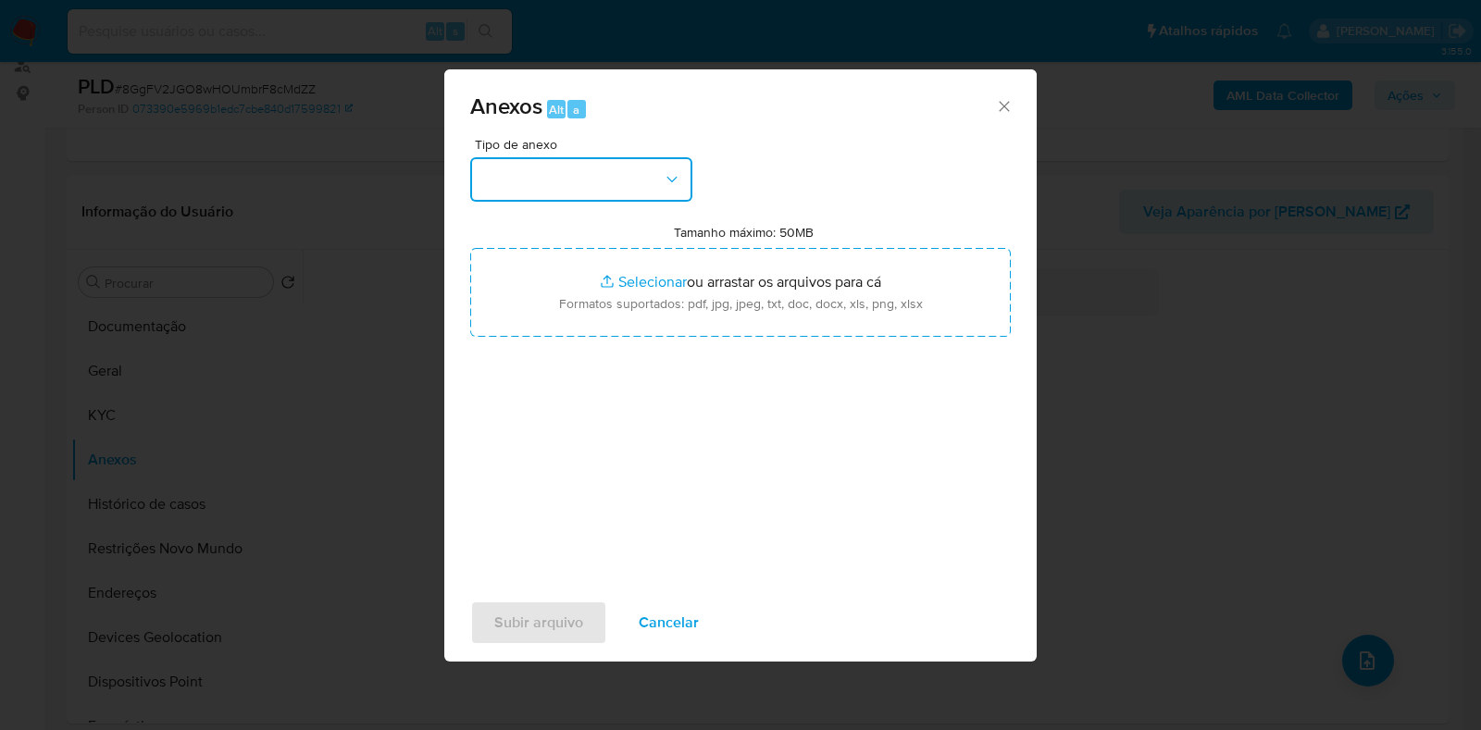
click at [561, 157] on button "button" at bounding box center [581, 179] width 222 height 44
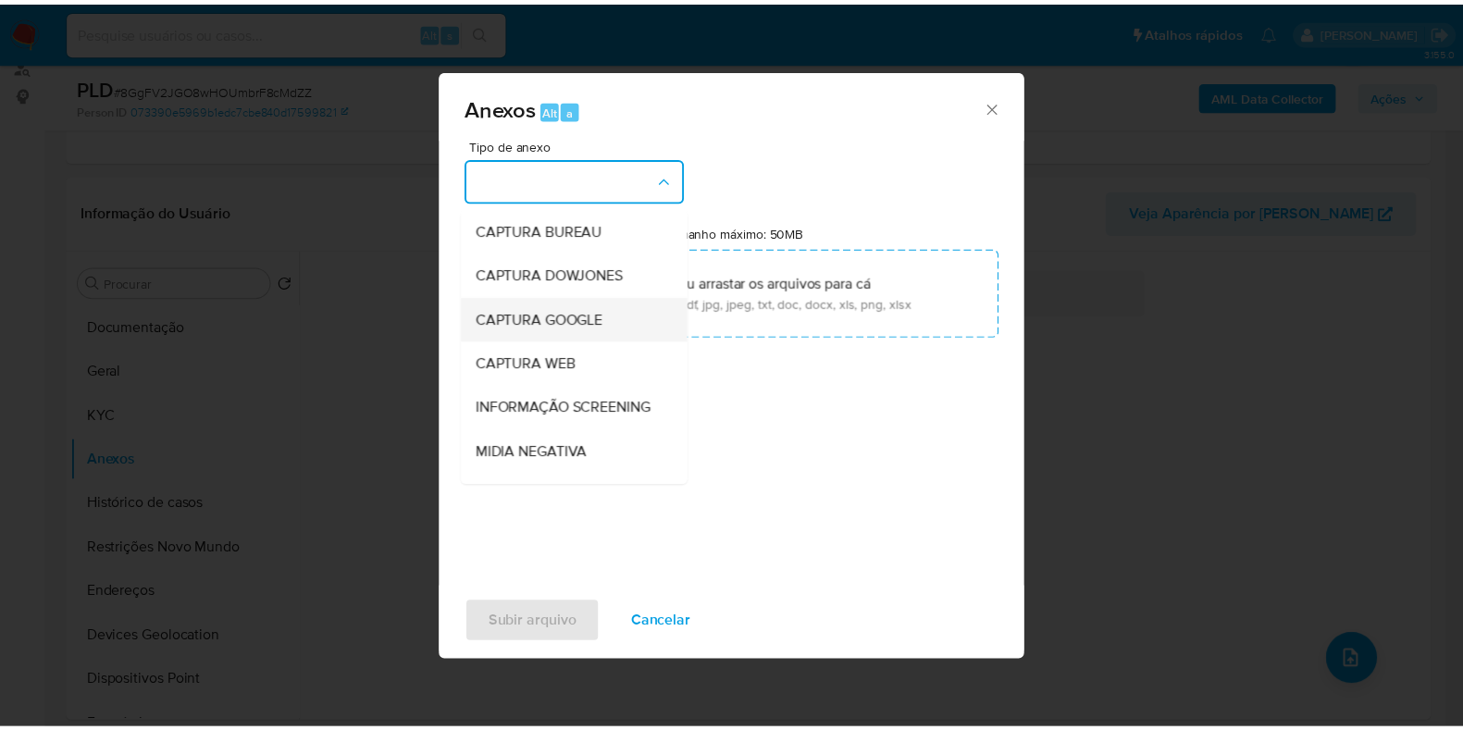
scroll to position [115, 0]
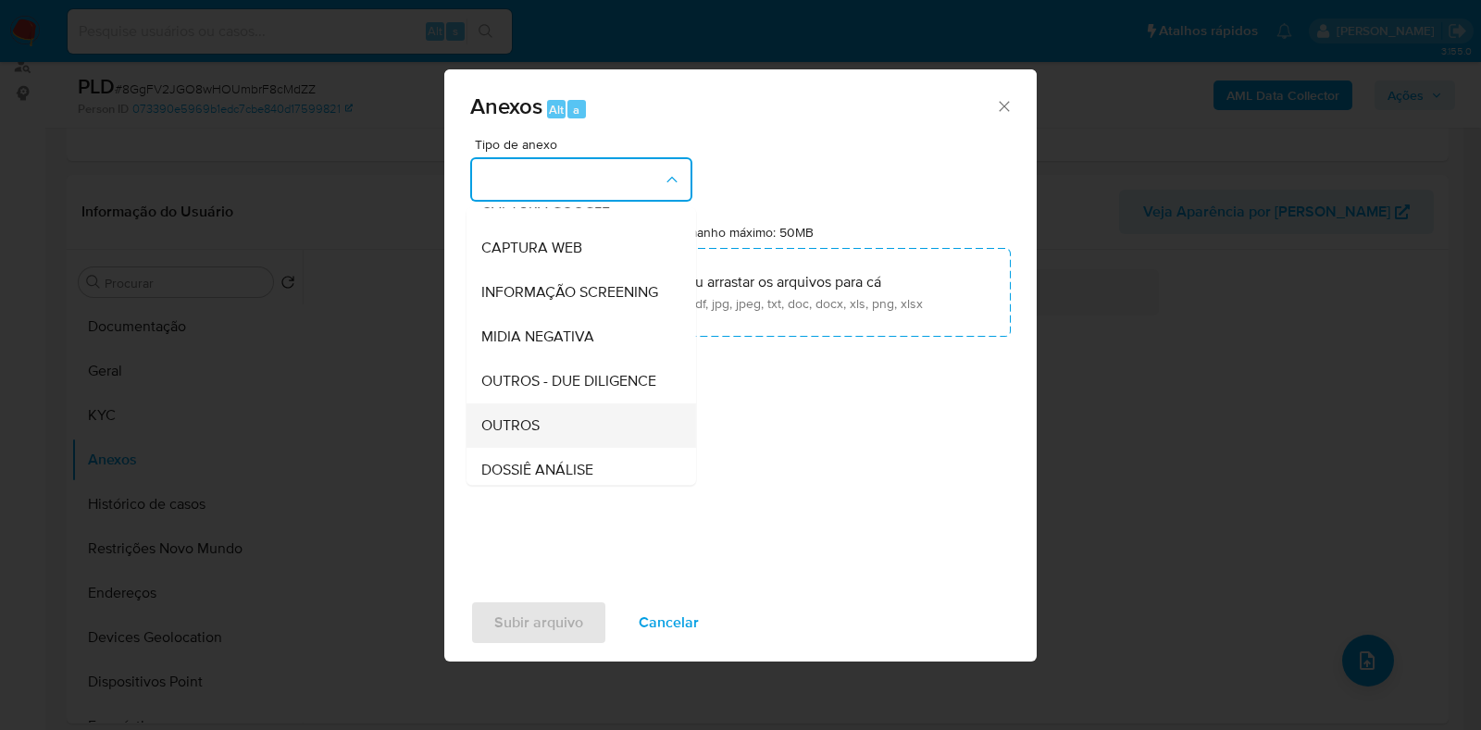
click at [546, 448] on div "OUTROS" at bounding box center [575, 426] width 189 height 44
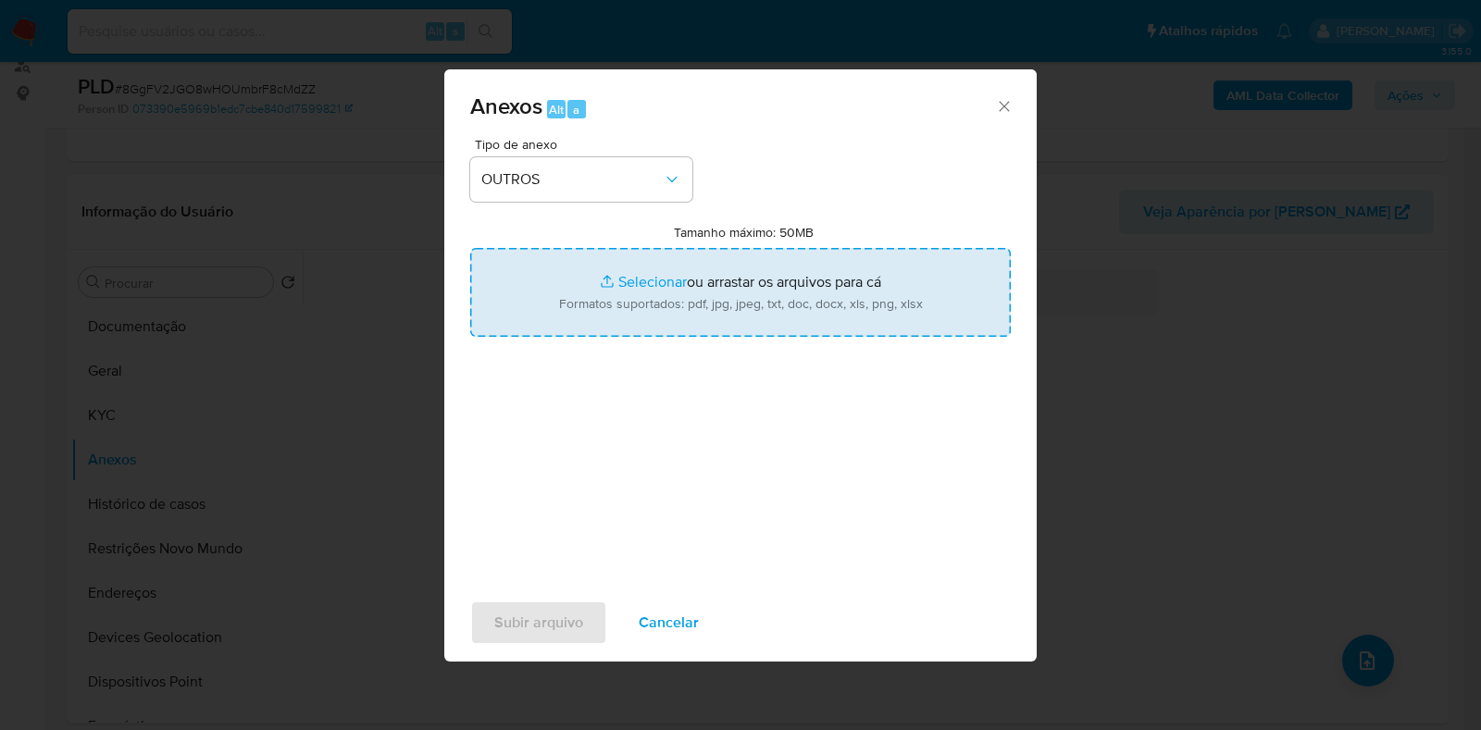
click at [659, 275] on input "Tamanho máximo: 50MB Selecionar arquivos" at bounding box center [740, 292] width 541 height 89
type input "C:\fakepath\CPF 06141329675 - MILLER NICOLAU DE SOUSA.pdf"
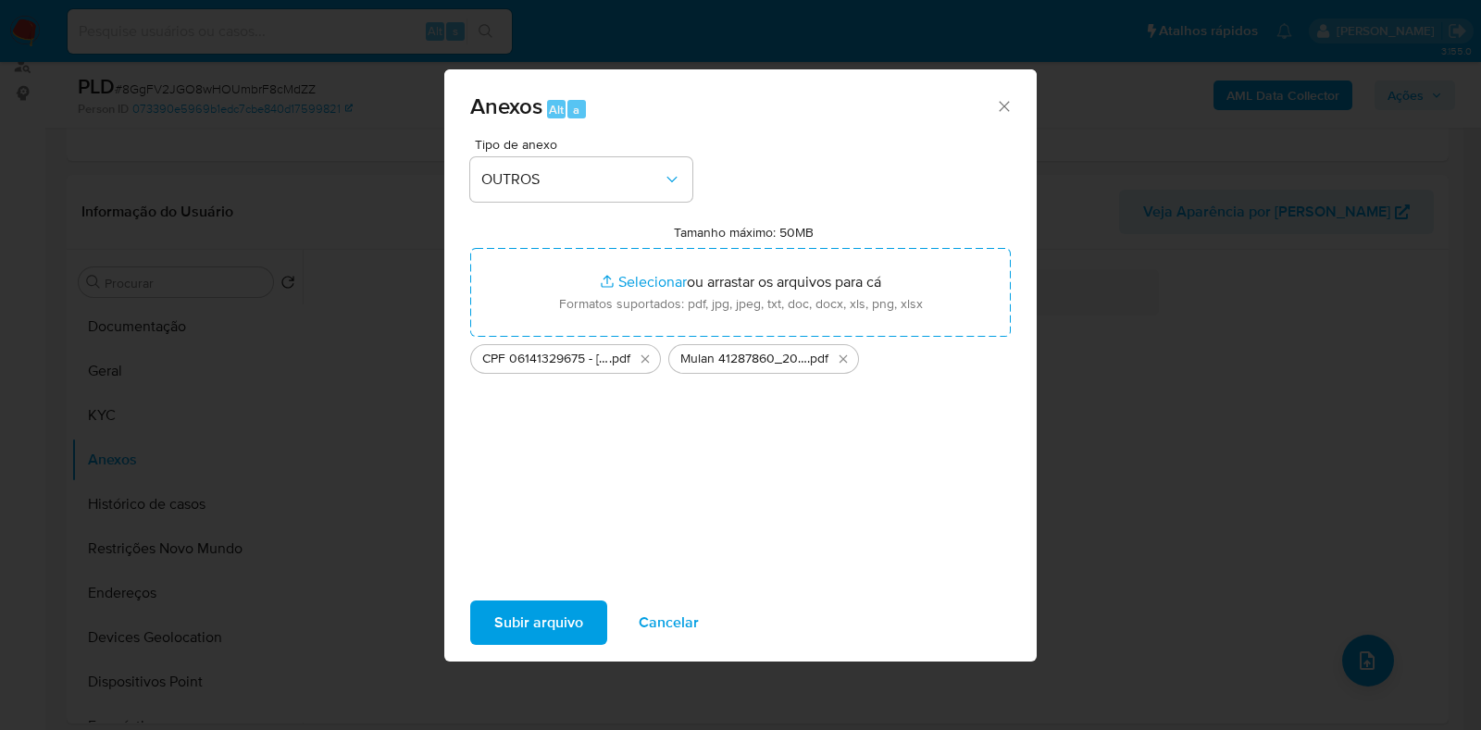
click at [537, 625] on span "Subir arquivo" at bounding box center [538, 623] width 89 height 41
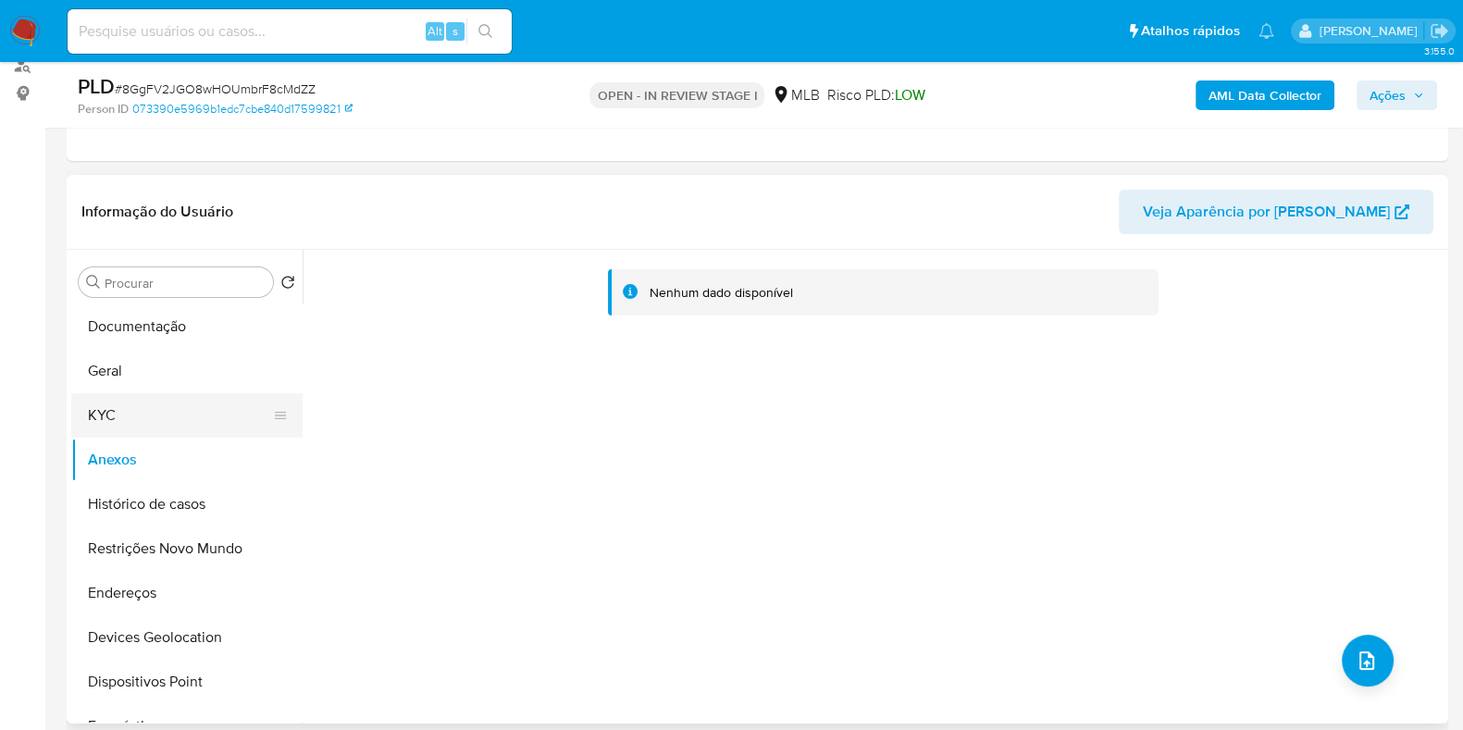
click at [136, 393] on button "KYC" at bounding box center [179, 415] width 217 height 44
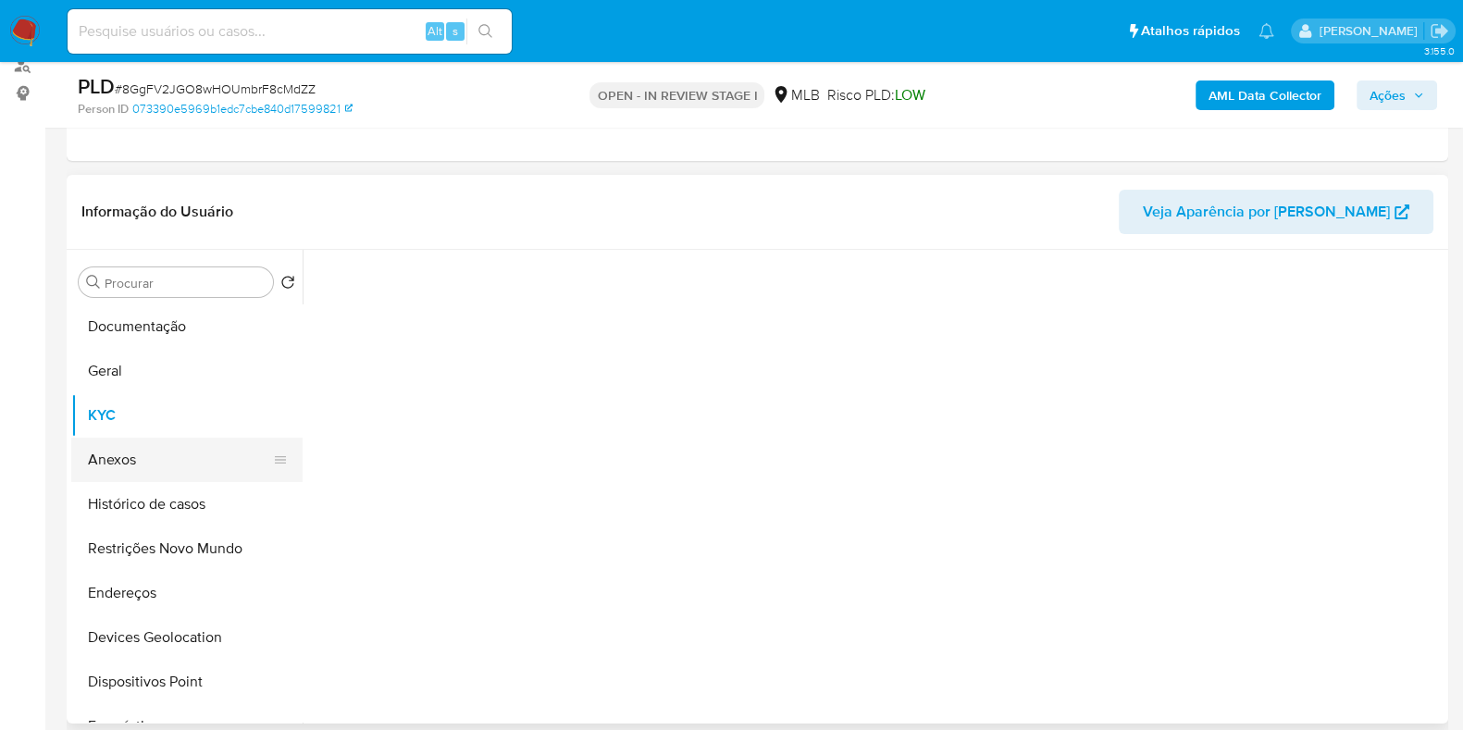
click at [136, 455] on button "Anexos" at bounding box center [179, 460] width 217 height 44
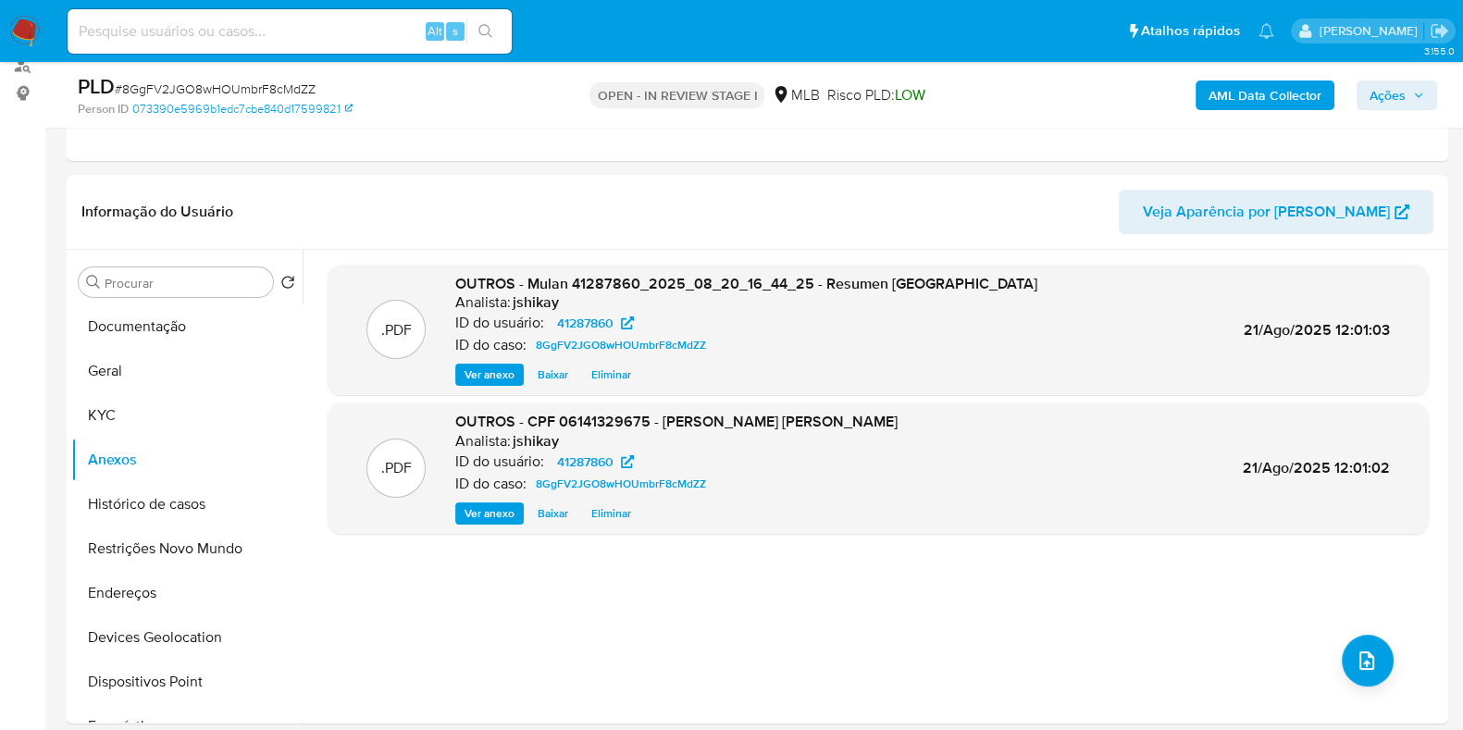
click at [1401, 100] on span "Ações" at bounding box center [1388, 96] width 36 height 30
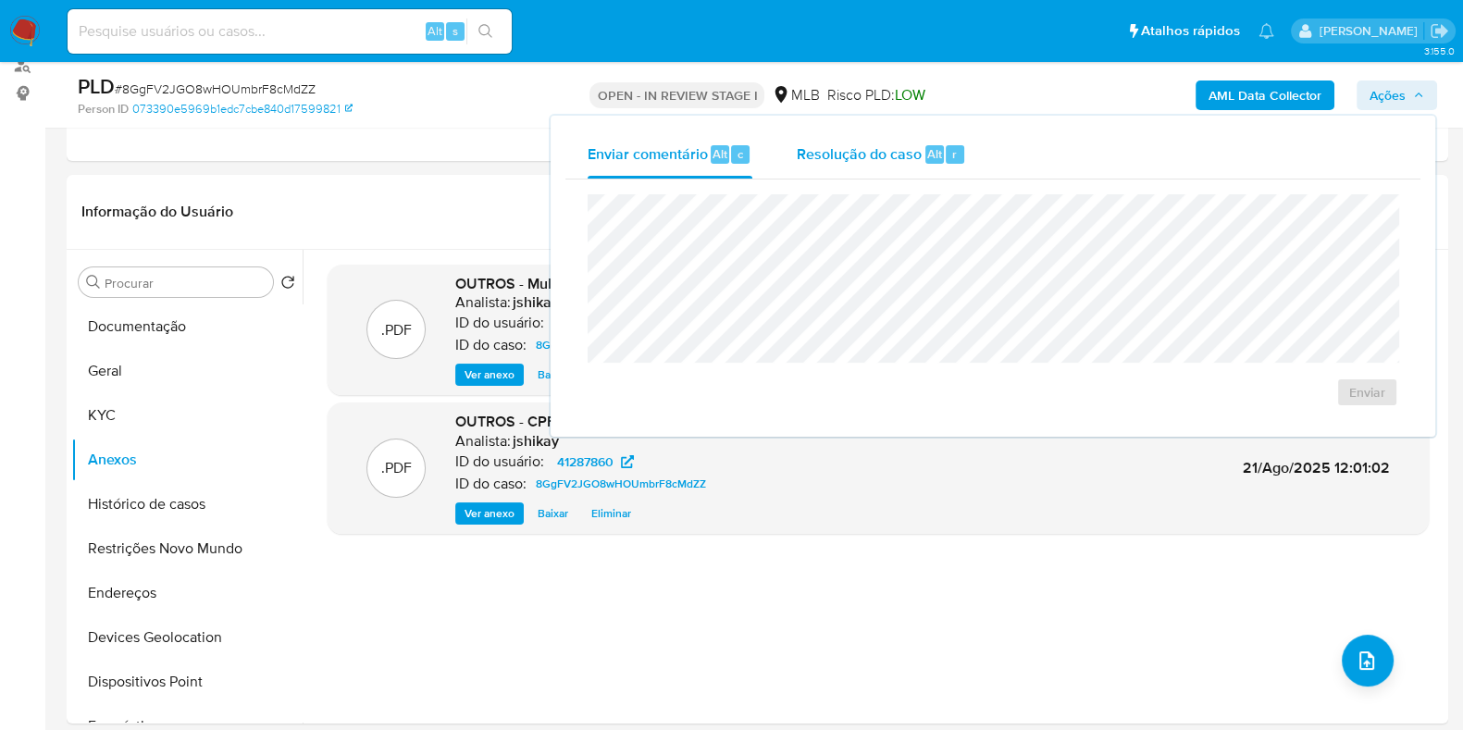
click at [935, 147] on span "Alt" at bounding box center [934, 154] width 15 height 18
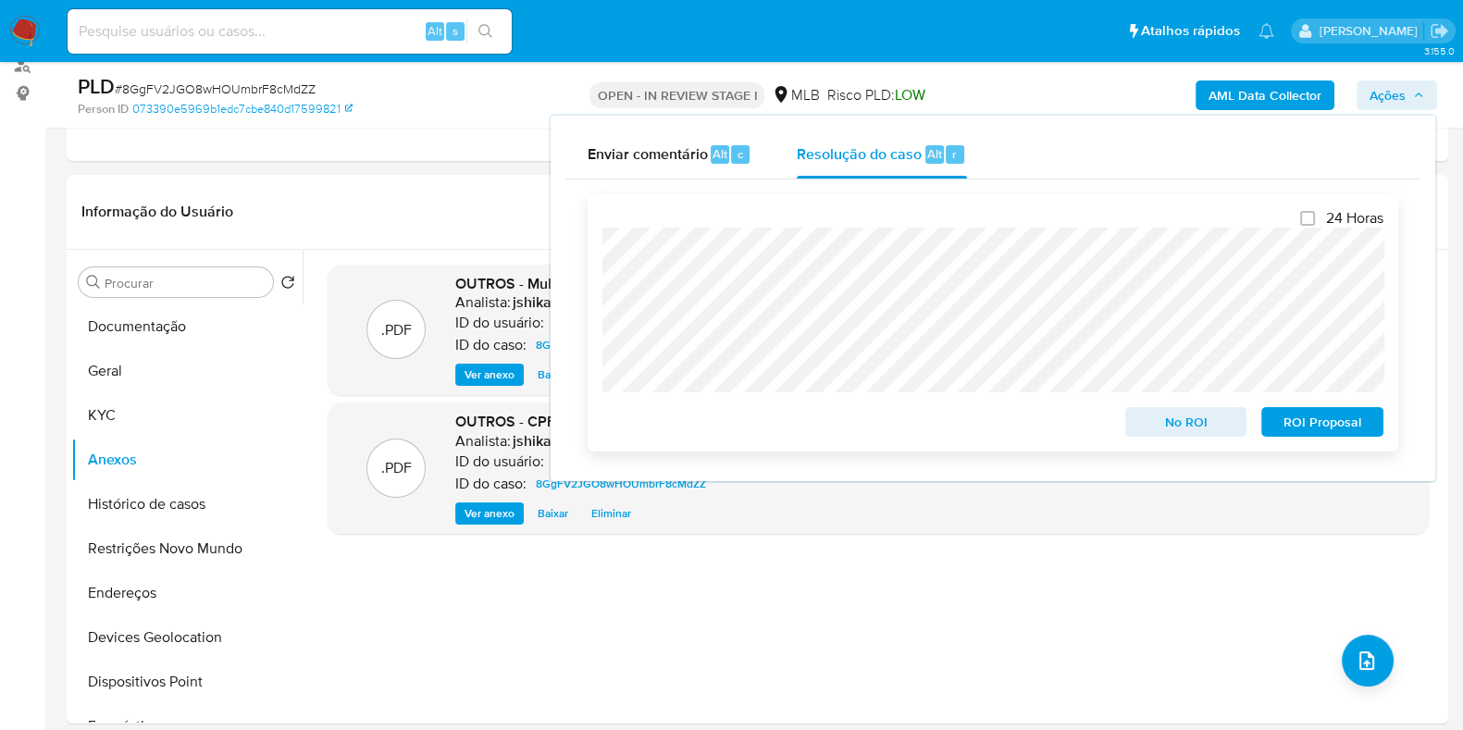
click at [1154, 421] on span "No ROI" at bounding box center [1187, 422] width 96 height 26
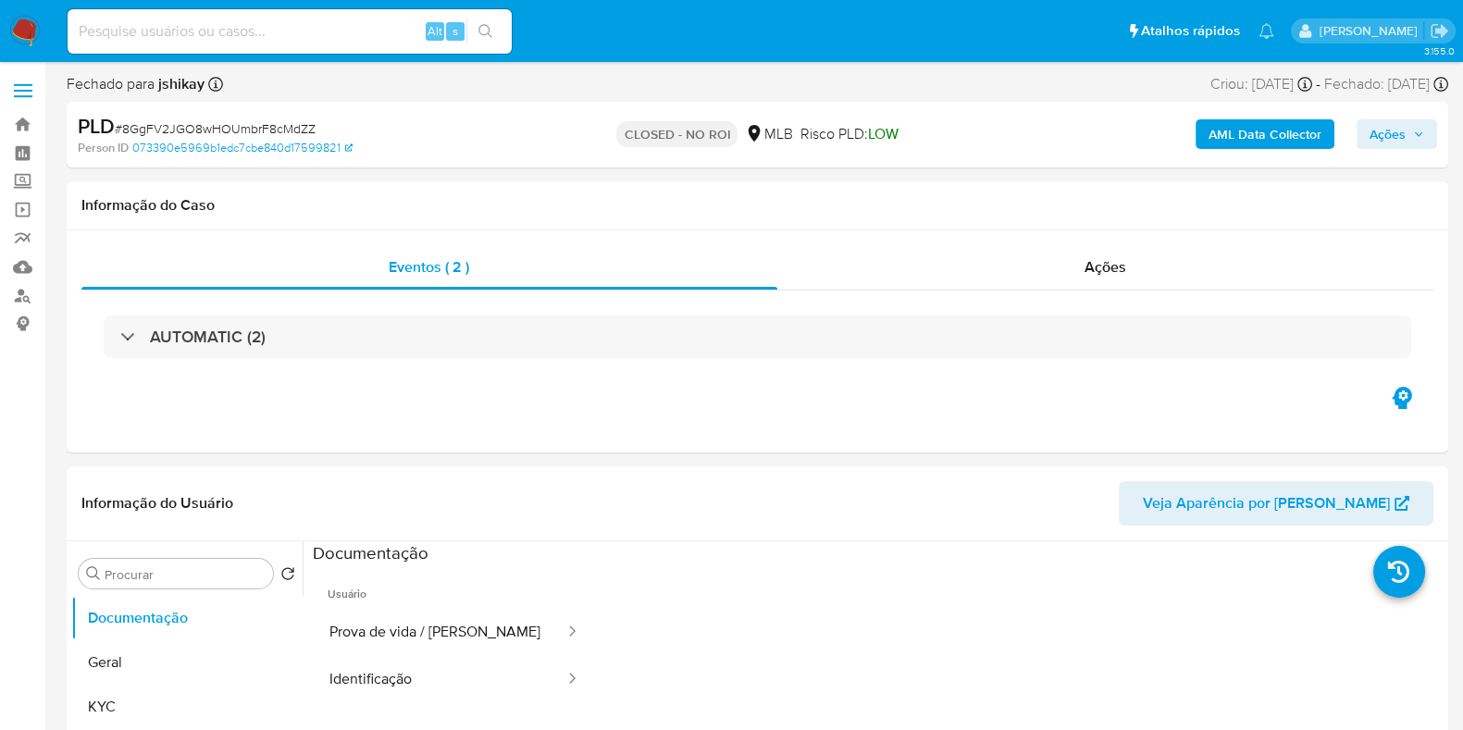
select select "10"
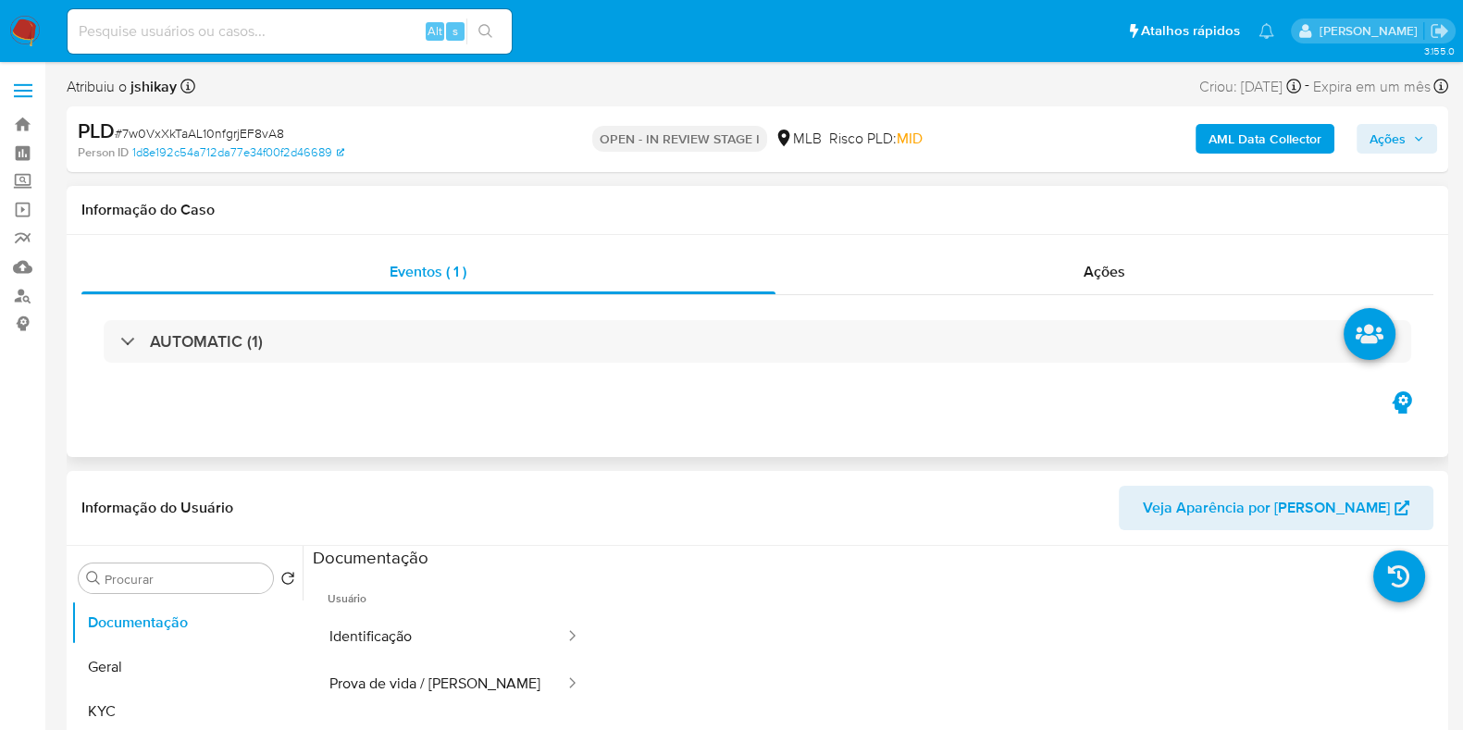
select select "10"
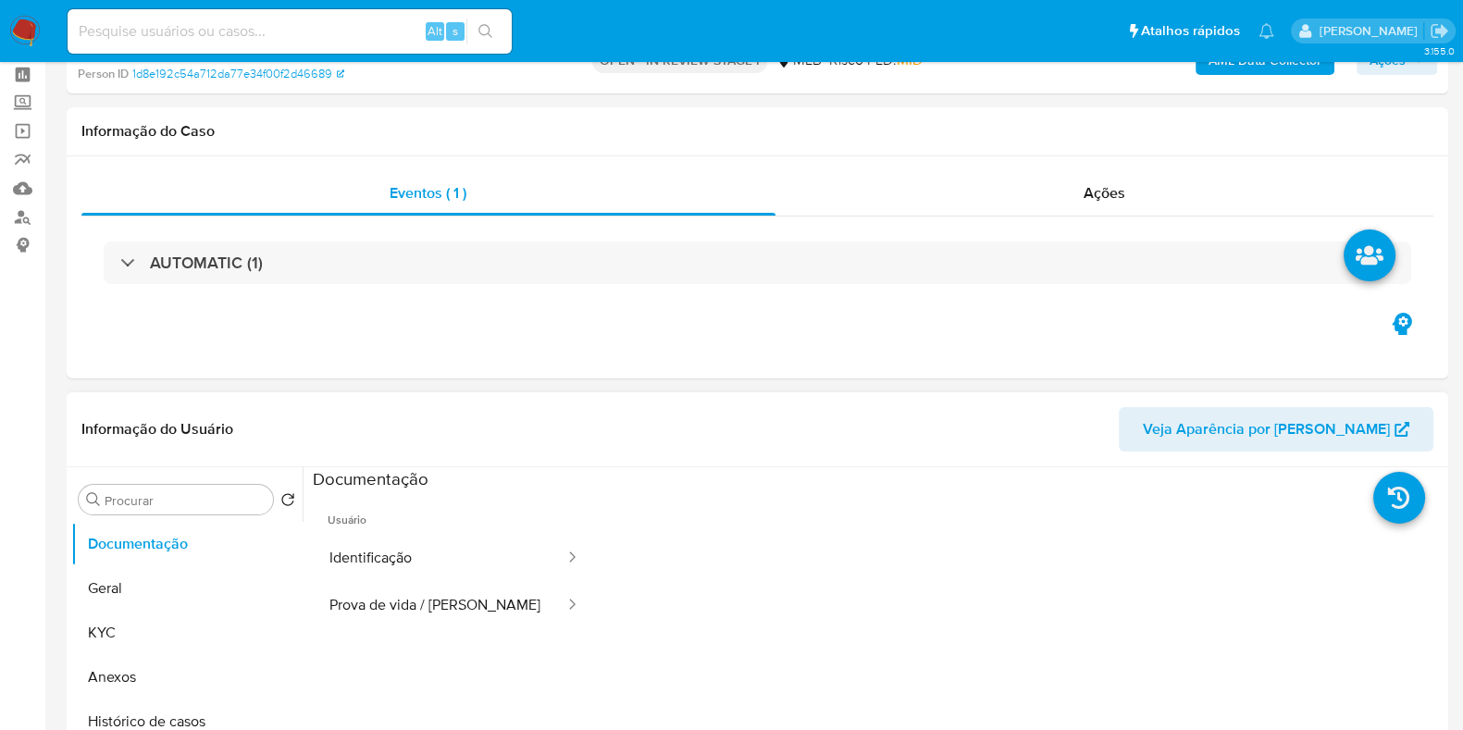
scroll to position [115, 0]
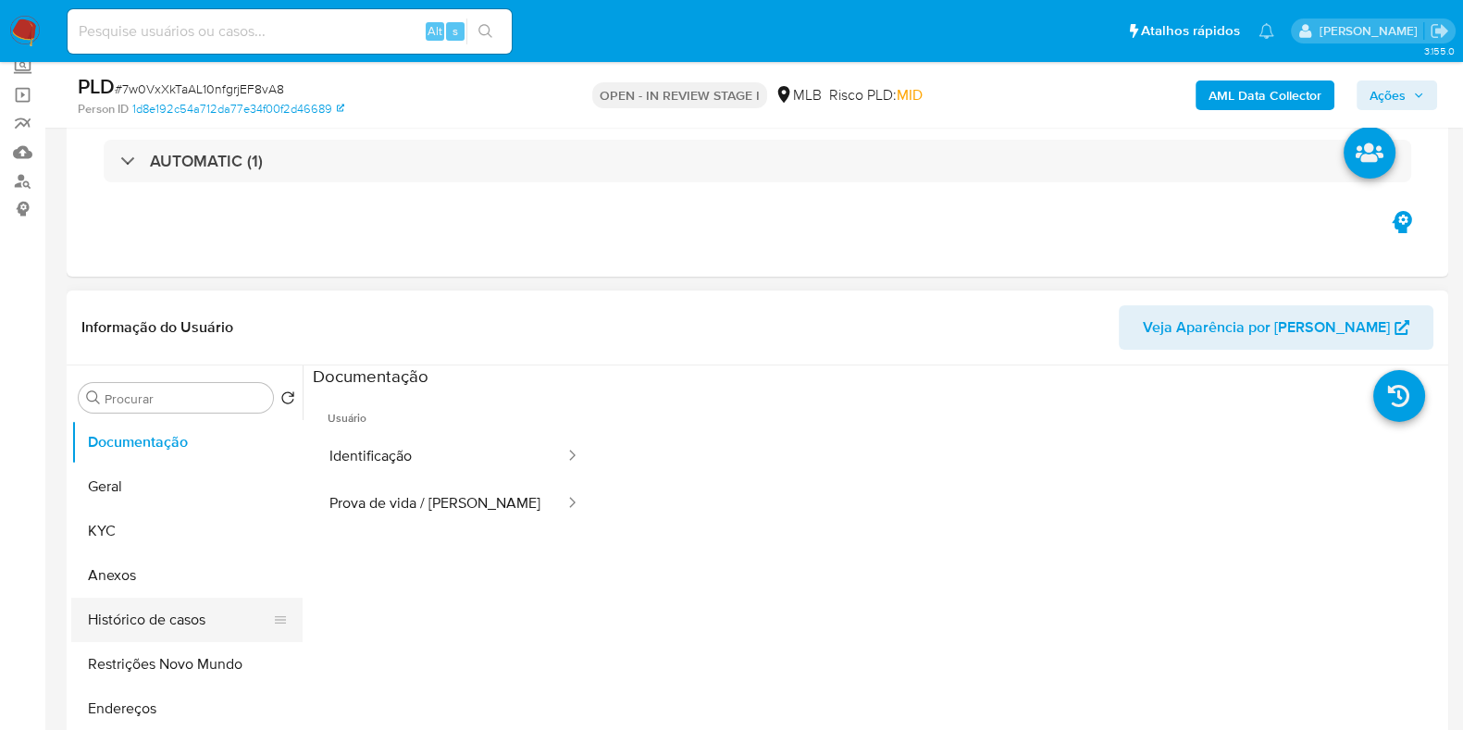
click at [161, 610] on button "Histórico de casos" at bounding box center [179, 620] width 217 height 44
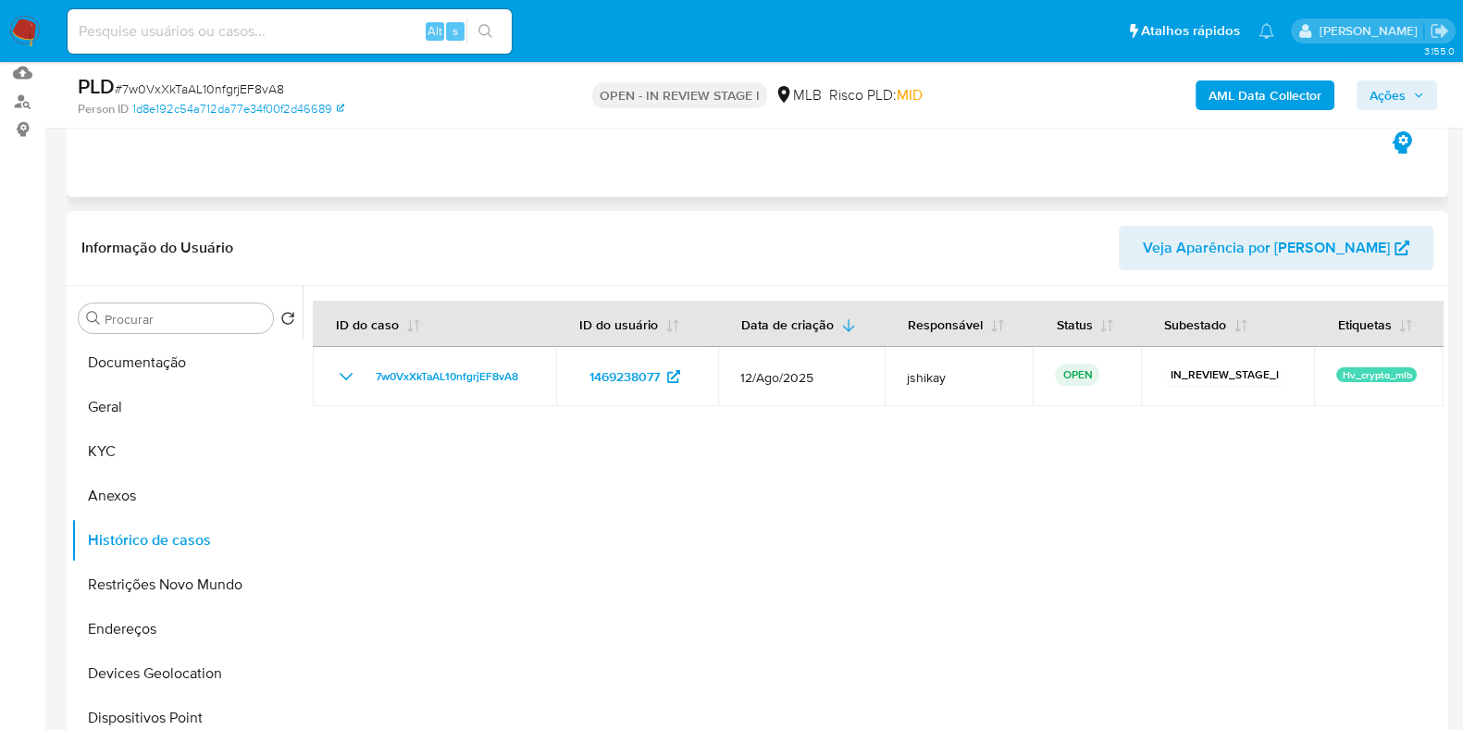
scroll to position [230, 0]
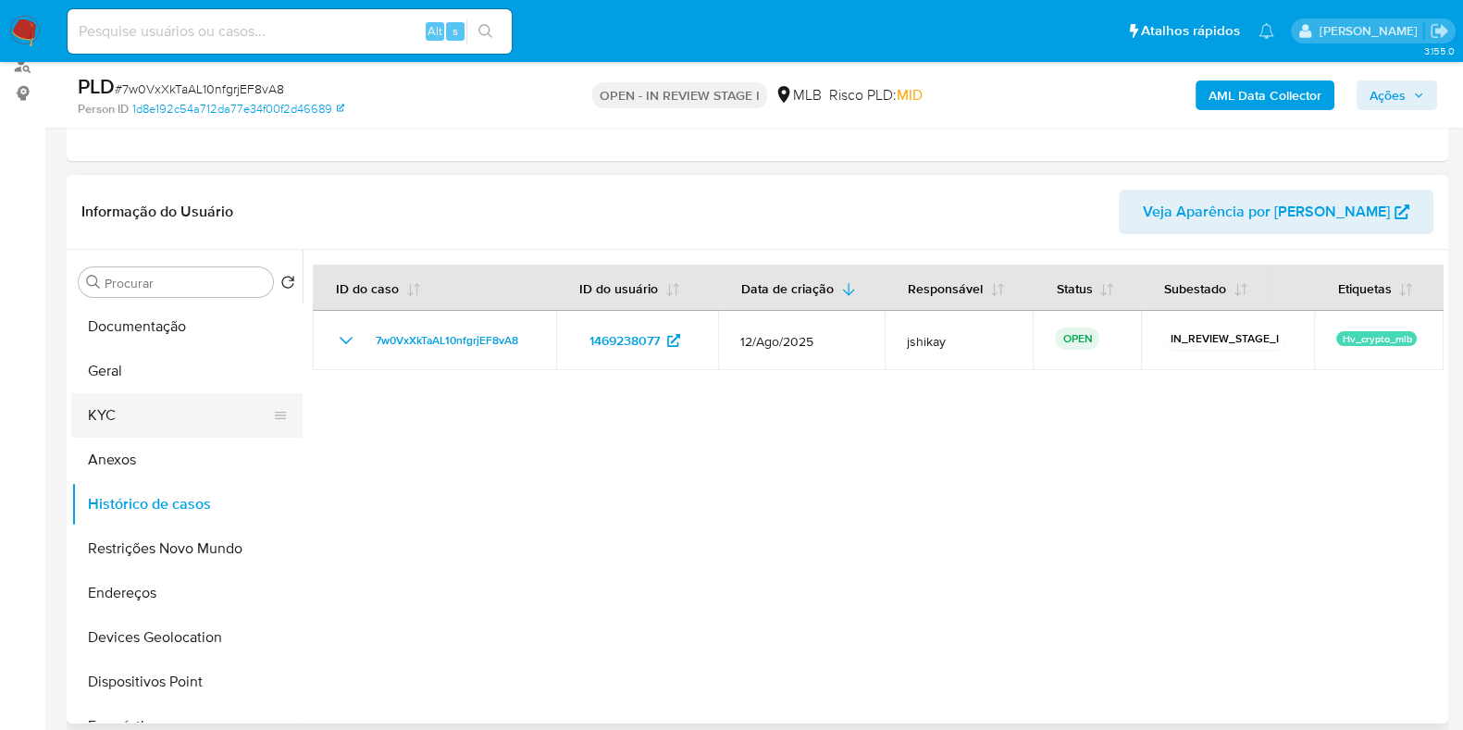
click at [165, 424] on button "KYC" at bounding box center [179, 415] width 217 height 44
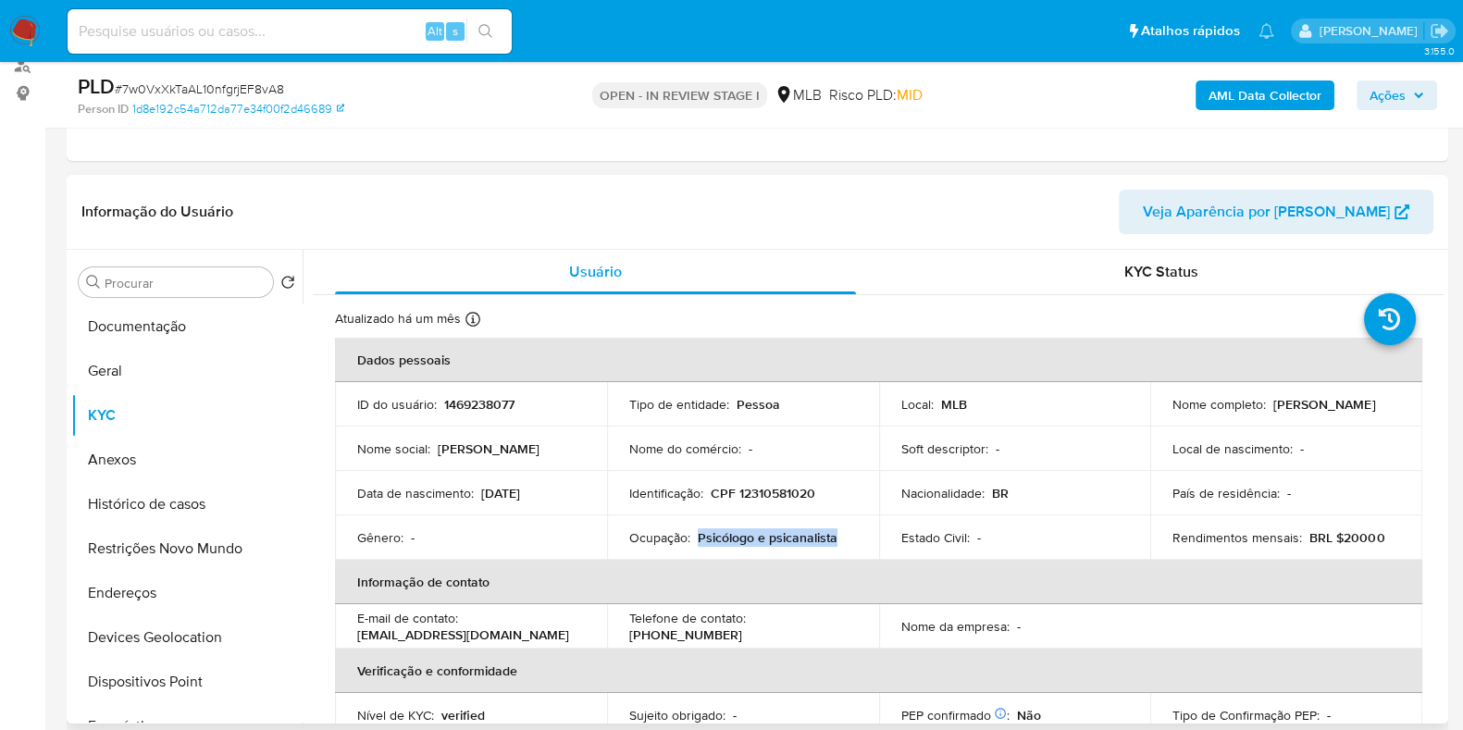
drag, startPoint x: 697, startPoint y: 538, endPoint x: 833, endPoint y: 537, distance: 136.1
click at [833, 537] on div "Ocupação : Psicólogo e psicanalista" at bounding box center [743, 537] width 228 height 17
copy p "Psicólogo e psicanalista"
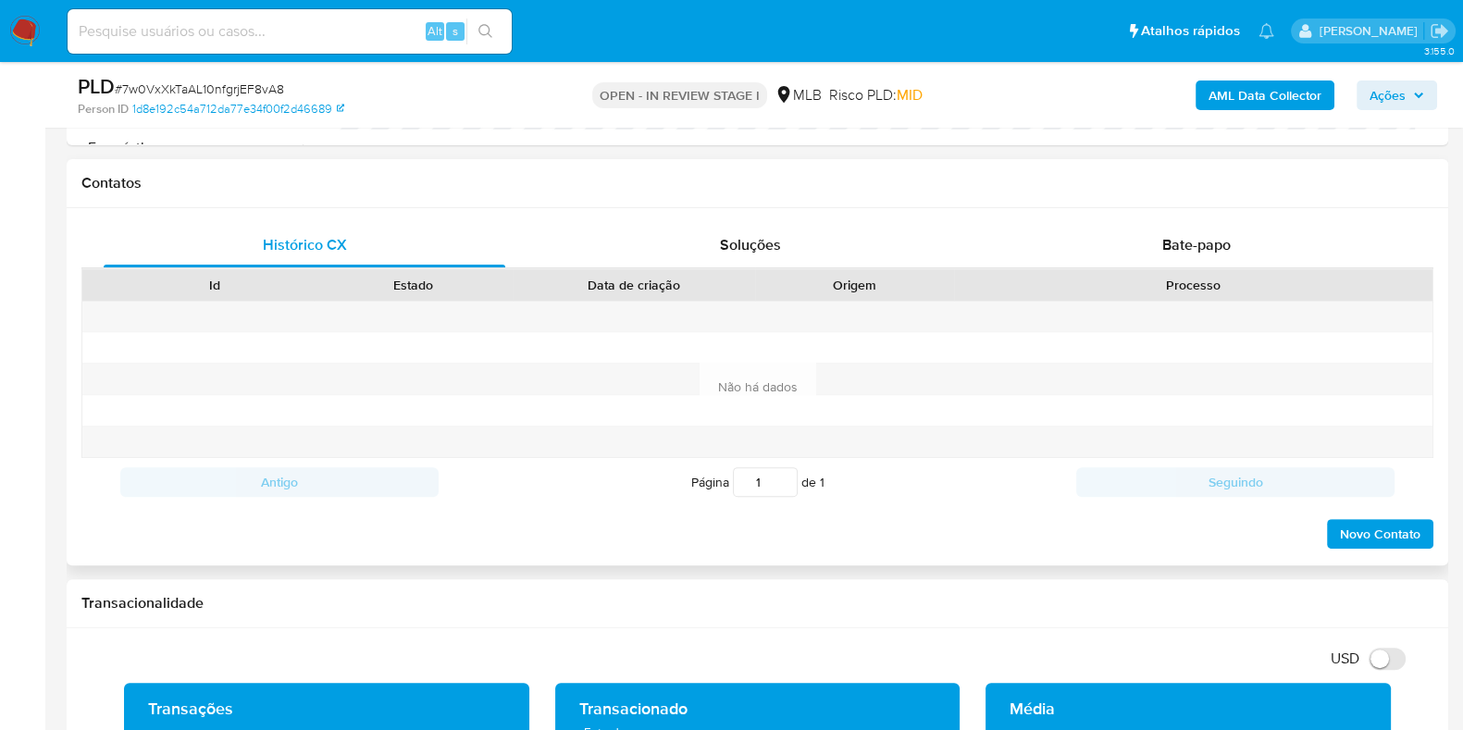
scroll to position [1157, 0]
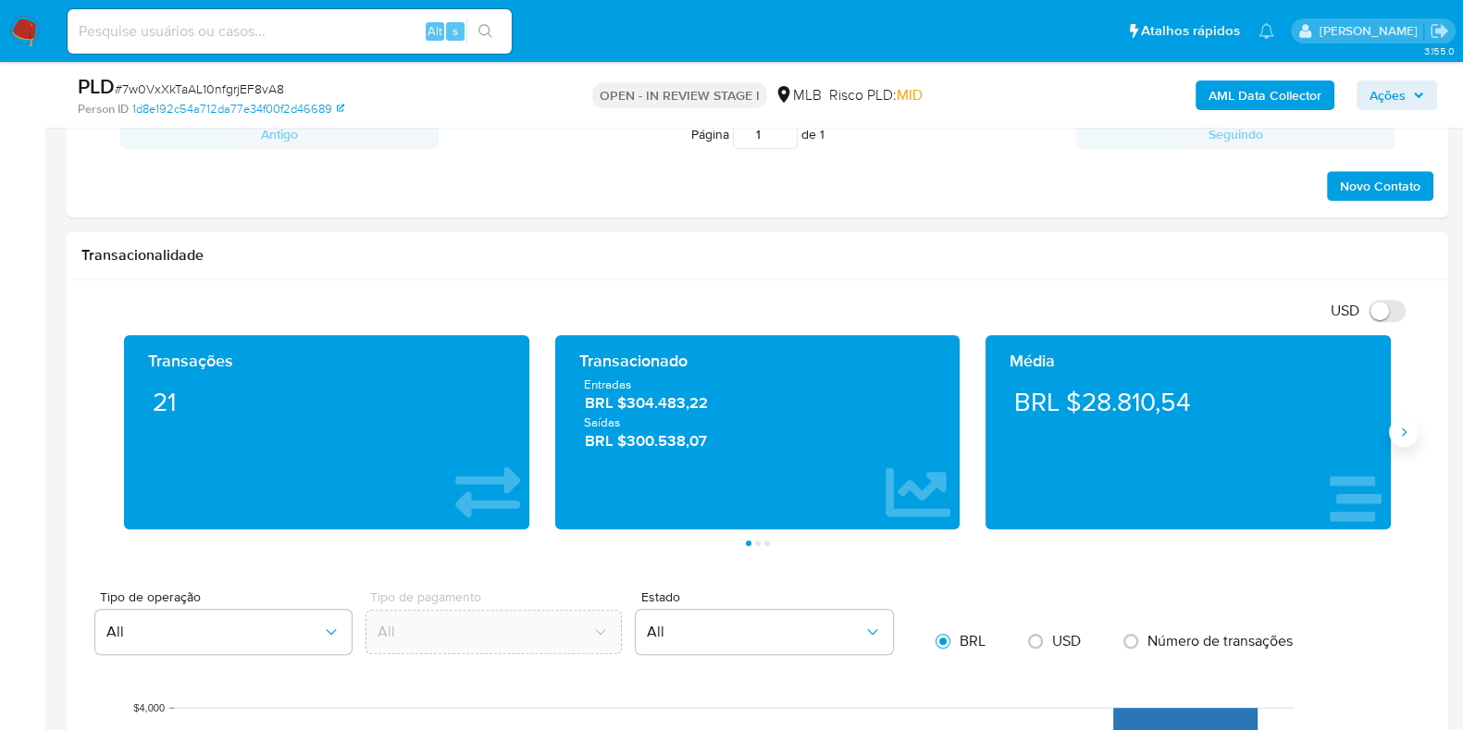
click at [1402, 436] on icon "Siguiente" at bounding box center [1404, 432] width 15 height 15
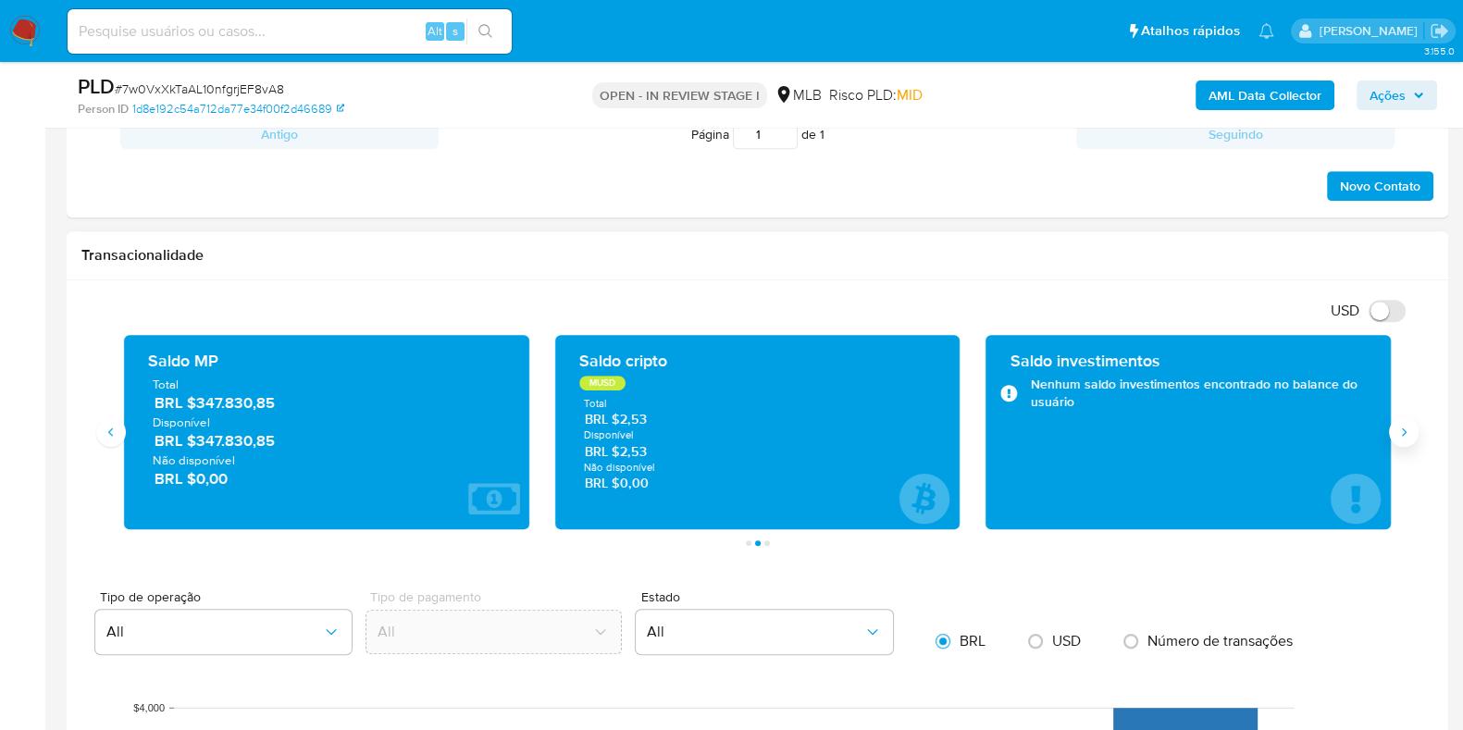
click at [1402, 436] on icon "Siguiente" at bounding box center [1404, 432] width 15 height 15
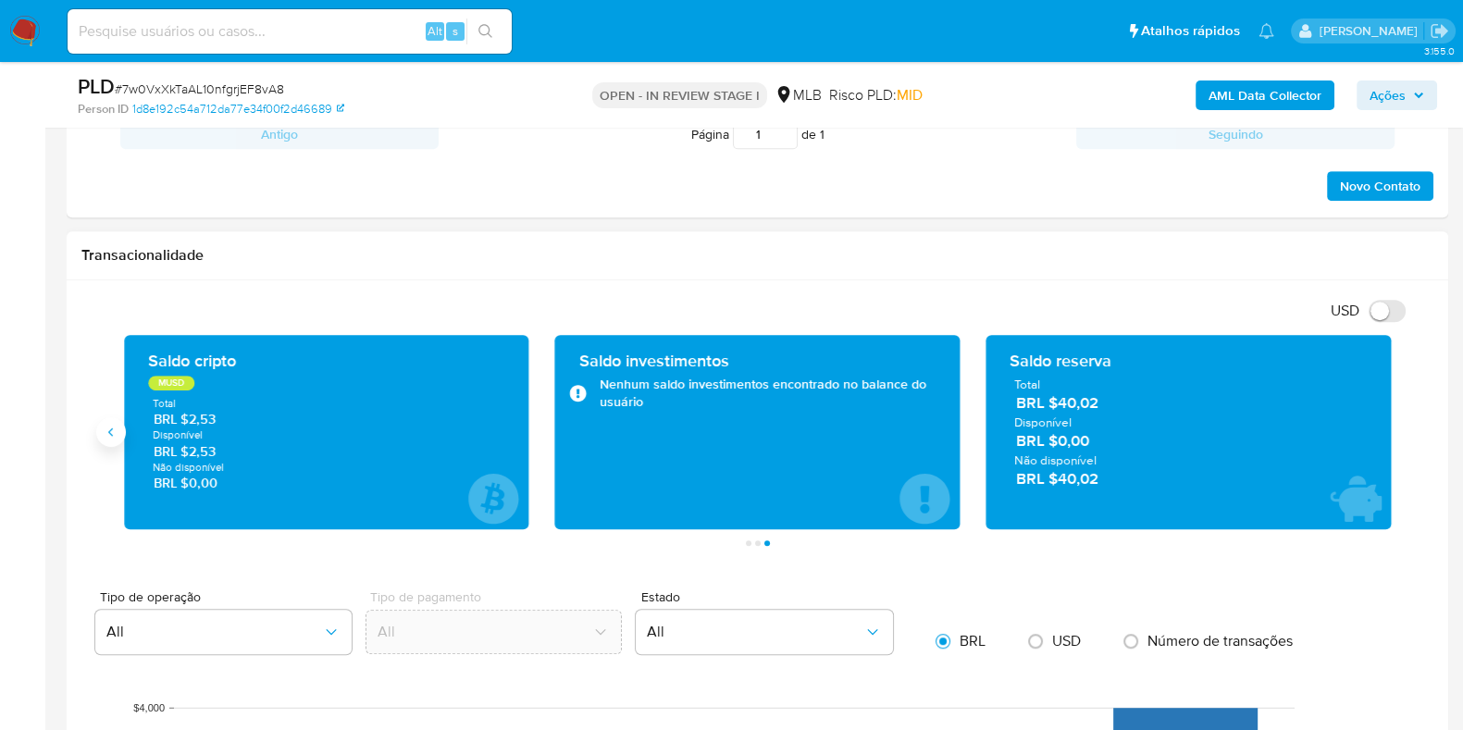
click at [107, 431] on icon "Anterior" at bounding box center [111, 432] width 15 height 15
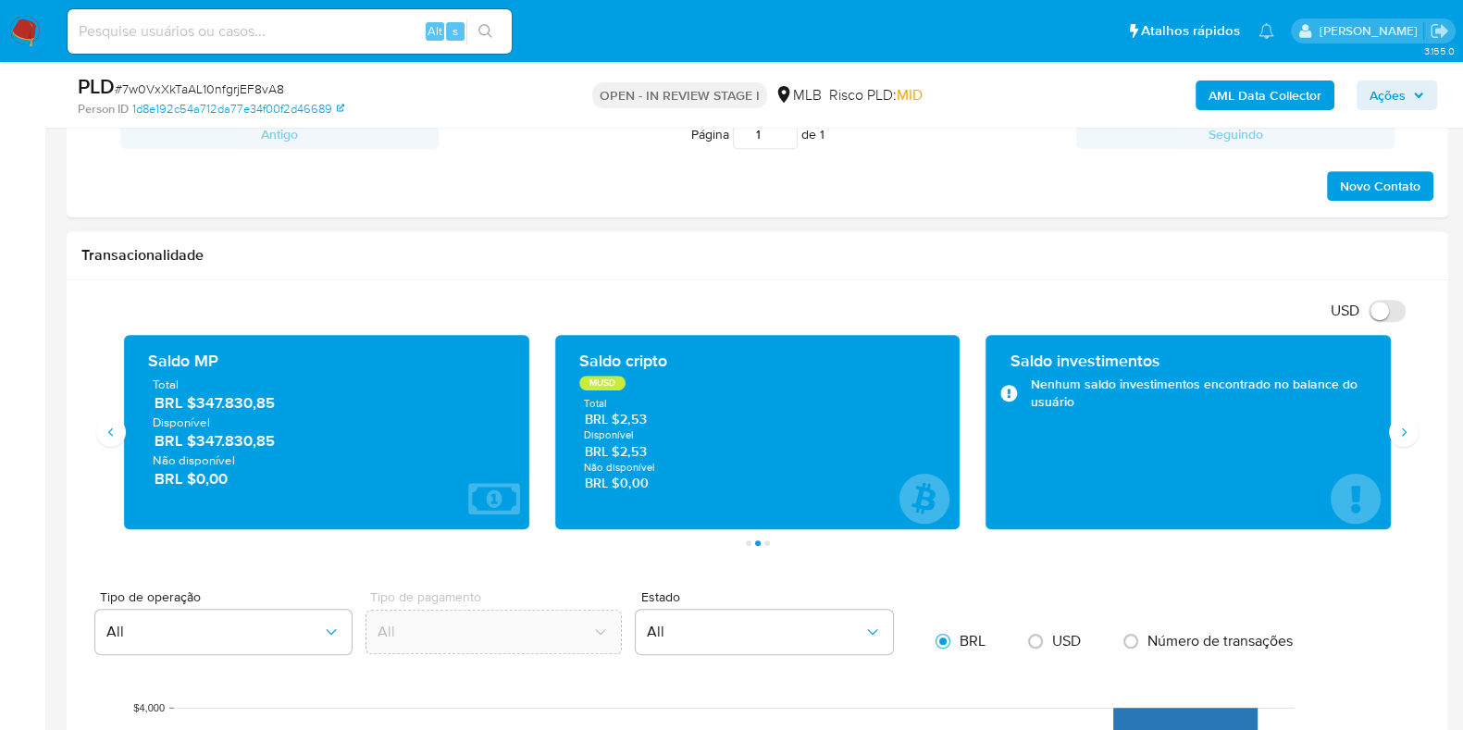
drag, startPoint x: 278, startPoint y: 442, endPoint x: 198, endPoint y: 446, distance: 79.7
click at [198, 446] on span "BRL $347.830,85" at bounding box center [328, 440] width 346 height 21
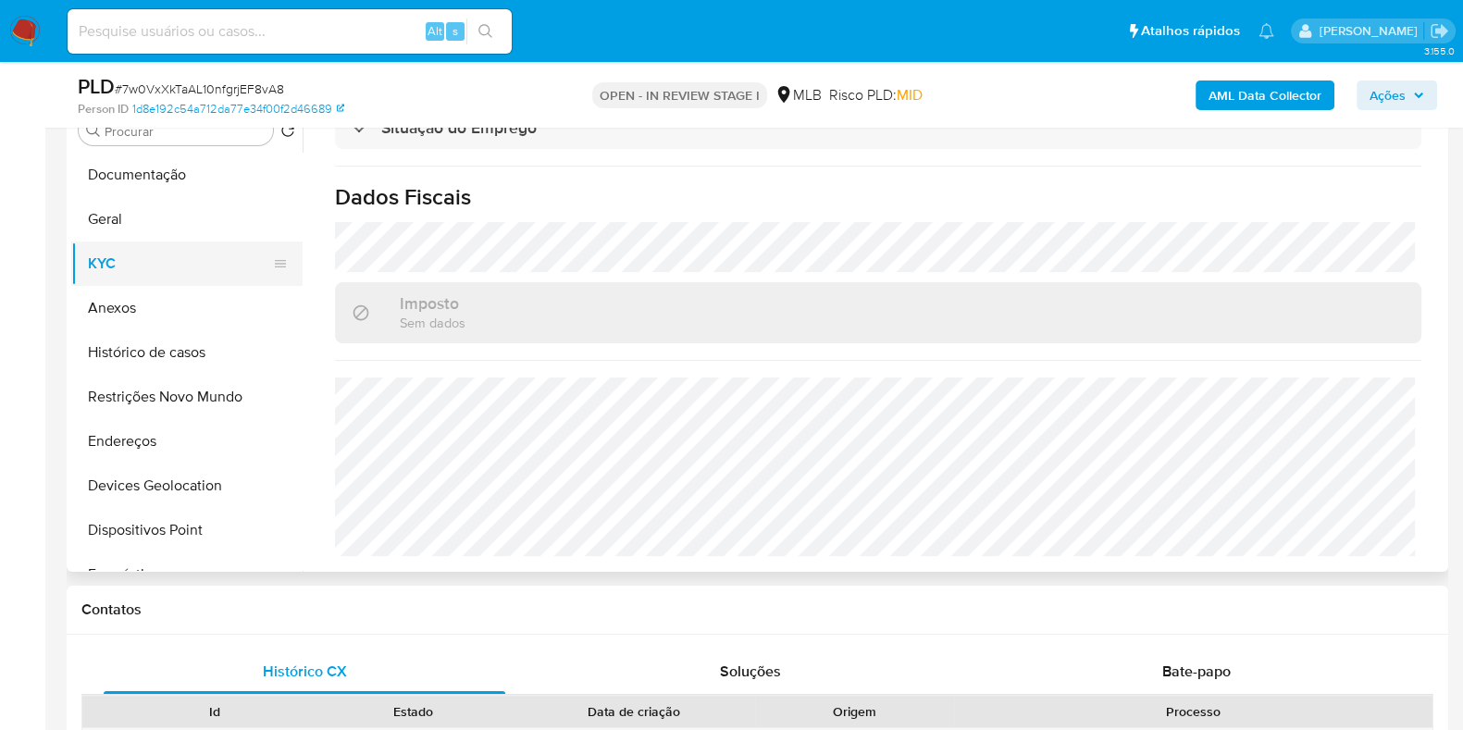
scroll to position [347, 0]
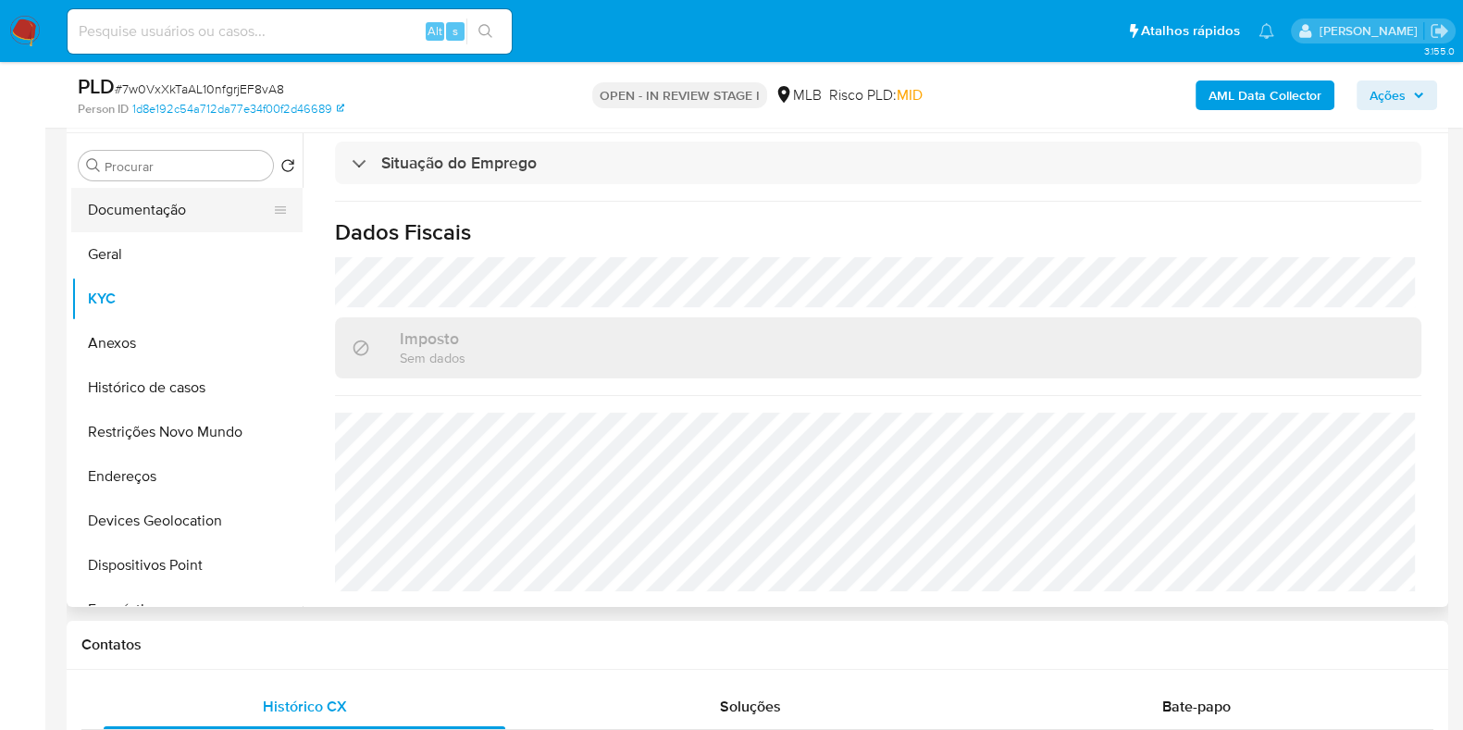
click at [142, 207] on button "Documentação" at bounding box center [179, 210] width 217 height 44
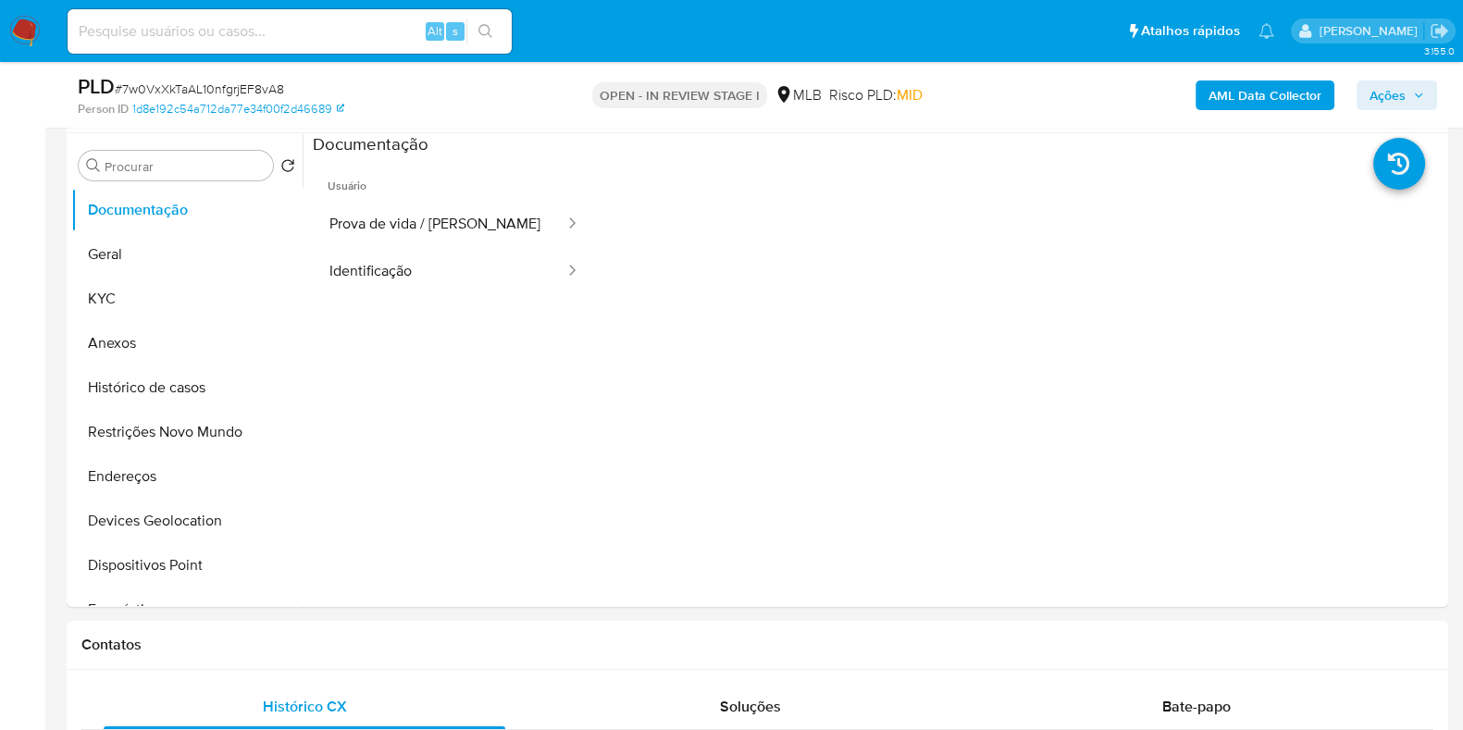
click at [435, 238] on button "Prova de vida / Selfie" at bounding box center [440, 224] width 254 height 47
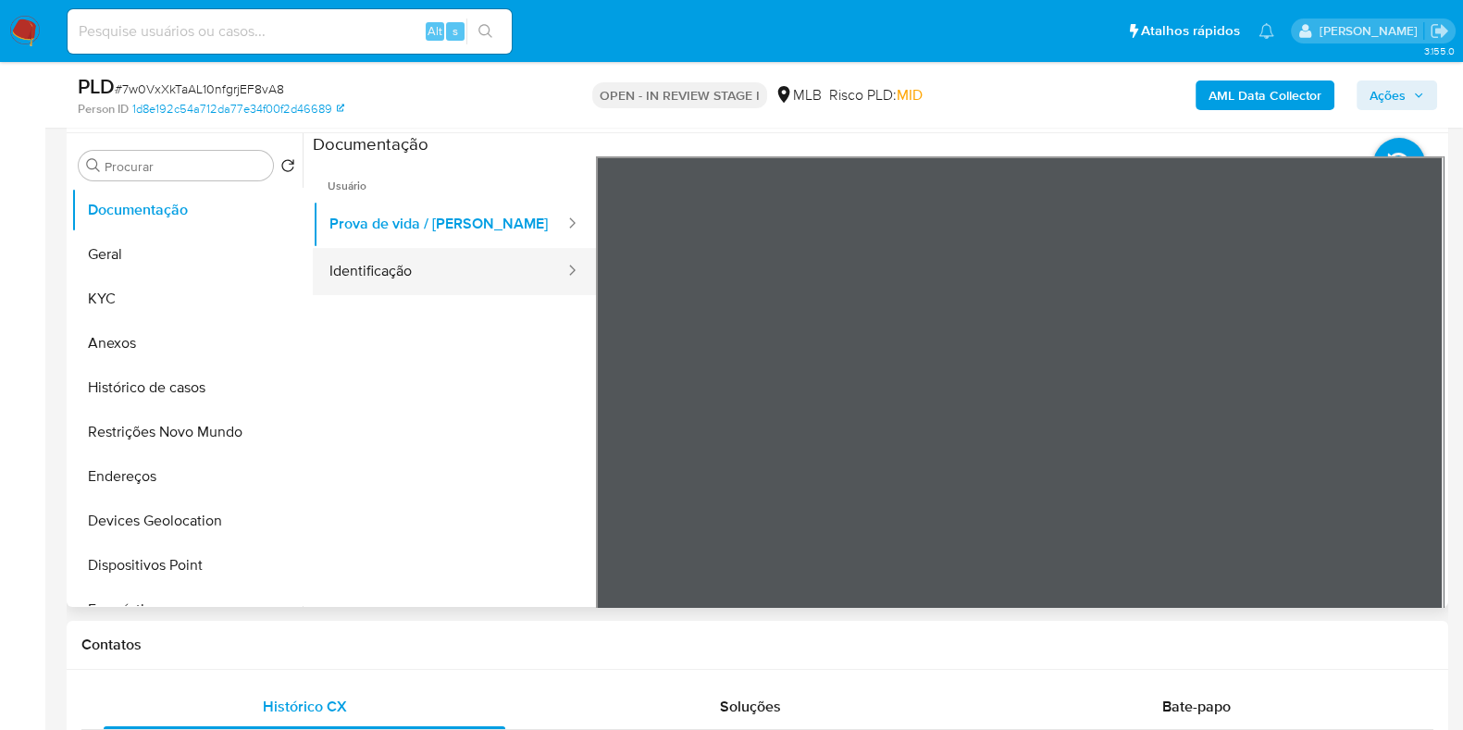
click at [442, 273] on button "Identificação" at bounding box center [440, 271] width 254 height 47
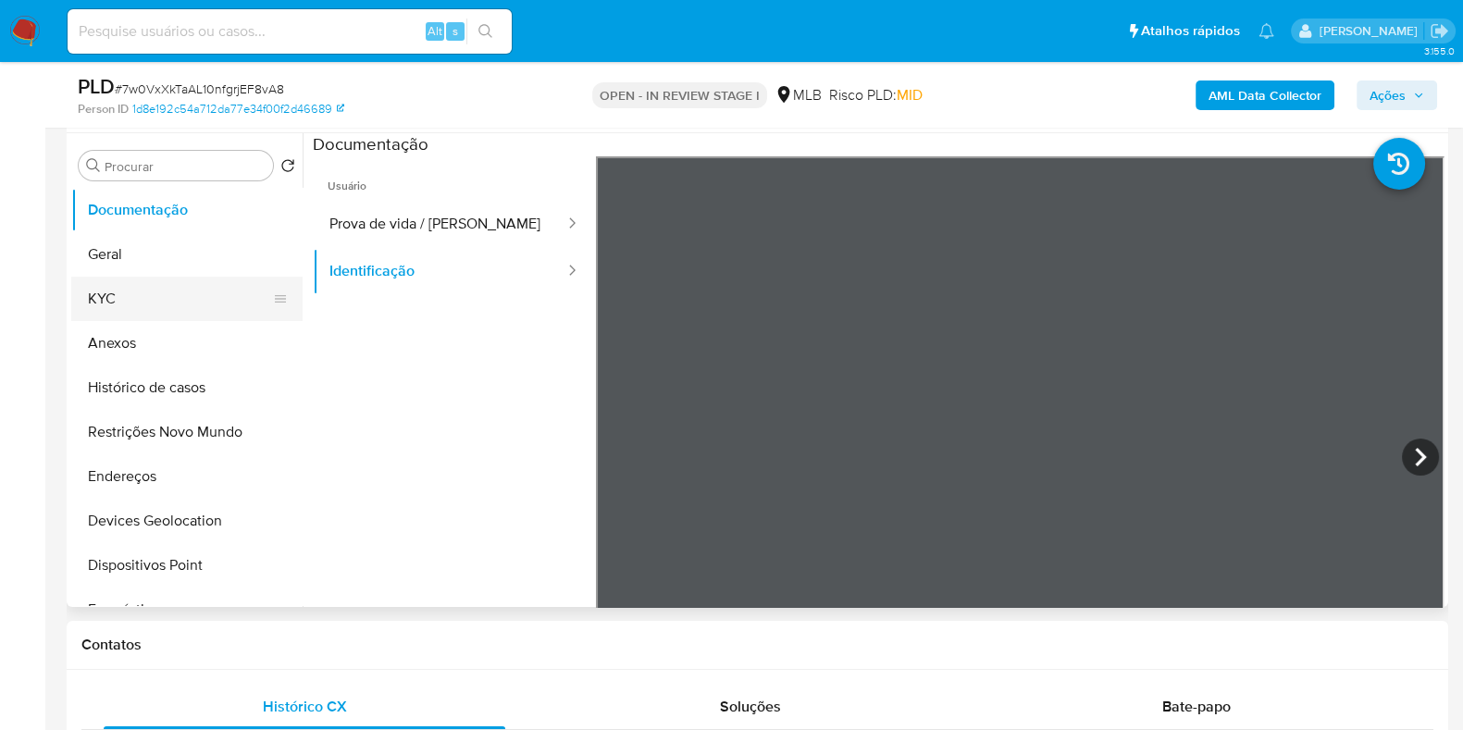
click at [157, 306] on button "KYC" at bounding box center [179, 299] width 217 height 44
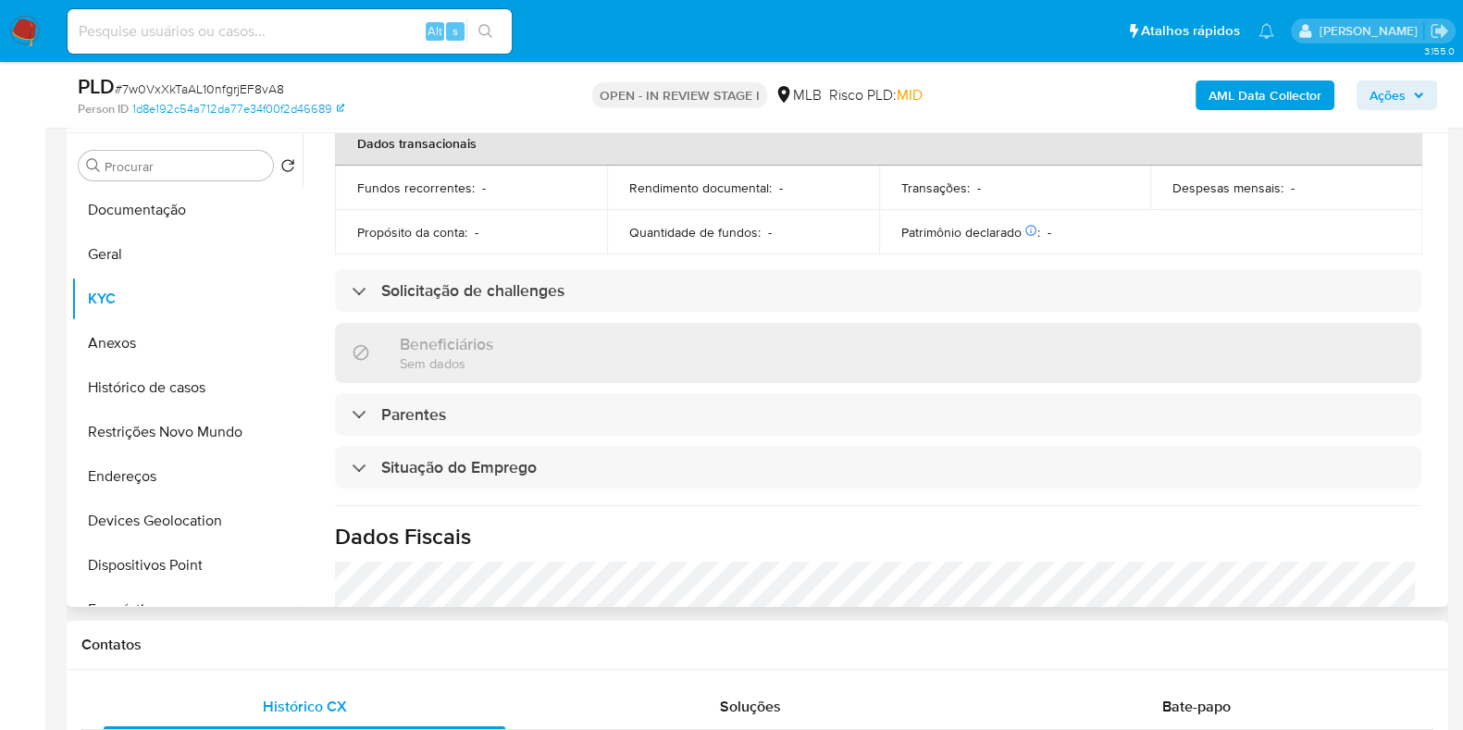
scroll to position [804, 0]
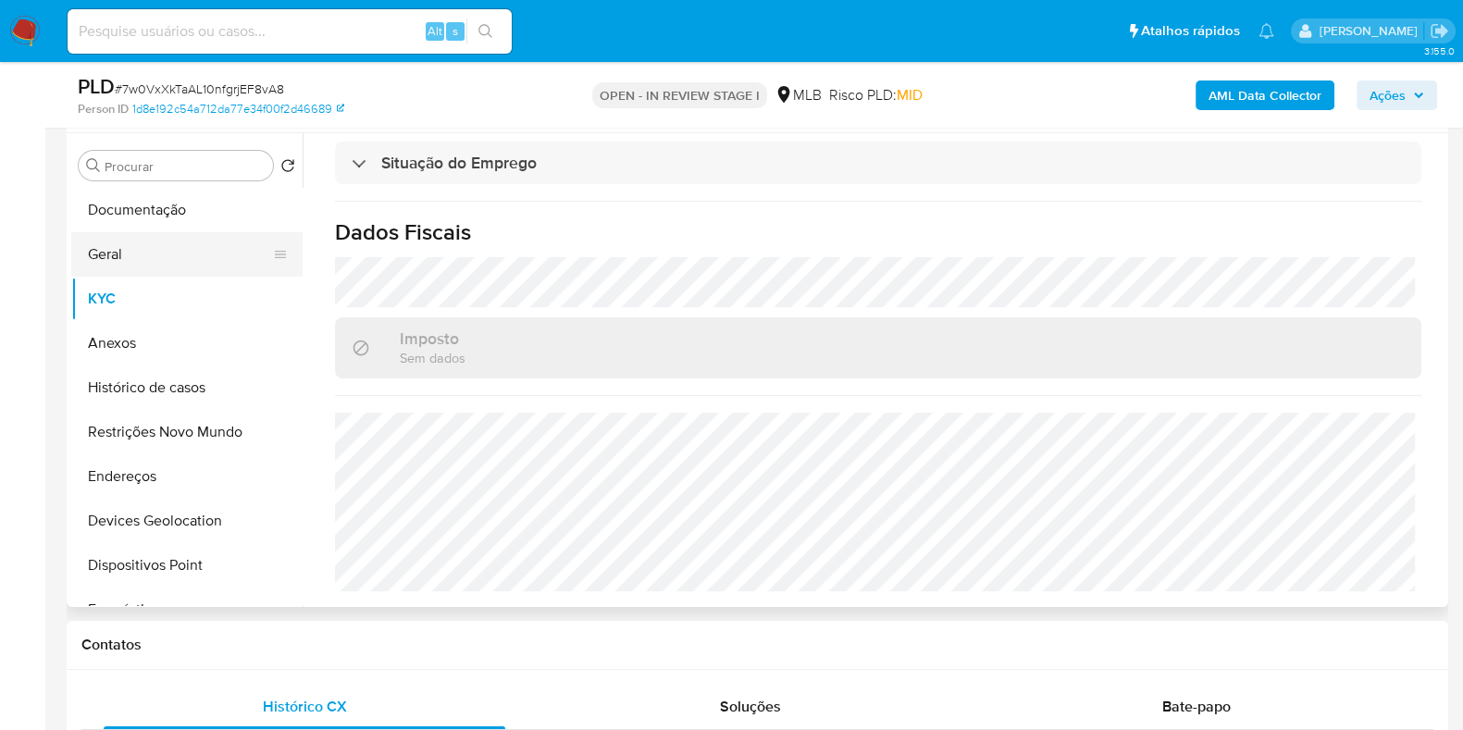
click at [131, 239] on button "Geral" at bounding box center [179, 254] width 217 height 44
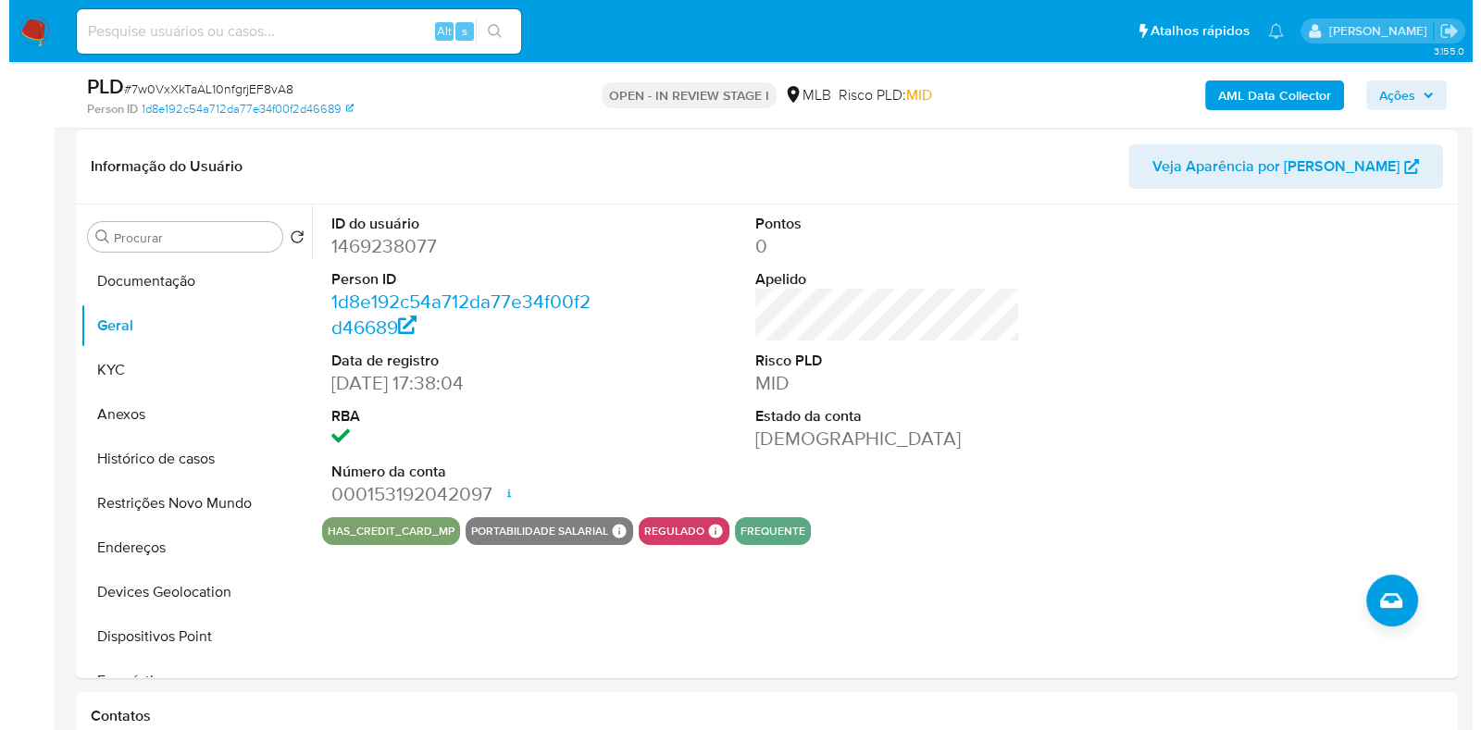
scroll to position [280, 0]
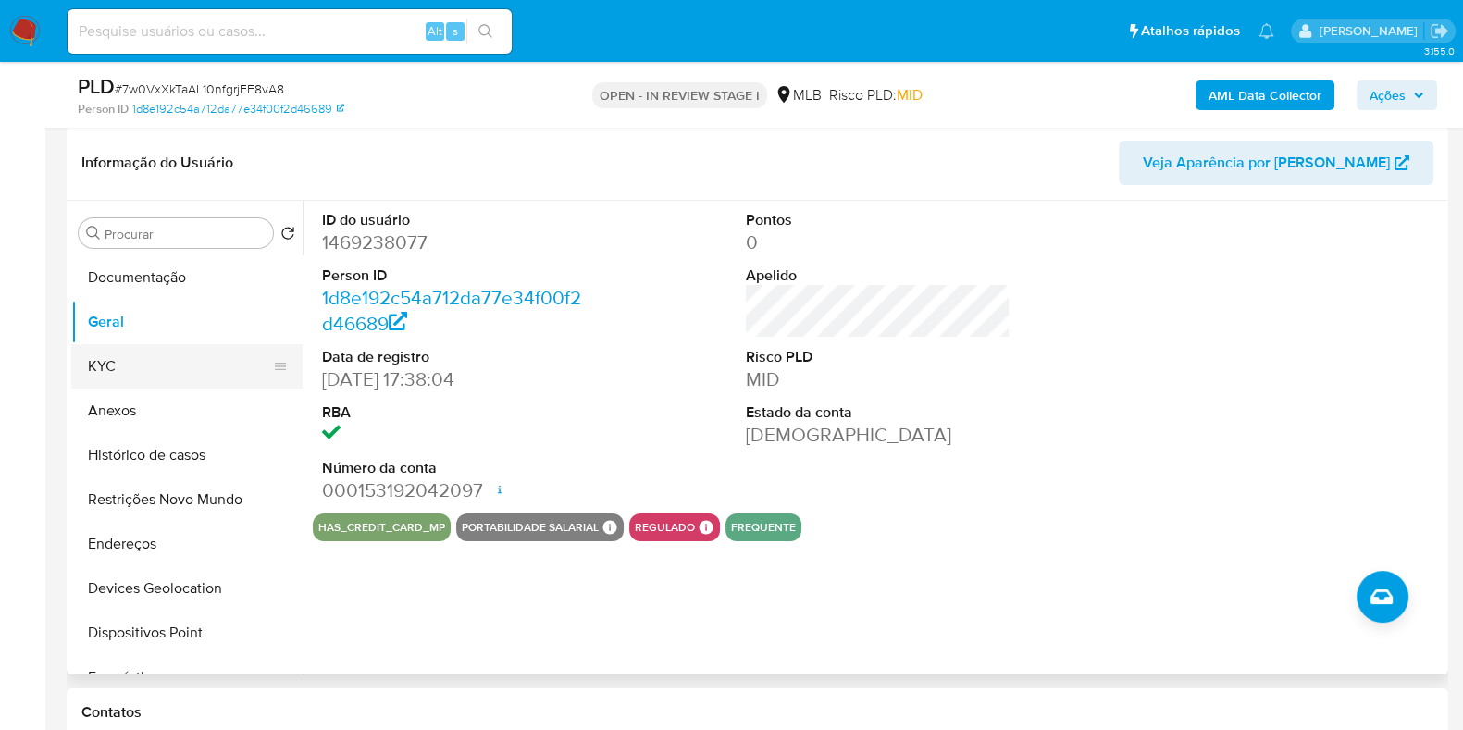
click at [132, 371] on button "KYC" at bounding box center [179, 366] width 217 height 44
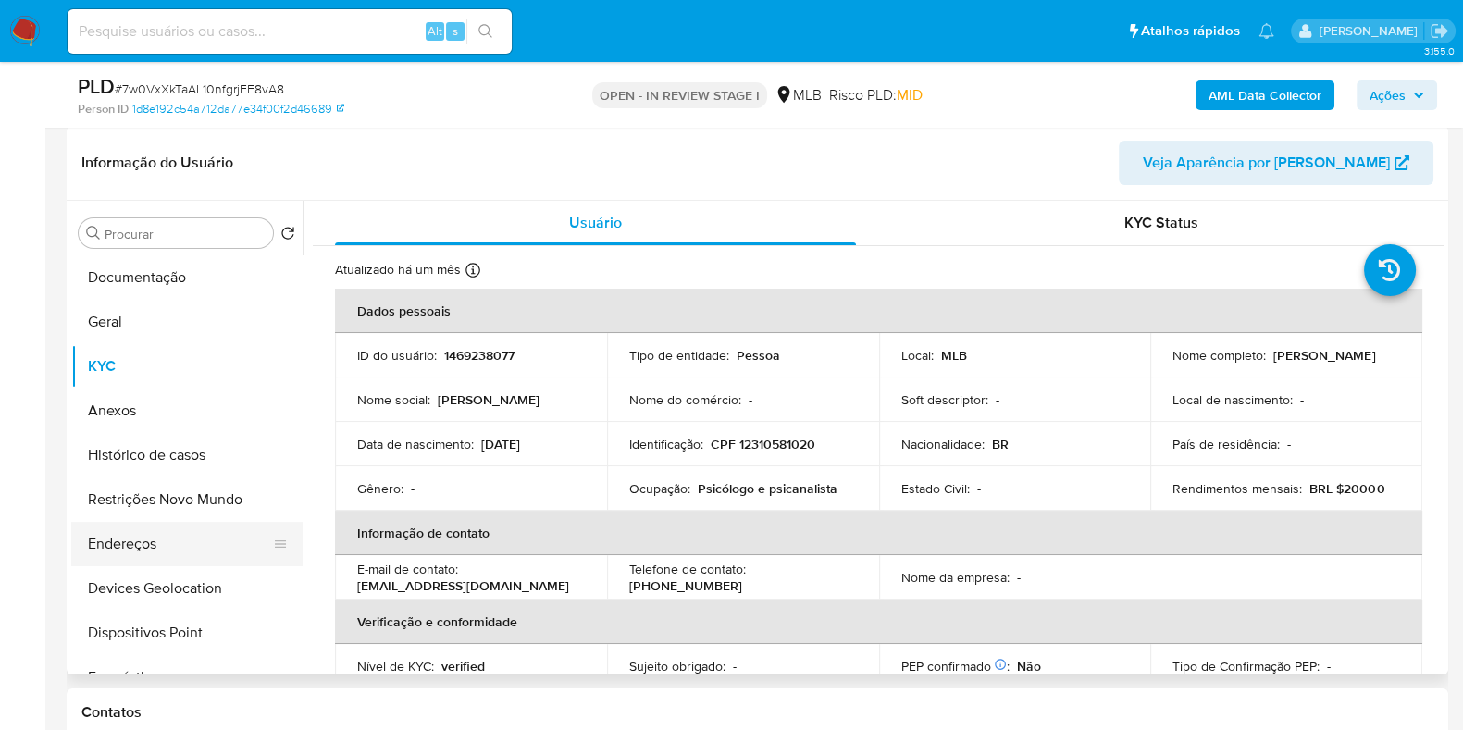
click at [202, 555] on button "Endereços" at bounding box center [179, 544] width 217 height 44
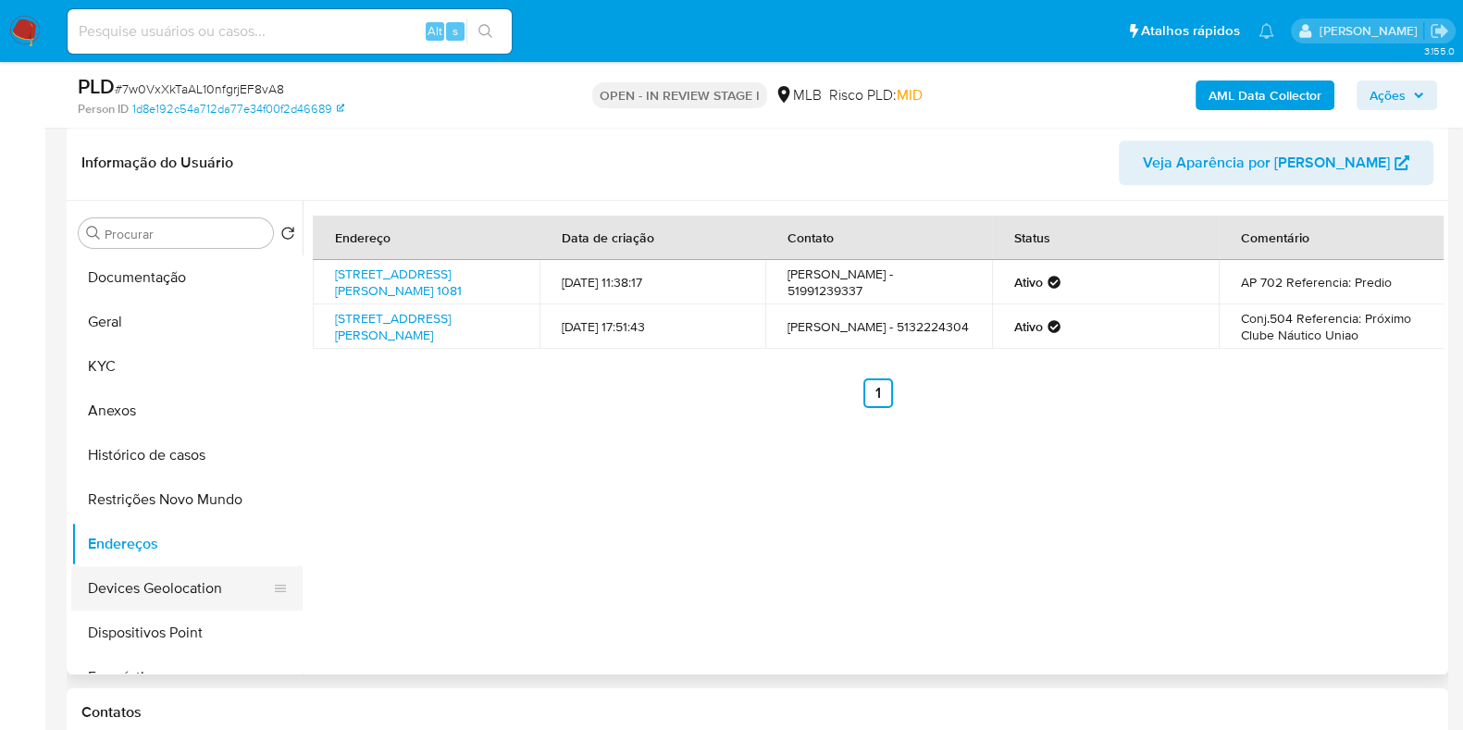
click at [189, 604] on button "Devices Geolocation" at bounding box center [179, 588] width 217 height 44
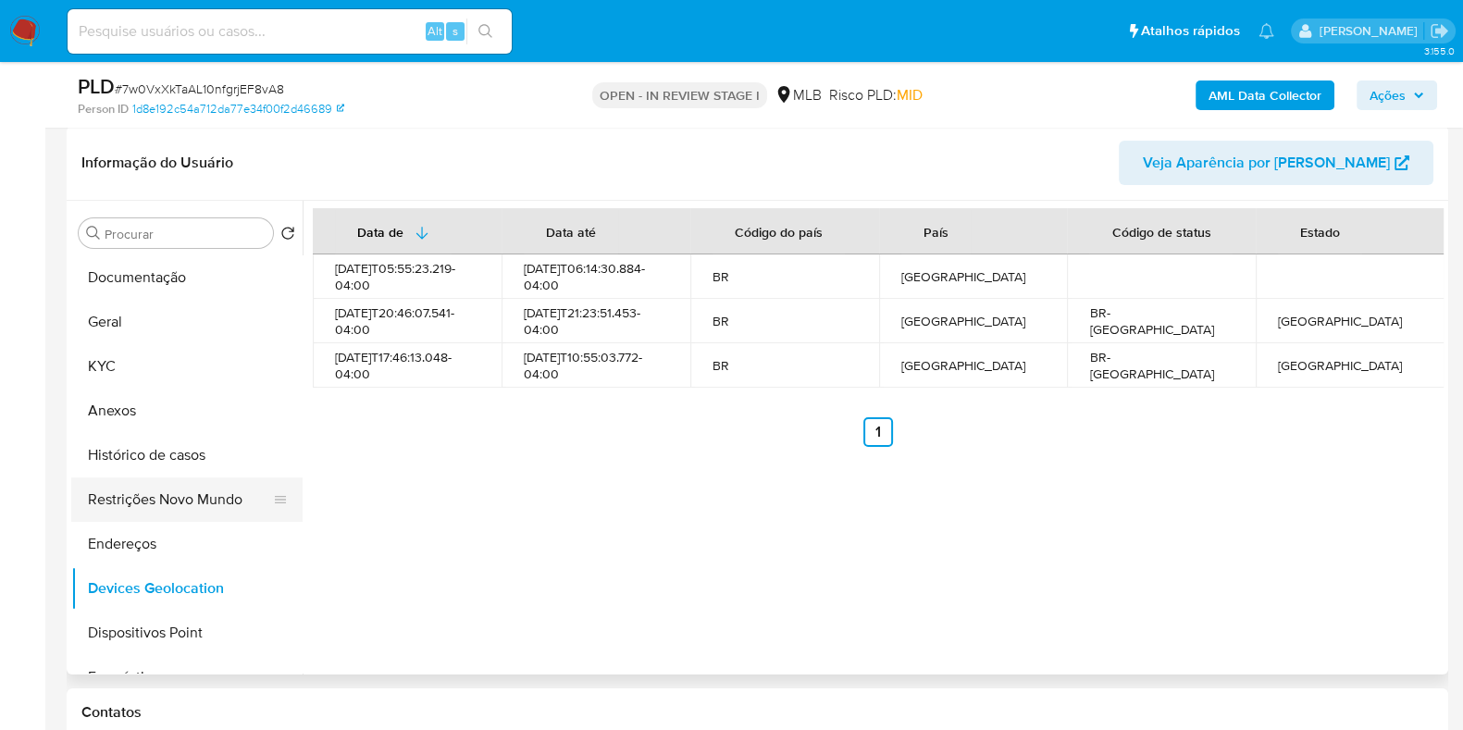
click at [118, 488] on button "Restrições Novo Mundo" at bounding box center [179, 500] width 217 height 44
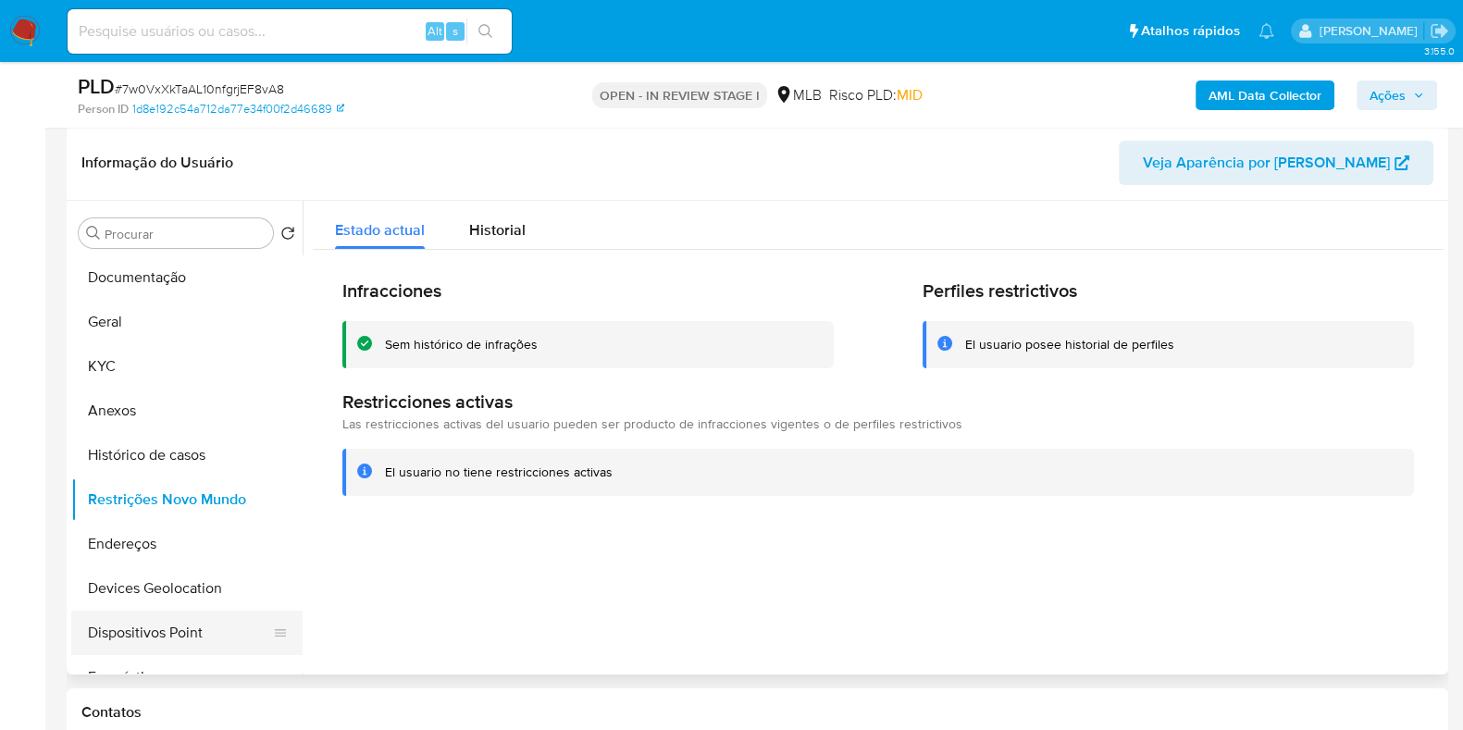
click at [173, 636] on button "Dispositivos Point" at bounding box center [179, 633] width 217 height 44
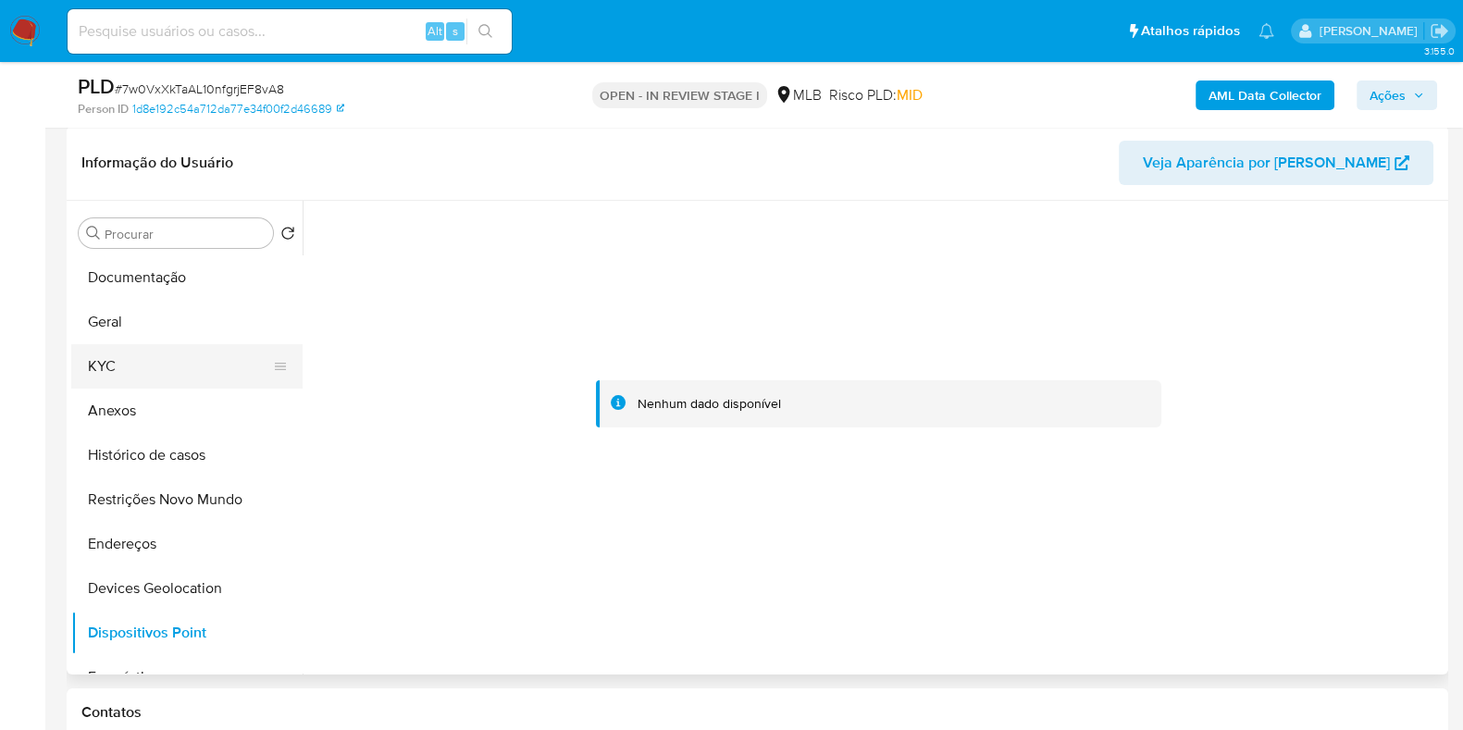
click at [166, 360] on button "KYC" at bounding box center [179, 366] width 217 height 44
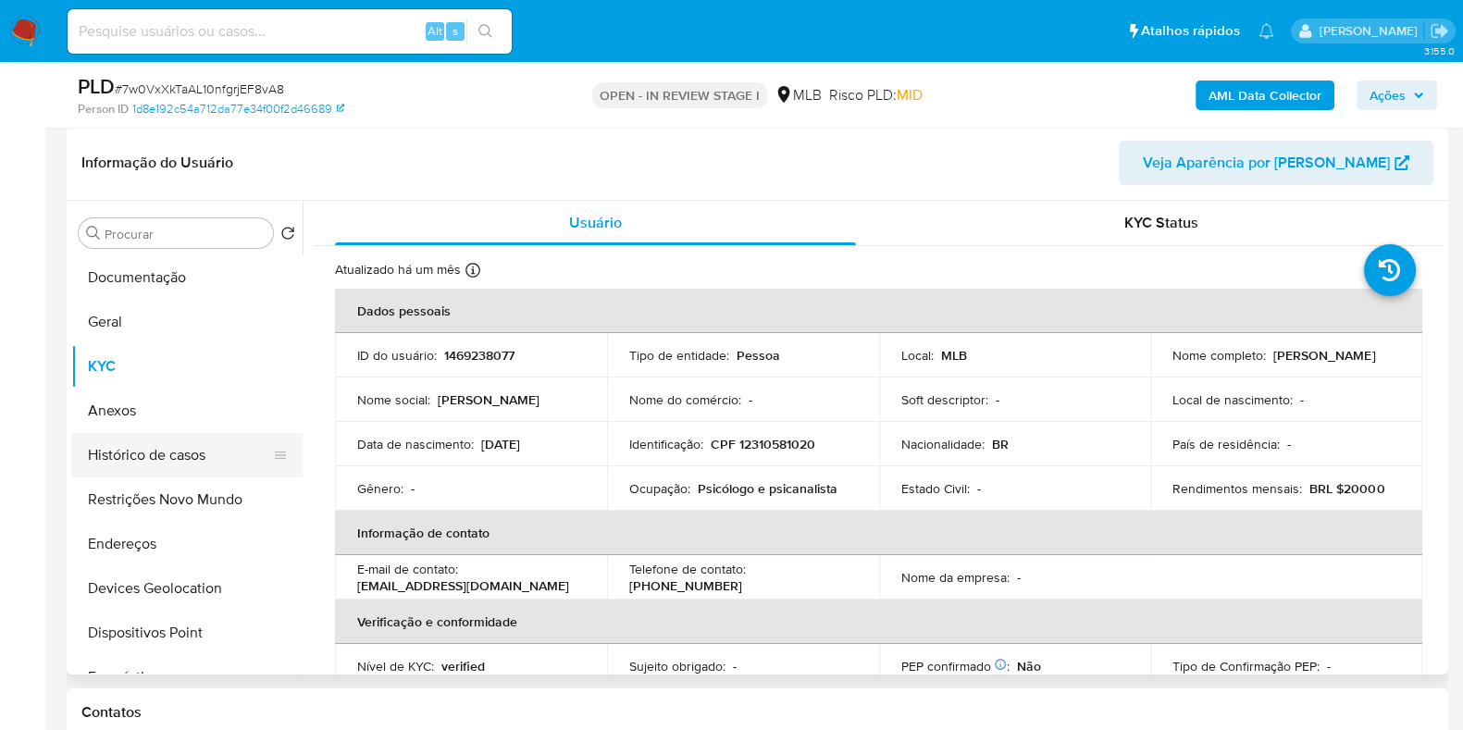
click at [102, 455] on button "Histórico de casos" at bounding box center [179, 455] width 217 height 44
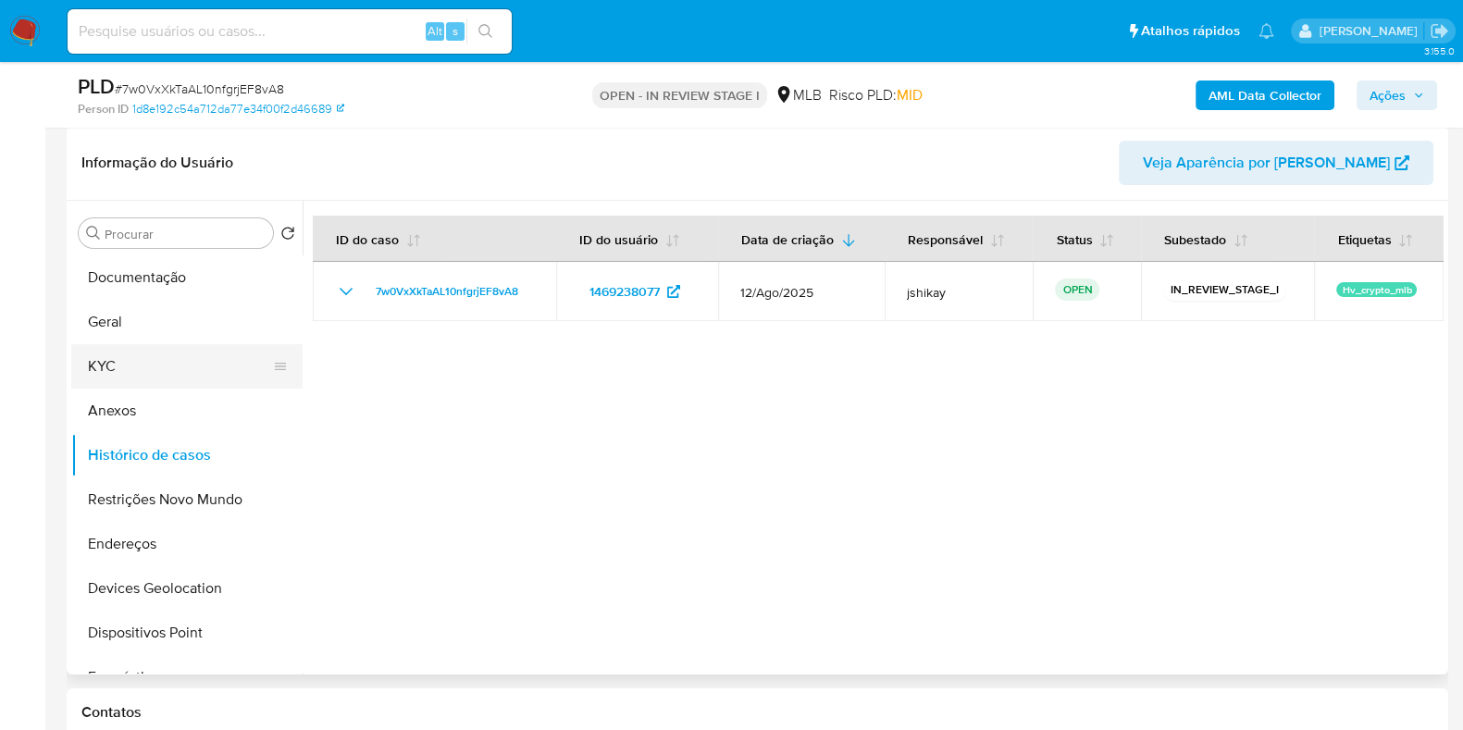
click at [141, 367] on button "KYC" at bounding box center [179, 366] width 217 height 44
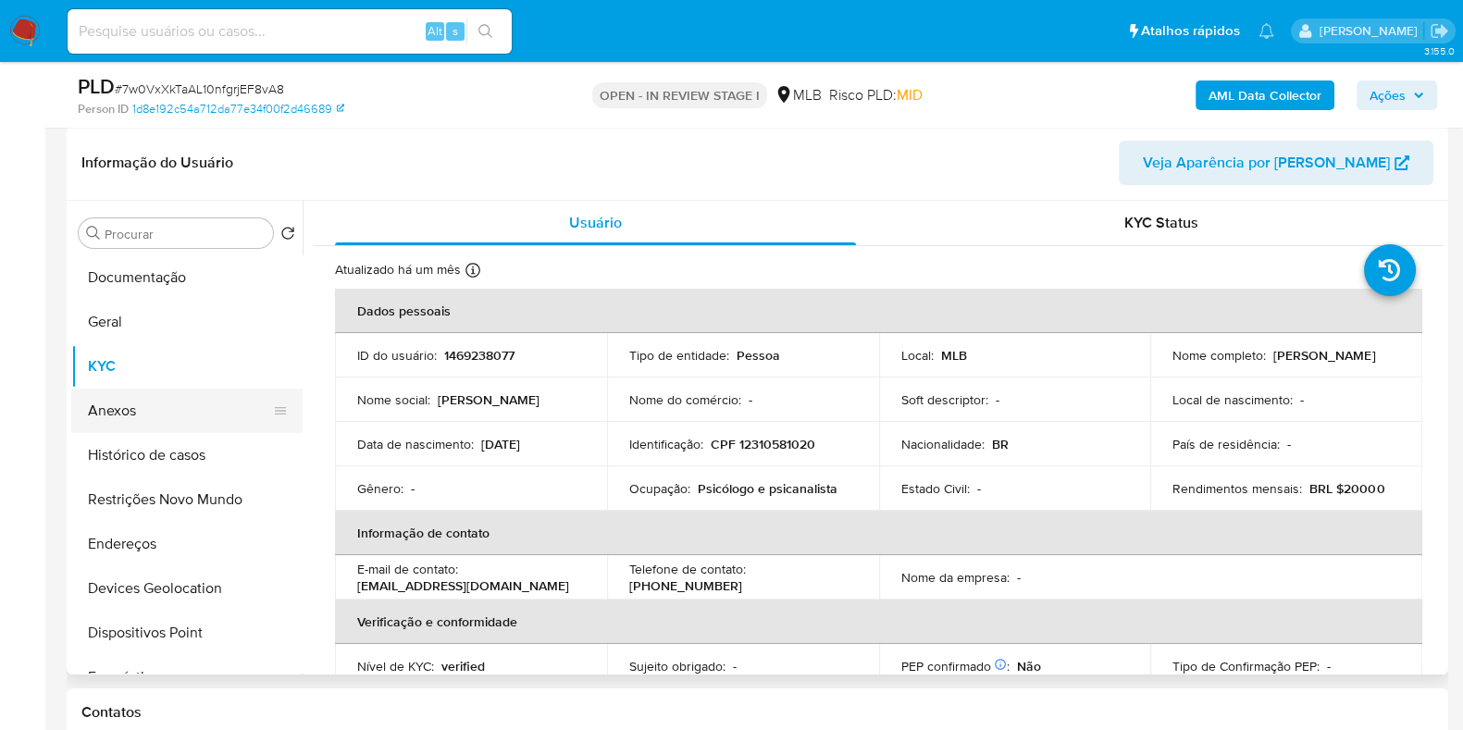
click at [147, 406] on button "Anexos" at bounding box center [179, 411] width 217 height 44
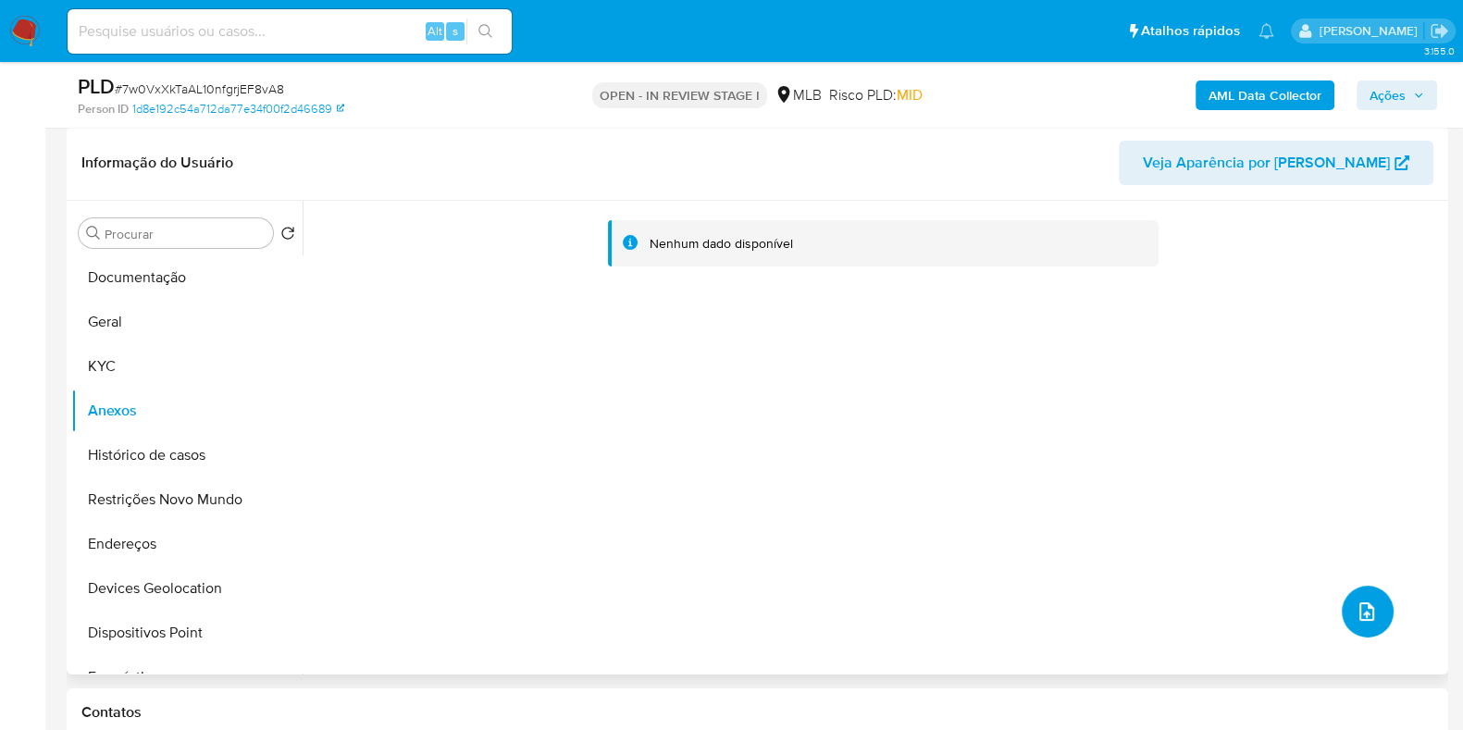
click at [1379, 617] on button "upload-file" at bounding box center [1368, 612] width 52 height 52
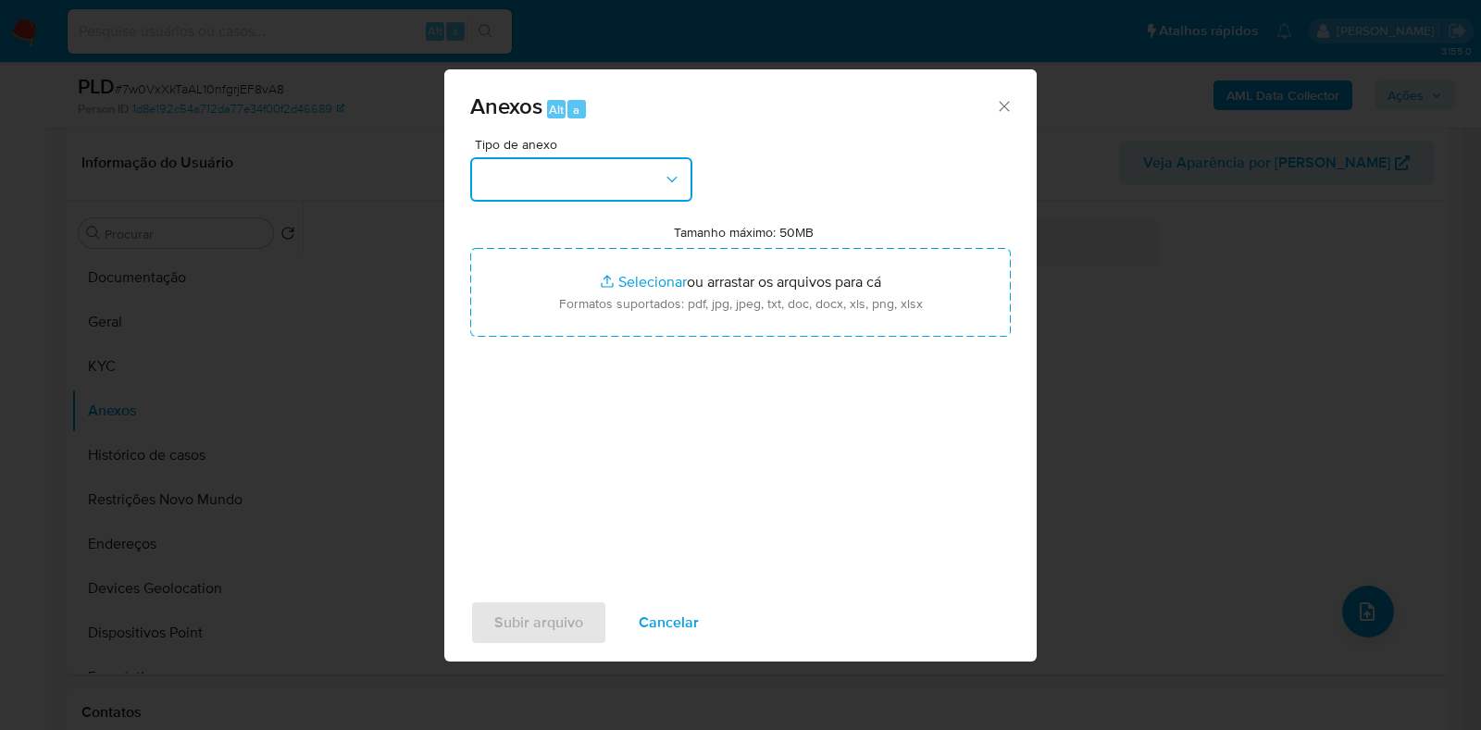
click at [546, 187] on button "button" at bounding box center [581, 179] width 222 height 44
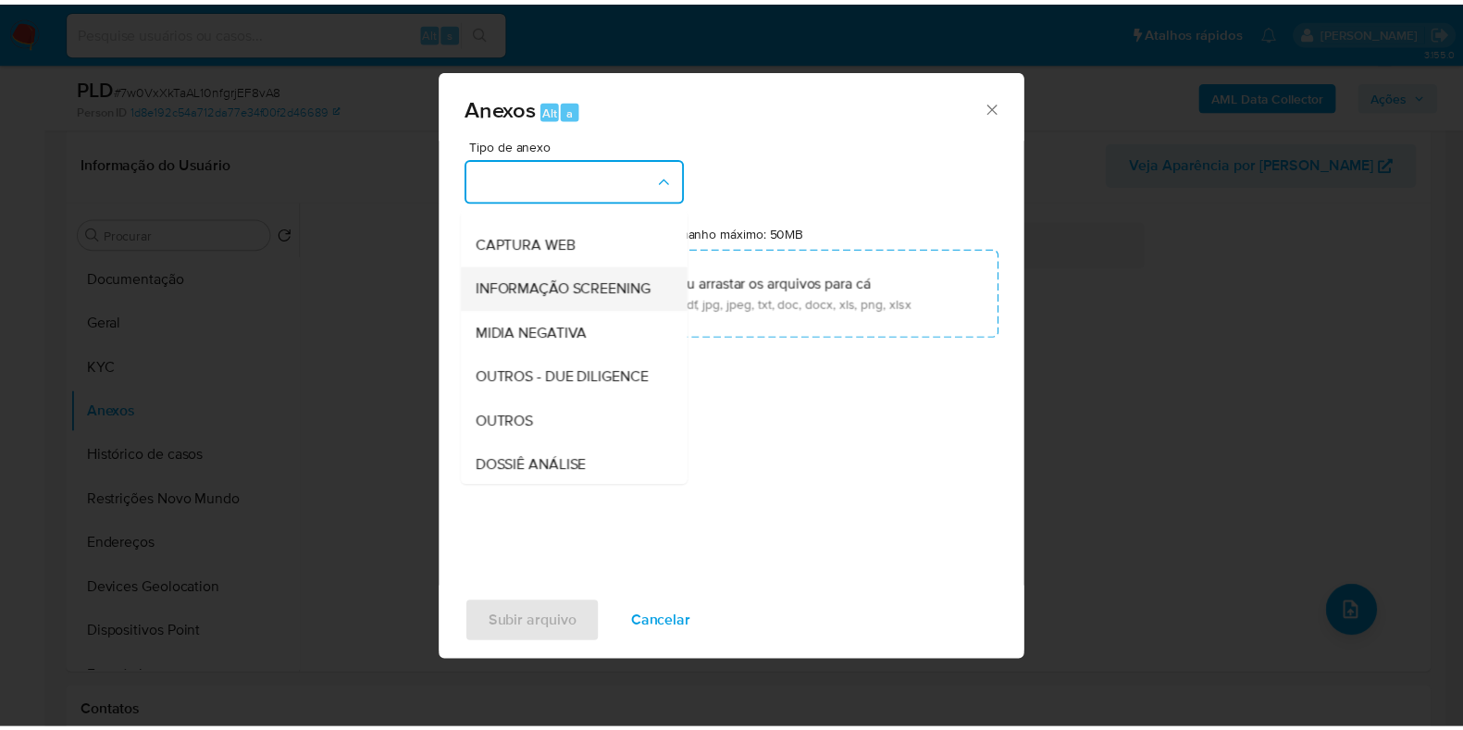
scroll to position [230, 0]
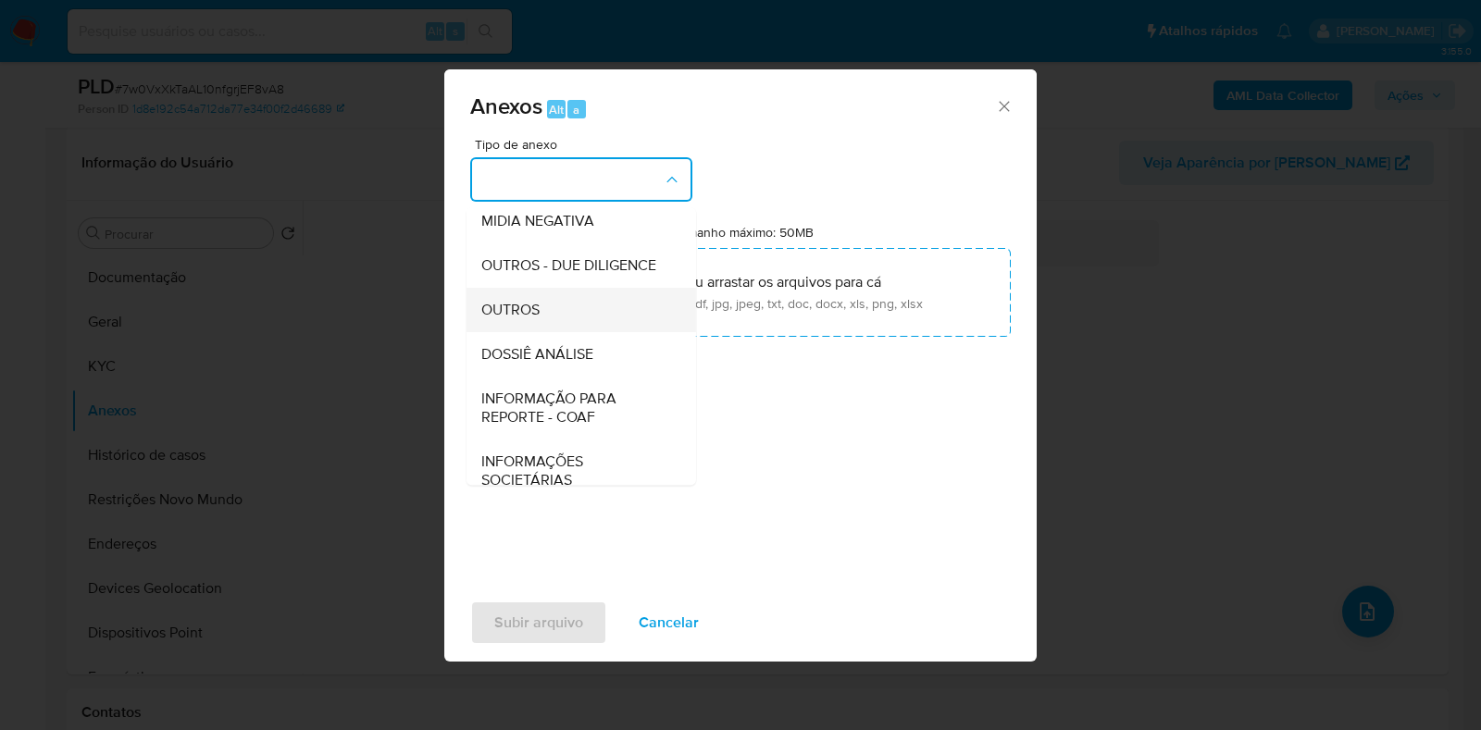
click at [546, 332] on div "OUTROS" at bounding box center [575, 310] width 189 height 44
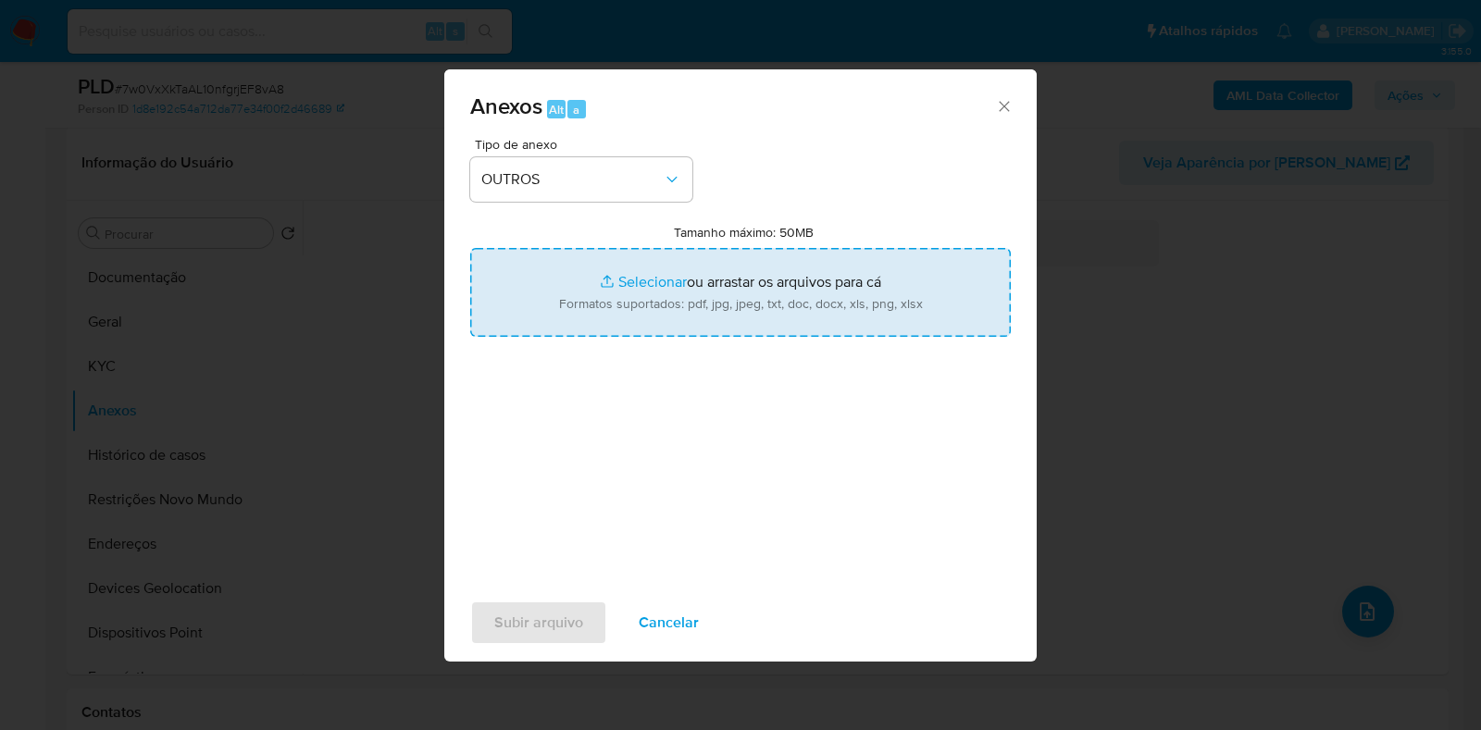
click at [636, 285] on input "Tamanho máximo: 50MB Selecionar arquivos" at bounding box center [740, 292] width 541 height 89
type input "C:\fakepath\Mulan 1469238077_2025_08_20_16_45_28 - Resumen TX.pdf"
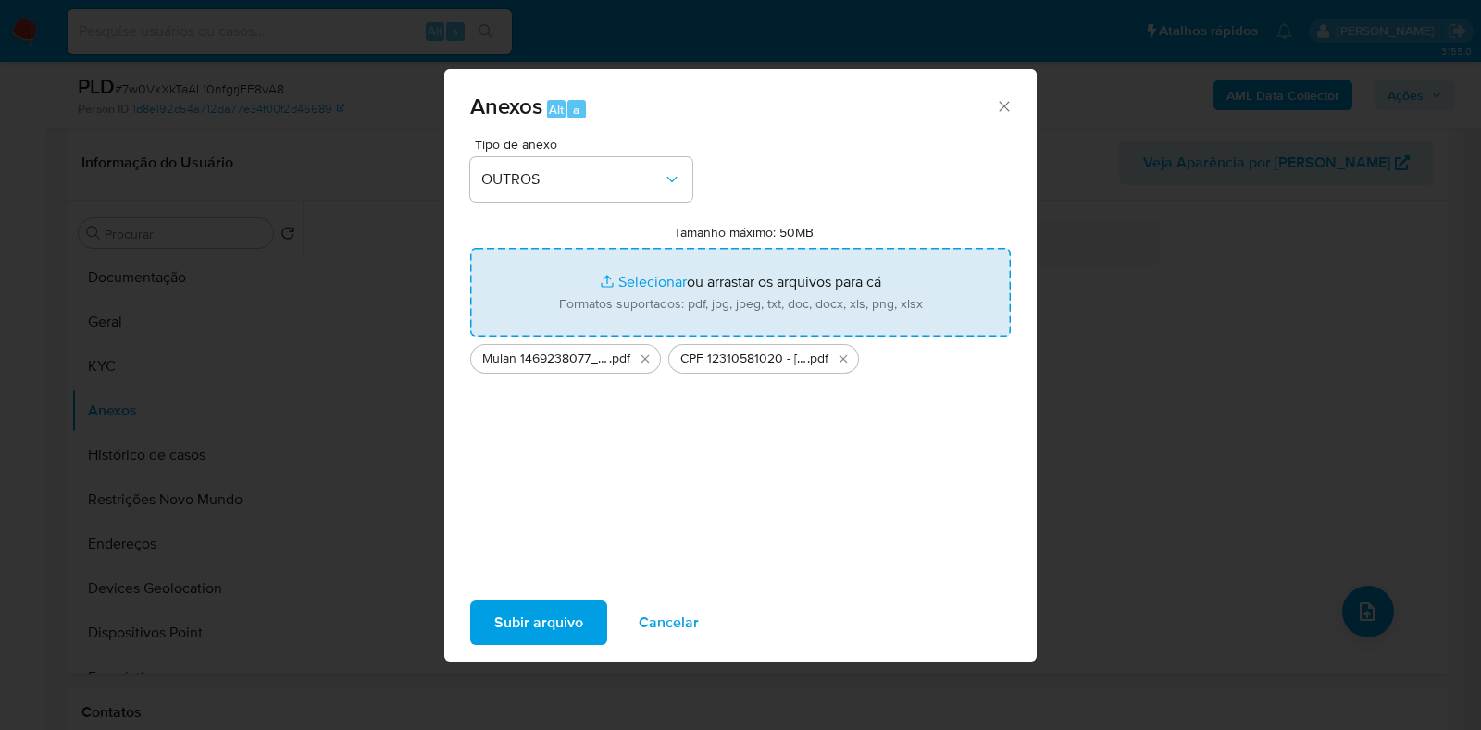
click at [554, 620] on span "Subir arquivo" at bounding box center [538, 623] width 89 height 41
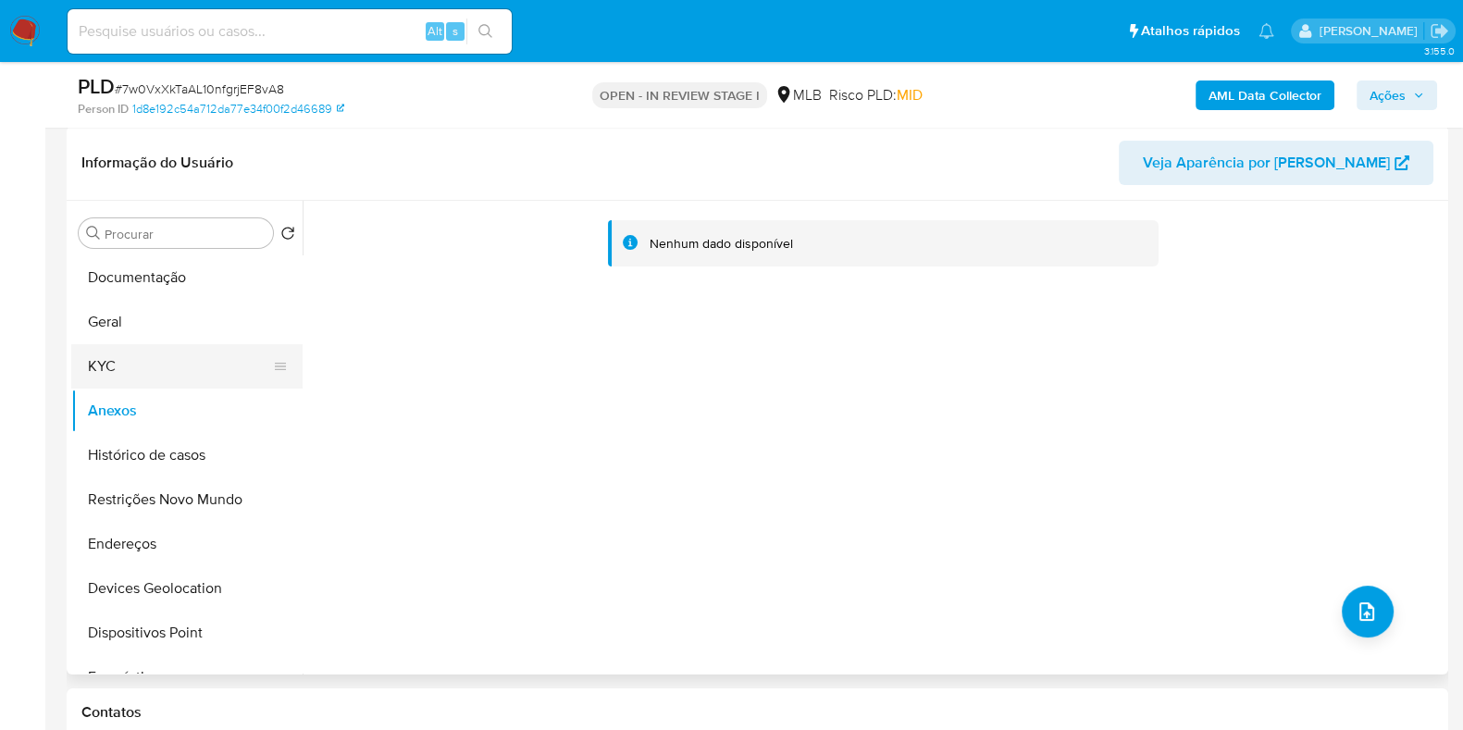
click at [95, 370] on button "KYC" at bounding box center [179, 366] width 217 height 44
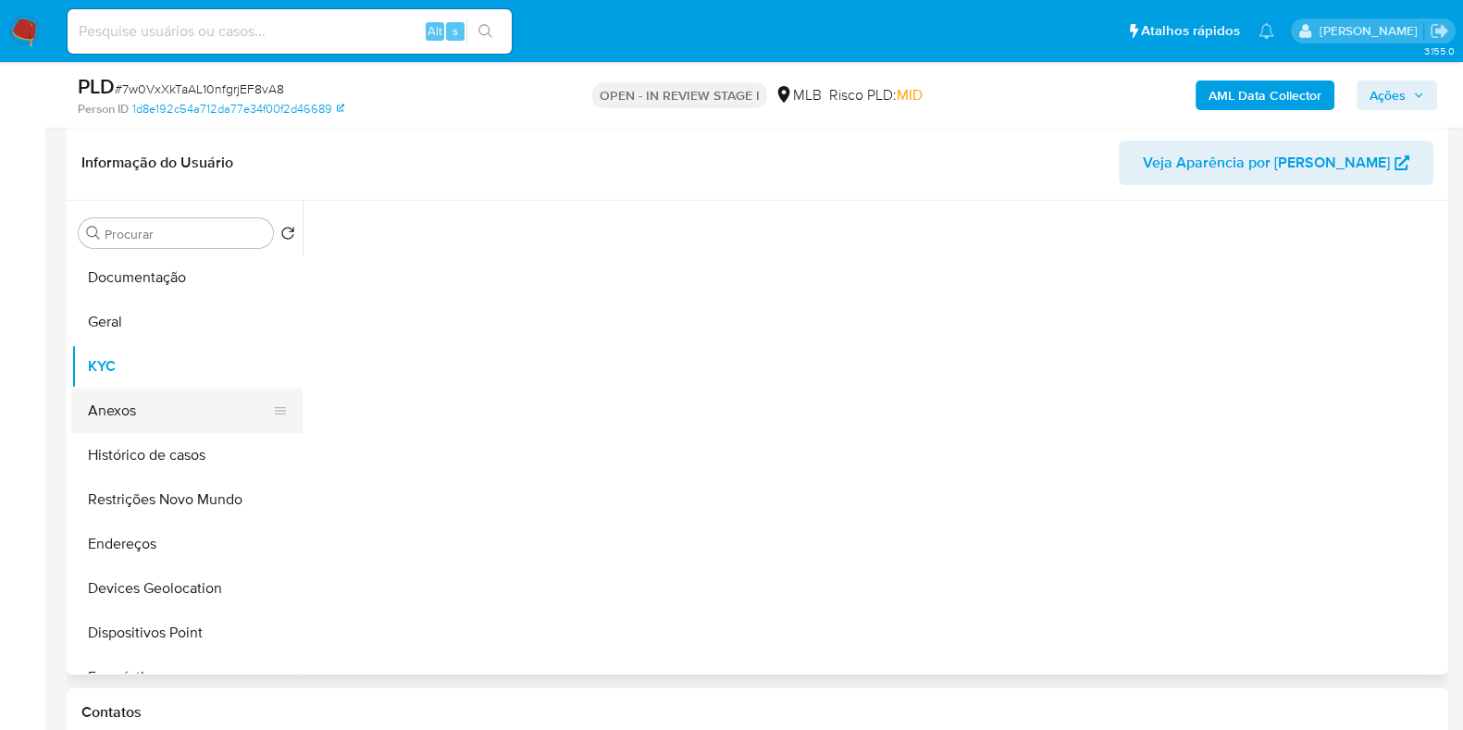
click at [107, 414] on button "Anexos" at bounding box center [179, 411] width 217 height 44
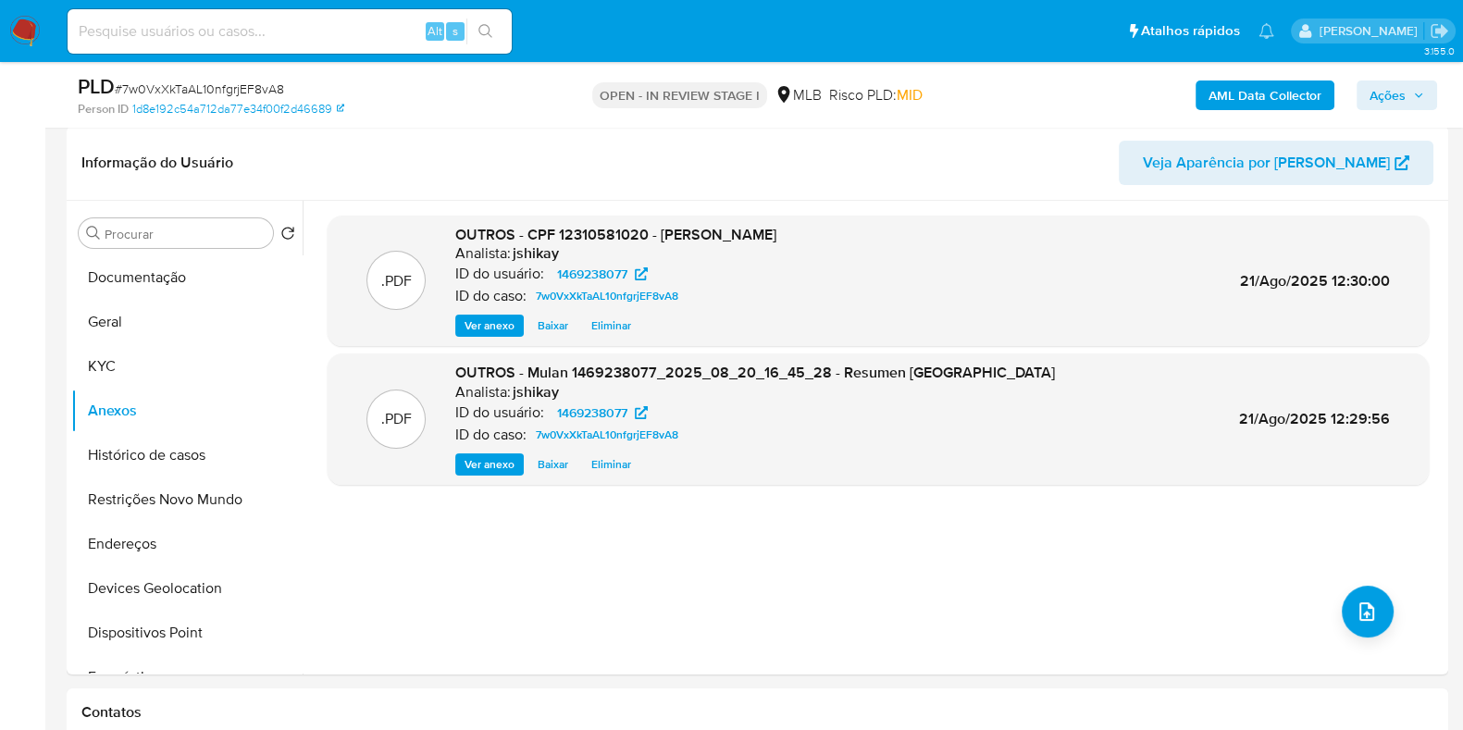
click at [1397, 96] on span "Ações" at bounding box center [1388, 96] width 36 height 30
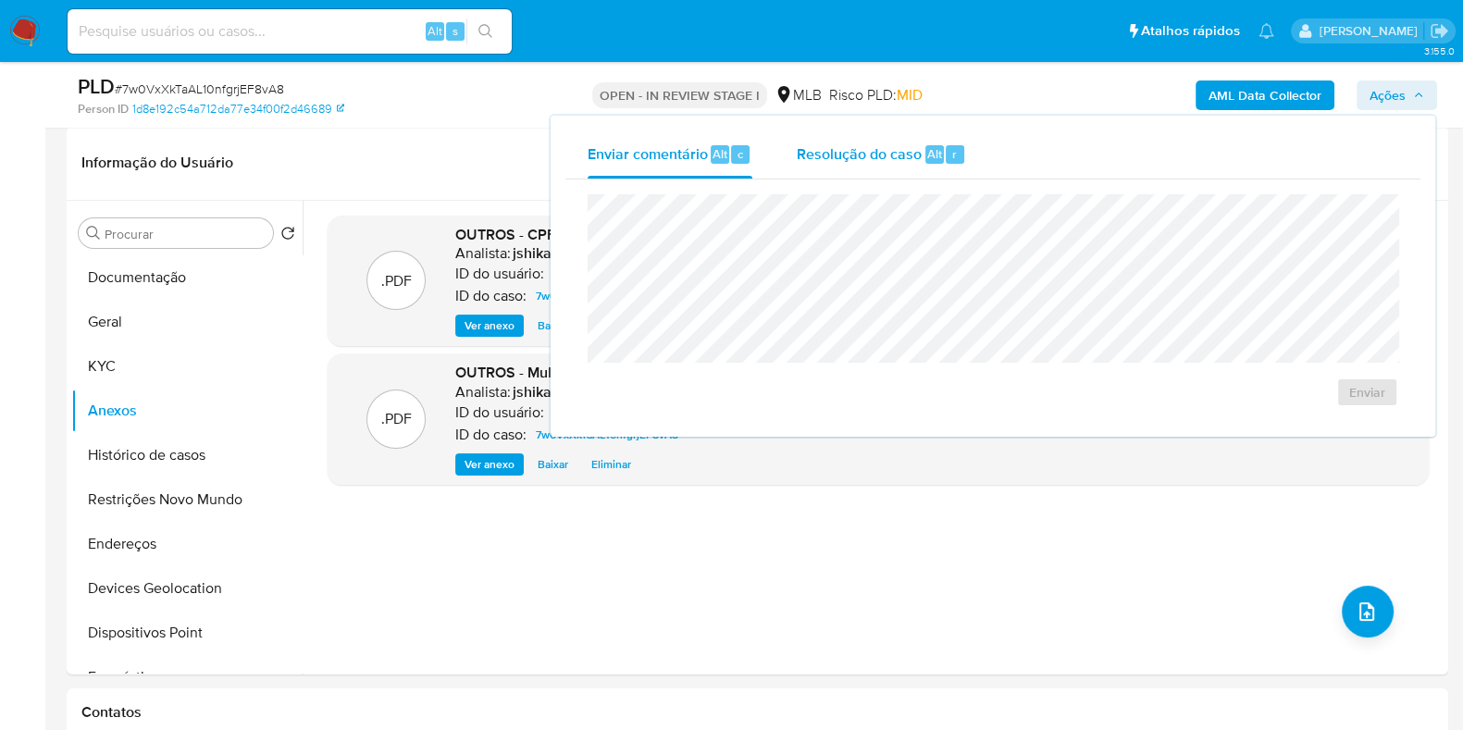
click at [906, 146] on span "Resolução do caso" at bounding box center [859, 153] width 125 height 21
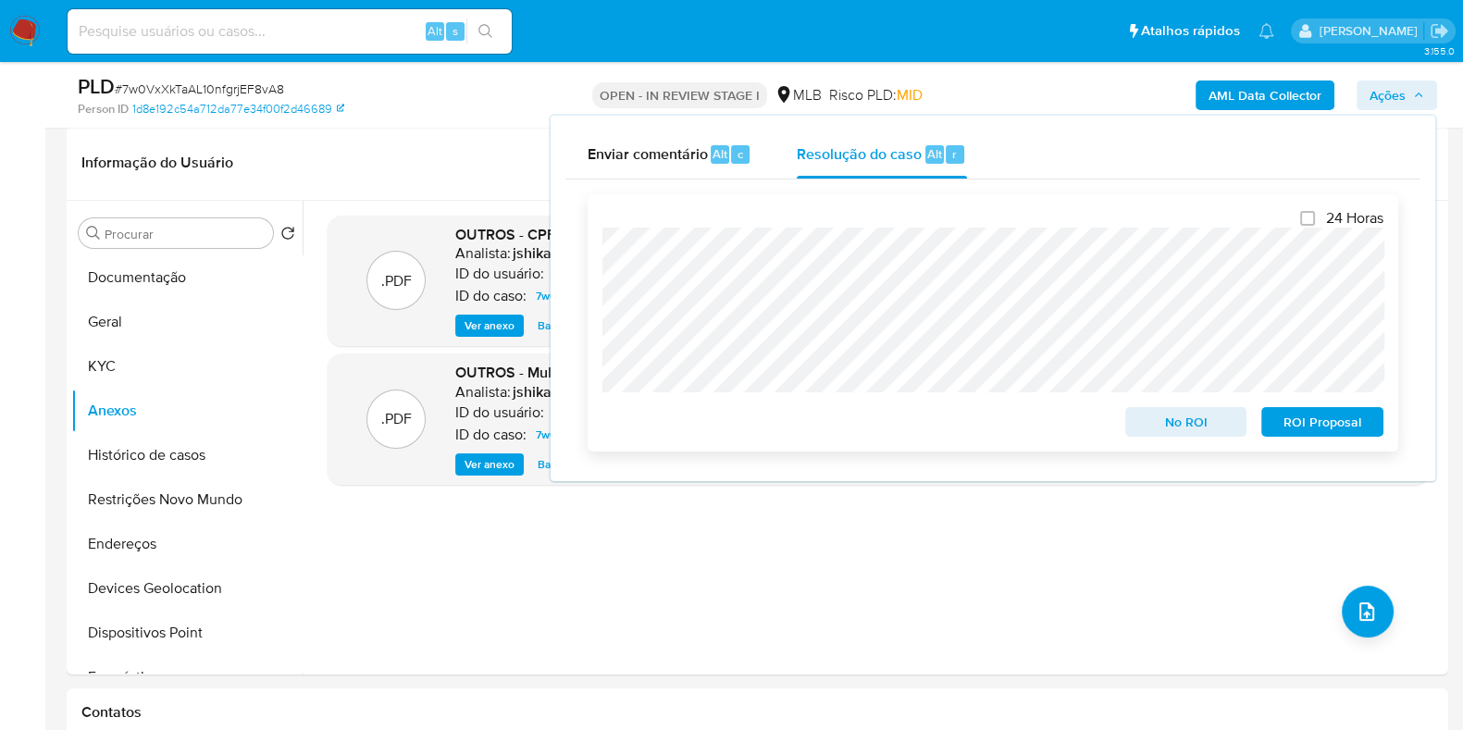
click at [1177, 423] on span "No ROI" at bounding box center [1187, 422] width 96 height 26
